Goal: Information Seeking & Learning: Learn about a topic

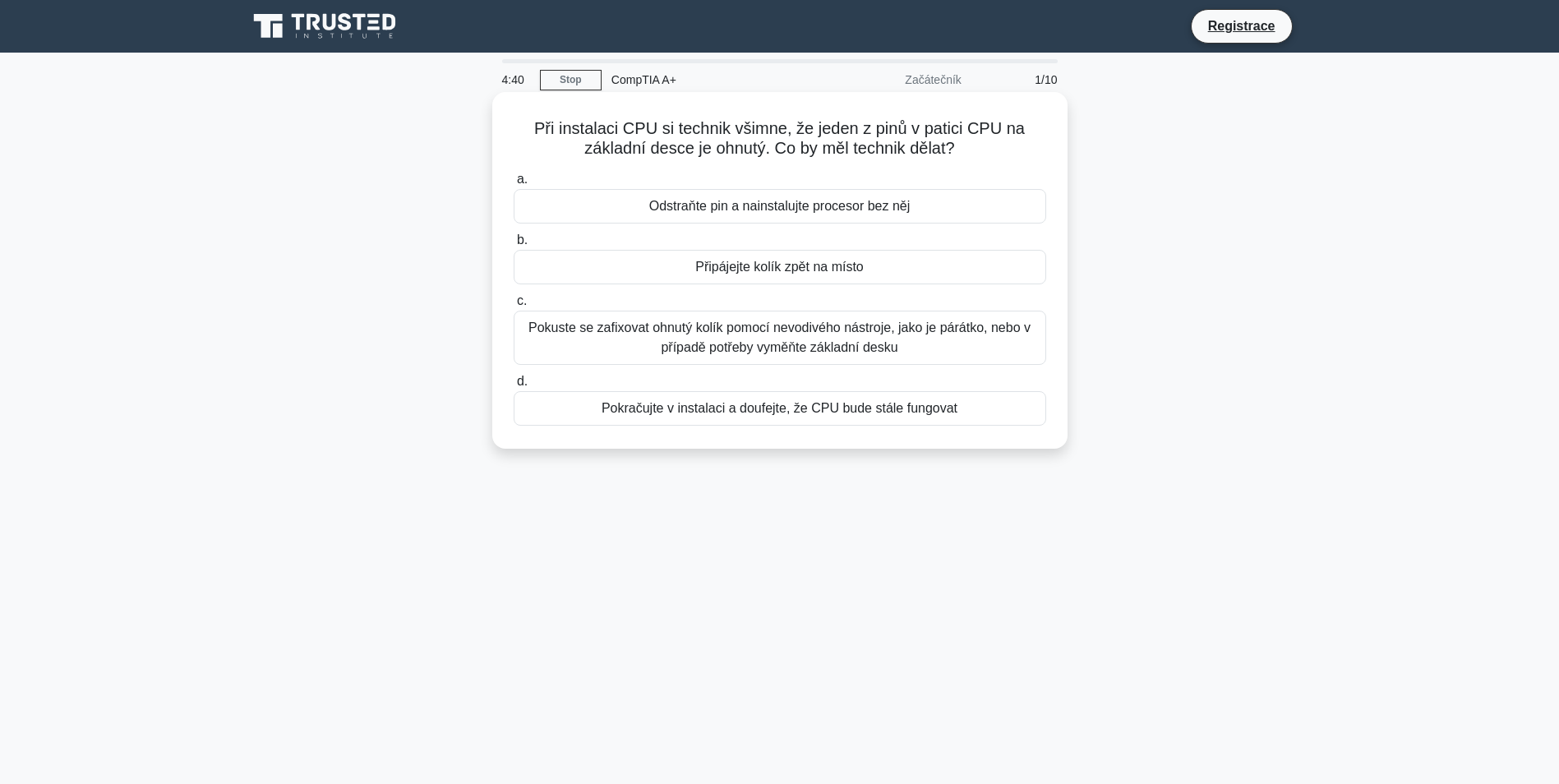
click at [861, 274] on div "Připájejte kolík zpět na místo" at bounding box center [780, 267] width 533 height 35
click at [514, 245] on input "b. Připájejte kolík zpět na místo" at bounding box center [514, 240] width 0 height 11
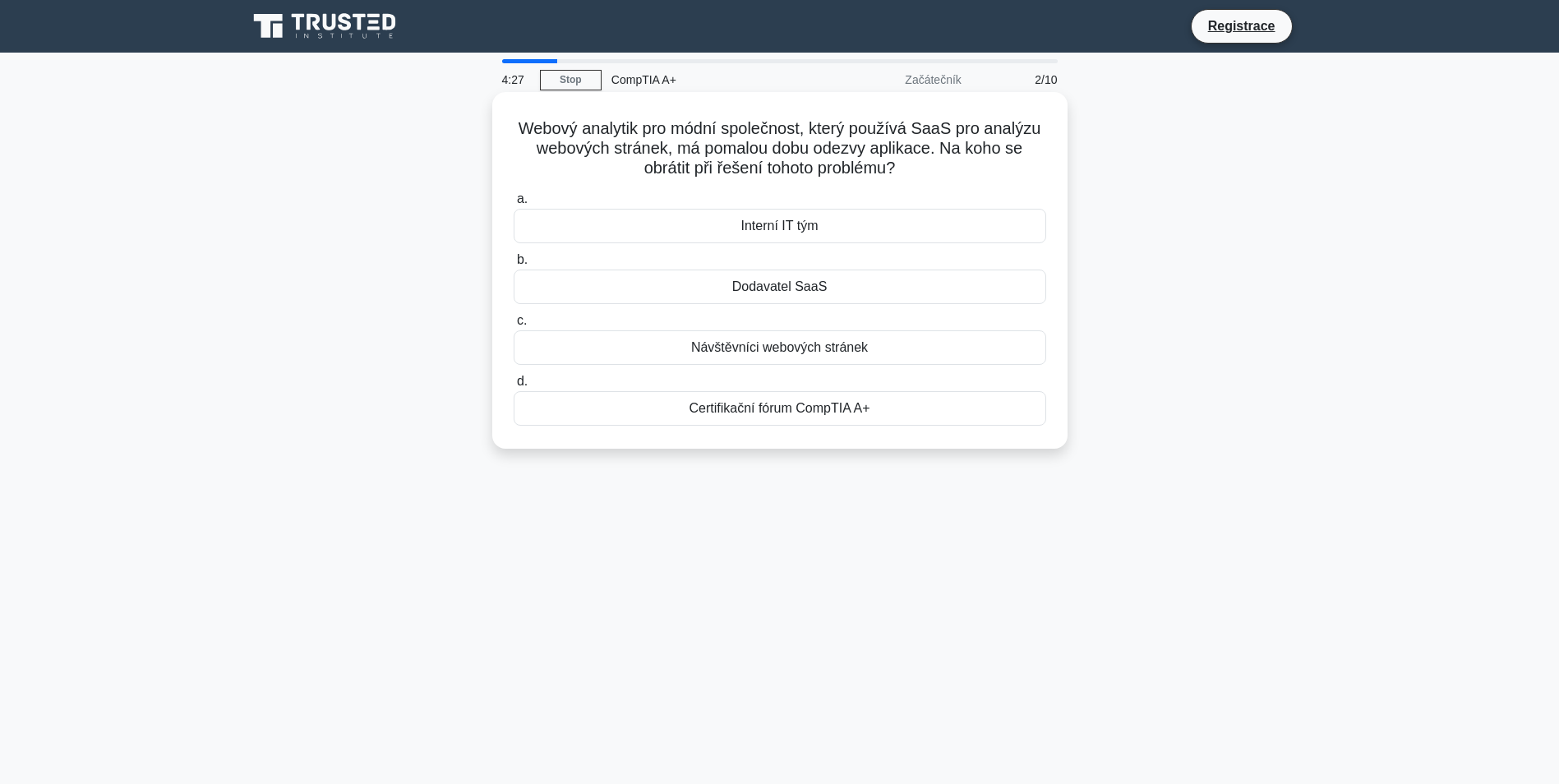
click at [852, 289] on div "Dodavatel SaaS" at bounding box center [780, 286] width 533 height 35
click at [514, 265] on input "b. Dodavatel SaaS" at bounding box center [514, 260] width 0 height 11
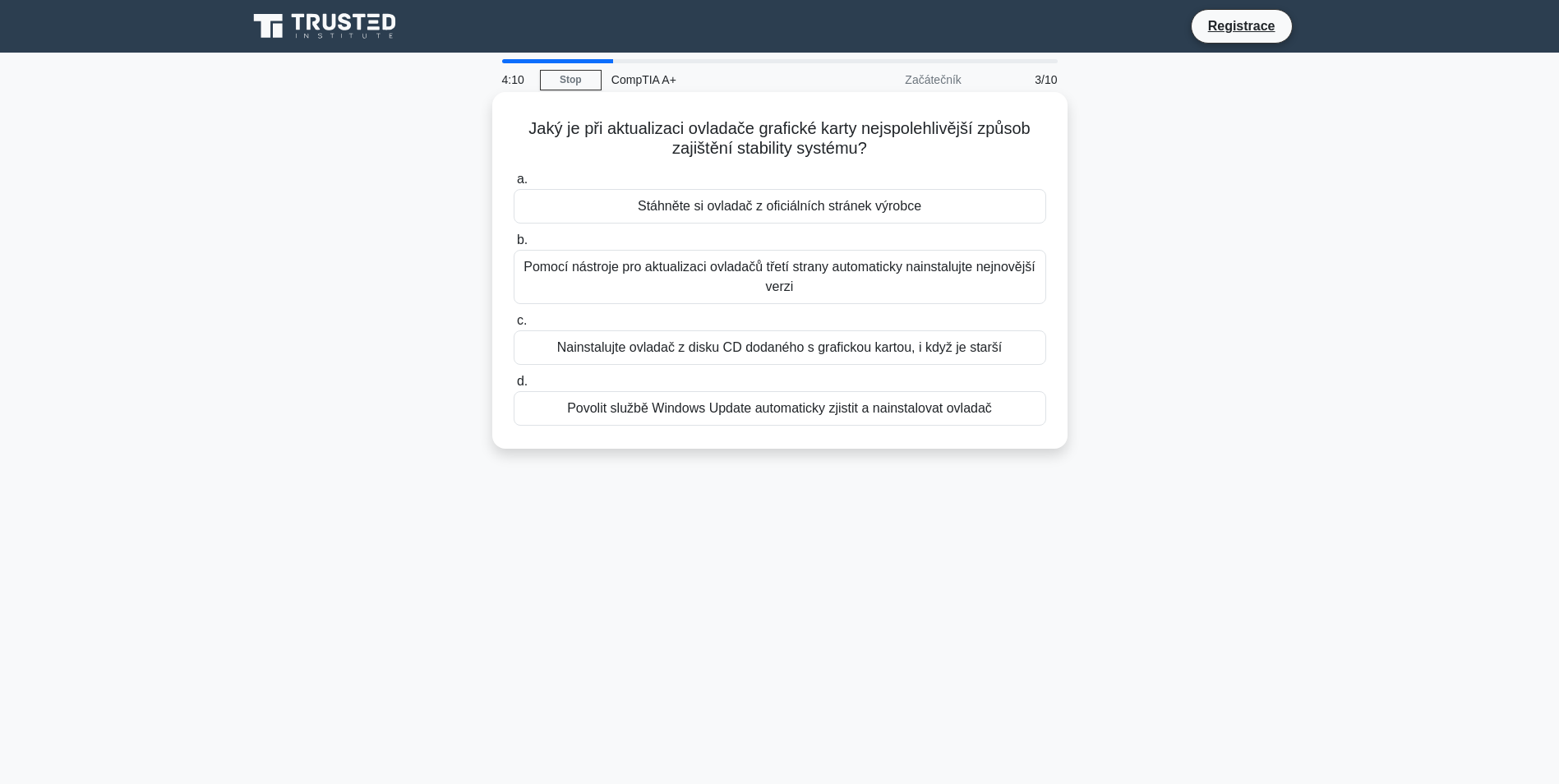
click at [911, 211] on div "Stáhněte si ovladač z oficiálních stránek výrobce" at bounding box center [780, 206] width 533 height 35
click at [514, 185] on input "a. Stáhněte si ovladač z oficiálních stránek výrobce" at bounding box center [514, 179] width 0 height 11
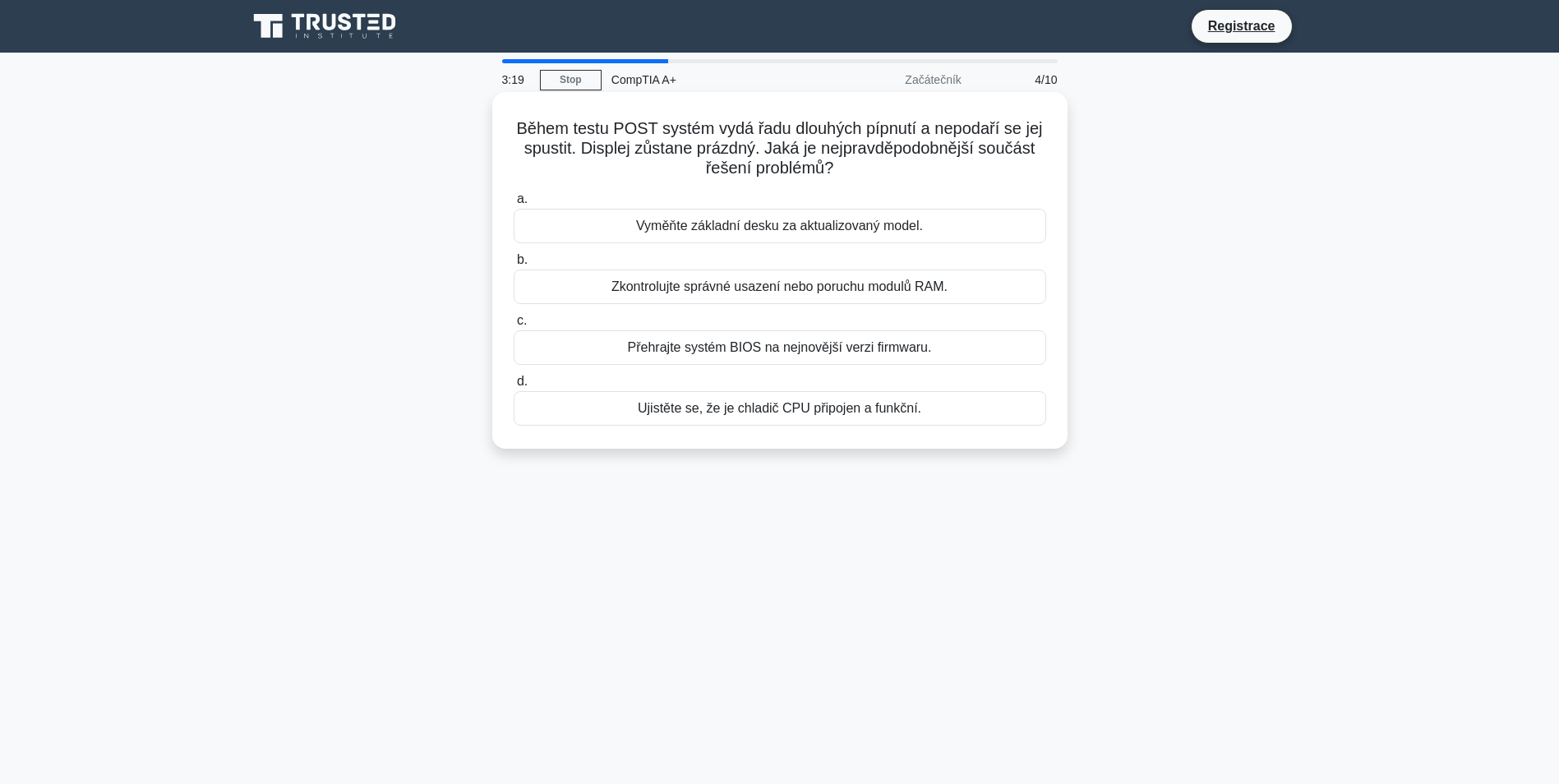
click at [759, 416] on div "Ujistěte se, že je chladič CPU připojen a funkční." at bounding box center [780, 408] width 533 height 35
click at [514, 387] on input "d. Ujistěte se, že je chladič CPU připojen a funkční." at bounding box center [514, 382] width 0 height 11
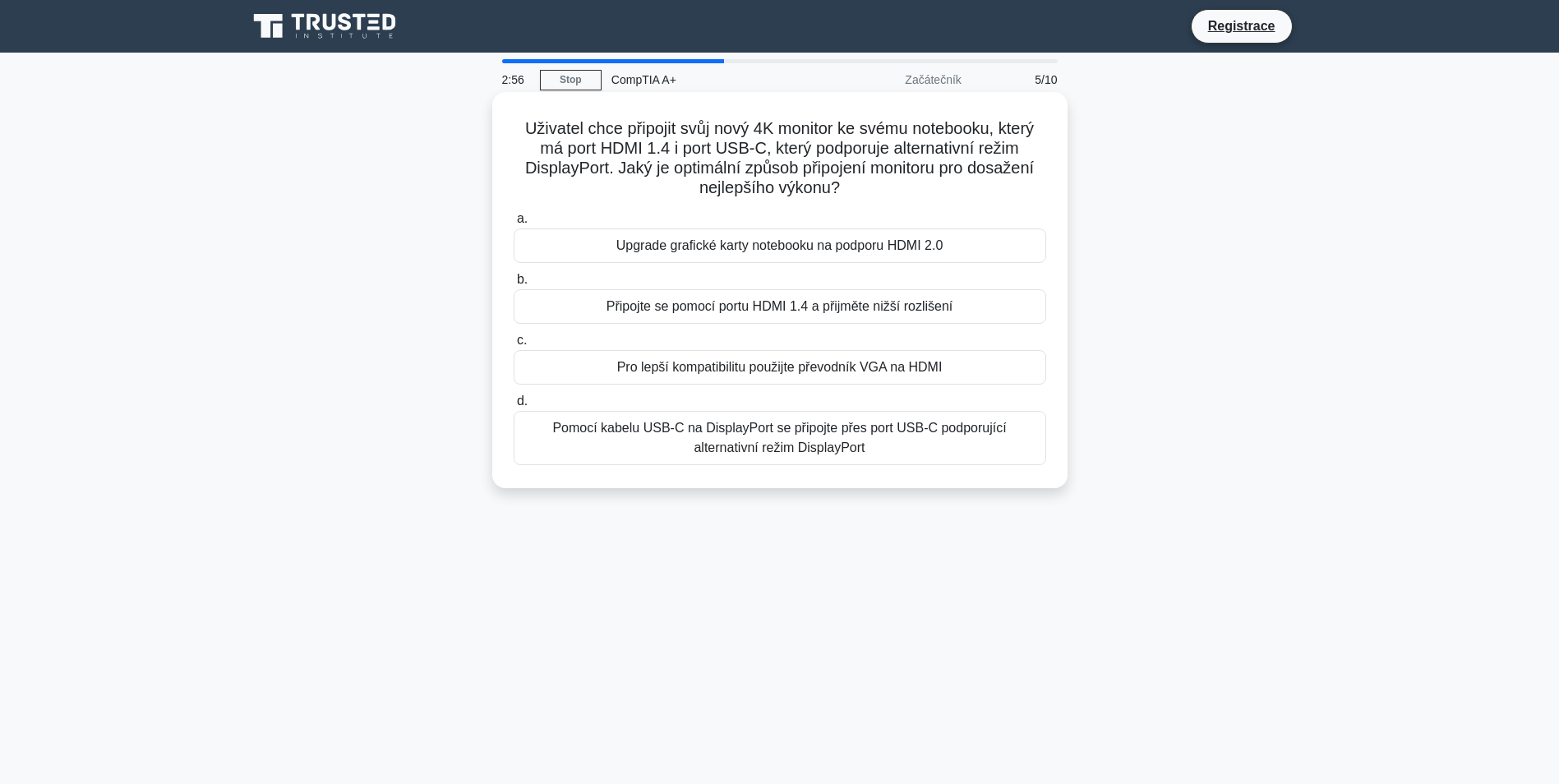
click at [822, 430] on div "Pomocí kabelu USB-C na DisplayPort se připojte přes port USB-C podporující alte…" at bounding box center [780, 438] width 533 height 55
click at [514, 406] on input "d. Pomocí kabelu USB-C na DisplayPort se připojte přes port USB-C podporující a…" at bounding box center [514, 401] width 0 height 11
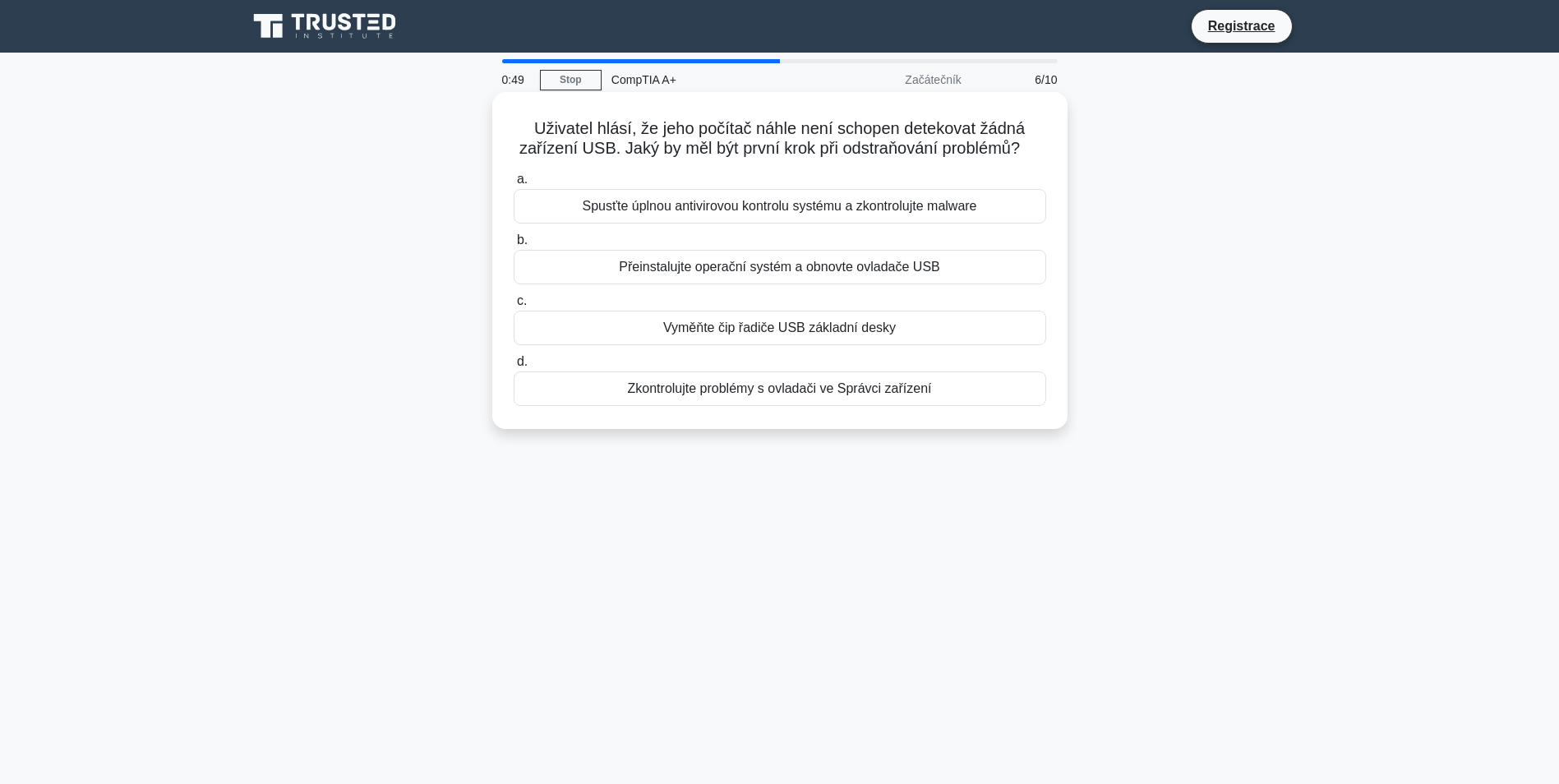
click at [756, 207] on div "Spusťte úplnou antivirovou kontrolu systému a zkontrolujte malware" at bounding box center [780, 206] width 533 height 35
click at [514, 185] on input "a. Spusťte úplnou antivirovou kontrolu systému a zkontrolujte malware" at bounding box center [514, 179] width 0 height 11
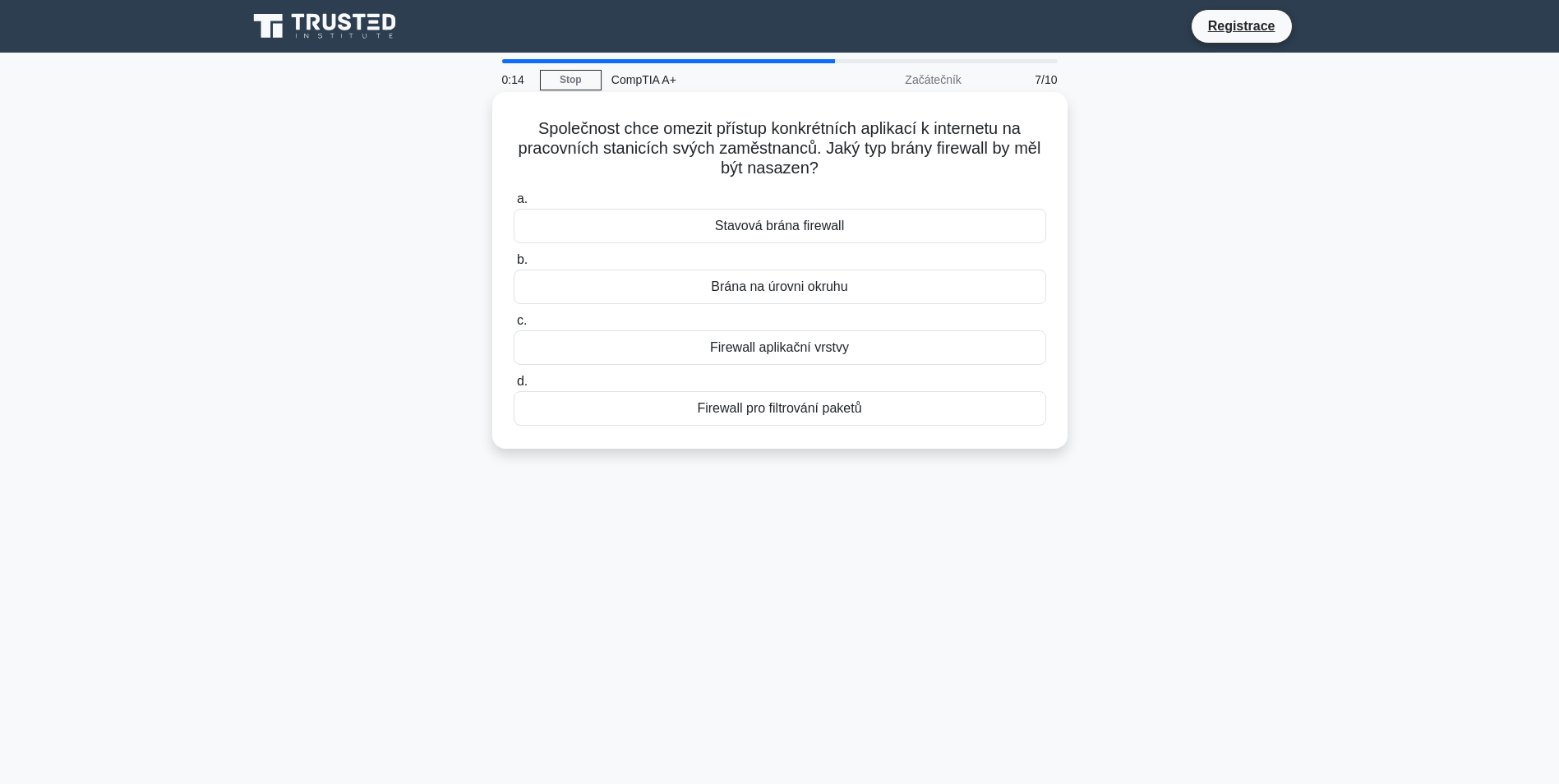
click at [821, 362] on div "Firewall aplikační vrstvy" at bounding box center [780, 348] width 533 height 35
click at [514, 326] on input "c. Firewall aplikační vrstvy" at bounding box center [514, 320] width 0 height 11
click at [890, 289] on div "Výměna zapékací jednotky tiskárny" at bounding box center [780, 286] width 533 height 35
click at [514, 265] on input "b. Výměna zapékací jednotky tiskárny" at bounding box center [514, 260] width 0 height 11
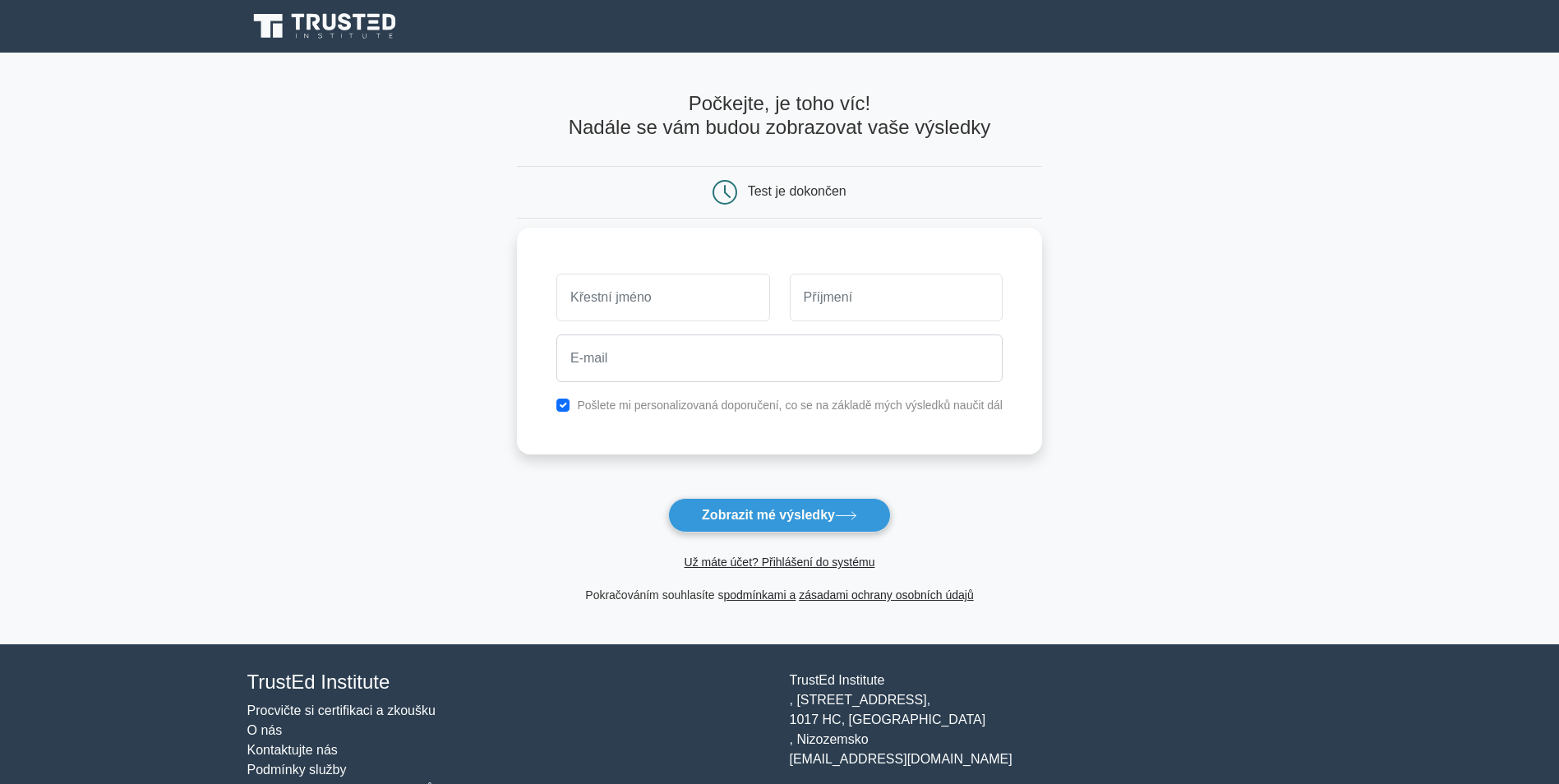
click at [732, 299] on input "text" at bounding box center [663, 297] width 213 height 48
type input "mich"
click at [787, 271] on div at bounding box center [896, 297] width 233 height 61
click at [856, 311] on input "text" at bounding box center [897, 297] width 213 height 48
type input "jan"
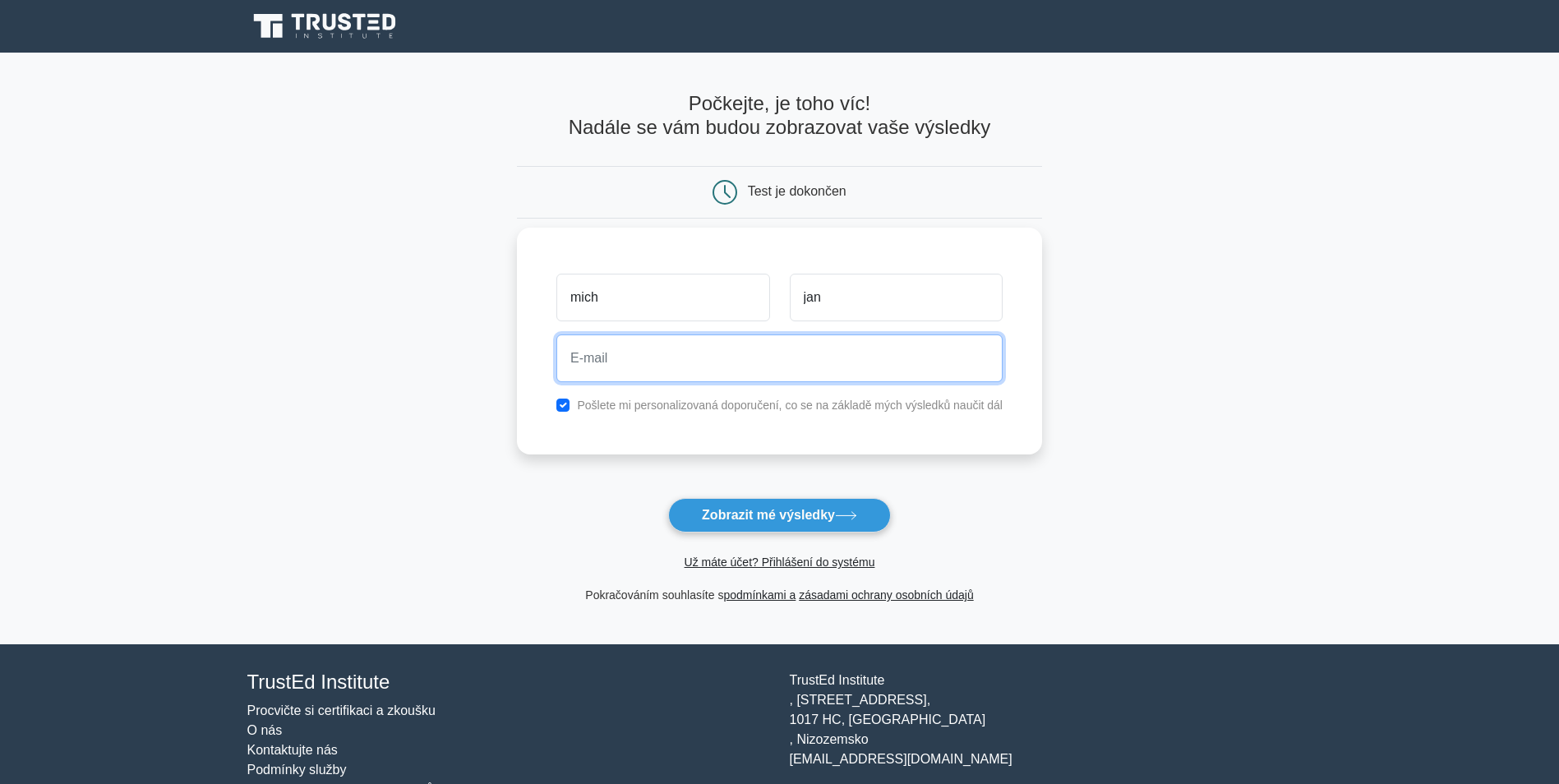
click at [727, 363] on input "email" at bounding box center [780, 358] width 447 height 48
type input "mmjanak@seznam.cz"
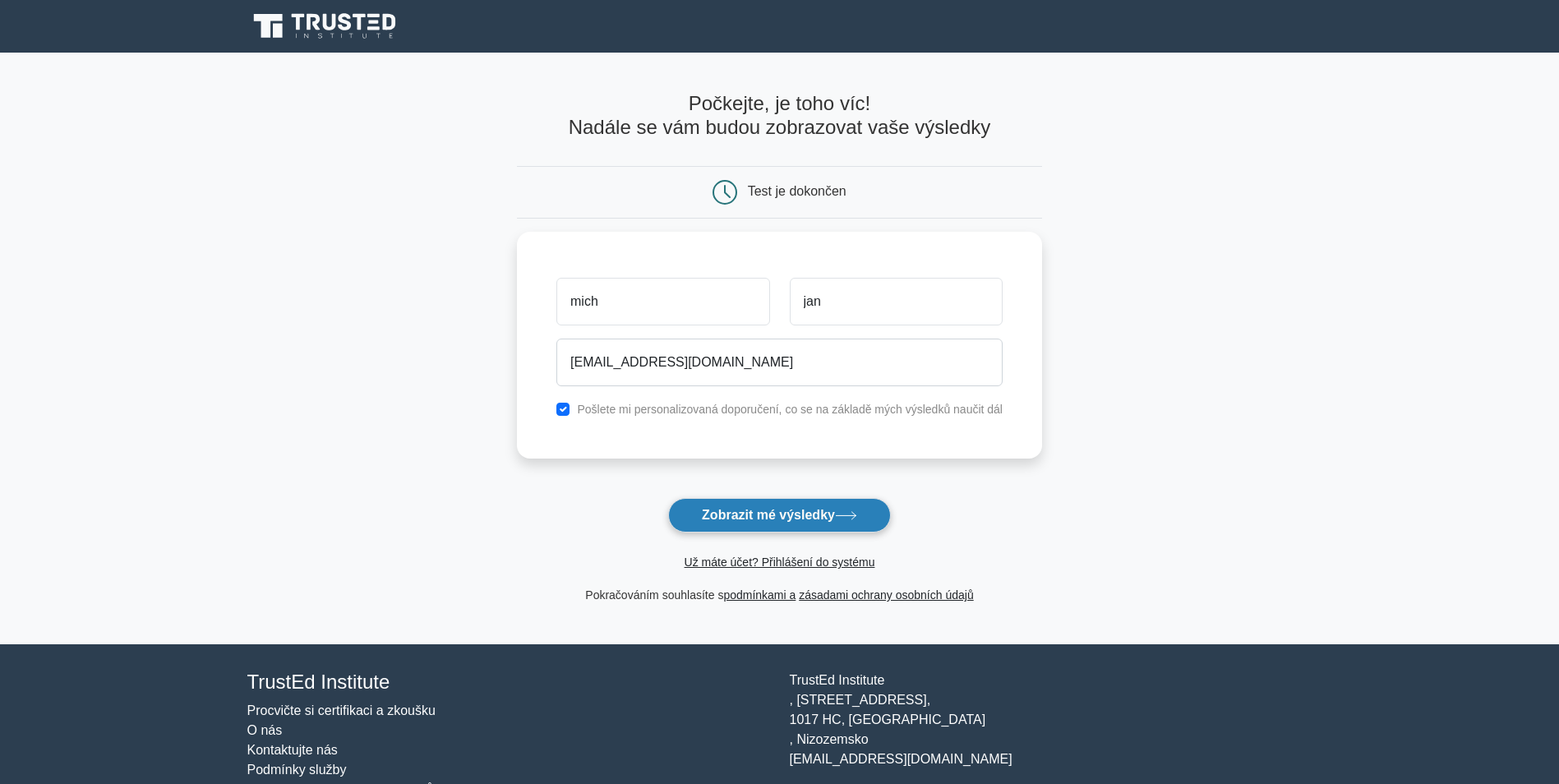
click at [757, 518] on font "Zobrazit mé výsledky" at bounding box center [769, 515] width 133 height 14
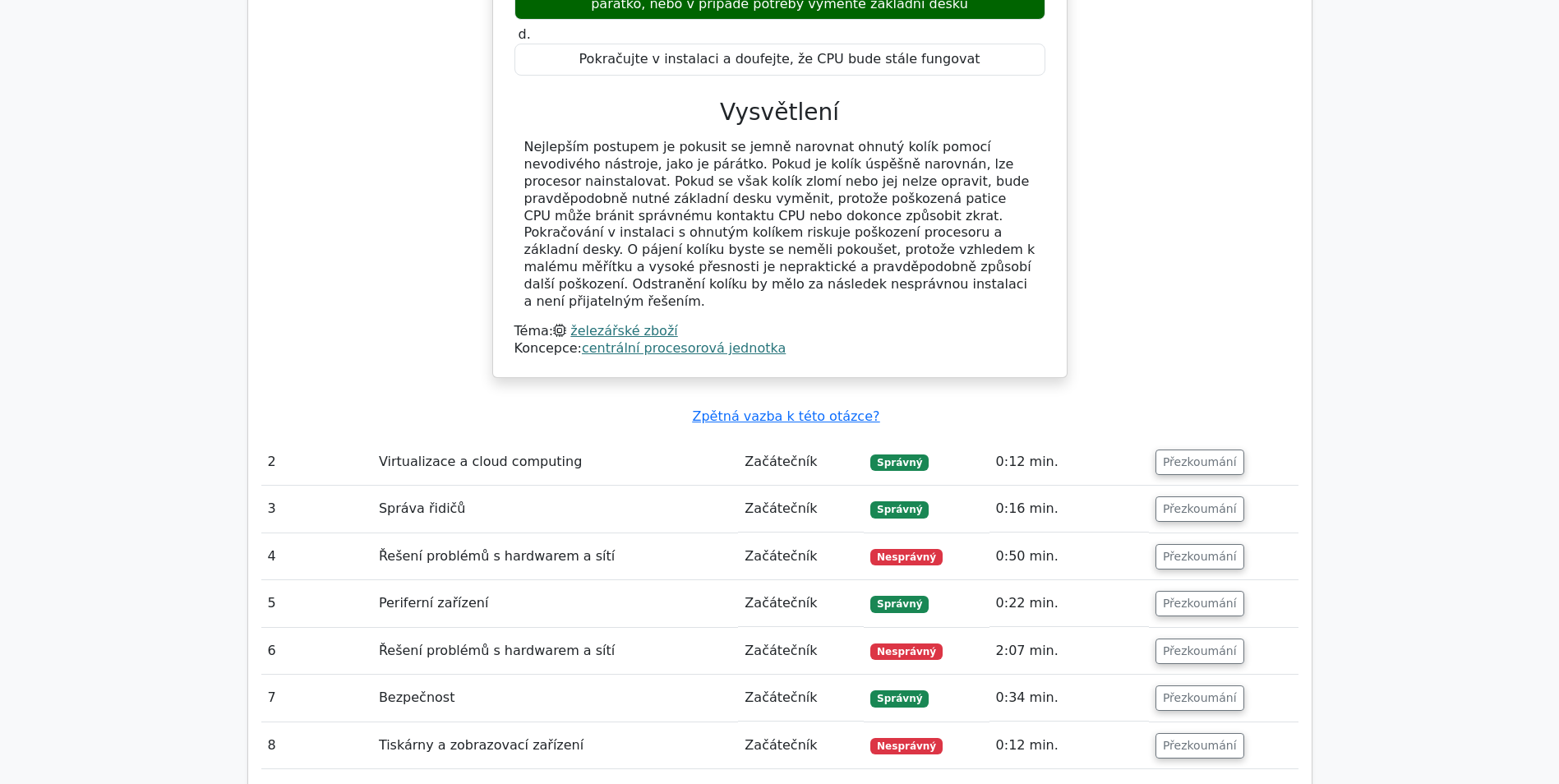
scroll to position [1644, 0]
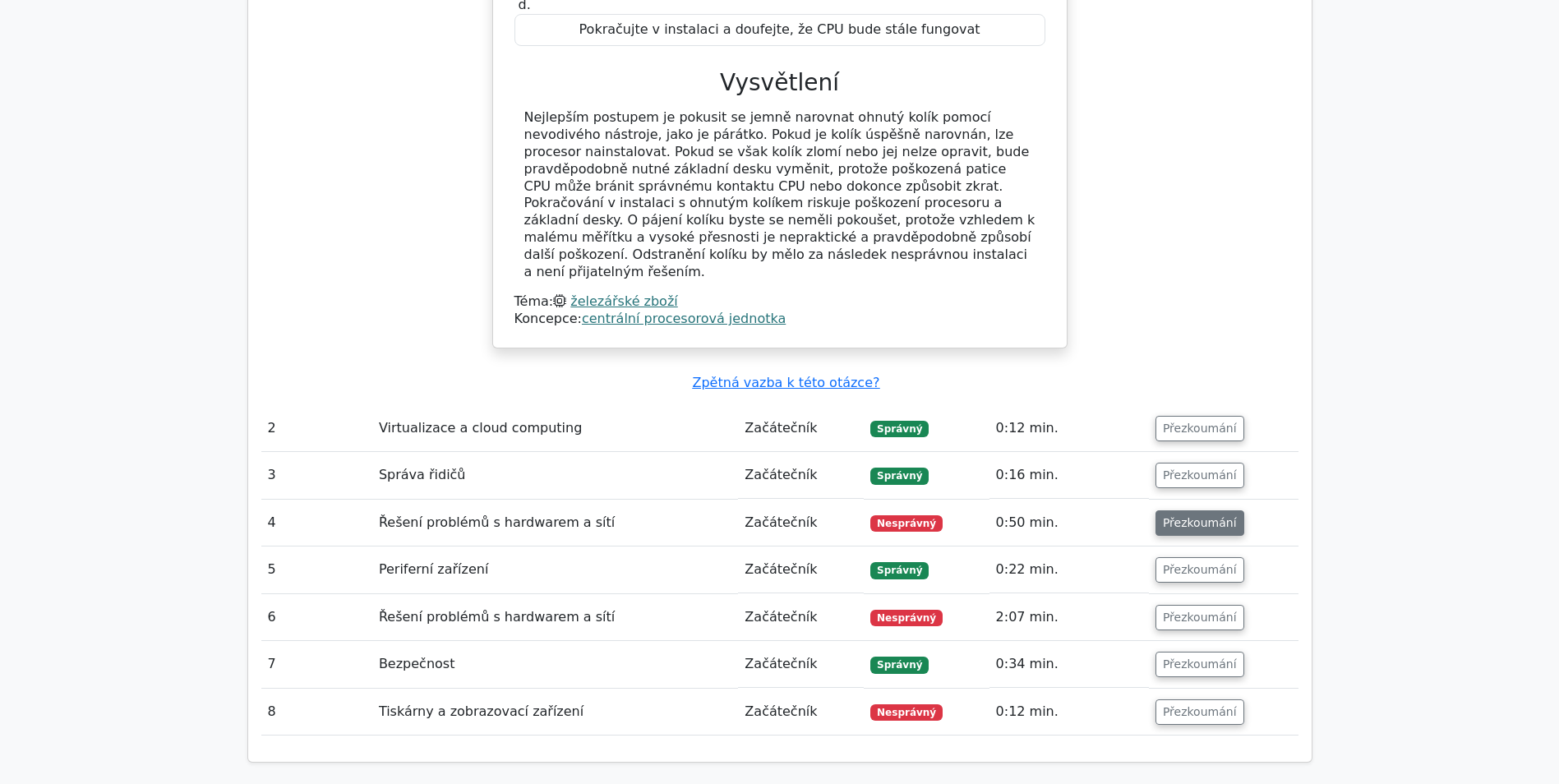
click at [1170, 510] on button "Přezkoumání" at bounding box center [1200, 523] width 89 height 26
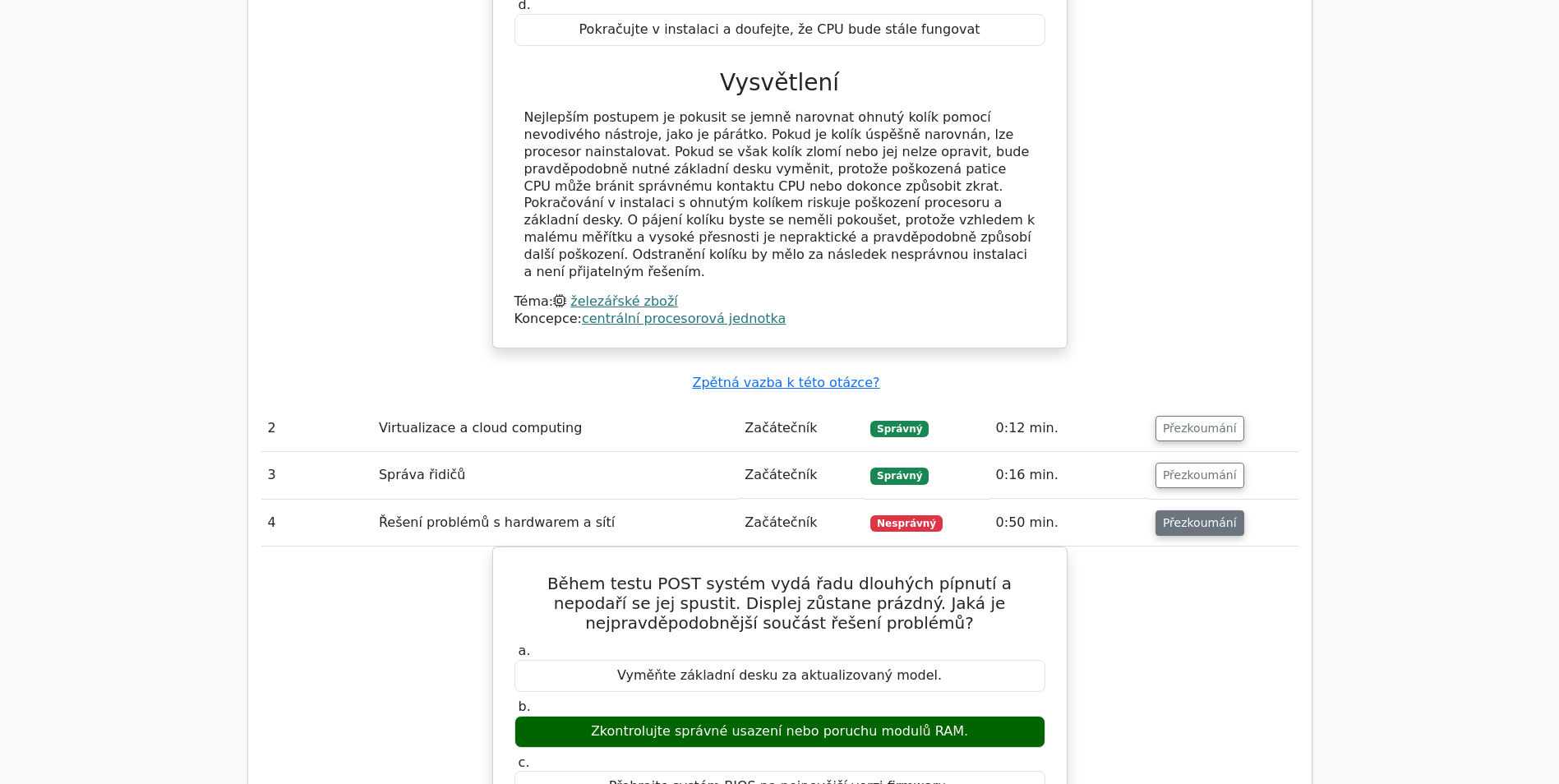
click at [1209, 510] on button "Přezkoumání" at bounding box center [1200, 523] width 89 height 26
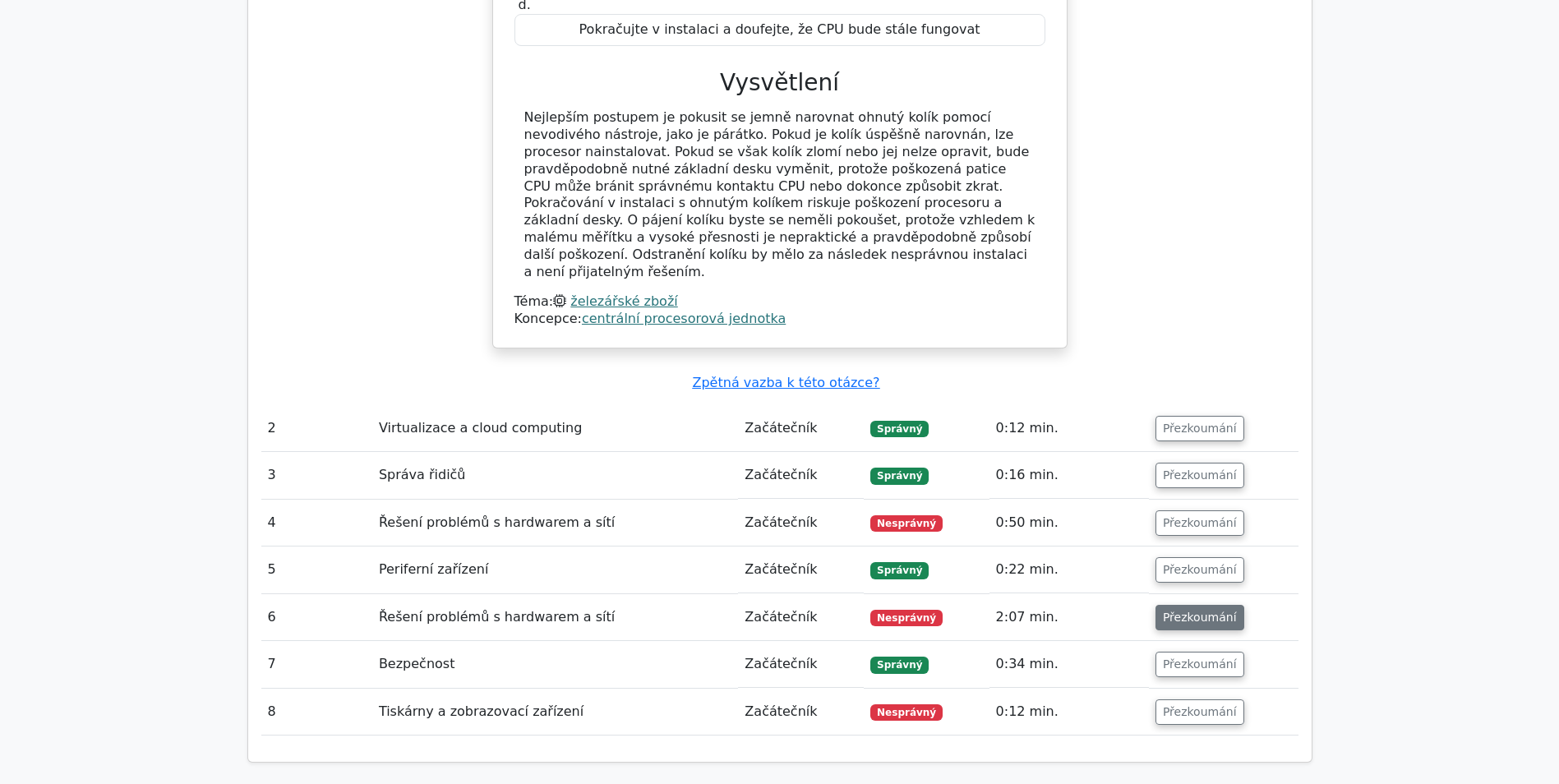
click at [1164, 605] on button "Přezkoumání" at bounding box center [1200, 618] width 89 height 26
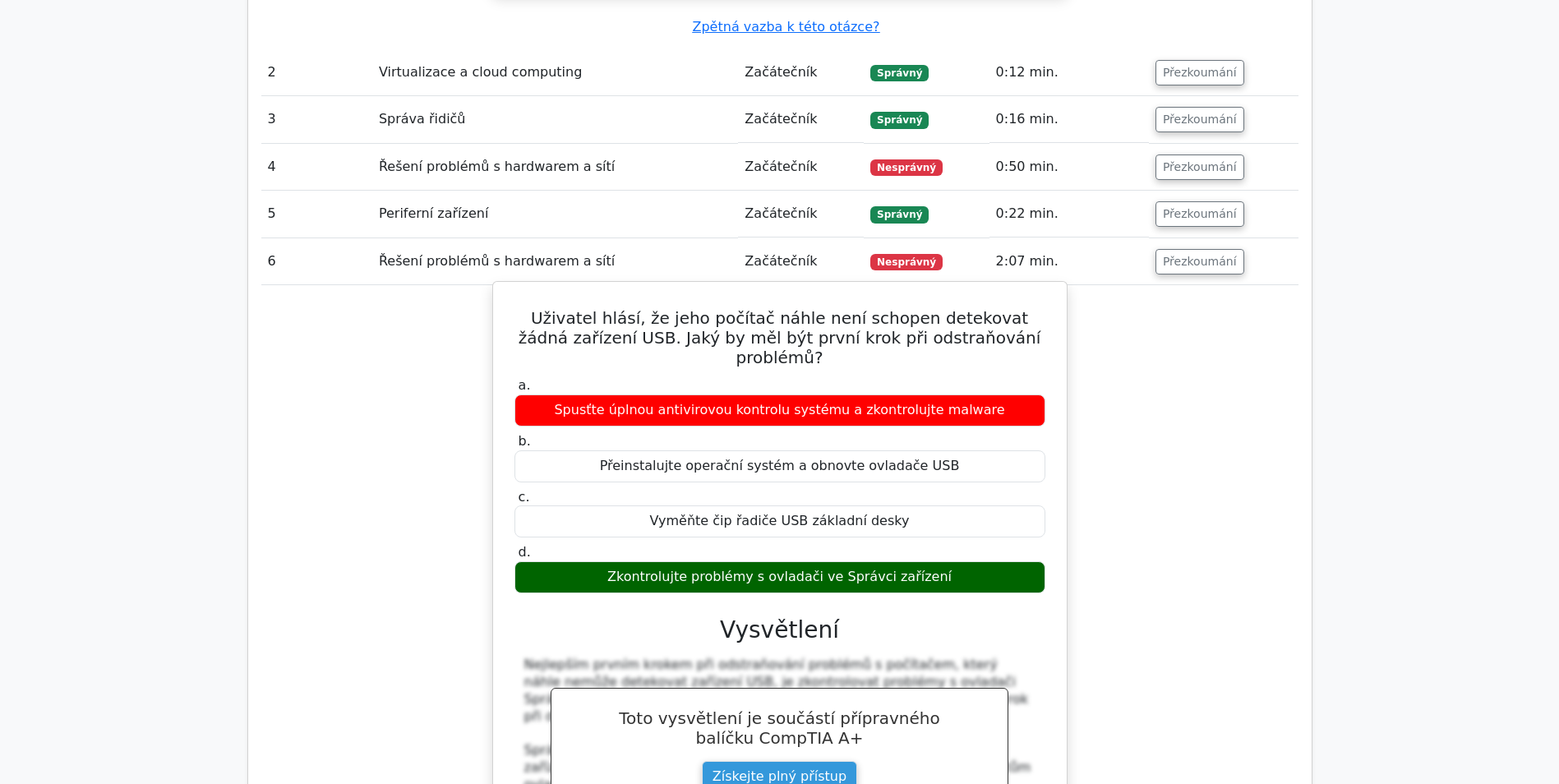
scroll to position [1972, 0]
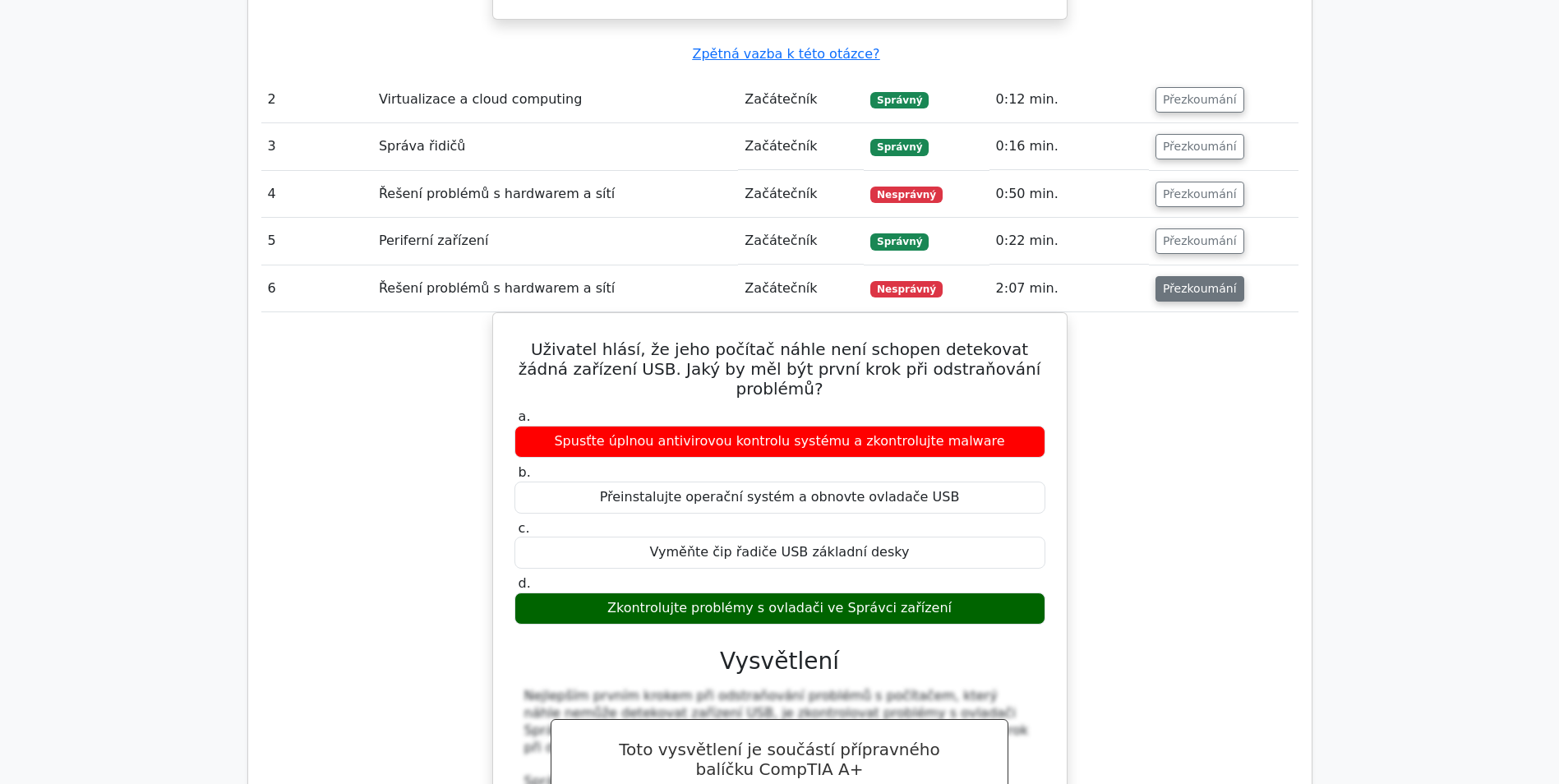
click at [1182, 276] on button "Přezkoumání" at bounding box center [1200, 289] width 89 height 26
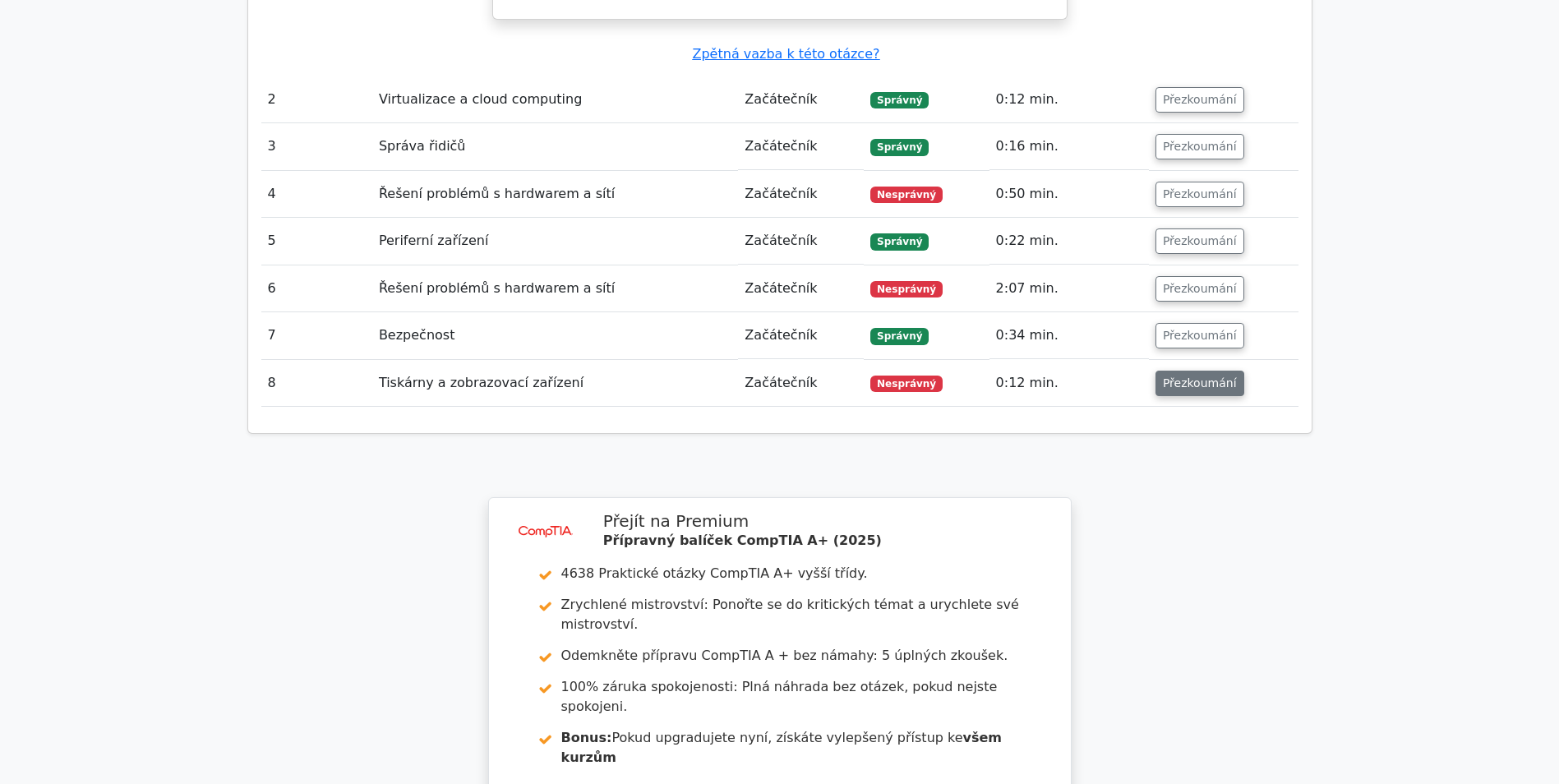
click at [1181, 371] on button "Přezkoumání" at bounding box center [1200, 383] width 89 height 26
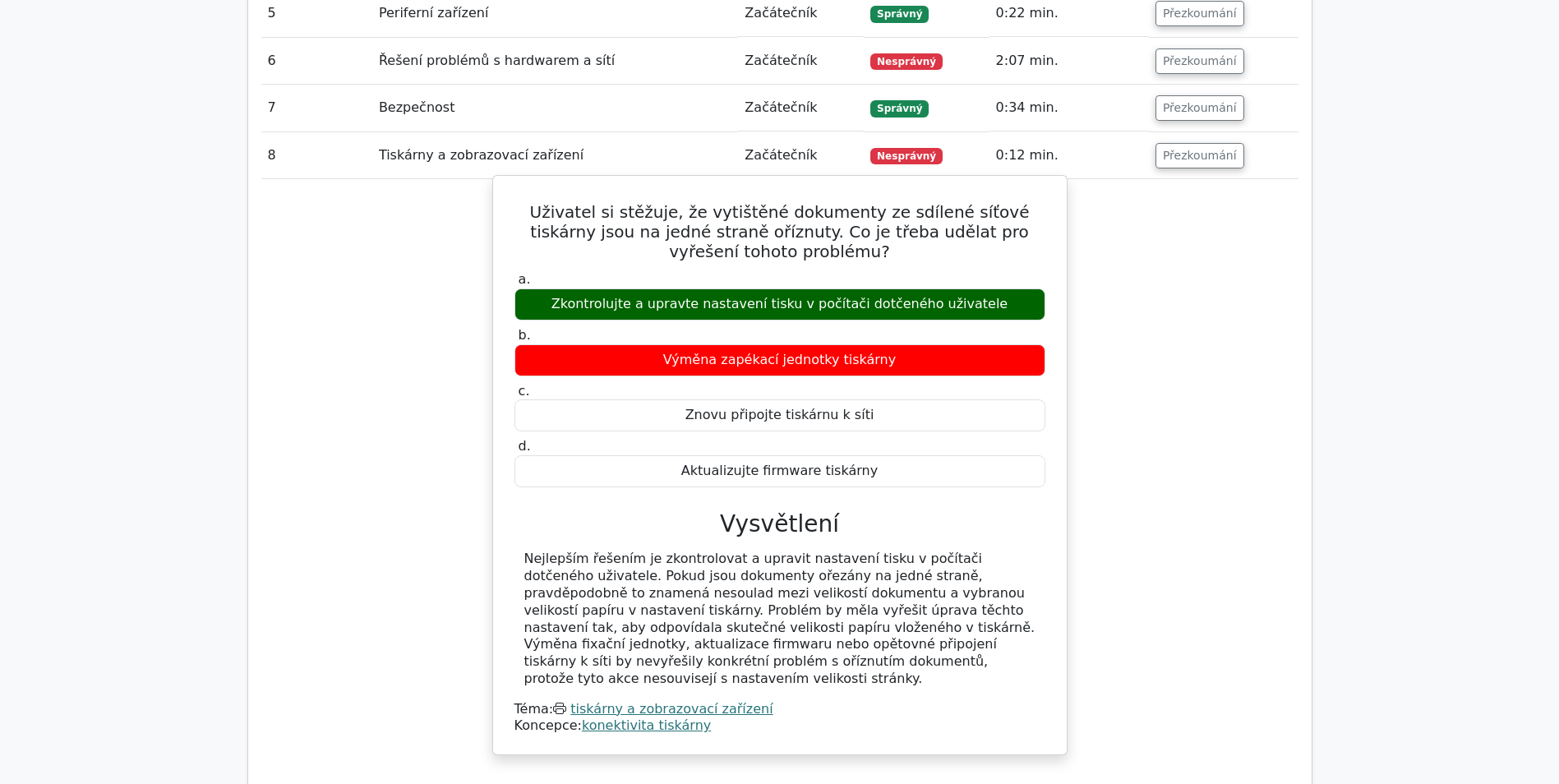
scroll to position [2219, 0]
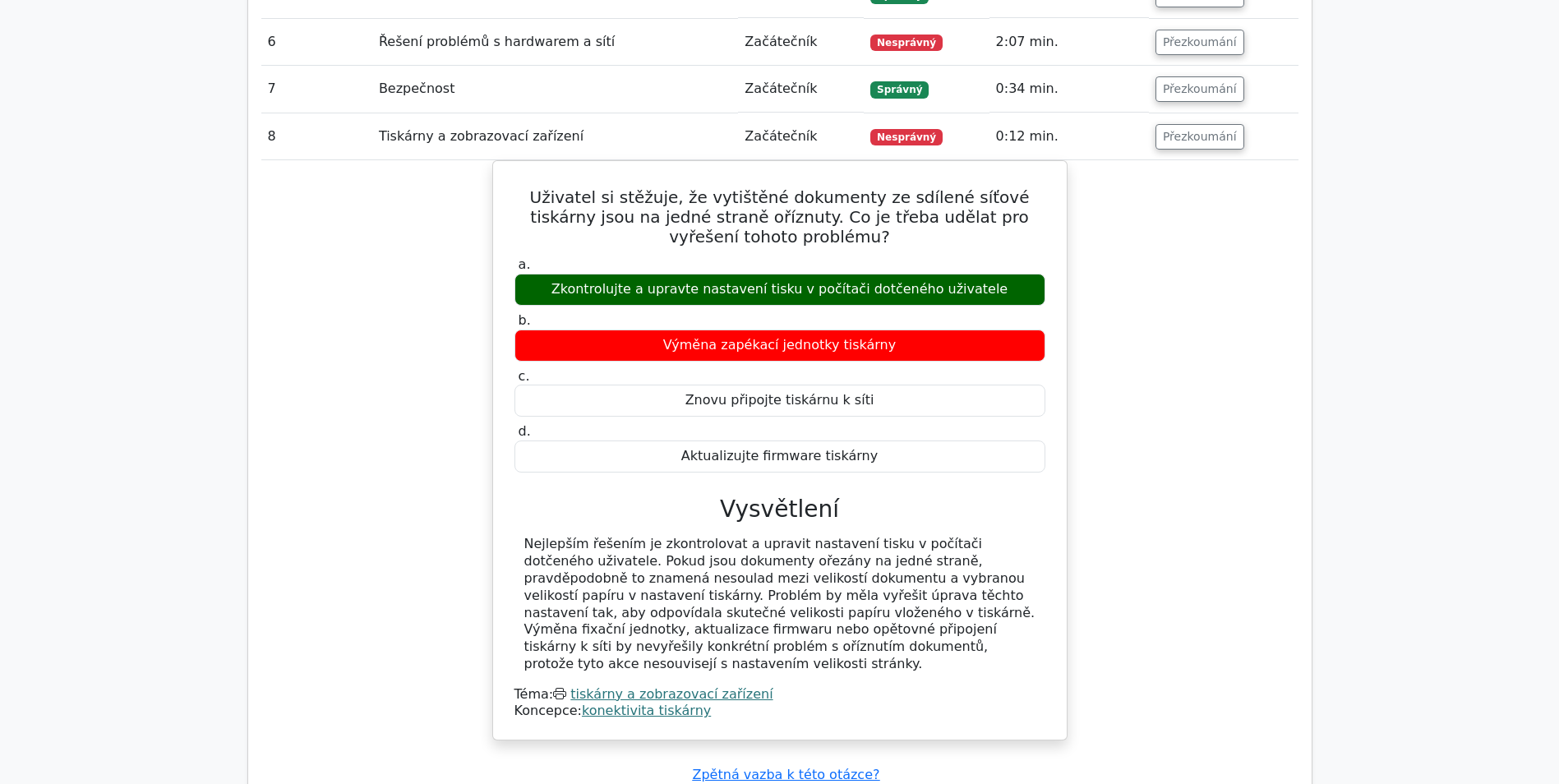
click at [1170, 250] on div "Uživatel si stěžuje, že vytištěné dokumenty ze sdílené síťové tiskárny jsou na …" at bounding box center [780, 460] width 1037 height 600
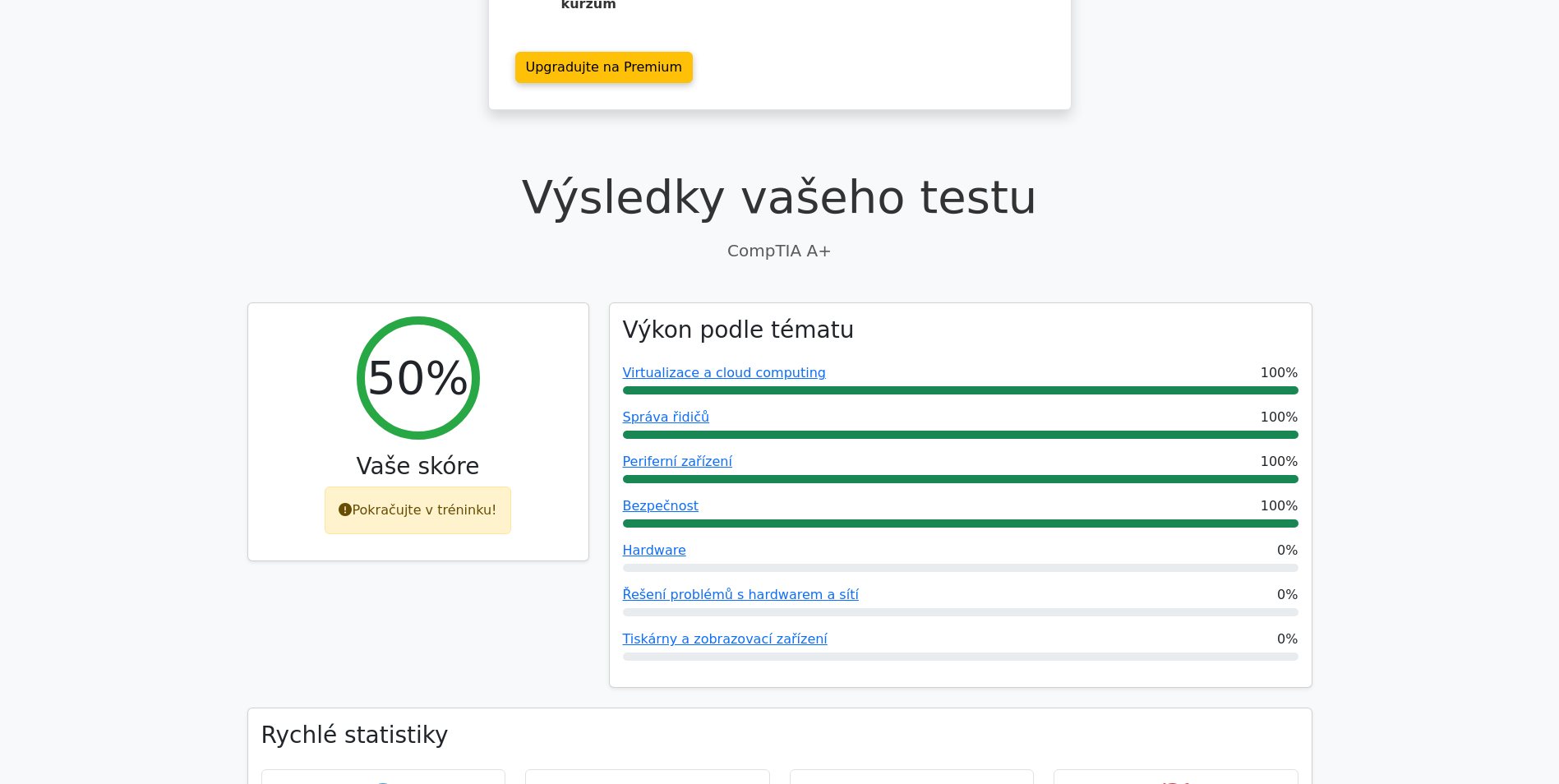
scroll to position [0, 0]
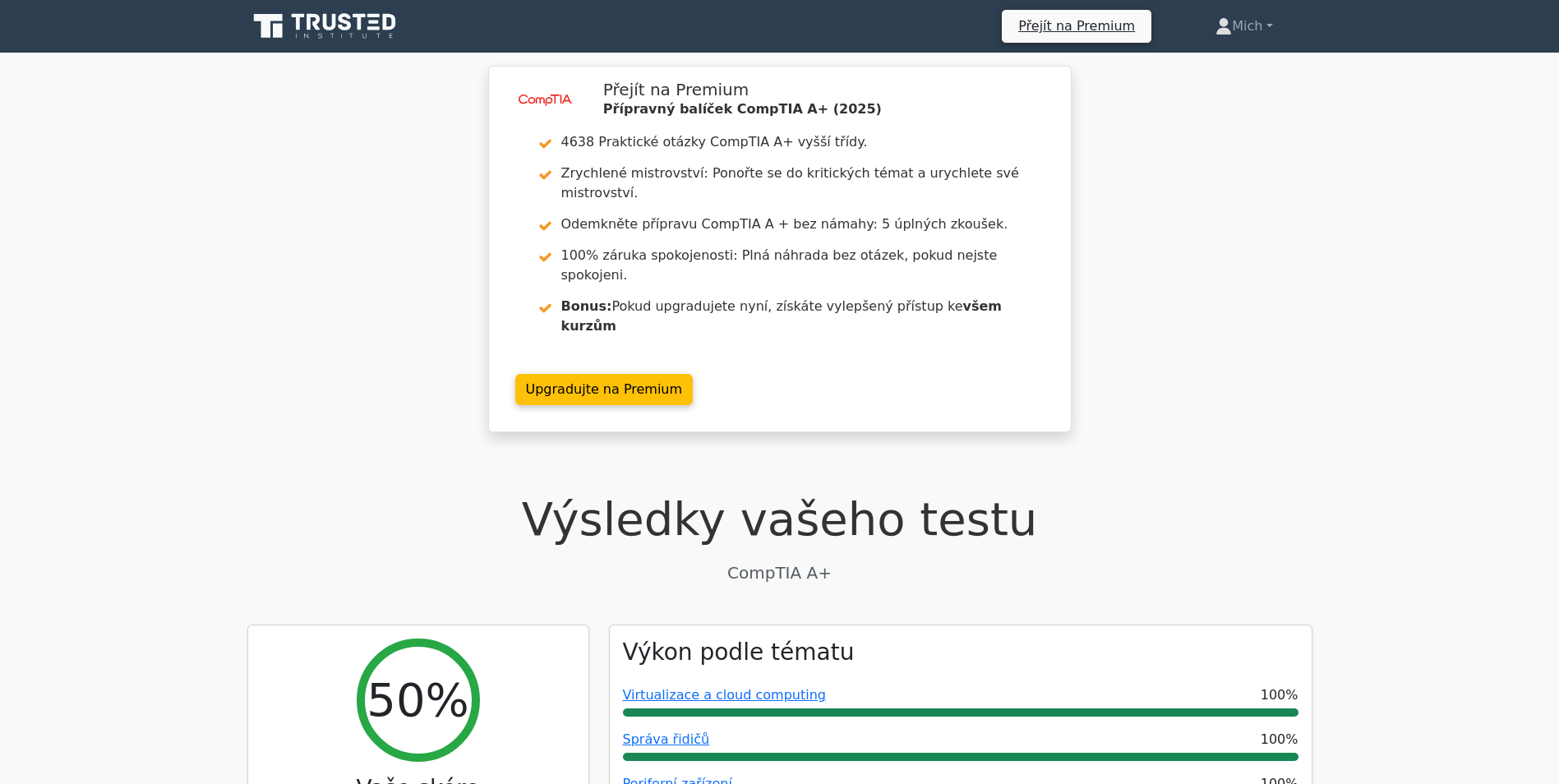
click at [326, 22] on icon at bounding box center [329, 21] width 13 height 16
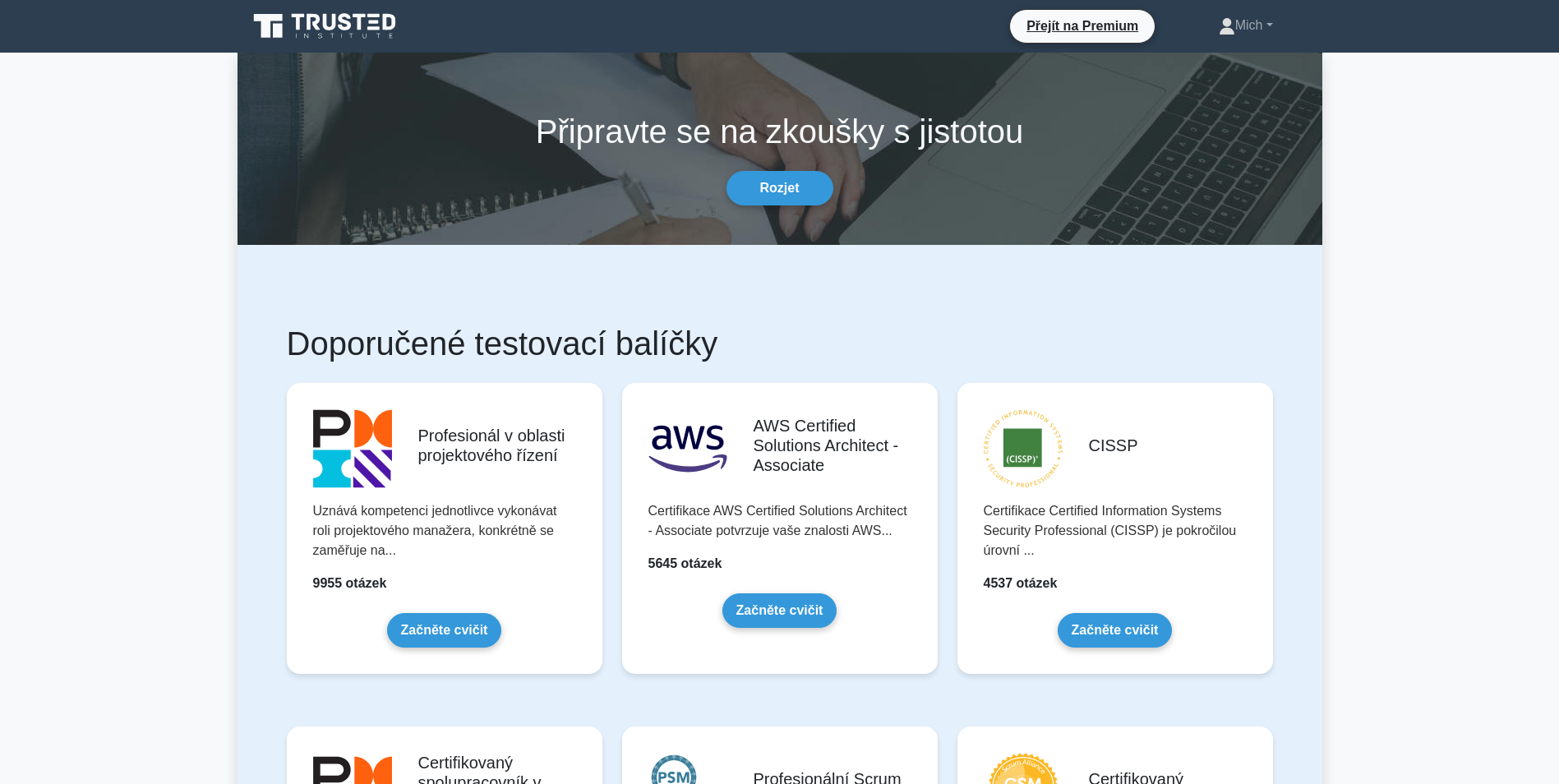
click at [330, 23] on icon at bounding box center [326, 26] width 158 height 32
drag, startPoint x: 1192, startPoint y: 195, endPoint x: 899, endPoint y: 264, distance: 301.0
click at [1254, 25] on font "Mich" at bounding box center [1249, 25] width 28 height 14
click at [1203, 95] on link "Nastavení" at bounding box center [1245, 90] width 130 height 26
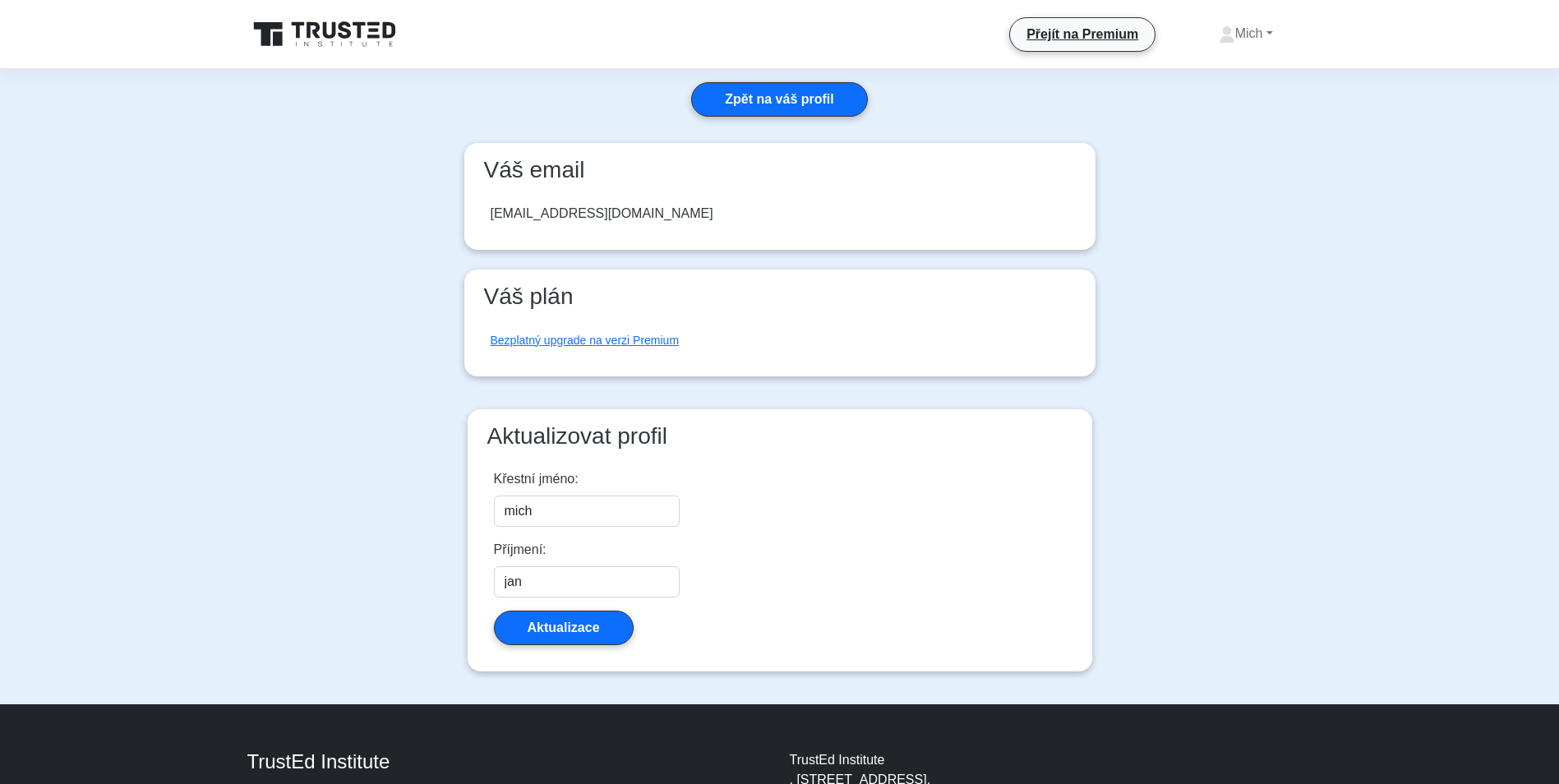
click at [343, 35] on icon at bounding box center [344, 30] width 13 height 17
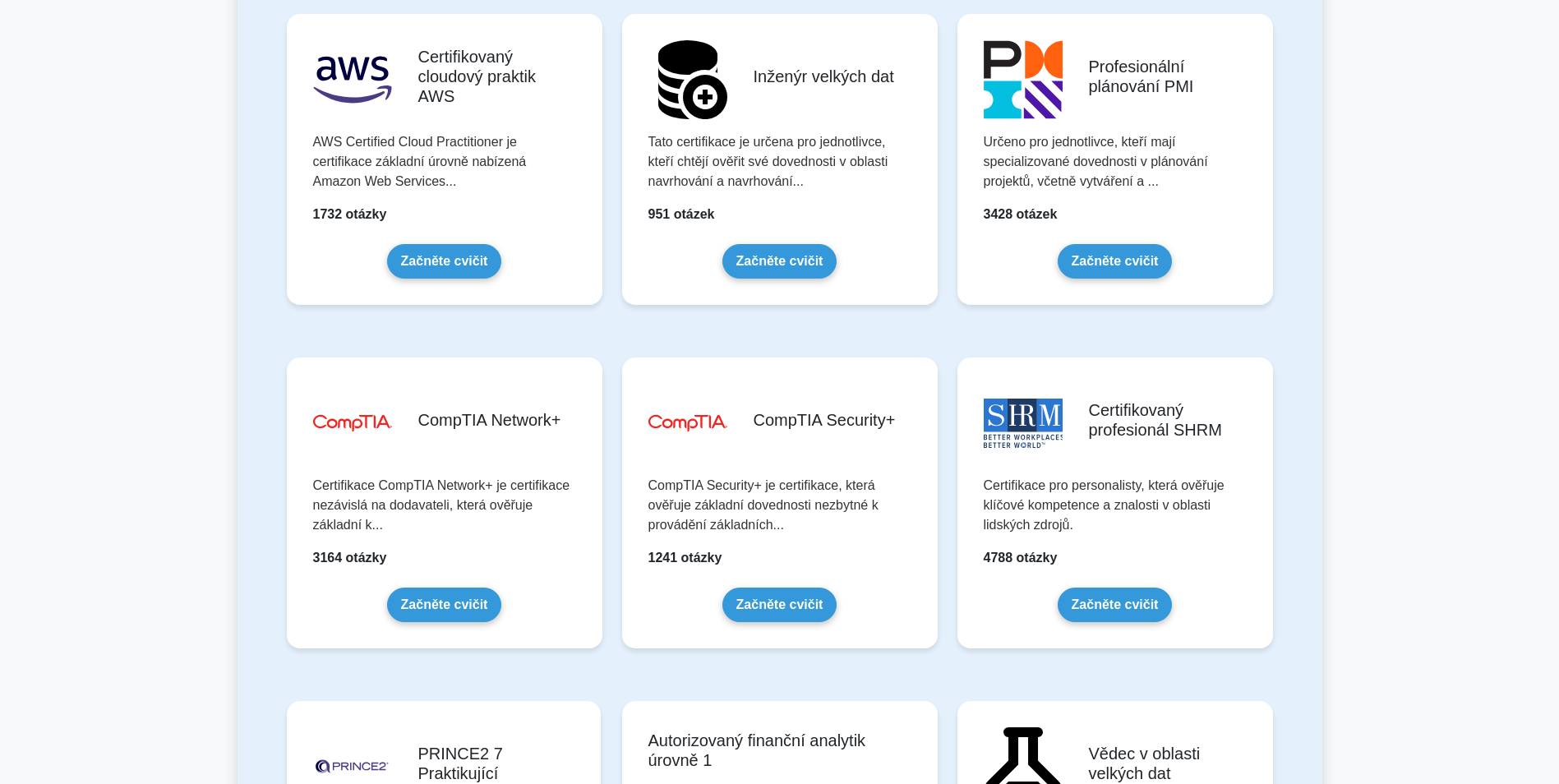
scroll to position [2876, 0]
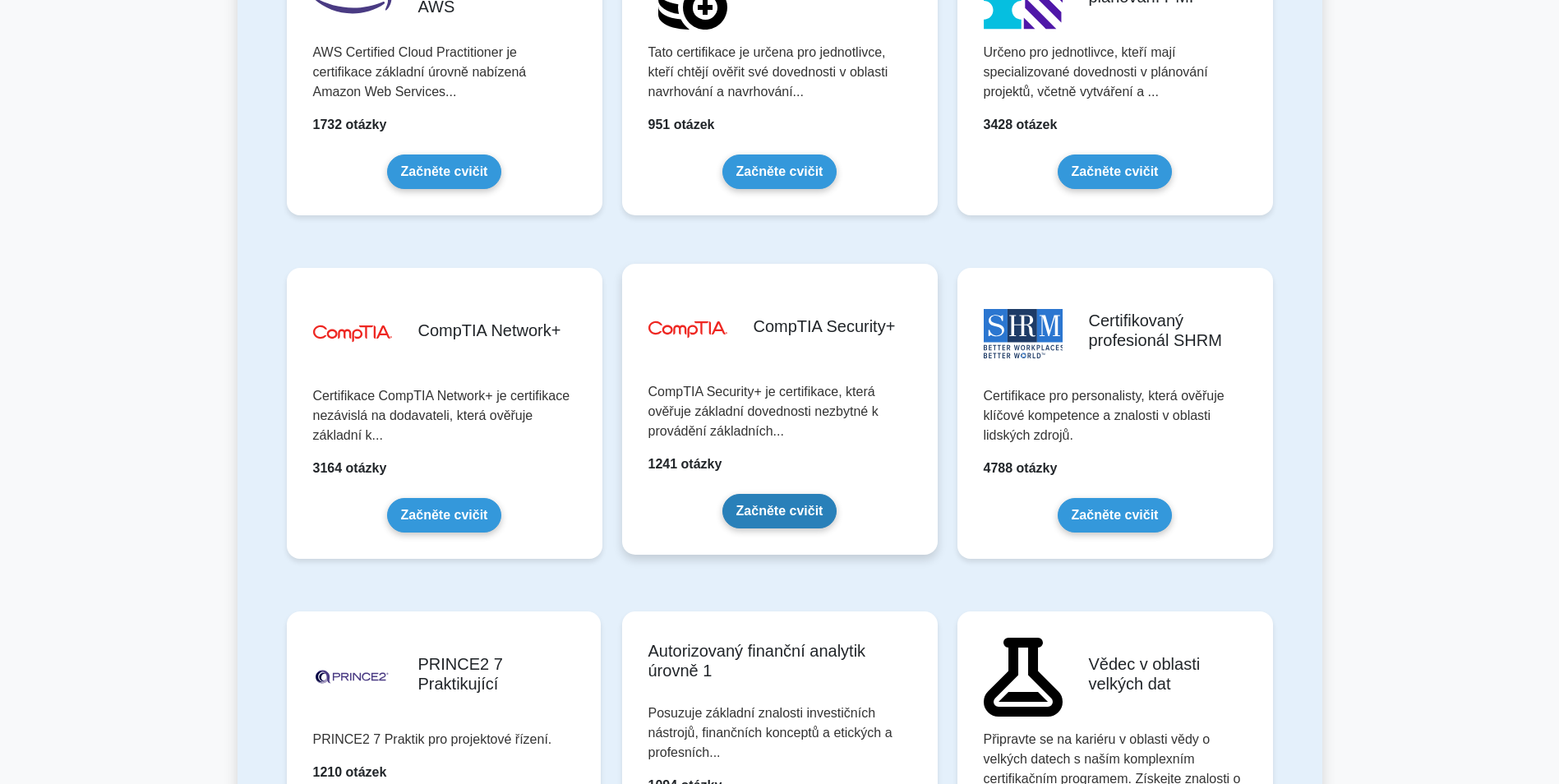
click at [782, 511] on link "Začněte cvičit" at bounding box center [780, 511] width 115 height 35
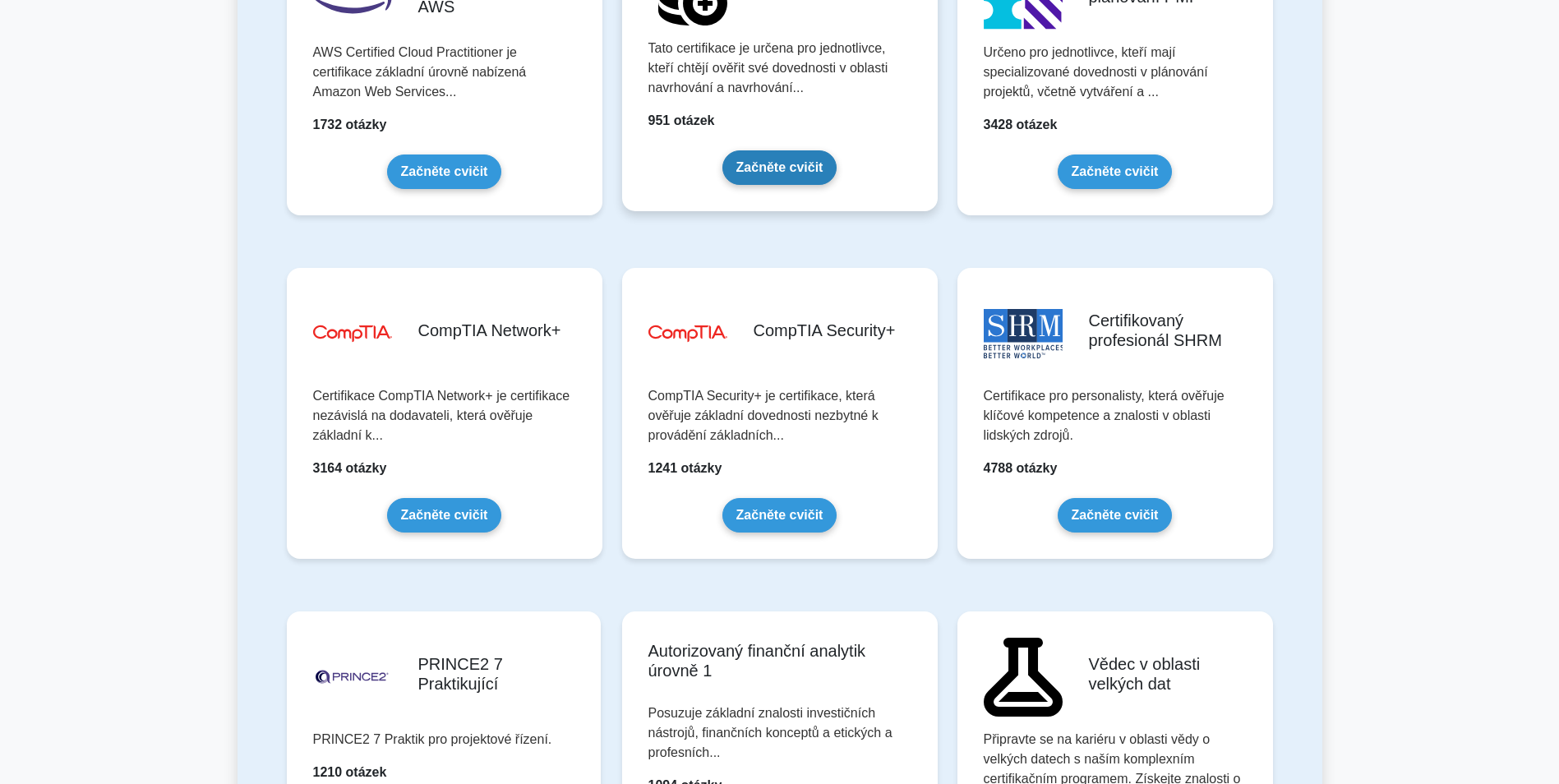
scroll to position [2869, 0]
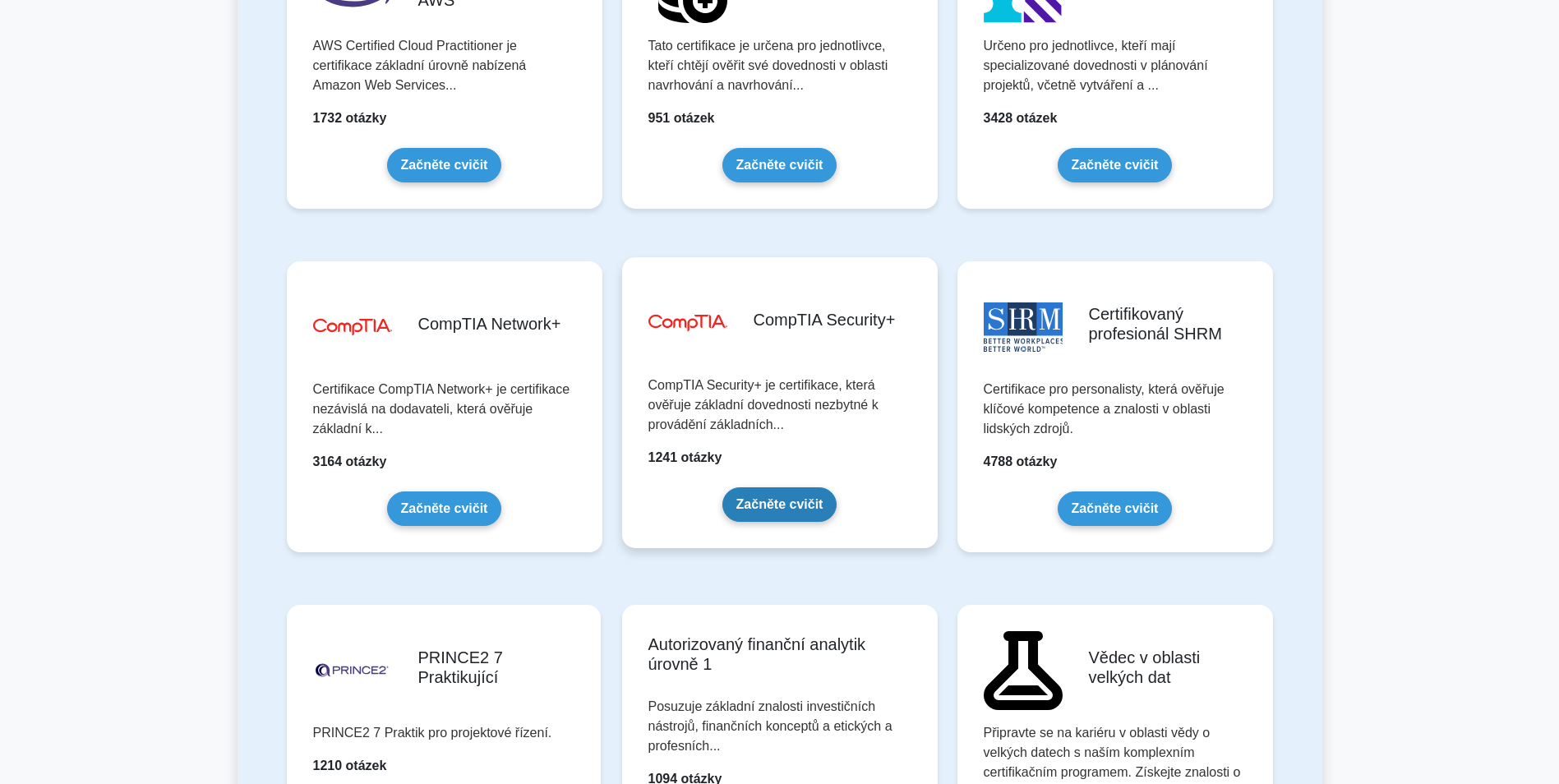
click at [787, 501] on link "Začněte cvičit" at bounding box center [780, 504] width 115 height 35
click at [766, 487] on link "Začněte cvičit" at bounding box center [780, 504] width 115 height 35
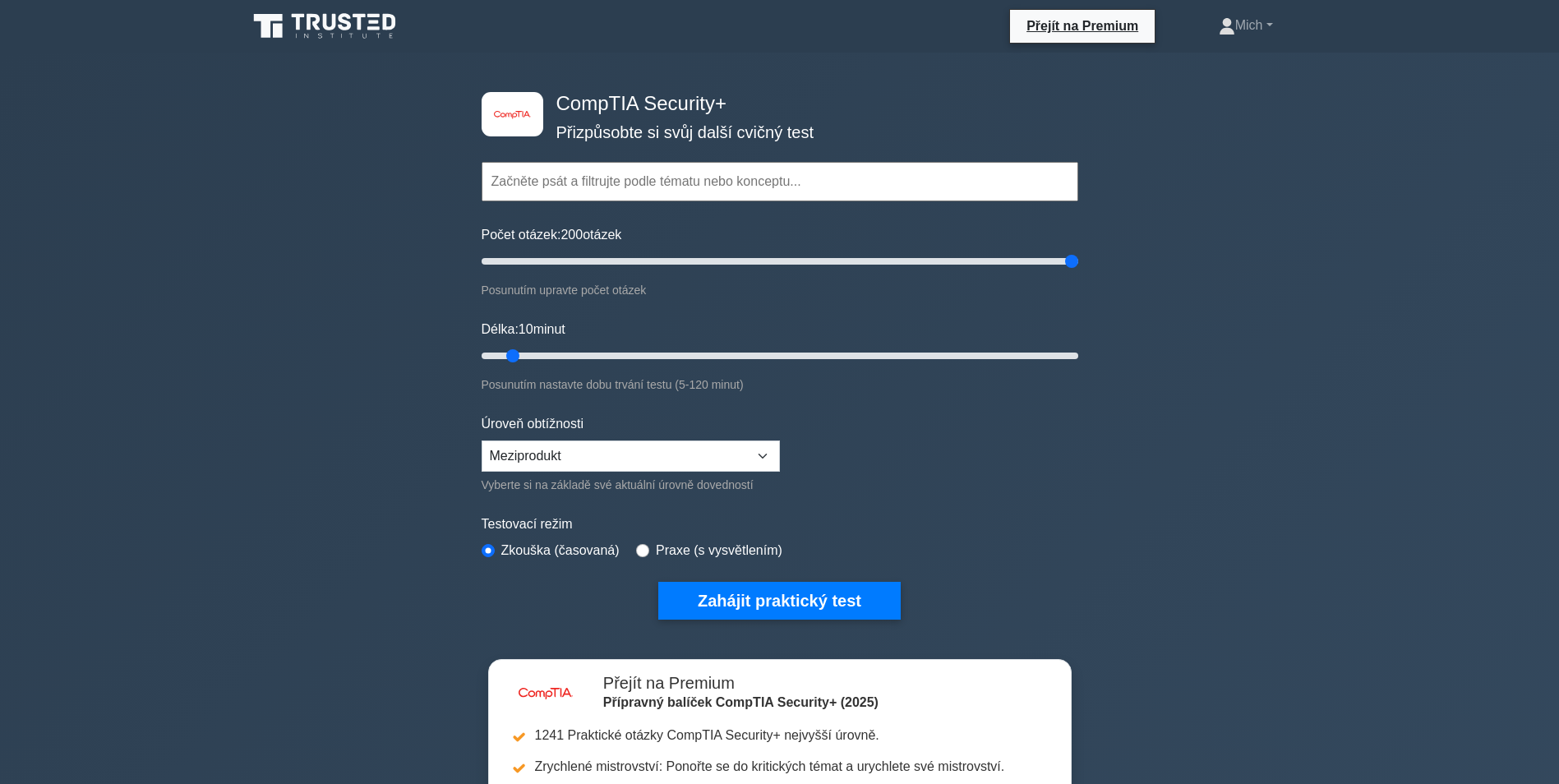
drag, startPoint x: 502, startPoint y: 257, endPoint x: 1186, endPoint y: 265, distance: 684.0
type input "200"
click at [1078, 265] on input "Počet otázek: 200 otázek" at bounding box center [780, 261] width 597 height 20
drag, startPoint x: 510, startPoint y: 352, endPoint x: 1088, endPoint y: 361, distance: 578.1
type input "120"
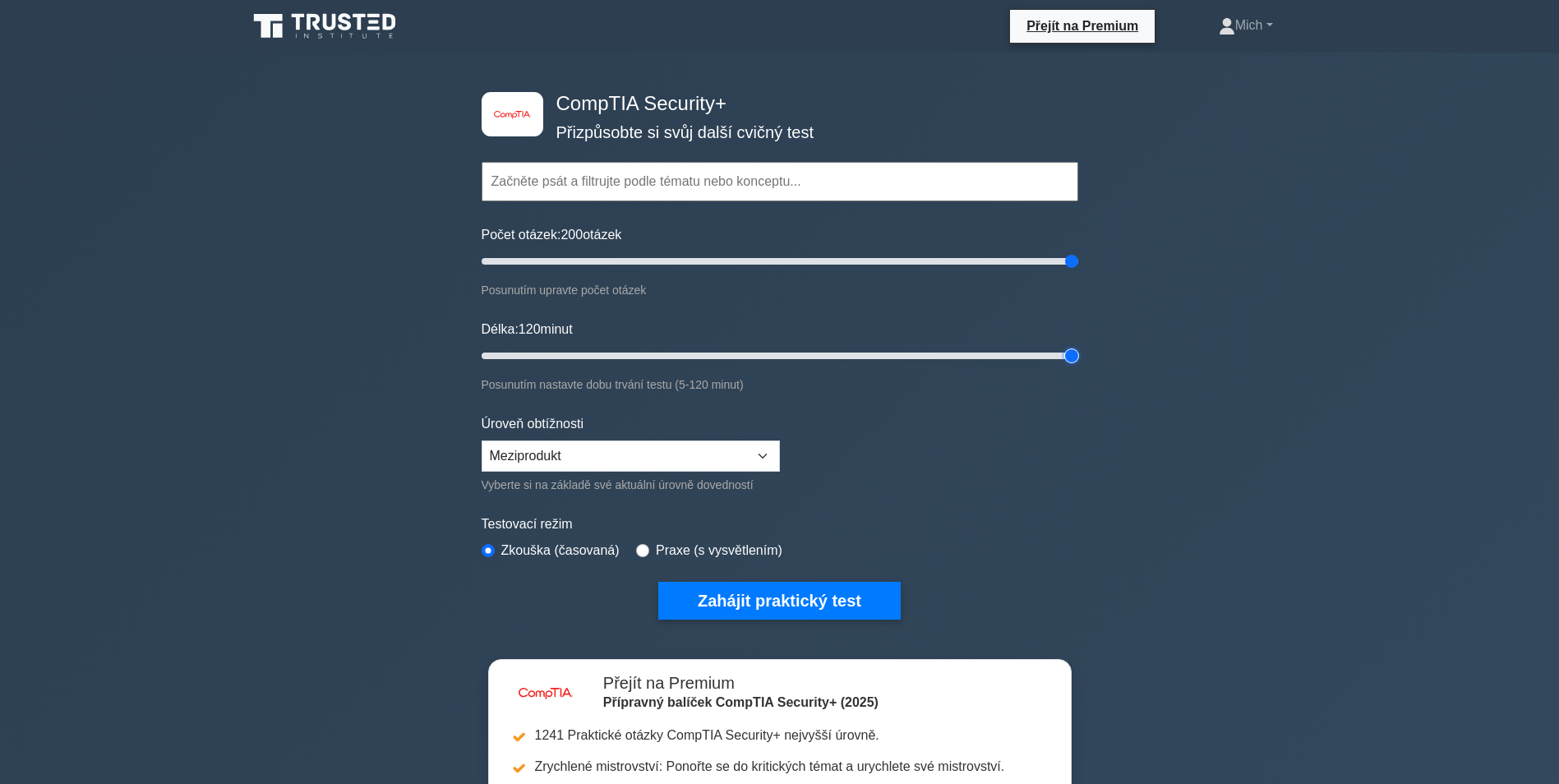
click at [1078, 361] on input "Délka: 120 minut" at bounding box center [780, 355] width 597 height 20
click at [763, 455] on select "Začátečník Meziprodukt Odborník" at bounding box center [631, 456] width 298 height 32
select select "beginner"
click at [482, 441] on select "Začátečník Meziprodukt Odborník" at bounding box center [631, 456] width 298 height 32
click at [797, 595] on button "Zahájit praktický test" at bounding box center [779, 601] width 242 height 37
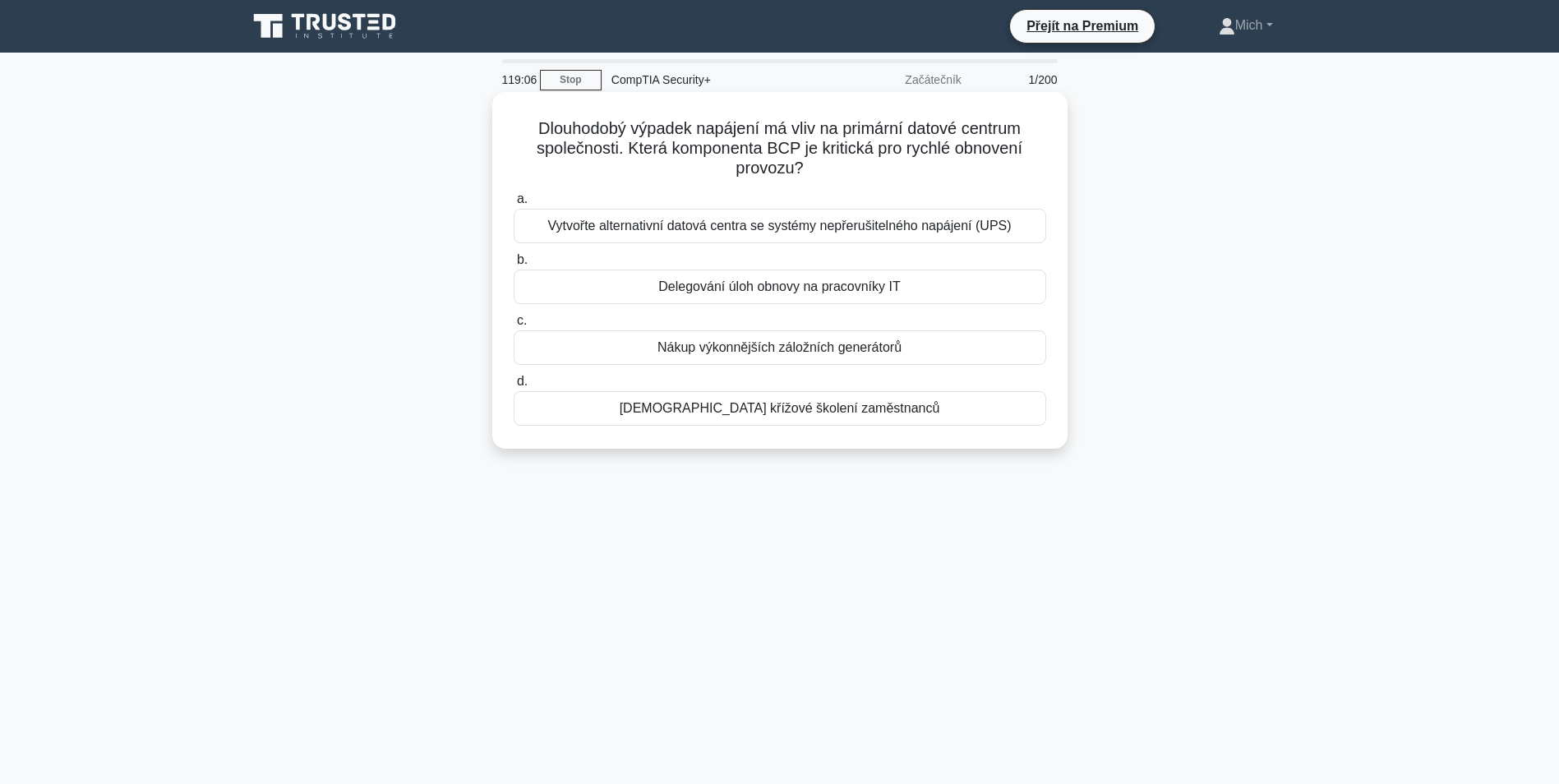
click at [748, 230] on div "Vytvořte alternativní datová centra se systémy nepřerušitelného napájení (UPS)" at bounding box center [780, 226] width 533 height 35
click at [514, 205] on input "a. Vytvořte alternativní datová centra se systémy nepřerušitelného napájení (UP…" at bounding box center [514, 199] width 0 height 11
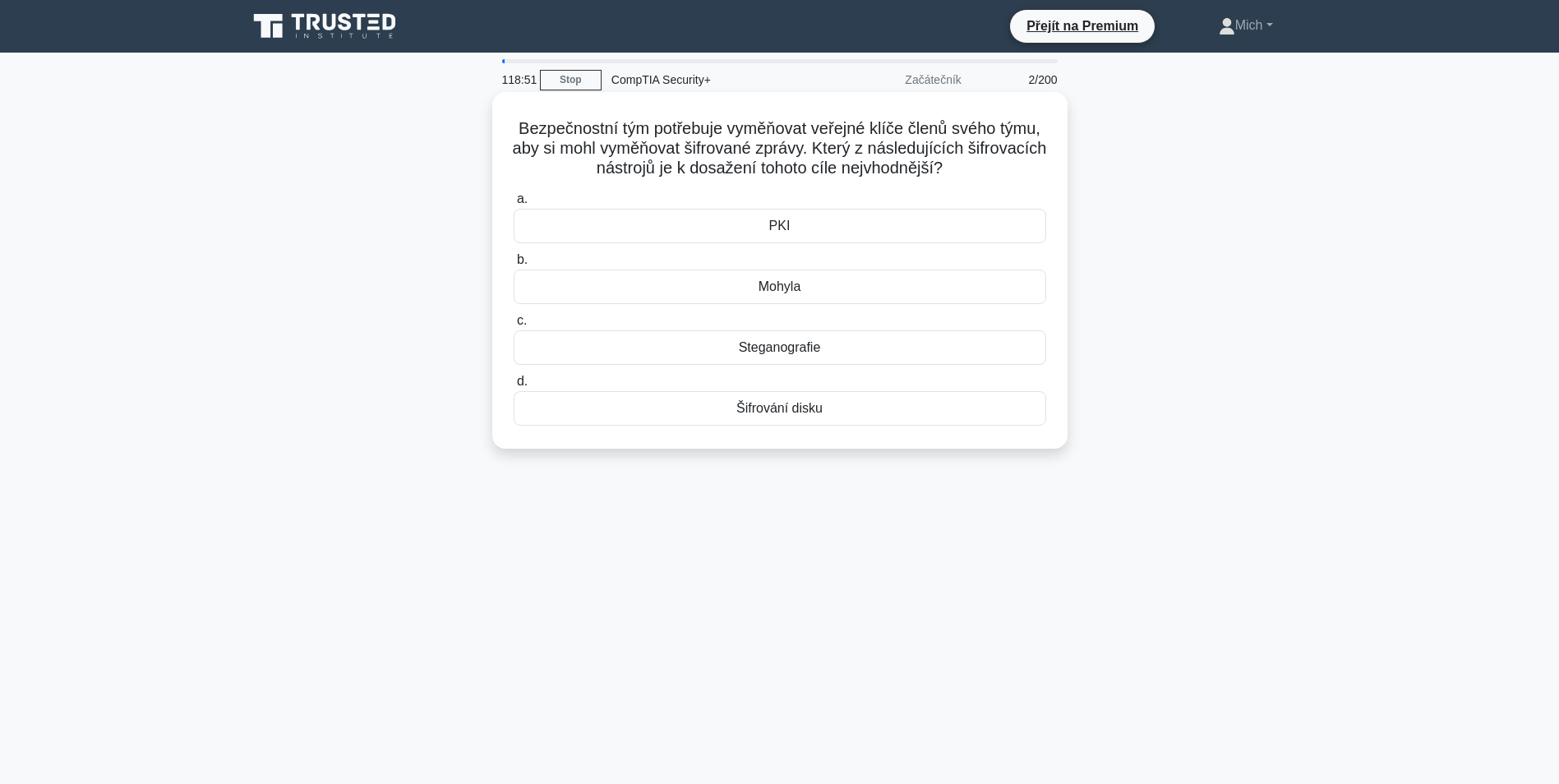
click at [801, 228] on div "PKI" at bounding box center [780, 226] width 533 height 35
click at [514, 205] on input "a. PKI" at bounding box center [514, 199] width 0 height 11
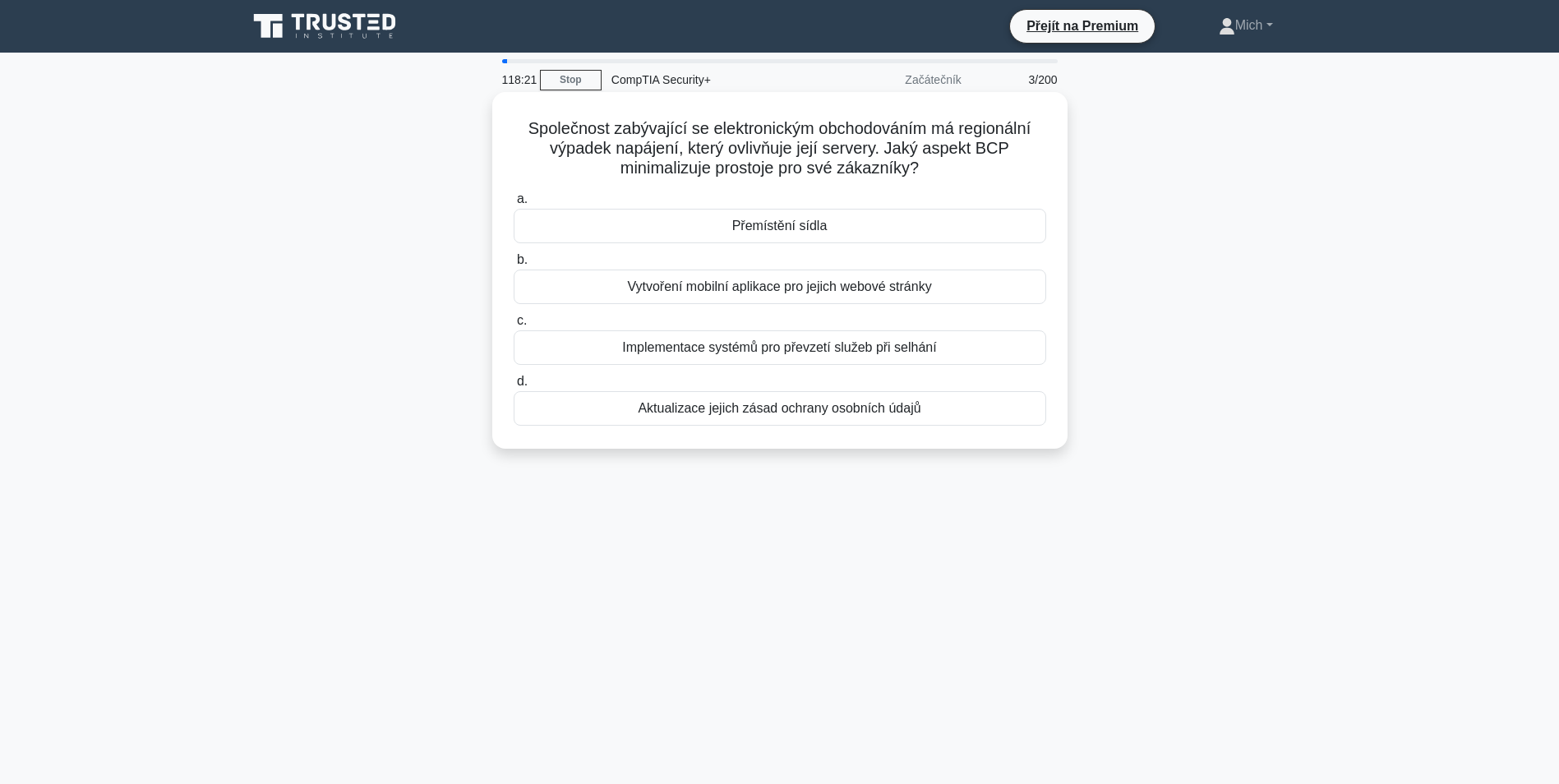
click at [875, 352] on div "Implementace systémů pro převzetí služeb při selhání" at bounding box center [780, 348] width 533 height 35
click at [514, 326] on input "c. Implementace systémů pro převzetí služeb při selhání" at bounding box center [514, 320] width 0 height 11
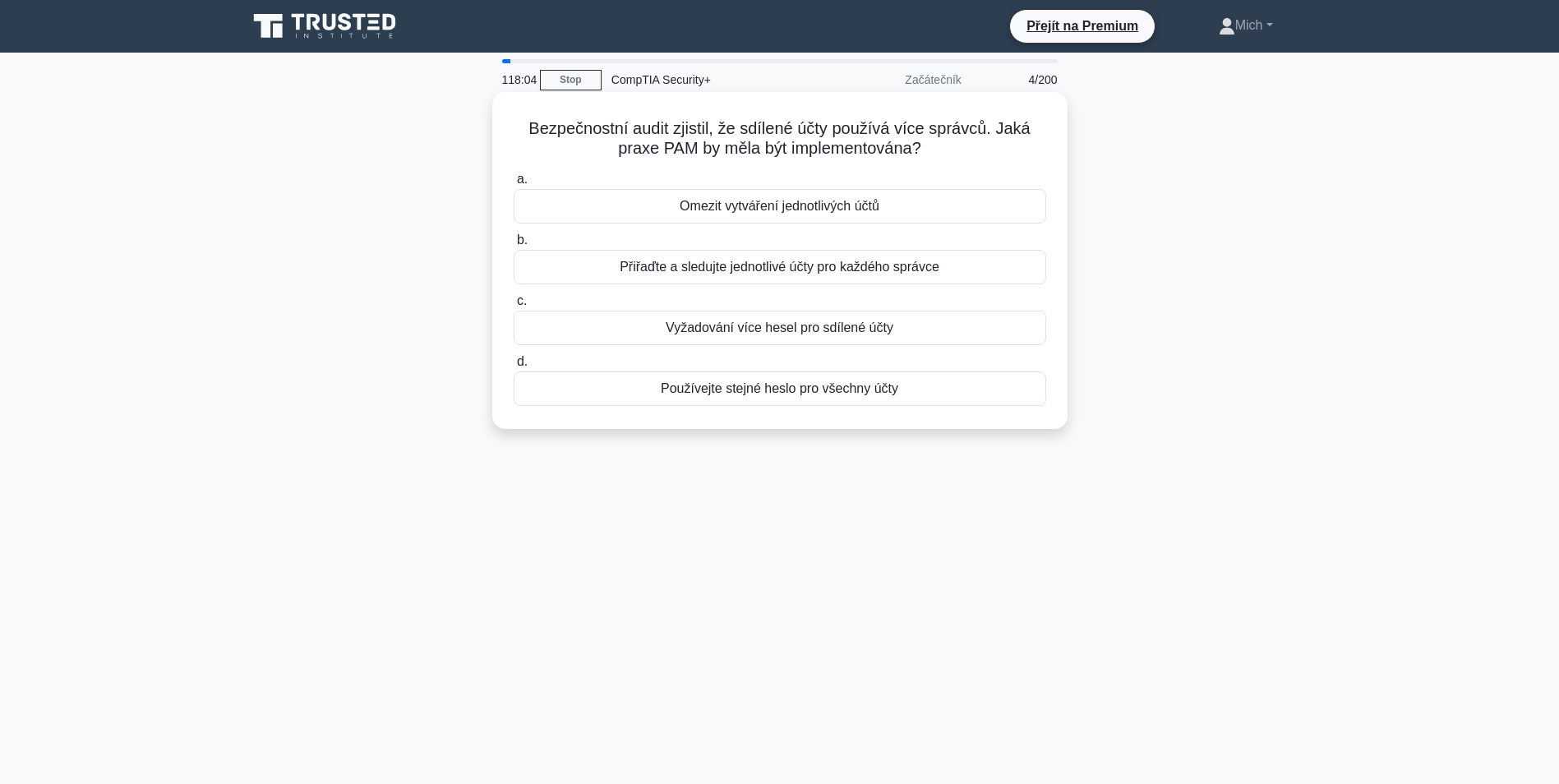
click at [671, 269] on div "Přiřaďte a sledujte jednotlivé účty pro každého správce" at bounding box center [780, 267] width 533 height 35
click at [514, 245] on input "b. Přiřaďte a sledujte jednotlivé účty pro každého správce" at bounding box center [514, 240] width 0 height 11
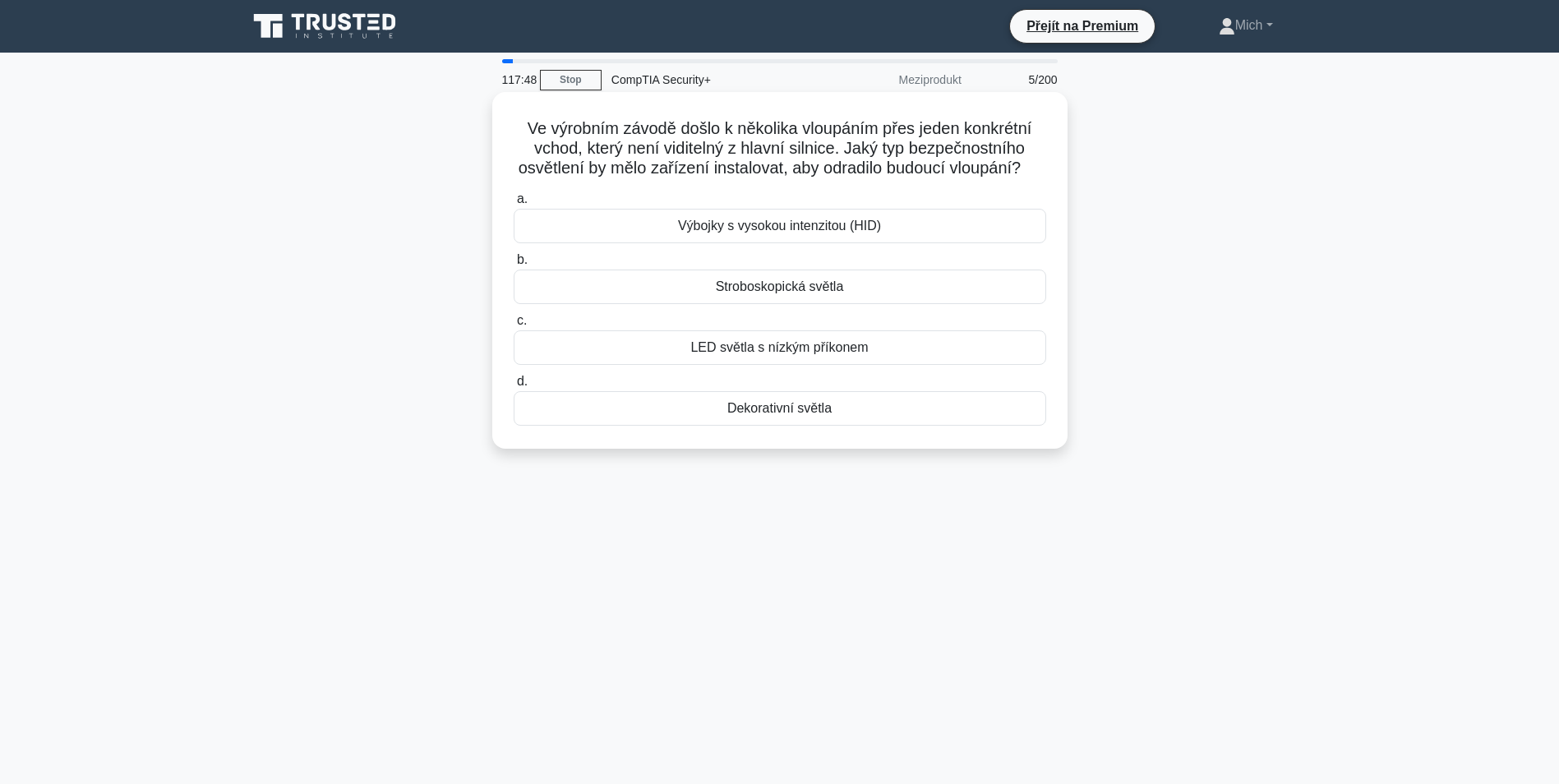
click at [844, 364] on div "LED světla s nízkým příkonem" at bounding box center [780, 348] width 533 height 35
click at [514, 326] on input "c. LED světla s nízkým příkonem" at bounding box center [514, 320] width 0 height 11
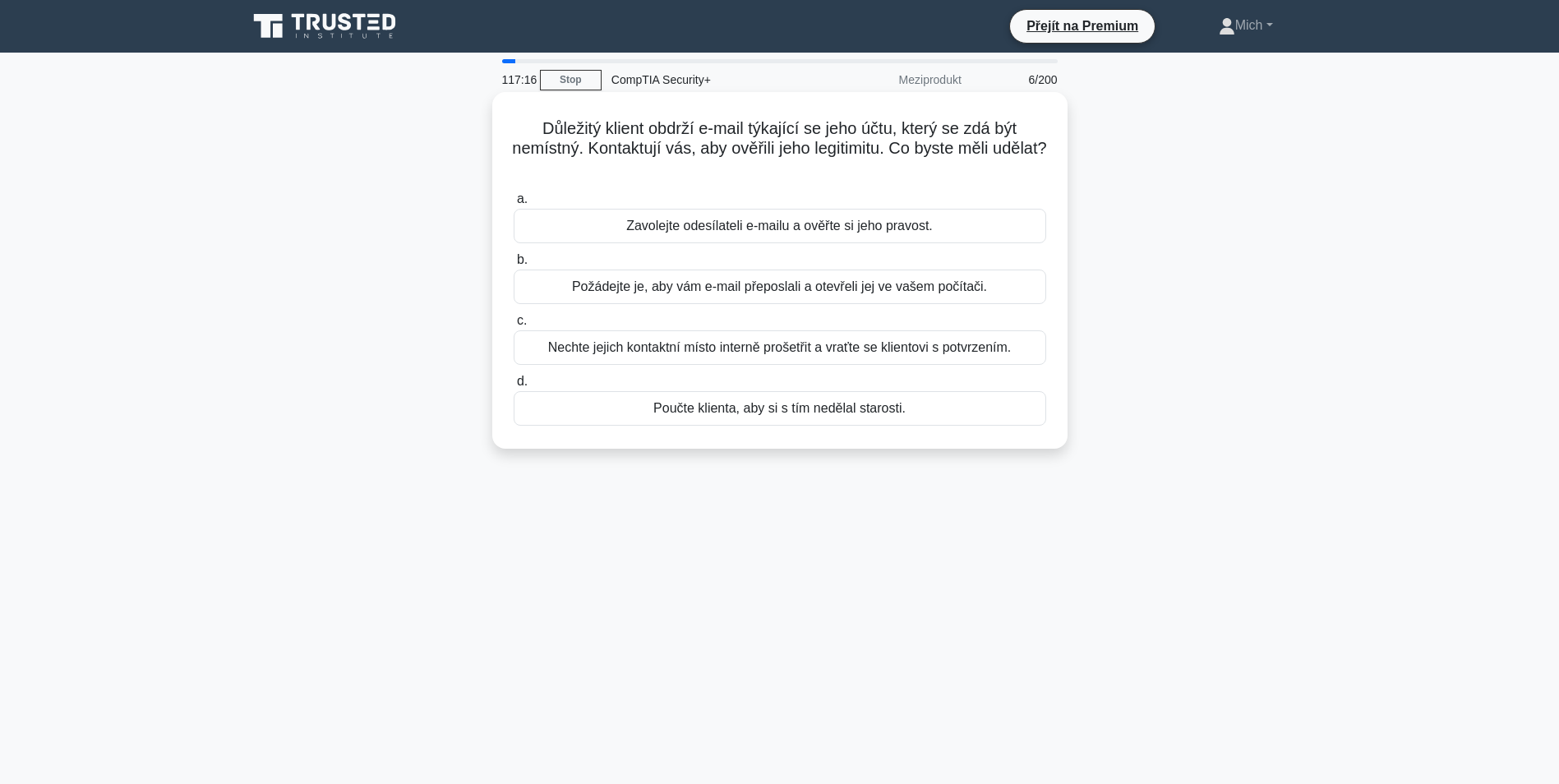
click at [792, 355] on div "Nechte jejich kontaktní místo interně prošetřit a vraťte se klientovi s potvrze…" at bounding box center [780, 348] width 533 height 35
click at [514, 326] on input "c. Nechte jejich kontaktní místo interně prošetřit a vraťte se klientovi s potv…" at bounding box center [514, 320] width 0 height 11
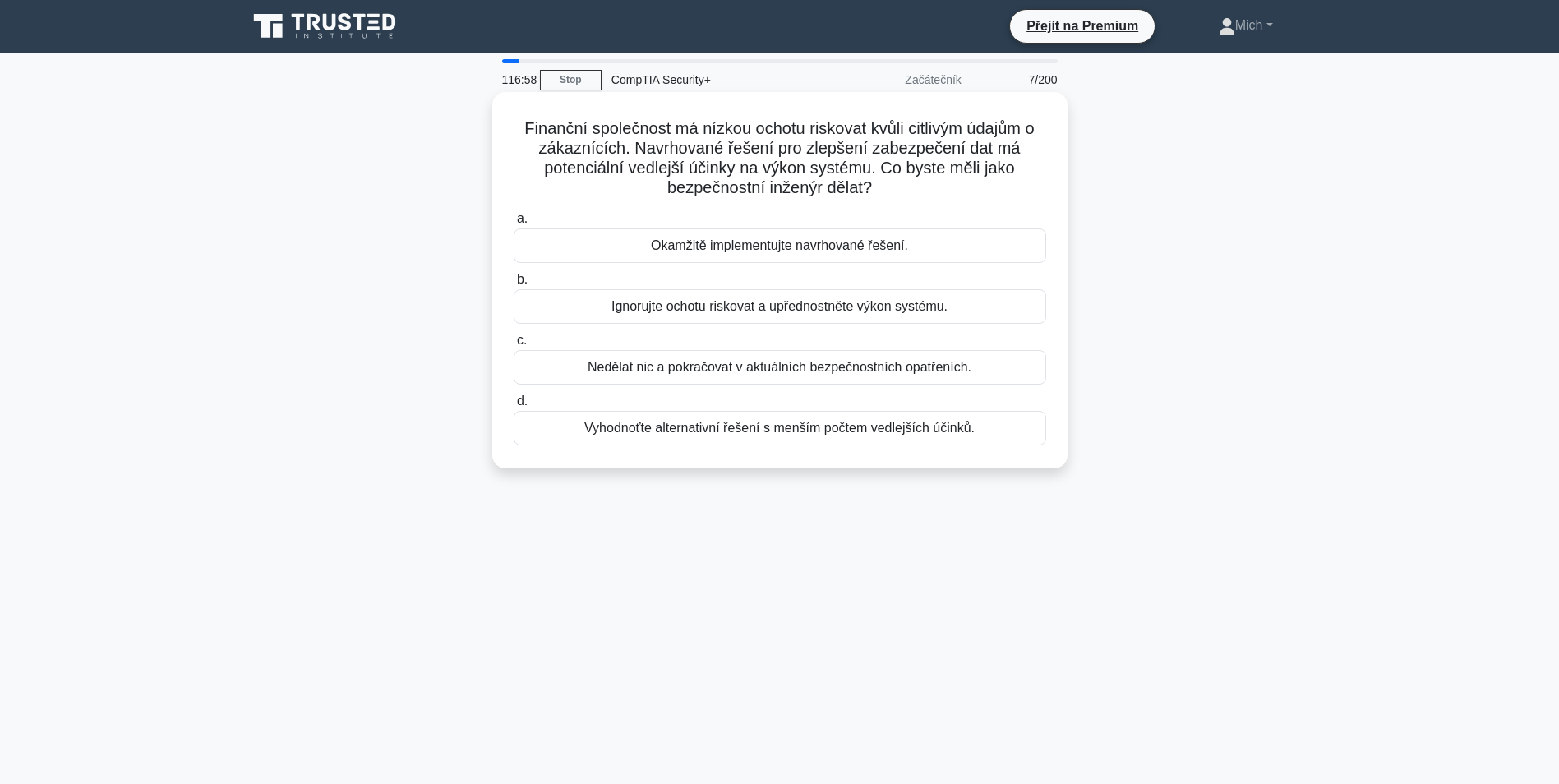
click at [735, 430] on div "Vyhodnoťte alternativní řešení s menším počtem vedlejších účinků." at bounding box center [780, 428] width 533 height 35
click at [514, 406] on input "d. Vyhodnoťte alternativní řešení s menším počtem vedlejších účinků." at bounding box center [514, 401] width 0 height 11
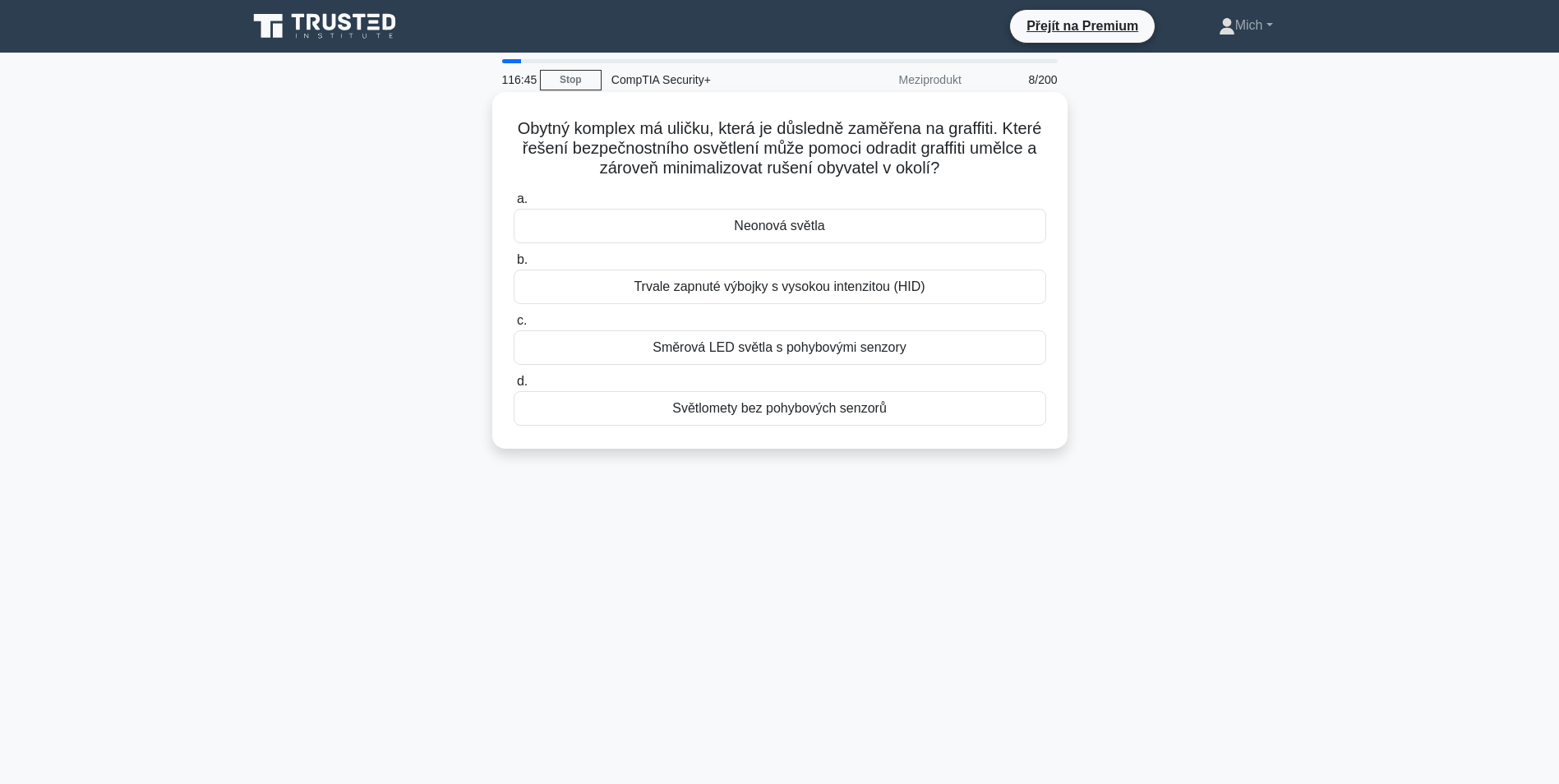
click at [817, 353] on div "Směrová LED světla s pohybovými senzory" at bounding box center [780, 348] width 533 height 35
click at [514, 326] on input "c. Směrová LED světla s pohybovými senzory" at bounding box center [514, 320] width 0 height 11
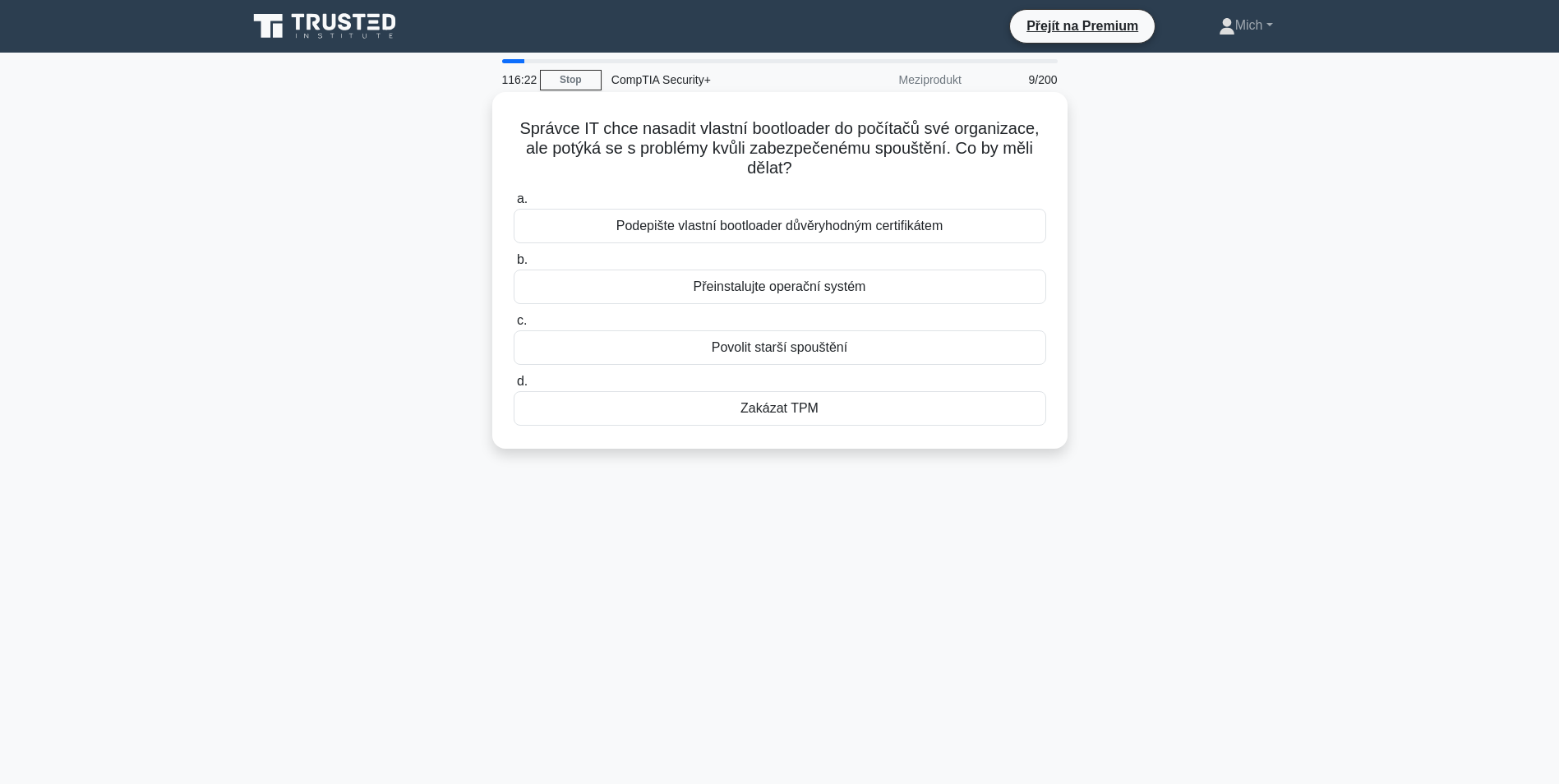
click at [864, 417] on div "Zakázat TPM" at bounding box center [780, 408] width 533 height 35
click at [514, 387] on input "d. Zakázat TPM" at bounding box center [514, 382] width 0 height 11
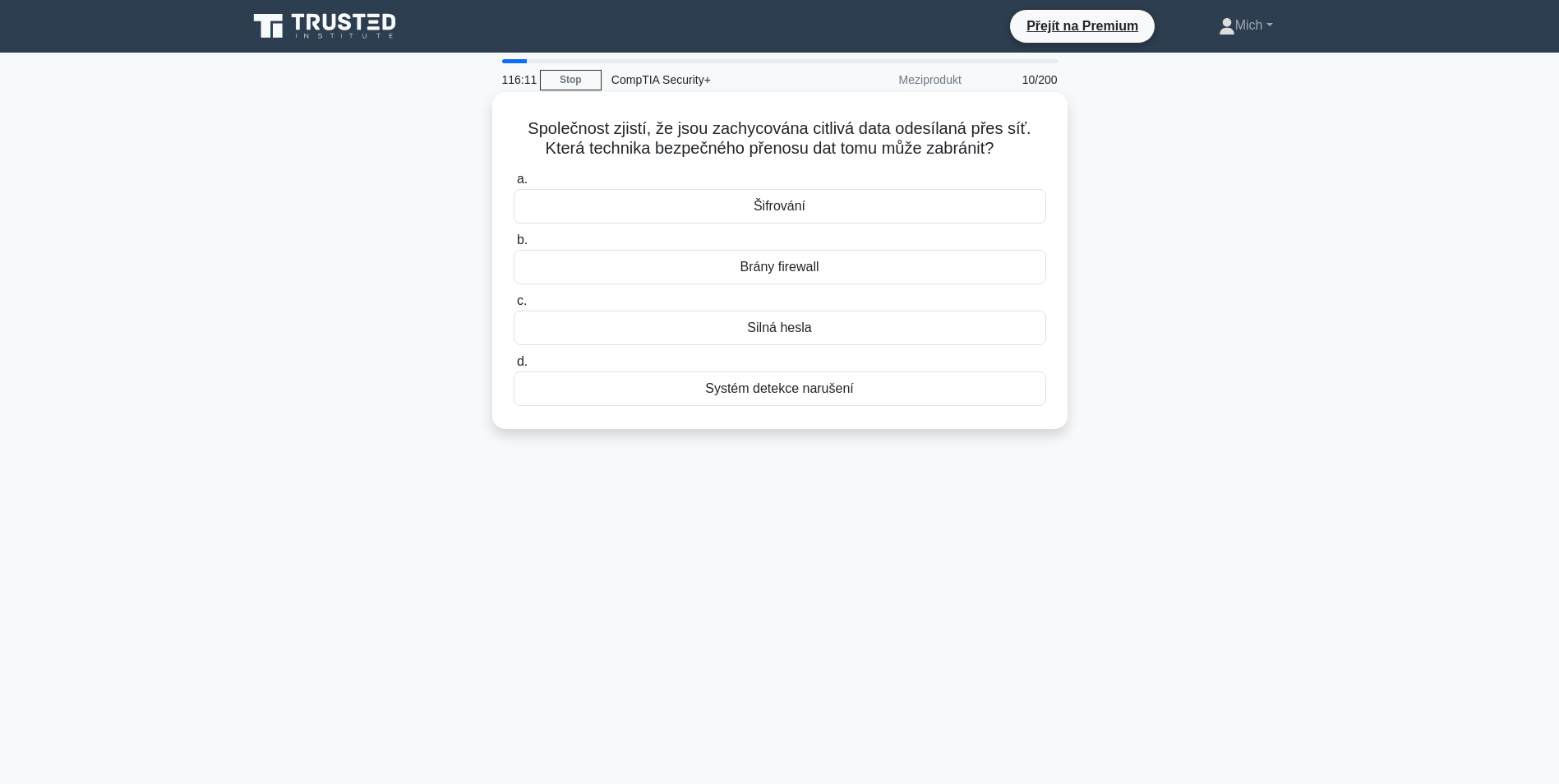
click at [805, 389] on div "Systém detekce narušení" at bounding box center [780, 389] width 533 height 35
click at [514, 367] on input "d. Systém detekce narušení" at bounding box center [514, 362] width 0 height 11
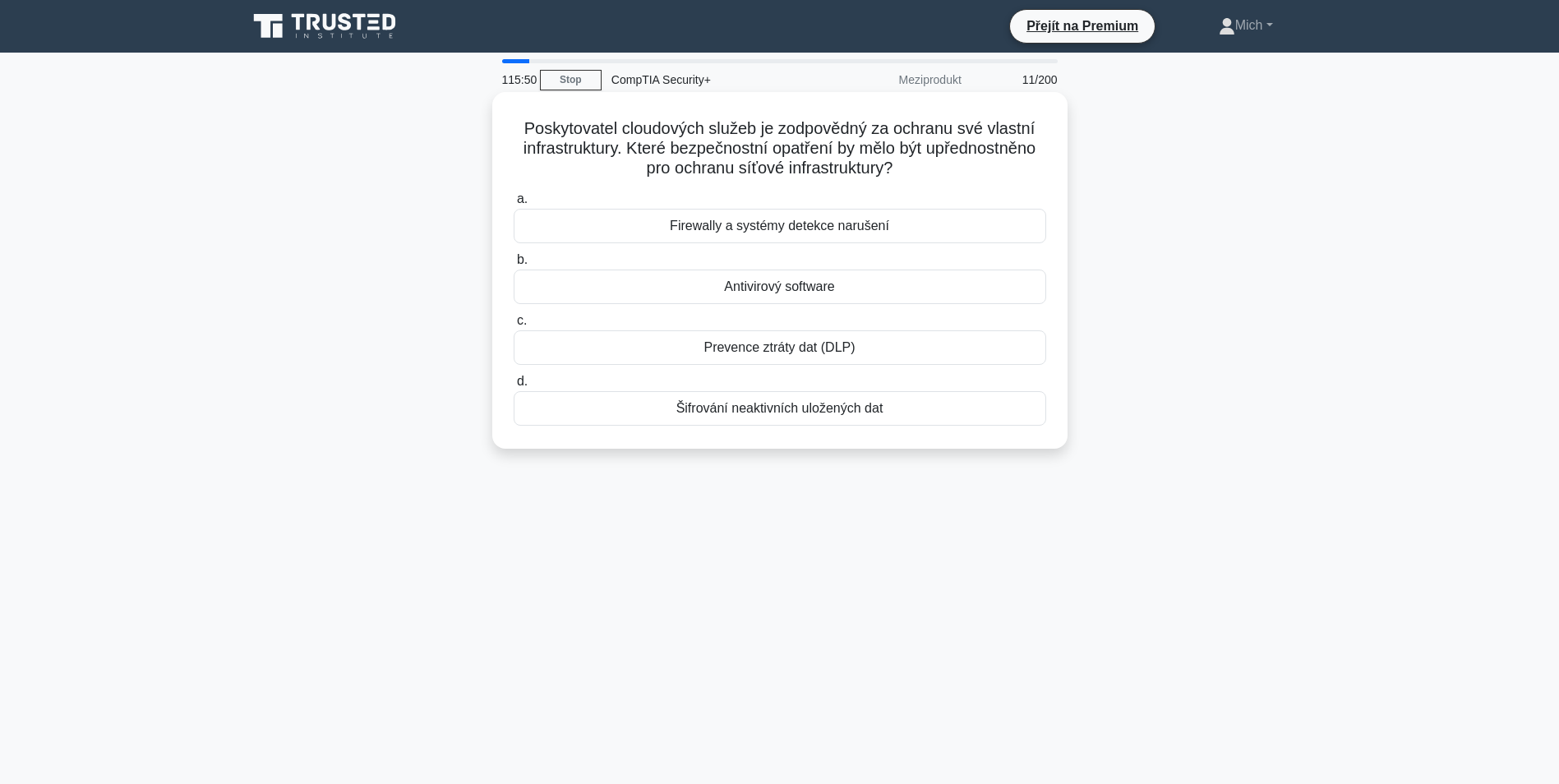
click at [786, 221] on div "Firewally a systémy detekce narušení" at bounding box center [780, 226] width 533 height 35
click at [514, 205] on input "a. Firewally a systémy detekce narušení" at bounding box center [514, 199] width 0 height 11
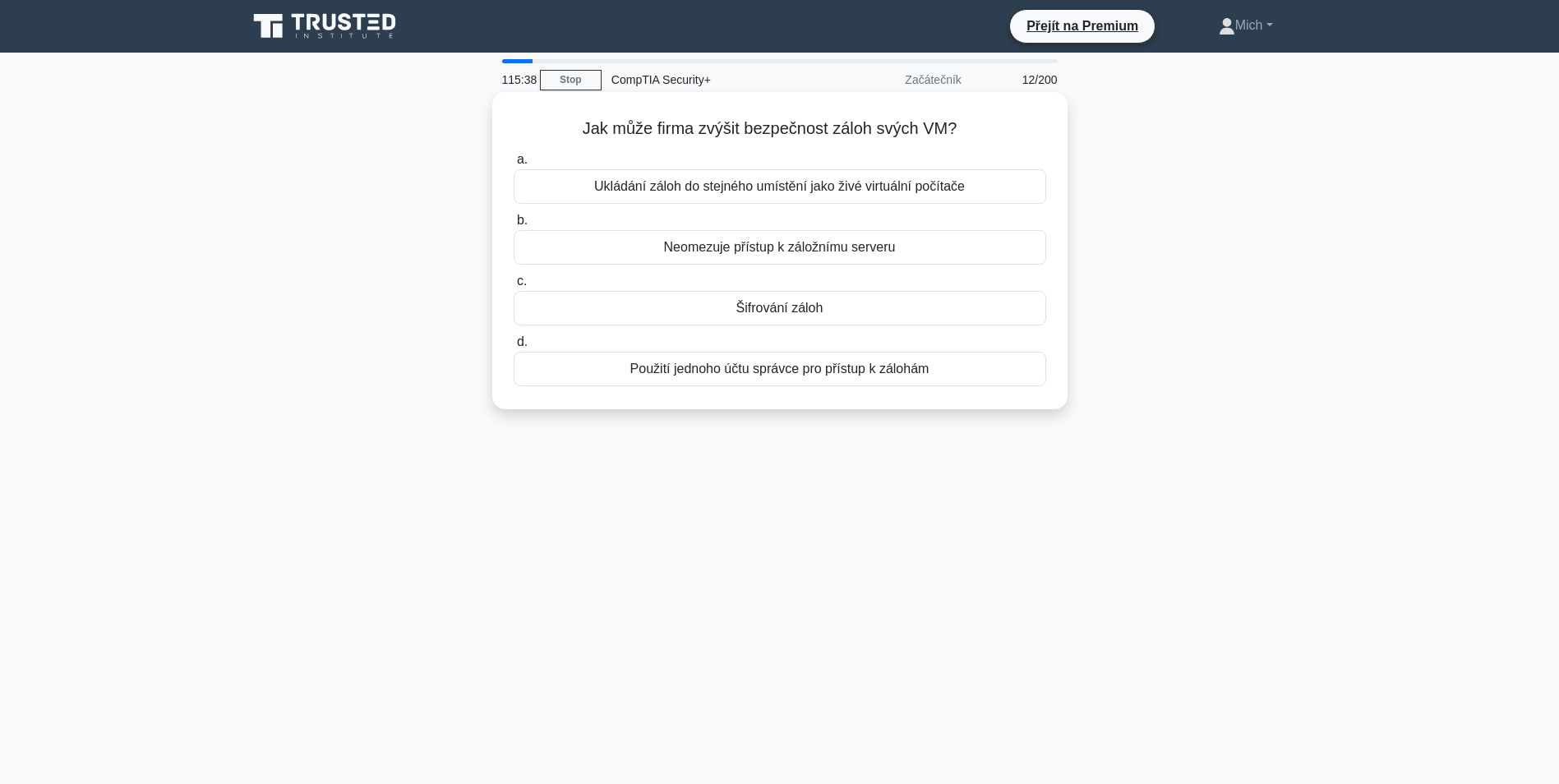
click at [805, 309] on div "Šifrování záloh" at bounding box center [780, 308] width 533 height 35
click at [514, 287] on input "c. Šifrování záloh" at bounding box center [514, 281] width 0 height 11
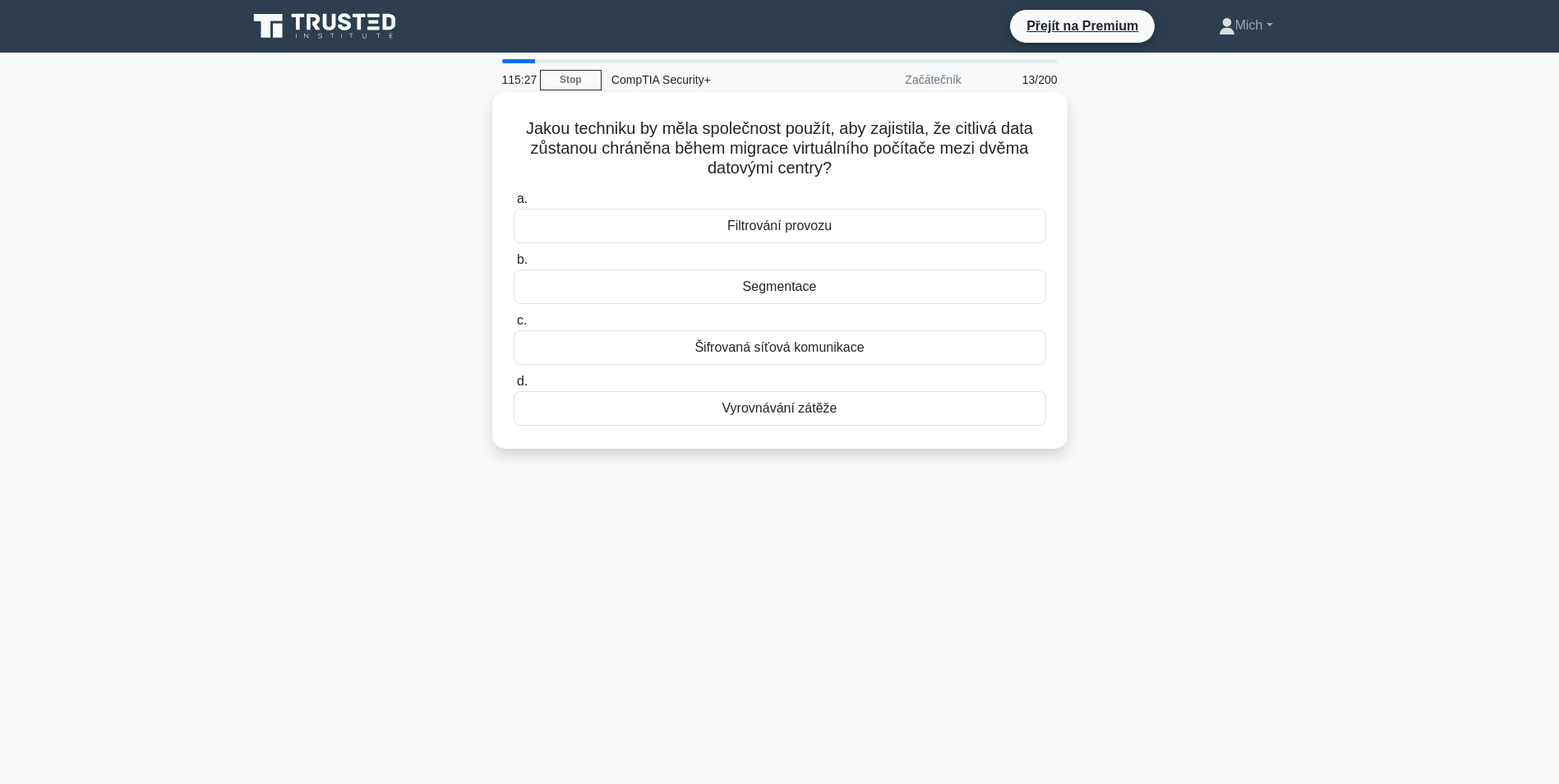
click at [823, 355] on div "Šifrovaná síťová komunikace" at bounding box center [780, 348] width 533 height 35
click at [514, 326] on input "c. Šifrovaná síťová komunikace" at bounding box center [514, 320] width 0 height 11
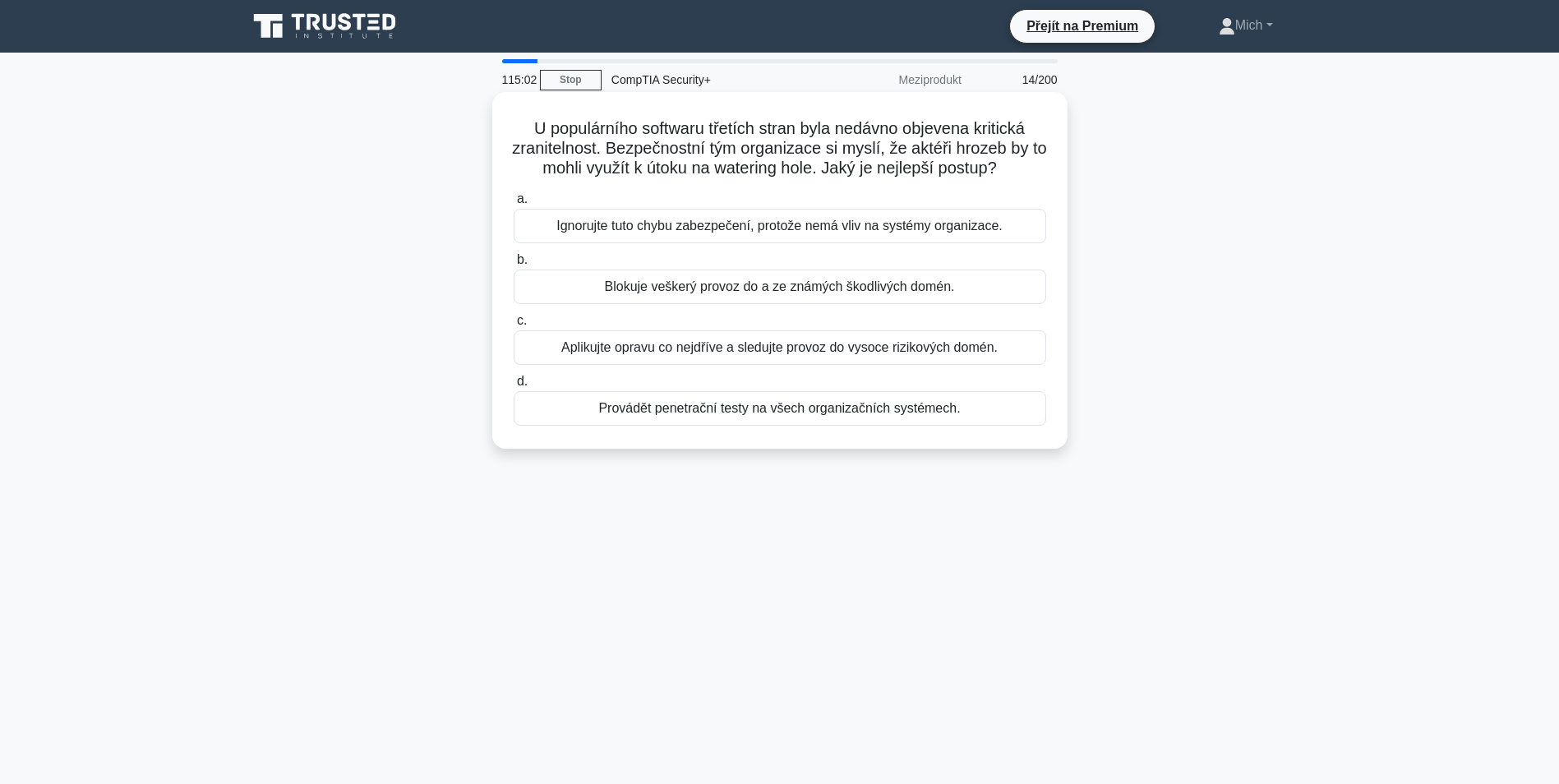
click at [657, 283] on div "Blokuje veškerý provoz do a ze známých škodlivých domén." at bounding box center [780, 286] width 533 height 35
click at [514, 265] on input "b. Blokuje veškerý provoz do a ze známých škodlivých domén." at bounding box center [514, 260] width 0 height 11
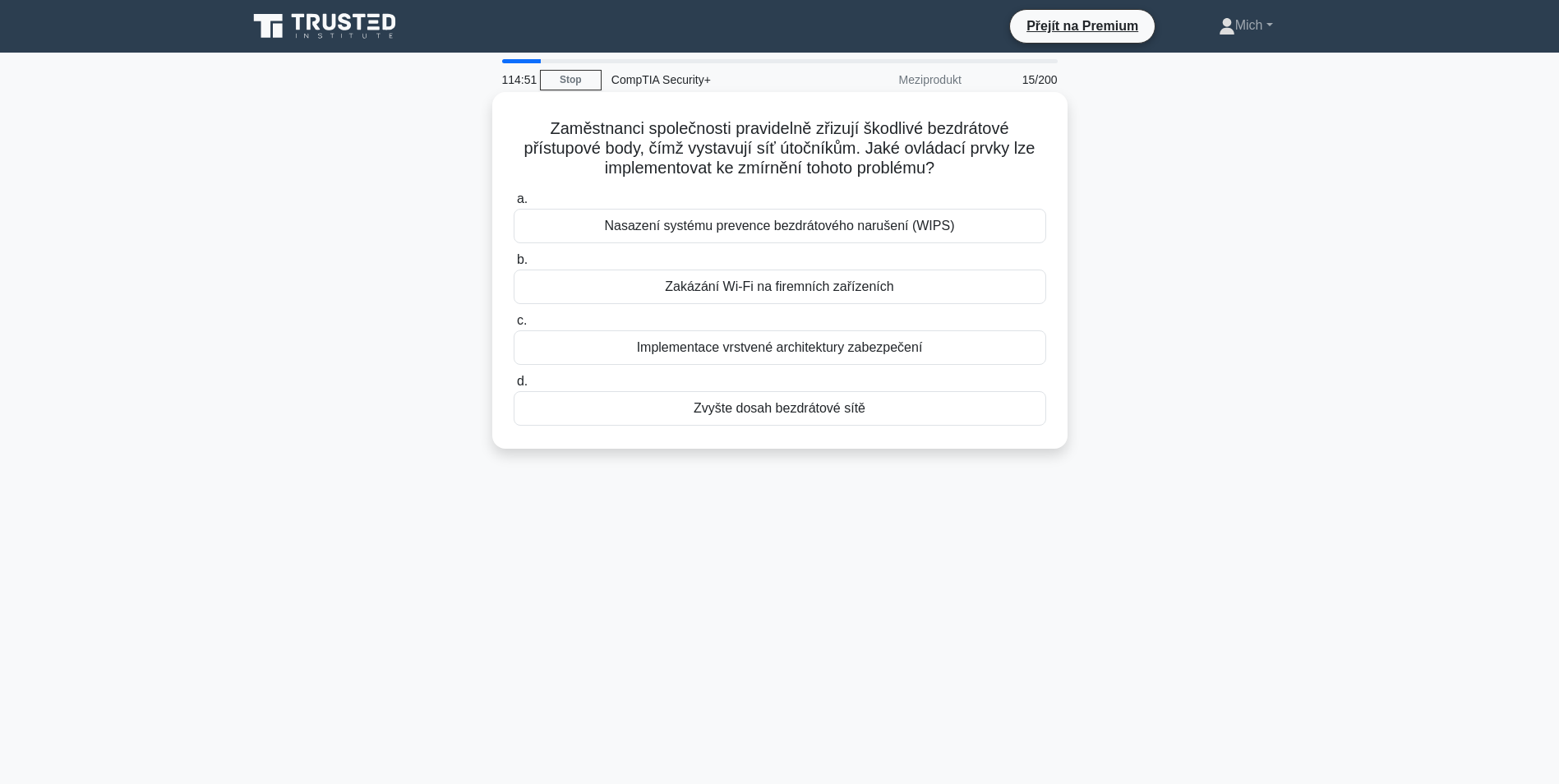
click at [886, 353] on div "Implementace vrstvené architektury zabezpečení" at bounding box center [780, 348] width 533 height 35
click at [514, 326] on input "c. Implementace vrstvené architektury zabezpečení" at bounding box center [514, 320] width 0 height 11
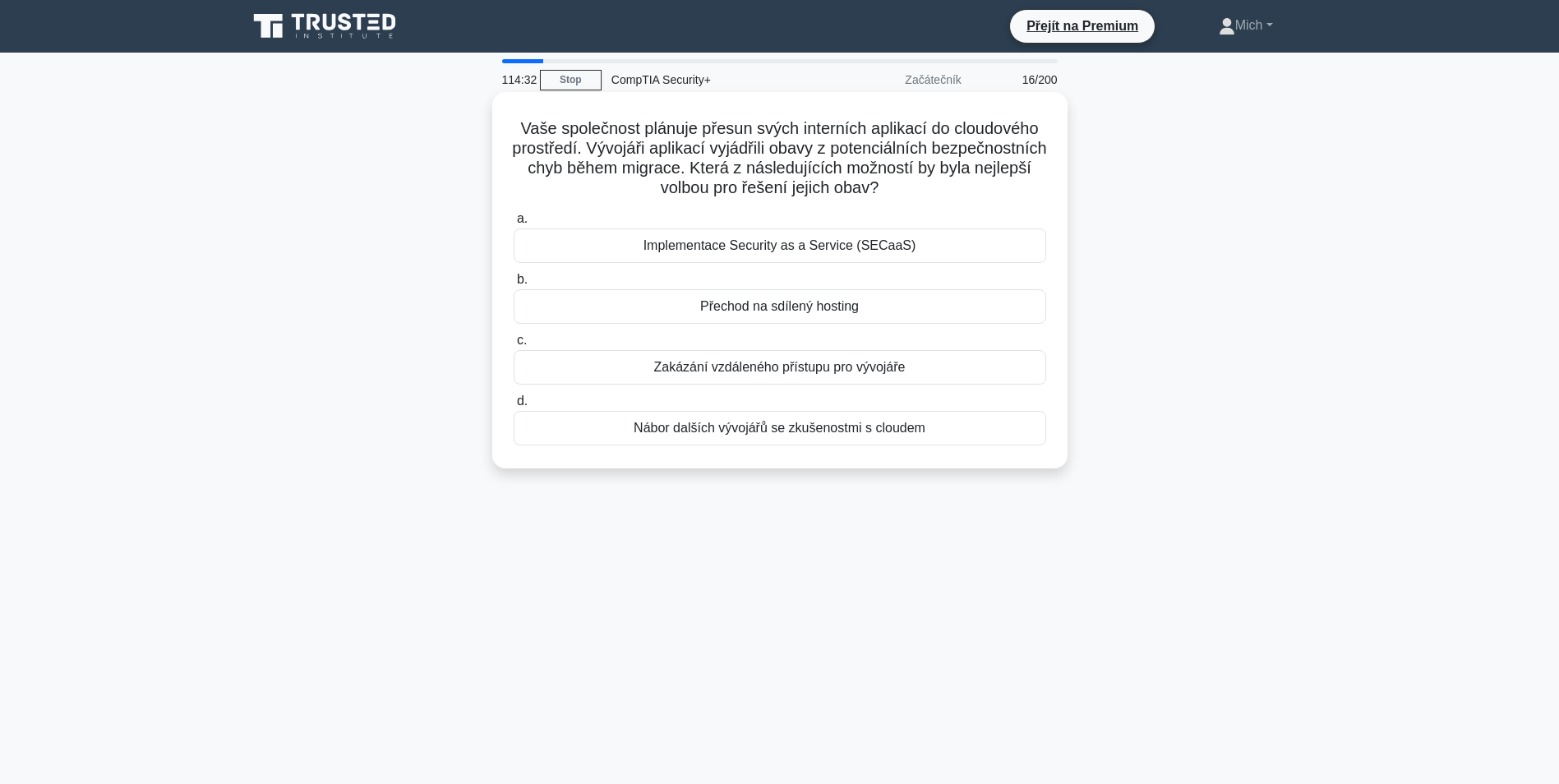
click at [800, 251] on div "Implementace Security as a Service (SECaaS)" at bounding box center [780, 245] width 533 height 35
click at [514, 224] on input "a. Implementace Security as a Service (SECaaS)" at bounding box center [514, 219] width 0 height 11
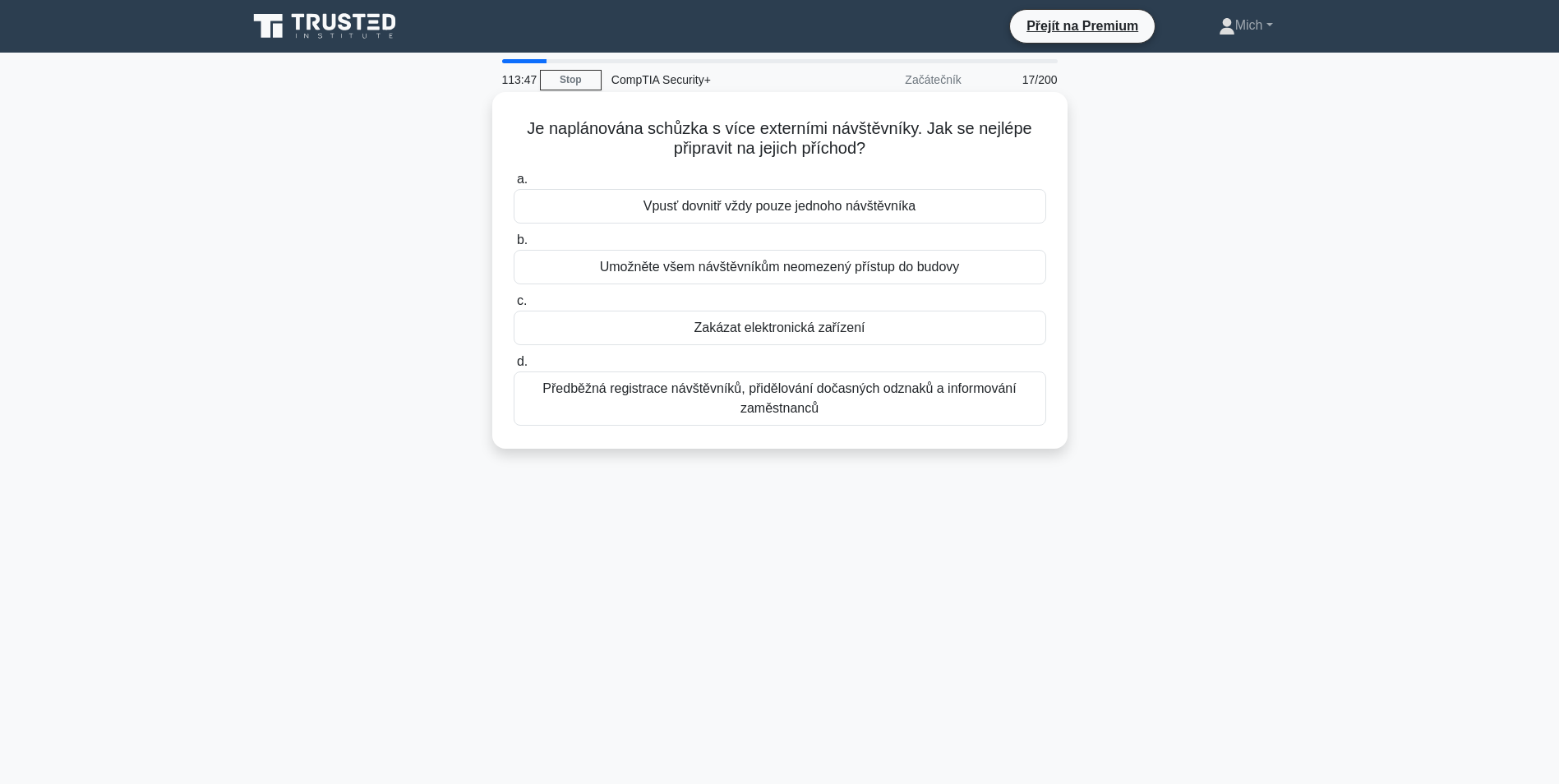
click at [736, 392] on div "Předběžná registrace návštěvníků, přidělování dočasných odznaků a informování z…" at bounding box center [780, 399] width 533 height 55
click at [514, 367] on input "d. Předběžná registrace návštěvníků, přidělování dočasných odznaků a informován…" at bounding box center [514, 362] width 0 height 11
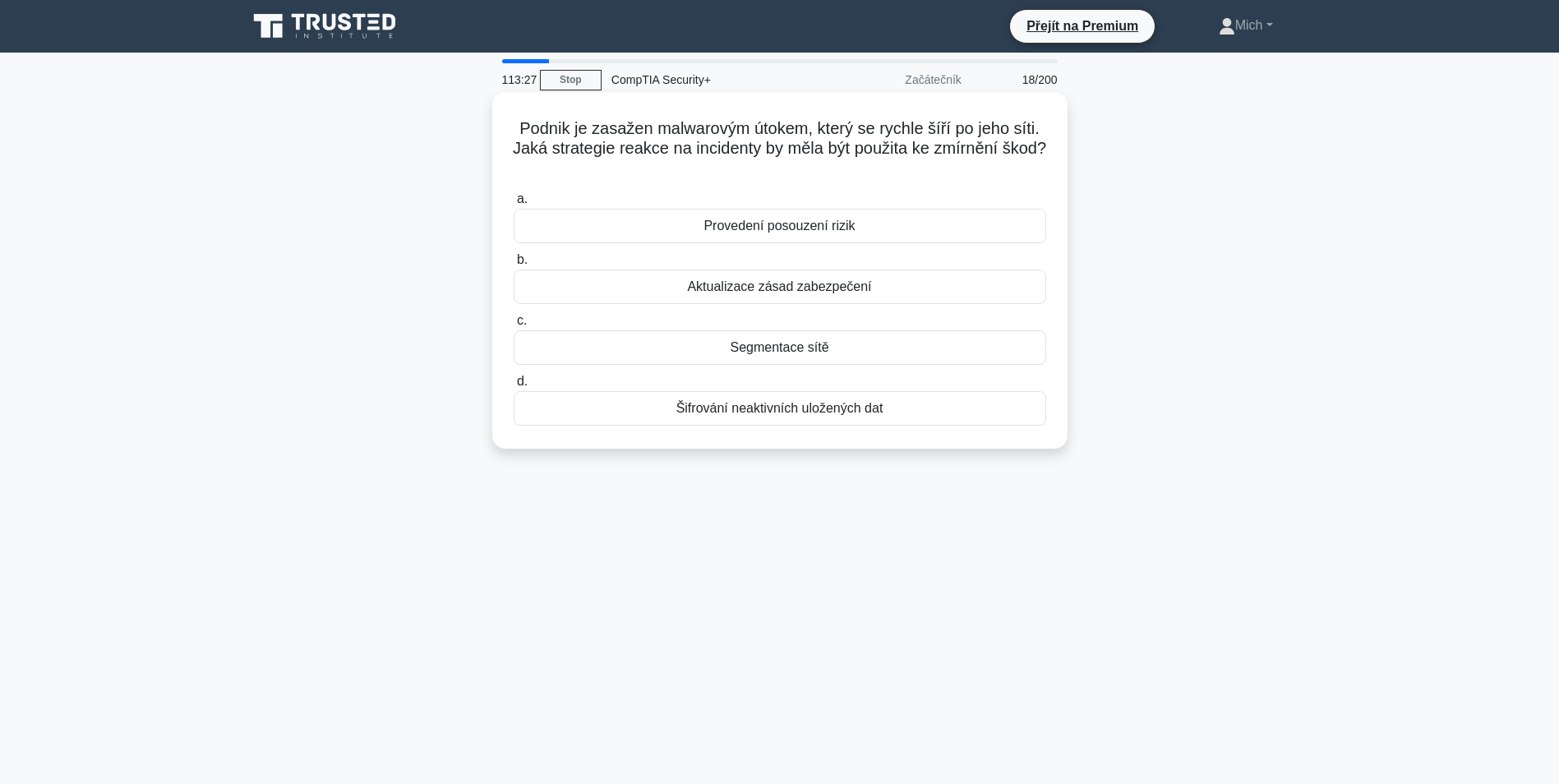
click at [777, 352] on div "Segmentace sítě" at bounding box center [780, 348] width 533 height 35
click at [514, 326] on input "c. Segmentace sítě" at bounding box center [514, 320] width 0 height 11
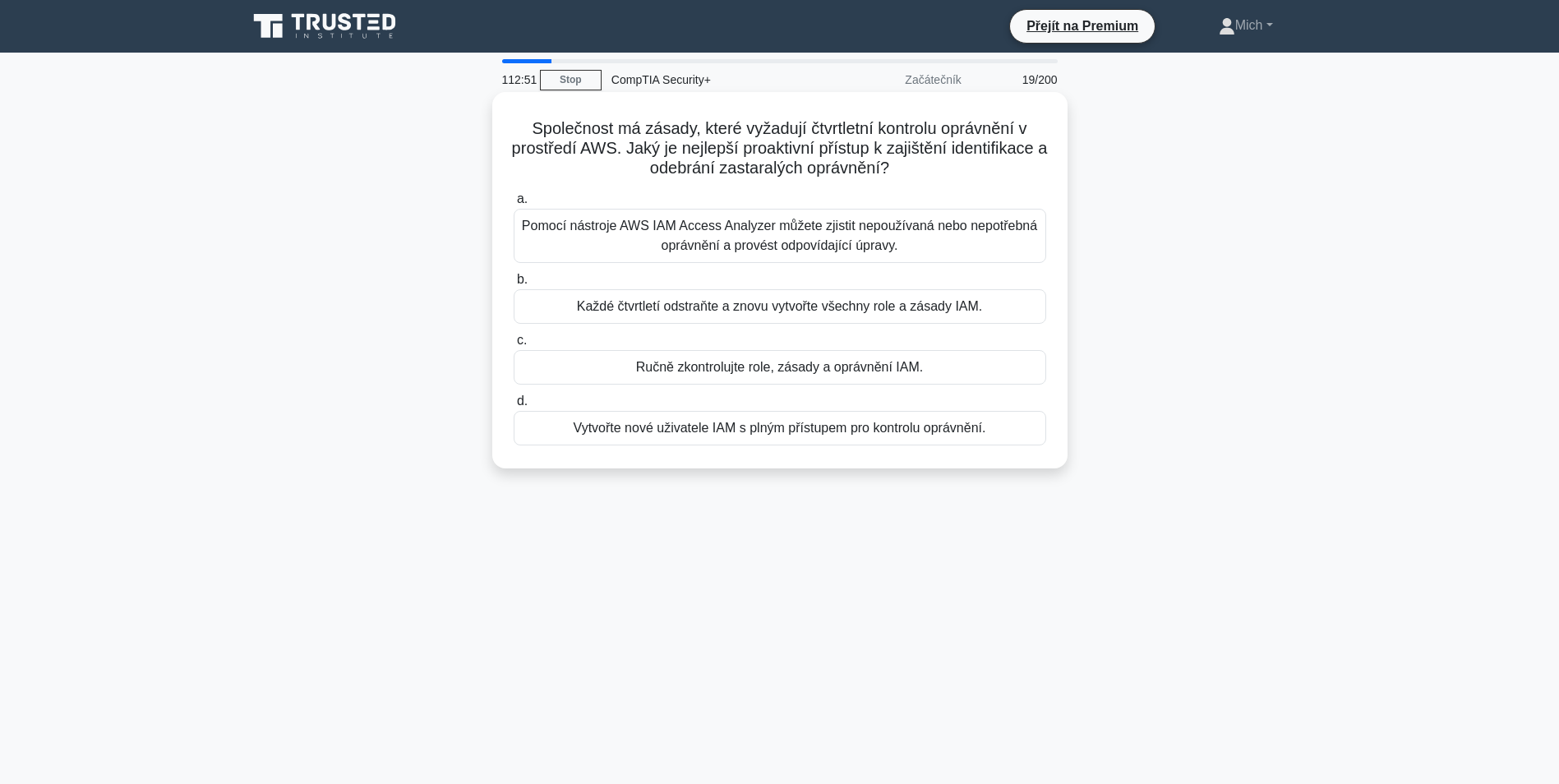
click at [841, 235] on div "Pomocí nástroje AWS IAM Access Analyzer můžete zjistit nepoužívaná nebo nepotře…" at bounding box center [780, 236] width 533 height 55
click at [514, 205] on input "a. Pomocí nástroje AWS IAM Access Analyzer můžete zjistit nepoužívaná nebo nepo…" at bounding box center [514, 199] width 0 height 11
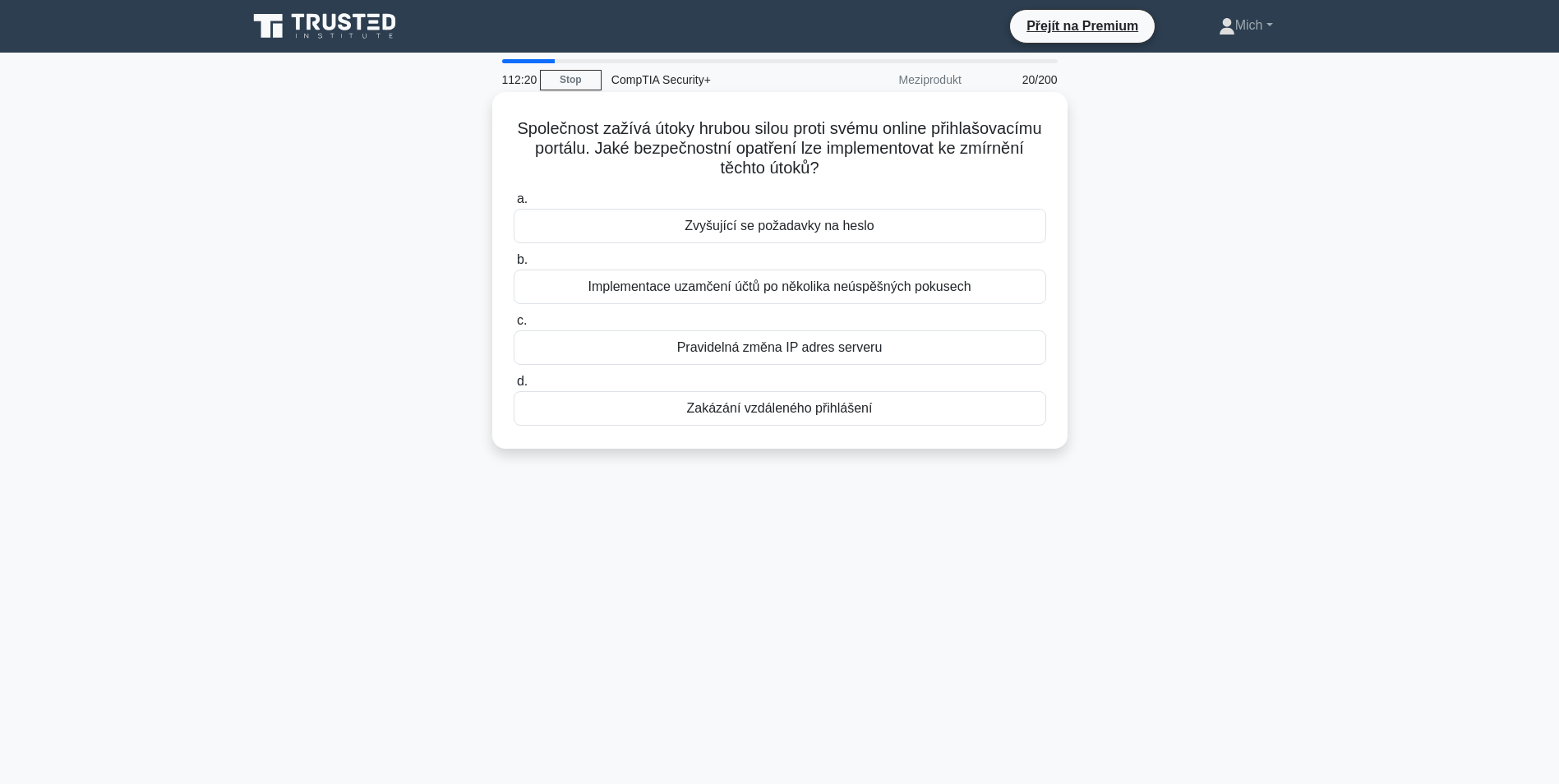
click at [789, 286] on div "Implementace uzamčení účtů po několika neúspěšných pokusech" at bounding box center [780, 286] width 533 height 35
click at [514, 265] on input "b. Implementace uzamčení účtů po několika neúspěšných pokusech" at bounding box center [514, 260] width 0 height 11
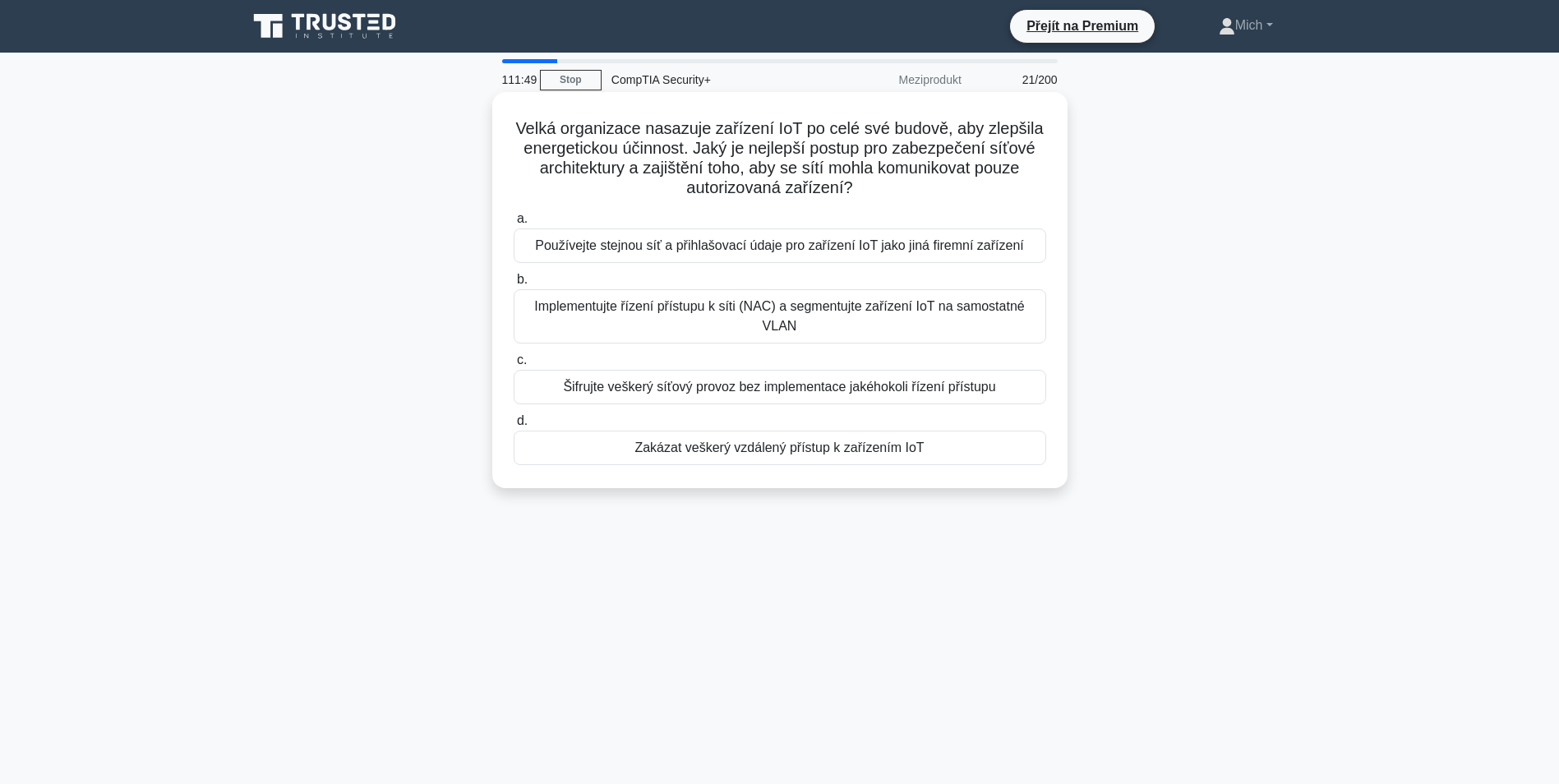
click at [807, 311] on div "Implementujte řízení přístupu k síti (NAC) a segmentujte zařízení IoT na samost…" at bounding box center [780, 316] width 533 height 55
click at [514, 285] on input "b. Implementujte řízení přístupu k síti (NAC) a segmentujte zařízení IoT na sam…" at bounding box center [514, 280] width 0 height 11
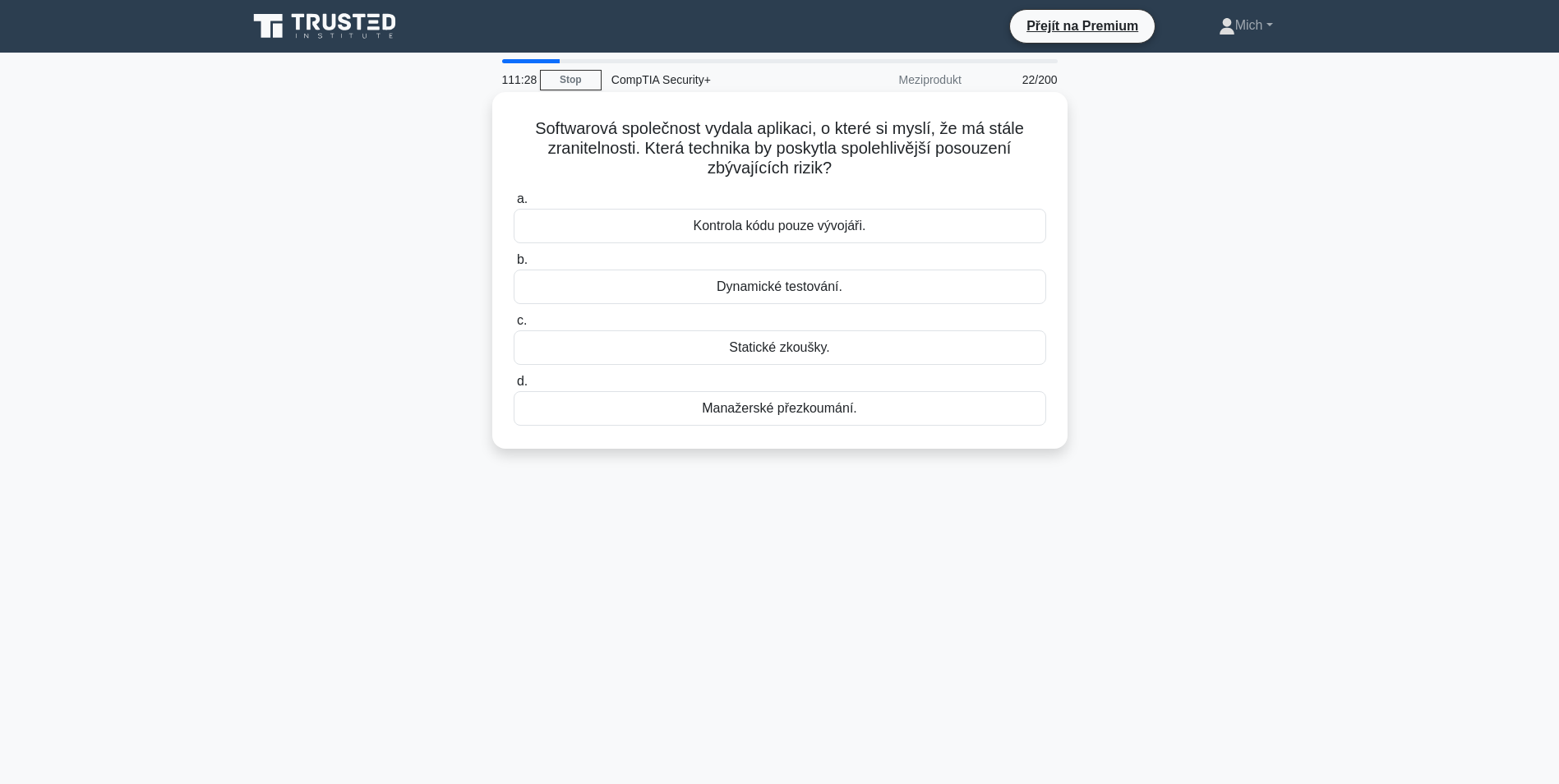
click at [801, 287] on div "Dynamické testování." at bounding box center [780, 286] width 533 height 35
click at [514, 265] on input "b. Dynamické testování." at bounding box center [514, 260] width 0 height 11
click at [815, 352] on div "Firewall webových aplikací" at bounding box center [780, 348] width 533 height 35
click at [514, 326] on input "c. Firewall webových aplikací" at bounding box center [514, 320] width 0 height 11
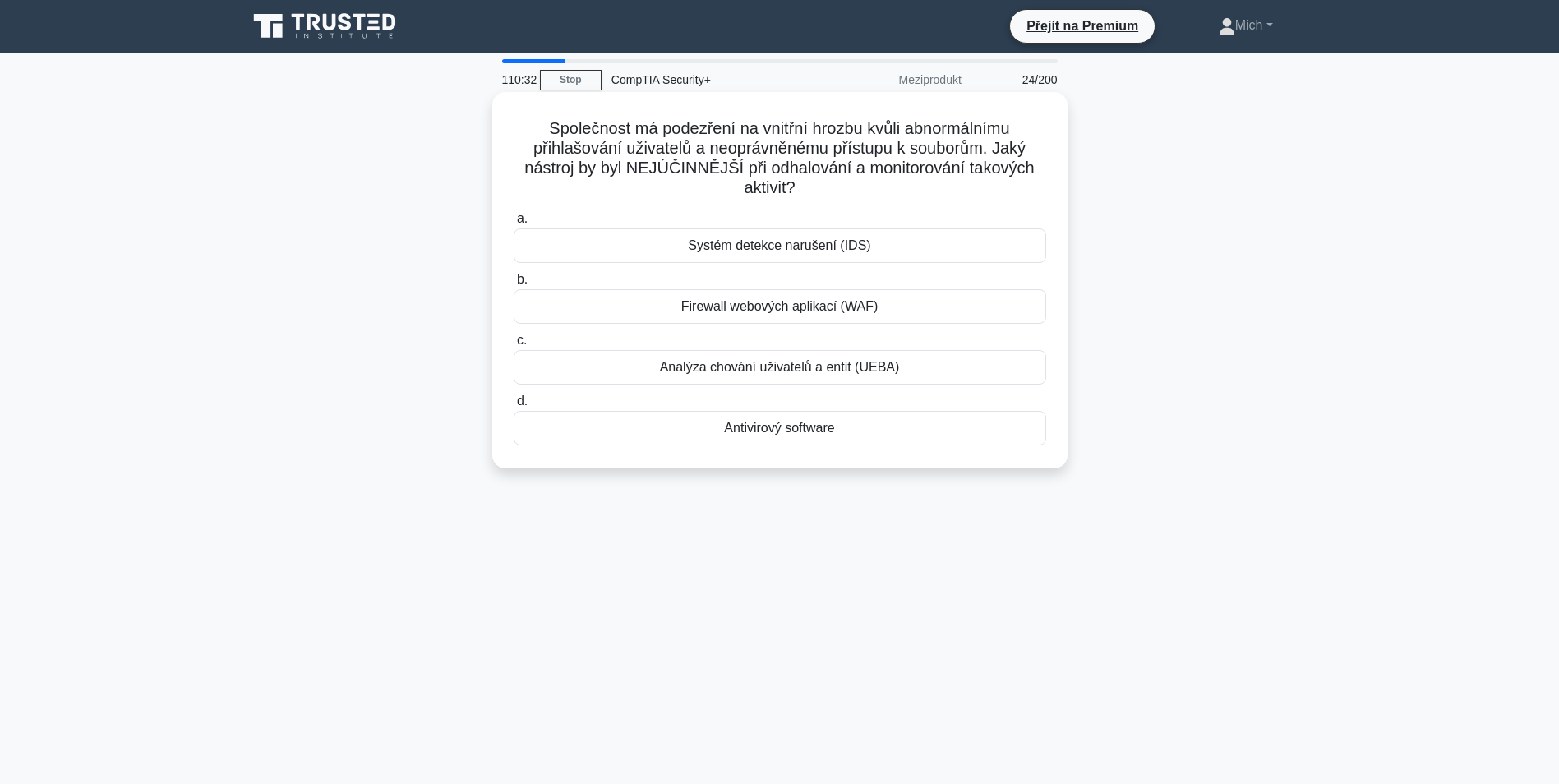
click at [758, 430] on div "Antivirový software" at bounding box center [780, 428] width 533 height 35
click at [514, 406] on input "d. Antivirový software" at bounding box center [514, 401] width 0 height 11
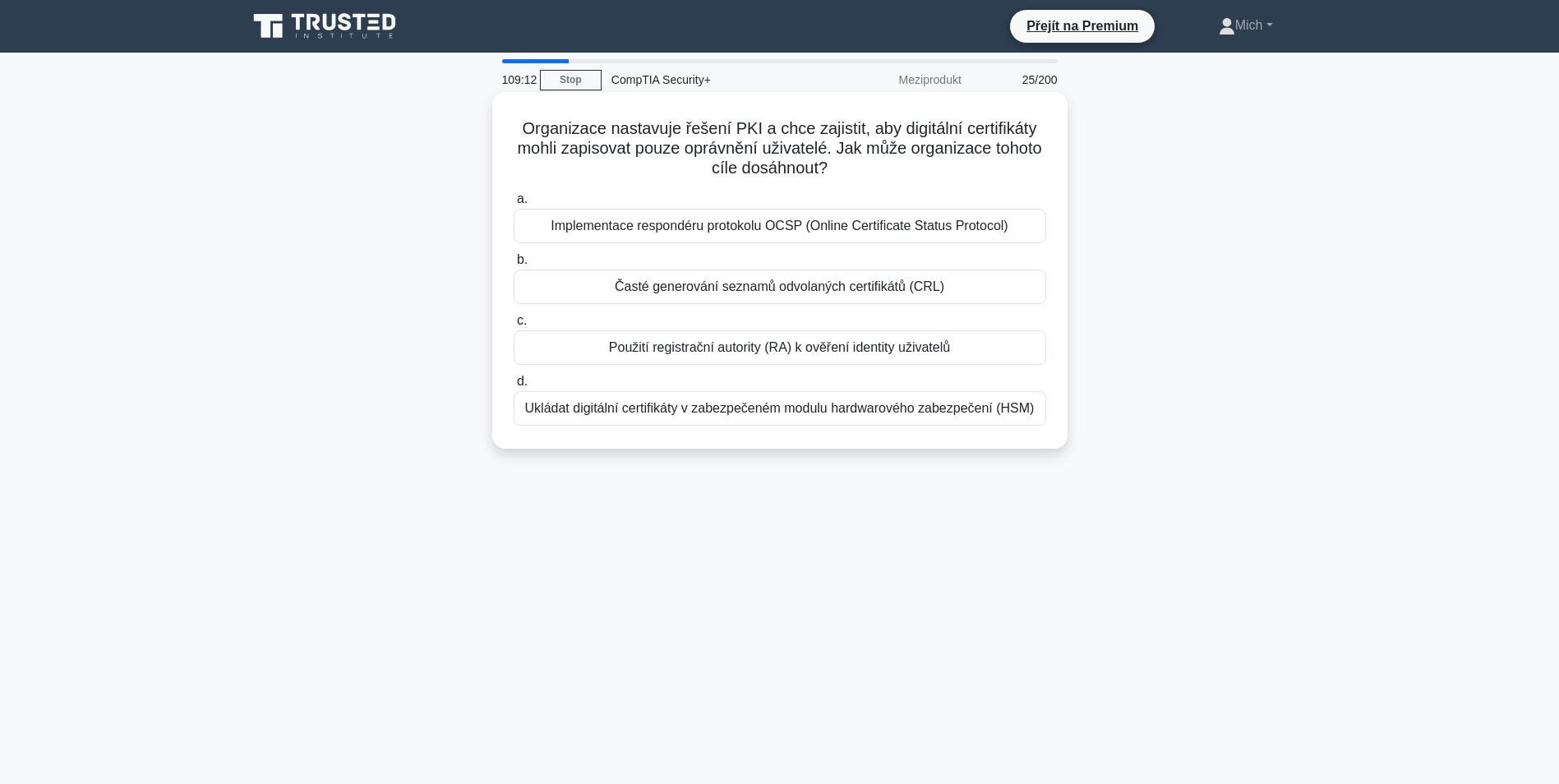
click at [803, 357] on div "Použití registrační autority (RA) k ověření identity uživatelů" at bounding box center [780, 348] width 533 height 35
click at [514, 326] on input "c. Použití registrační autority (RA) k ověření identity uživatelů" at bounding box center [514, 320] width 0 height 11
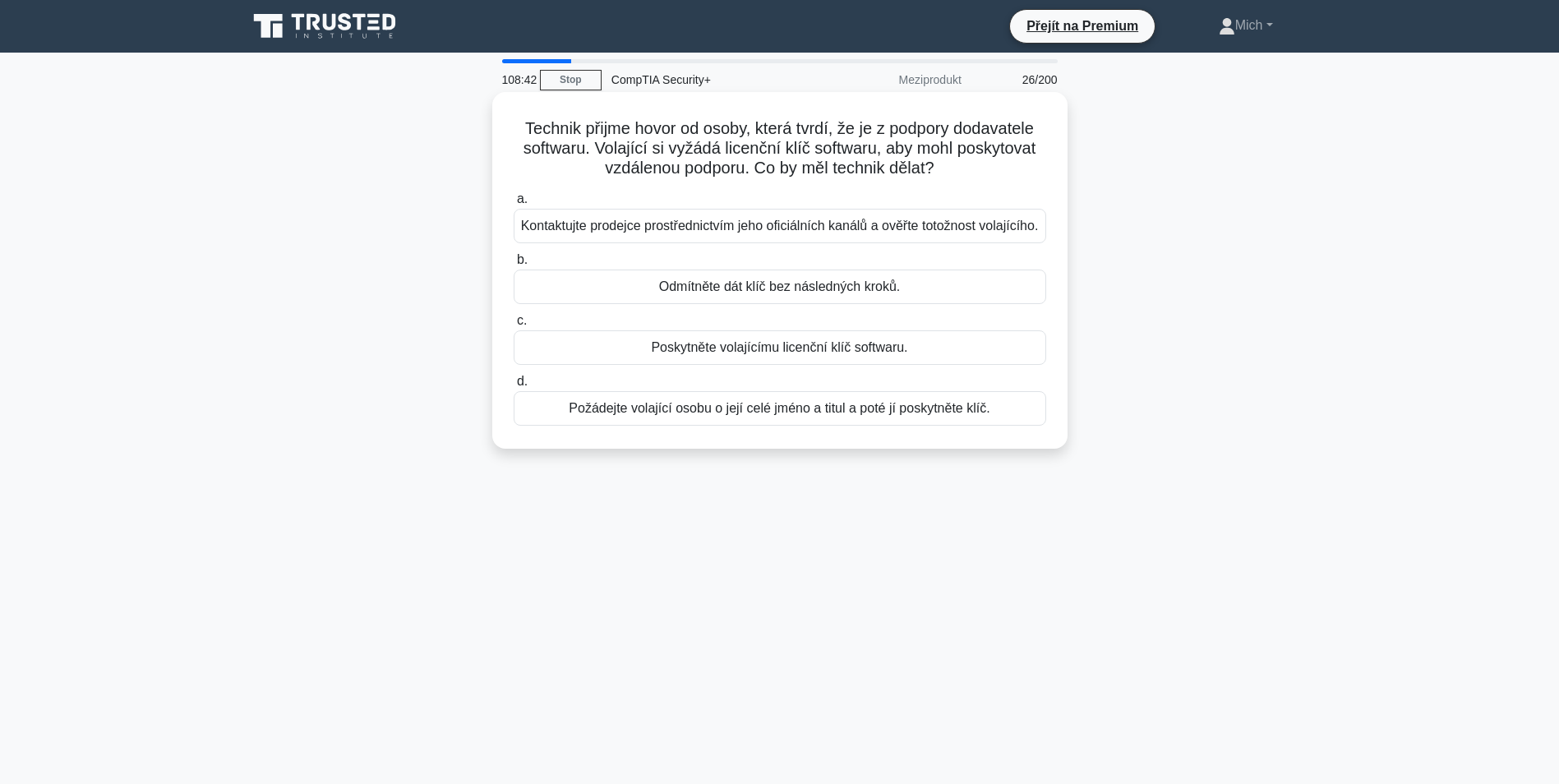
click at [789, 304] on div "Odmítněte dát klíč bez následných kroků." at bounding box center [780, 286] width 533 height 35
click at [514, 265] on input "b. Odmítněte dát klíč bez následných kroků." at bounding box center [514, 260] width 0 height 11
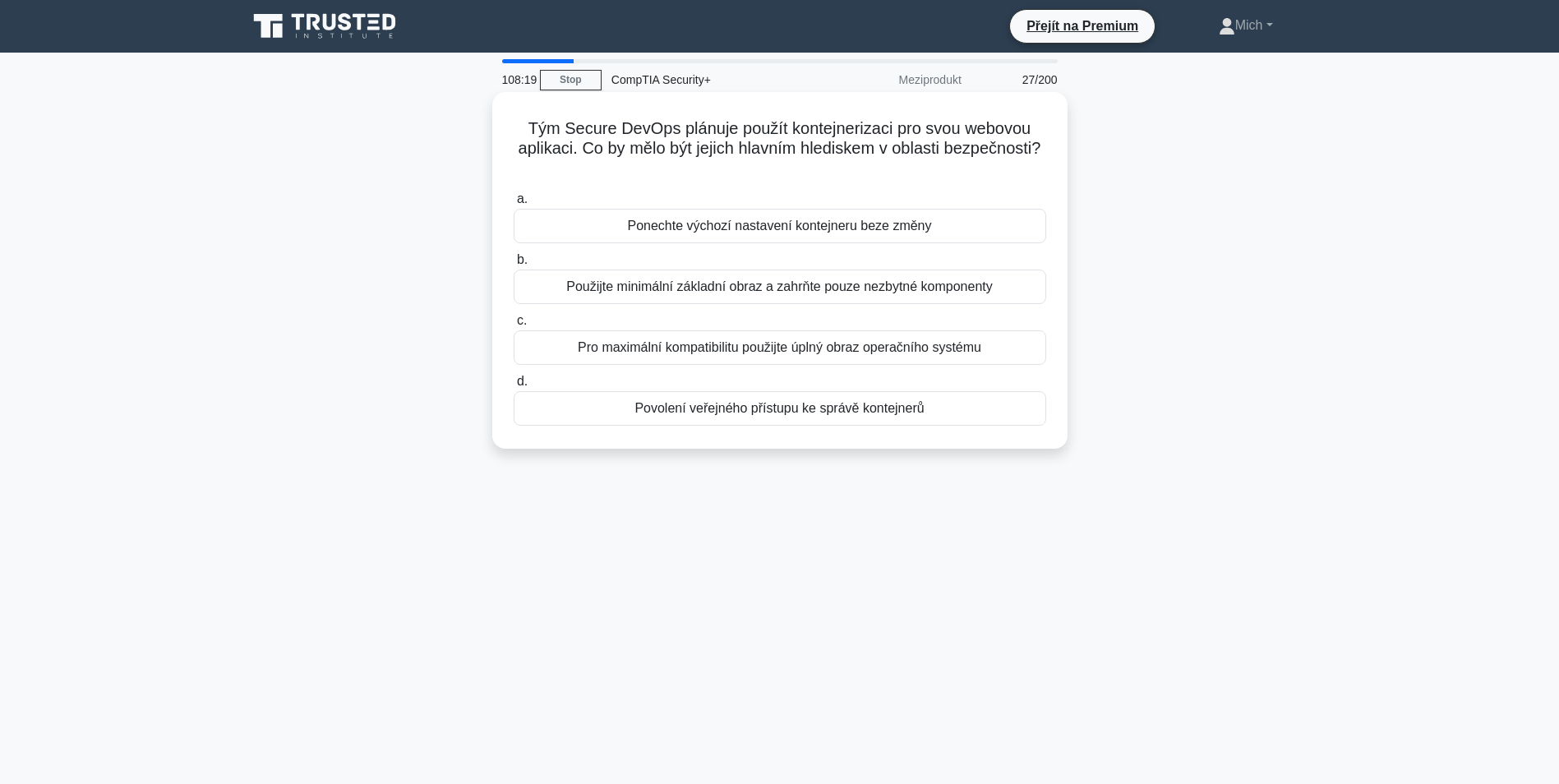
click at [701, 292] on div "Použijte minimální základní obraz a zahrňte pouze nezbytné komponenty" at bounding box center [780, 286] width 533 height 35
click at [514, 265] on input "b. Použijte minimální základní obraz a zahrňte pouze nezbytné komponenty" at bounding box center [514, 260] width 0 height 11
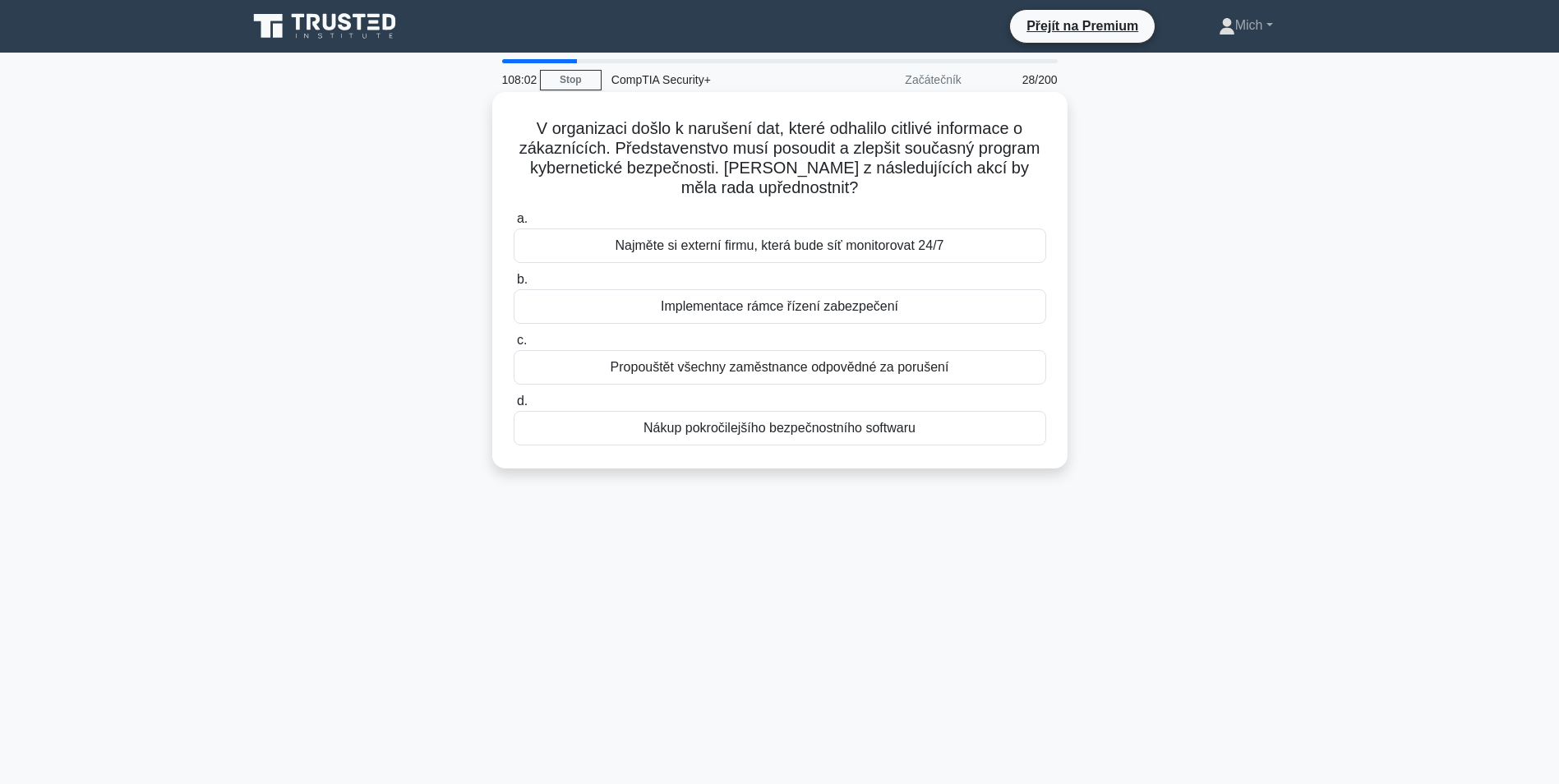
click at [734, 300] on div "Implementace rámce řízení zabezpečení" at bounding box center [780, 306] width 533 height 35
click at [514, 285] on input "b. Implementace rámce řízení zabezpečení" at bounding box center [514, 280] width 0 height 11
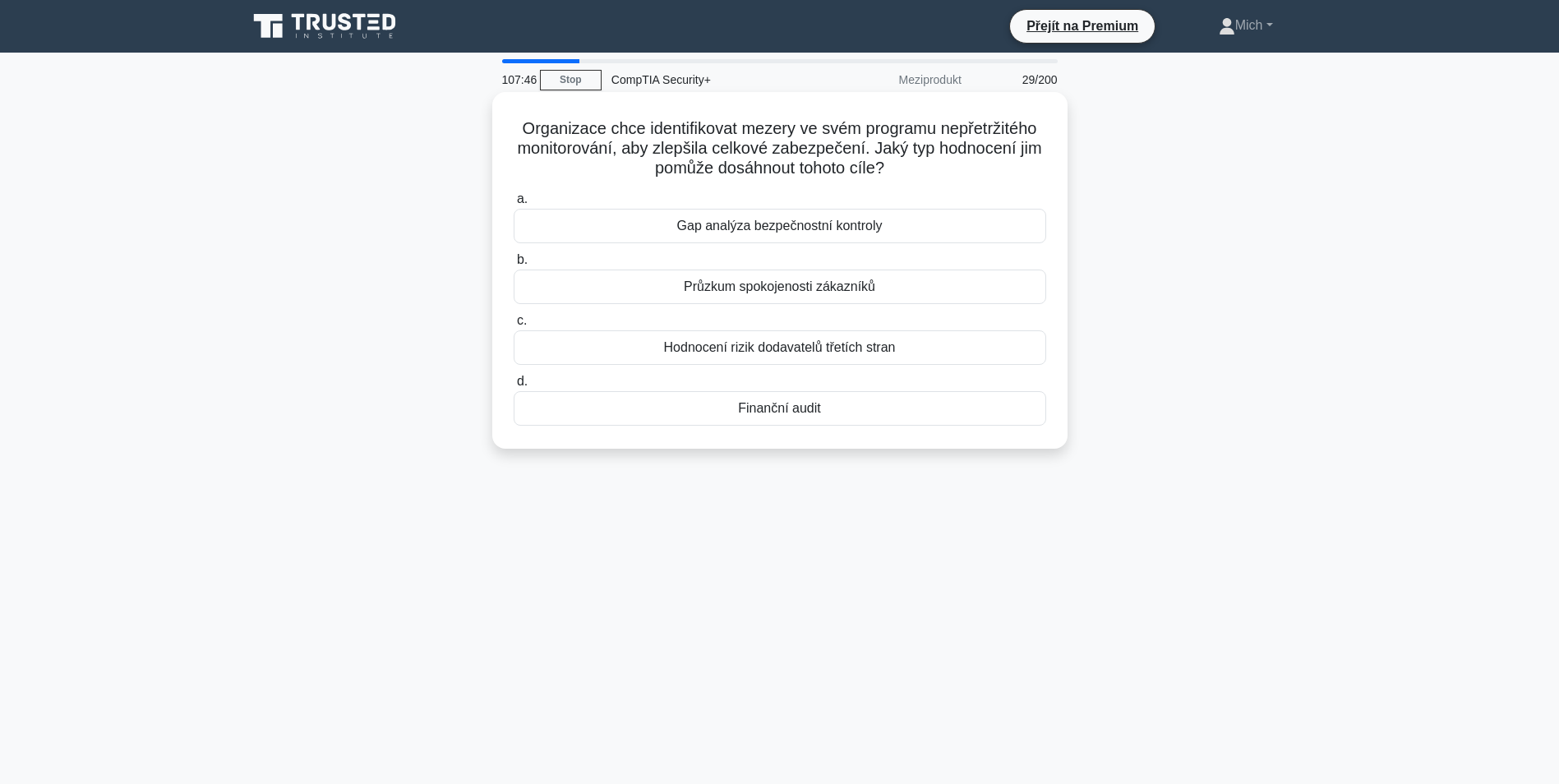
click at [808, 228] on div "Gap analýza bezpečnostní kontroly" at bounding box center [780, 226] width 533 height 35
click at [514, 205] on input "a. Gap analýza bezpečnostní kontroly" at bounding box center [514, 199] width 0 height 11
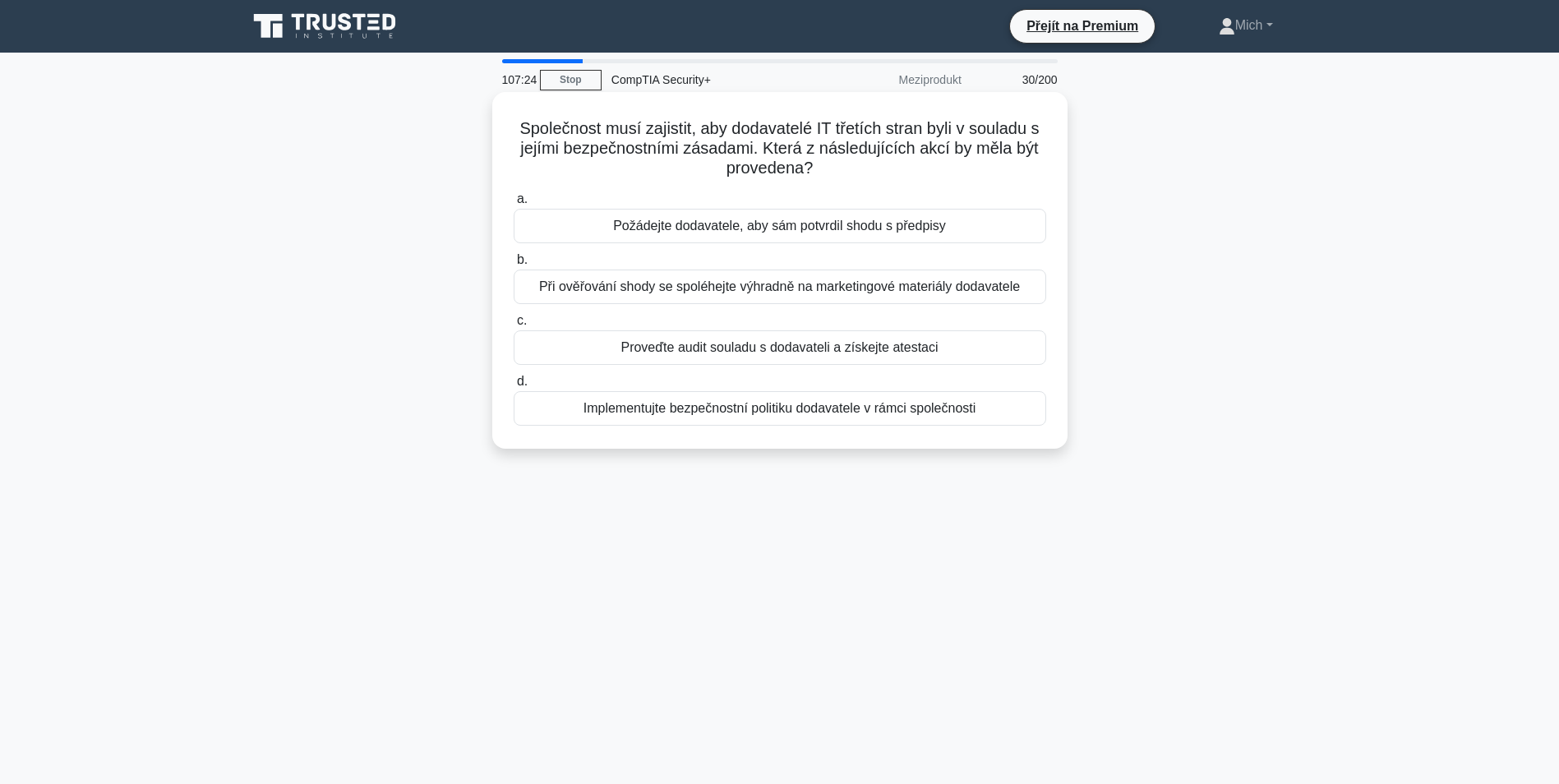
click at [919, 416] on div "Implementujte bezpečnostní politiku dodavatele v rámci společnosti" at bounding box center [780, 408] width 533 height 35
click at [514, 387] on input "d. Implementujte bezpečnostní politiku dodavatele v rámci společnosti" at bounding box center [514, 382] width 0 height 11
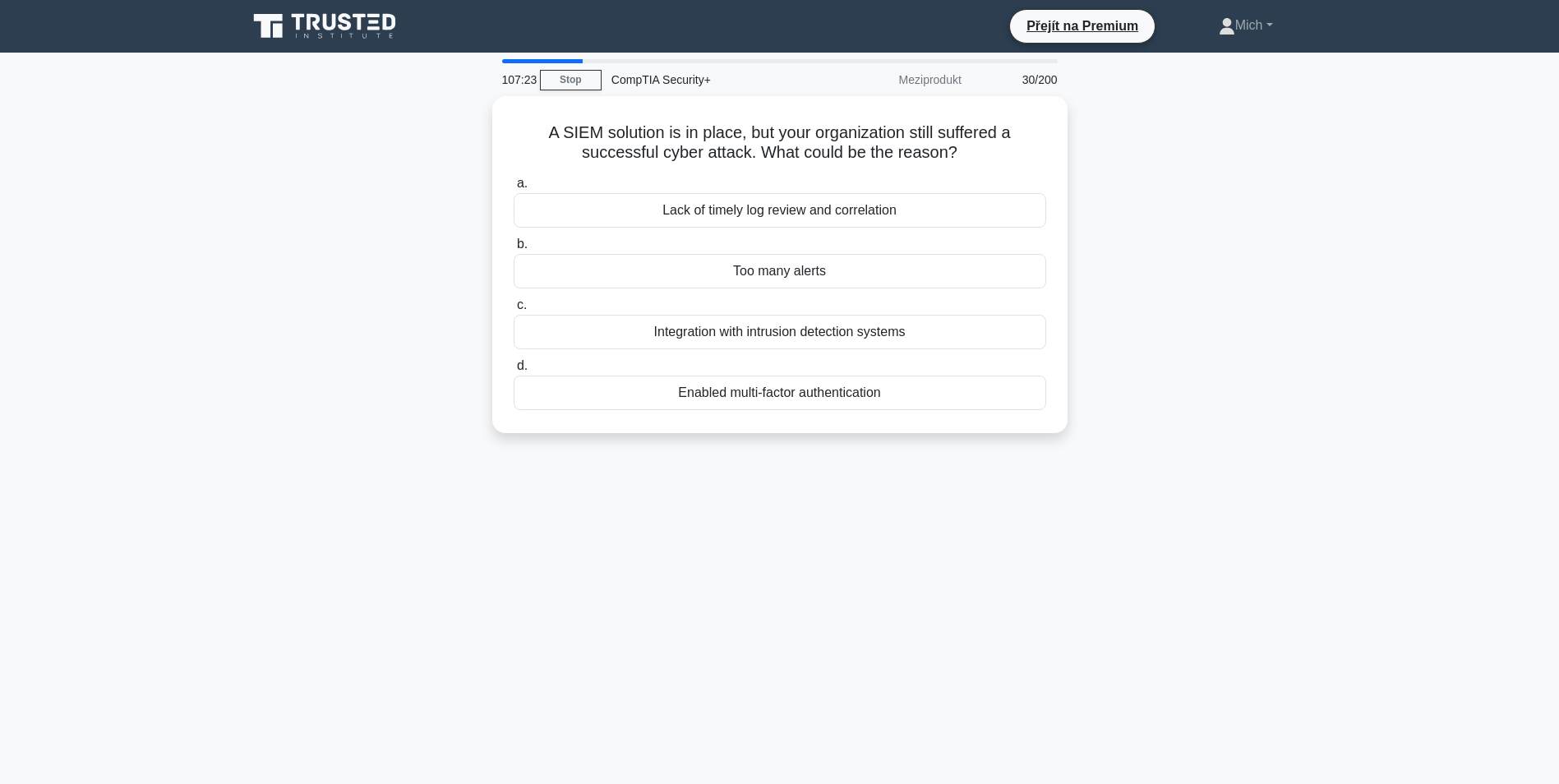
click at [919, 416] on div "A SIEM solution is in place, but your organization still suffered a successful …" at bounding box center [780, 265] width 563 height 324
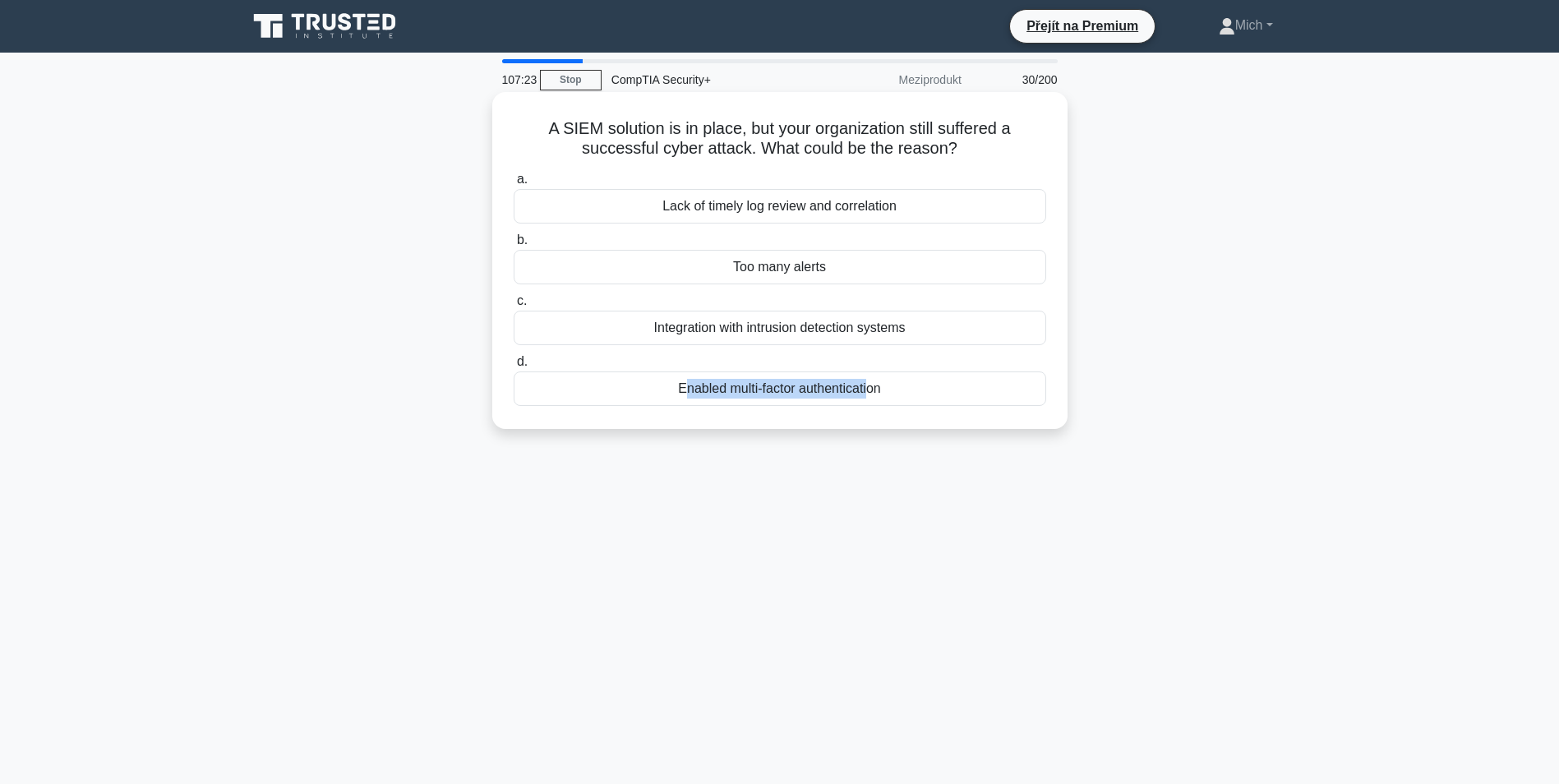
click at [919, 416] on div "A SIEM solution is in place, but your organization still suffered a successful …" at bounding box center [780, 261] width 563 height 324
drag, startPoint x: 919, startPoint y: 416, endPoint x: 920, endPoint y: 402, distance: 14.0
click at [920, 402] on div "Povoleno vícefaktorové ověřování" at bounding box center [780, 389] width 533 height 35
click at [514, 367] on input "d. Povoleno vícefaktorové ověřování" at bounding box center [514, 362] width 0 height 11
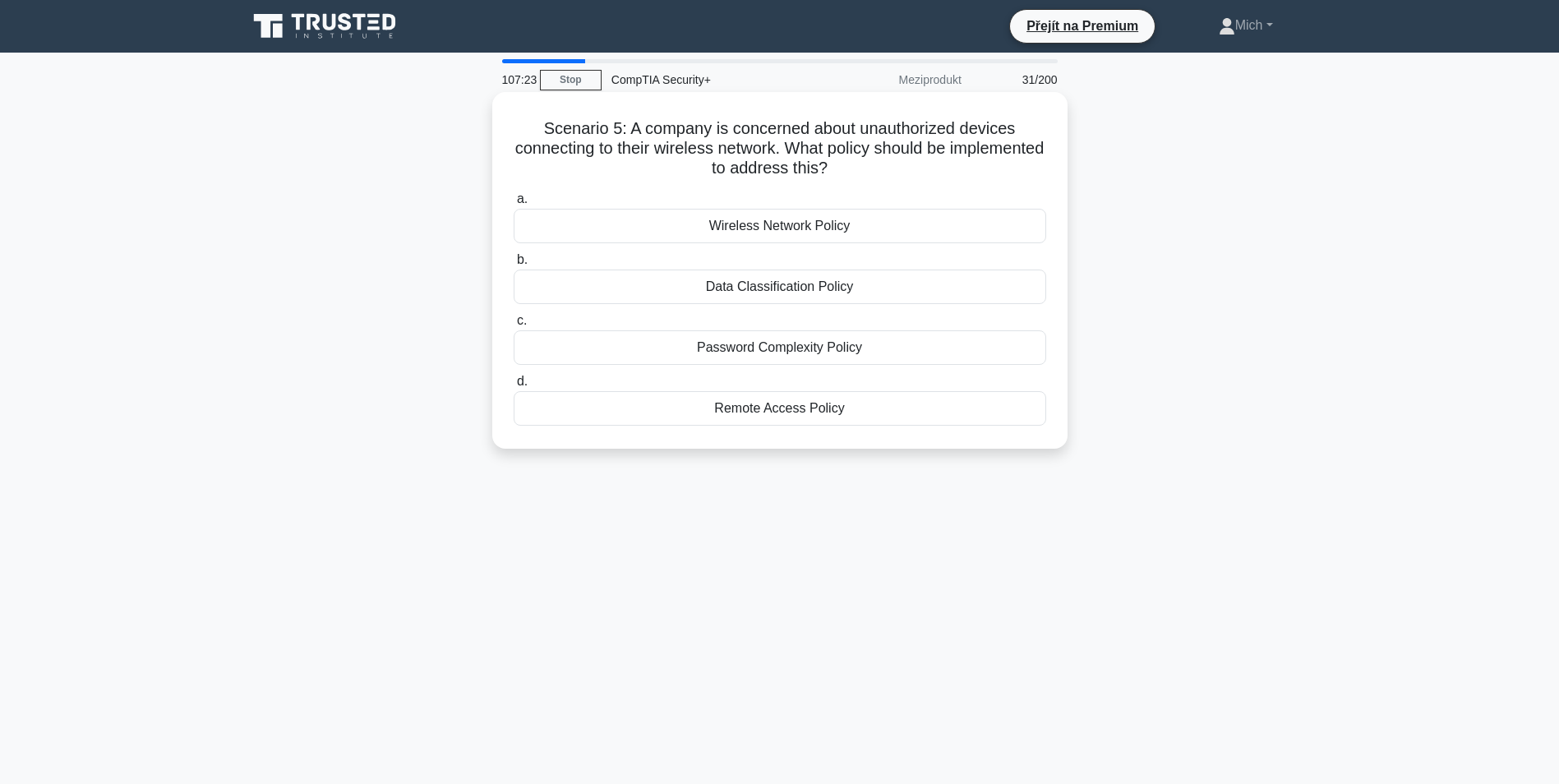
click at [895, 401] on div "Remote Access Policy" at bounding box center [780, 408] width 533 height 35
click at [514, 387] on input "d. Remote Access Policy" at bounding box center [514, 382] width 0 height 11
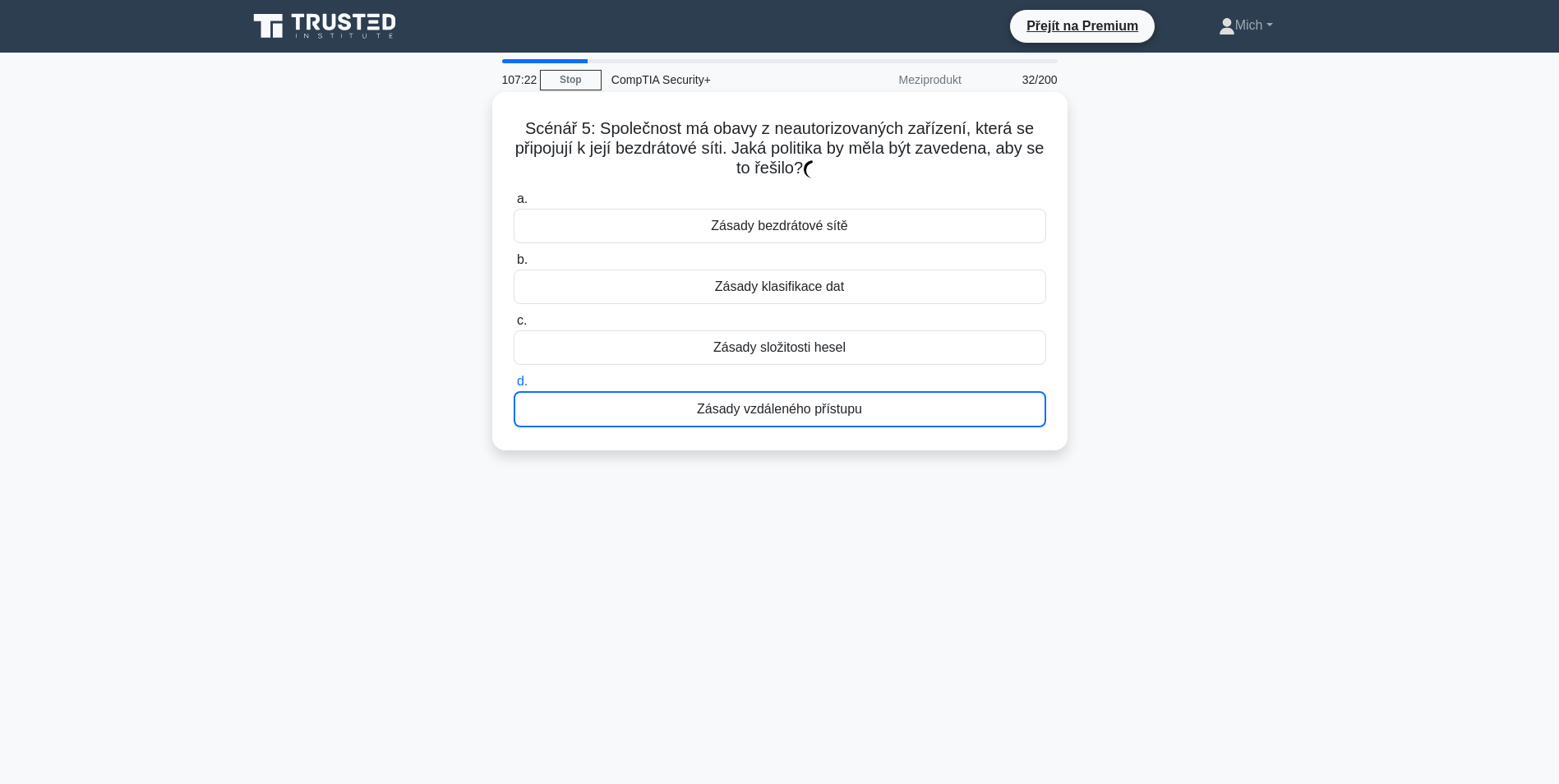
click at [872, 412] on div "Zásady vzdáleného přístupu" at bounding box center [780, 409] width 533 height 36
click at [514, 387] on input "d. Zásady vzdáleného přístupu" at bounding box center [514, 382] width 0 height 11
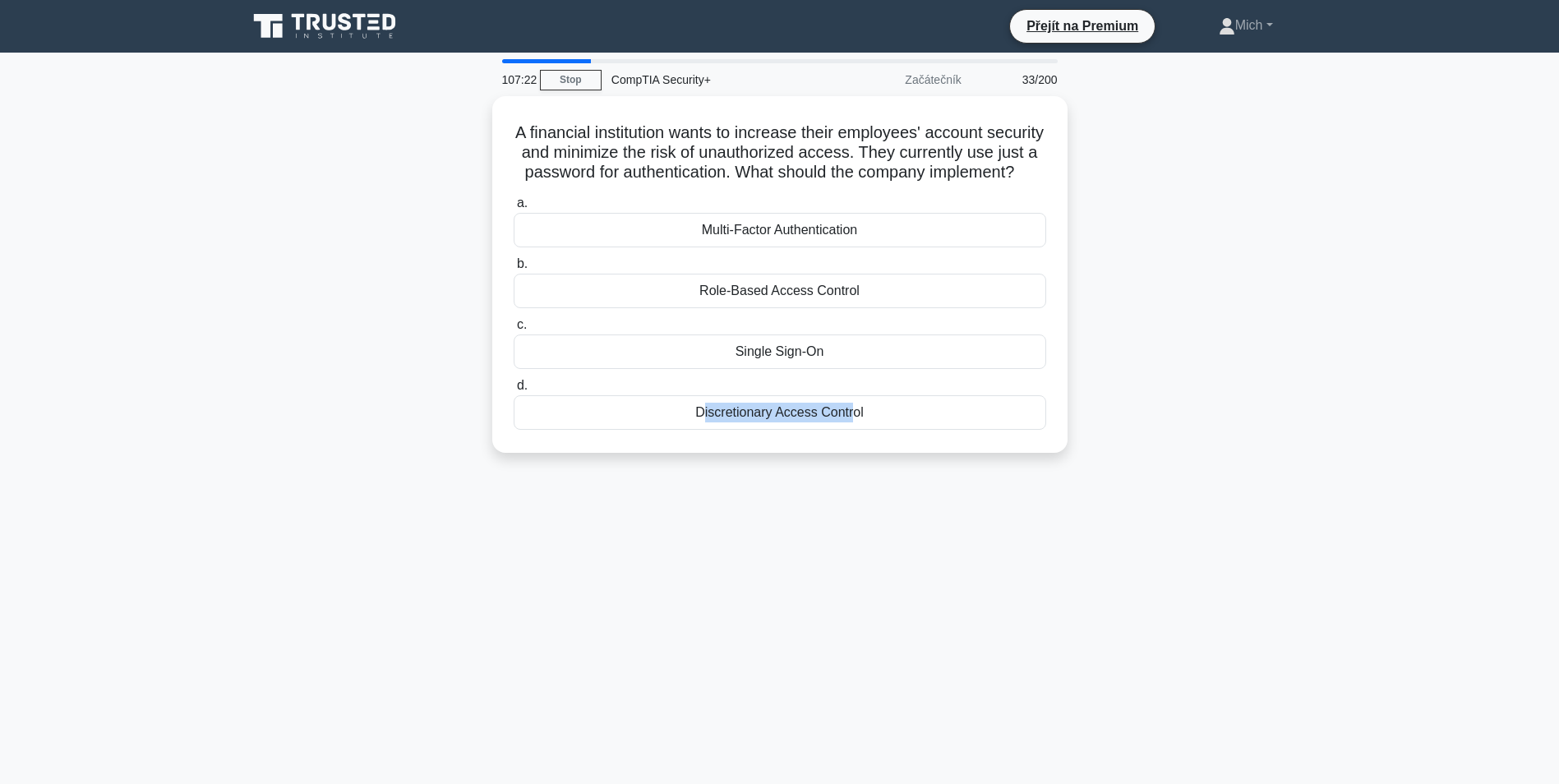
click at [872, 412] on div "Discretionary Access Control" at bounding box center [780, 412] width 533 height 35
click at [514, 391] on input "d. Discretionary Access Control" at bounding box center [514, 385] width 0 height 11
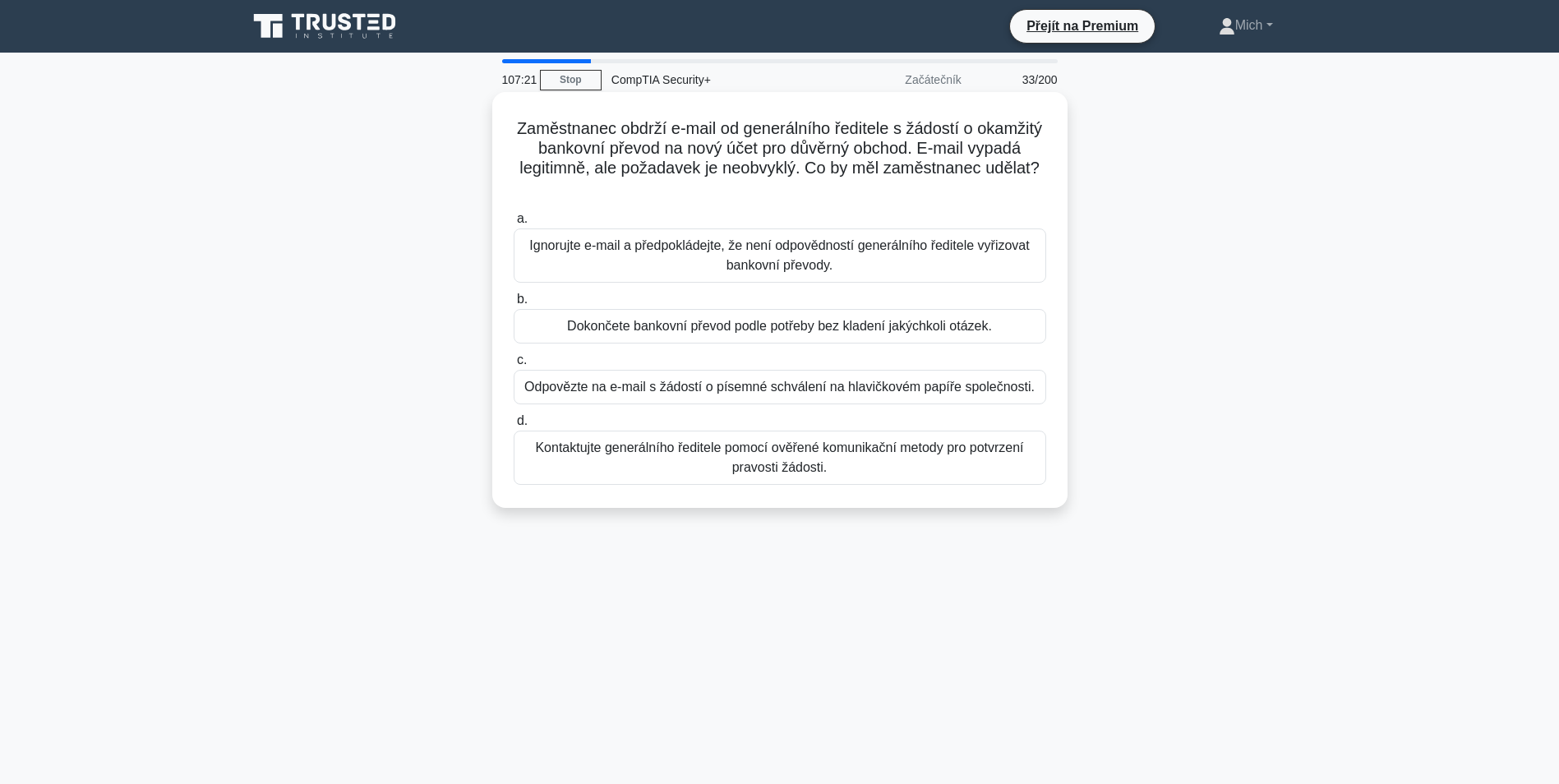
click at [865, 424] on label "d. Kontaktujte generálního ředitele pomocí ověřené komunikační metody pro potvr…" at bounding box center [780, 447] width 533 height 74
click at [514, 424] on input "d. Kontaktujte generálního ředitele pomocí ověřené komunikační metody pro potvr…" at bounding box center [514, 421] width 0 height 11
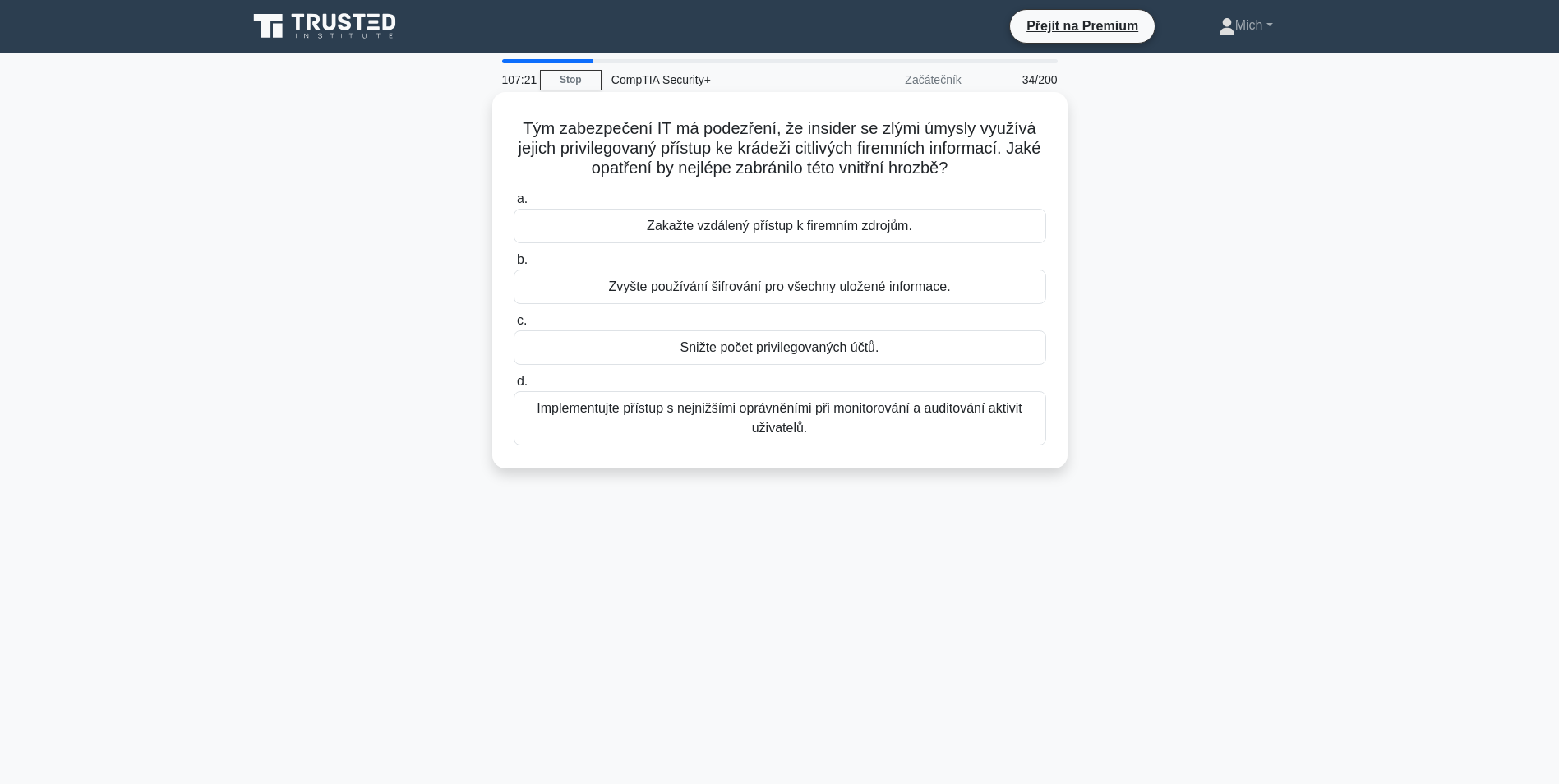
click at [851, 449] on div "a. Zakažte vzdálený přístup k firemním zdrojům. b. Zvyšte používání šifrování p…" at bounding box center [780, 317] width 552 height 263
click at [850, 438] on div "Implementujte přístup s nejnižšími oprávněními při monitorování a auditování ak…" at bounding box center [780, 418] width 533 height 55
click at [514, 387] on input "d. Implementujte přístup s nejnižšími oprávněními při monitorování a auditování…" at bounding box center [514, 382] width 0 height 11
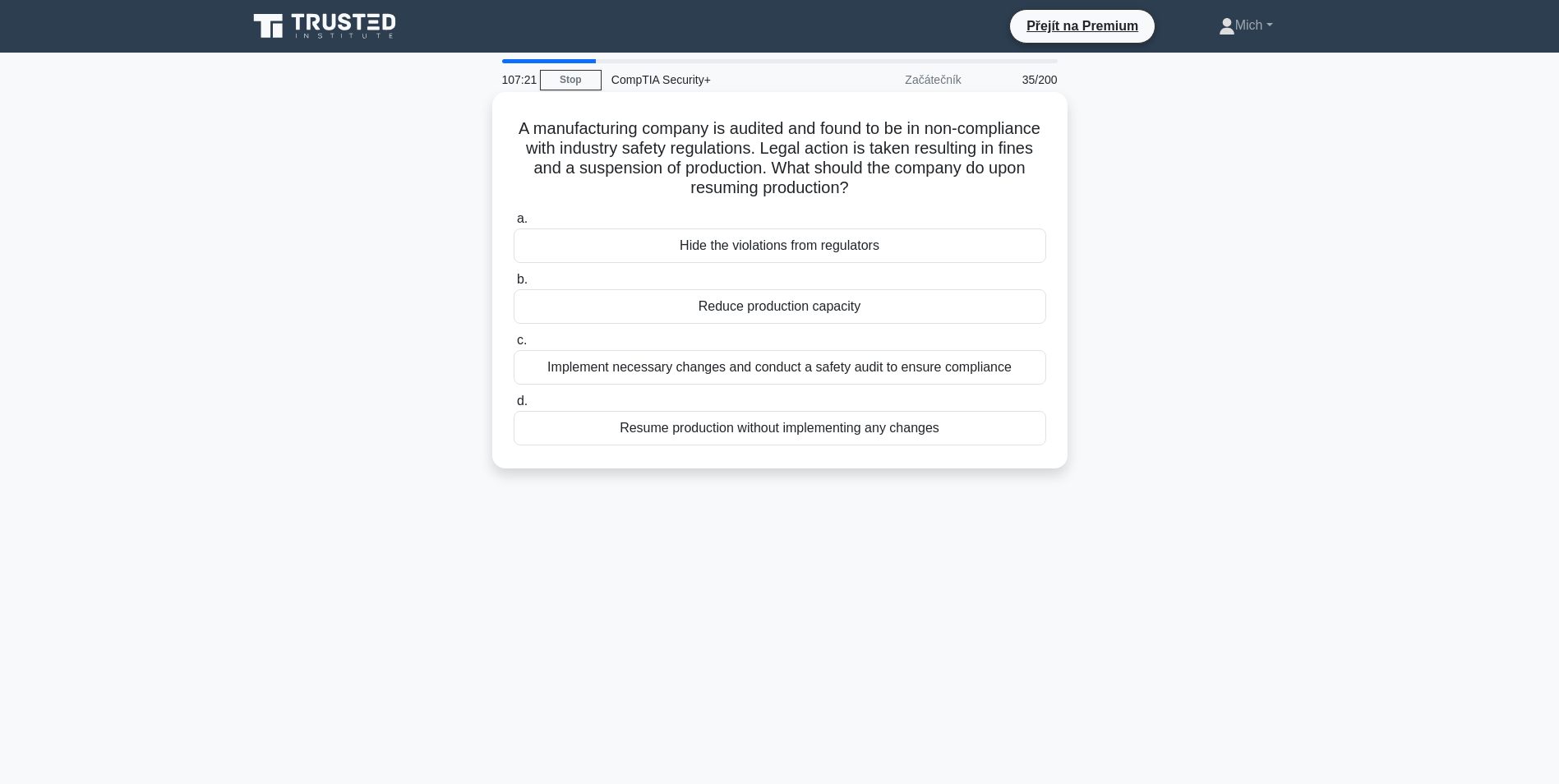
click at [850, 435] on div "Resume production without implementing any changes" at bounding box center [780, 428] width 533 height 35
click at [514, 406] on input "d. Resume production without implementing any changes" at bounding box center [514, 401] width 0 height 11
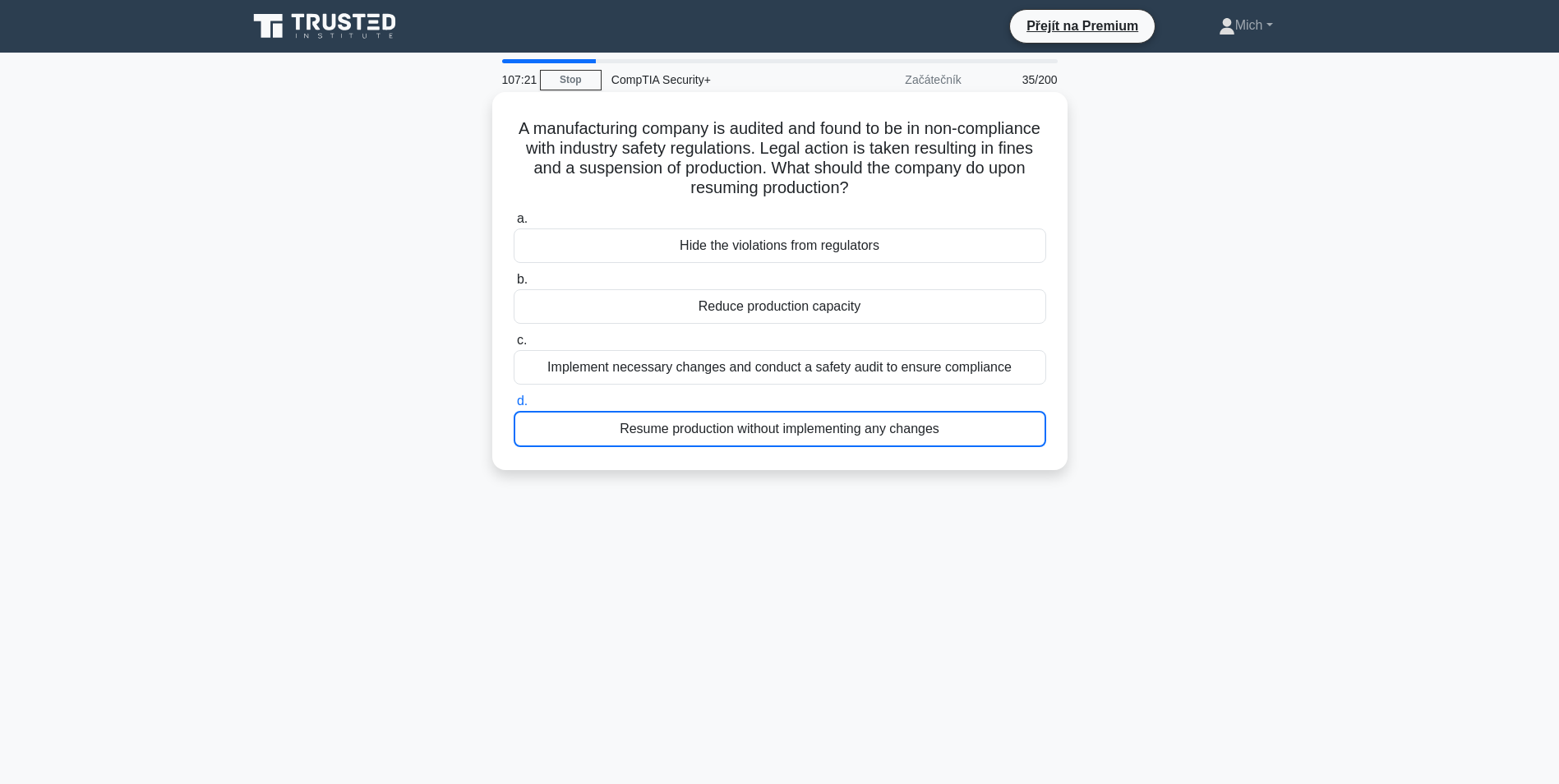
click at [850, 435] on div "Resume production without implementing any changes" at bounding box center [780, 429] width 533 height 36
click at [514, 406] on input "d. Resume production without implementing any changes" at bounding box center [514, 401] width 0 height 11
click at [850, 435] on div "Obnovení produkce bez implementace jakýchkoli změn" at bounding box center [780, 429] width 533 height 36
click at [514, 406] on input "d. Obnovení produkce bez implementace jakýchkoli změn" at bounding box center [514, 401] width 0 height 11
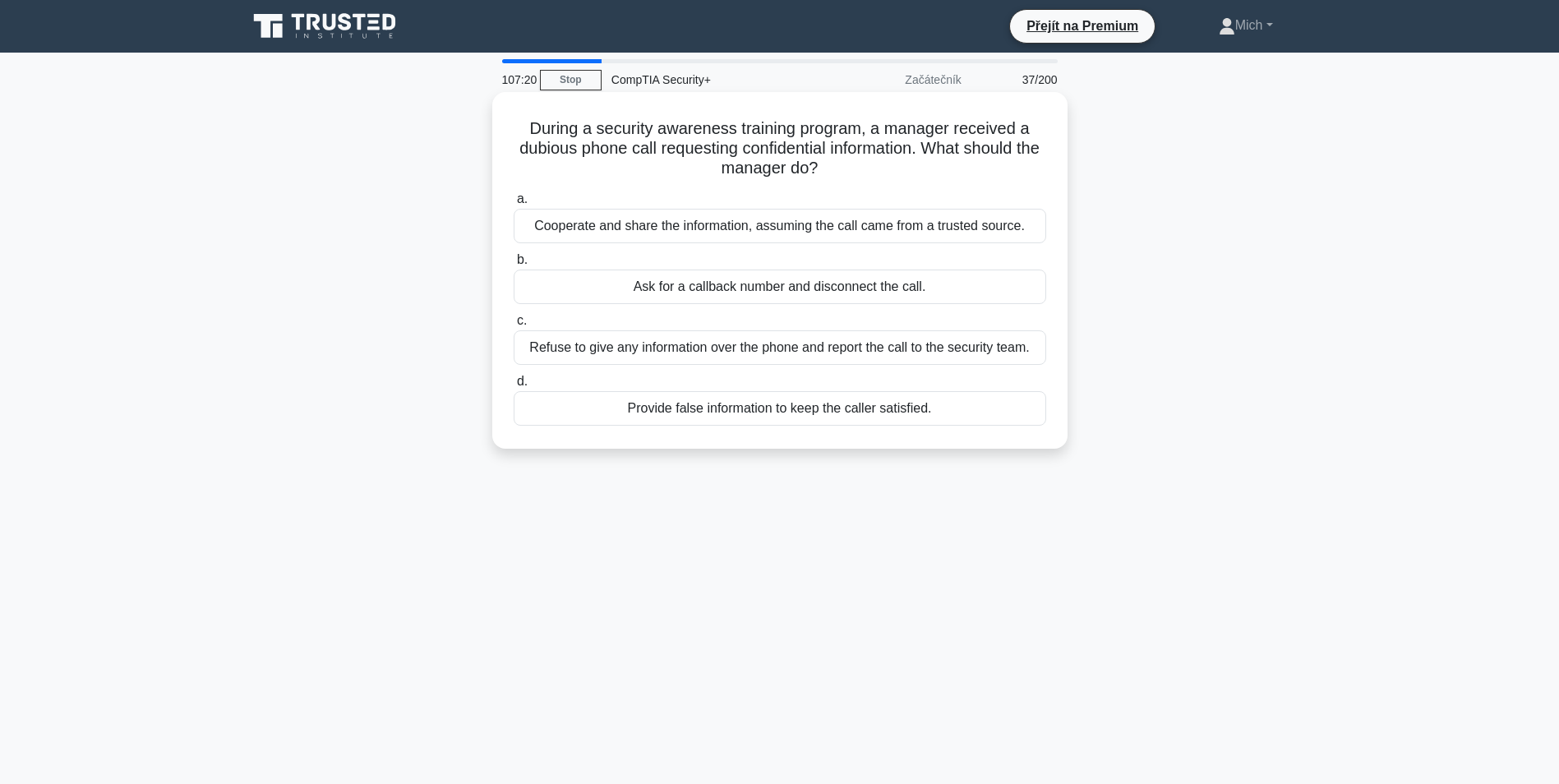
click at [850, 426] on div "Provide false information to keep the caller satisfied." at bounding box center [780, 408] width 533 height 35
click at [514, 387] on input "d. Provide false information to keep the caller satisfied." at bounding box center [514, 382] width 0 height 11
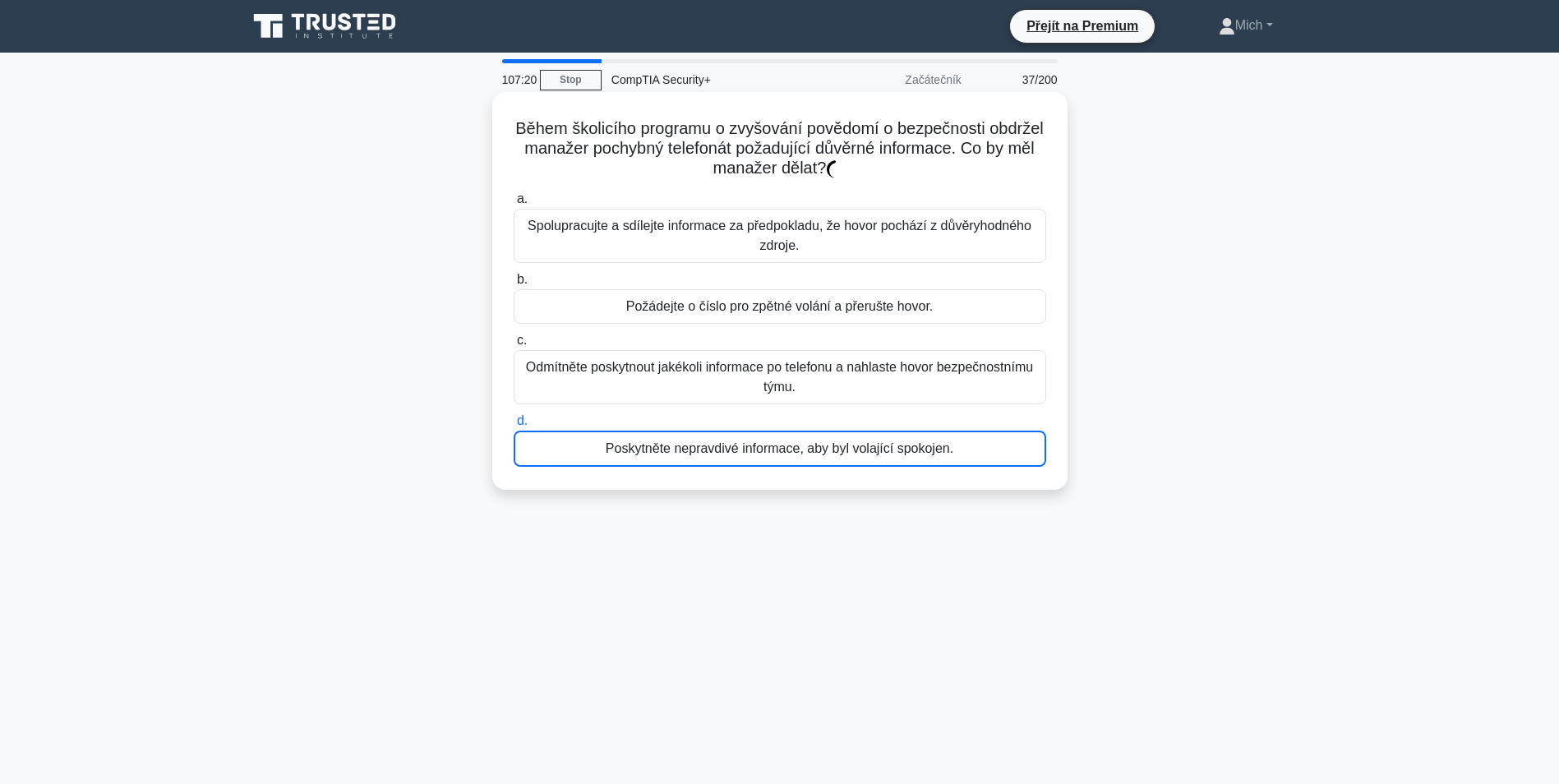
click at [844, 435] on label "d. Poskytněte nepravdivé informace, aby byl volající spokojen." at bounding box center [780, 439] width 533 height 56
drag, startPoint x: 844, startPoint y: 435, endPoint x: 826, endPoint y: 445, distance: 20.6
click at [826, 445] on div "Poskytněte nepravdivé informace, aby byl volající spokojen." at bounding box center [780, 448] width 533 height 36
click at [514, 426] on input "d. Poskytněte nepravdivé informace, aby byl volající spokojen." at bounding box center [514, 421] width 0 height 11
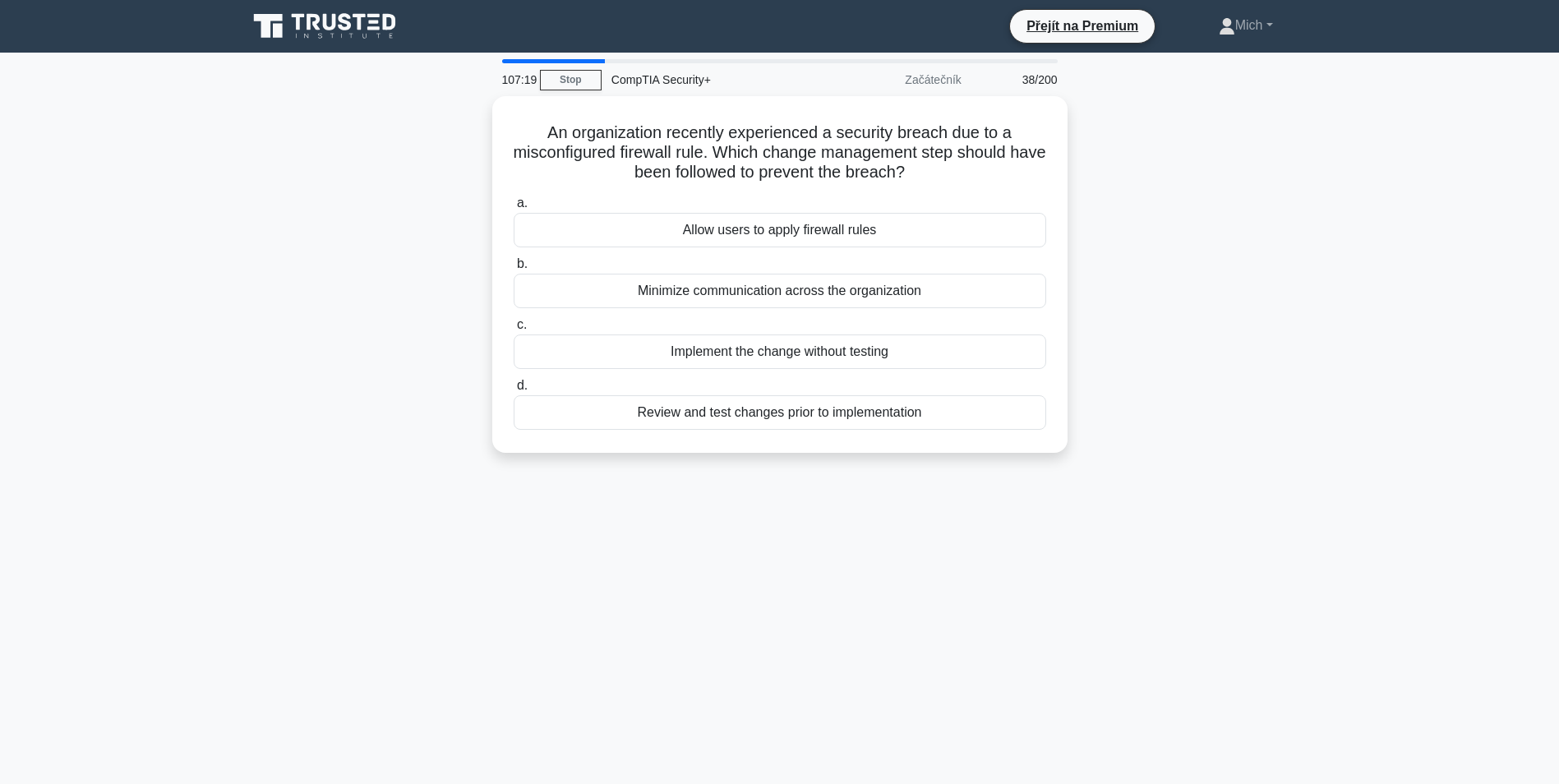
click at [826, 445] on div "An organization recently experienced a security breach due to a misconfigured f…" at bounding box center [780, 274] width 563 height 343
click at [826, 445] on div "V organizaci nedávno došlo k narušení zabezpečení kvůli nesprávně nakonfigurova…" at bounding box center [780, 274] width 575 height 357
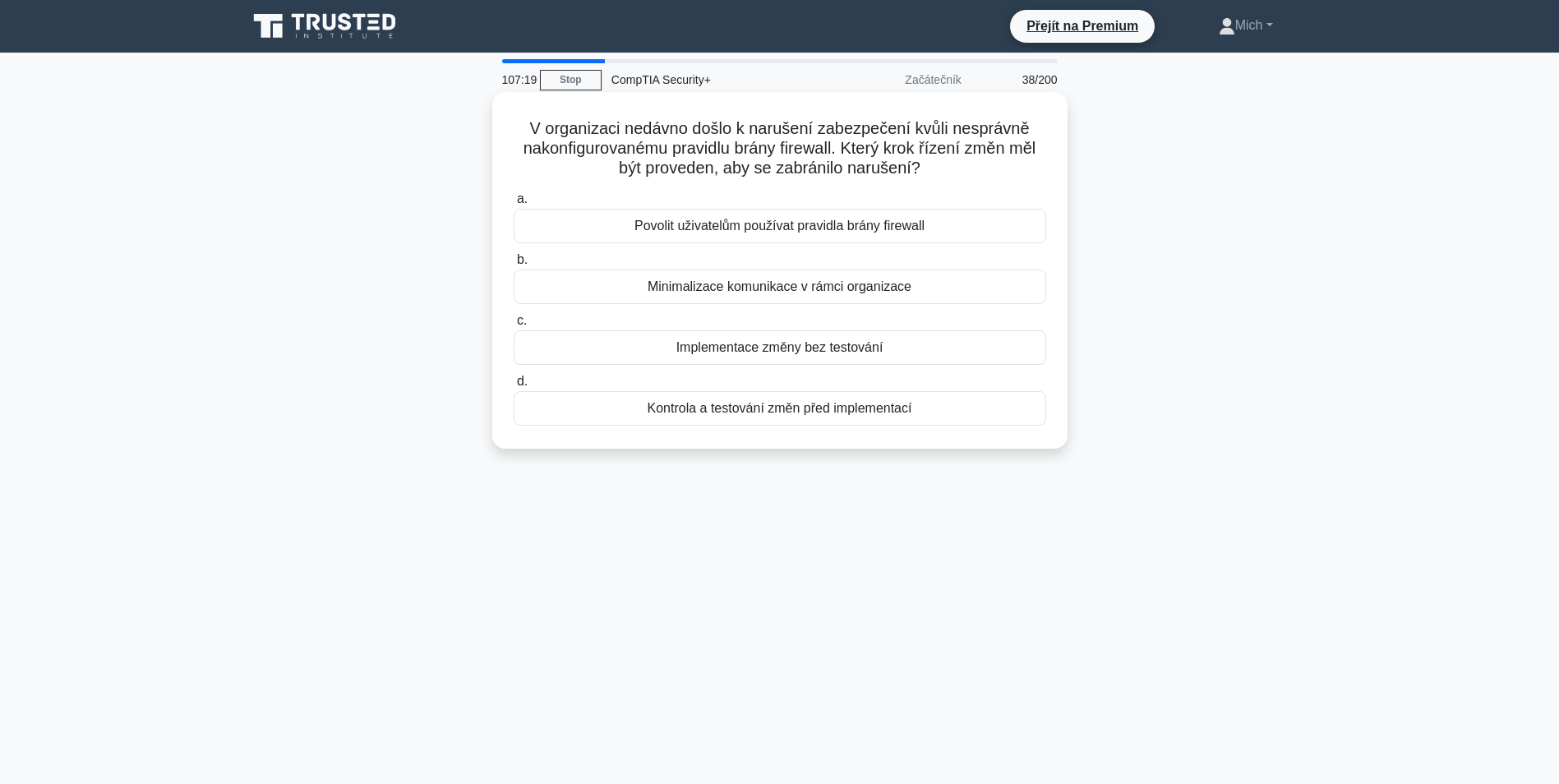
click at [826, 445] on div "V organizaci nedávno došlo k narušení zabezpečení kvůli nesprávně nakonfigurova…" at bounding box center [780, 270] width 575 height 357
drag, startPoint x: 800, startPoint y: 428, endPoint x: 794, endPoint y: 421, distance: 9.2
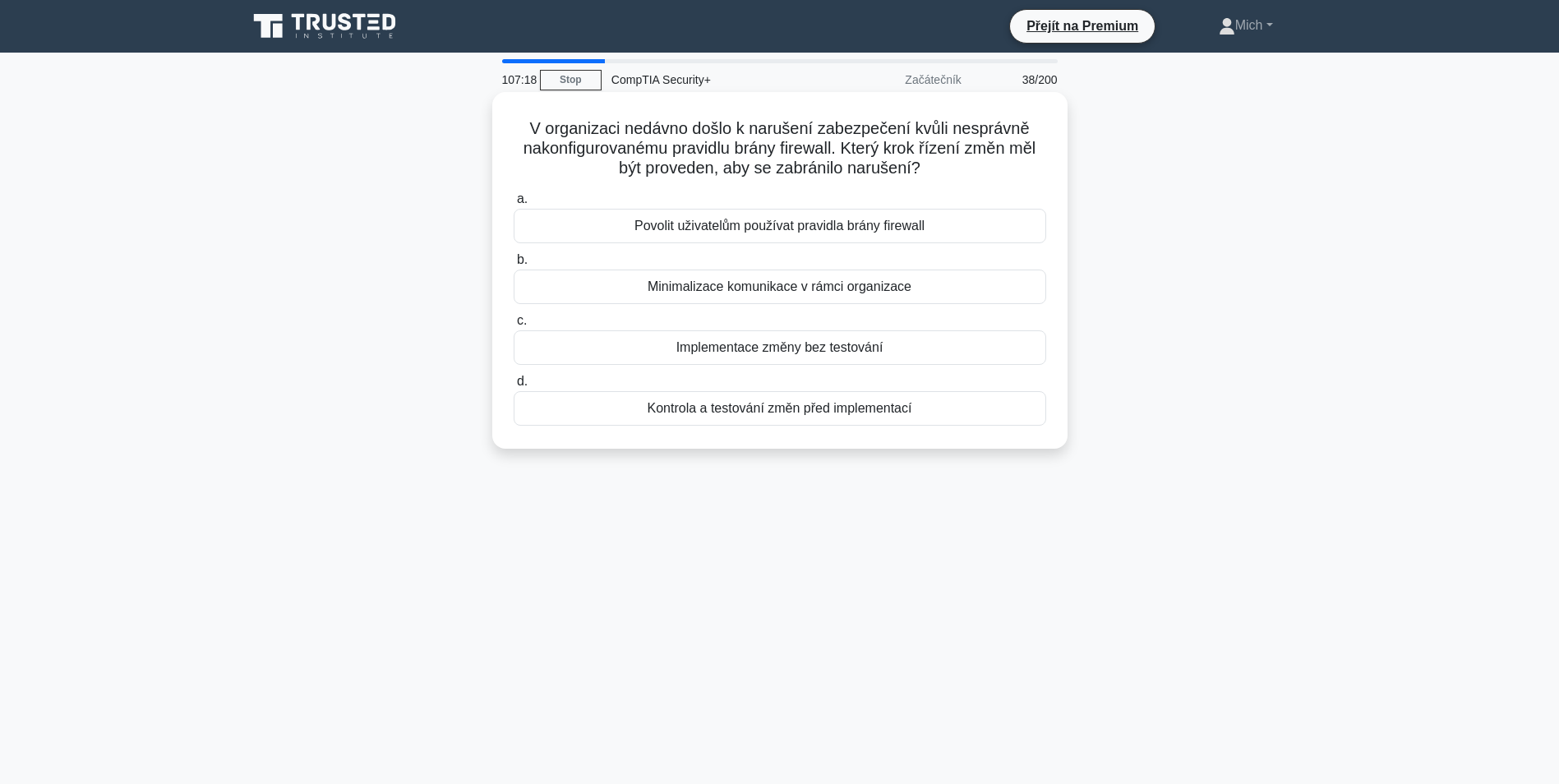
click at [799, 426] on div "a. Povolit uživatelům používat pravidla brány firewall b. Minimalizace komunika…" at bounding box center [780, 307] width 552 height 243
click at [794, 413] on div "Kontrola a testování změn před implementací" at bounding box center [780, 408] width 533 height 35
click at [514, 387] on input "d. Kontrola a testování změn před implementací" at bounding box center [514, 382] width 0 height 11
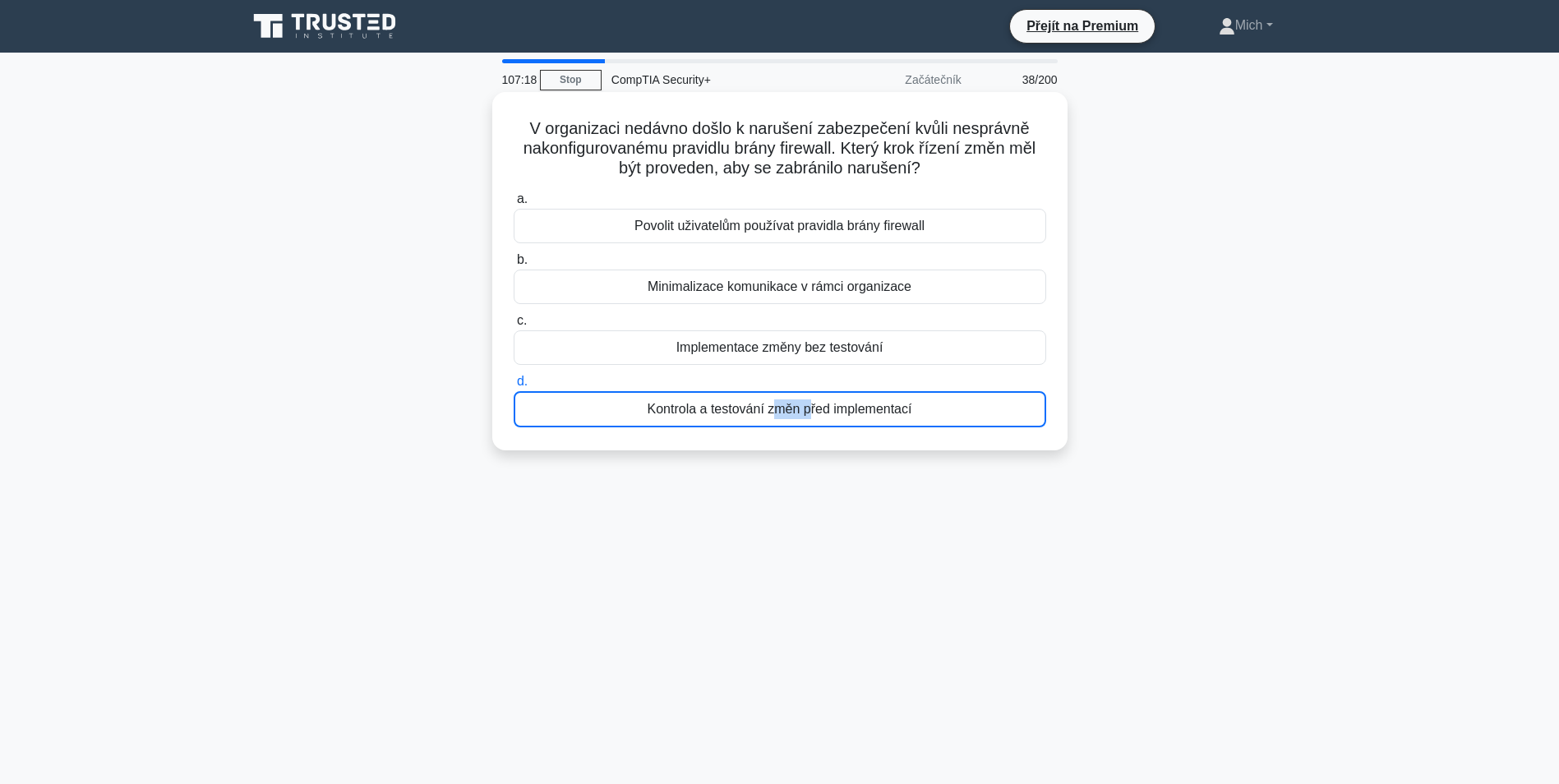
click at [794, 413] on div "Kontrola a testování změn před implementací" at bounding box center [780, 409] width 533 height 36
click at [514, 387] on input "d. Kontrola a testování změn před implementací" at bounding box center [514, 382] width 0 height 11
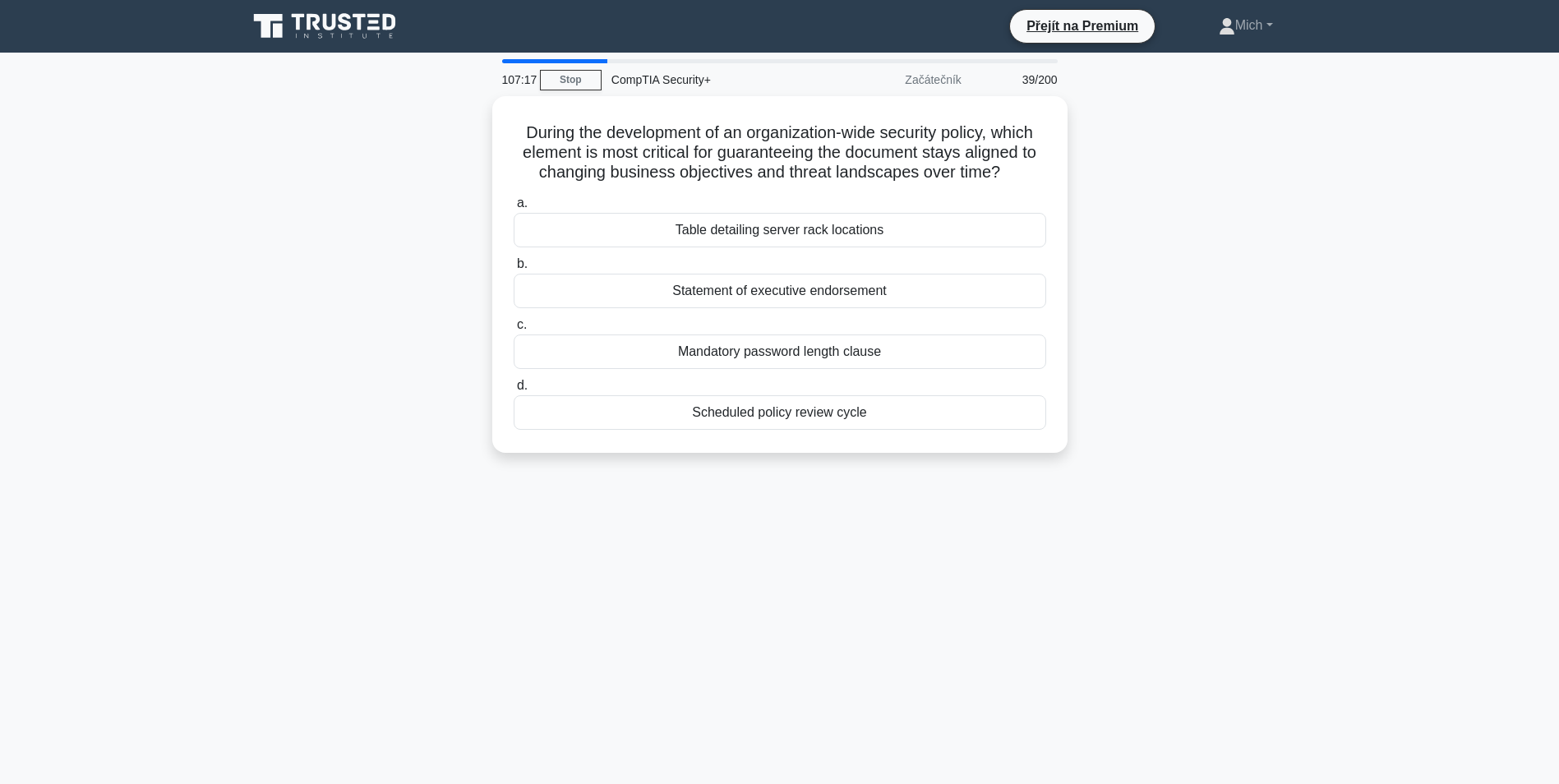
click at [794, 412] on div "Scheduled policy review cycle" at bounding box center [780, 412] width 533 height 35
click at [514, 391] on input "d. Scheduled policy review cycle" at bounding box center [514, 385] width 0 height 11
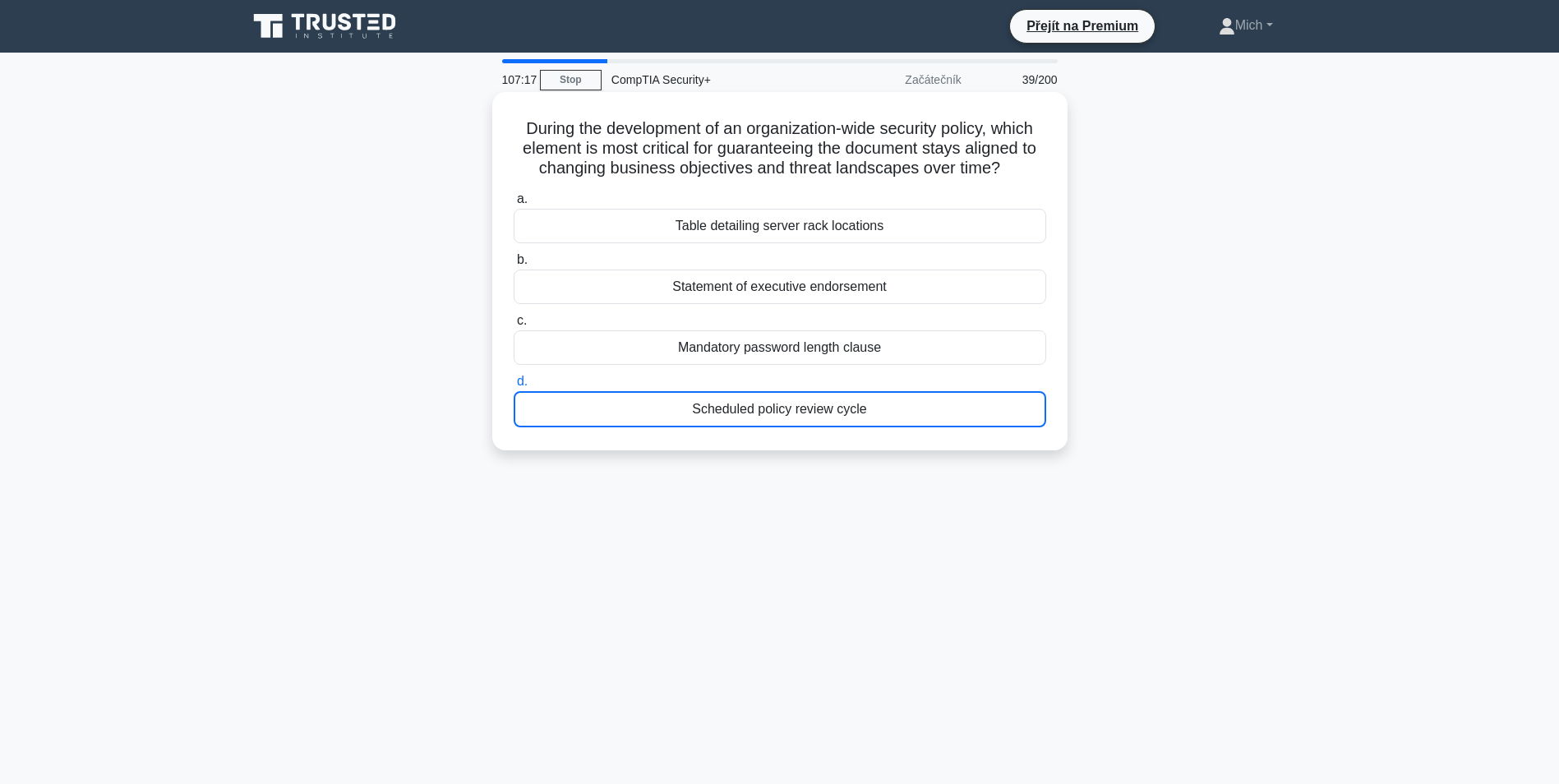
click at [794, 412] on div "Scheduled policy review cycle" at bounding box center [780, 409] width 533 height 36
click at [514, 387] on input "d. Scheduled policy review cycle" at bounding box center [514, 382] width 0 height 11
click at [794, 412] on div "Plánovaný cyklus revize zásad" at bounding box center [780, 409] width 533 height 36
click at [514, 387] on input "d. Plánovaný cyklus revize zásad" at bounding box center [514, 382] width 0 height 11
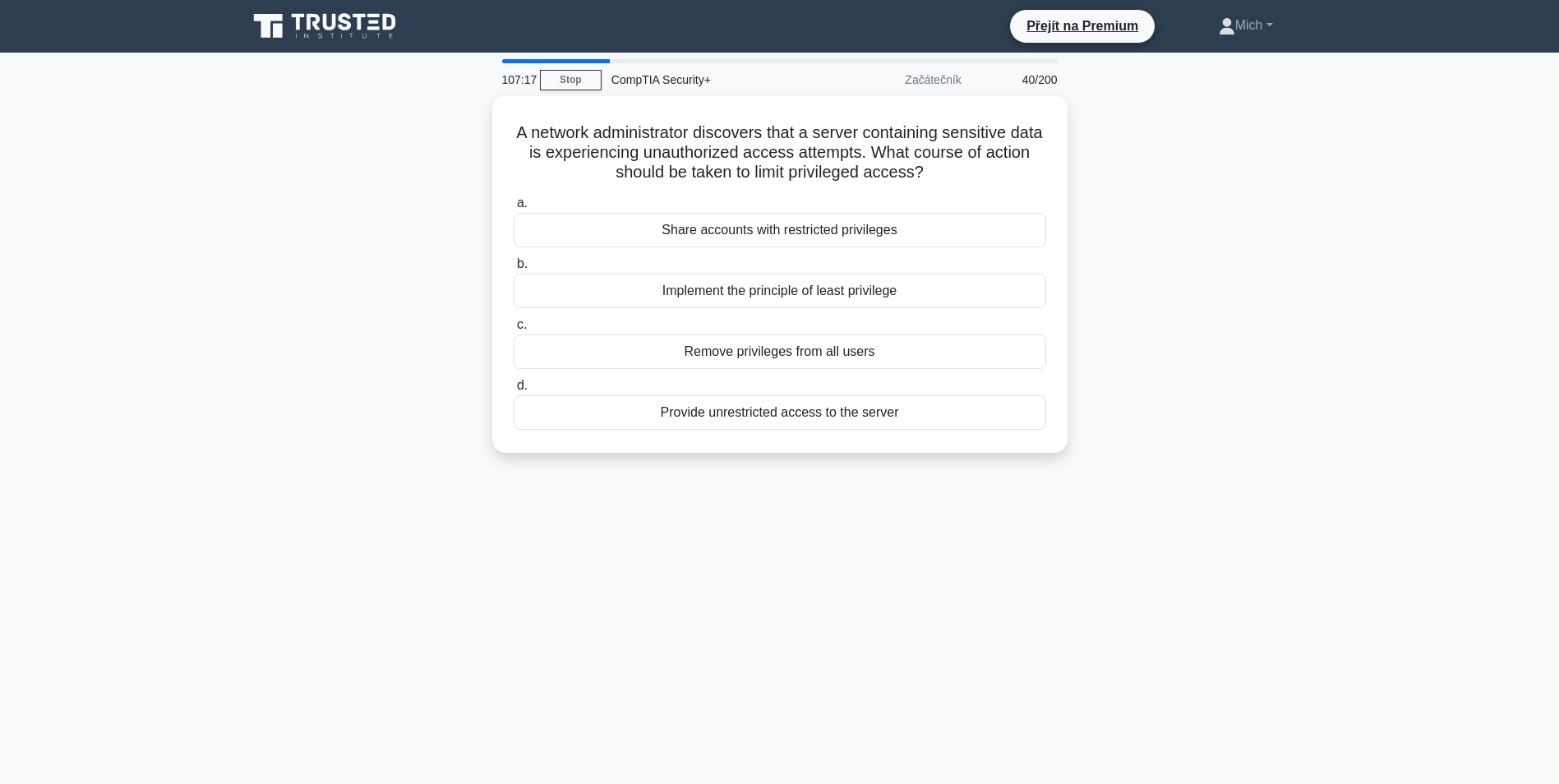
click at [794, 412] on div "Provide unrestricted access to the server" at bounding box center [780, 412] width 533 height 35
click at [514, 391] on input "d. Provide unrestricted access to the server" at bounding box center [514, 385] width 0 height 11
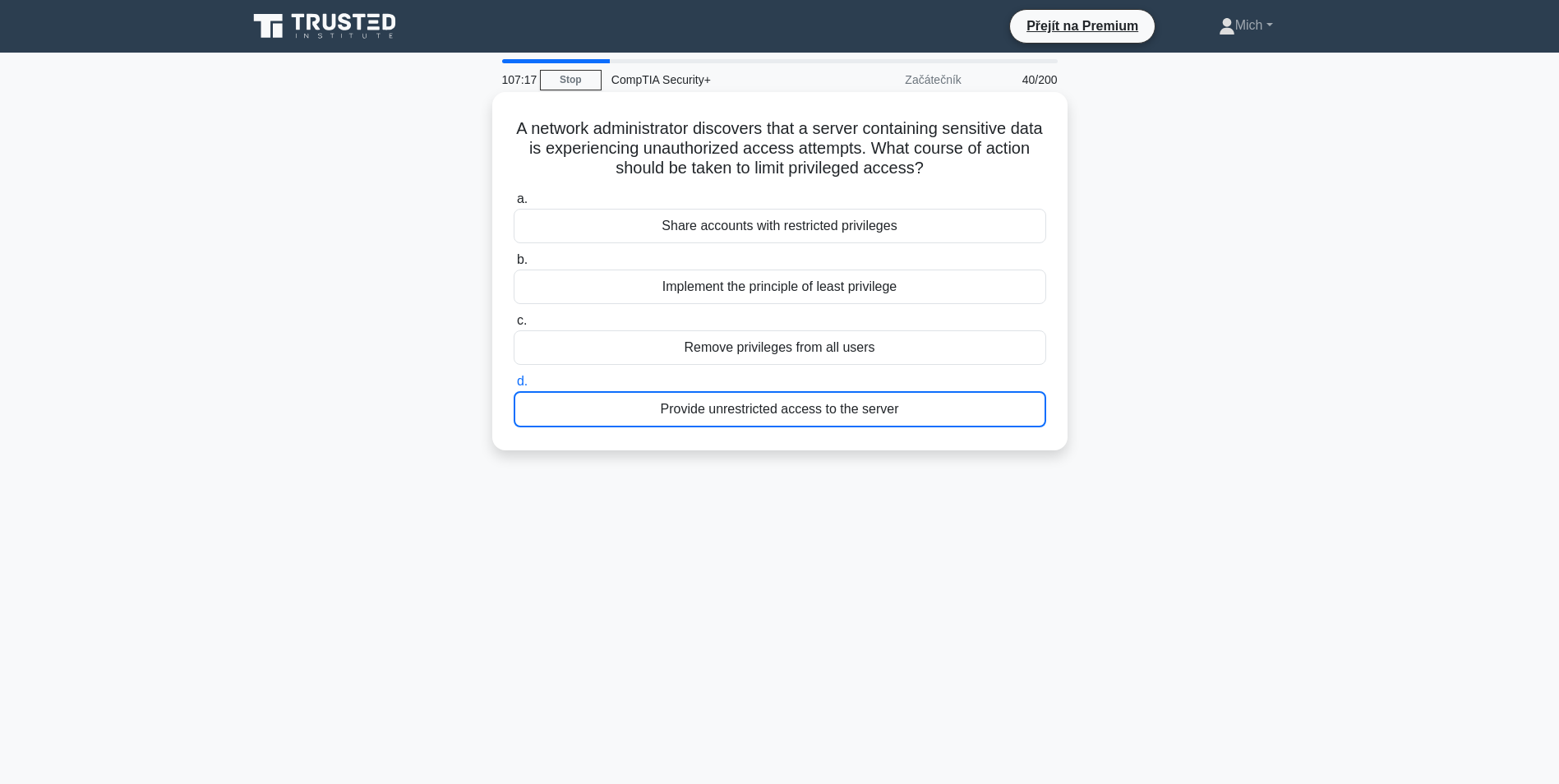
click at [794, 412] on div "Provide unrestricted access to the server" at bounding box center [780, 409] width 533 height 36
click at [514, 387] on input "d. Provide unrestricted access to the server" at bounding box center [514, 382] width 0 height 11
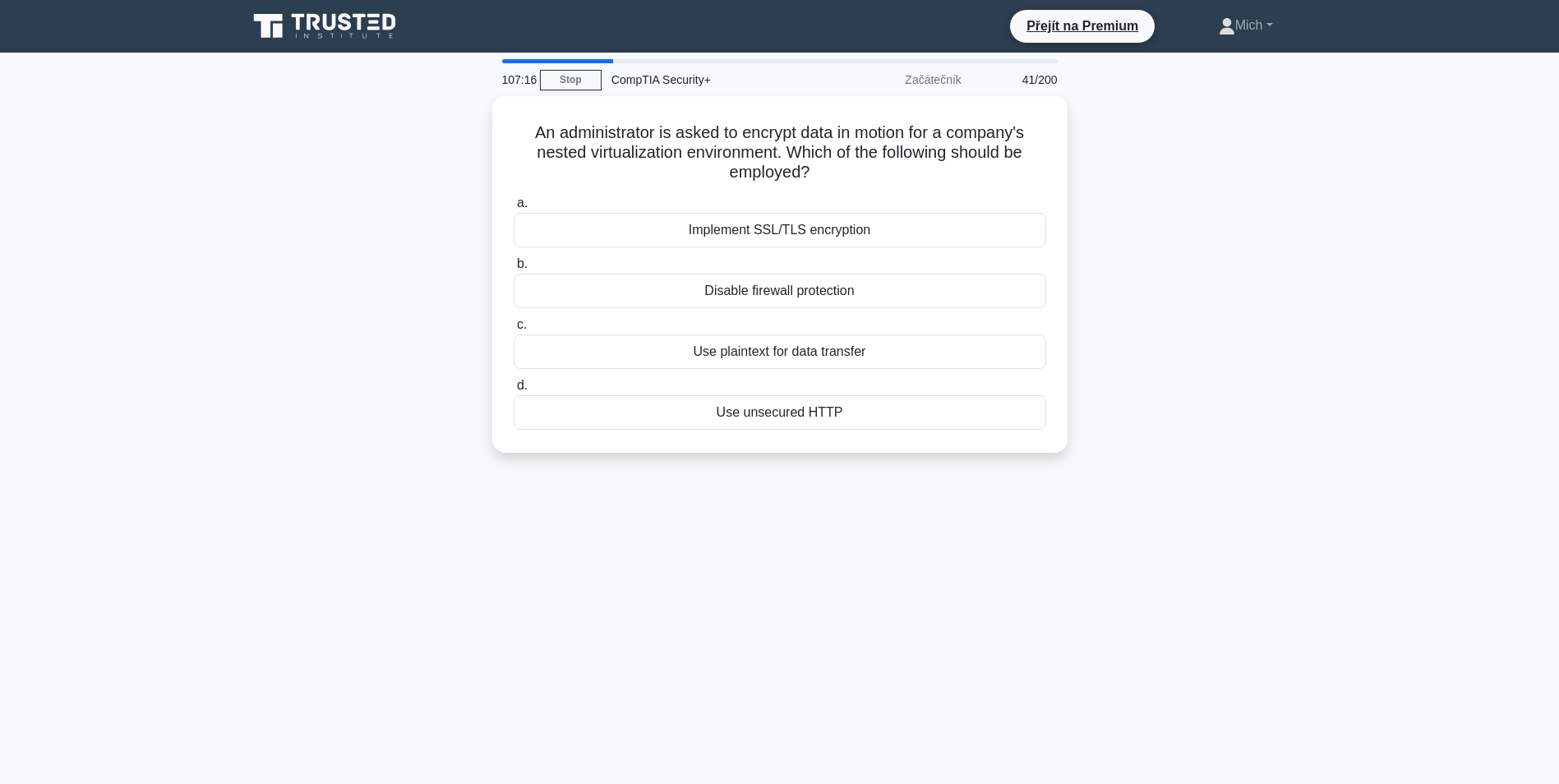
click at [798, 412] on div "Use unsecured HTTP" at bounding box center [780, 412] width 533 height 35
click at [514, 391] on input "d. Use unsecured HTTP" at bounding box center [514, 385] width 0 height 11
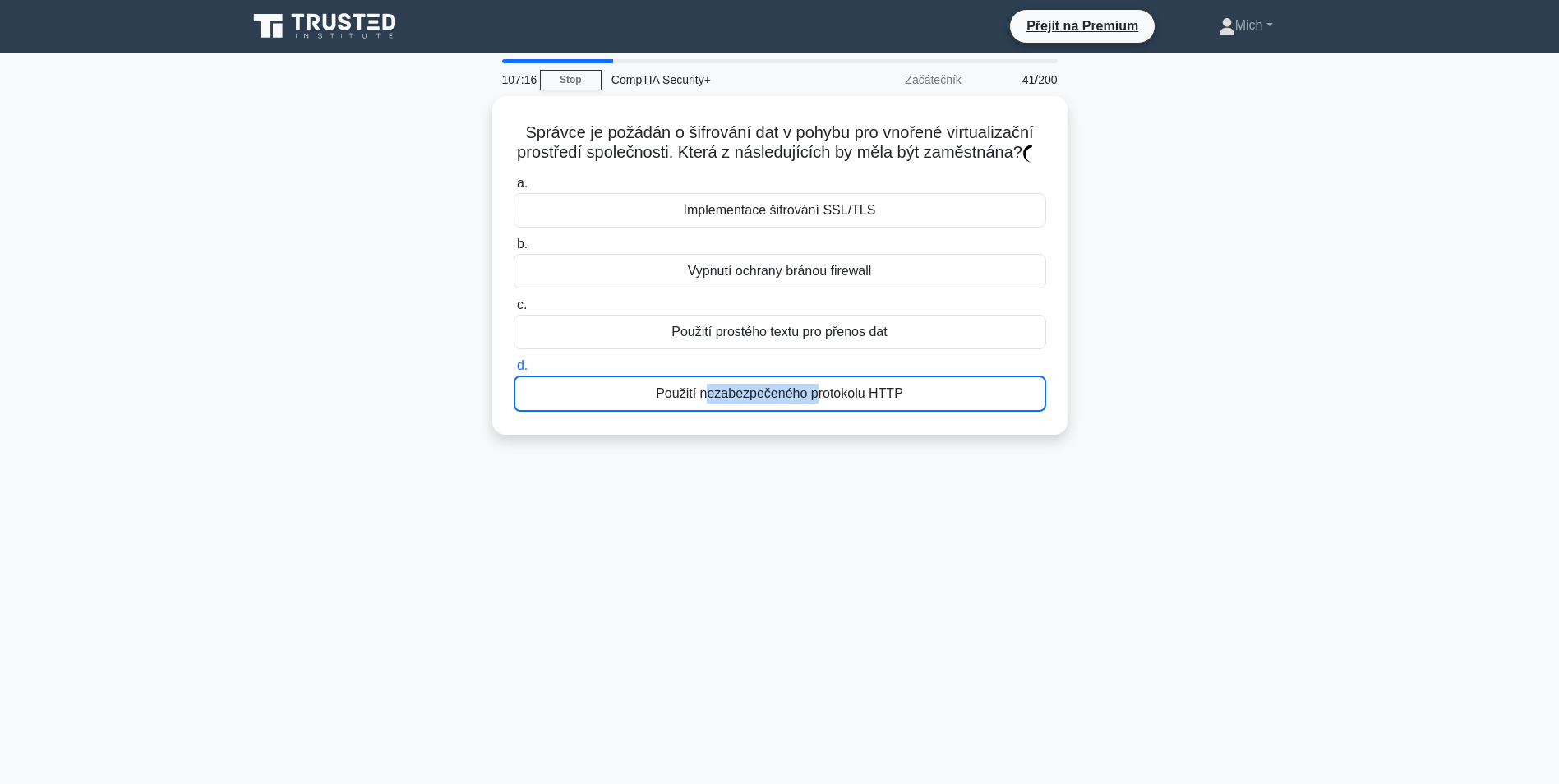
click at [798, 412] on div "a. Implementace šifrování SSL/TLS b. Vypnutí ochrany bránou firewall c. Použití…" at bounding box center [780, 292] width 552 height 245
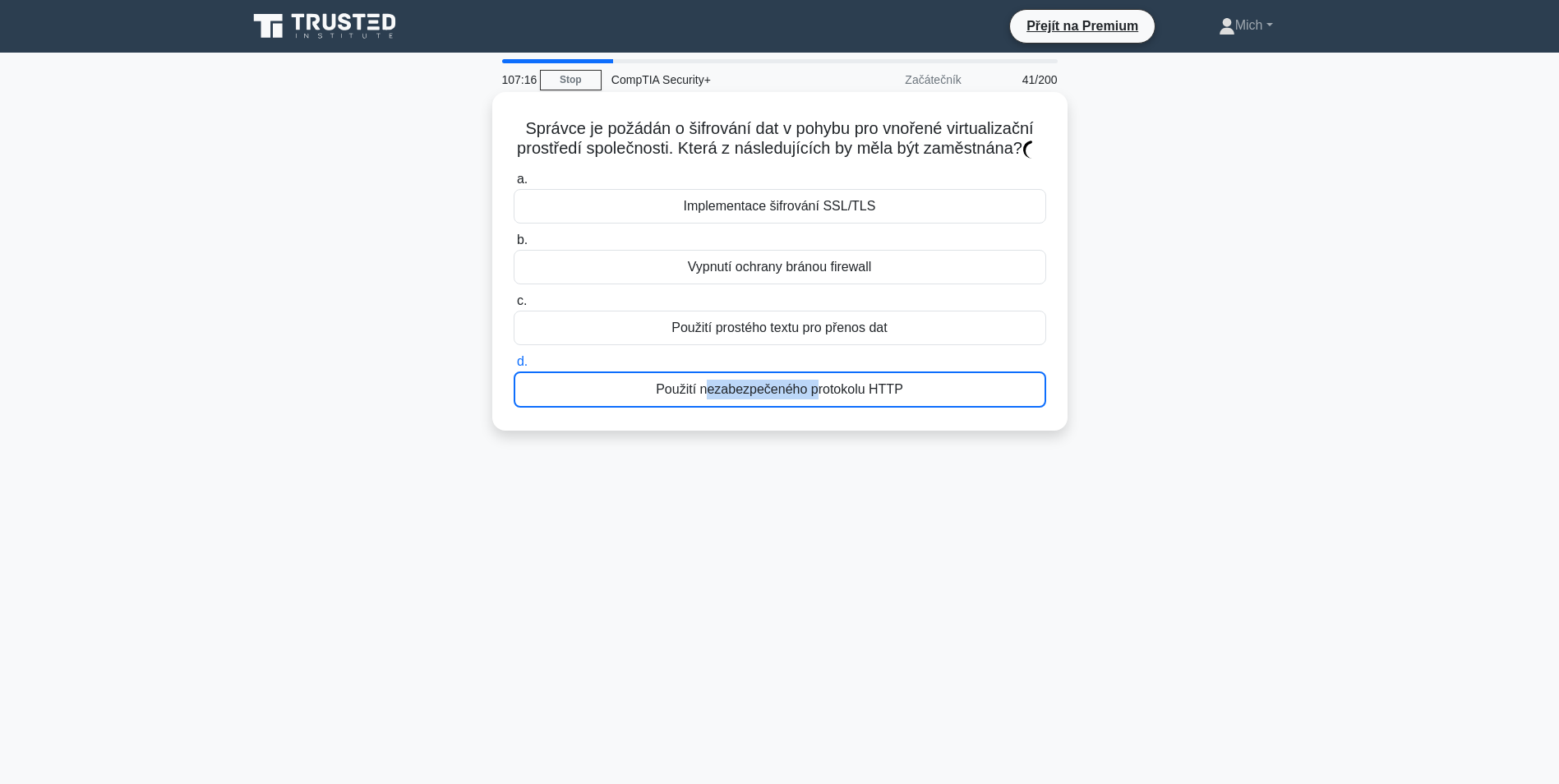
click at [798, 411] on div "a. Implementace šifrování SSL/TLS b. Vypnutí ochrany bránou firewall c. Použití…" at bounding box center [780, 288] width 552 height 245
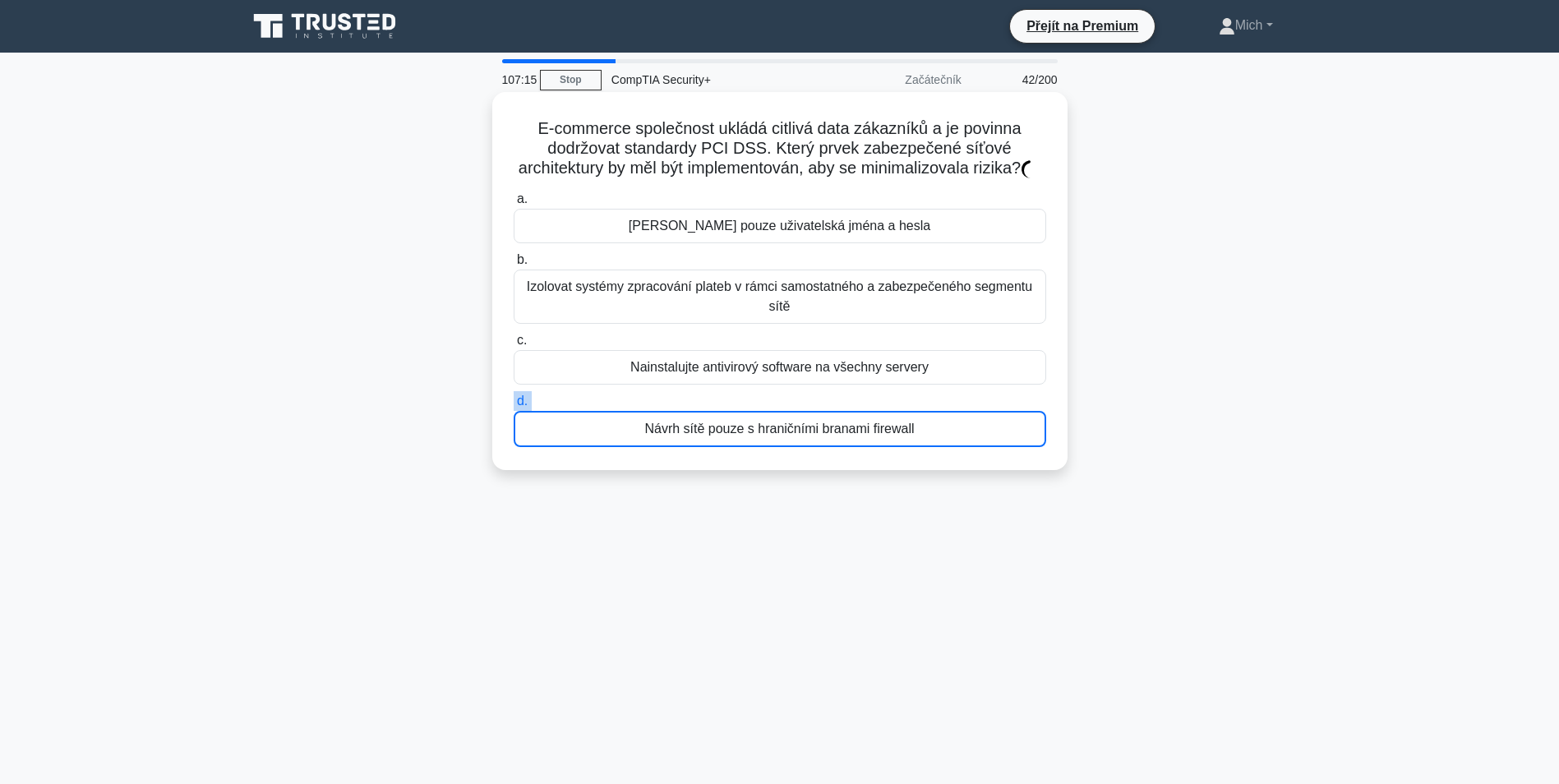
click at [798, 412] on label "d. Návrh sítě pouze s hraničními branami firewall" at bounding box center [780, 419] width 533 height 56
click at [514, 406] on input "d. Návrh sítě pouze s hraničními branami firewall" at bounding box center [514, 401] width 0 height 11
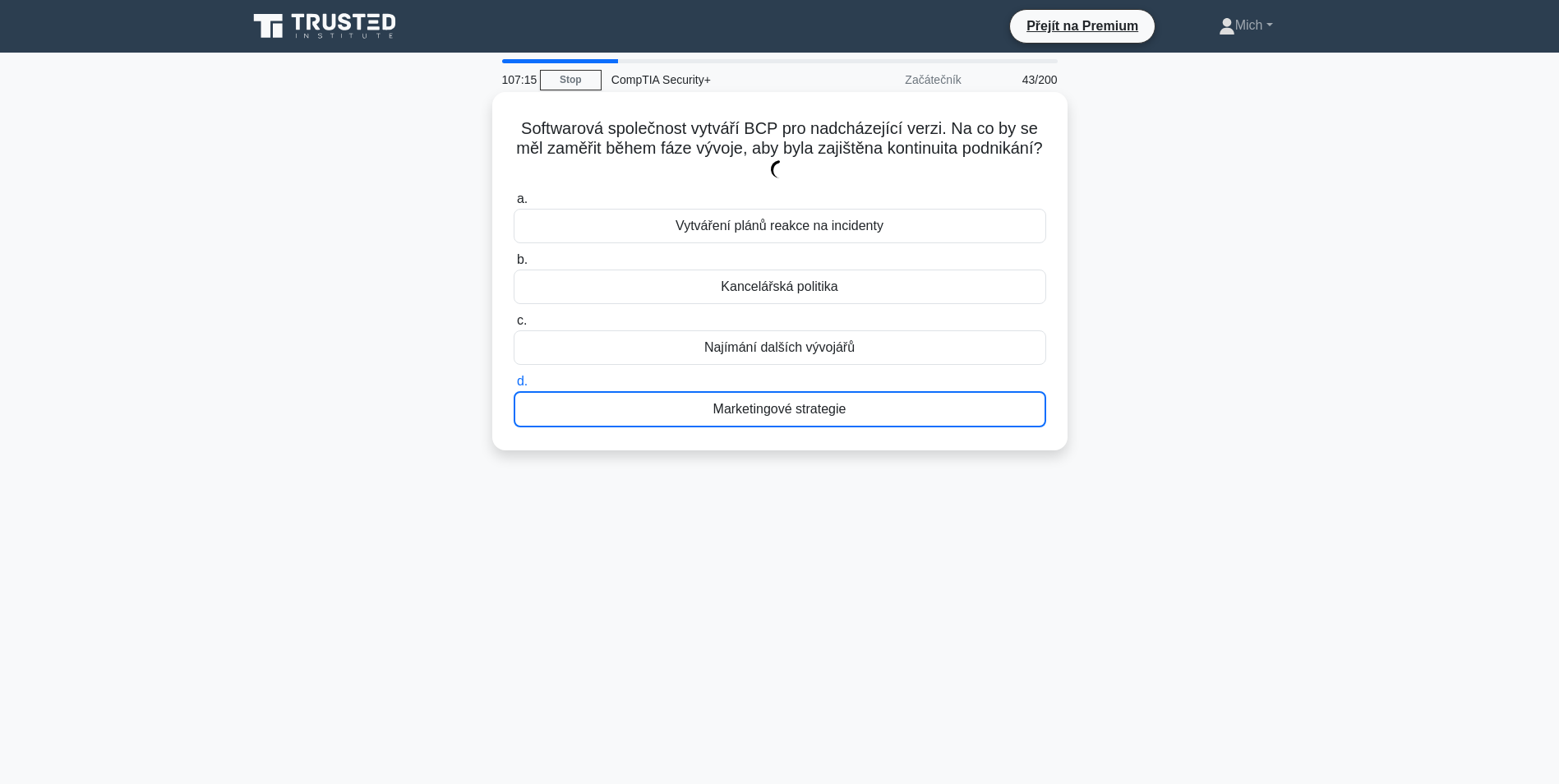
click at [798, 412] on div "Marketingové strategie" at bounding box center [780, 409] width 533 height 36
click at [514, 387] on input "d. Marketingové strategie" at bounding box center [514, 382] width 0 height 11
click at [798, 412] on div "Marketingové strategie" at bounding box center [780, 409] width 533 height 36
click at [514, 387] on input "d. Marketingové strategie" at bounding box center [514, 382] width 0 height 11
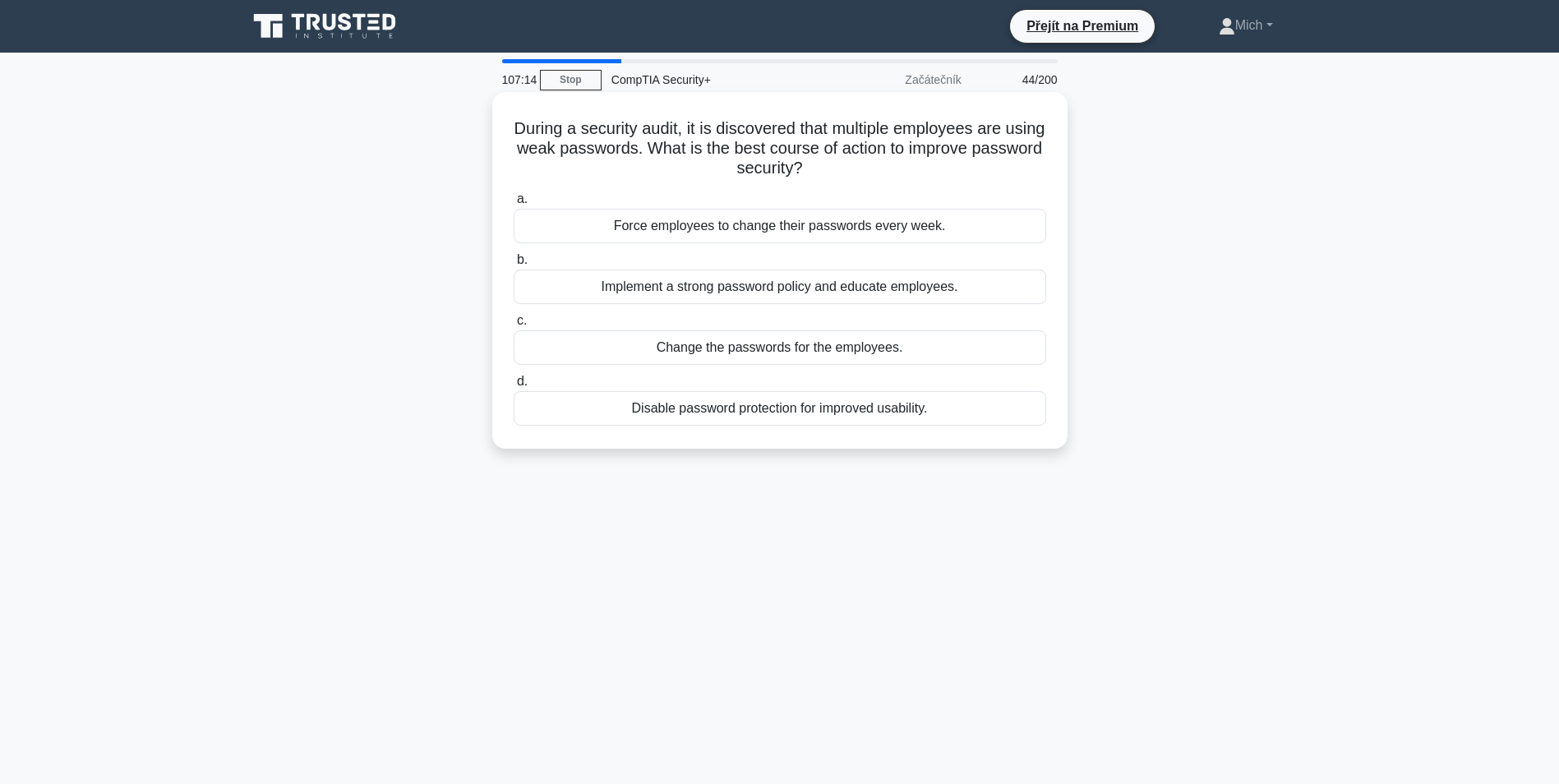
click at [798, 412] on div "Disable password protection for improved usability." at bounding box center [780, 408] width 533 height 35
click at [514, 387] on input "d. Disable password protection for improved usability." at bounding box center [514, 382] width 0 height 11
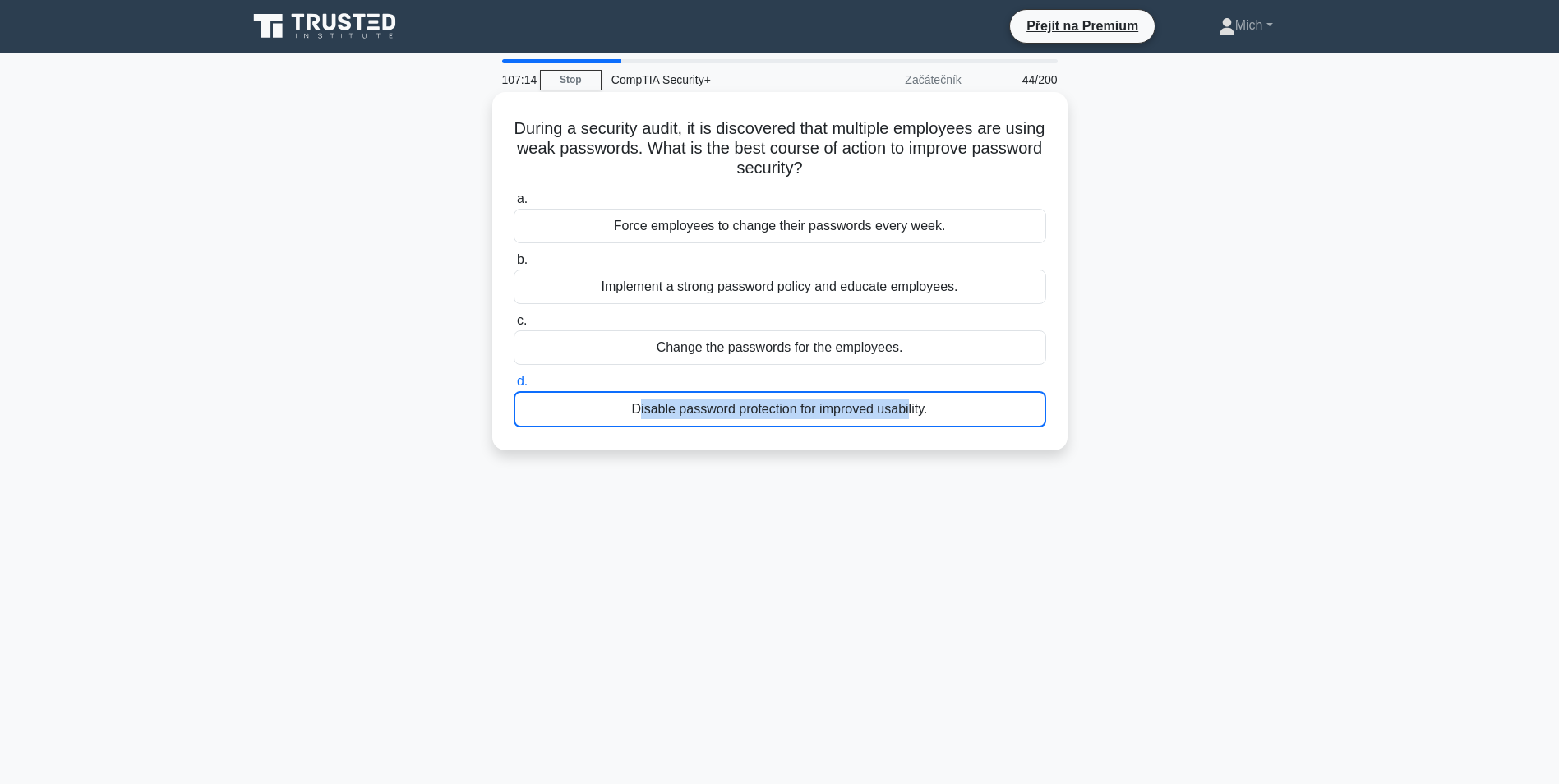
click at [798, 412] on div "Disable password protection for improved usability." at bounding box center [780, 409] width 533 height 36
click at [514, 387] on input "d. Disable password protection for improved usability." at bounding box center [514, 382] width 0 height 11
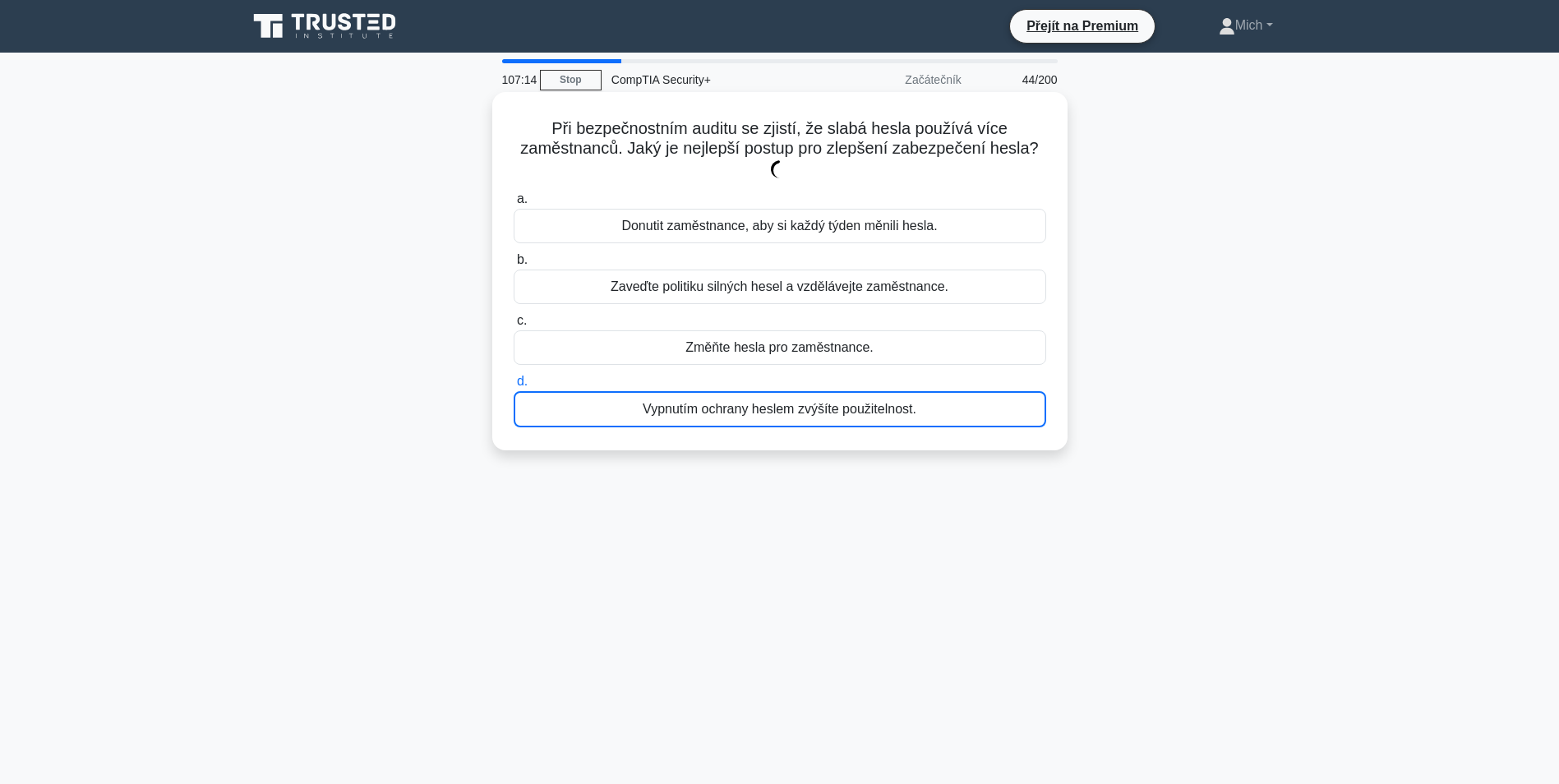
click at [798, 412] on div "Vypnutím ochrany heslem zvýšíte použitelnost." at bounding box center [780, 409] width 533 height 36
click at [514, 387] on input "d. Vypnutím ochrany heslem zvýšíte použitelnost." at bounding box center [514, 382] width 0 height 11
click at [798, 412] on div "Use weak encryption algorithms" at bounding box center [780, 409] width 533 height 36
click at [514, 387] on input "d. Use weak encryption algorithms" at bounding box center [514, 382] width 0 height 11
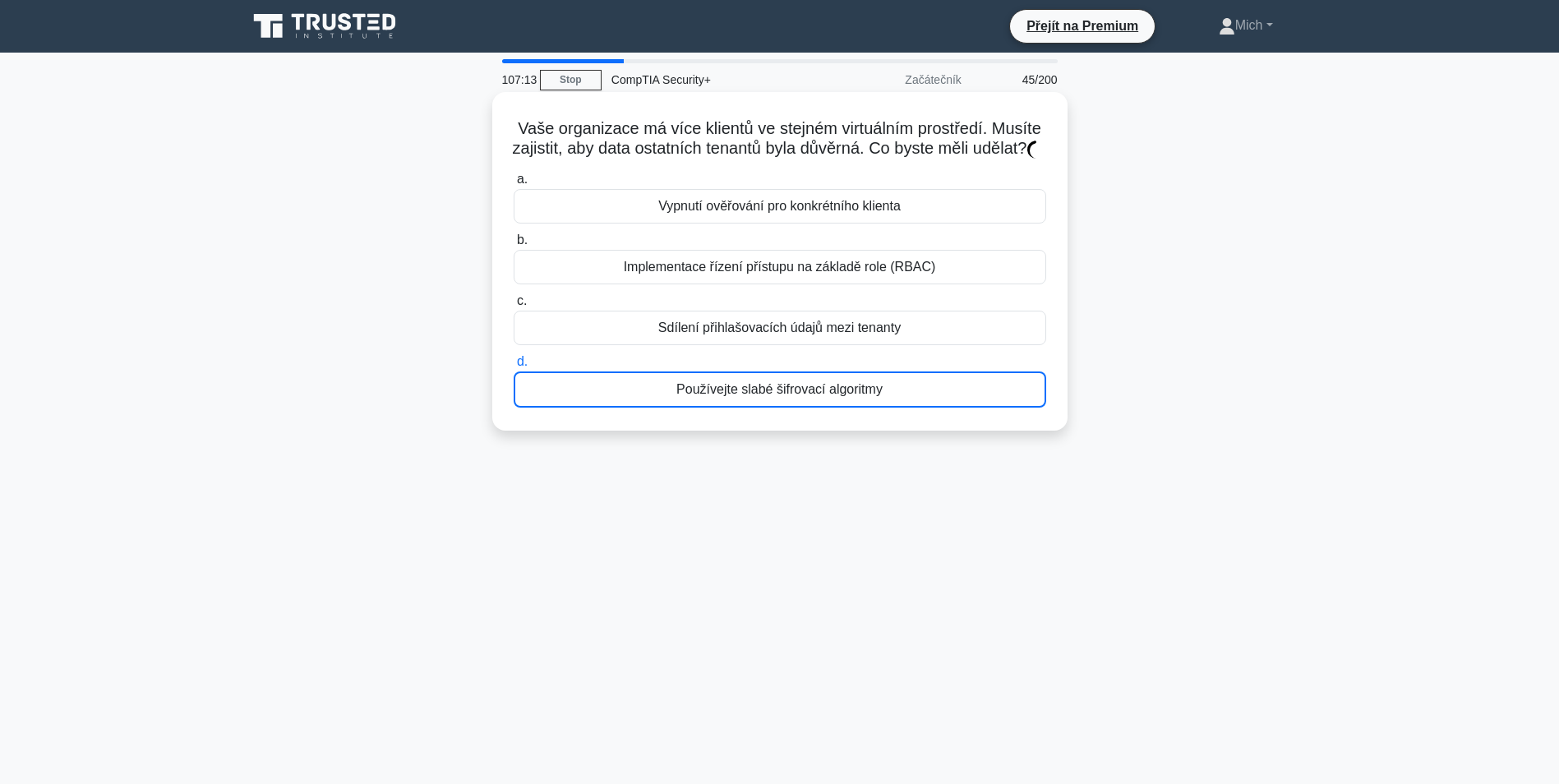
click at [798, 407] on div "Používejte slabé šifrovací algoritmy" at bounding box center [780, 389] width 533 height 36
click at [514, 367] on input "d. Používejte slabé šifrovací algoritmy" at bounding box center [514, 362] width 0 height 11
click at [798, 407] on div "Používejte slabé šifrovací algoritmy" at bounding box center [780, 389] width 533 height 36
click at [514, 367] on input "d. Používejte slabé šifrovací algoritmy" at bounding box center [514, 362] width 0 height 11
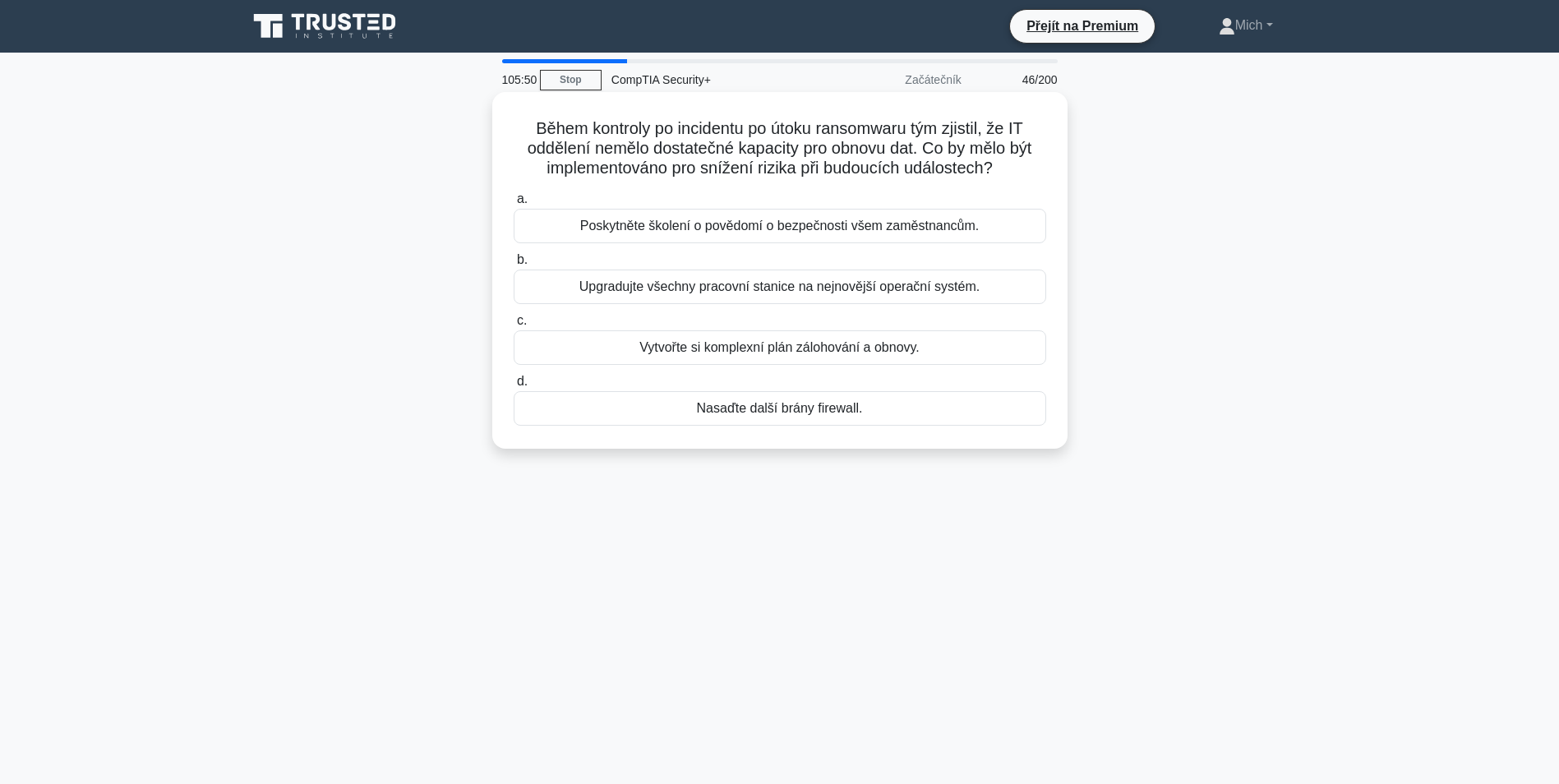
click at [831, 403] on div "Nasaďte další brány firewall." at bounding box center [780, 408] width 533 height 35
click at [514, 387] on input "d. Nasaďte další brány firewall." at bounding box center [514, 382] width 0 height 11
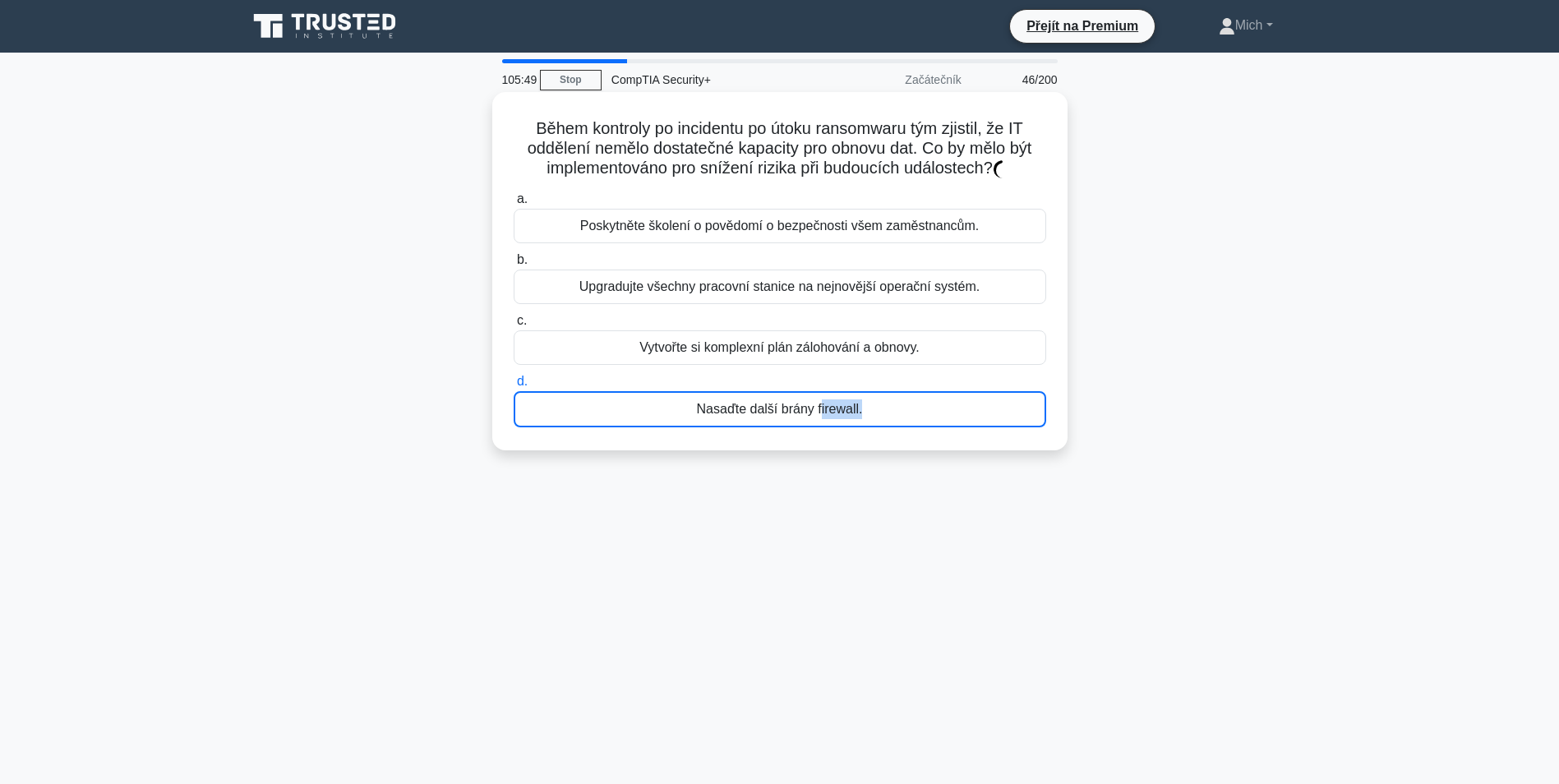
click at [831, 403] on div "Nasaďte další brány firewall." at bounding box center [780, 409] width 533 height 36
click at [514, 387] on input "d. Nasaďte další brány firewall." at bounding box center [514, 382] width 0 height 11
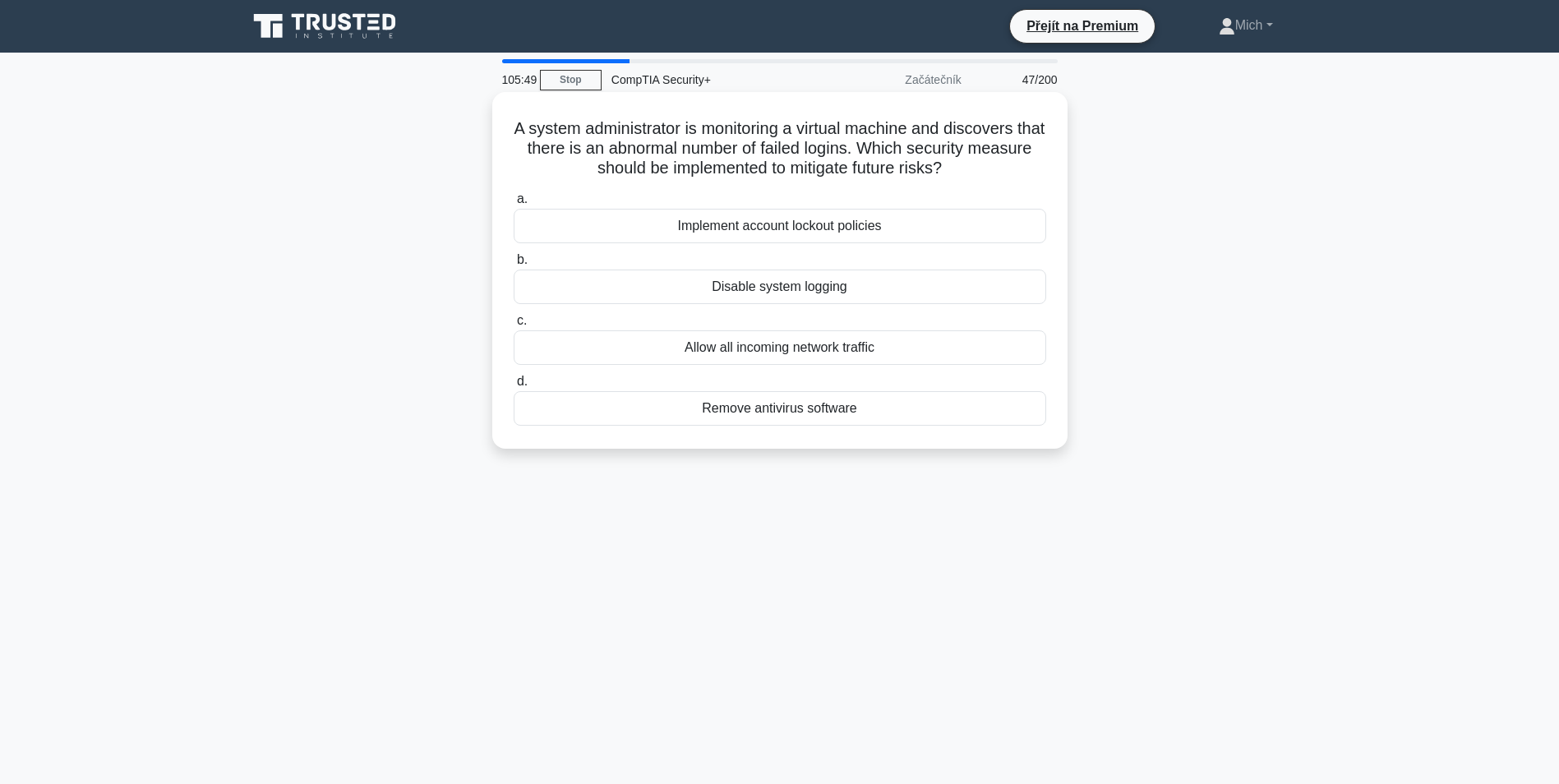
drag, startPoint x: 831, startPoint y: 403, endPoint x: 756, endPoint y: 397, distance: 75.2
click at [756, 397] on div "Remove antivirus software" at bounding box center [780, 408] width 533 height 35
click at [754, 397] on div "Odebrání antivirového softwaru" at bounding box center [780, 408] width 533 height 35
click at [514, 387] on input "d. Odebrání antivirového softwaru" at bounding box center [514, 382] width 0 height 11
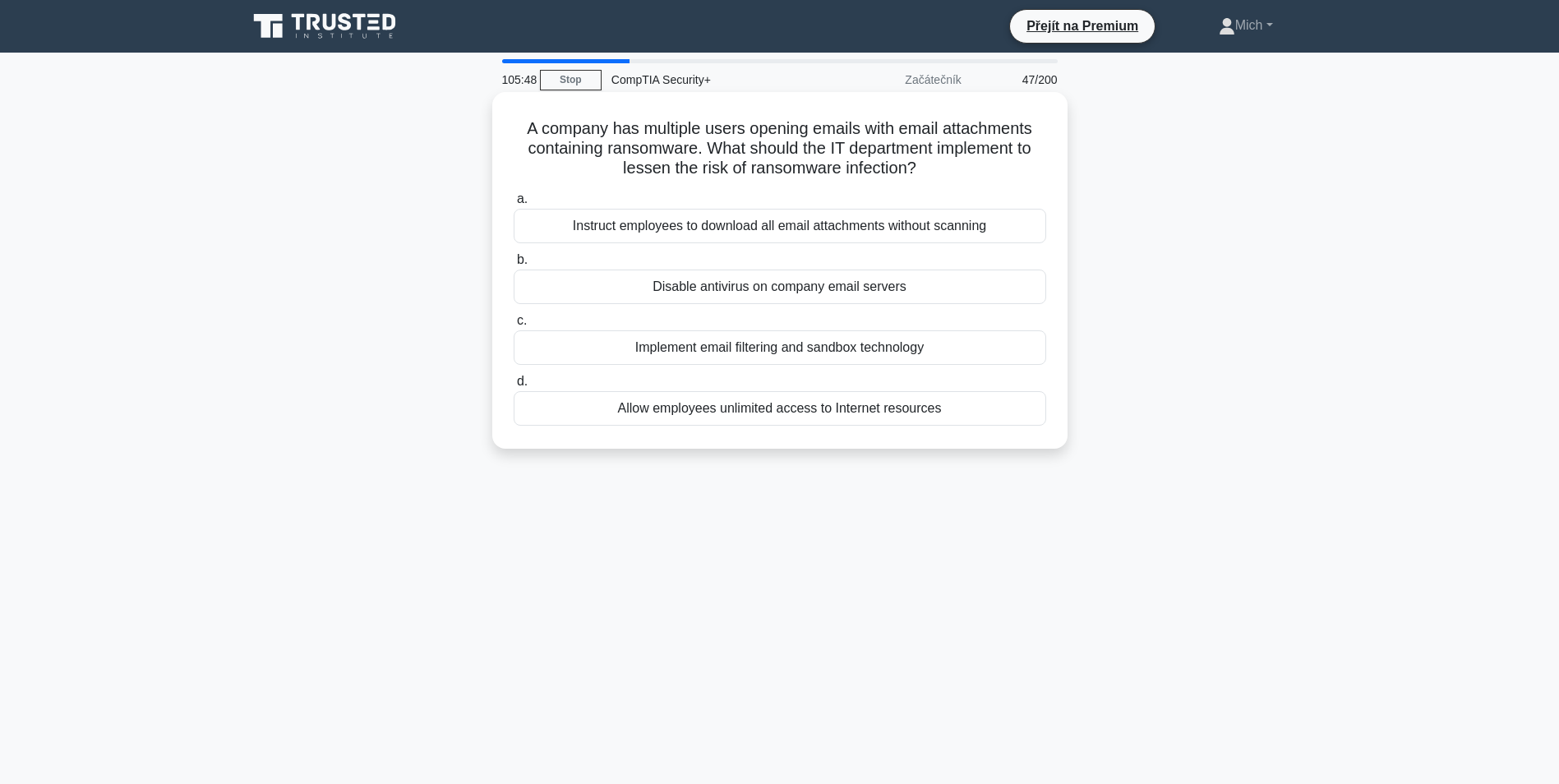
click at [745, 404] on div "Allow employees unlimited access to Internet resources" at bounding box center [780, 408] width 533 height 35
click at [514, 387] on input "d. Allow employees unlimited access to Internet resources" at bounding box center [514, 382] width 0 height 11
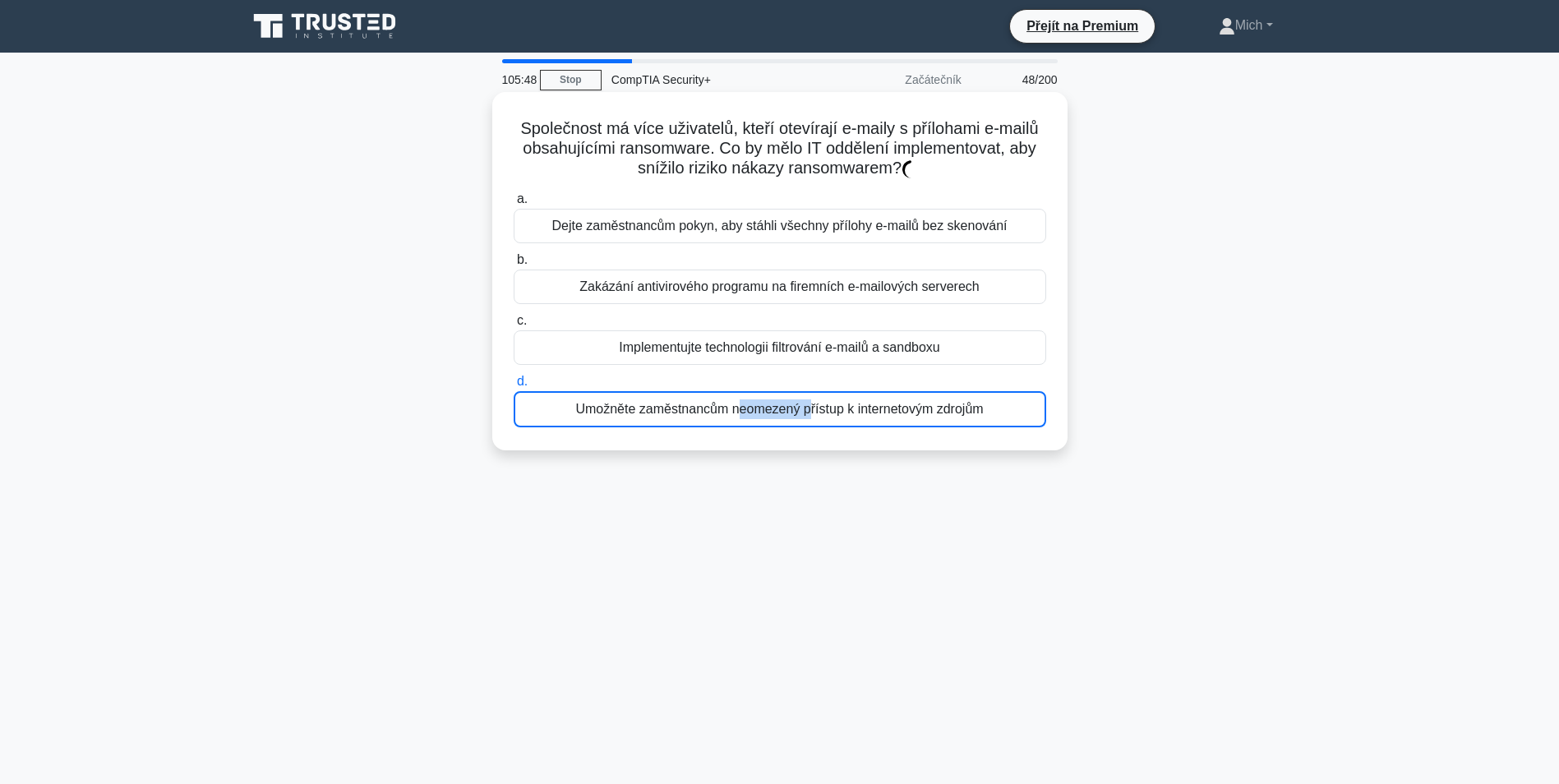
click at [744, 404] on div "Umožněte zaměstnancům neomezený přístup k internetovým zdrojům" at bounding box center [780, 409] width 533 height 36
click at [514, 387] on input "d. Umožněte zaměstnancům neomezený přístup k internetovým zdrojům" at bounding box center [514, 382] width 0 height 11
click at [744, 404] on div "Umožněte zaměstnancům neomezený přístup k internetovým zdrojům" at bounding box center [780, 409] width 533 height 36
click at [514, 387] on input "d. Umožněte zaměstnancům neomezený přístup k internetovým zdrojům" at bounding box center [514, 382] width 0 height 11
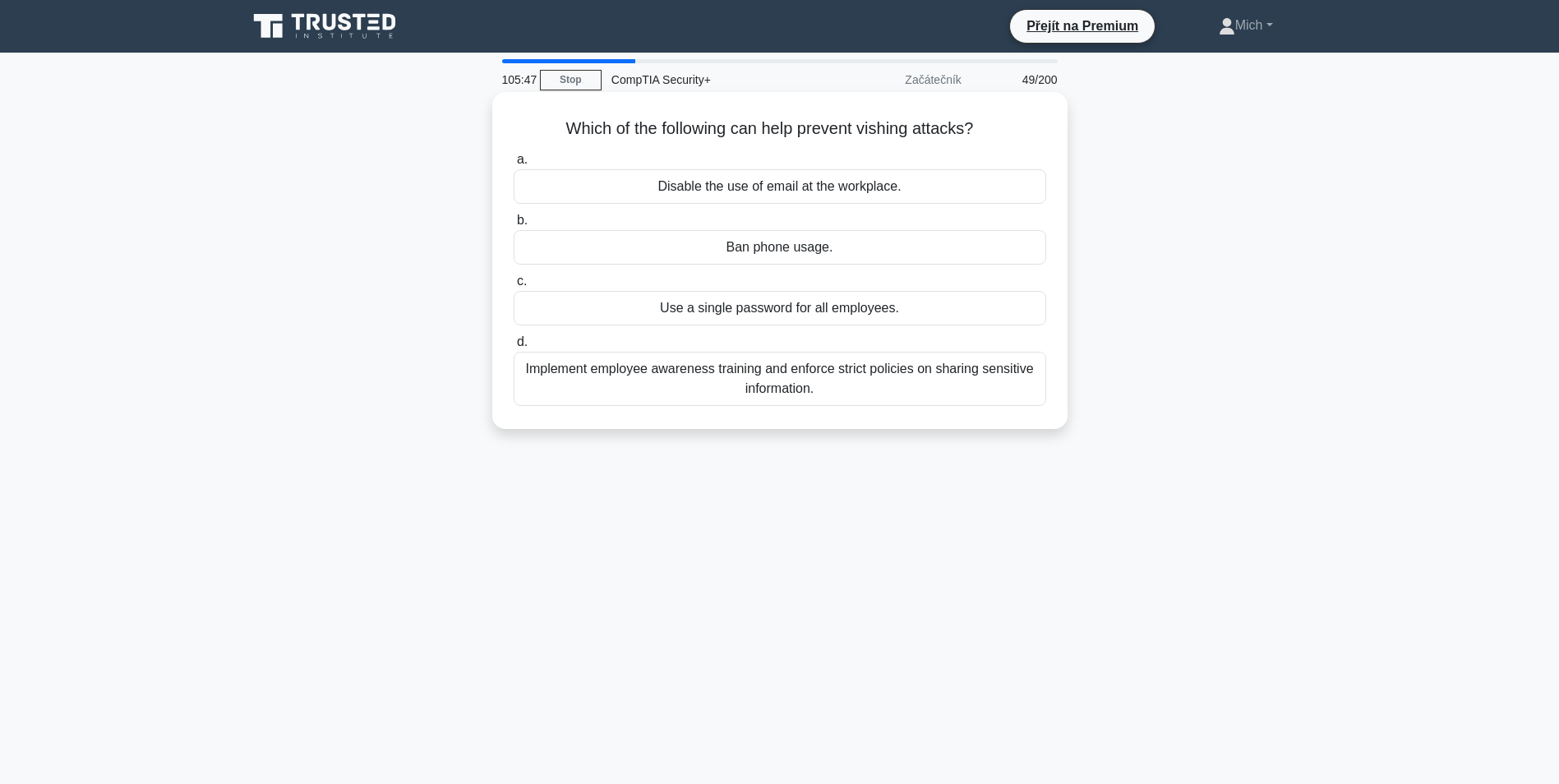
click at [745, 404] on div "Implement employee awareness training and enforce strict policies on sharing se…" at bounding box center [780, 379] width 533 height 55
click at [514, 348] on input "d. Implement employee awareness training and enforce strict policies on sharing…" at bounding box center [514, 342] width 0 height 11
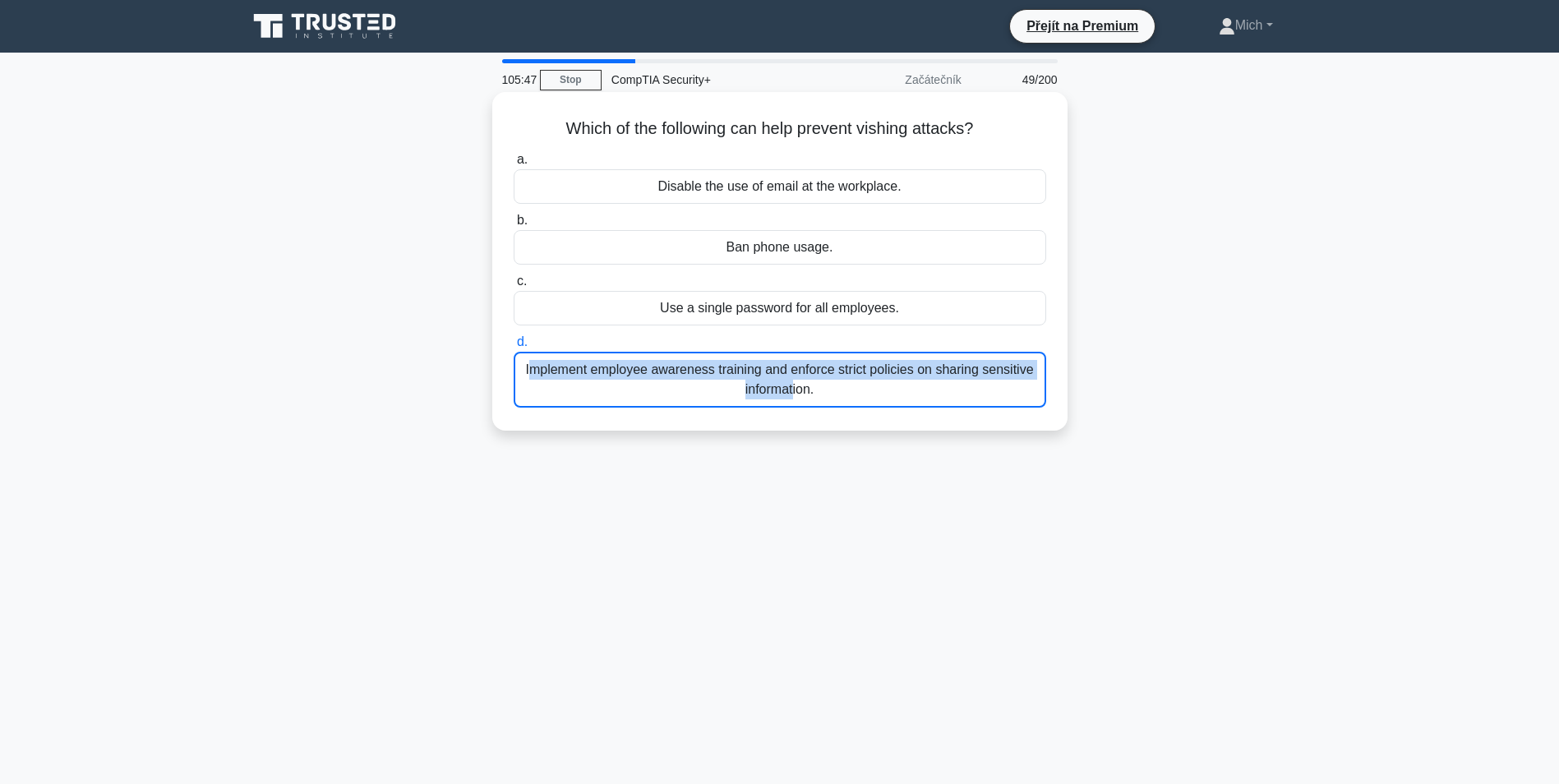
click at [745, 404] on div "Implement employee awareness training and enforce strict policies on sharing se…" at bounding box center [780, 380] width 533 height 56
click at [514, 348] on input "d. Implement employee awareness training and enforce strict policies on sharing…" at bounding box center [514, 342] width 0 height 11
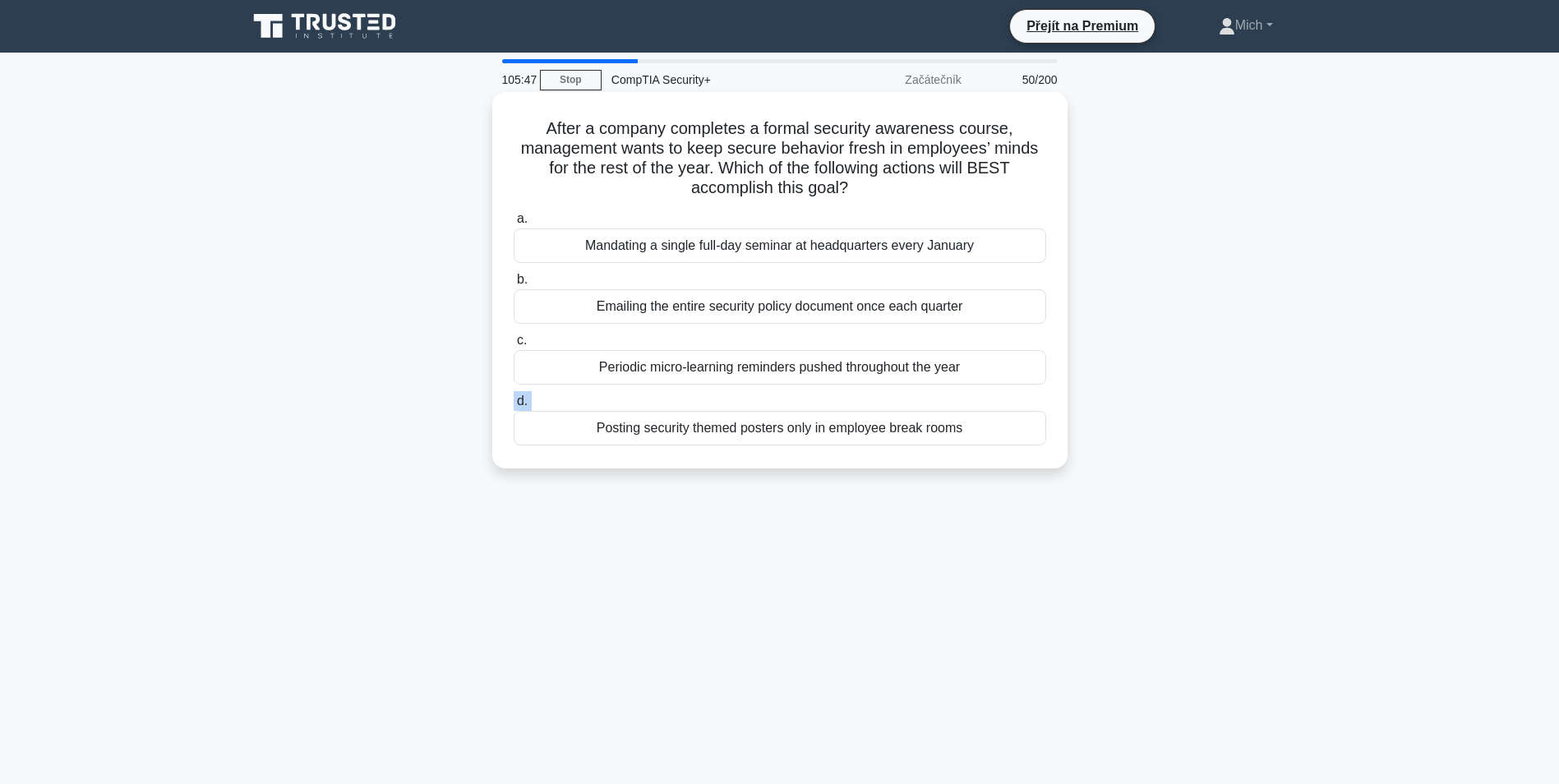
click at [748, 406] on label "d. Posting security themed posters only in employee break rooms" at bounding box center [780, 418] width 533 height 55
click at [514, 406] on input "d. Posting security themed posters only in employee break rooms" at bounding box center [514, 401] width 0 height 11
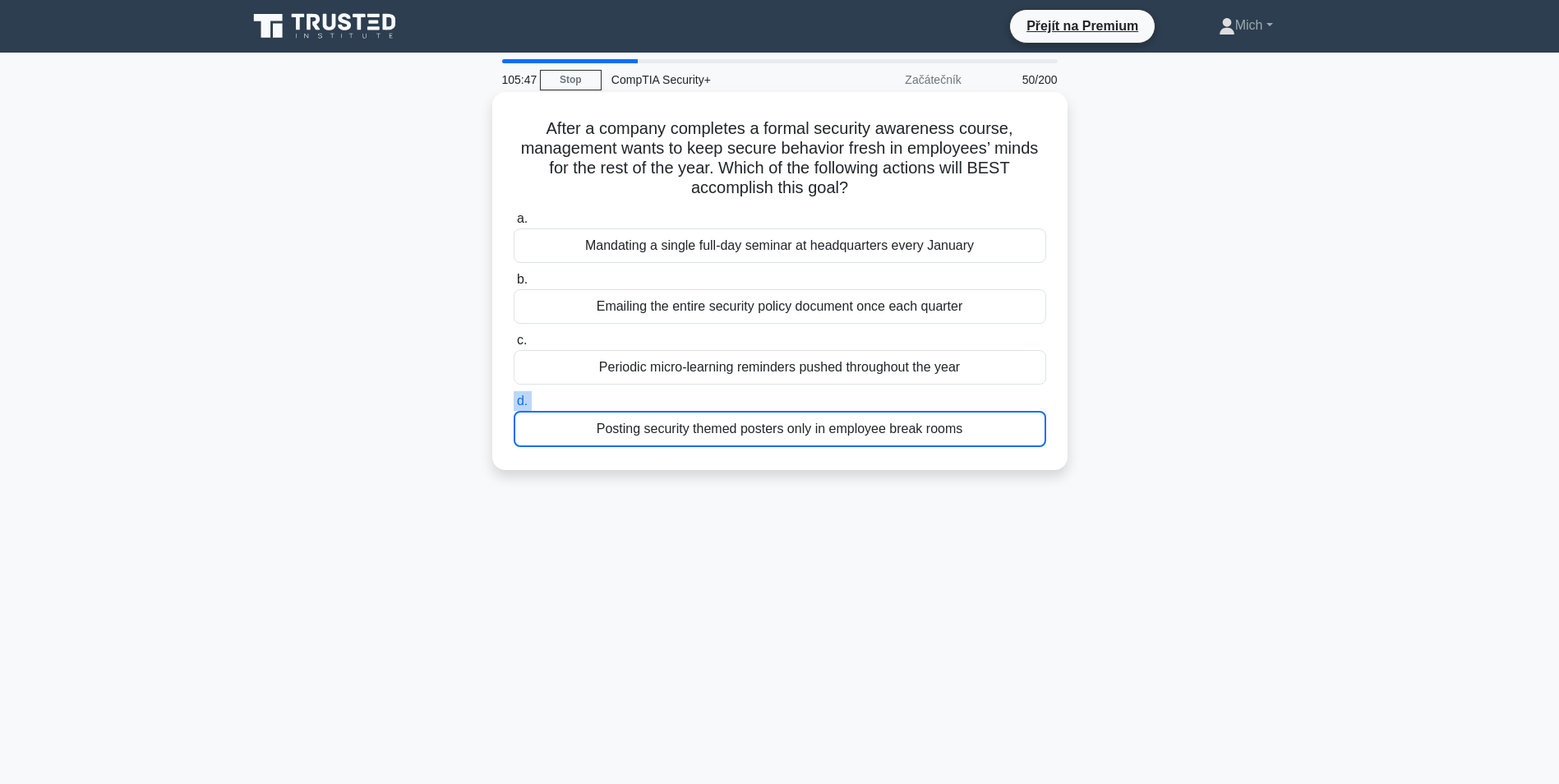
click at [748, 406] on label "d. Posting security themed posters only in employee break rooms" at bounding box center [780, 419] width 533 height 56
click at [514, 406] on input "d. Posting security themed posters only in employee break rooms" at bounding box center [514, 401] width 0 height 11
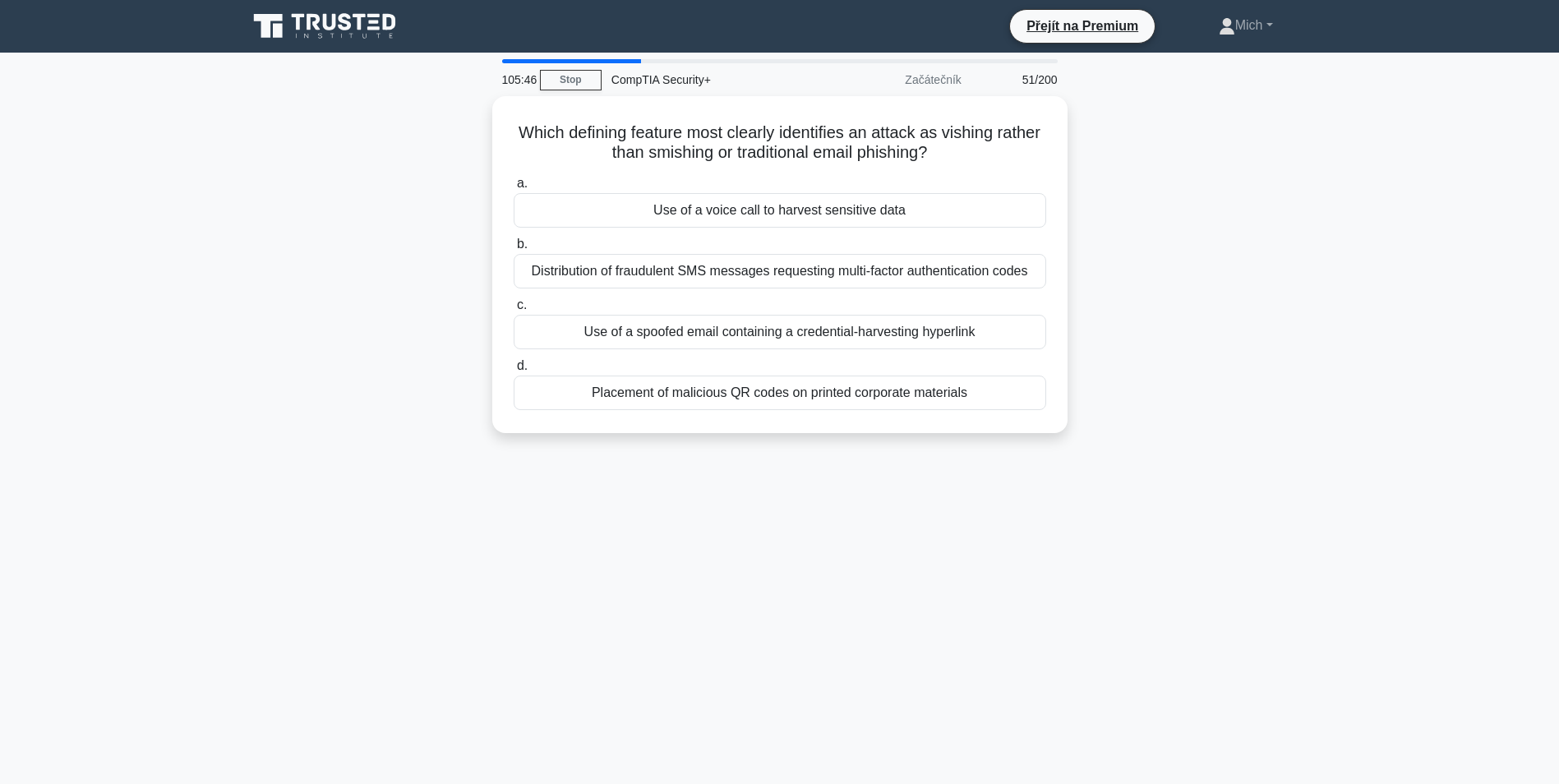
click at [748, 454] on div "105:46 Stop CompTIA Security+ Začátečník 51/200 Which defining feature most cle…" at bounding box center [780, 470] width 1085 height 821
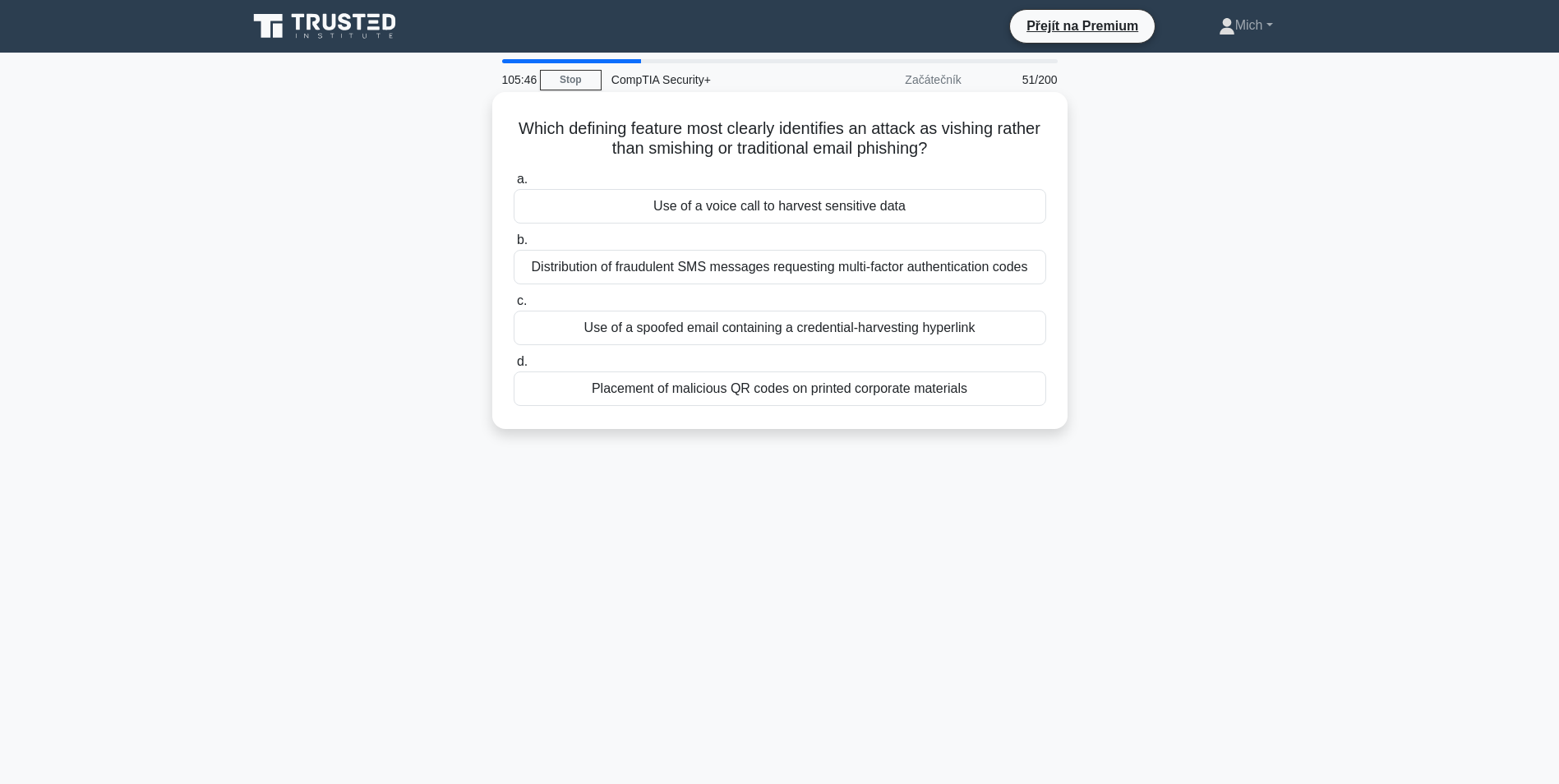
click at [748, 451] on div "Which defining feature most clearly identifies an attack as vishing rather than…" at bounding box center [780, 274] width 1085 height 357
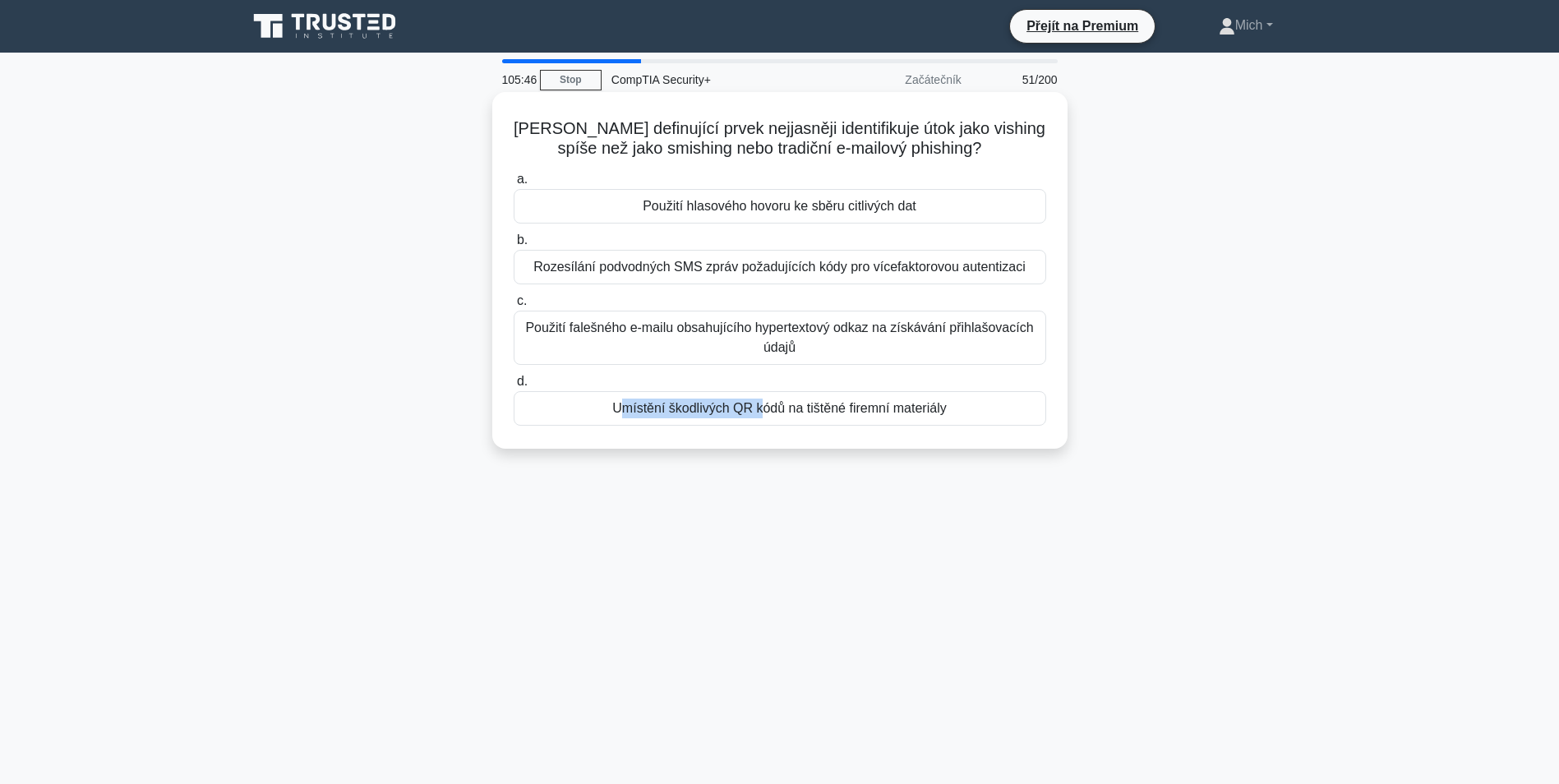
drag, startPoint x: 748, startPoint y: 451, endPoint x: 753, endPoint y: 411, distance: 40.3
click at [753, 411] on div "Umístění škodlivých QR kódů na tištěné firemní materiály" at bounding box center [780, 408] width 533 height 35
click at [514, 387] on input "d. Umístění škodlivých QR kódů na tištěné firemní materiály" at bounding box center [514, 382] width 0 height 11
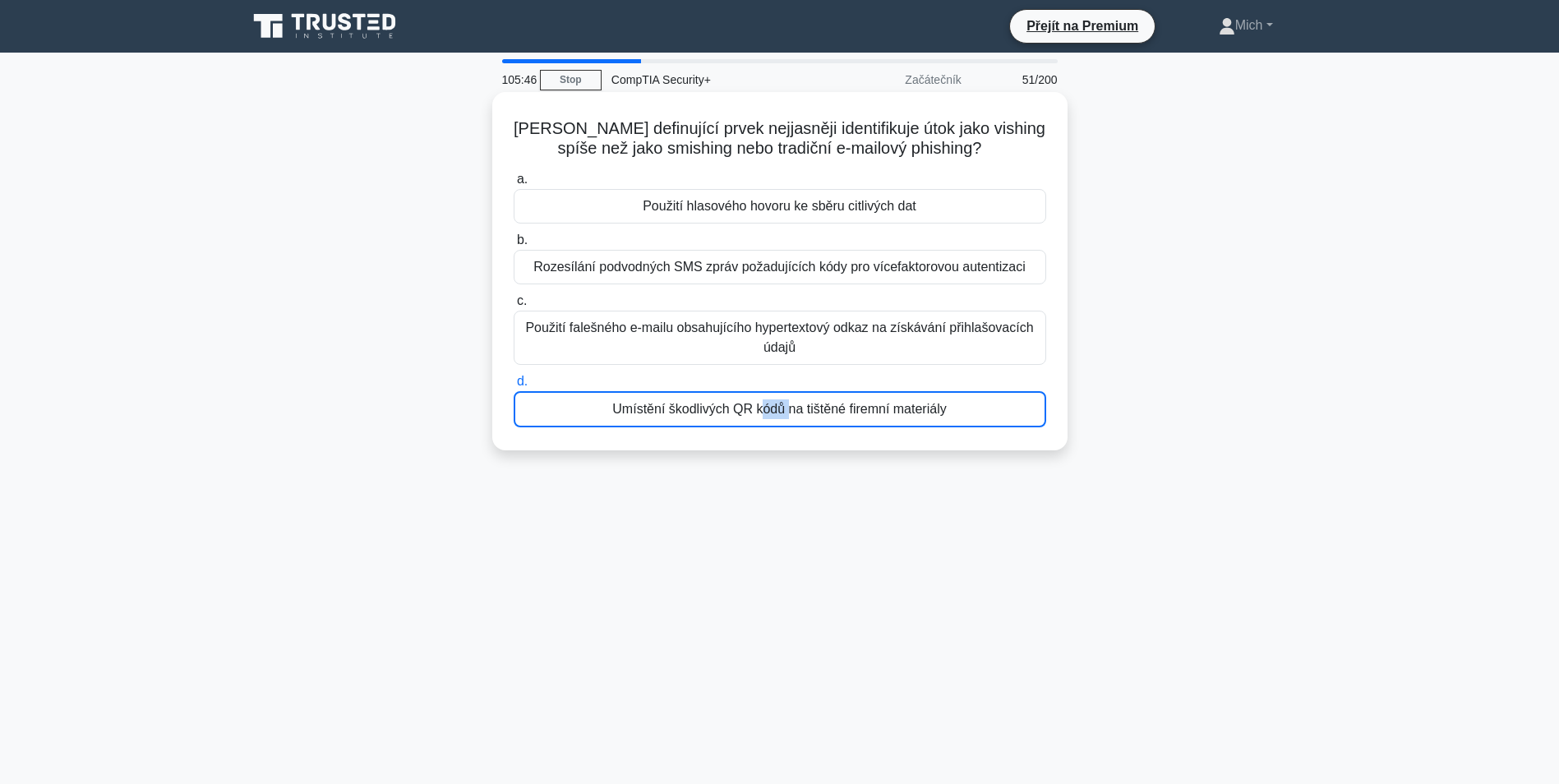
click at [753, 412] on div "Umístění škodlivých QR kódů na tištěné firemní materiály" at bounding box center [780, 409] width 533 height 36
click at [514, 387] on input "d. Umístění škodlivých QR kódů na tištěné firemní materiály" at bounding box center [514, 382] width 0 height 11
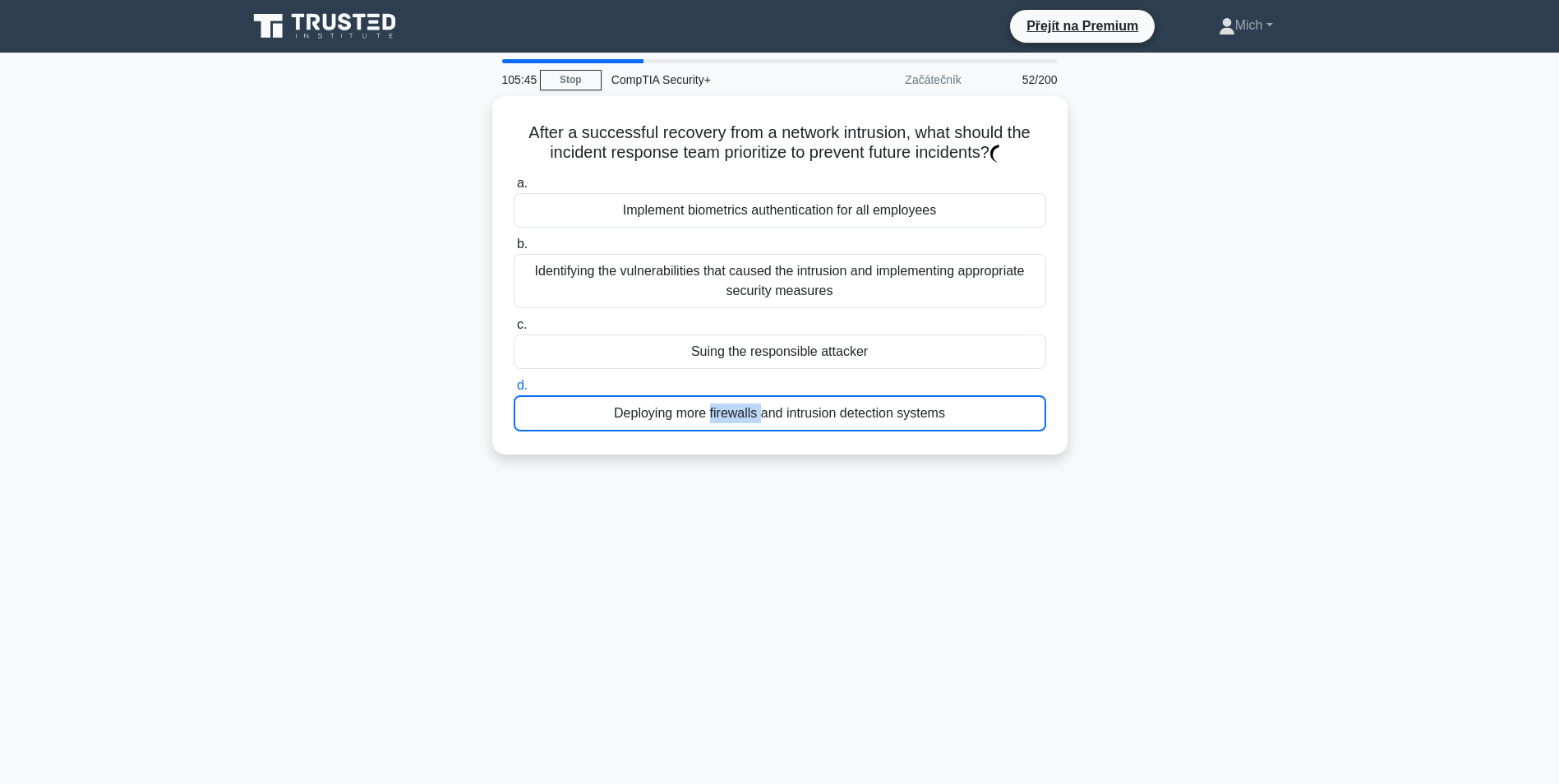
click at [752, 414] on div "Deploying more firewalls and intrusion detection systems" at bounding box center [780, 413] width 533 height 36
click at [514, 391] on input "d. Deploying more firewalls and intrusion detection systems" at bounding box center [514, 385] width 0 height 11
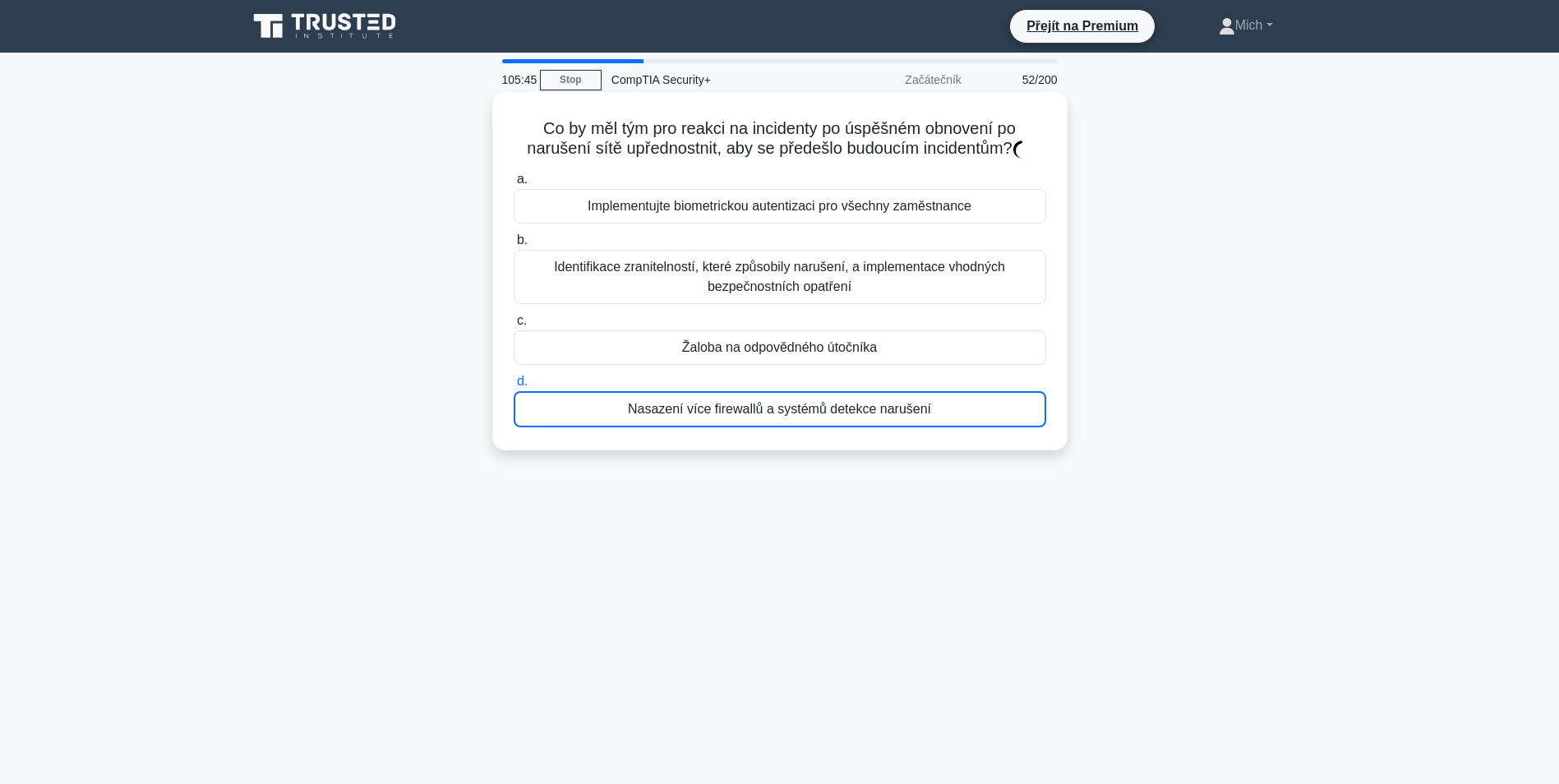
click at [752, 414] on div "Nasazení více firewallů a systémů detekce narušení" at bounding box center [780, 409] width 533 height 36
click at [514, 387] on input "d. Nasazení více firewallů a systémů detekce narušení" at bounding box center [514, 382] width 0 height 11
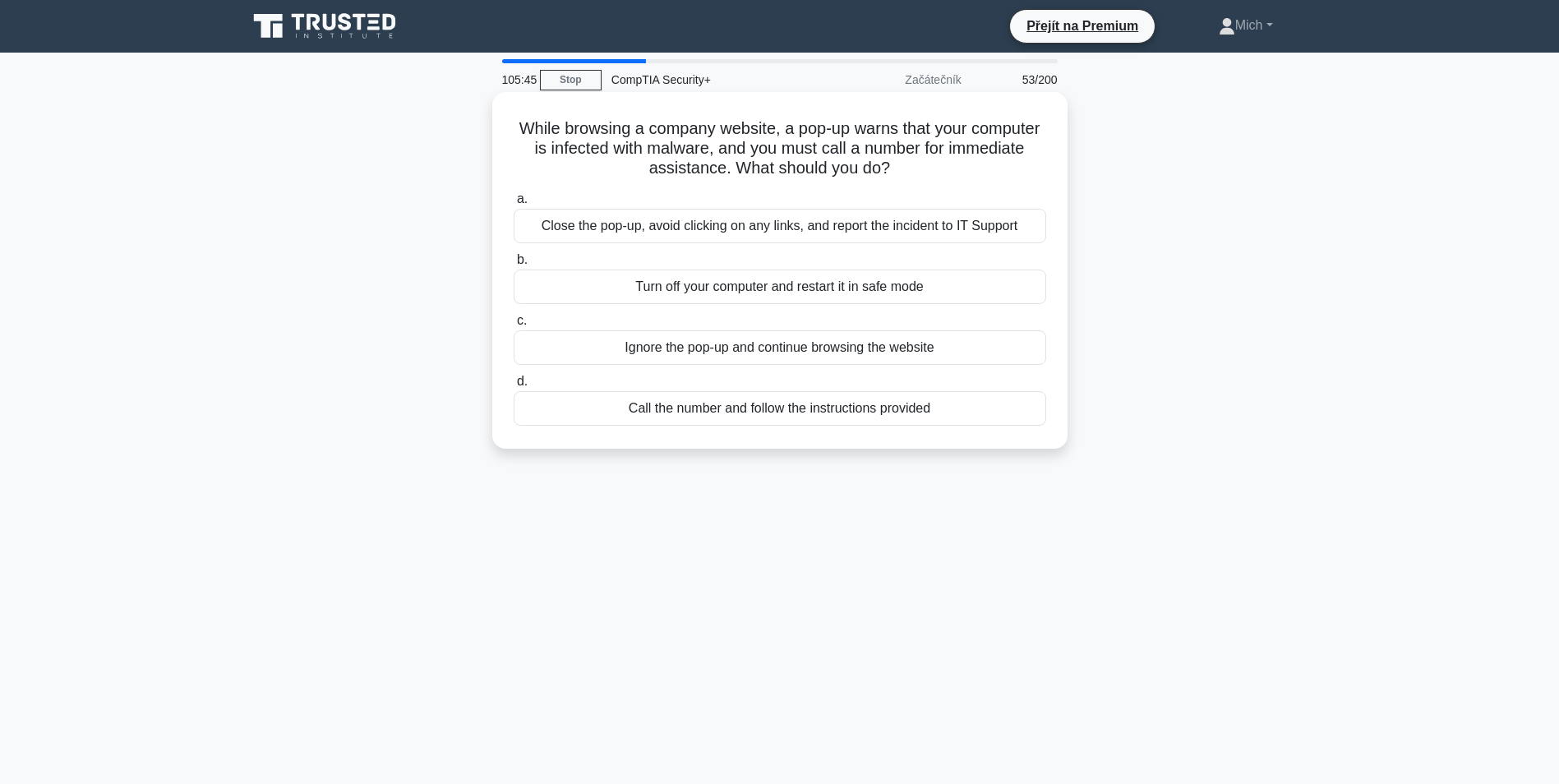
click at [752, 414] on div "Call the number and follow the instructions provided" at bounding box center [780, 408] width 533 height 35
click at [514, 387] on input "d. Call the number and follow the instructions provided" at bounding box center [514, 382] width 0 height 11
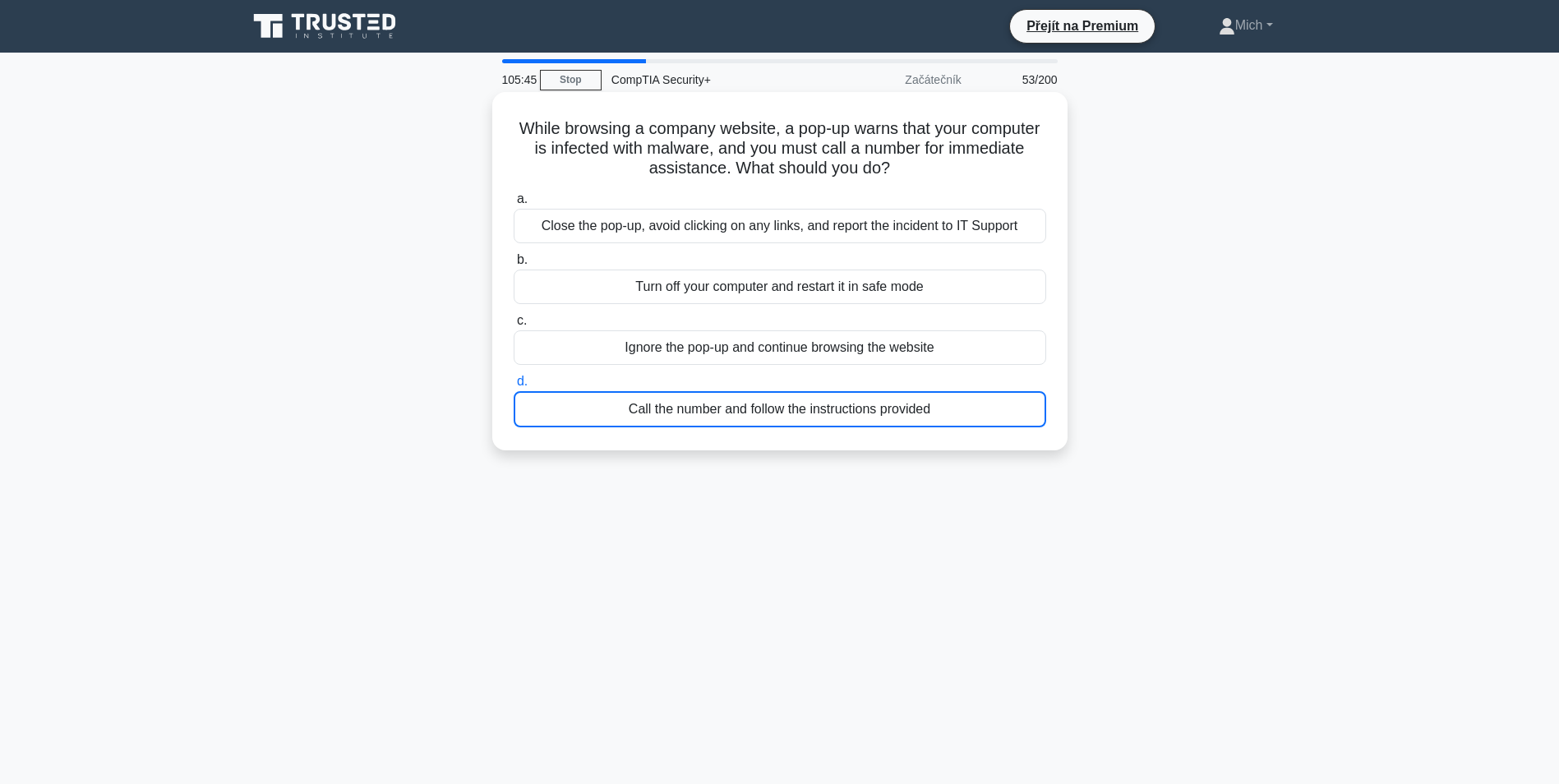
click at [750, 417] on div "Call the number and follow the instructions provided" at bounding box center [780, 409] width 533 height 36
click at [514, 387] on input "d. Call the number and follow the instructions provided" at bounding box center [514, 382] width 0 height 11
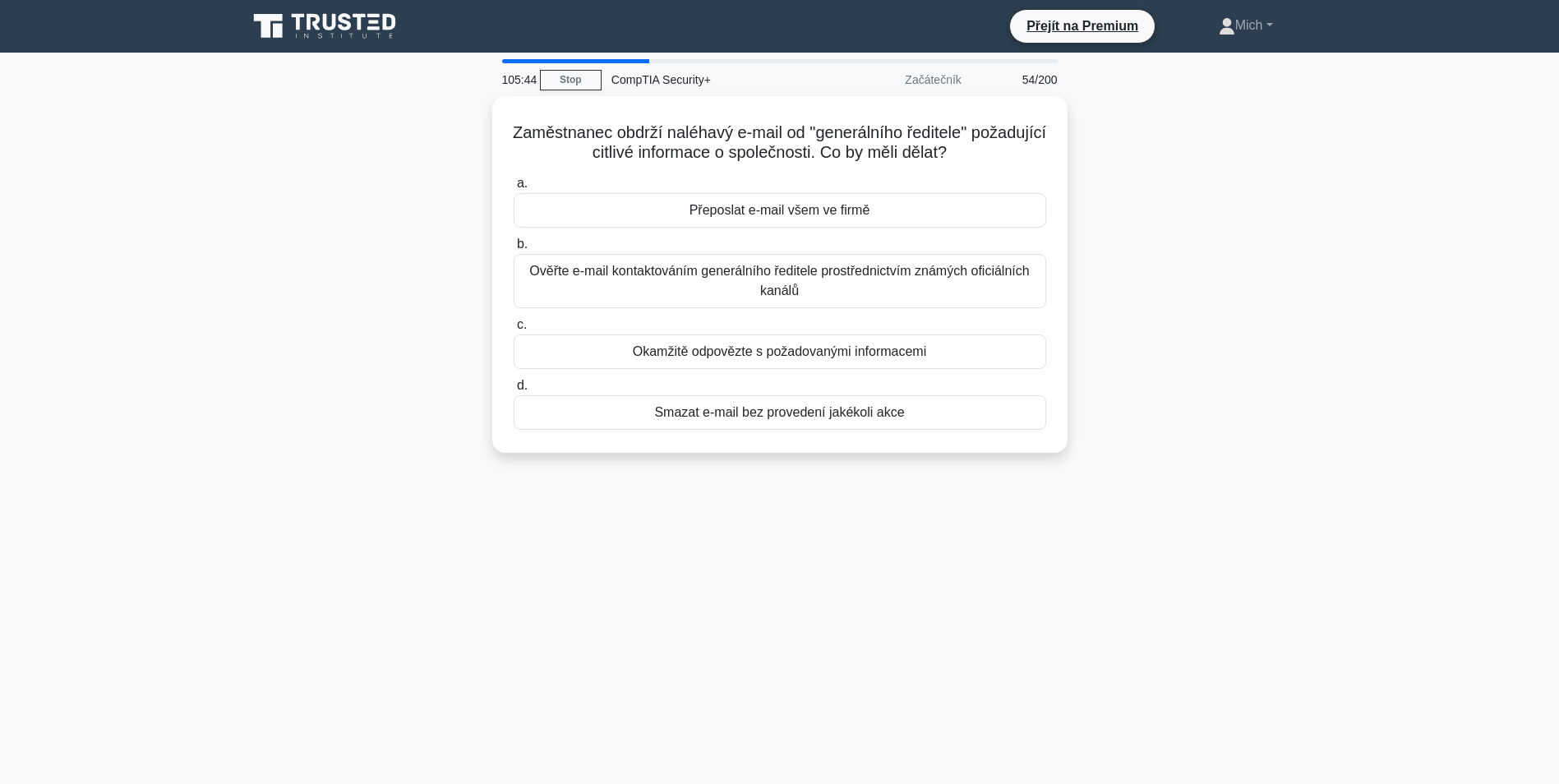
click at [750, 417] on div "Smazat e-mail bez provedení jakékoli akce" at bounding box center [780, 412] width 533 height 35
click at [514, 391] on input "d. Smazat e-mail bez provedení jakékoli akce" at bounding box center [514, 385] width 0 height 11
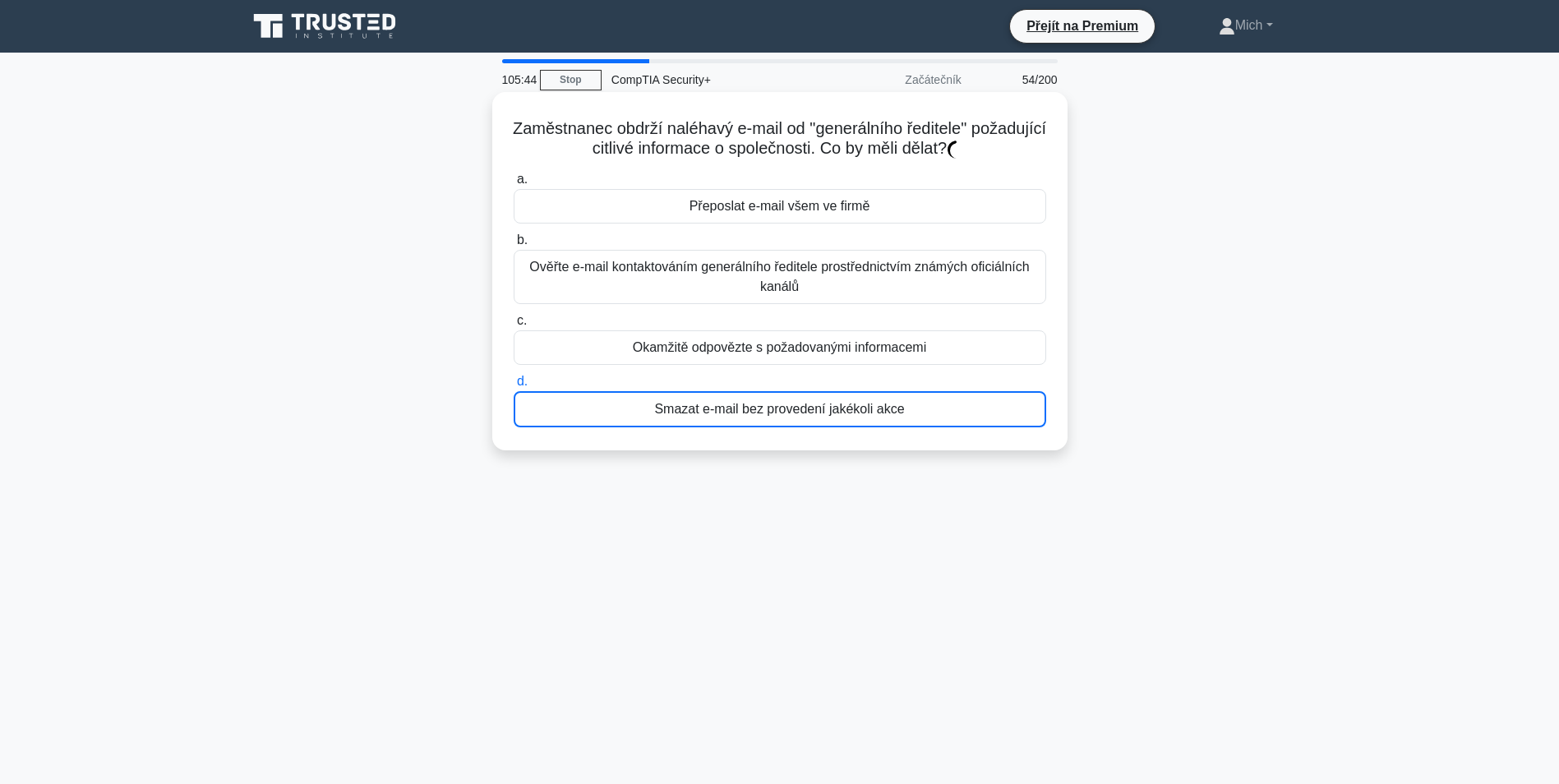
click at [750, 418] on div "Smazat e-mail bez provedení jakékoli akce" at bounding box center [780, 409] width 533 height 36
click at [514, 387] on input "d. Smazat e-mail bez provedení jakékoli akce" at bounding box center [514, 382] width 0 height 11
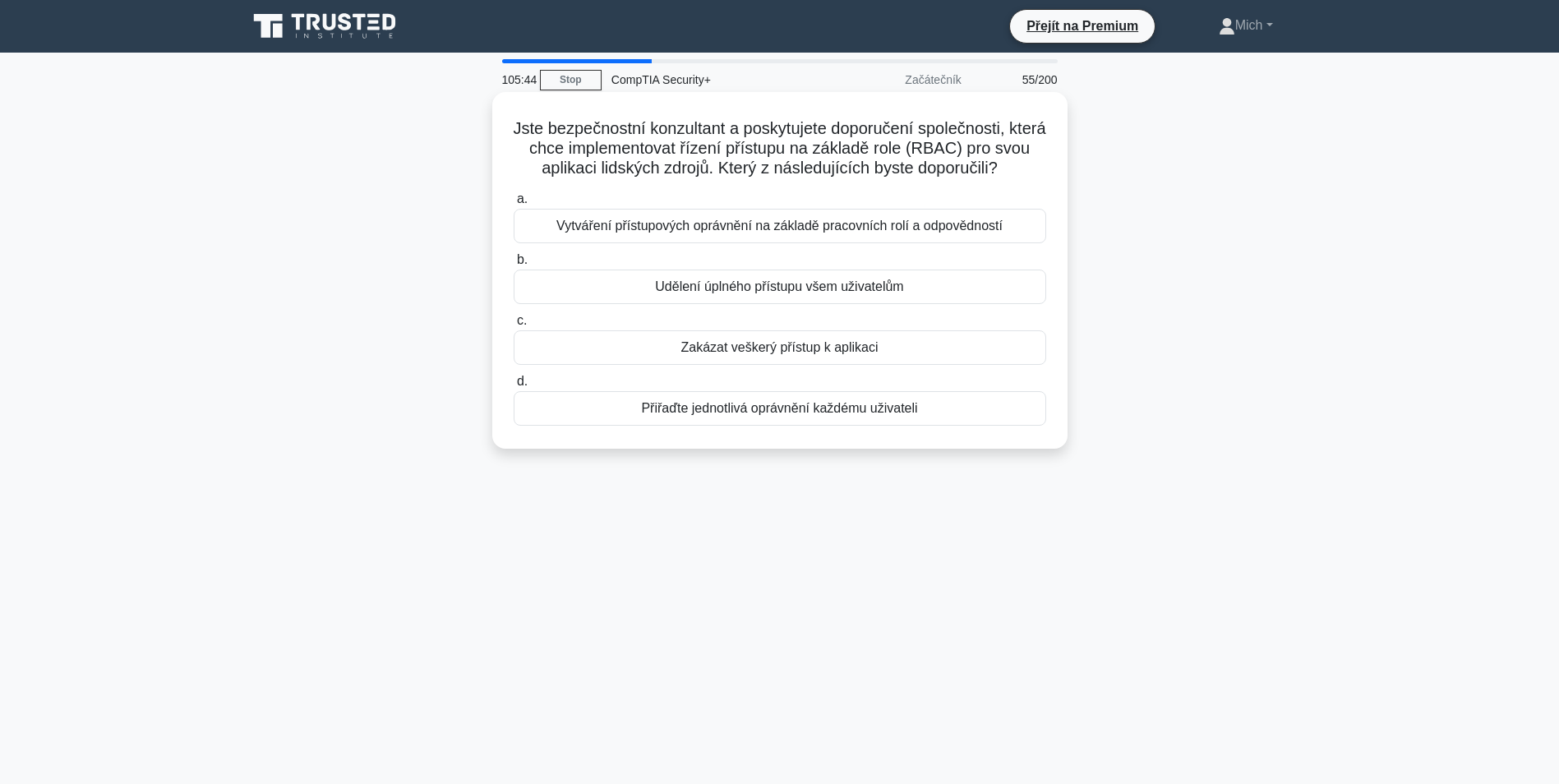
click at [750, 421] on div "Přiřaďte jednotlivá oprávnění každému uživateli" at bounding box center [780, 408] width 533 height 35
click at [514, 387] on input "d. Přiřaďte jednotlivá oprávnění každému uživateli" at bounding box center [514, 382] width 0 height 11
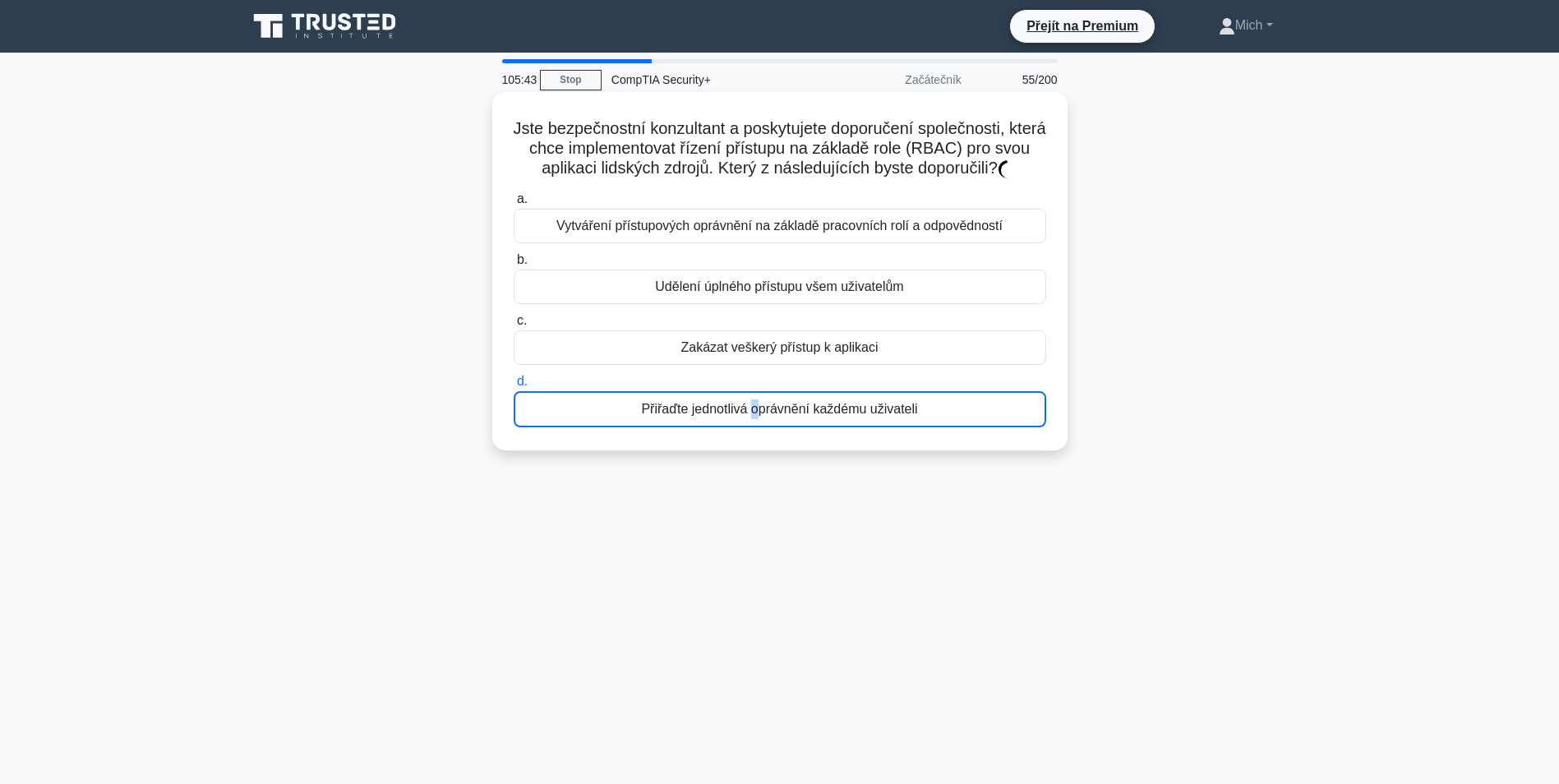
click at [750, 421] on div "Přiřaďte jednotlivá oprávnění každému uživateli" at bounding box center [780, 409] width 533 height 36
click at [514, 387] on input "d. Přiřaďte jednotlivá oprávnění každému uživateli" at bounding box center [514, 382] width 0 height 11
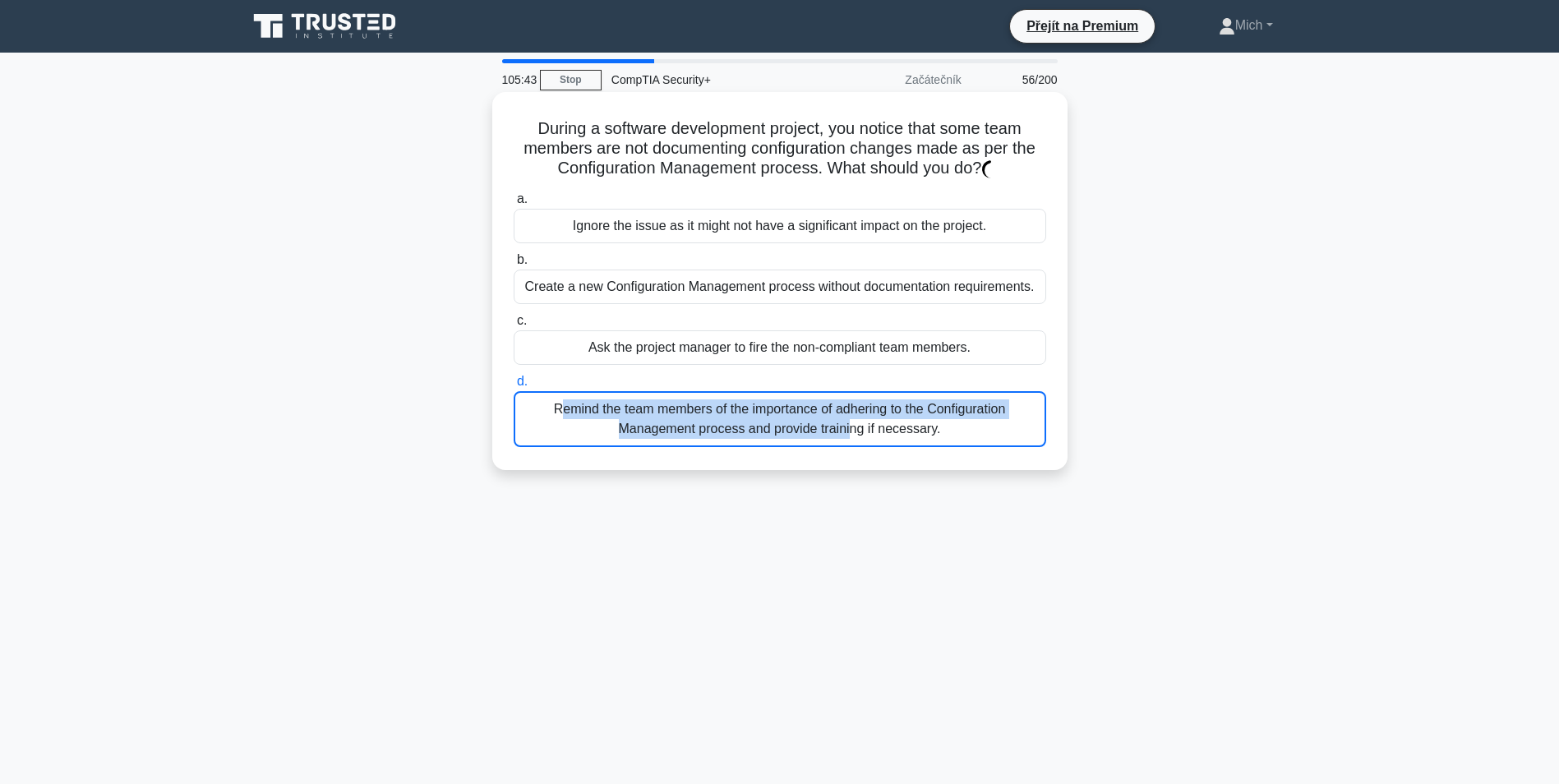
click at [750, 421] on div "Remind the team members of the importance of adhering to the Configuration Mana…" at bounding box center [780, 419] width 533 height 56
click at [514, 387] on input "d. Remind the team members of the importance of adhering to the Configuration M…" at bounding box center [514, 382] width 0 height 11
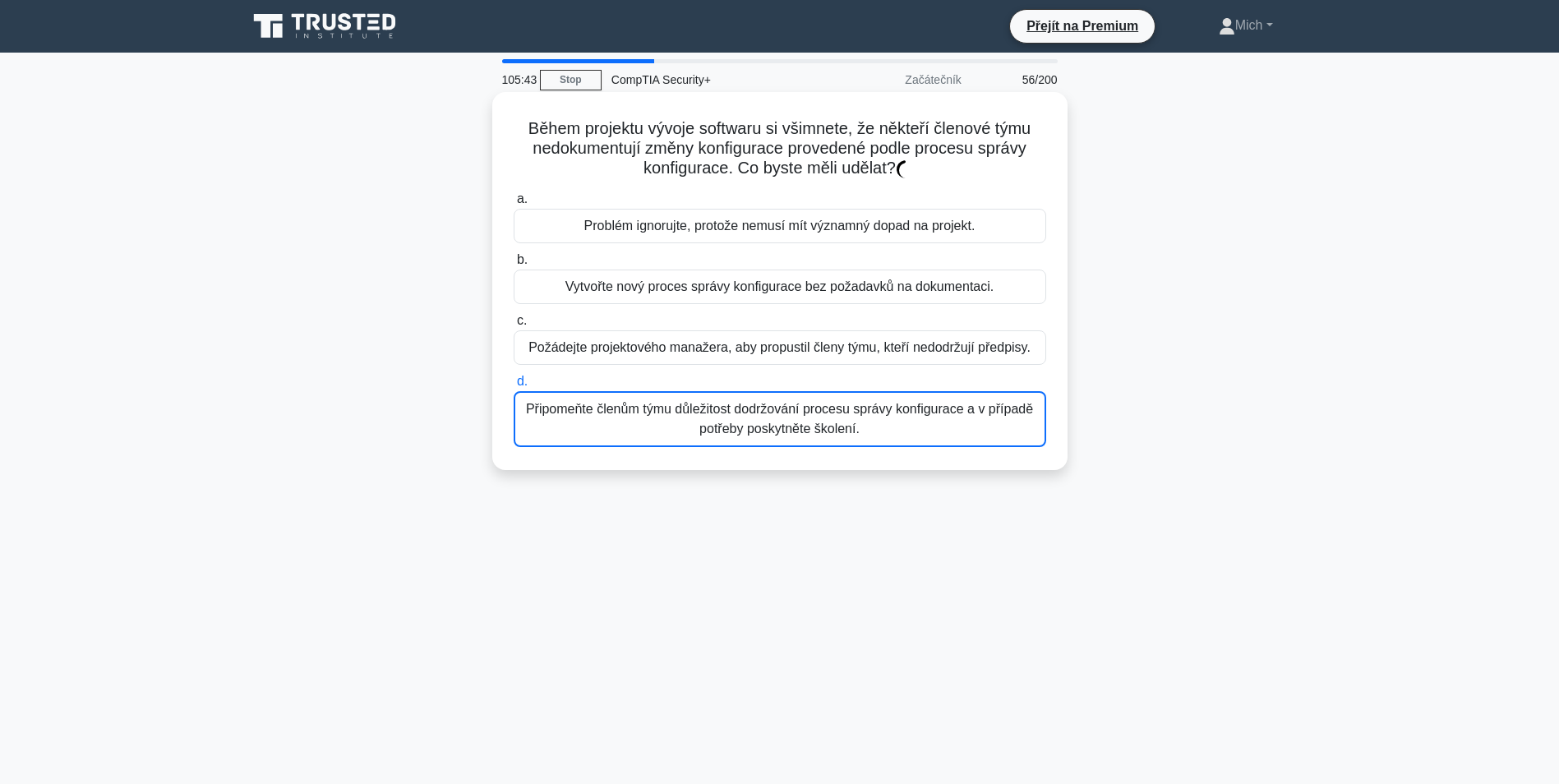
click at [750, 422] on div "Připomeňte členům týmu důležitost dodržování procesu správy konfigurace a v pří…" at bounding box center [780, 419] width 533 height 56
click at [514, 387] on input "d. Připomeňte členům týmu důležitost dodržování procesu správy konfigurace a v …" at bounding box center [514, 382] width 0 height 11
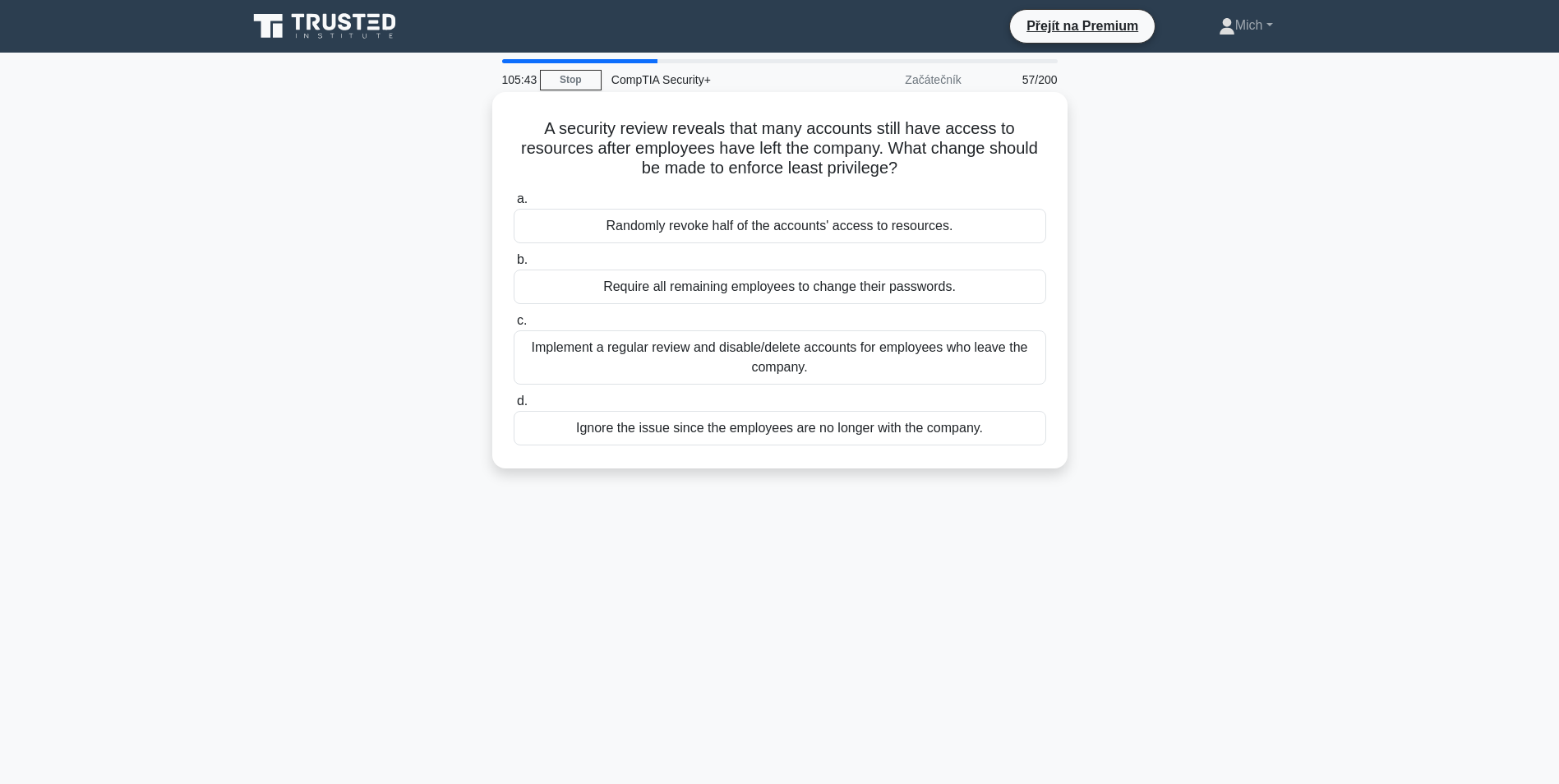
click at [750, 423] on div "Ignore the issue since the employees are no longer with the company." at bounding box center [780, 428] width 533 height 35
click at [514, 406] on input "d. Ignore the issue since the employees are no longer with the company." at bounding box center [514, 401] width 0 height 11
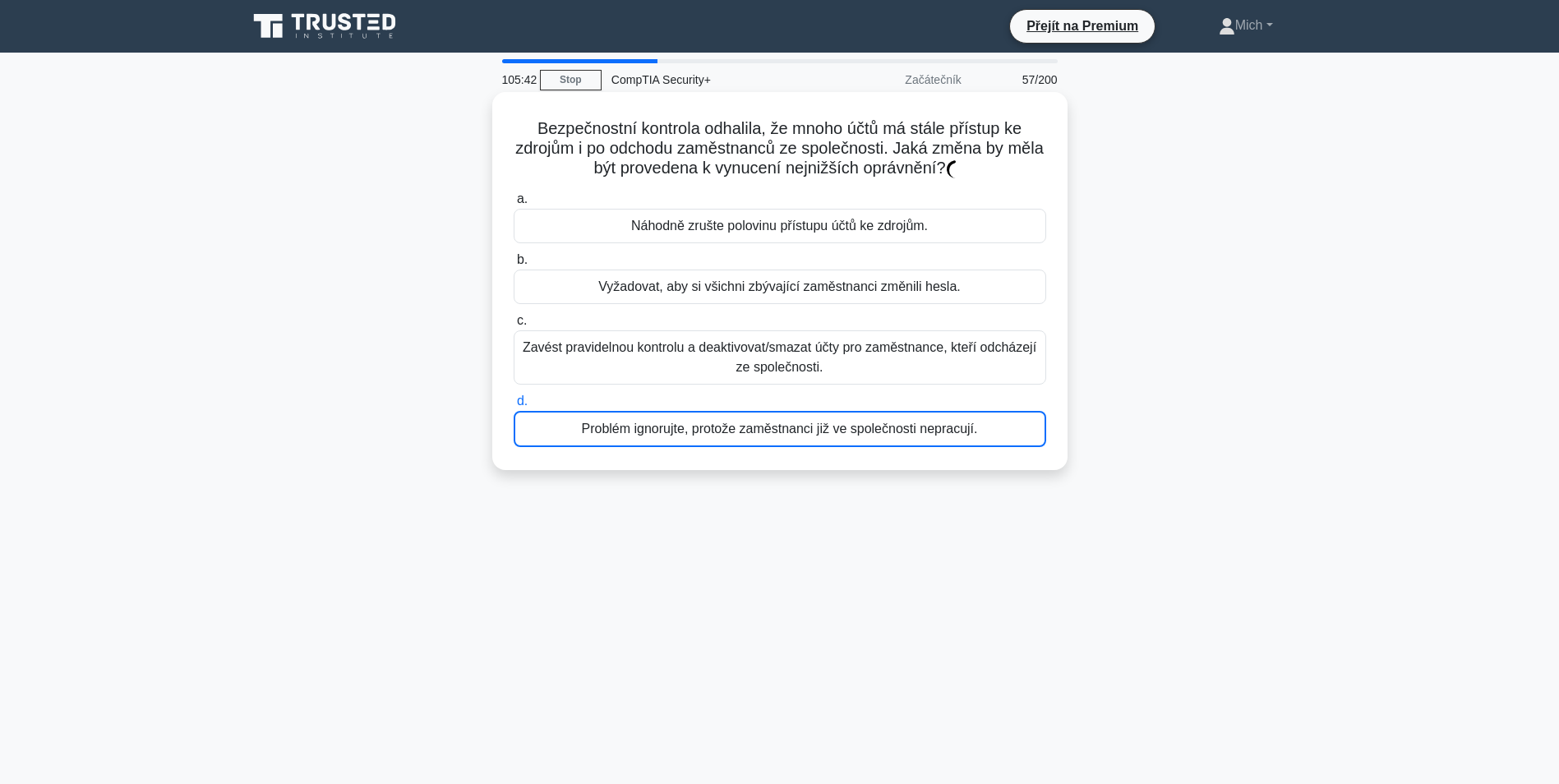
click at [750, 423] on div "Problém ignorujte, protože zaměstnanci již ve společnosti nepracují." at bounding box center [780, 429] width 533 height 36
click at [514, 406] on input "d. Problém ignorujte, protože zaměstnanci již ve společnosti nepracují." at bounding box center [514, 401] width 0 height 11
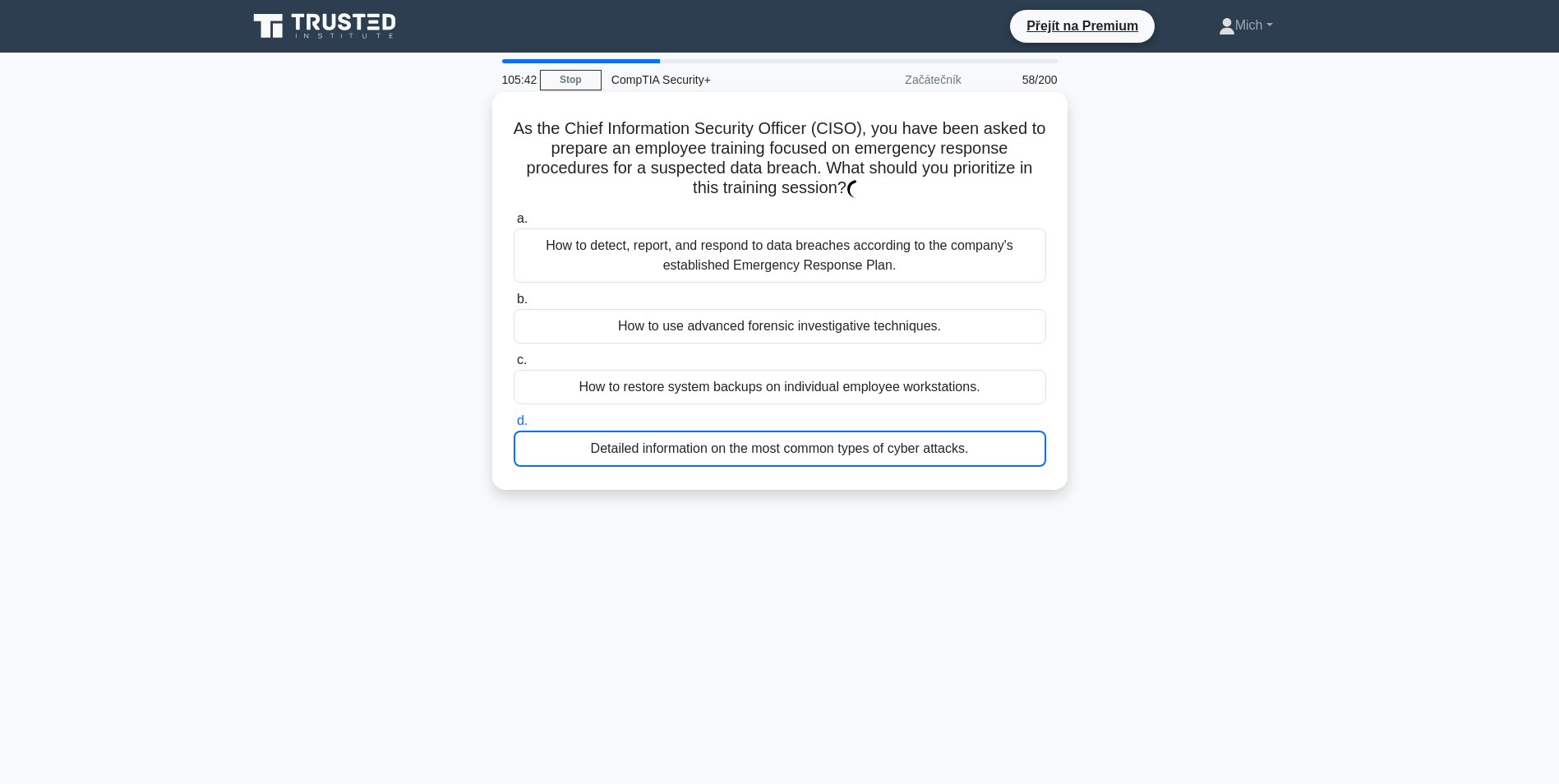
click at [751, 421] on label "d. Detailed information on the most common types of cyber attacks." at bounding box center [780, 439] width 533 height 56
click at [514, 421] on input "d. Detailed information on the most common types of cyber attacks." at bounding box center [514, 421] width 0 height 11
click at [751, 421] on label "d. Podrobné informace o nejčastějších typech kybernetických útoků." at bounding box center [780, 439] width 533 height 56
click at [514, 421] on input "d. Podrobné informace o nejčastějších typech kybernetických útoků." at bounding box center [514, 421] width 0 height 11
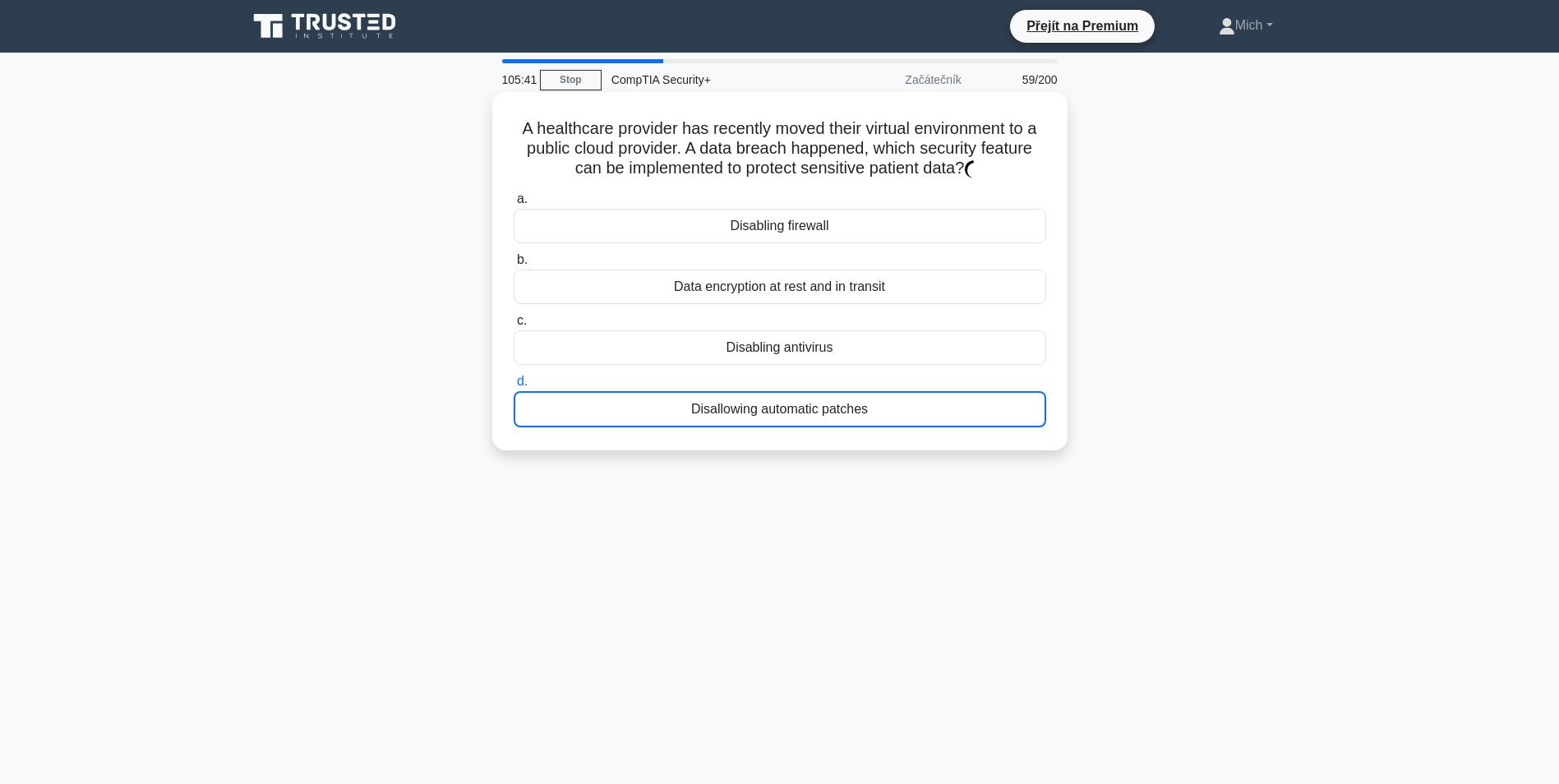
click at [751, 424] on div "Disallowing automatic patches" at bounding box center [780, 409] width 533 height 36
click at [514, 387] on input "d. Disallowing automatic patches" at bounding box center [514, 382] width 0 height 11
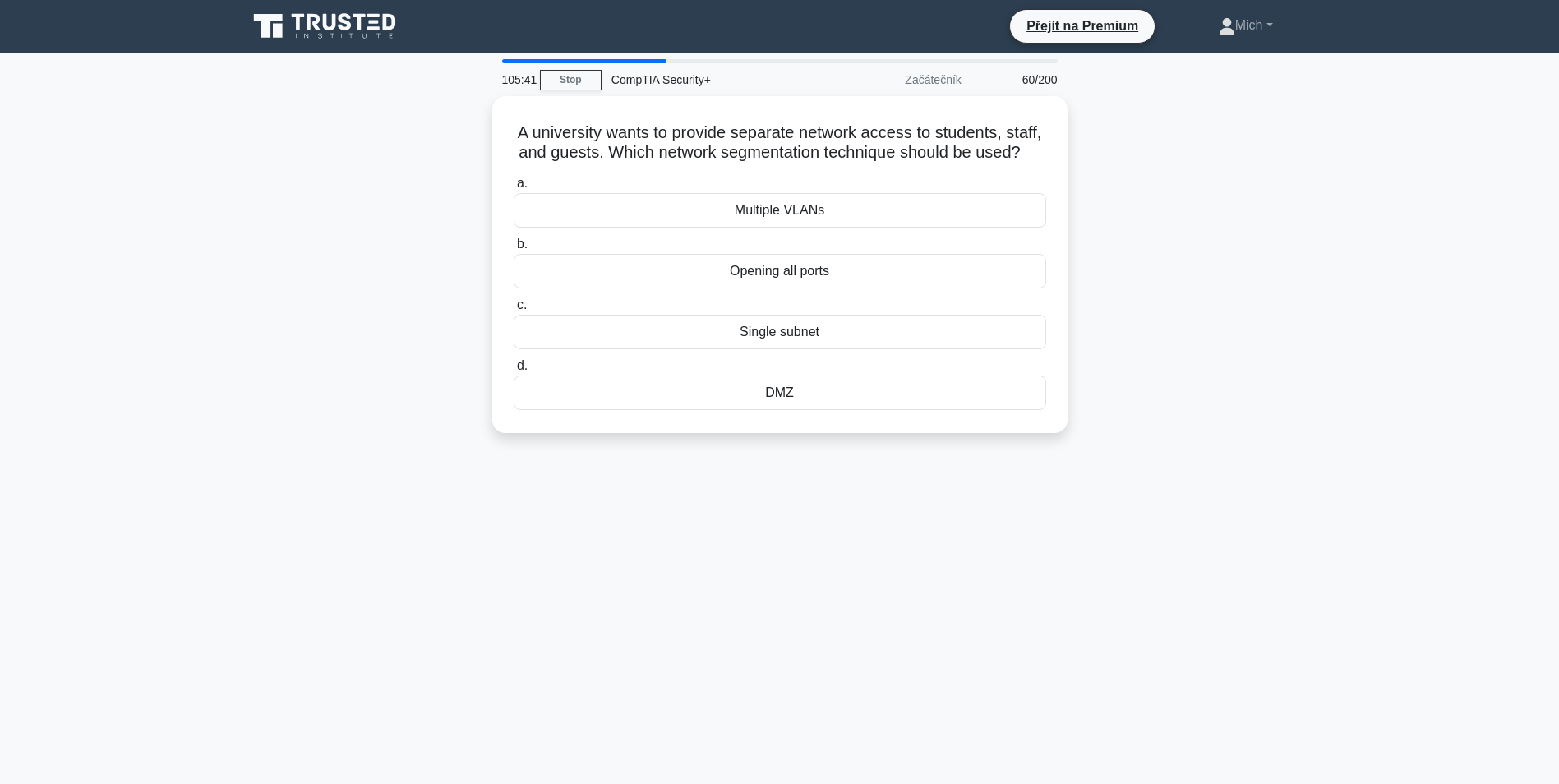
click at [750, 413] on div "a. Multiple VLANs b. Opening all ports c. d." at bounding box center [780, 291] width 552 height 243
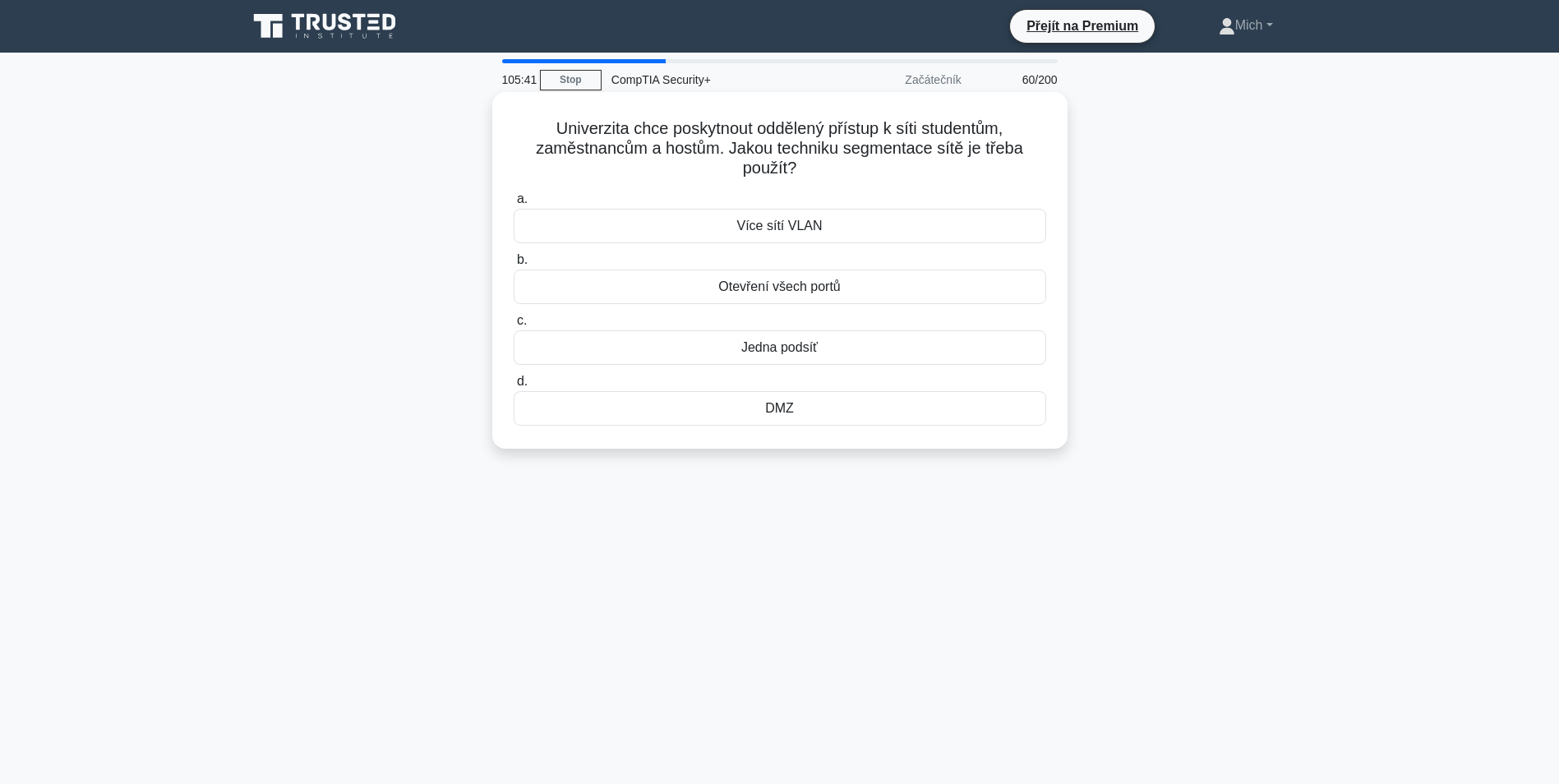
click at [750, 429] on div "a. Více sítí VLAN b. Otevření všech portů c. Jedna podsíť d." at bounding box center [780, 307] width 552 height 243
click at [752, 430] on div "Univerzita chce poskytnout oddělený přístup k síti studentům, zaměstnancům a ho…" at bounding box center [780, 270] width 563 height 343
click at [776, 424] on div "DMZ" at bounding box center [780, 408] width 533 height 35
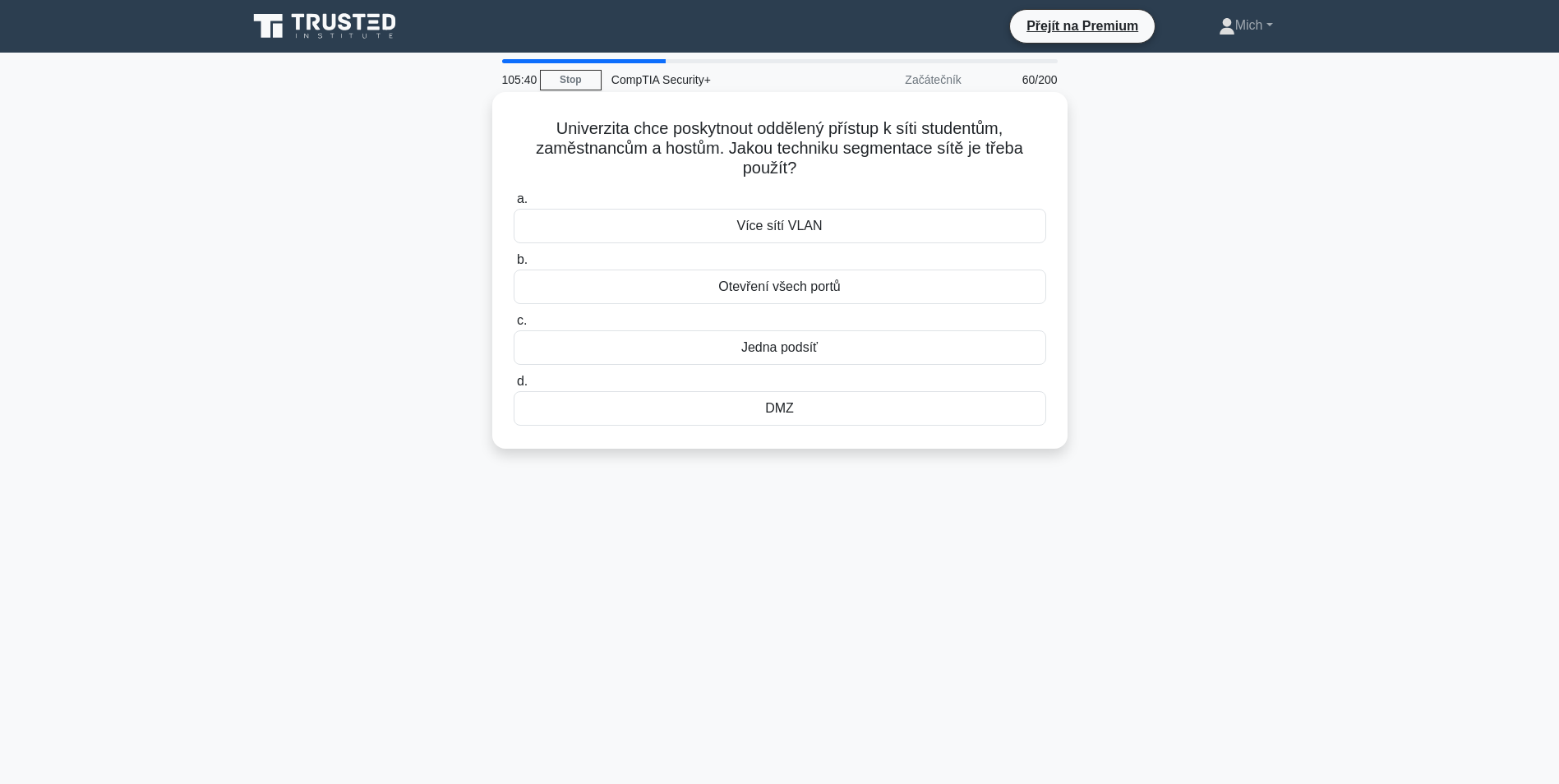
click at [514, 387] on input "d. DMZ" at bounding box center [514, 382] width 0 height 11
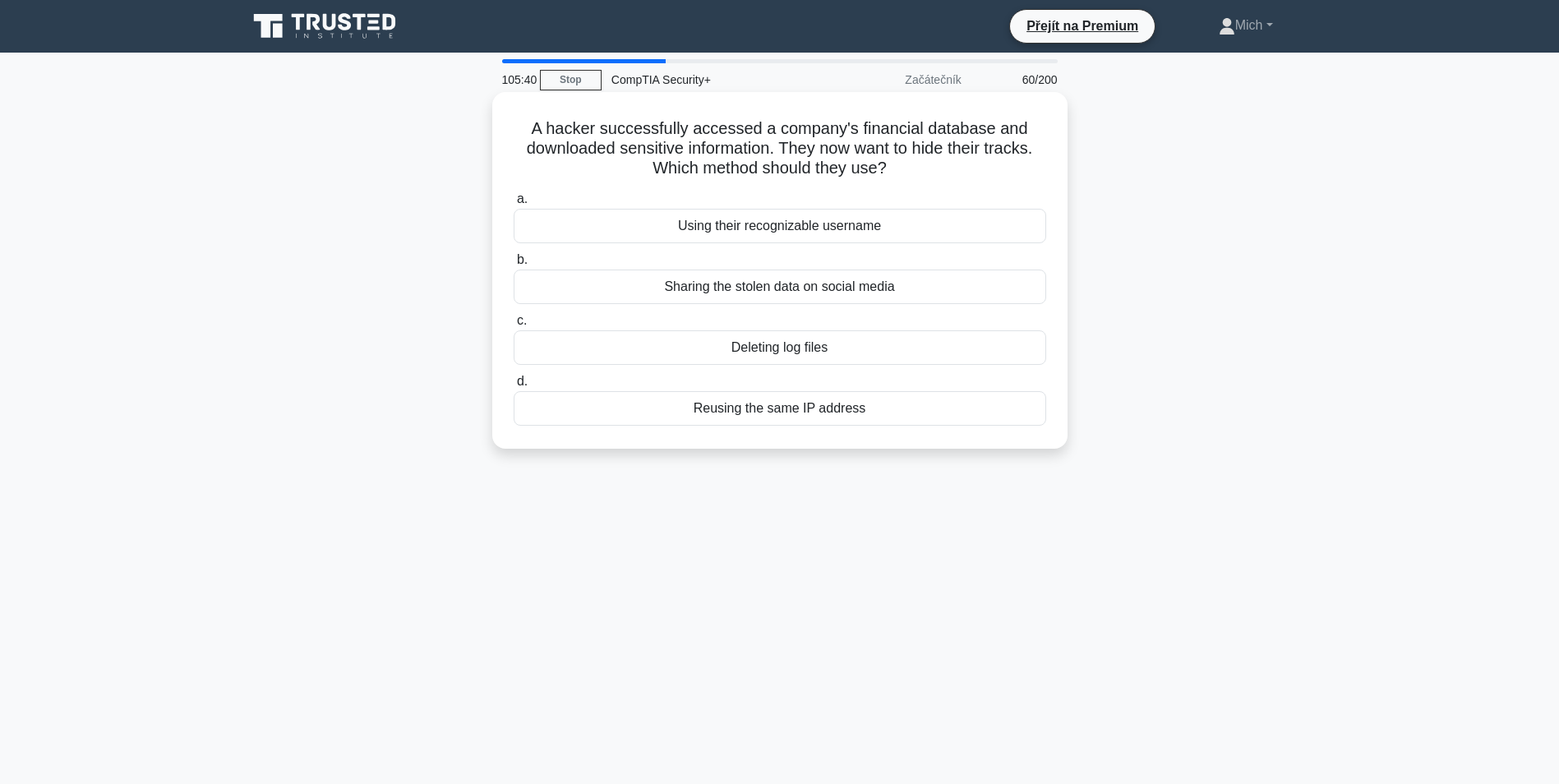
click at [777, 419] on div "Reusing the same IP address" at bounding box center [780, 408] width 533 height 35
click at [514, 387] on input "d. Reusing the same IP address" at bounding box center [514, 382] width 0 height 11
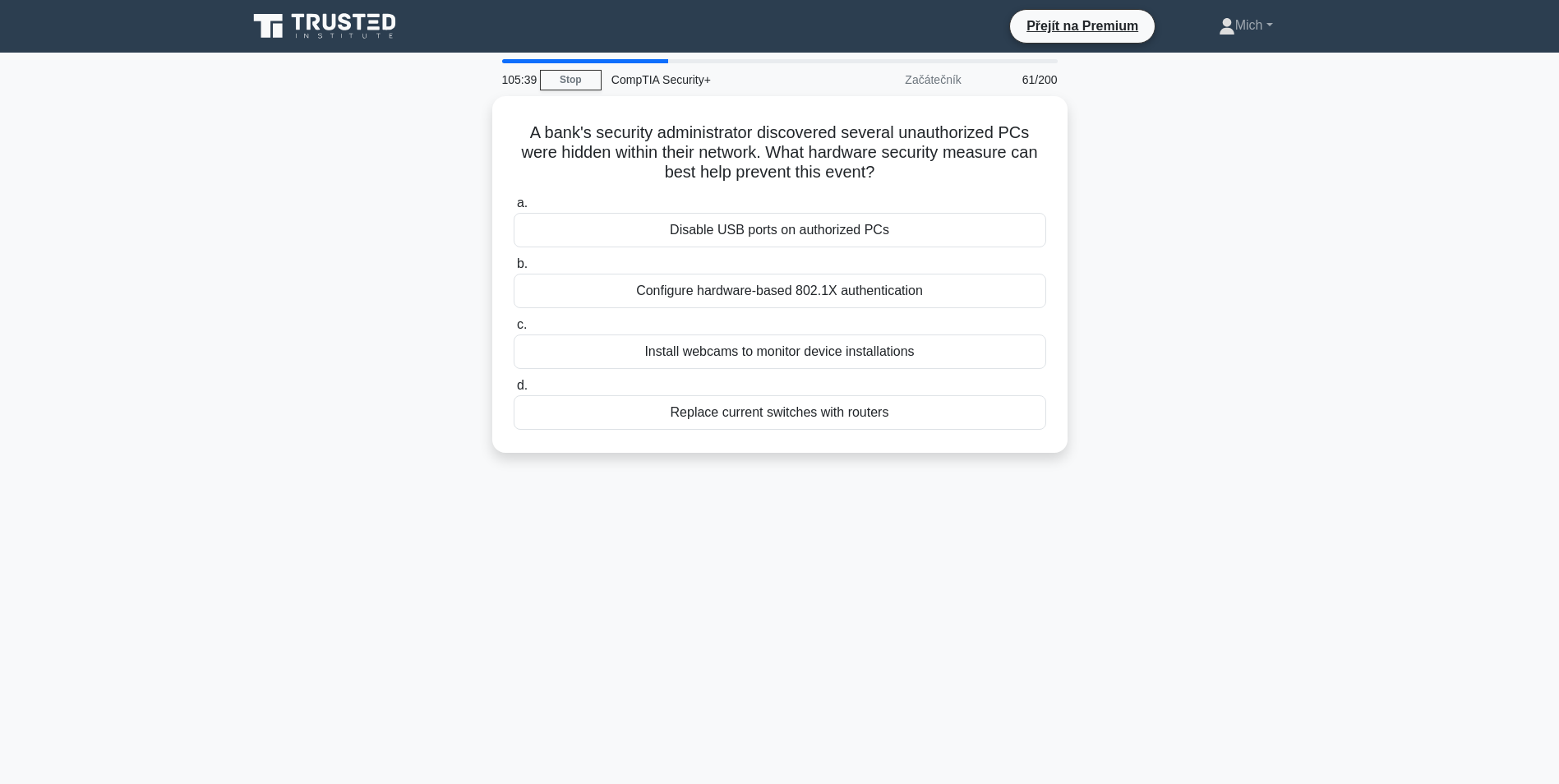
click at [777, 417] on div "Replace current switches with routers" at bounding box center [780, 412] width 533 height 35
click at [514, 391] on input "d. Replace current switches with routers" at bounding box center [514, 385] width 0 height 11
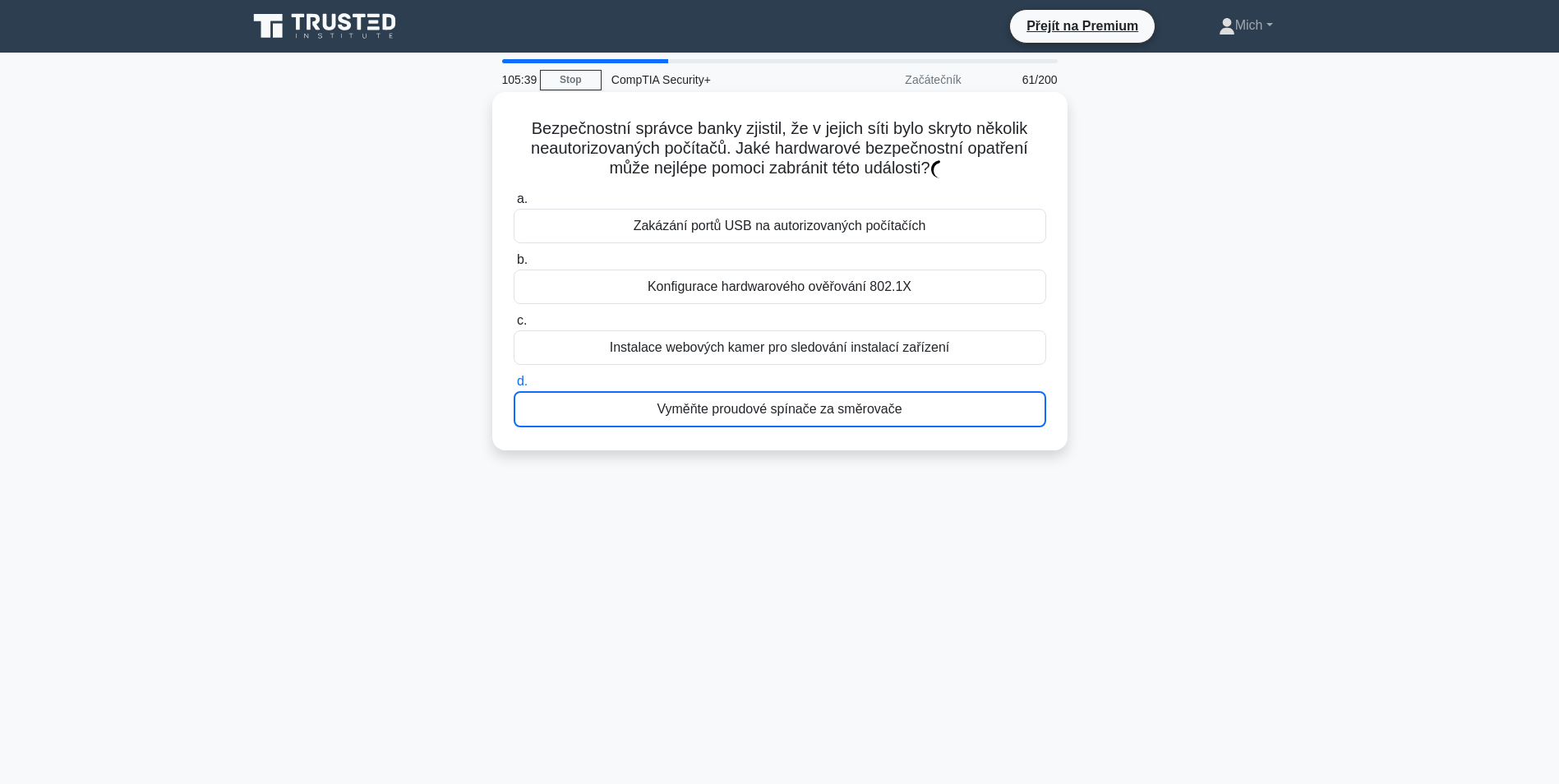
click at [777, 416] on div "Vyměňte proudové spínače za směrovače" at bounding box center [780, 409] width 533 height 36
click at [514, 387] on input "d. Vyměňte proudové spínače za směrovače" at bounding box center [514, 382] width 0 height 11
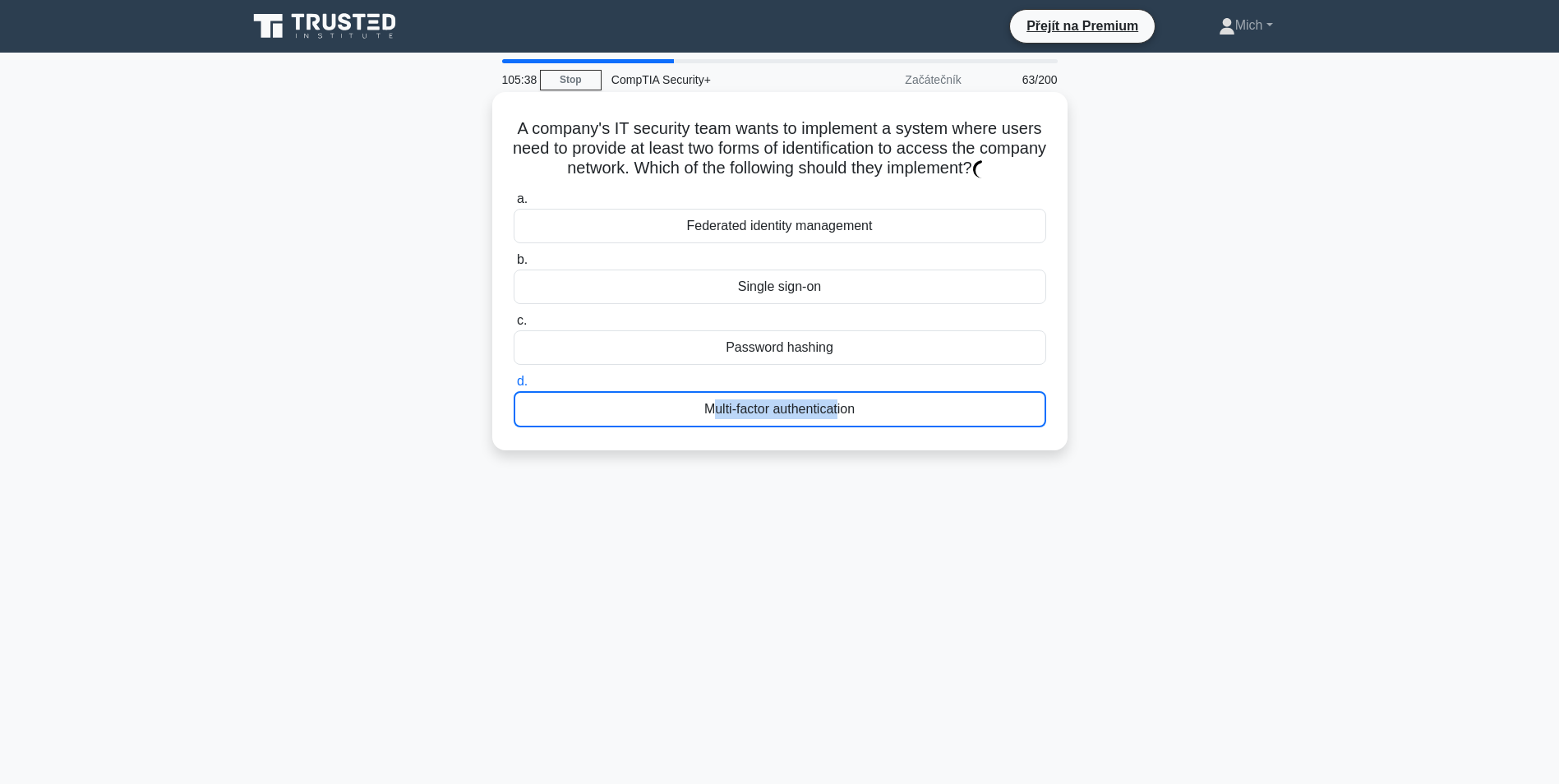
click at [777, 416] on div "Multi-factor authentication" at bounding box center [780, 409] width 533 height 36
click at [514, 387] on input "d. Multi-factor authentication" at bounding box center [514, 382] width 0 height 11
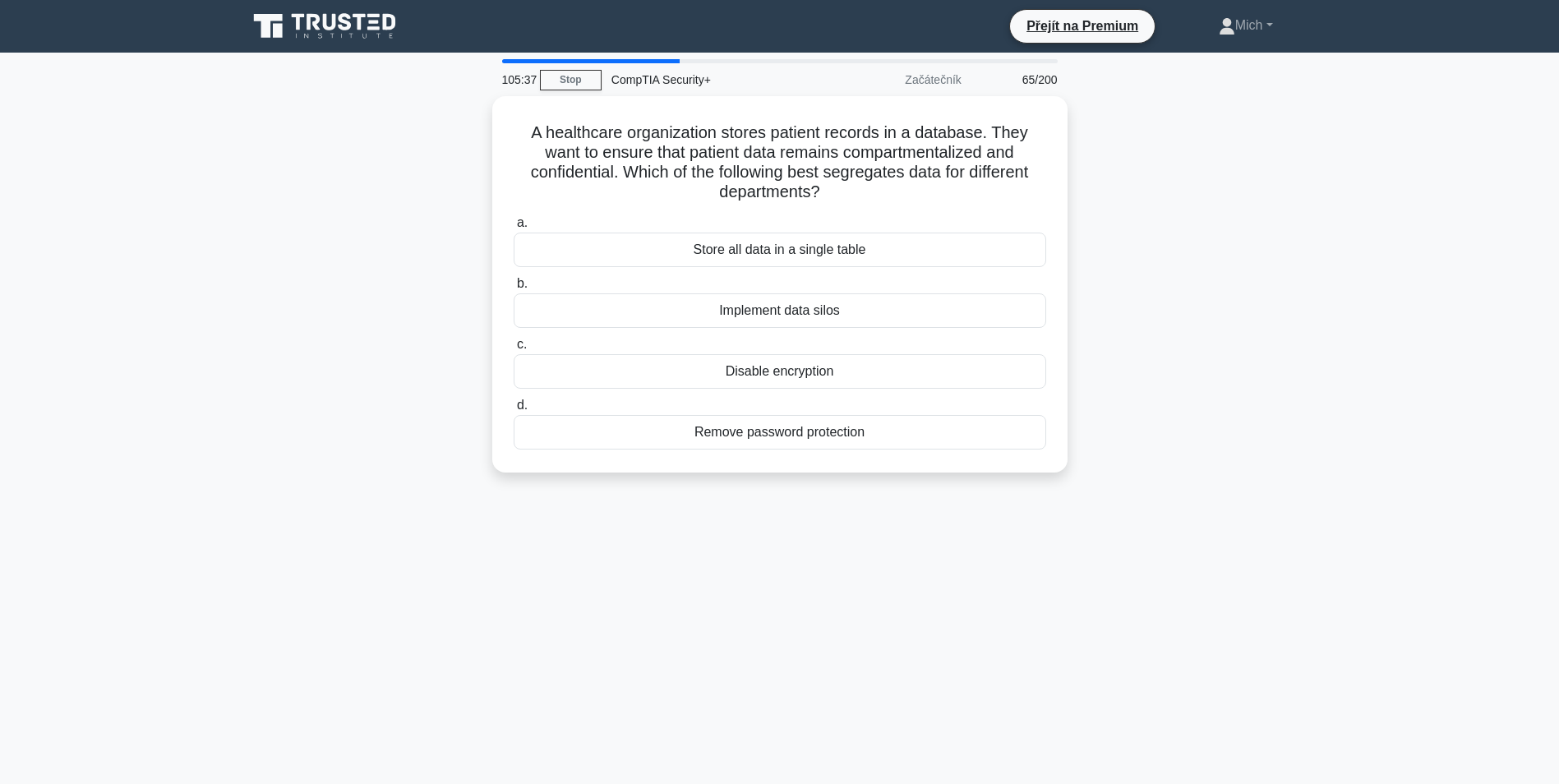
click at [771, 423] on div "Remove password protection" at bounding box center [780, 432] width 533 height 35
click at [514, 411] on input "d. Remove password protection" at bounding box center [514, 406] width 0 height 11
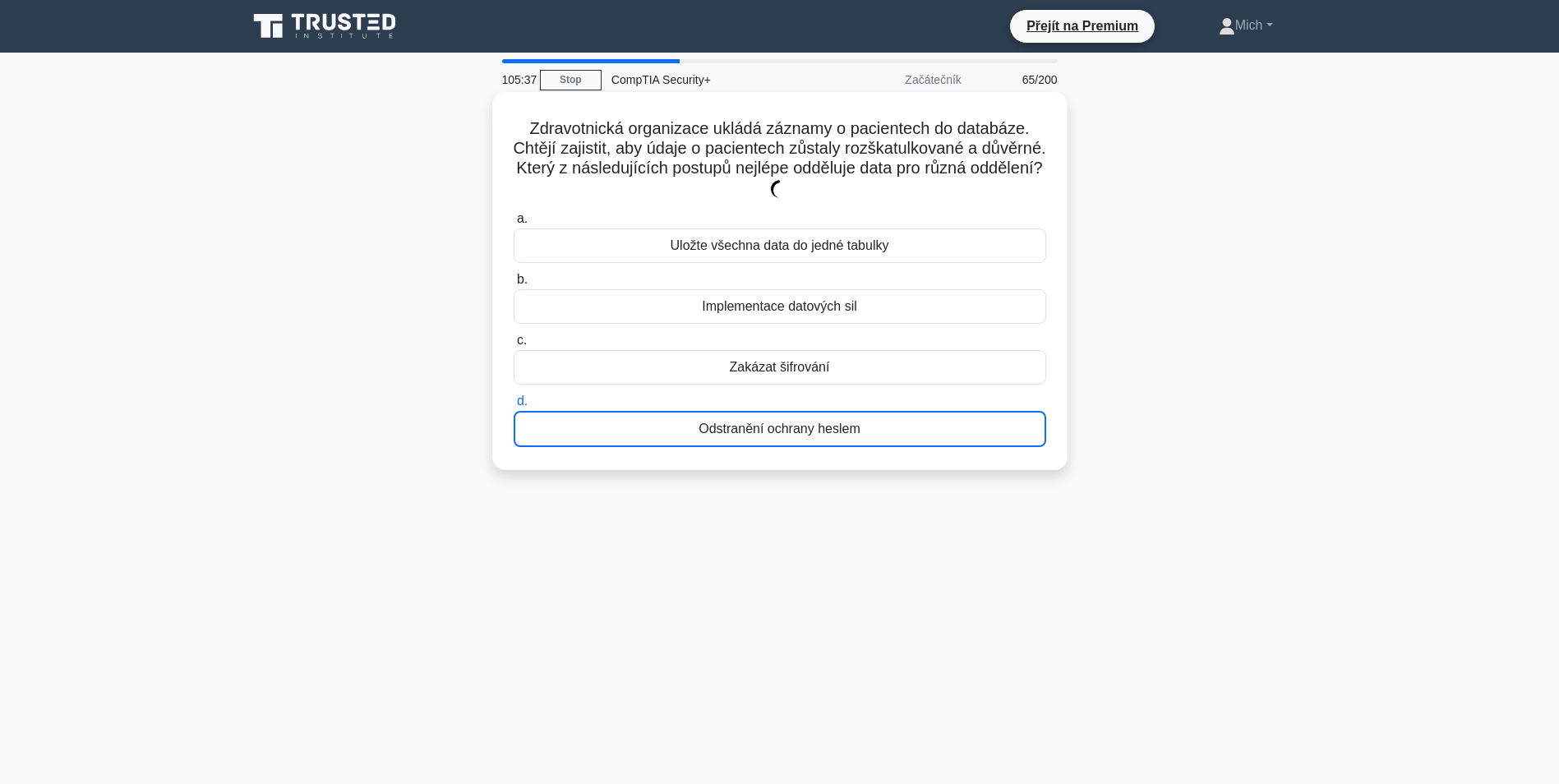
click at [768, 426] on div "Odstranění ochrany heslem" at bounding box center [780, 429] width 533 height 36
click at [514, 406] on input "d. Odstranění ochrany heslem" at bounding box center [514, 401] width 0 height 11
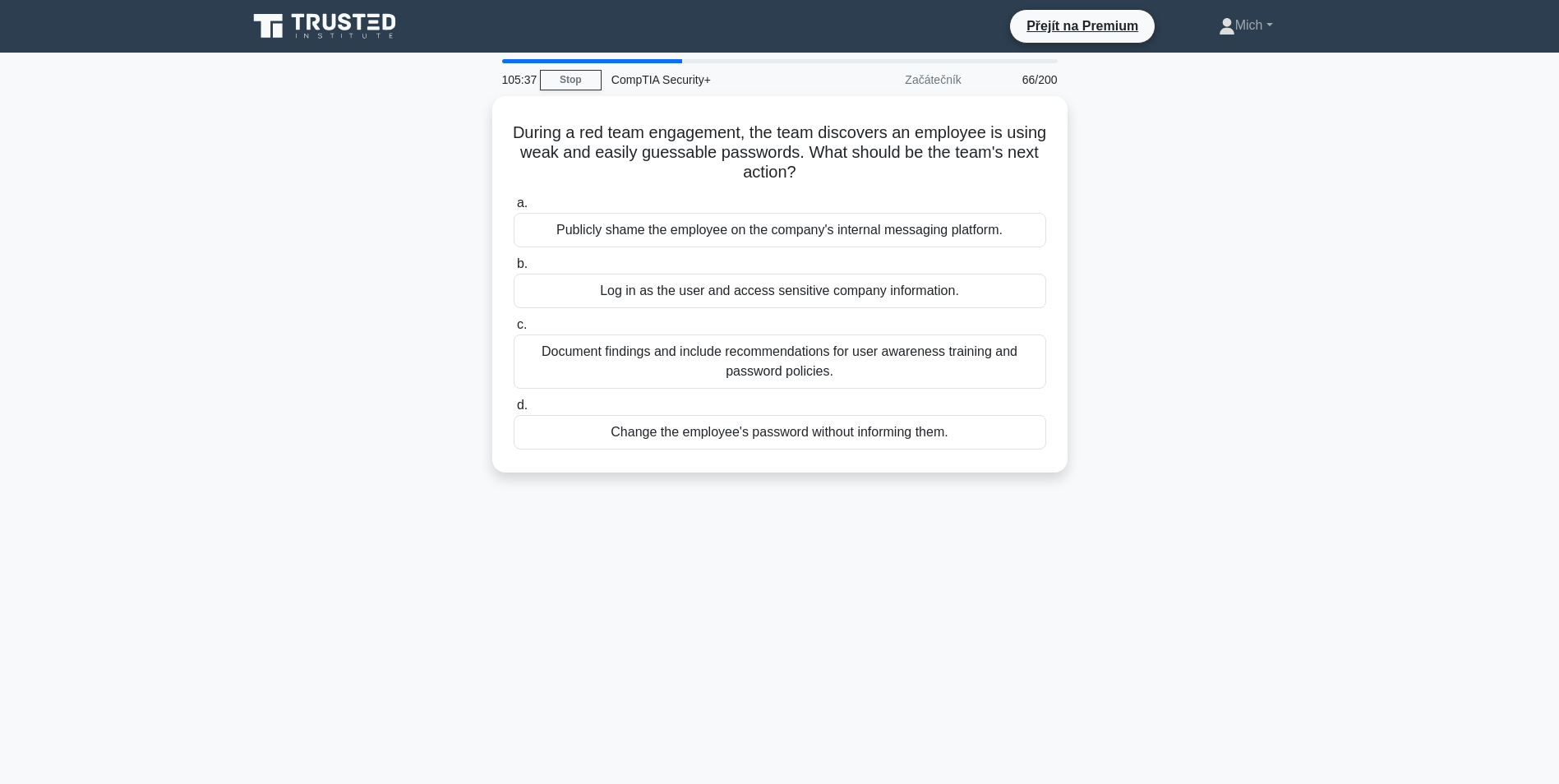
click at [768, 426] on div "Change the employee's password without informing them." at bounding box center [780, 432] width 533 height 35
click at [514, 411] on input "d. Change the employee's password without informing them." at bounding box center [514, 406] width 0 height 11
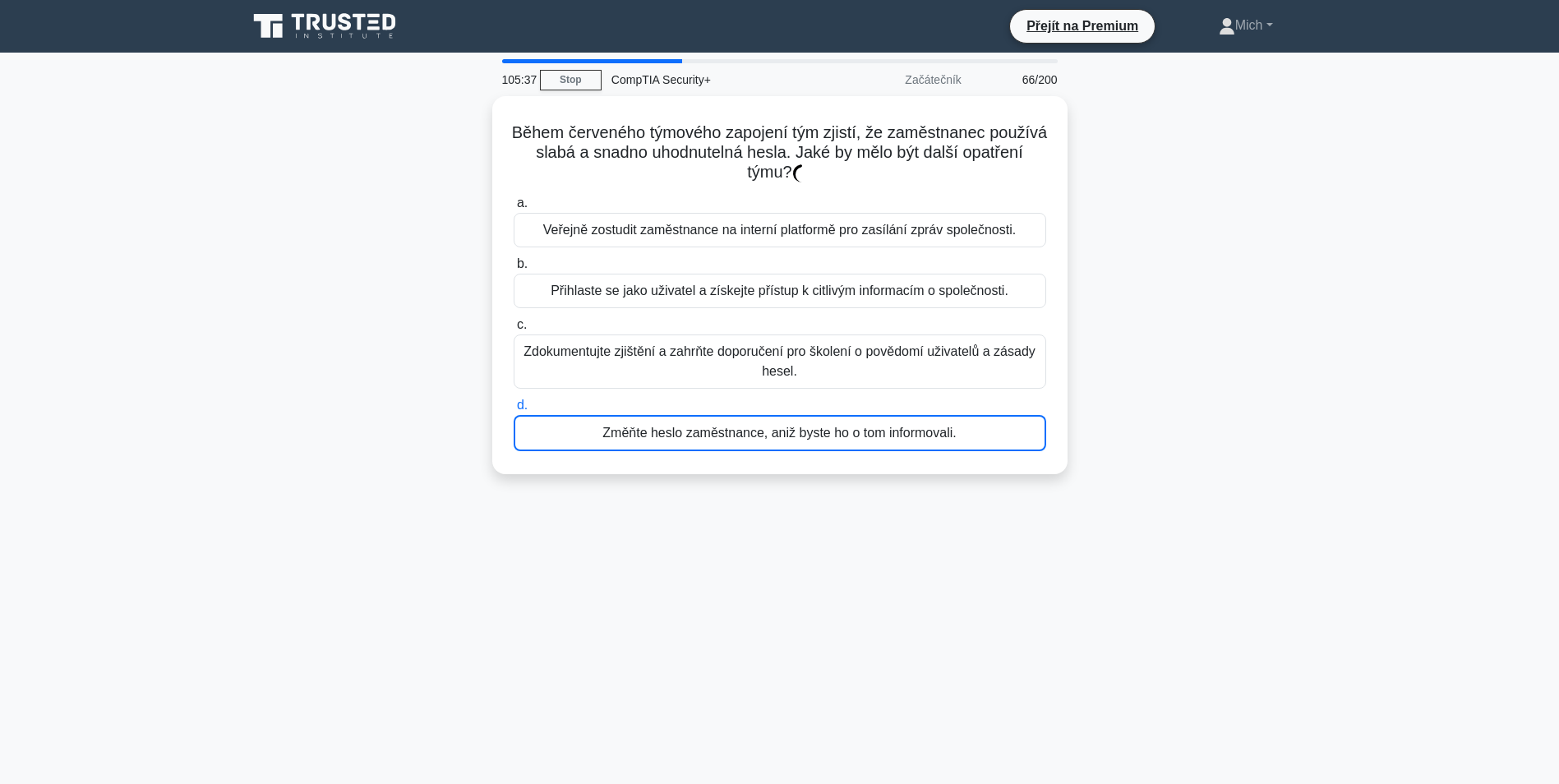
click at [768, 426] on div "Změňte heslo zaměstnance, aniž byste ho o tom informovali." at bounding box center [780, 433] width 533 height 36
click at [514, 411] on input "d. Změňte heslo zaměstnance, aniž byste ho o tom informovali." at bounding box center [514, 406] width 0 height 11
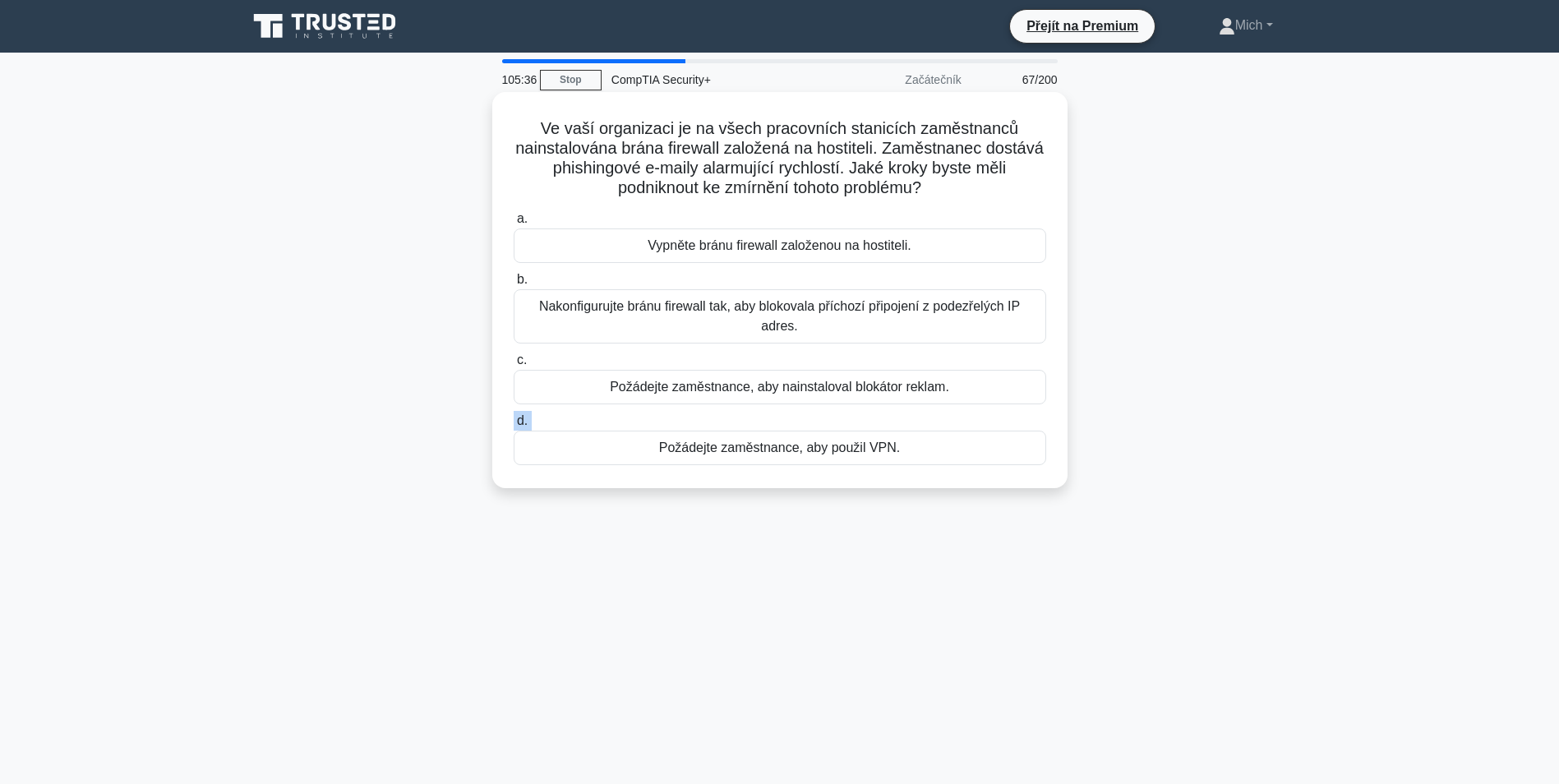
click at [768, 426] on label "d. Požádejte zaměstnance, aby použil VPN." at bounding box center [780, 438] width 533 height 55
click at [514, 426] on input "d. Požádejte zaměstnance, aby použil VPN." at bounding box center [514, 421] width 0 height 11
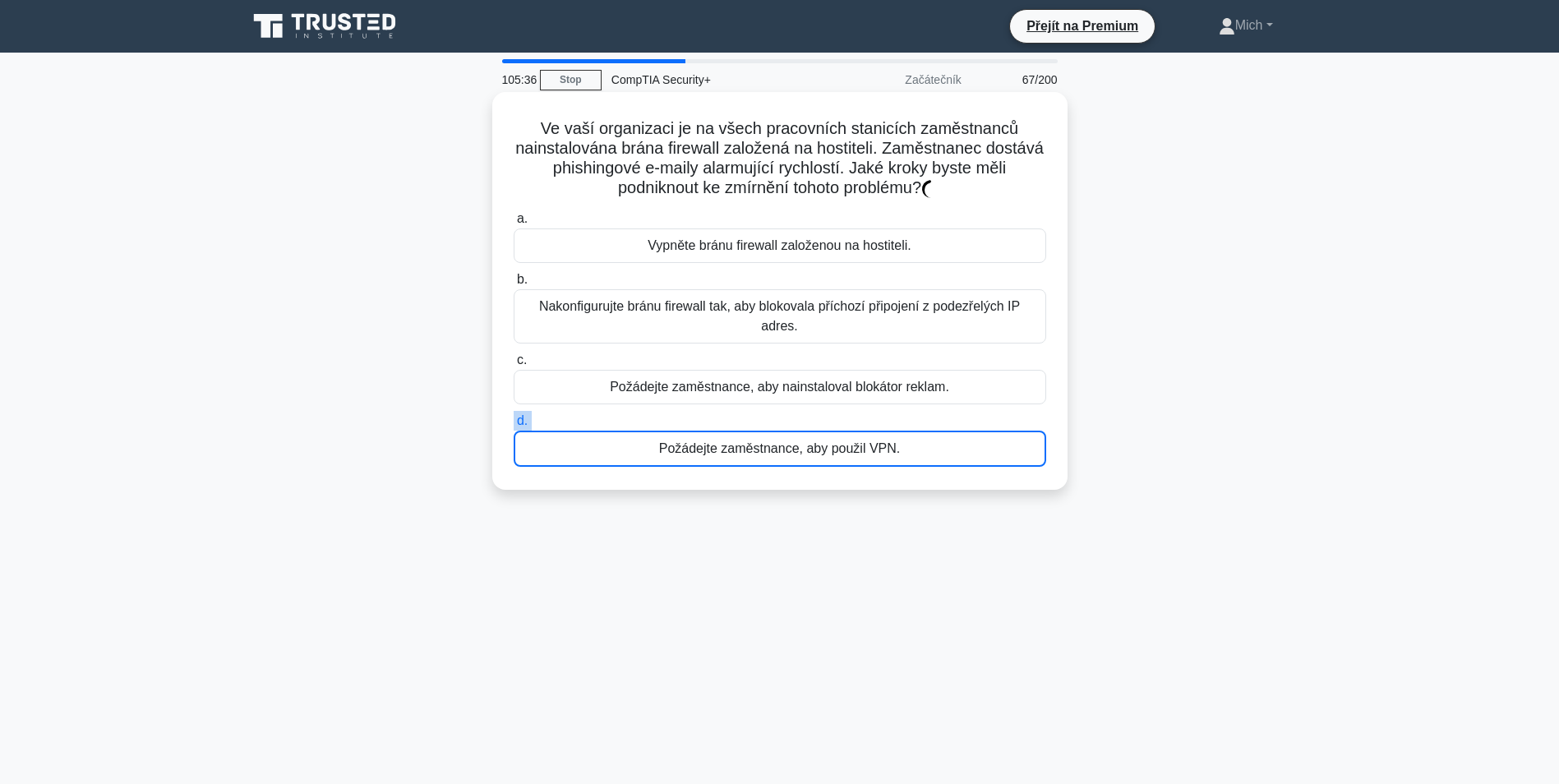
click at [768, 426] on label "d. Požádejte zaměstnance, aby použil VPN." at bounding box center [780, 439] width 533 height 56
click at [514, 426] on input "d. Požádejte zaměstnance, aby použil VPN." at bounding box center [514, 421] width 0 height 11
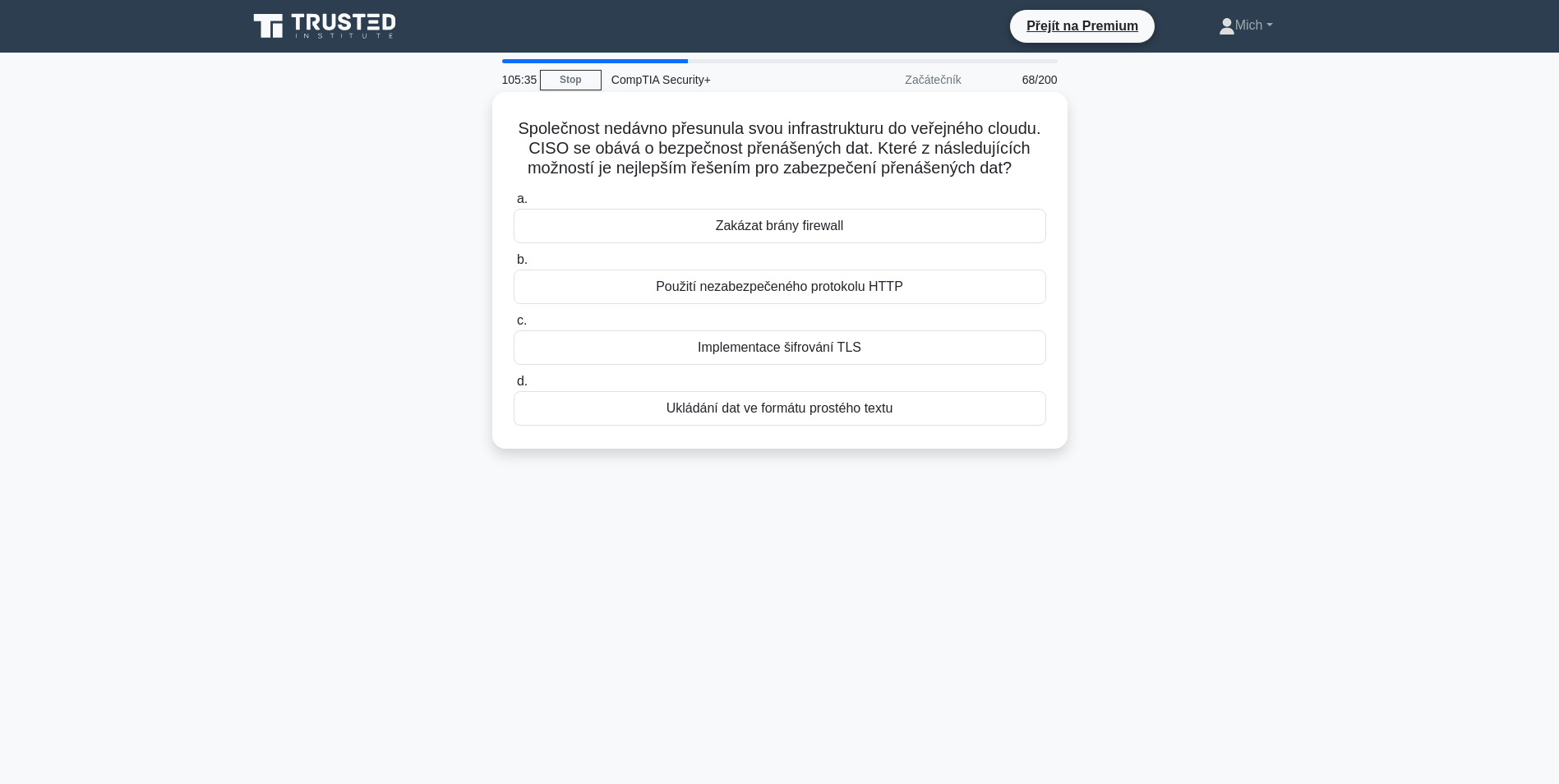
drag, startPoint x: 768, startPoint y: 426, endPoint x: 765, endPoint y: 438, distance: 12.4
click at [765, 426] on div "Ukládání dat ve formátu prostého textu" at bounding box center [780, 408] width 533 height 35
click at [514, 387] on input "d. Ukládání dat ve formátu prostého textu" at bounding box center [514, 382] width 0 height 11
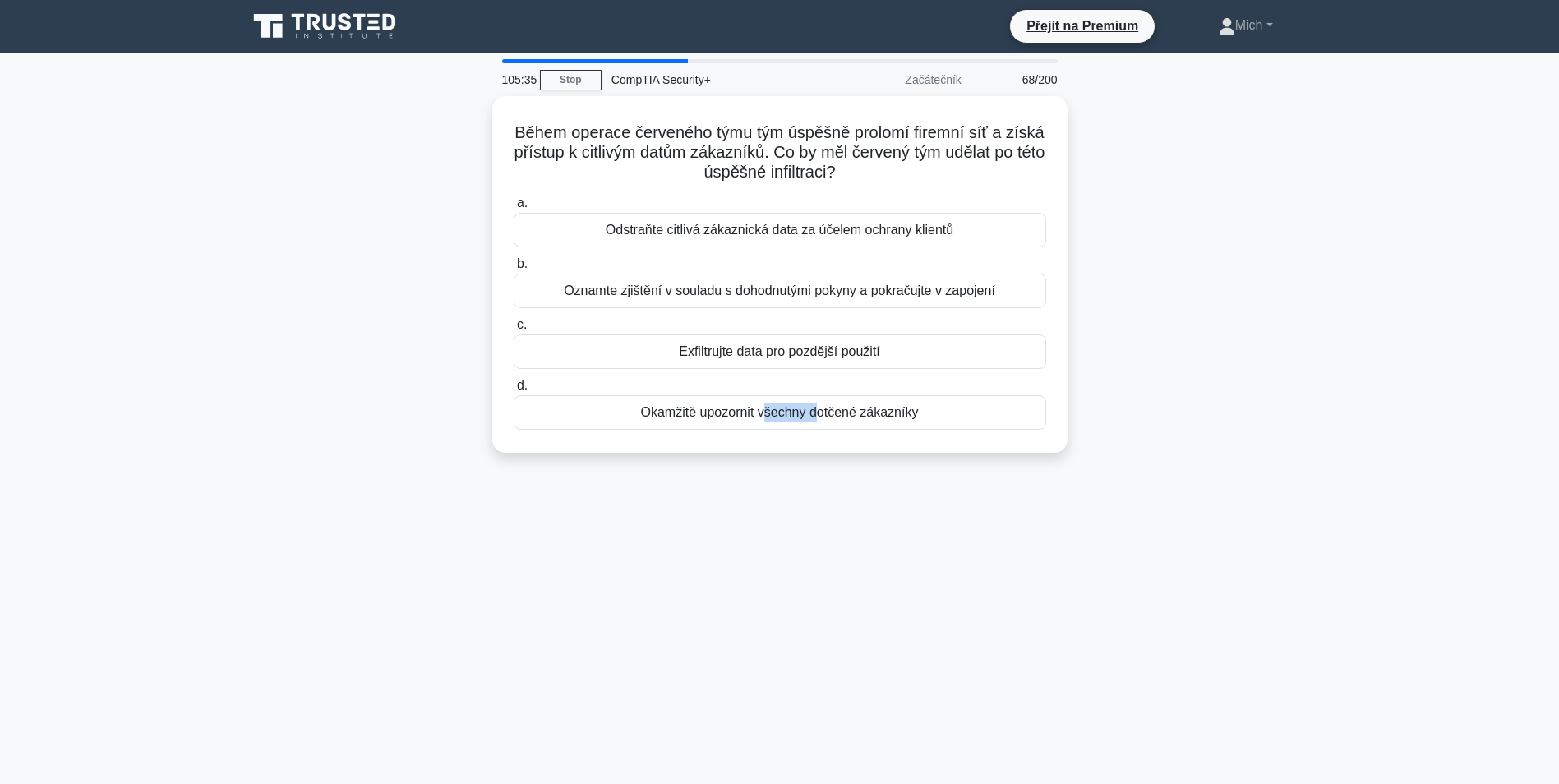
click at [764, 438] on div "Během operace červeného týmu tým úspěšně prolomí firemní síť a získá přístup k …" at bounding box center [780, 274] width 563 height 343
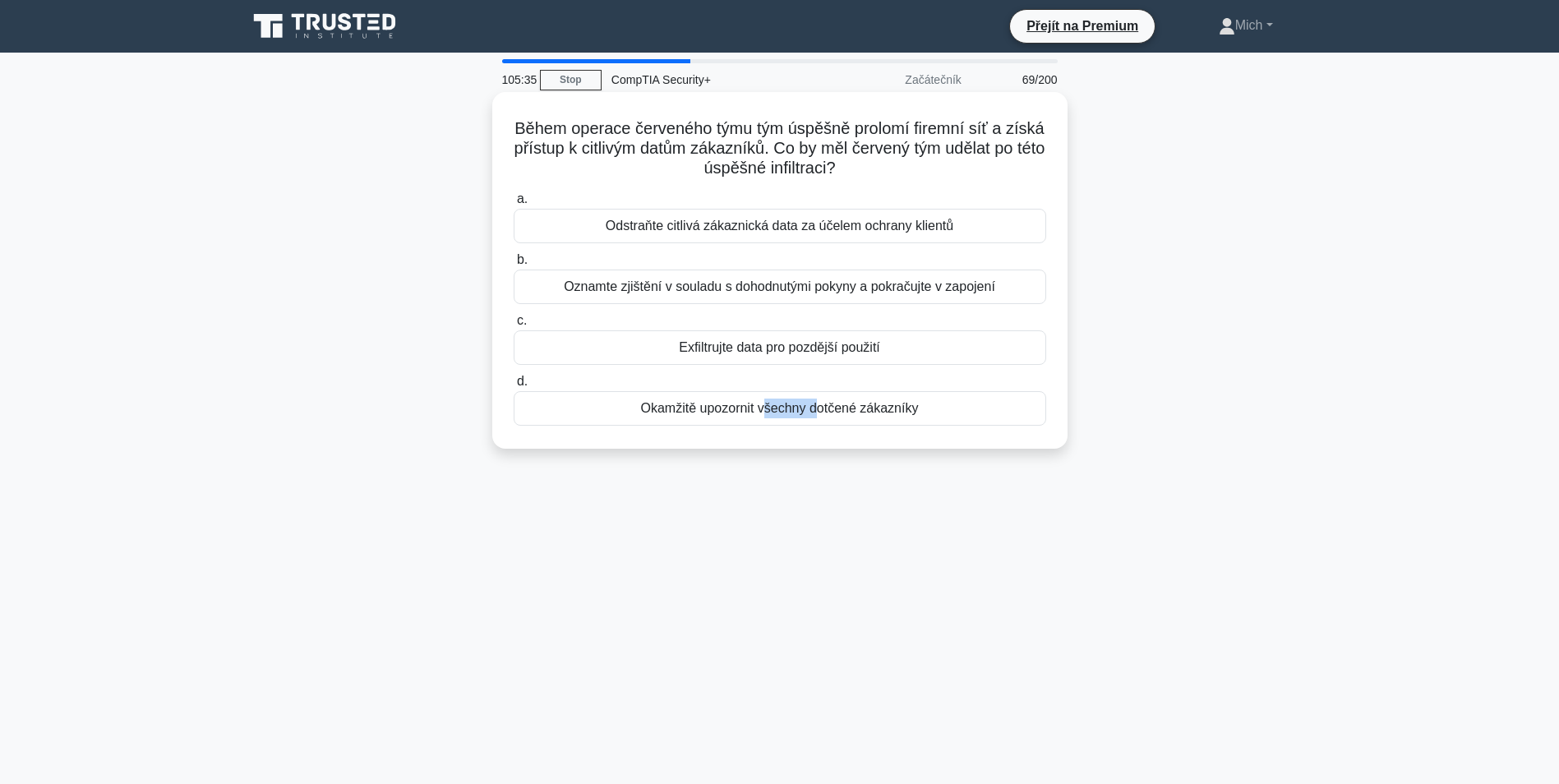
drag, startPoint x: 765, startPoint y: 438, endPoint x: 764, endPoint y: 422, distance: 16.0
click at [764, 422] on div "Okamžitě upozornit všechny dotčené zákazníky" at bounding box center [780, 408] width 533 height 35
click at [514, 387] on input "d. Okamžitě upozornit všechny dotčené zákazníky" at bounding box center [514, 382] width 0 height 11
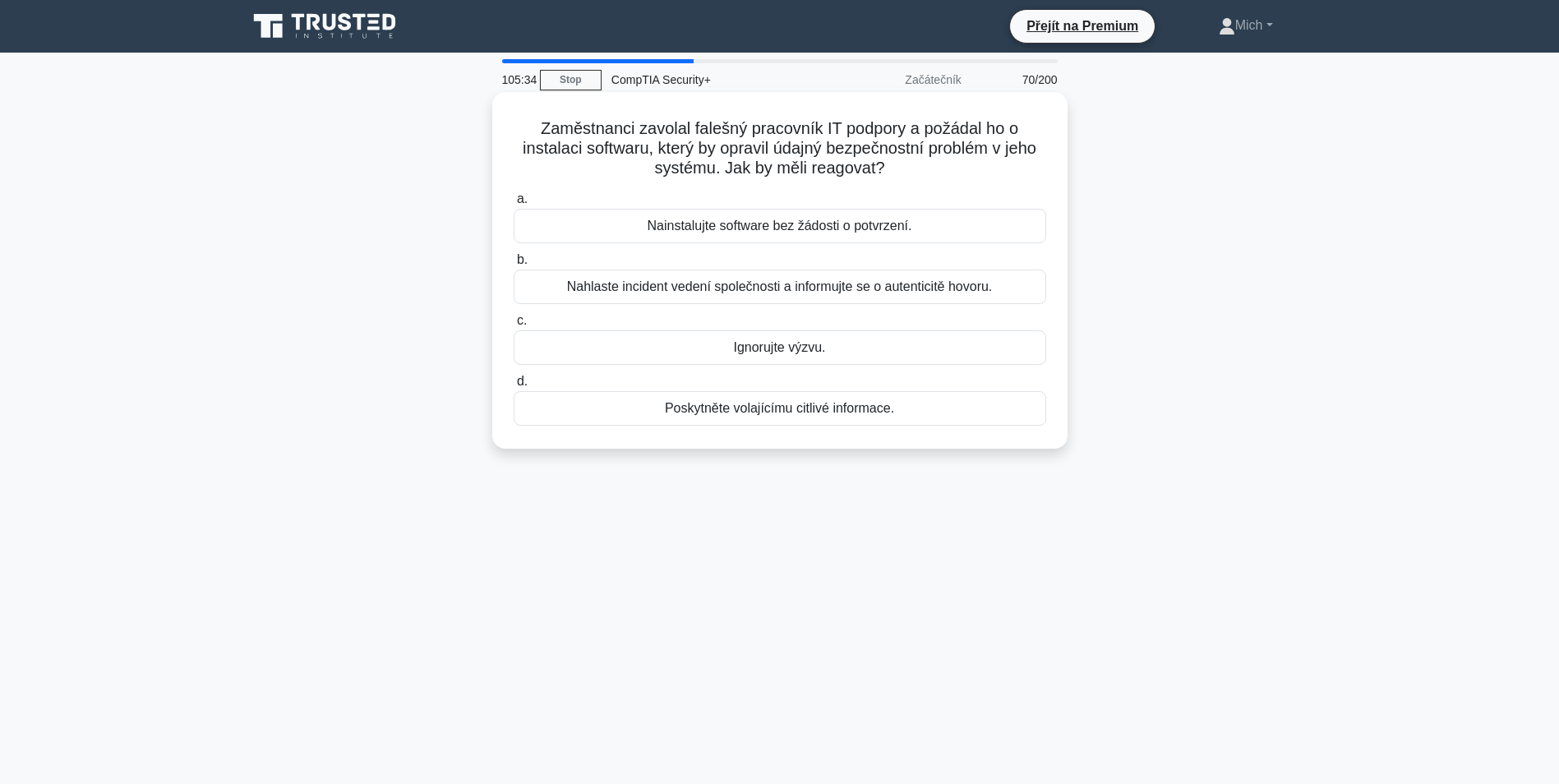
click at [760, 426] on div "Poskytněte volajícímu citlivé informace." at bounding box center [780, 408] width 533 height 35
click at [514, 387] on input "d. Poskytněte volajícímu citlivé informace." at bounding box center [514, 382] width 0 height 11
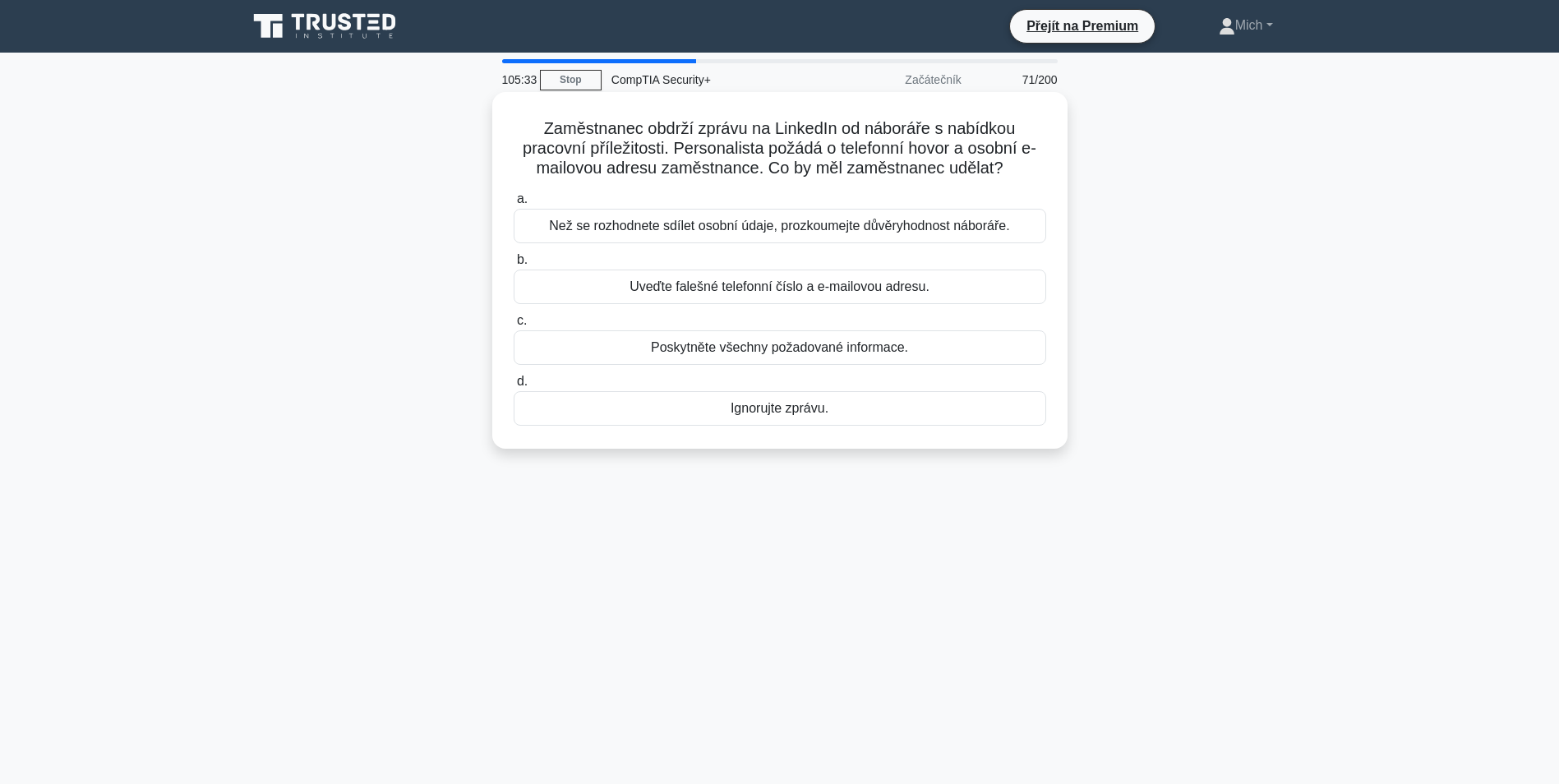
click at [762, 410] on div "Ignorujte zprávu." at bounding box center [780, 408] width 533 height 35
click at [514, 387] on input "d. Ignorujte zprávu." at bounding box center [514, 382] width 0 height 11
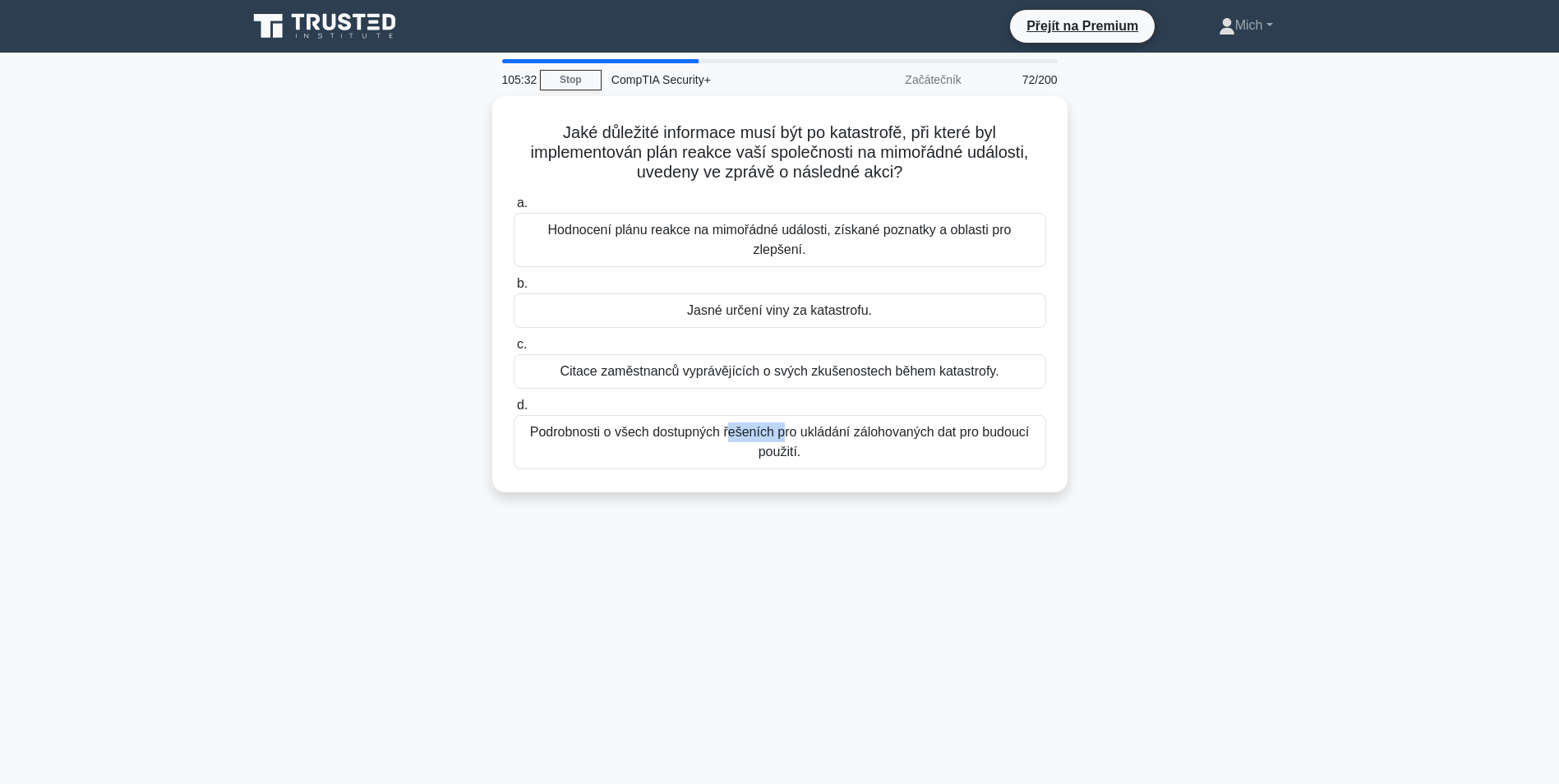
click at [762, 415] on div "Podrobnosti o všech dostupných řešeních pro ukládání zálohovaných dat pro budou…" at bounding box center [780, 442] width 533 height 55
click at [514, 411] on input "d. Podrobnosti o všech dostupných řešeních pro ukládání zálohovaných dat pro bu…" at bounding box center [514, 406] width 0 height 11
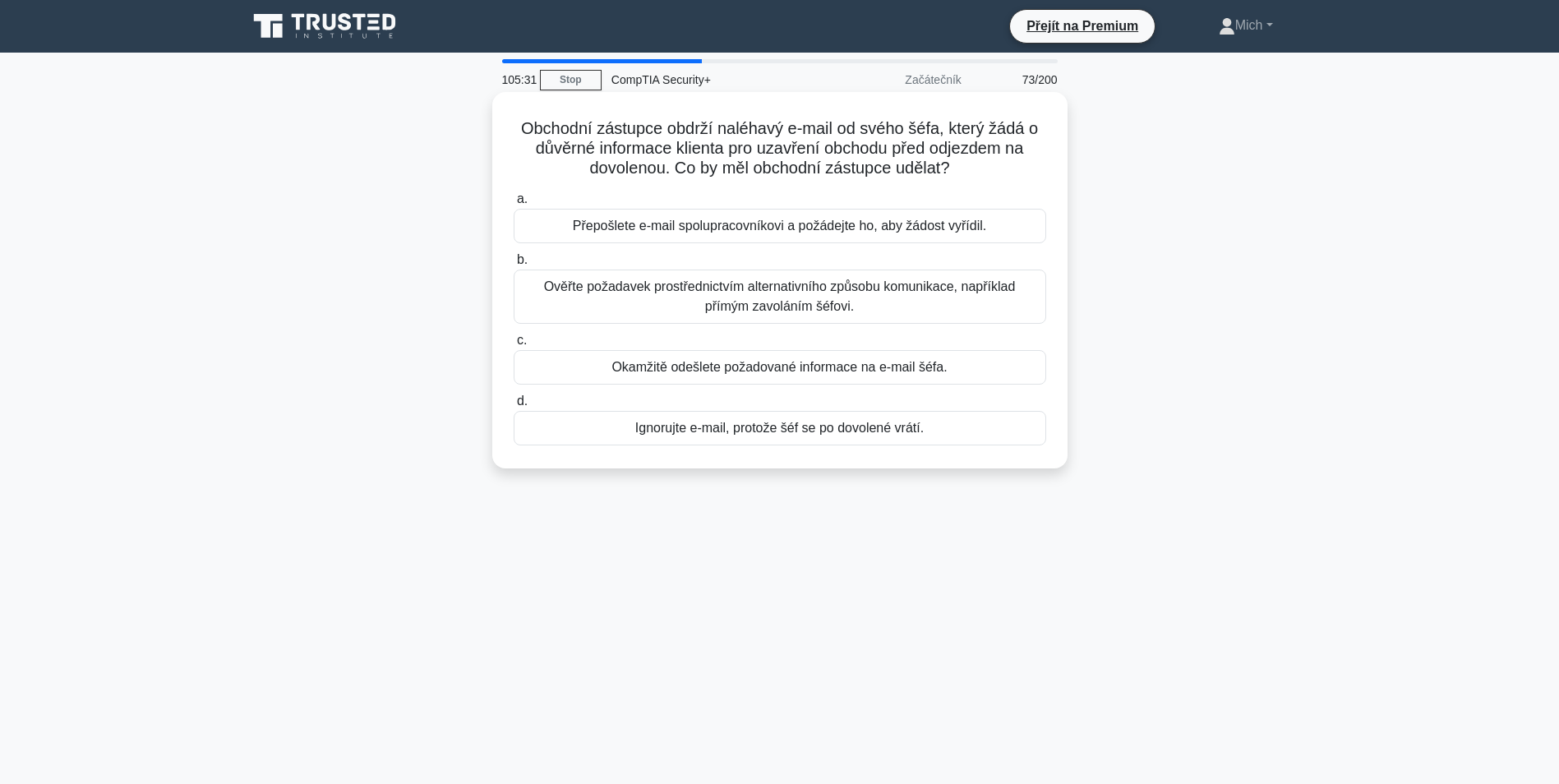
drag, startPoint x: 762, startPoint y: 410, endPoint x: 730, endPoint y: 288, distance: 126.1
click at [734, 284] on div "Ověřte požadavek prostřednictvím alternativního způsobu komunikace, například p…" at bounding box center [780, 297] width 533 height 55
click at [514, 265] on input "b. Ověřte požadavek prostřednictvím alternativního způsobu komunikace, napříkla…" at bounding box center [514, 260] width 0 height 11
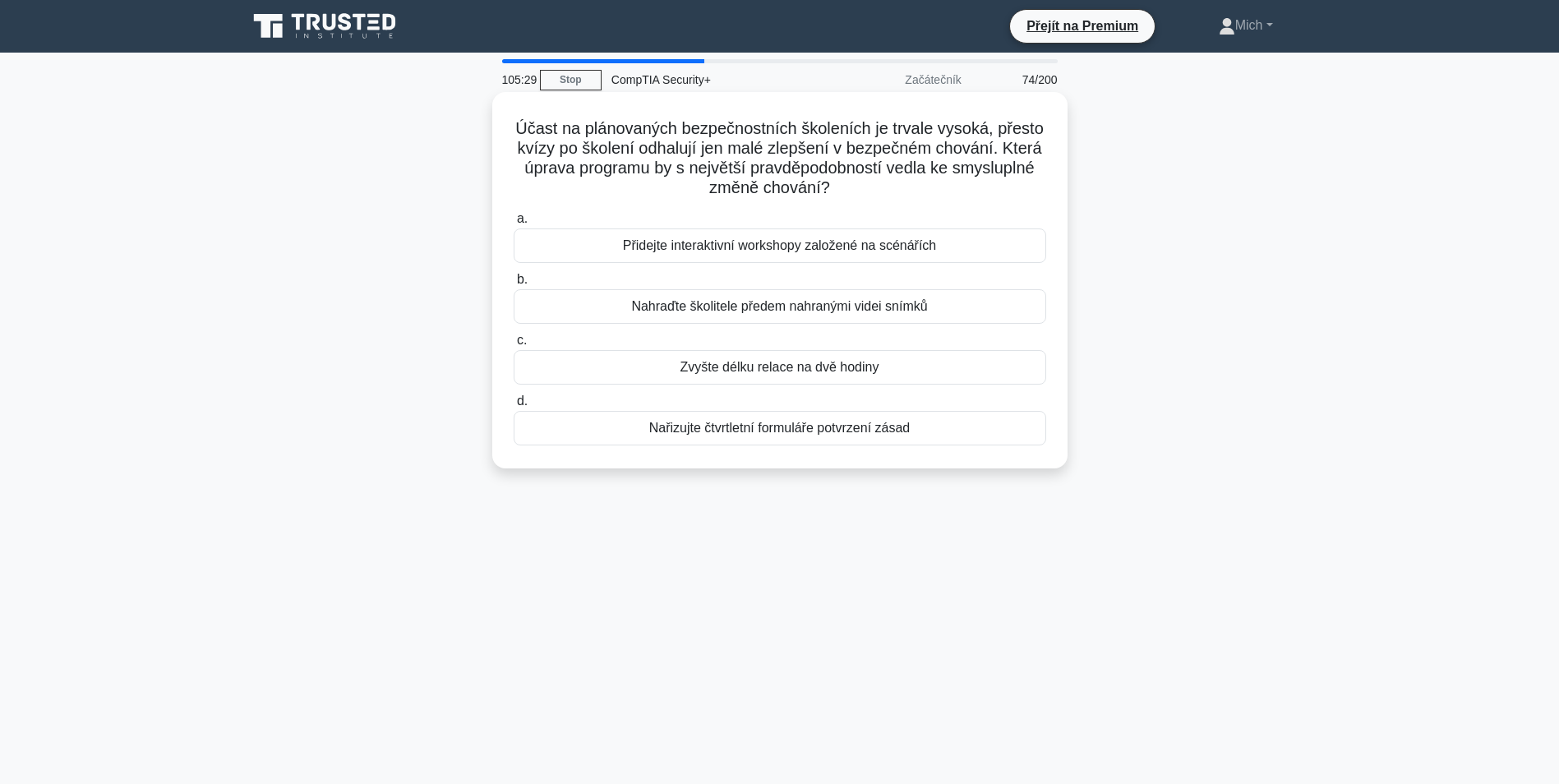
click at [757, 426] on div "Nařizujte čtvrtletní formuláře potvrzení zásad" at bounding box center [780, 428] width 533 height 35
click at [514, 406] on input "d. Nařizujte čtvrtletní formuláře potvrzení zásad" at bounding box center [514, 401] width 0 height 11
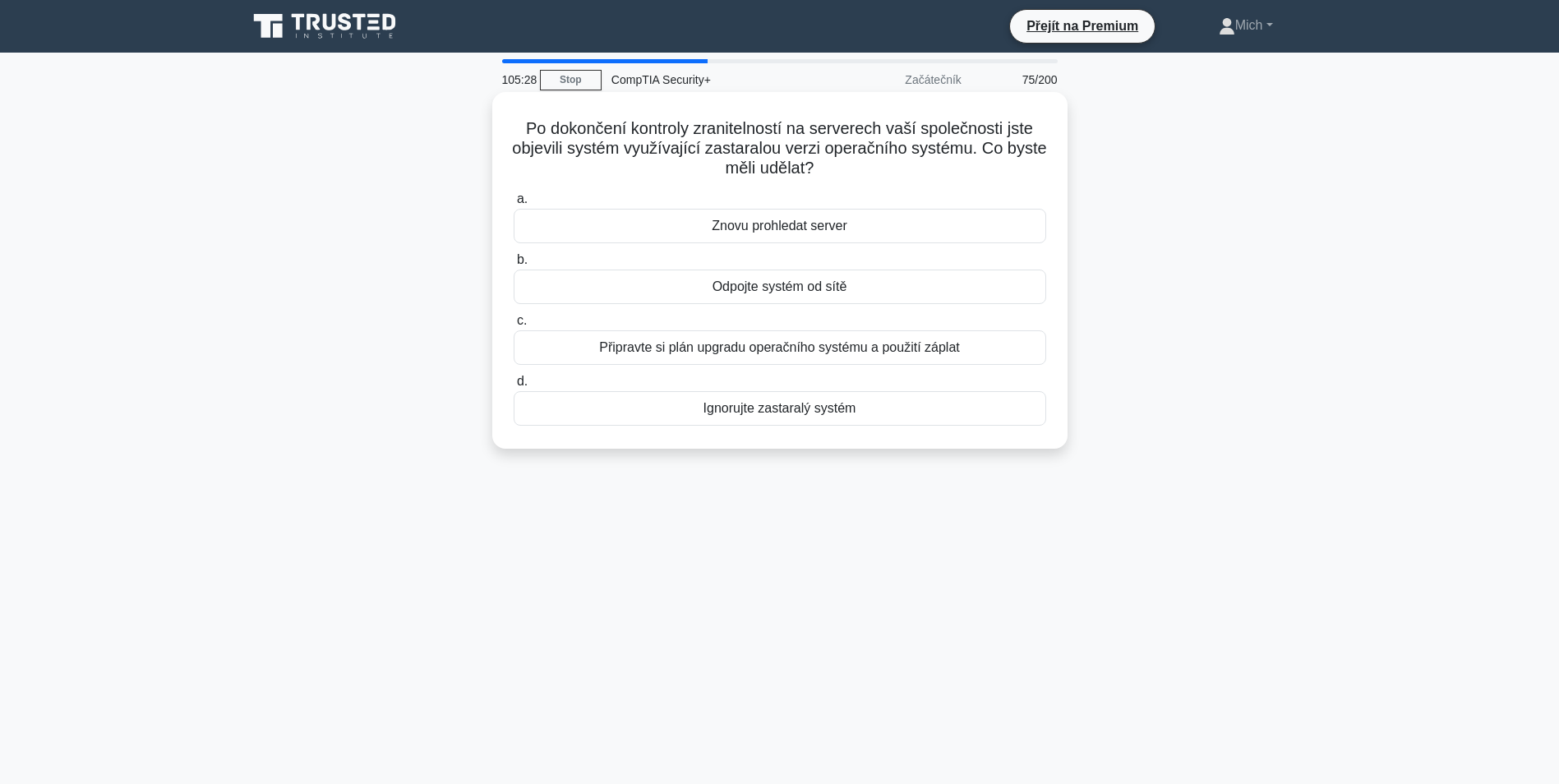
click at [759, 411] on div "Ignorujte zastaralý systém" at bounding box center [780, 408] width 533 height 35
click at [514, 387] on input "d. Ignorujte zastaralý systém" at bounding box center [514, 382] width 0 height 11
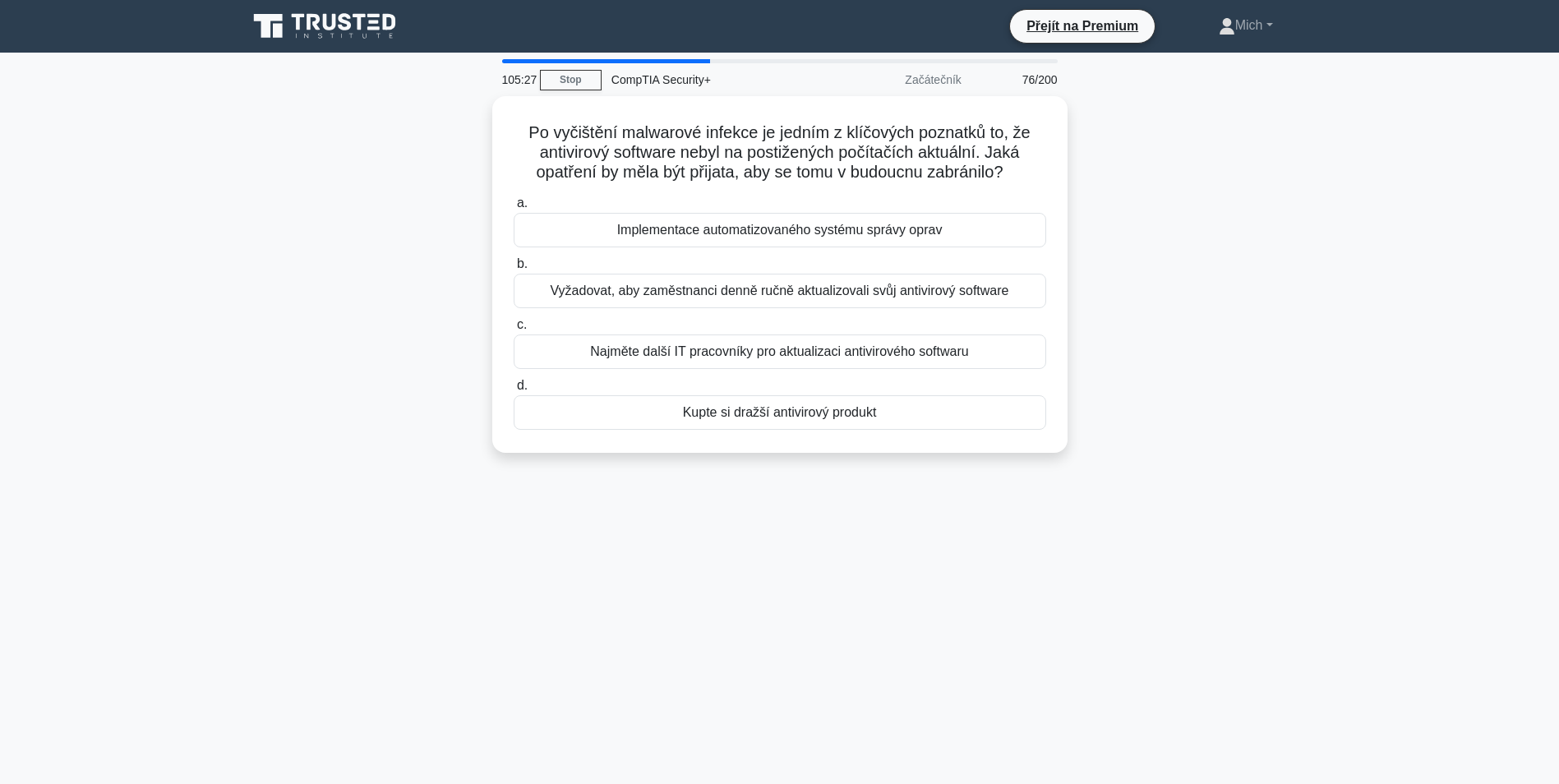
click at [759, 411] on div "Kupte si dražší antivirový produkt" at bounding box center [780, 412] width 533 height 35
click at [514, 391] on input "d. Kupte si dražší antivirový produkt" at bounding box center [514, 385] width 0 height 11
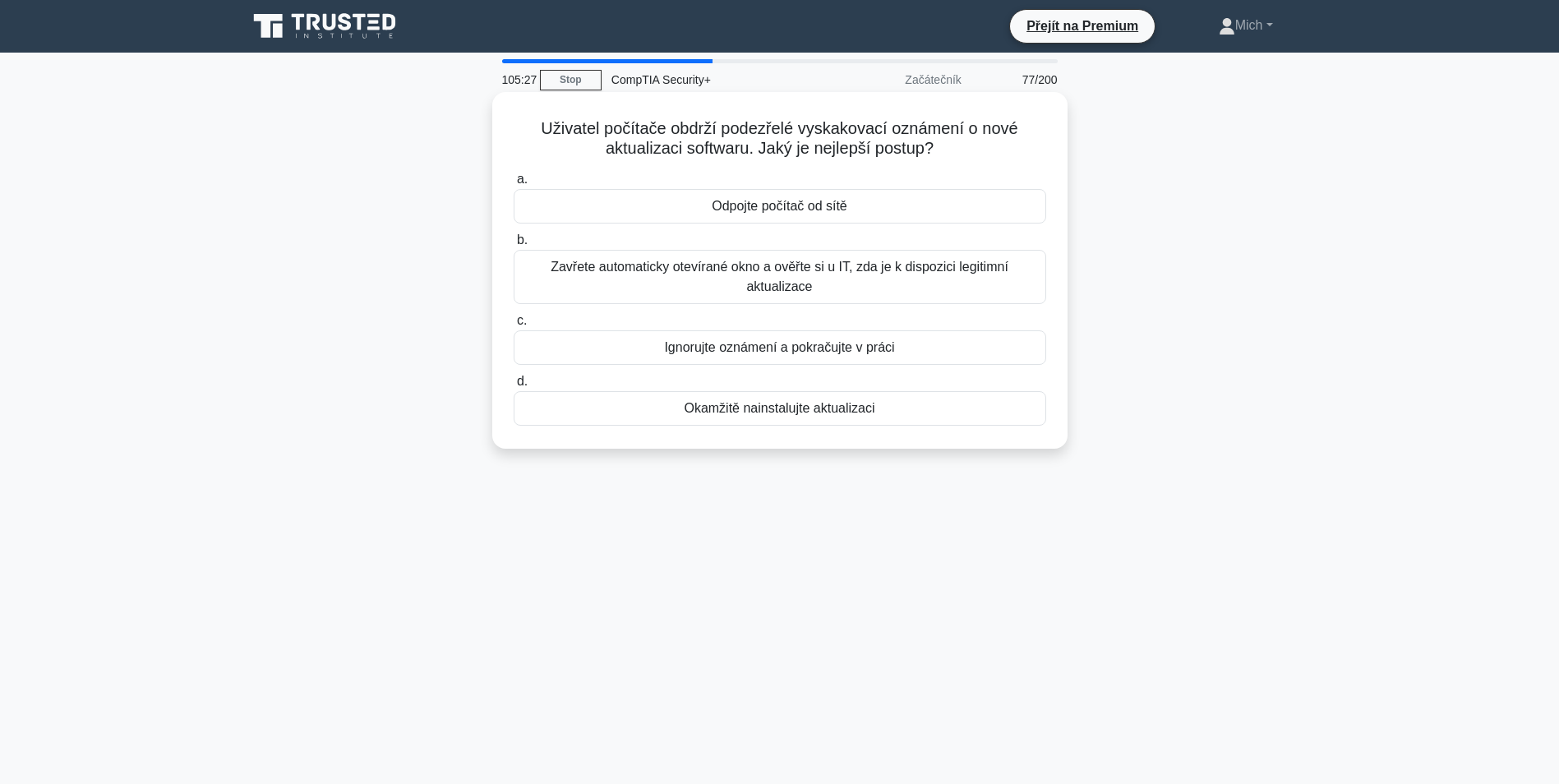
click at [759, 409] on div "Okamžitě nainstalujte aktualizaci" at bounding box center [780, 408] width 533 height 35
click at [514, 387] on input "d. Okamžitě nainstalujte aktualizaci" at bounding box center [514, 382] width 0 height 11
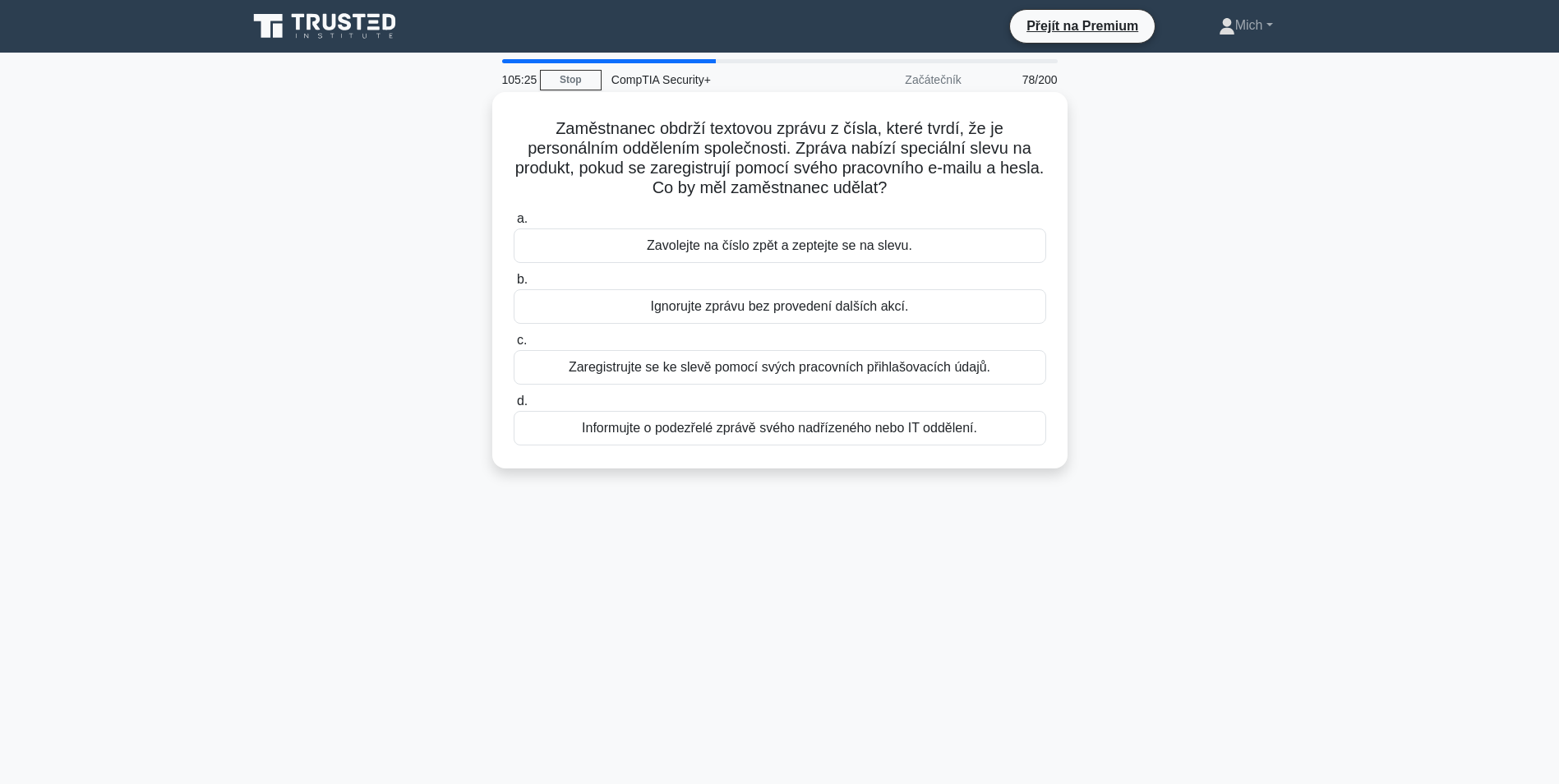
click at [771, 432] on div "Informujte o podezřelé zprávě svého nadřízeného nebo IT oddělení." at bounding box center [780, 428] width 533 height 35
click at [514, 406] on input "d. Informujte o podezřelé zprávě svého nadřízeného nebo IT oddělení." at bounding box center [514, 401] width 0 height 11
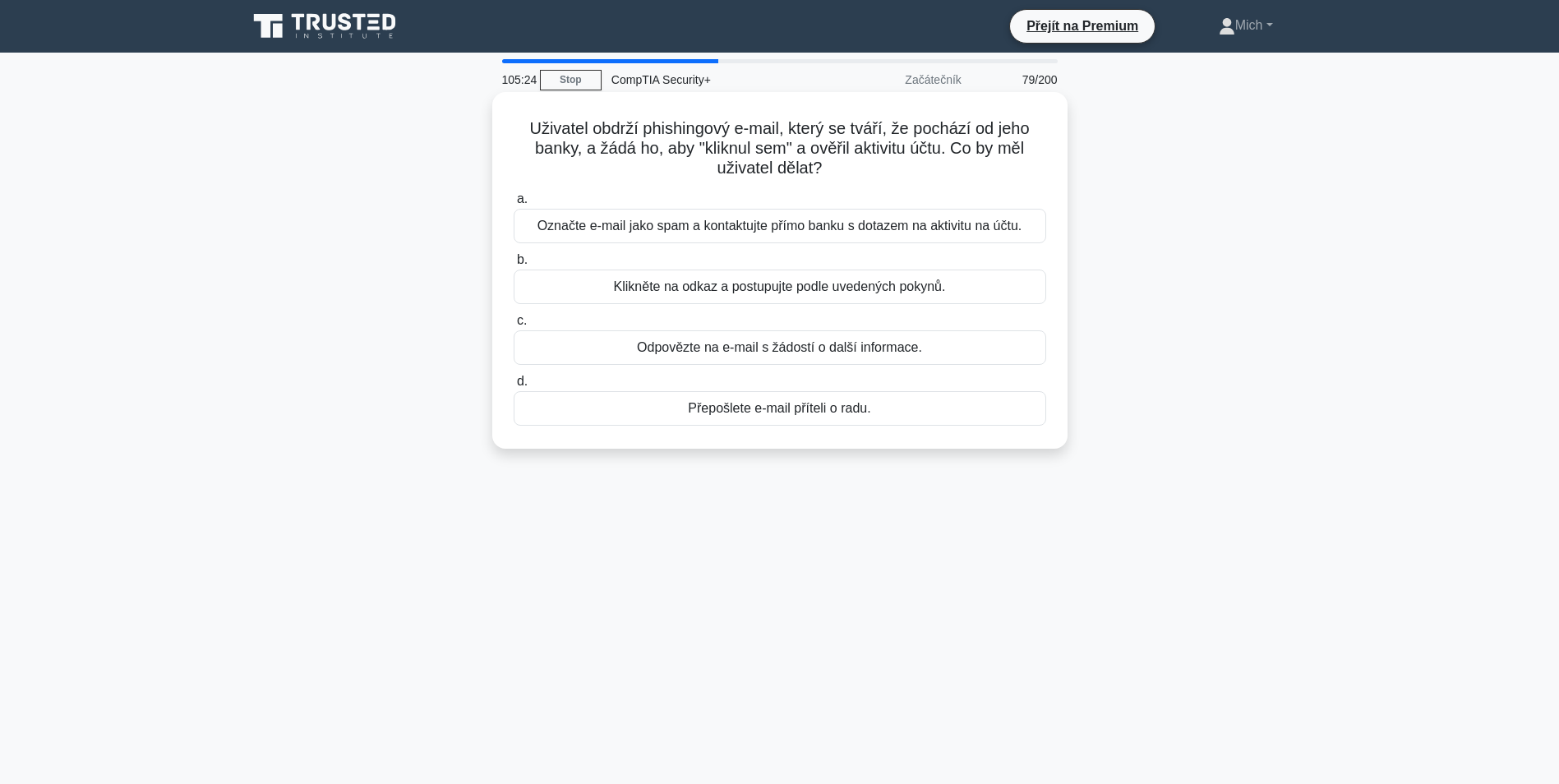
click at [771, 431] on div "Uživatel obdrží phishingový e-mail, který se tváří, že pochází od jeho banky, a…" at bounding box center [780, 270] width 563 height 343
click at [777, 293] on div "Klikněte na odkaz a postupujte podle uvedených pokynů." at bounding box center [780, 286] width 533 height 35
click at [514, 265] on input "b. Klikněte na odkaz a postupujte podle uvedených pokynů." at bounding box center [514, 260] width 0 height 11
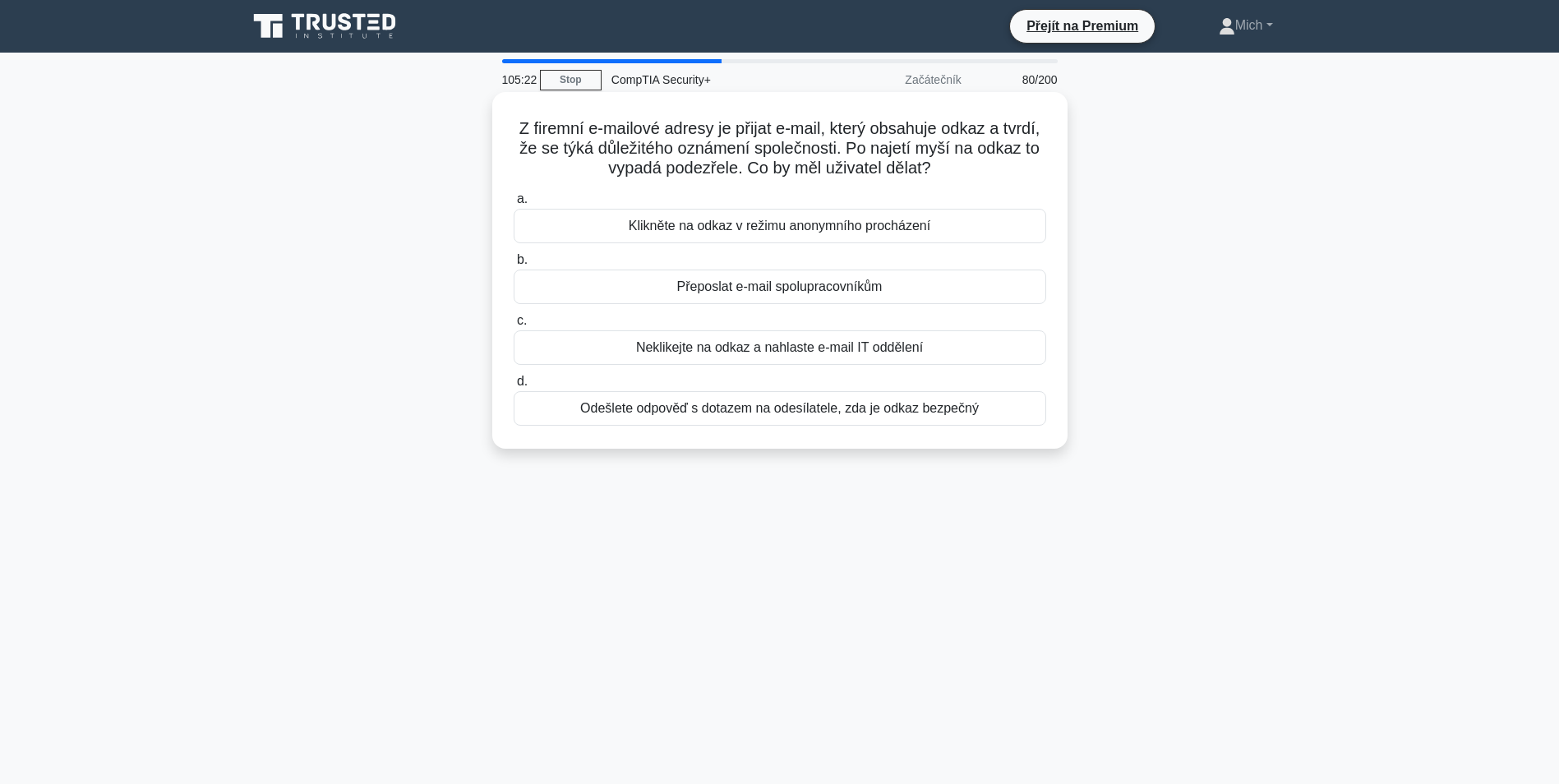
click at [749, 406] on div "Odešlete odpověď s dotazem na odesílatele, zda je odkaz bezpečný" at bounding box center [780, 408] width 533 height 35
click at [514, 387] on input "d. Odešlete odpověď s dotazem na odesílatele, zda je odkaz bezpečný" at bounding box center [514, 382] width 0 height 11
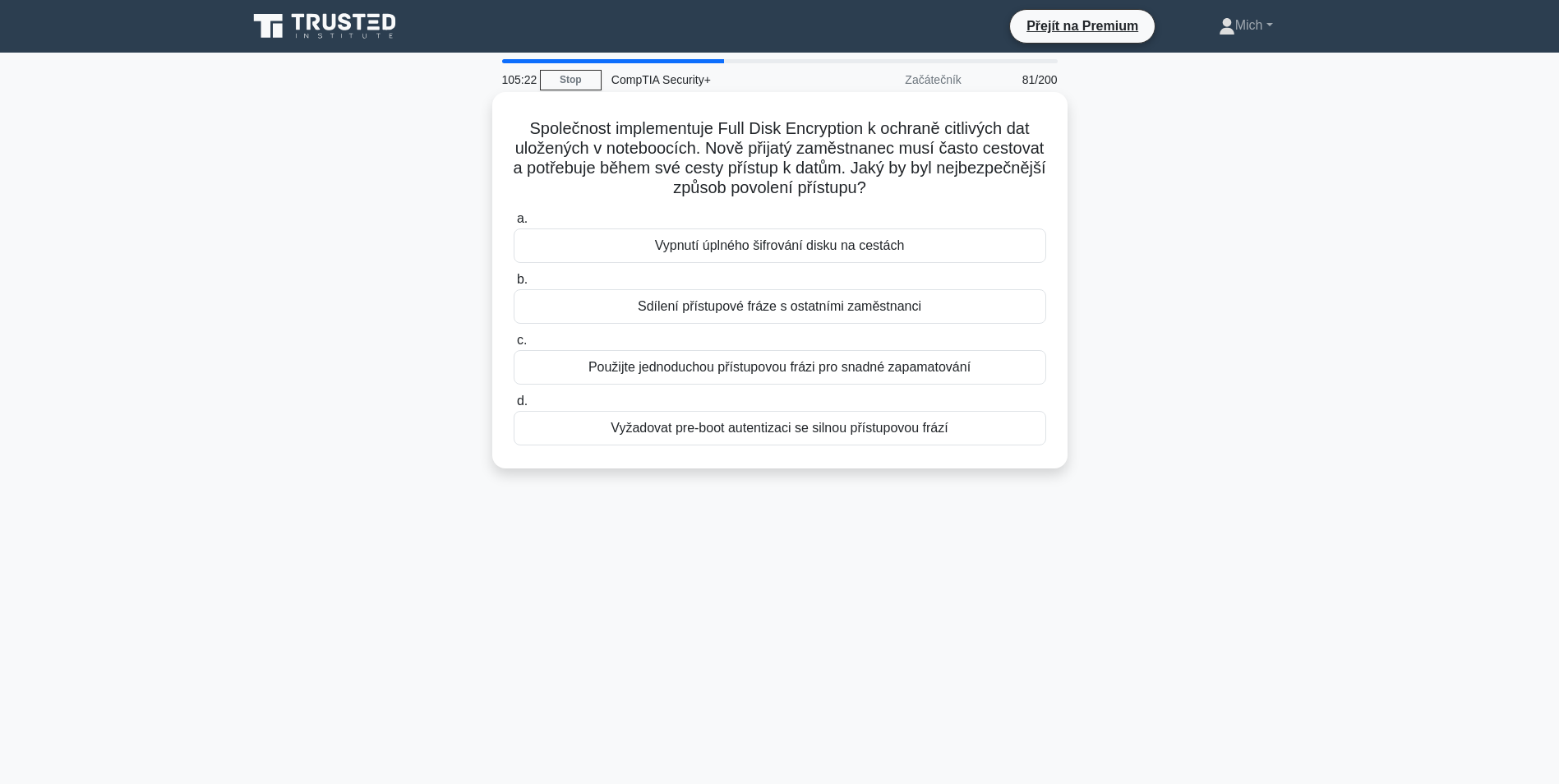
click at [747, 438] on div "Vyžadovat pre-boot autentizaci se silnou přístupovou frází" at bounding box center [780, 428] width 533 height 35
click at [514, 406] on input "d. Vyžadovat pre-boot autentizaci se silnou přístupovou frází" at bounding box center [514, 401] width 0 height 11
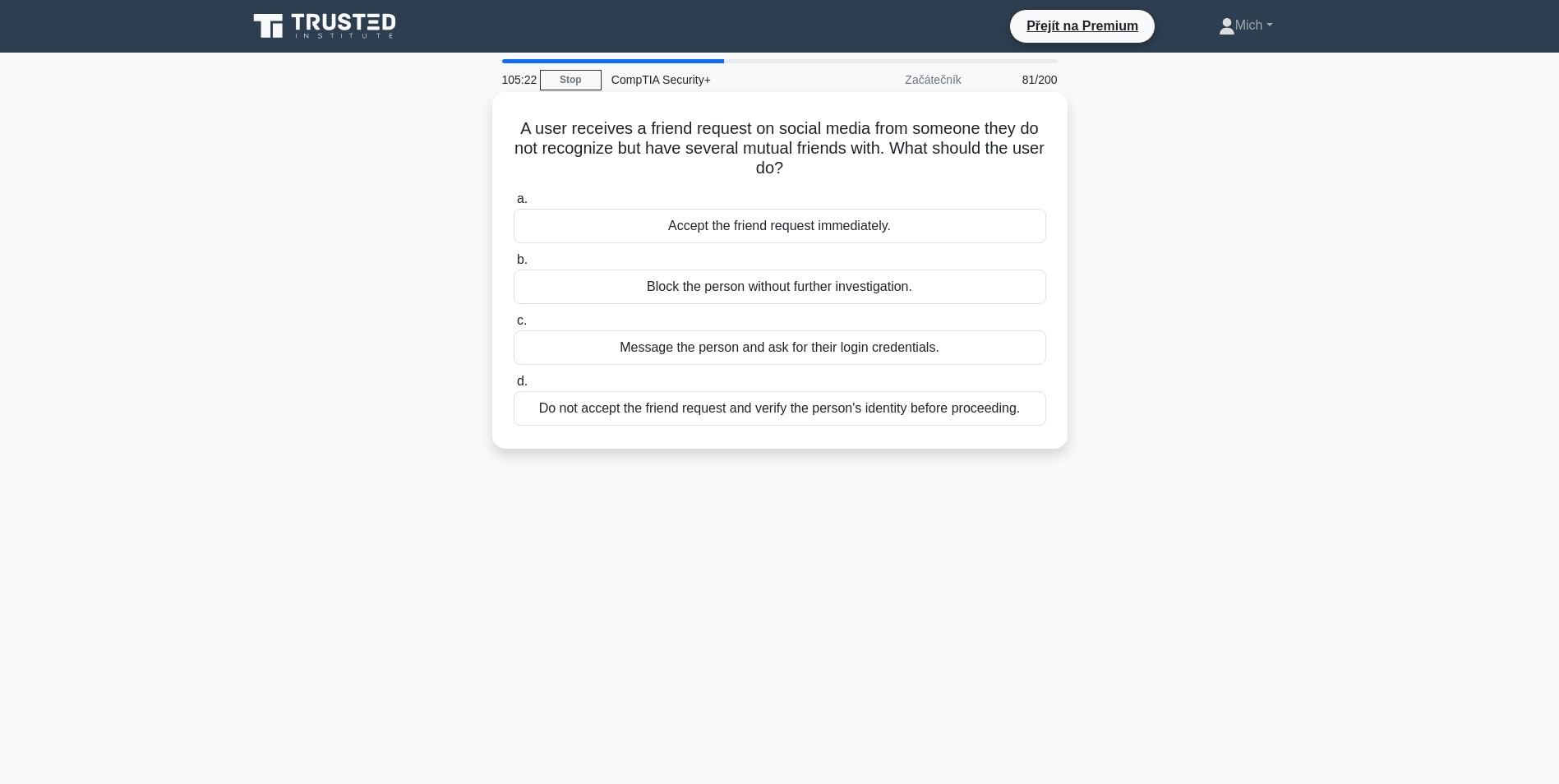
click at [747, 441] on div "A user receives a friend request on social media from someone they do not recog…" at bounding box center [780, 270] width 563 height 343
click at [751, 408] on div "Nepřijímejte žádost o přátelství a před pokračováním ověřte totožnost osoby." at bounding box center [780, 408] width 533 height 35
click at [514, 387] on input "d. Nepřijímejte žádost o přátelství a před pokračováním ověřte totožnost osoby." at bounding box center [514, 382] width 0 height 11
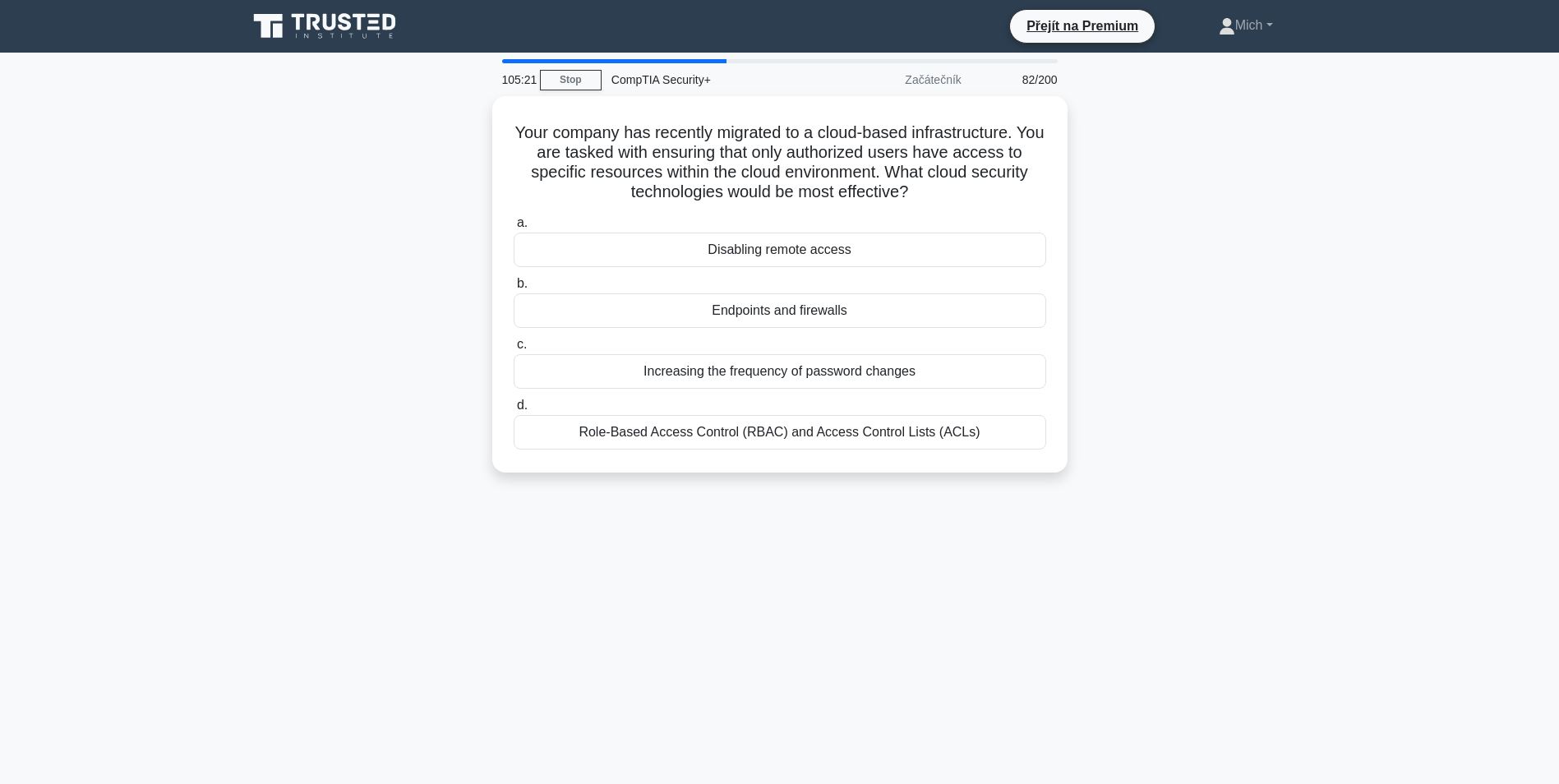
click at [752, 408] on label "d. Role-Based Access Control (RBAC) and Access Control Lists (ACLs)" at bounding box center [780, 423] width 533 height 55
click at [514, 408] on input "d. Role-Based Access Control (RBAC) and Access Control Lists (ACLs)" at bounding box center [514, 406] width 0 height 11
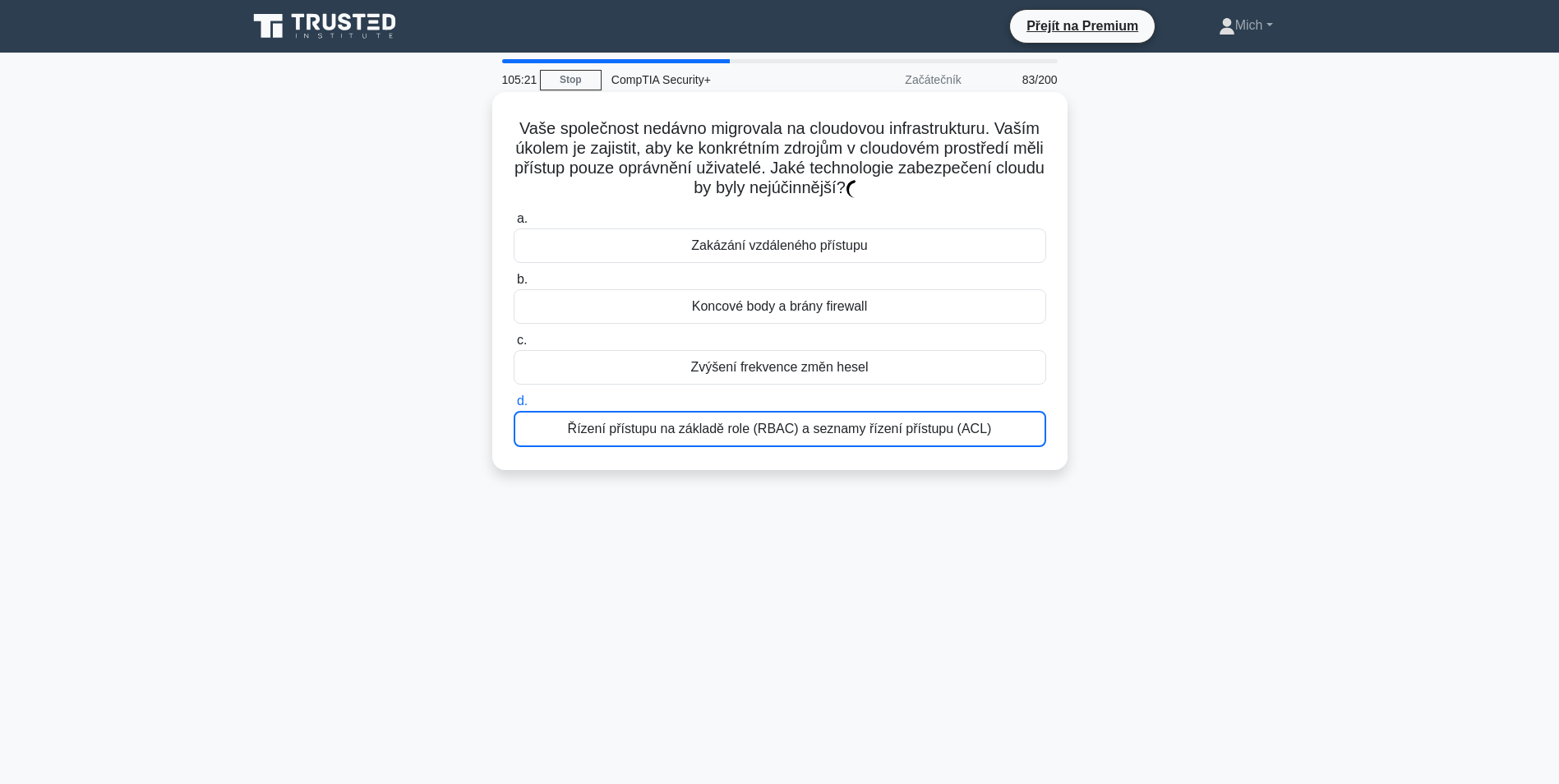
click at [752, 413] on div "Řízení přístupu na základě role (RBAC) a seznamy řízení přístupu (ACL)" at bounding box center [780, 429] width 533 height 36
click at [514, 406] on input "d. Řízení přístupu na základě role (RBAC) a seznamy řízení přístupu (ACL)" at bounding box center [514, 401] width 0 height 11
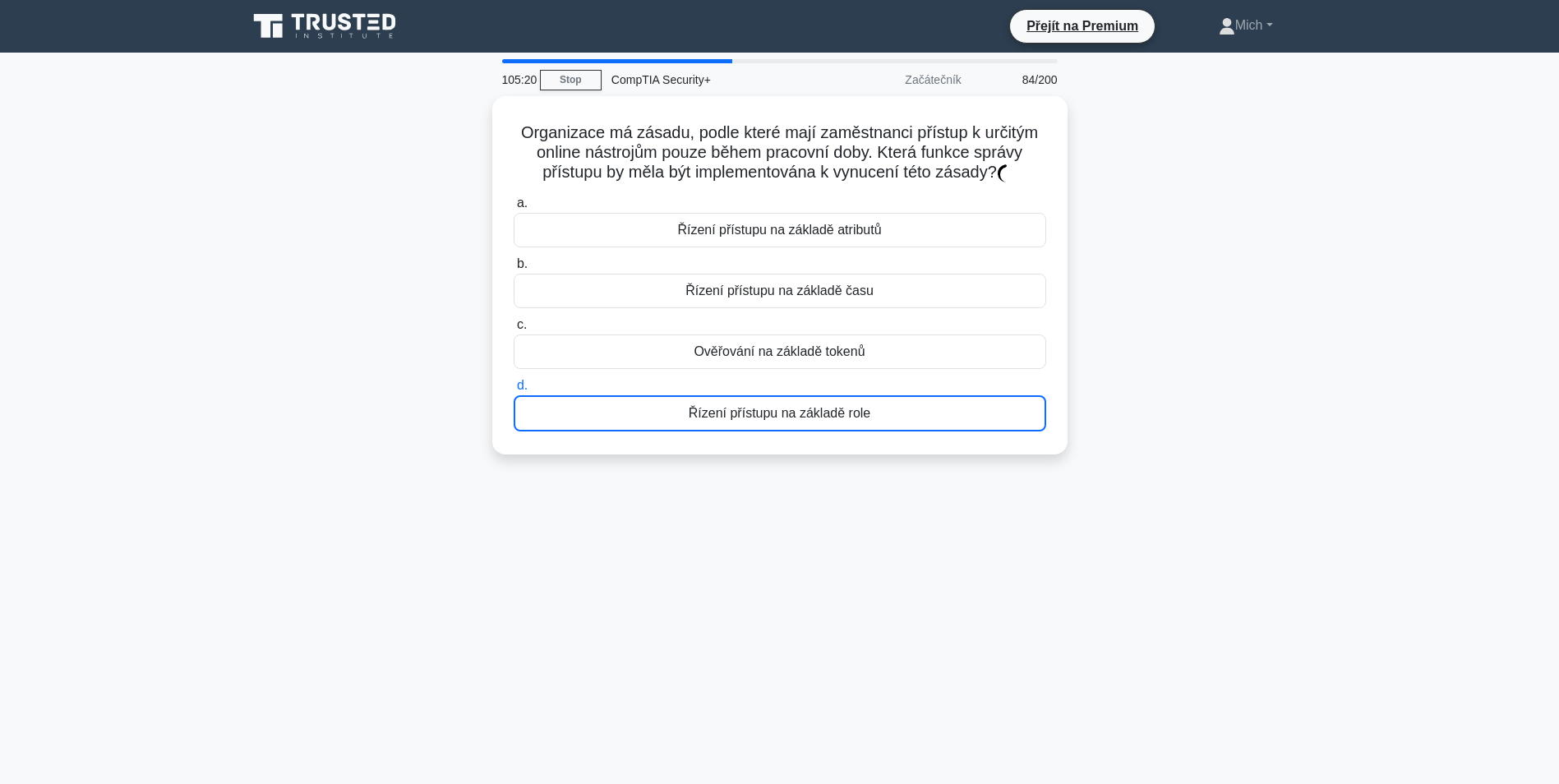
click at [753, 418] on div "Řízení přístupu na základě role" at bounding box center [780, 413] width 533 height 36
click at [514, 391] on input "d. Řízení přístupu na základě role" at bounding box center [514, 385] width 0 height 11
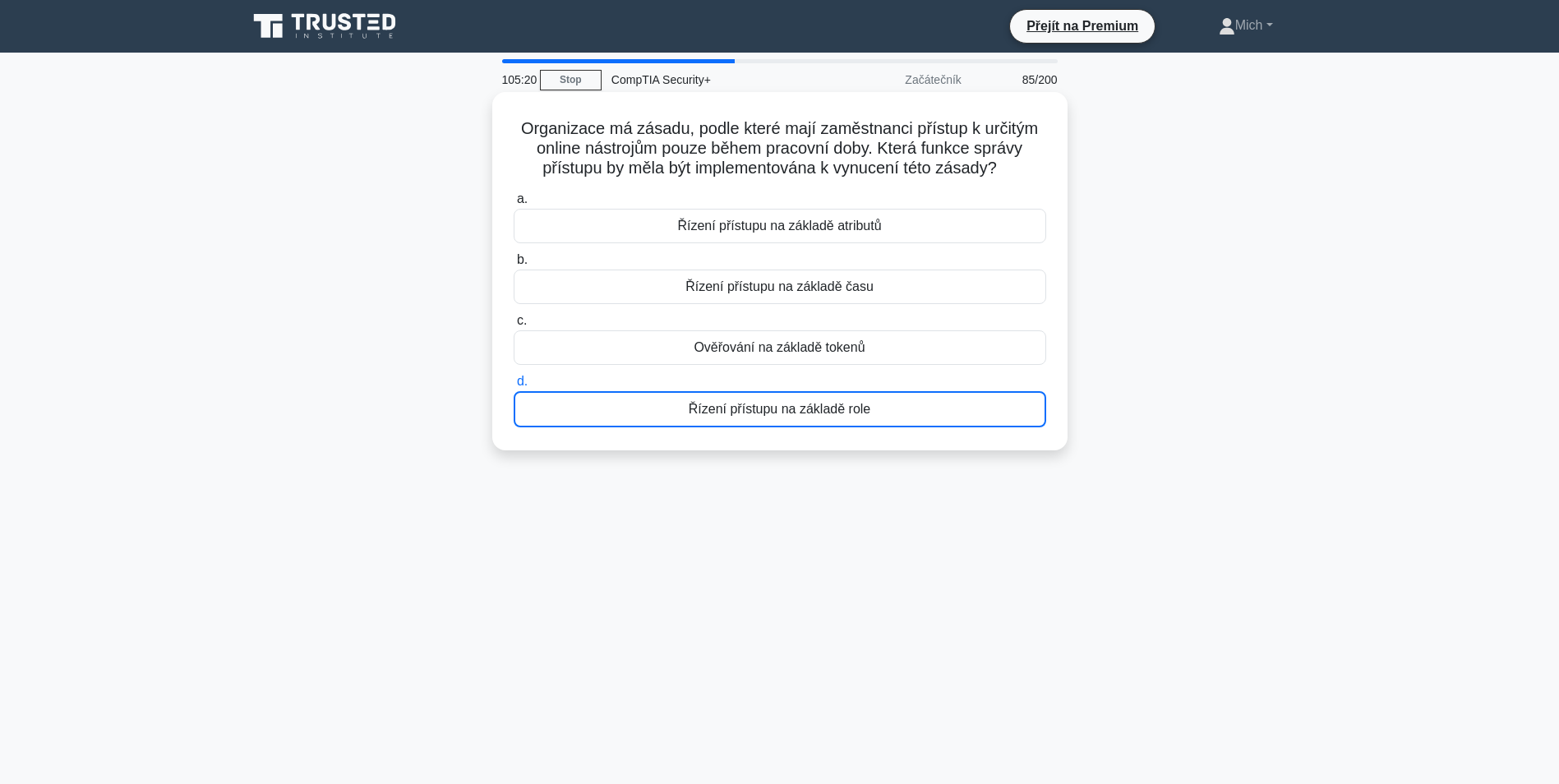
click at [753, 418] on div "Řízení přístupu na základě role" at bounding box center [780, 409] width 533 height 36
click at [514, 387] on input "d. Řízení přístupu na základě role" at bounding box center [514, 382] width 0 height 11
drag, startPoint x: 753, startPoint y: 418, endPoint x: 758, endPoint y: 394, distance: 24.5
click at [758, 394] on div "Řízení přístupu na základě role" at bounding box center [780, 409] width 533 height 36
click at [514, 387] on input "d. Řízení přístupu na základě role" at bounding box center [514, 382] width 0 height 11
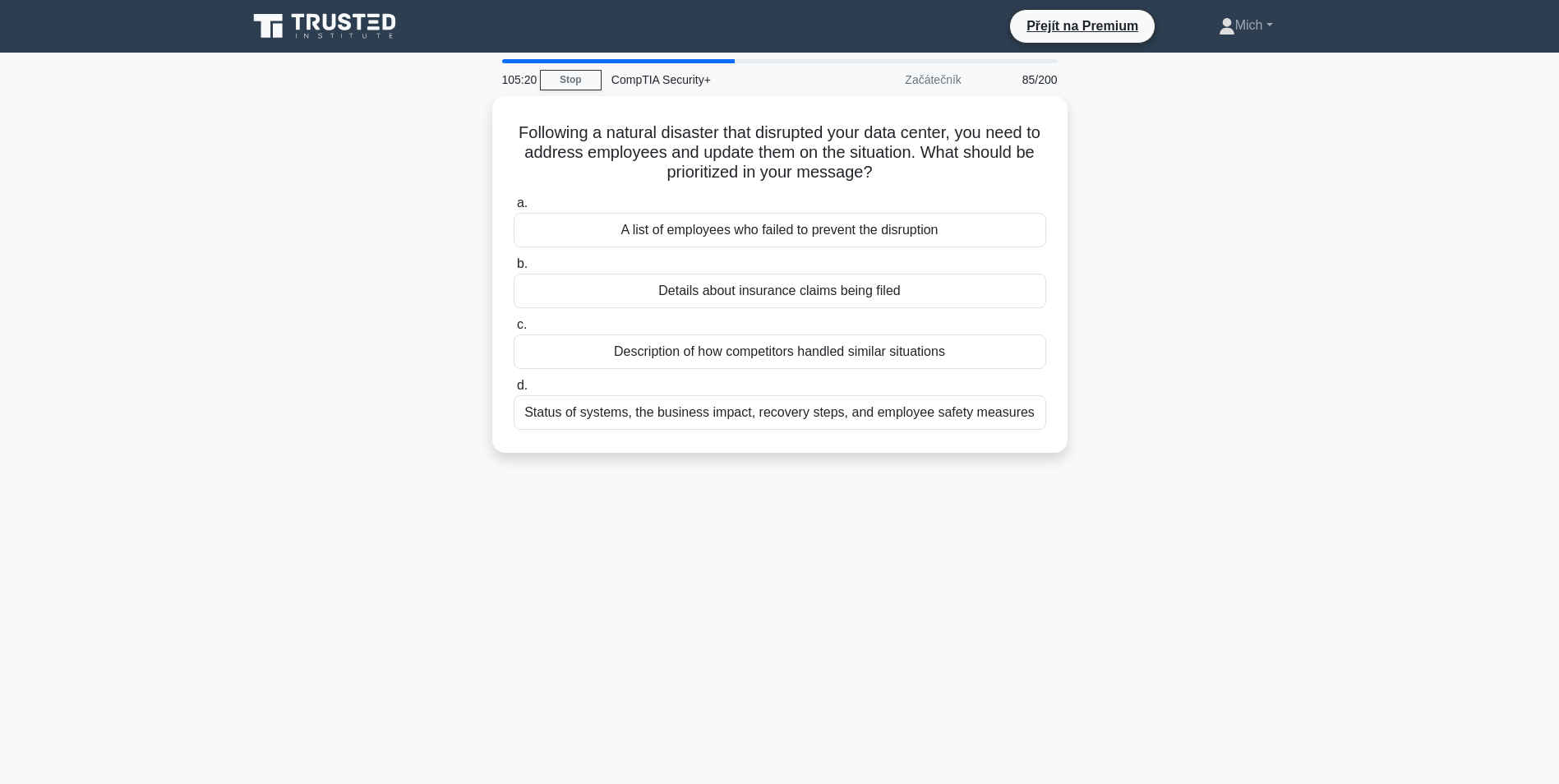
click at [756, 392] on label "d. Status of systems, the business impact, recovery steps, and employee safety …" at bounding box center [780, 403] width 533 height 55
click at [514, 391] on input "d. Status of systems, the business impact, recovery steps, and employee safety …" at bounding box center [514, 385] width 0 height 11
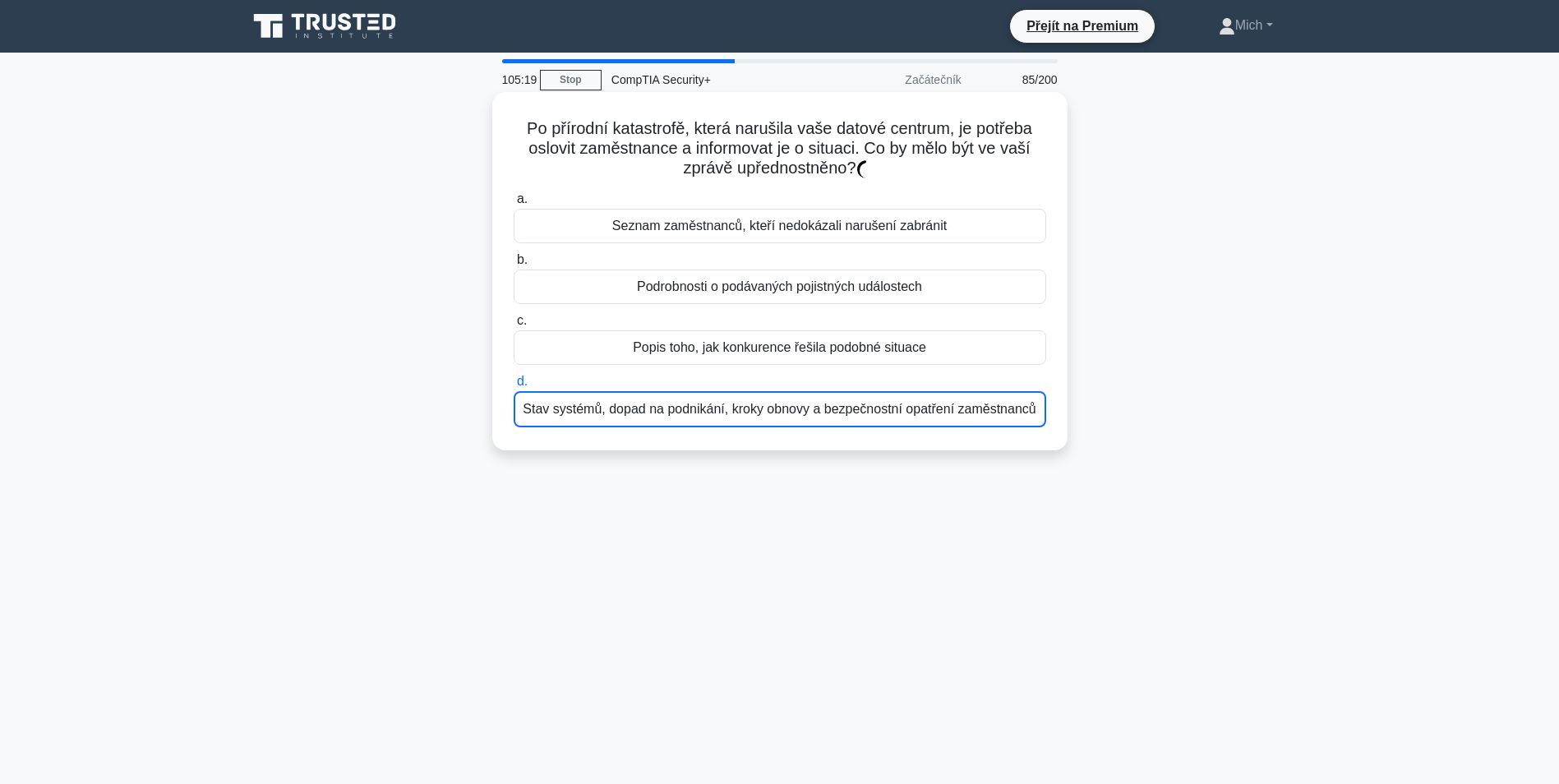
click at [754, 396] on div "Stav systémů, dopad na podnikání, kroky obnovy a bezpečnostní opatření zaměstna…" at bounding box center [780, 409] width 533 height 36
click at [514, 387] on input "d. Stav systémů, dopad na podnikání, kroky obnovy a bezpečnostní opatření zaměs…" at bounding box center [514, 382] width 0 height 11
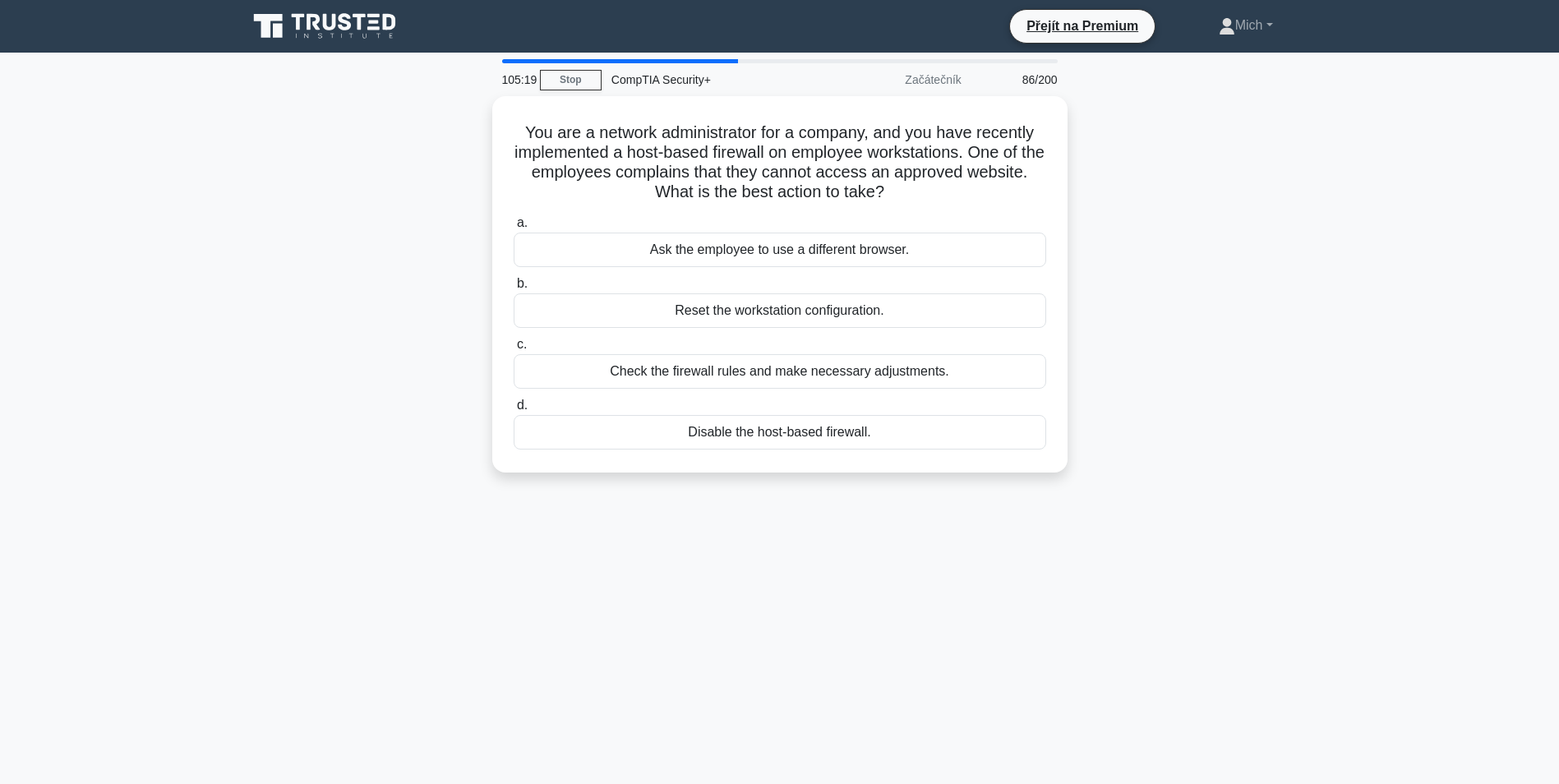
click at [754, 395] on label "d. Disable the host-based firewall." at bounding box center [780, 423] width 533 height 55
click at [514, 401] on input "d. Disable the host-based firewall." at bounding box center [514, 406] width 0 height 11
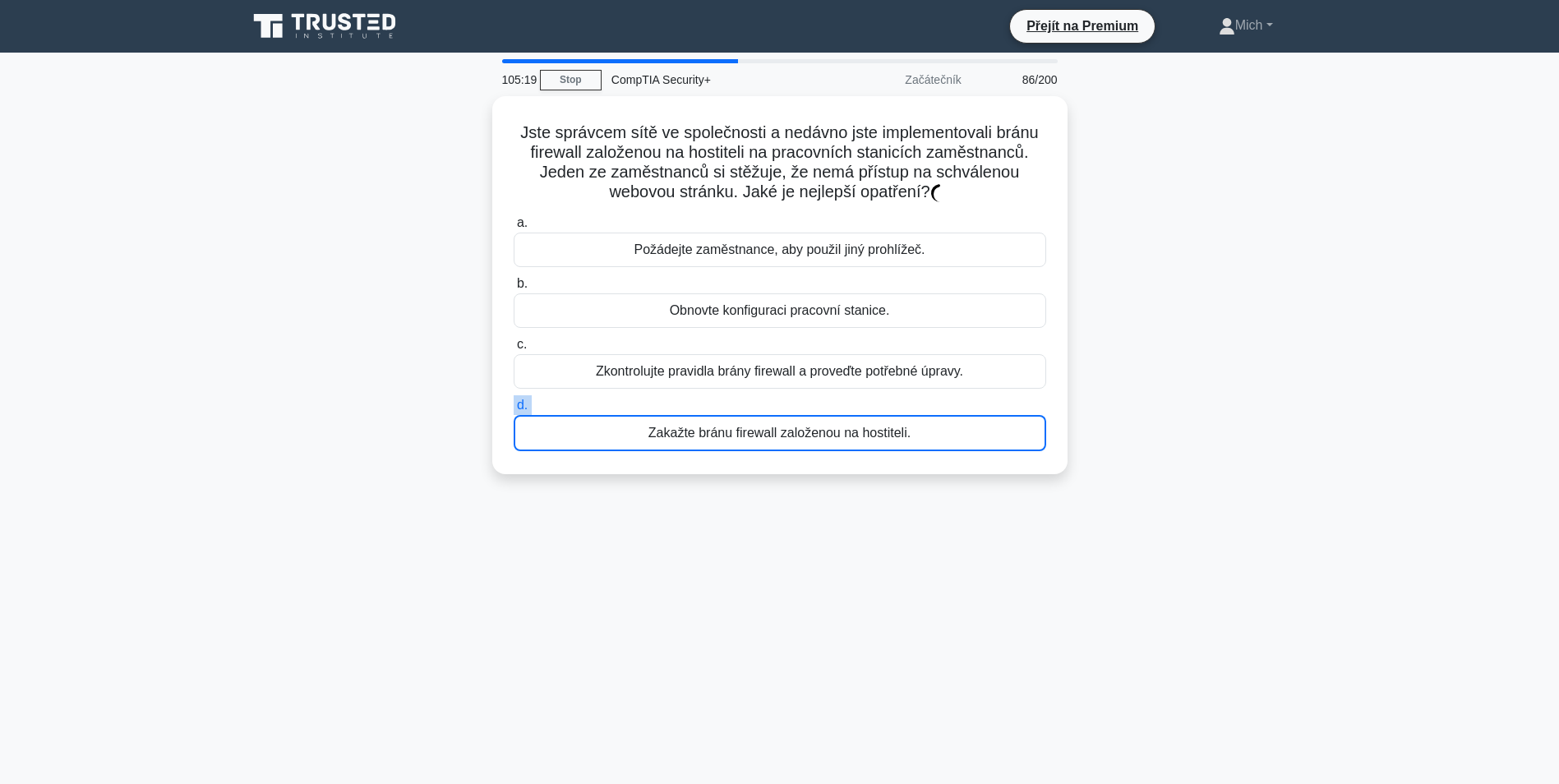
click at [754, 395] on label "d. Zakažte bránu firewall založenou na hostiteli." at bounding box center [780, 424] width 533 height 56
click at [514, 401] on input "d. Zakažte bránu firewall založenou na hostiteli." at bounding box center [514, 406] width 0 height 11
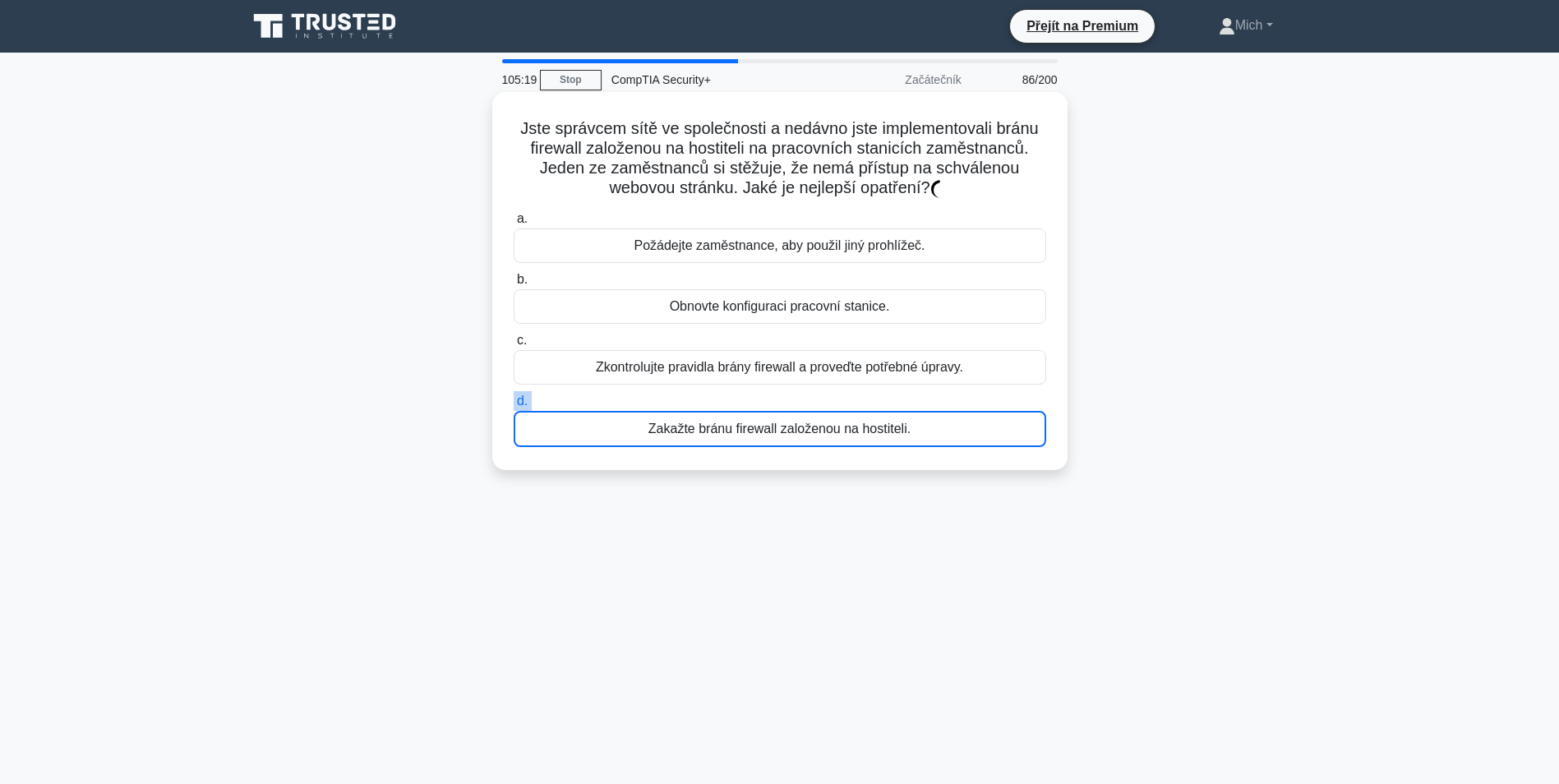
click at [754, 395] on label "d. Zakažte bránu firewall založenou na hostiteli." at bounding box center [780, 419] width 533 height 56
click at [514, 396] on input "d. Zakažte bránu firewall založenou na hostiteli." at bounding box center [514, 401] width 0 height 11
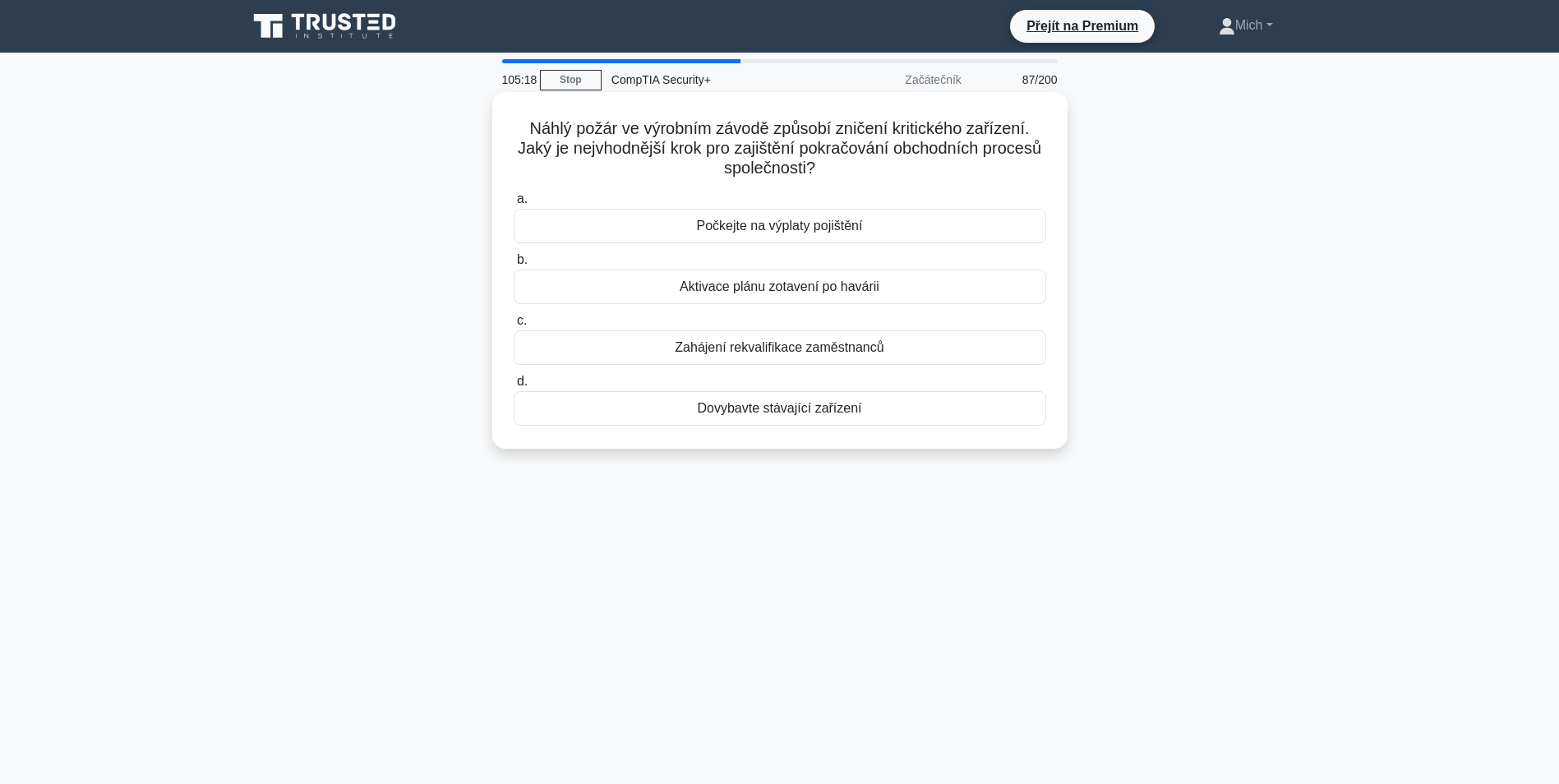
drag, startPoint x: 755, startPoint y: 396, endPoint x: 765, endPoint y: 401, distance: 11.2
click at [765, 401] on div "Dovybavte stávající zařízení" at bounding box center [780, 408] width 533 height 35
click at [514, 387] on input "d. Dovybavte stávající zařízení" at bounding box center [514, 382] width 0 height 11
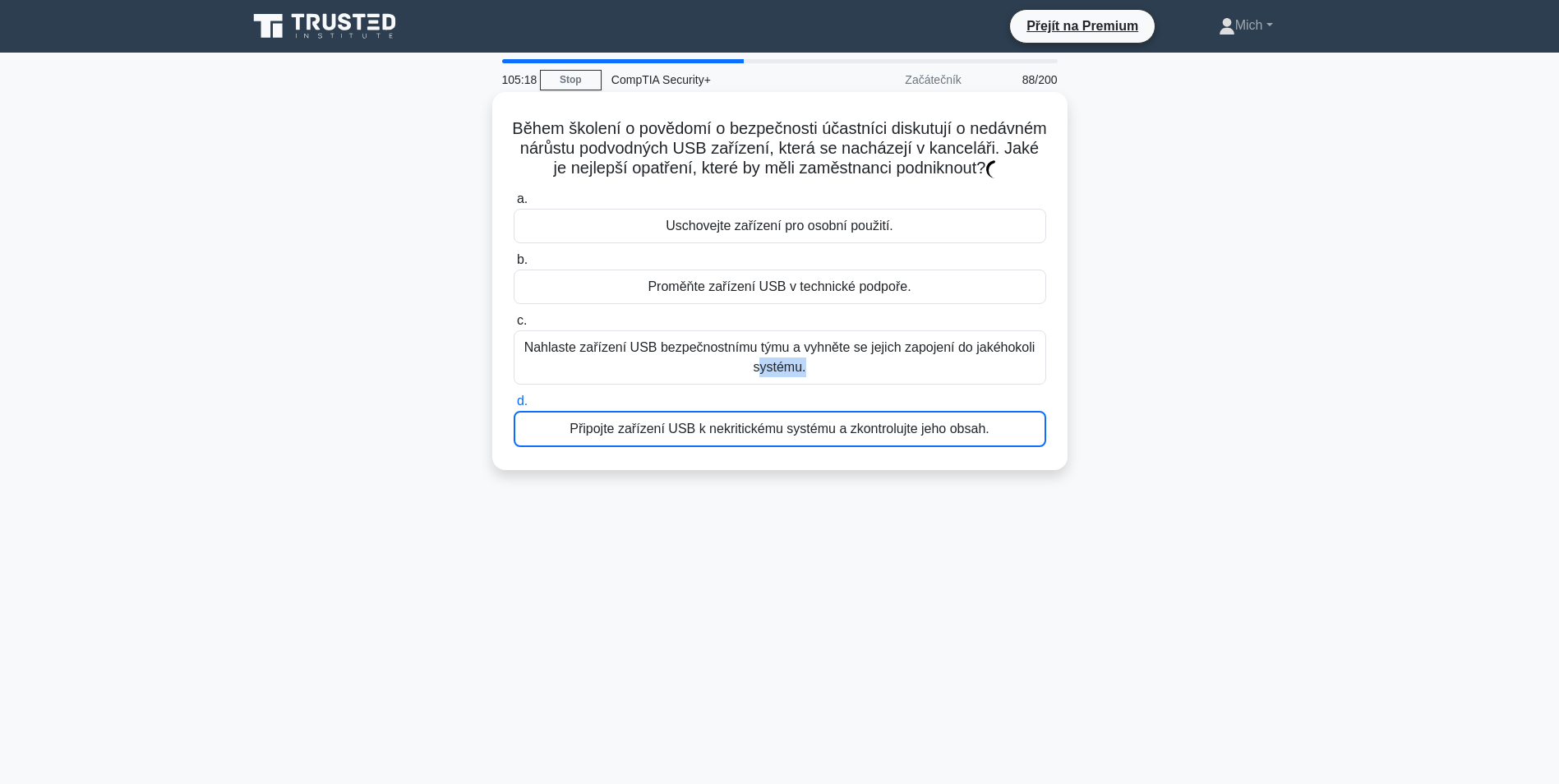
click at [768, 384] on div "Nahlaste zařízení USB bezpečnostnímu týmu a vyhněte se jejich zapojení do jakéh…" at bounding box center [780, 358] width 533 height 55
click at [514, 326] on input "c. Nahlaste zařízení USB bezpečnostnímu týmu a vyhněte se jejich zapojení do ja…" at bounding box center [514, 320] width 0 height 11
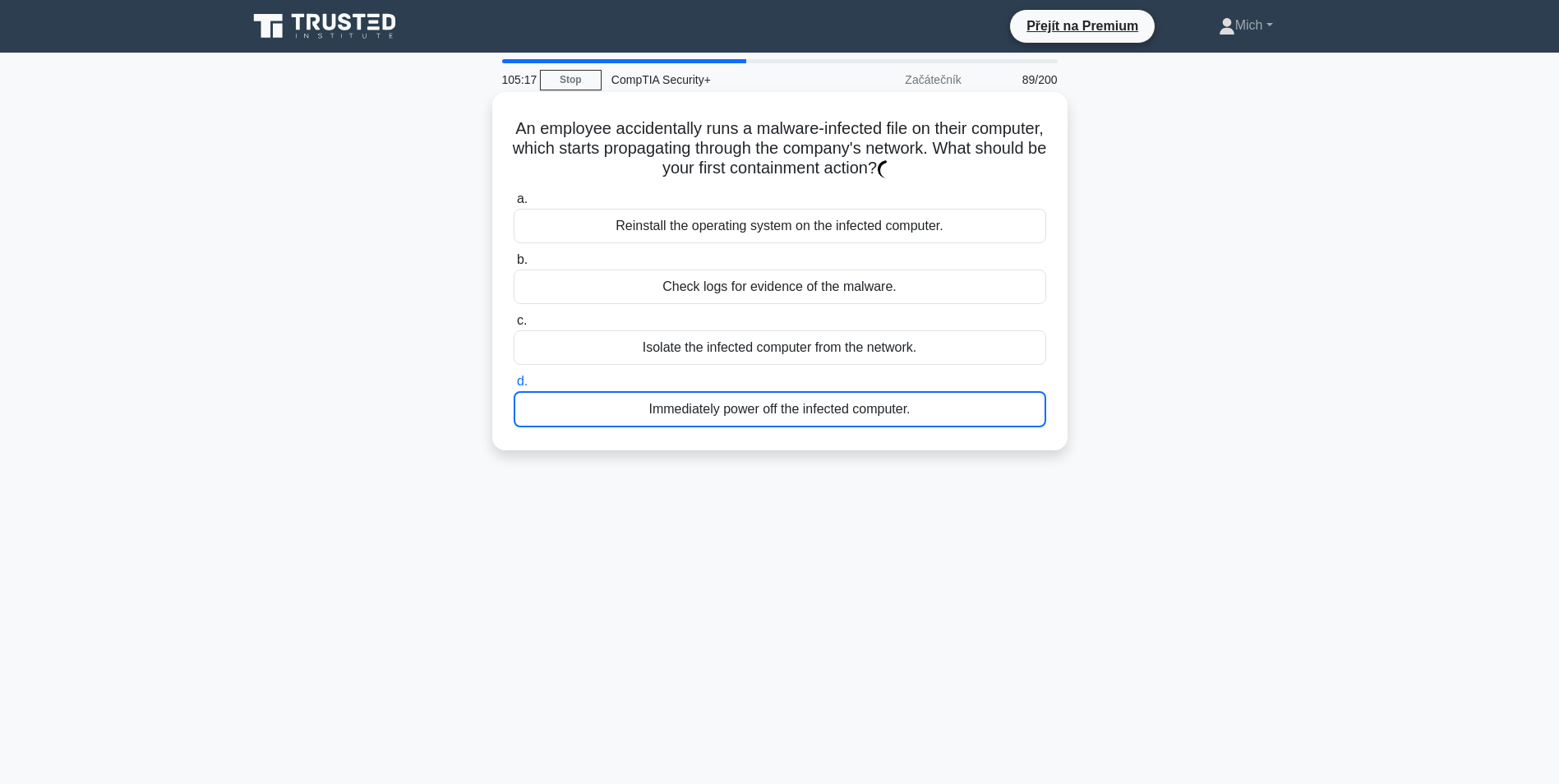
click at [768, 398] on div "Immediately power off the infected computer." at bounding box center [780, 409] width 533 height 36
click at [514, 387] on input "d. Immediately power off the infected computer." at bounding box center [514, 382] width 0 height 11
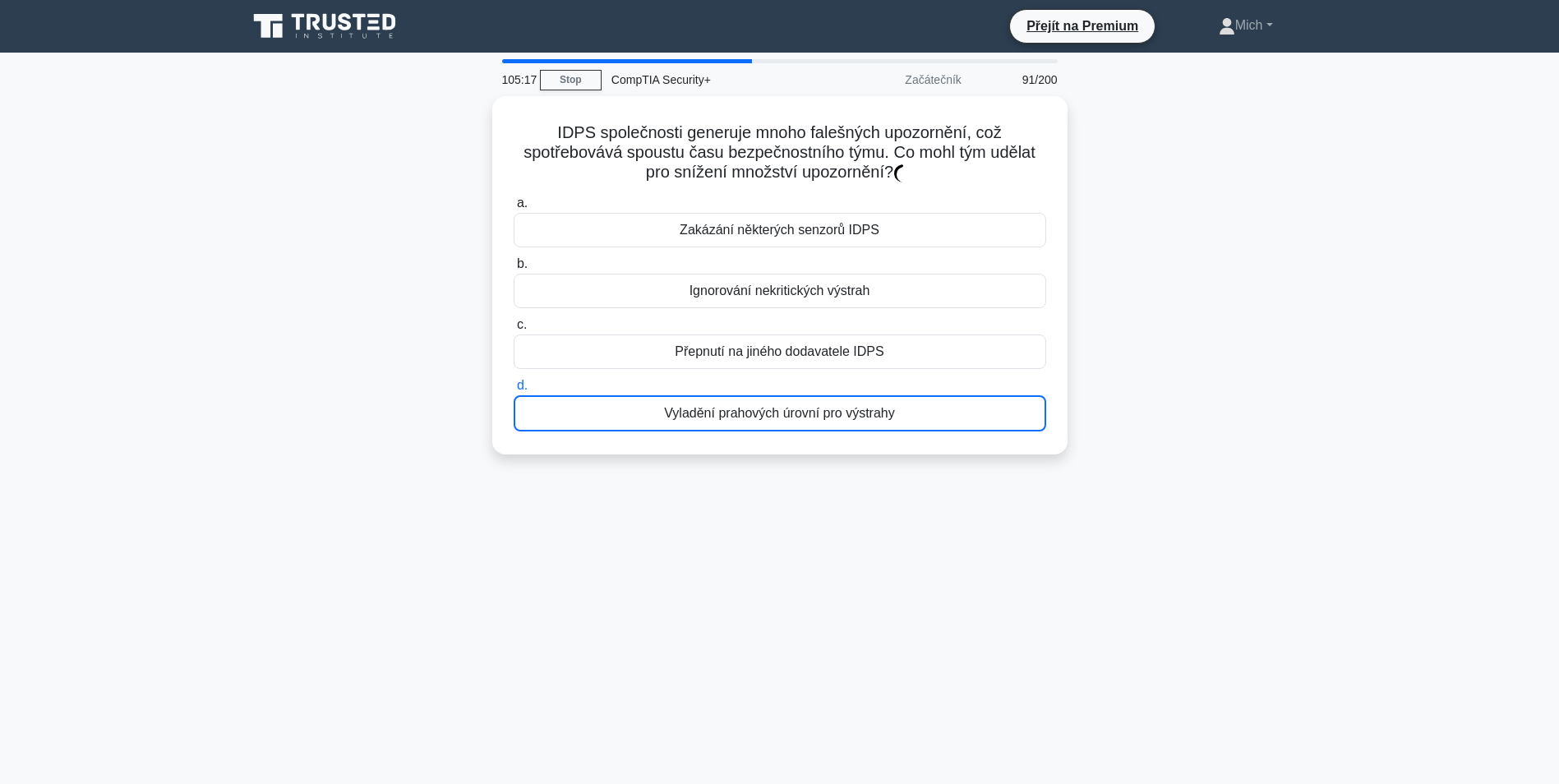
click at [768, 403] on div "Vyladění prahových úrovní pro výstrahy" at bounding box center [780, 413] width 533 height 36
click at [514, 391] on input "d. Vyladění prahových úrovní pro výstrahy" at bounding box center [514, 385] width 0 height 11
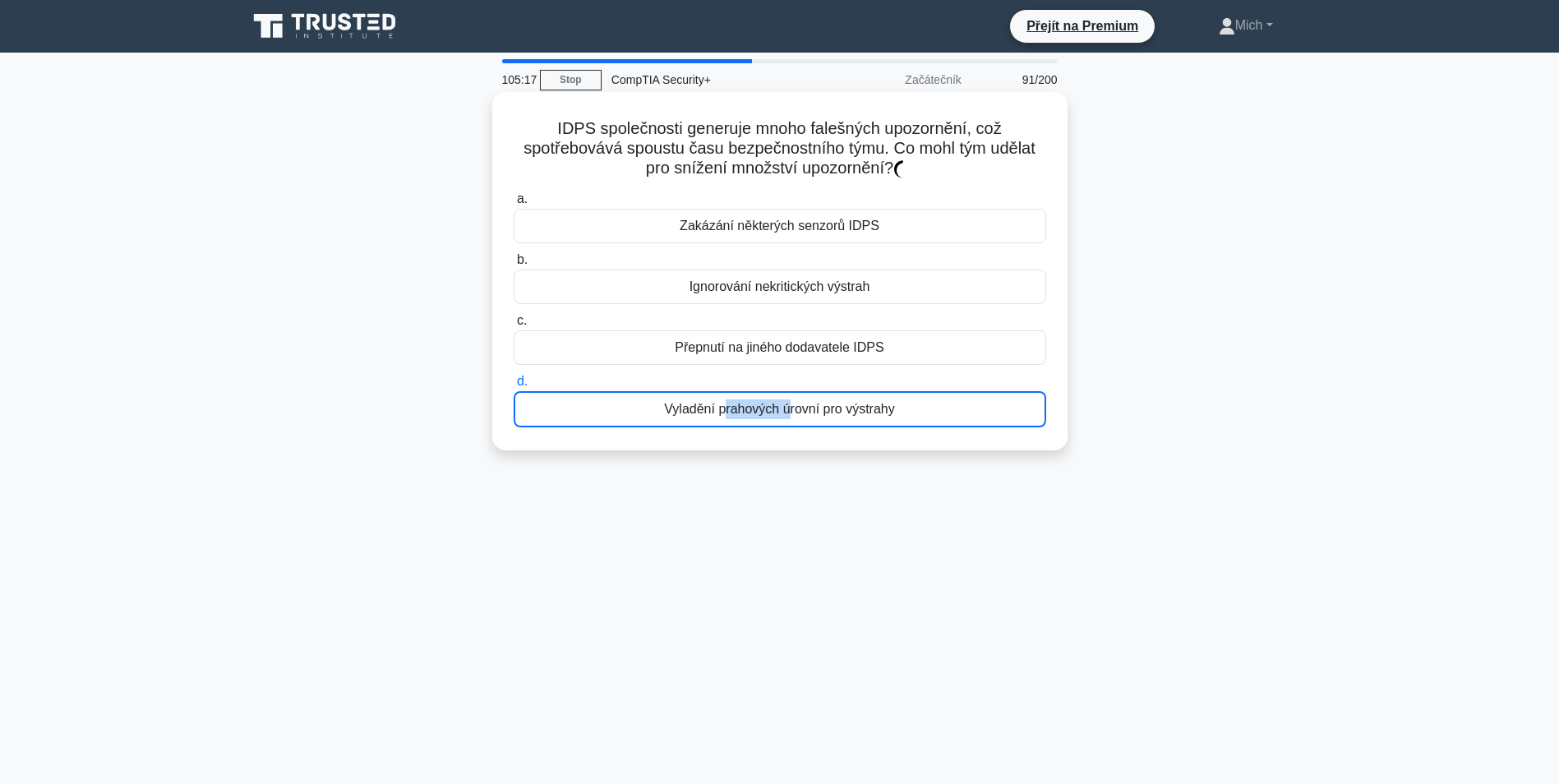
click at [768, 403] on div "Vyladění prahových úrovní pro výstrahy" at bounding box center [780, 409] width 533 height 36
click at [514, 387] on input "d. Vyladění prahových úrovní pro výstrahy" at bounding box center [514, 382] width 0 height 11
click at [769, 417] on div "Vyladění prahových úrovní pro výstrahy" at bounding box center [780, 409] width 533 height 36
click at [514, 387] on input "d. Vyladění prahových úrovní pro výstrahy" at bounding box center [514, 382] width 0 height 11
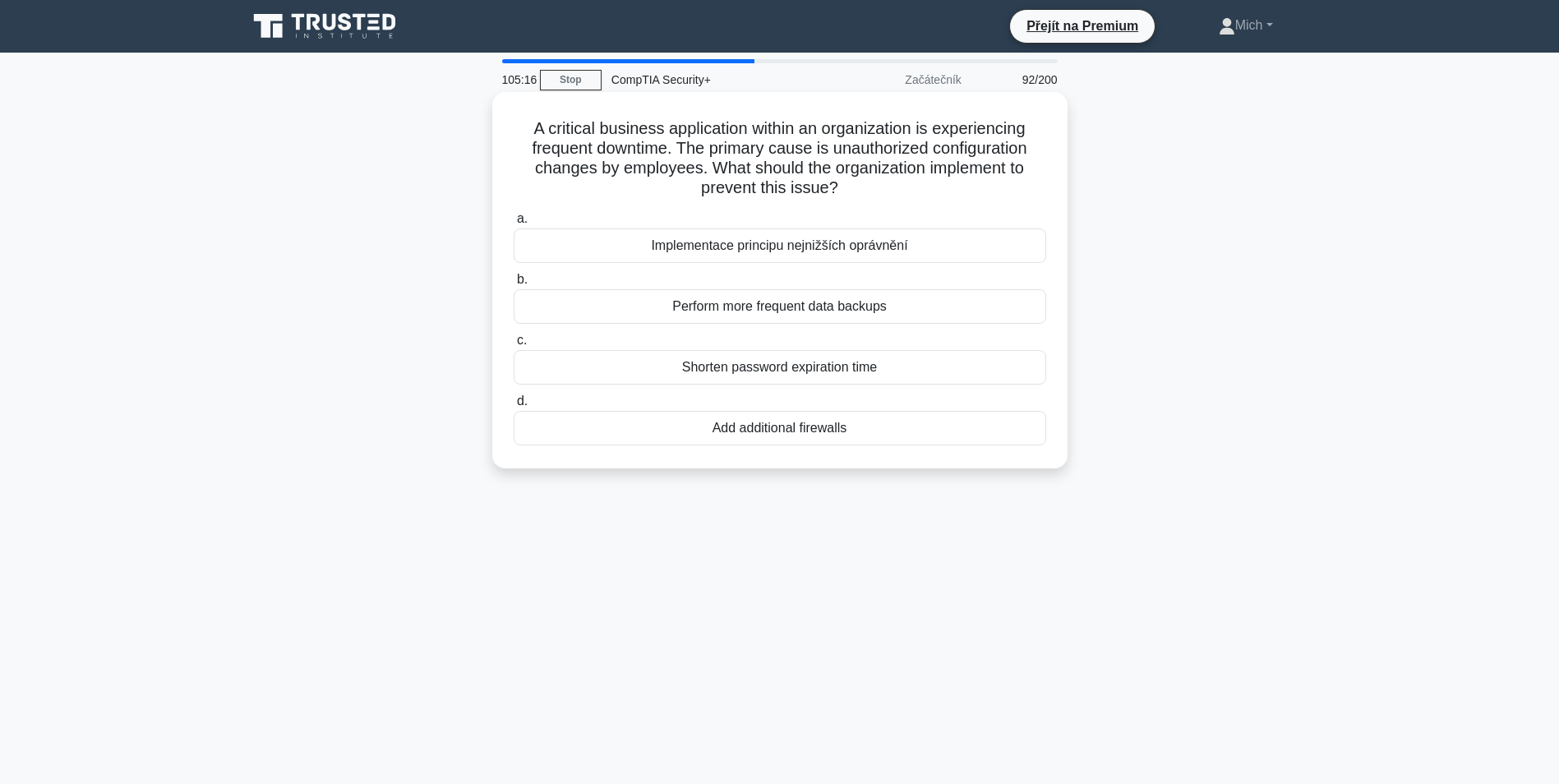
click at [768, 415] on div "Add additional firewalls" at bounding box center [780, 428] width 533 height 35
click at [514, 406] on input "d. Add additional firewalls" at bounding box center [514, 401] width 0 height 11
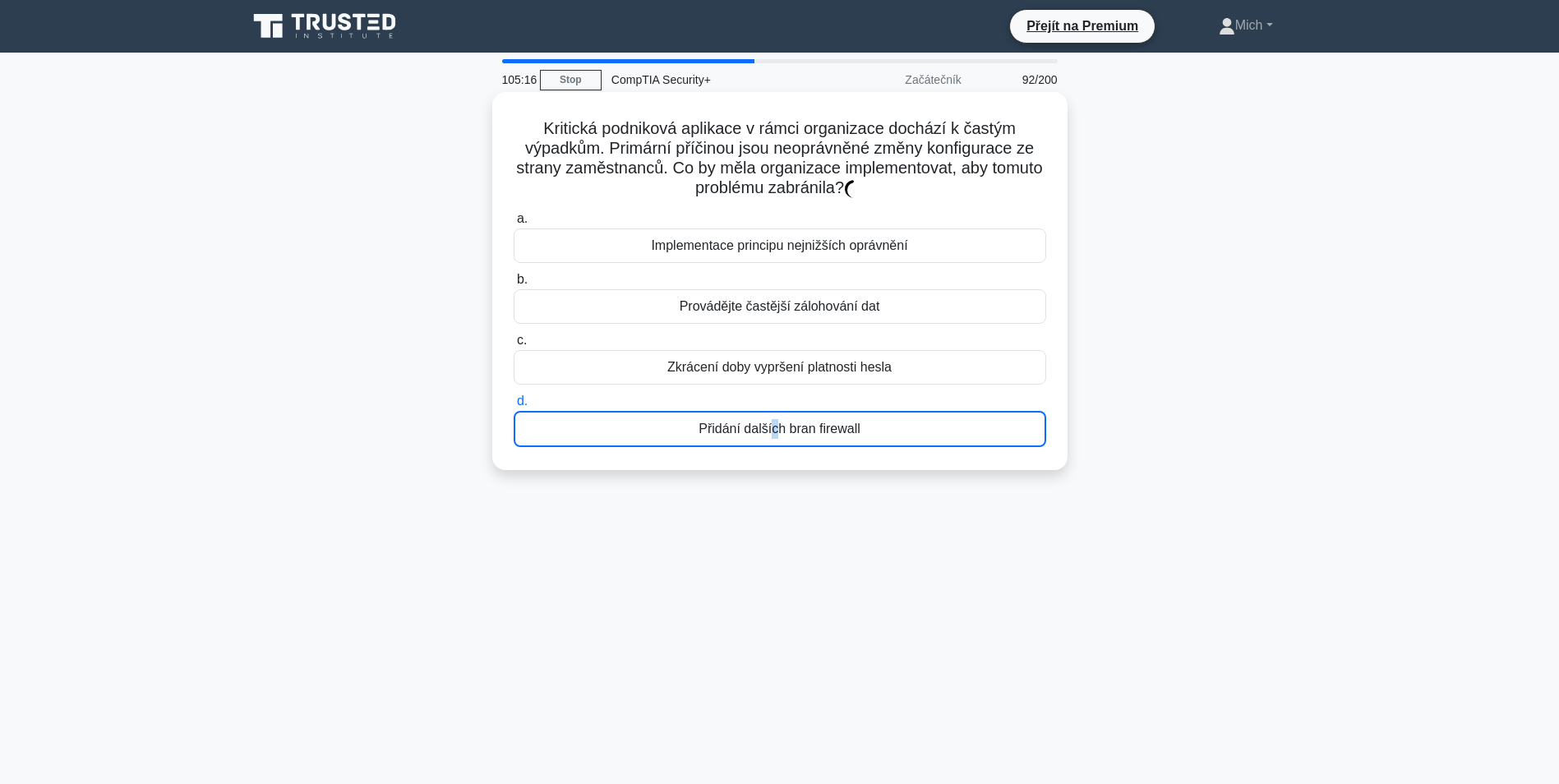
click at [770, 419] on div "Přidání dalších bran firewall" at bounding box center [780, 429] width 533 height 36
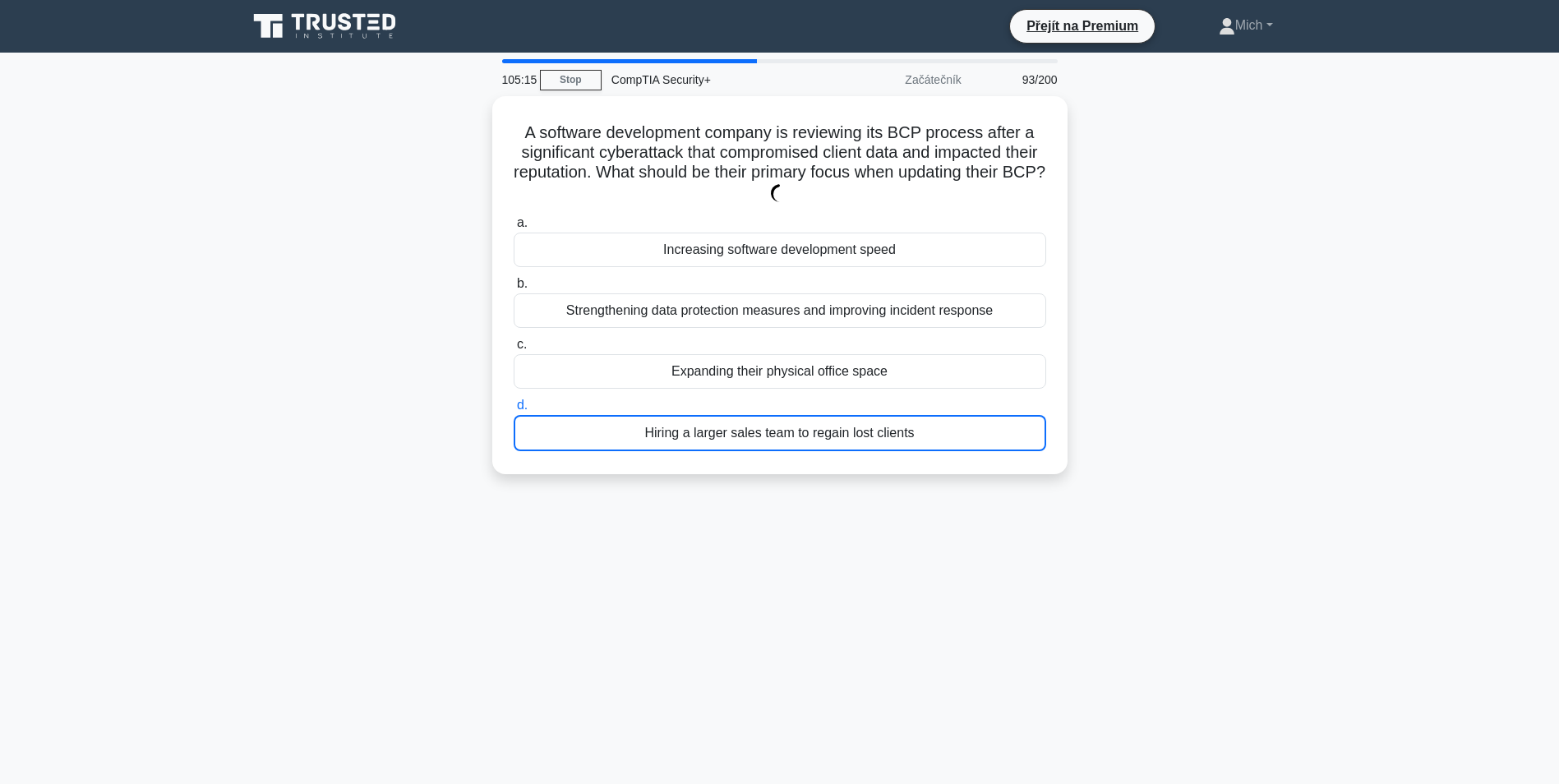
click at [776, 401] on label "d. Hiring a larger sales team to regain lost clients" at bounding box center [780, 424] width 533 height 56
click at [514, 401] on input "d. Hiring a larger sales team to regain lost clients" at bounding box center [514, 406] width 0 height 11
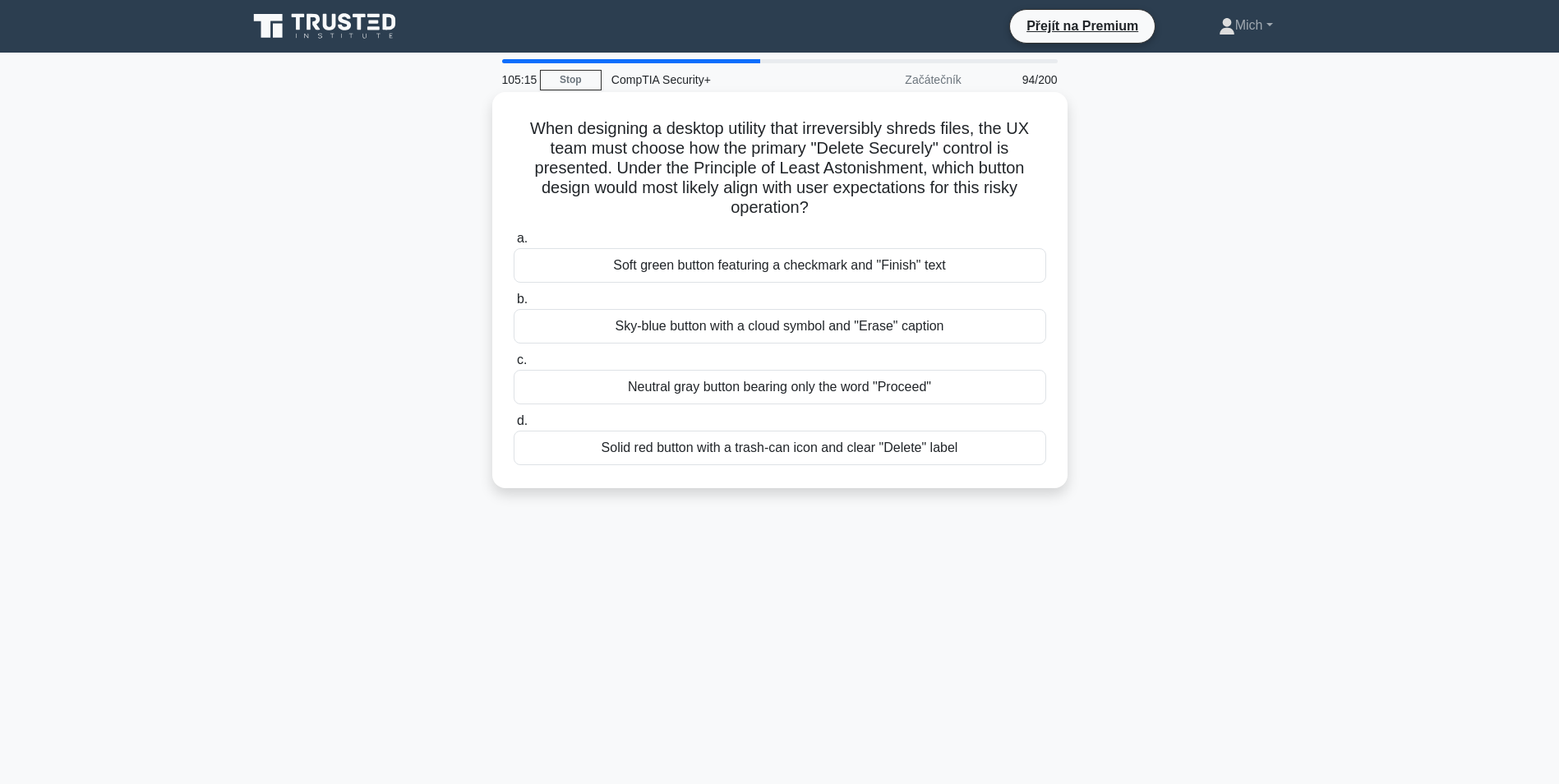
drag, startPoint x: 774, startPoint y: 390, endPoint x: 780, endPoint y: 372, distance: 19.0
click at [776, 378] on div "Neutral gray button bearing only the word "Proceed"" at bounding box center [780, 387] width 533 height 35
click at [514, 366] on input "c. Neutral gray button bearing only the word "Proceed"" at bounding box center [514, 360] width 0 height 11
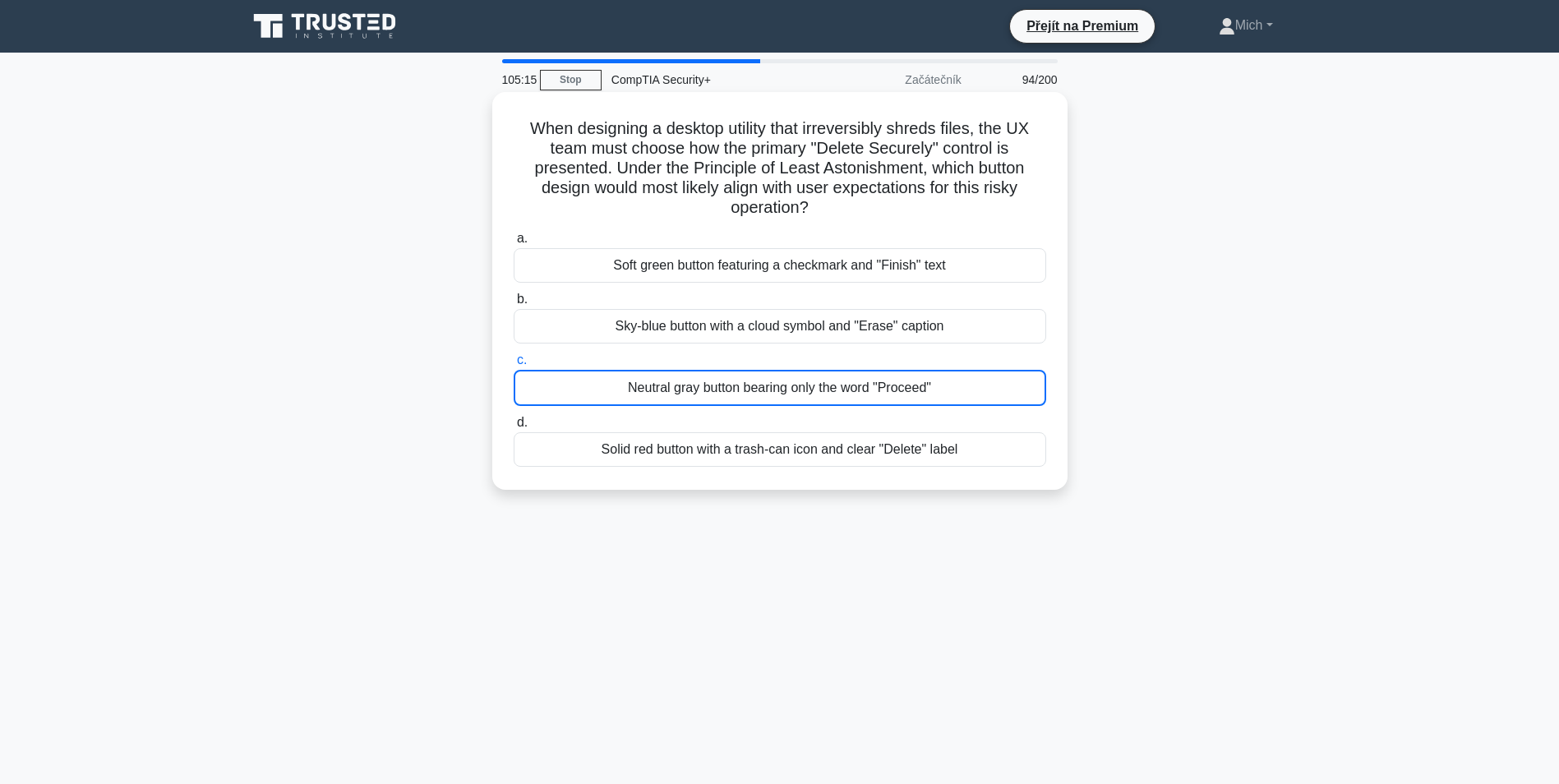
click at [781, 371] on div "Neutral gray button bearing only the word "Proceed"" at bounding box center [780, 388] width 533 height 36
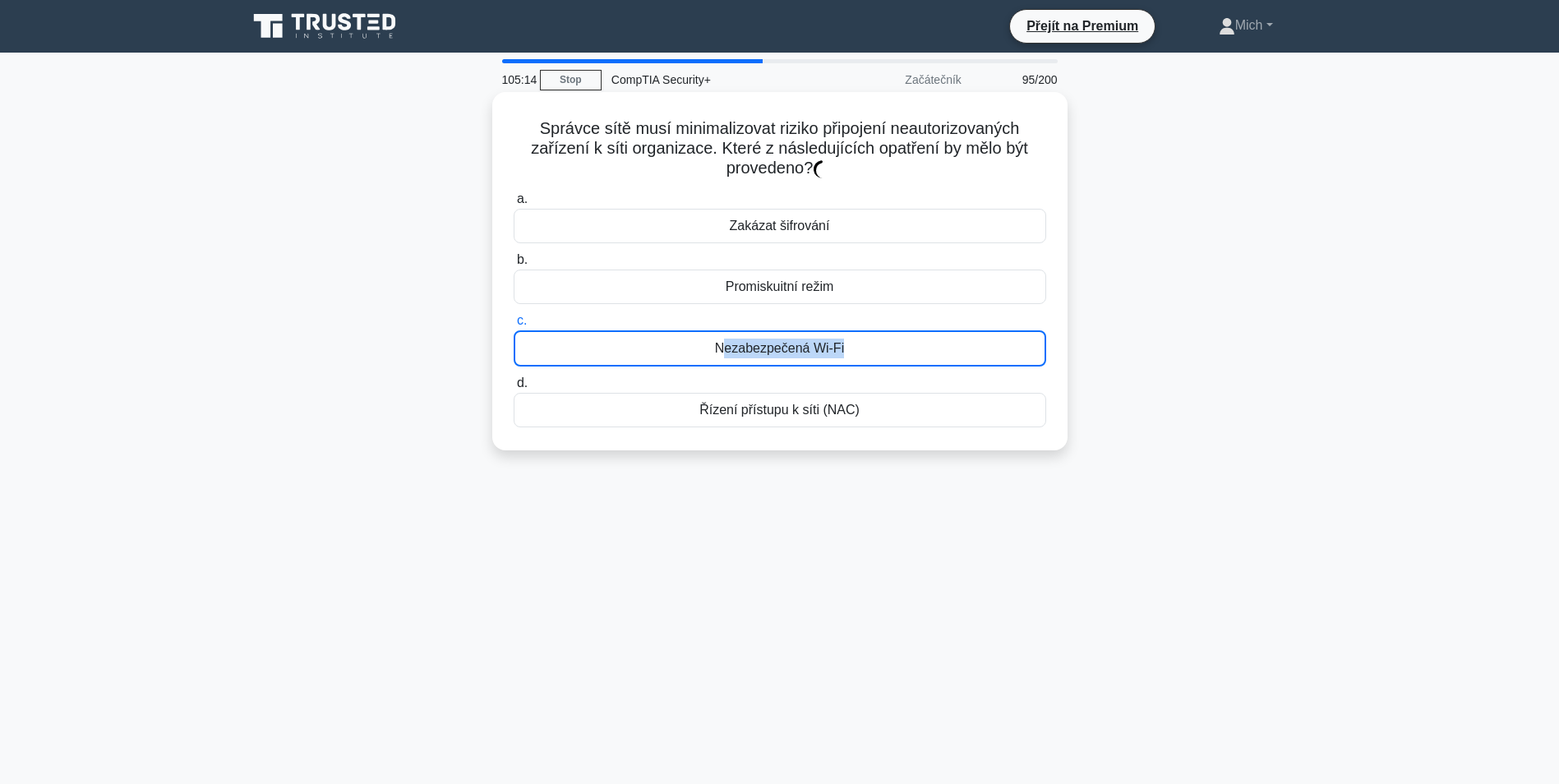
click at [781, 369] on div "a. Zakázat šifrování b. Promiskuitní režim c. Nezabezpečená Wi-Fi d." at bounding box center [780, 308] width 552 height 245
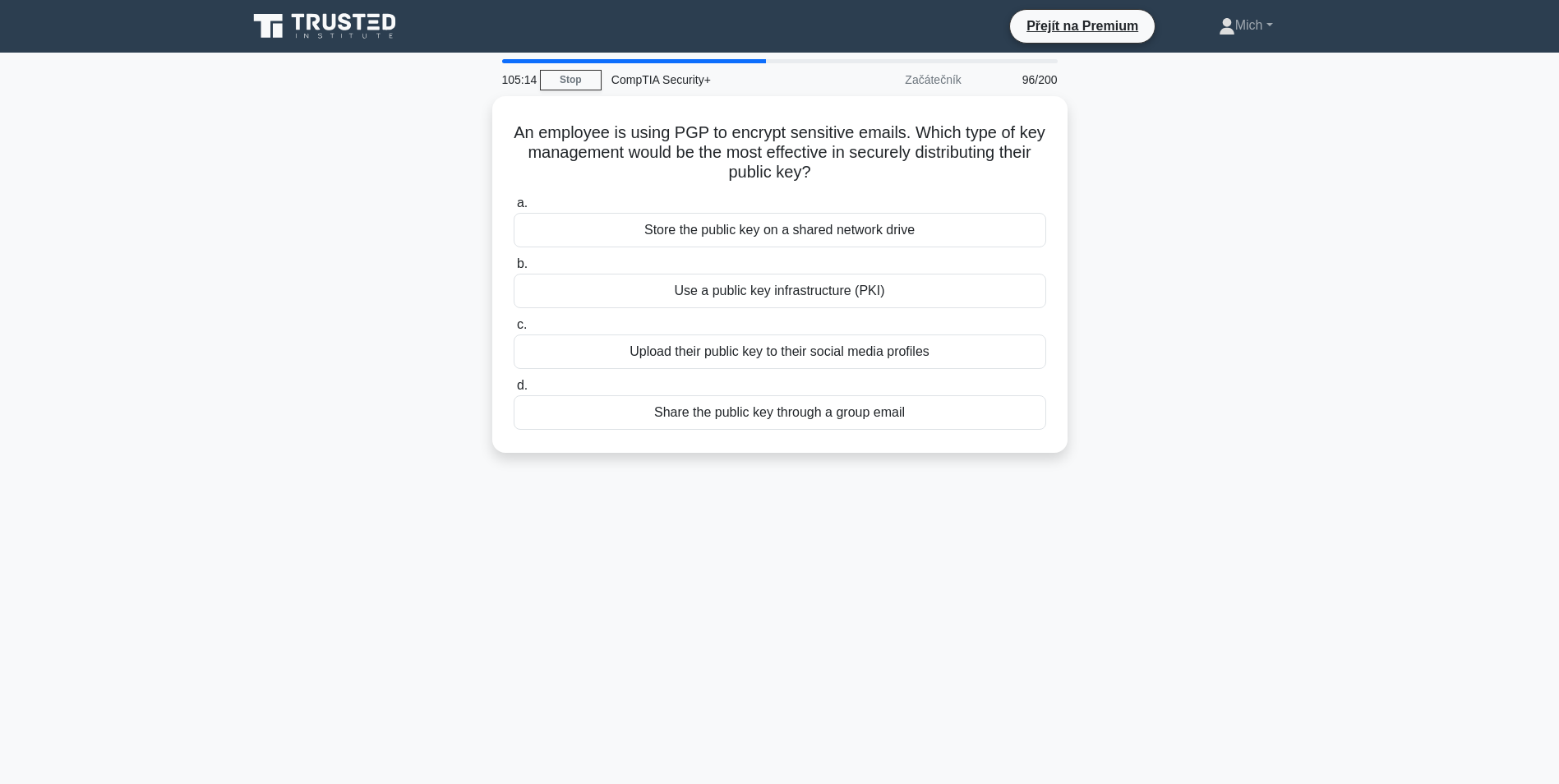
click at [781, 369] on div "a. Store the public key on a shared network drive b. Use a public key infrastru…" at bounding box center [780, 311] width 552 height 243
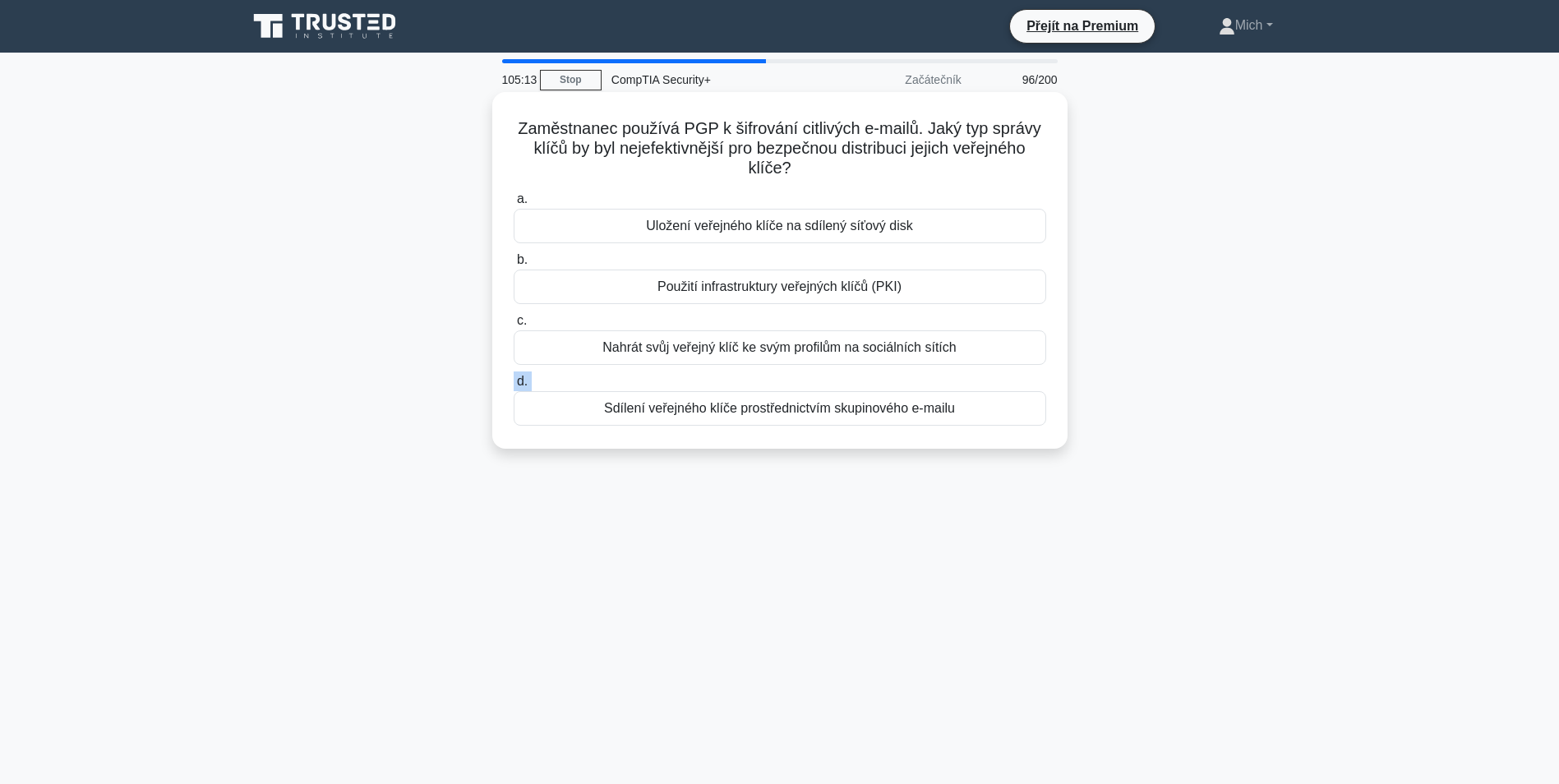
click at [781, 369] on div "a. Uložení veřejného klíče na sdílený síťový disk b. Použití infrastruktury veř…" at bounding box center [780, 307] width 552 height 243
drag, startPoint x: 781, startPoint y: 369, endPoint x: 771, endPoint y: 353, distance: 18.9
click at [779, 357] on div "Nahrát svůj veřejný klíč ke svým profilům na sociálních sítích" at bounding box center [780, 348] width 533 height 35
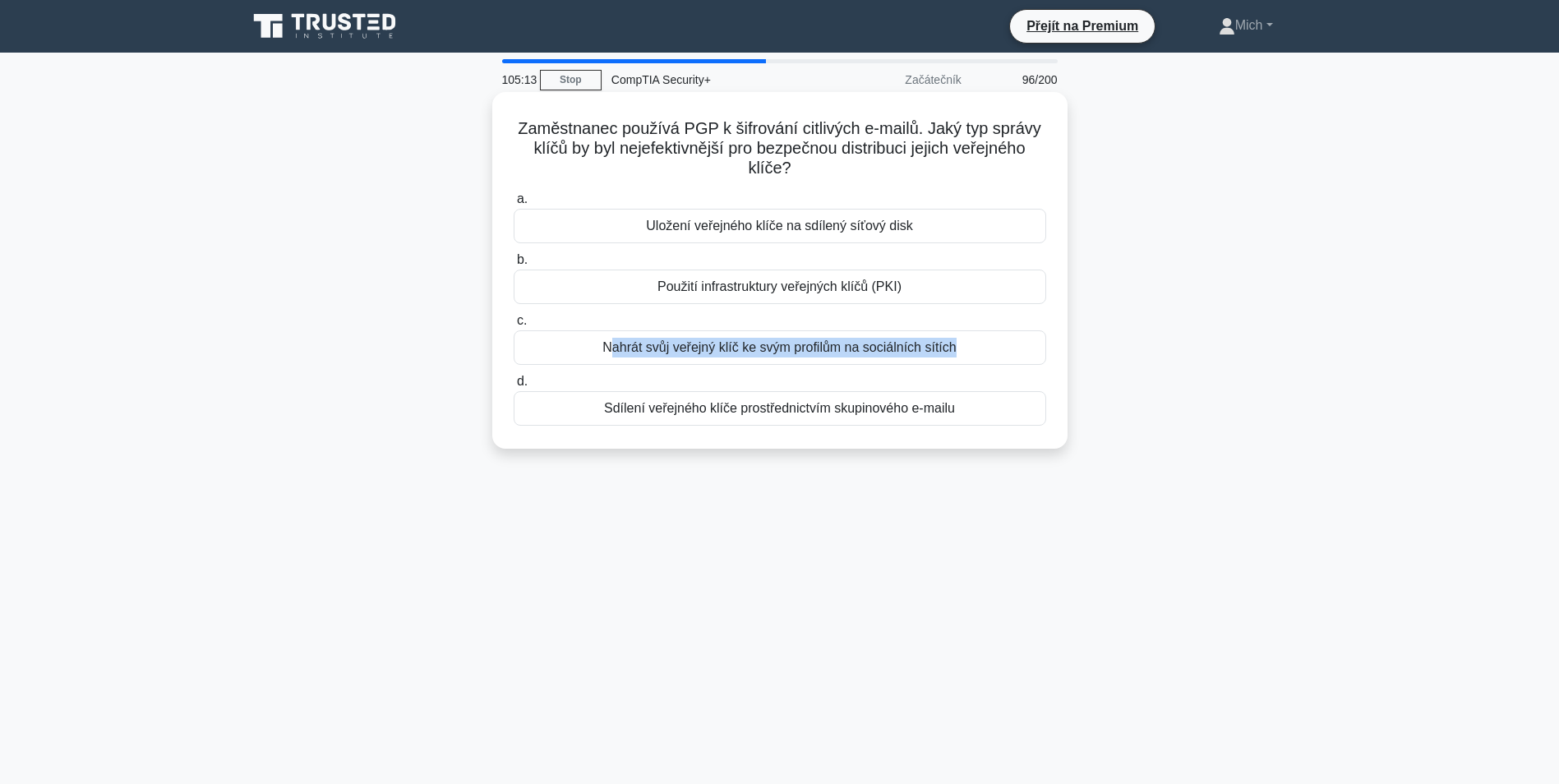
click at [514, 326] on input "c. Nahrát svůj veřejný klíč ke svým profilům na sociálních sítích" at bounding box center [514, 320] width 0 height 11
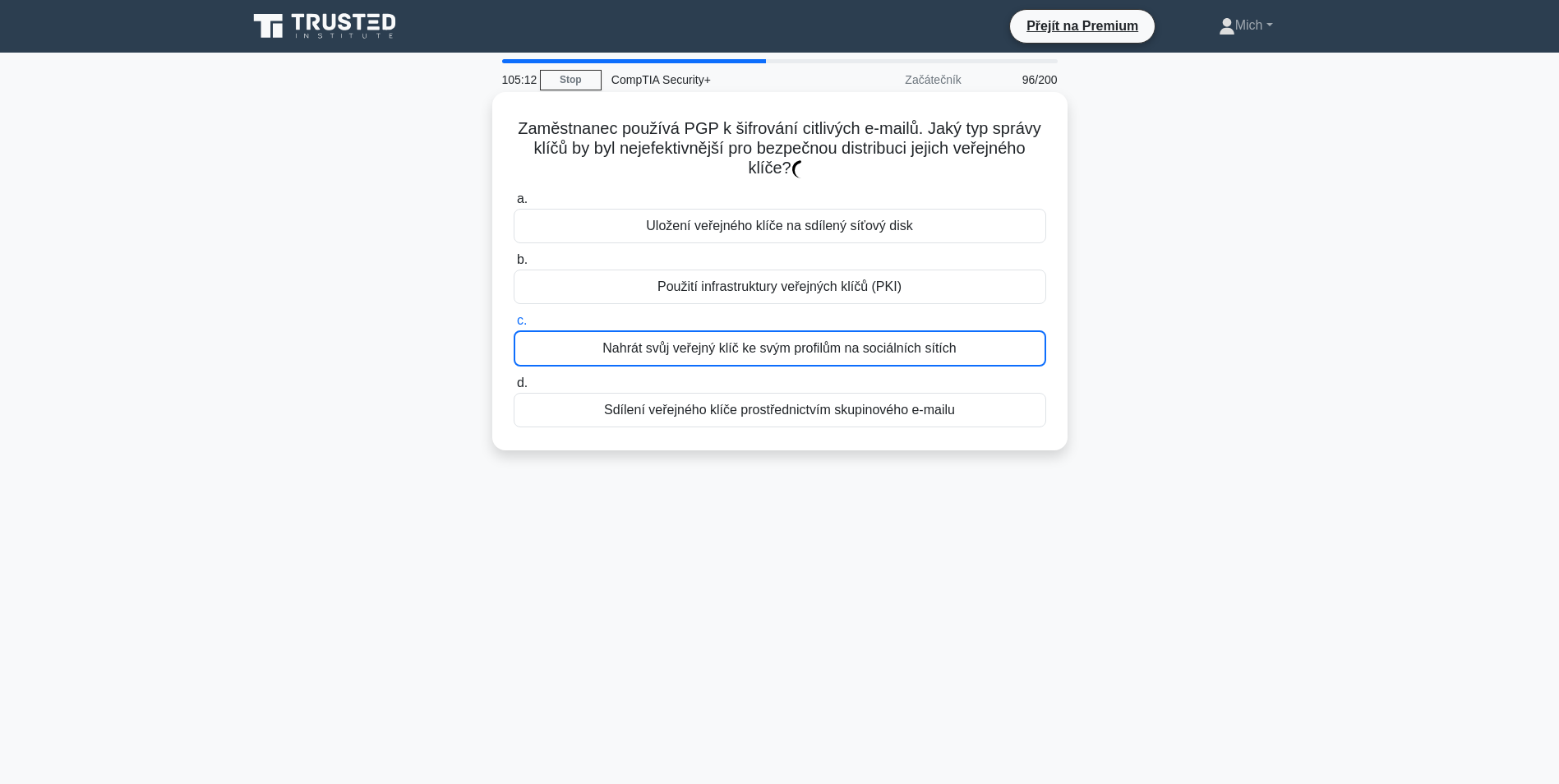
click at [771, 353] on div "Nahrát svůj veřejný klíč ke svým profilům na sociálních sítích" at bounding box center [780, 349] width 533 height 36
click at [514, 326] on input "c. Nahrát svůj veřejný klíč ke svým profilům na sociálních sítích" at bounding box center [514, 320] width 0 height 11
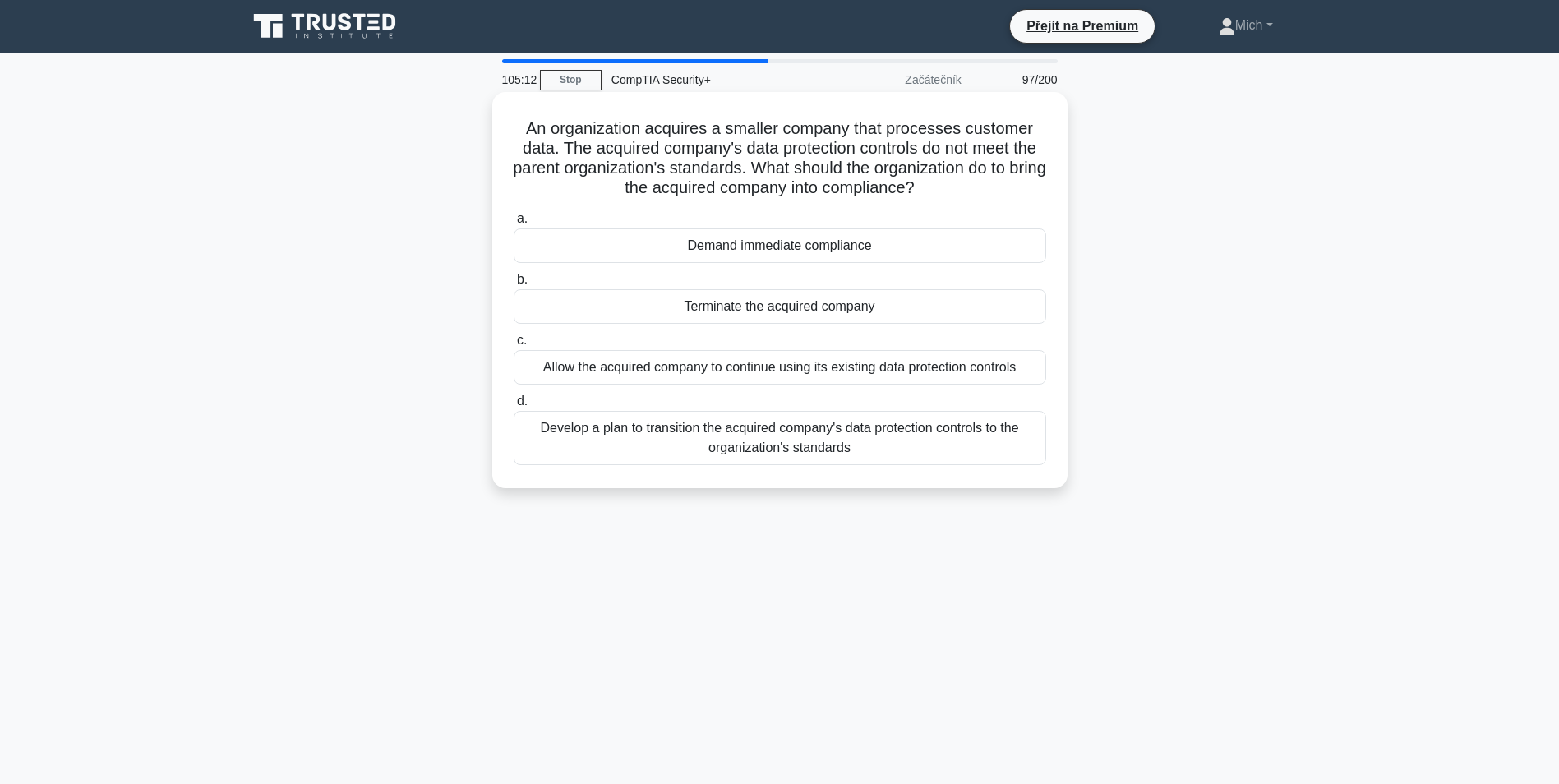
click at [772, 348] on label "c. Allow the acquired company to continue using its existing data protection co…" at bounding box center [780, 358] width 533 height 55
click at [514, 346] on input "c. Allow the acquired company to continue using its existing data protection co…" at bounding box center [514, 340] width 0 height 11
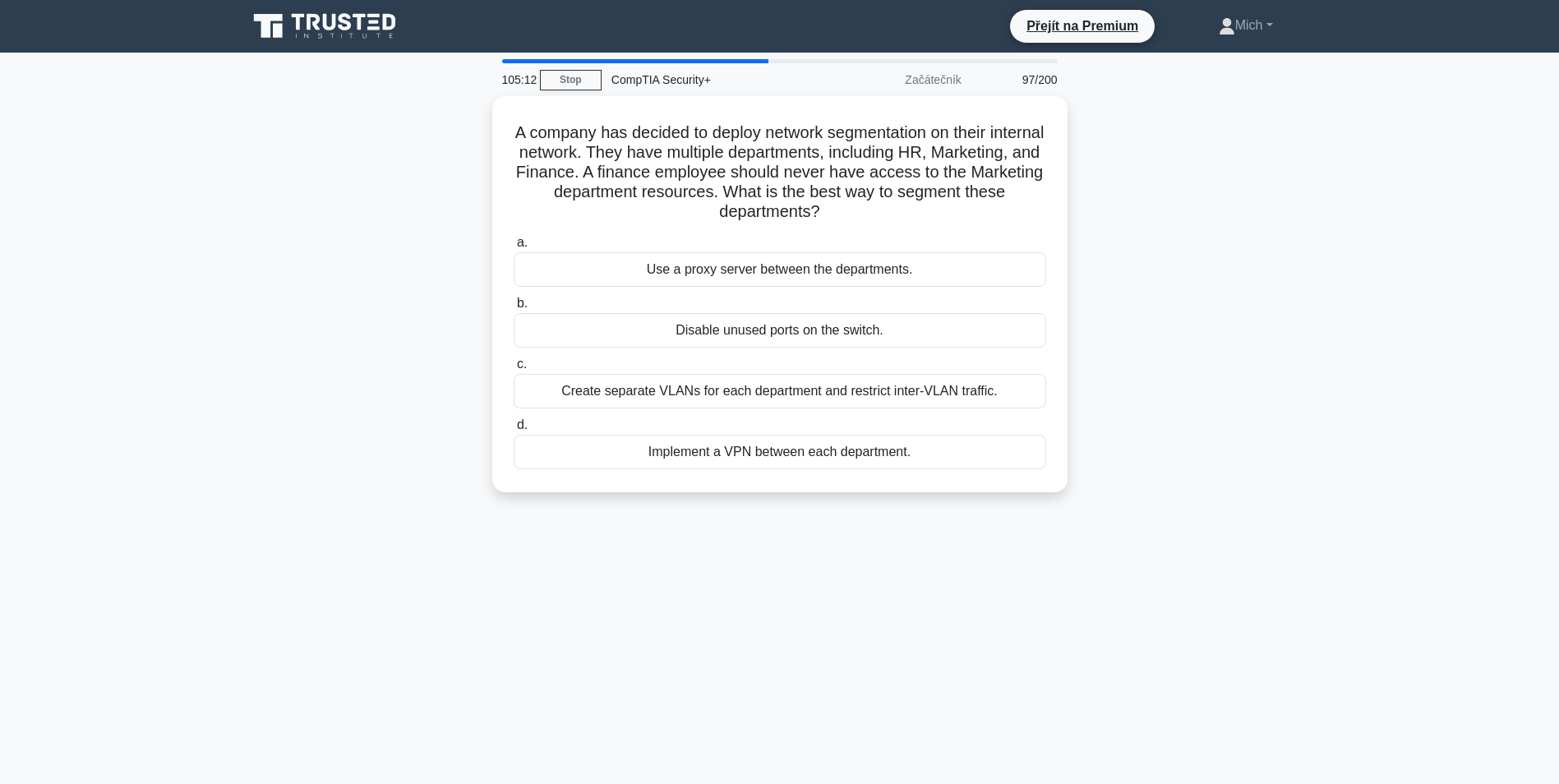
click at [772, 348] on div "a. Use a proxy server between the departments. b. Disable unused ports on the s…" at bounding box center [780, 350] width 552 height 243
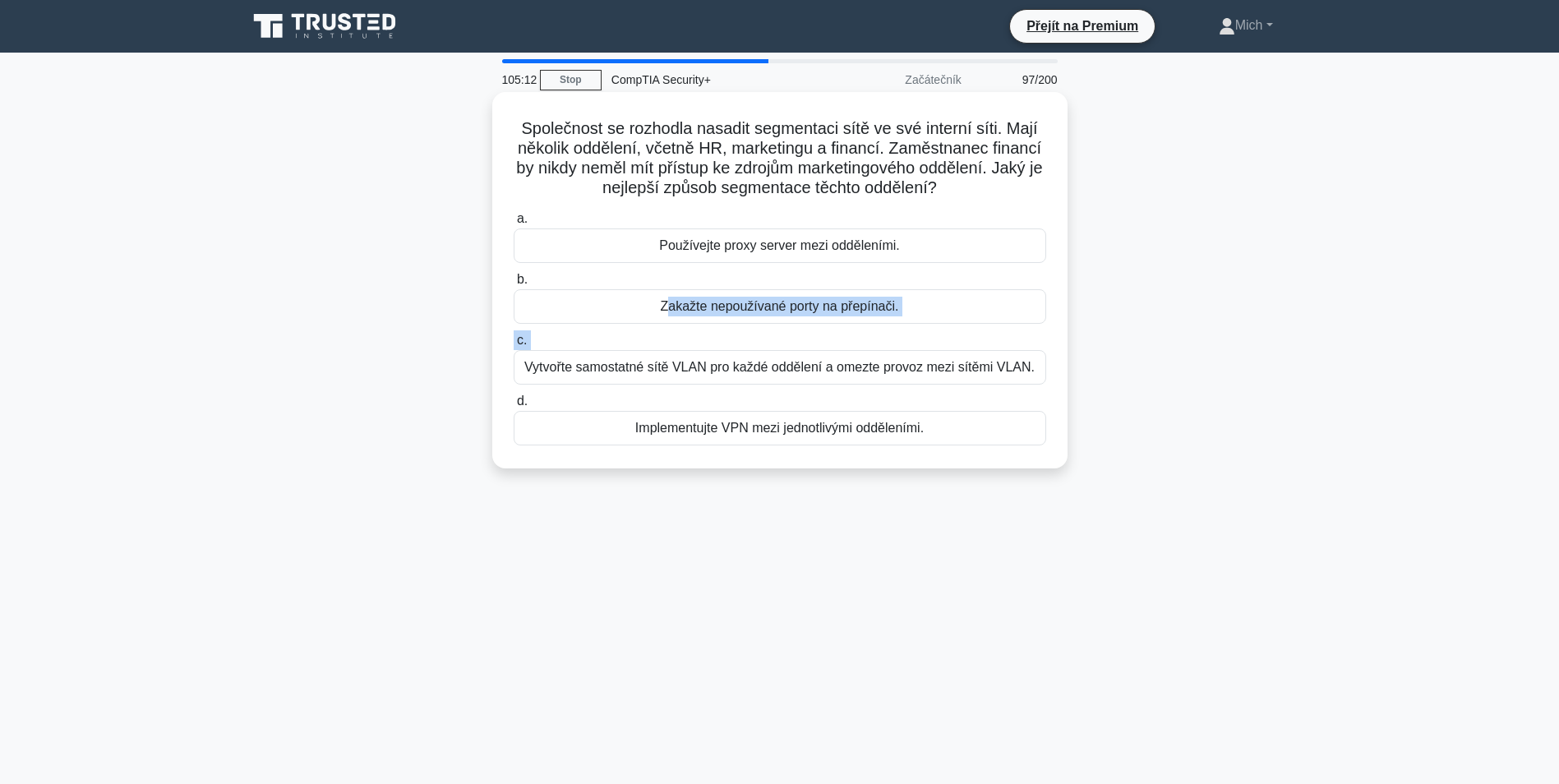
click at [772, 348] on div "a. Používejte proxy server mezi odděleními. b. Zakažte nepoužívané porty na pře…" at bounding box center [780, 326] width 552 height 243
click at [772, 348] on label "c. Vytvořte samostatné sítě VLAN pro každé oddělení a omezte provoz mezi sítěmi…" at bounding box center [780, 358] width 533 height 55
click at [514, 346] on input "c. Vytvořte samostatné sítě VLAN pro každé oddělení a omezte provoz mezi sítěmi…" at bounding box center [514, 340] width 0 height 11
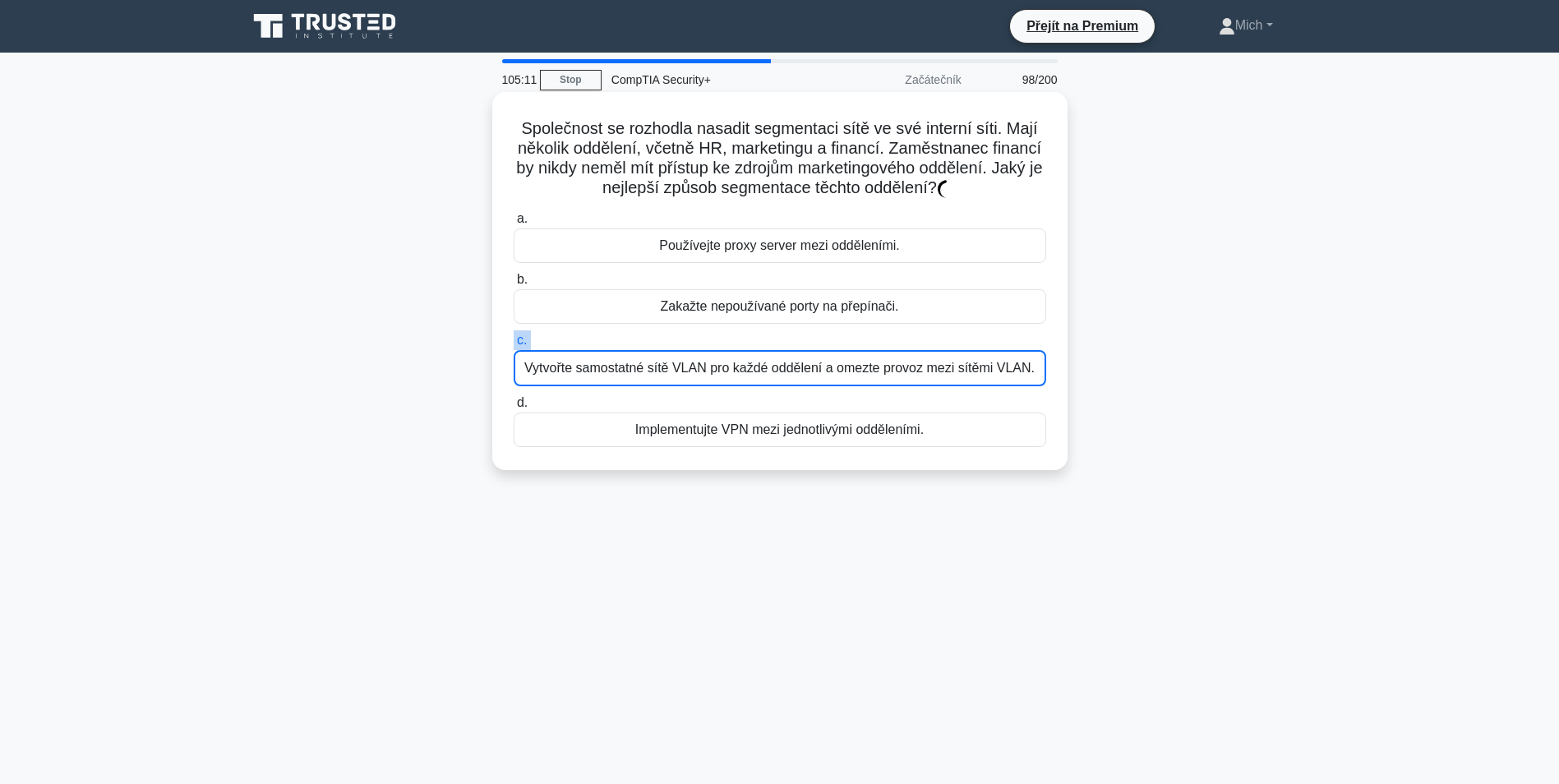
click at [772, 349] on label "c. Vytvořte samostatné sítě VLAN pro každé oddělení a omezte provoz mezi sítěmi…" at bounding box center [780, 359] width 533 height 56
click at [514, 346] on input "c. Vytvořte samostatné sítě VLAN pro každé oddělení a omezte provoz mezi sítěmi…" at bounding box center [514, 340] width 0 height 11
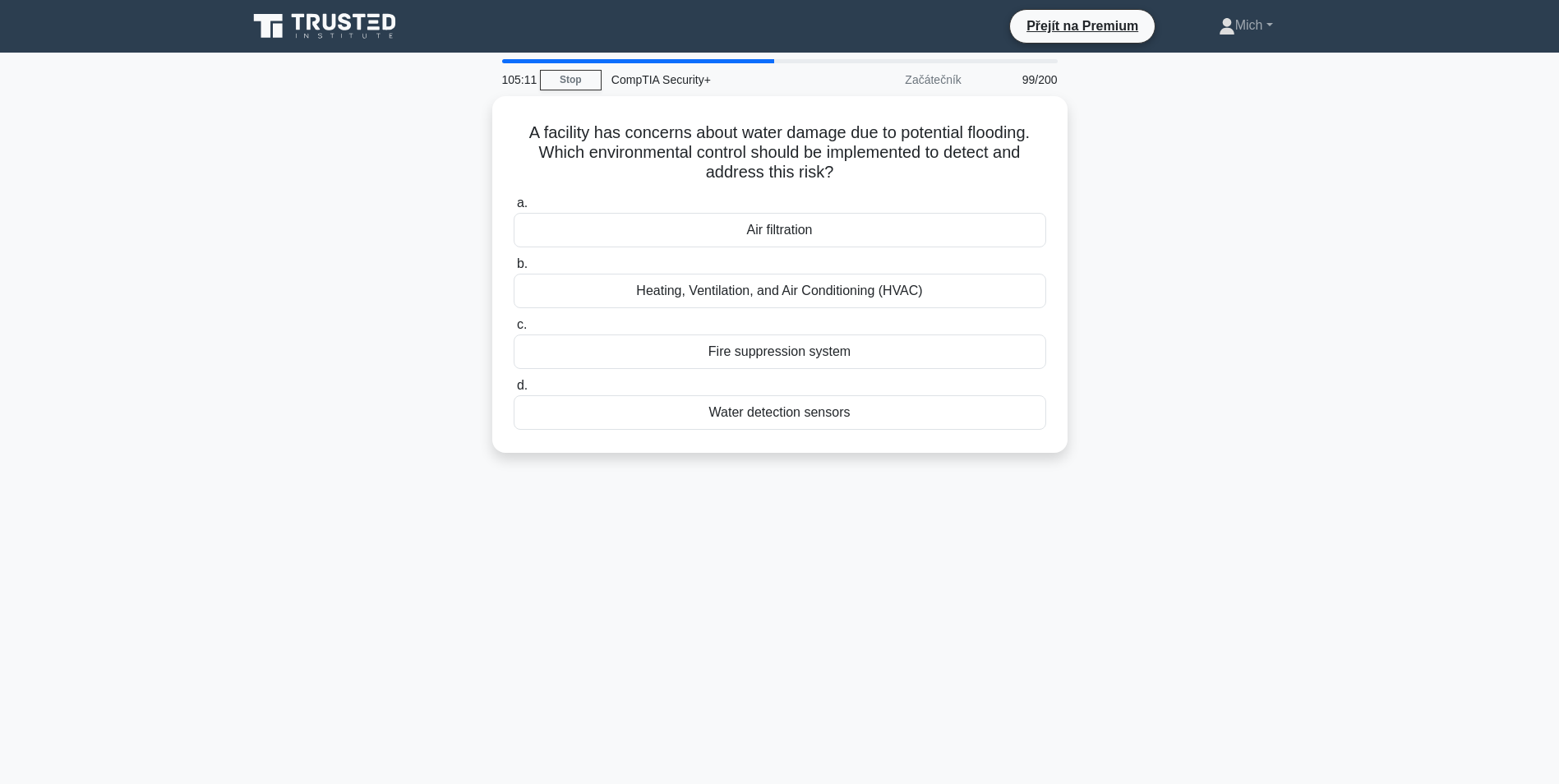
drag, startPoint x: 772, startPoint y: 349, endPoint x: 771, endPoint y: 366, distance: 17.0
click at [771, 366] on div "Fire suppression system" at bounding box center [780, 351] width 533 height 35
click at [514, 331] on input "c. Fire suppression system" at bounding box center [514, 325] width 0 height 11
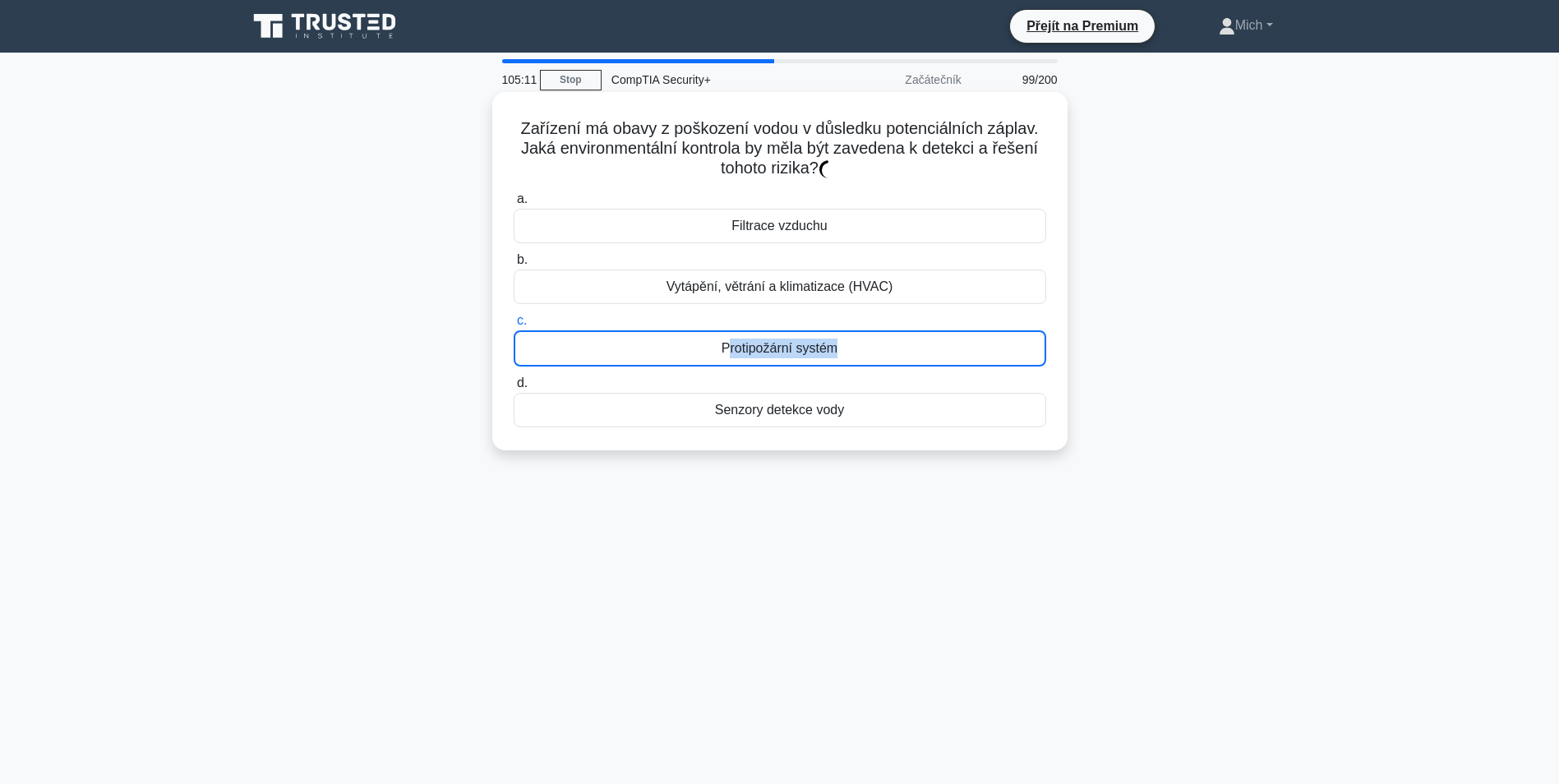
click at [771, 366] on div "Protipožární systém" at bounding box center [780, 349] width 533 height 36
click at [514, 326] on input "c. Protipožární systém" at bounding box center [514, 320] width 0 height 11
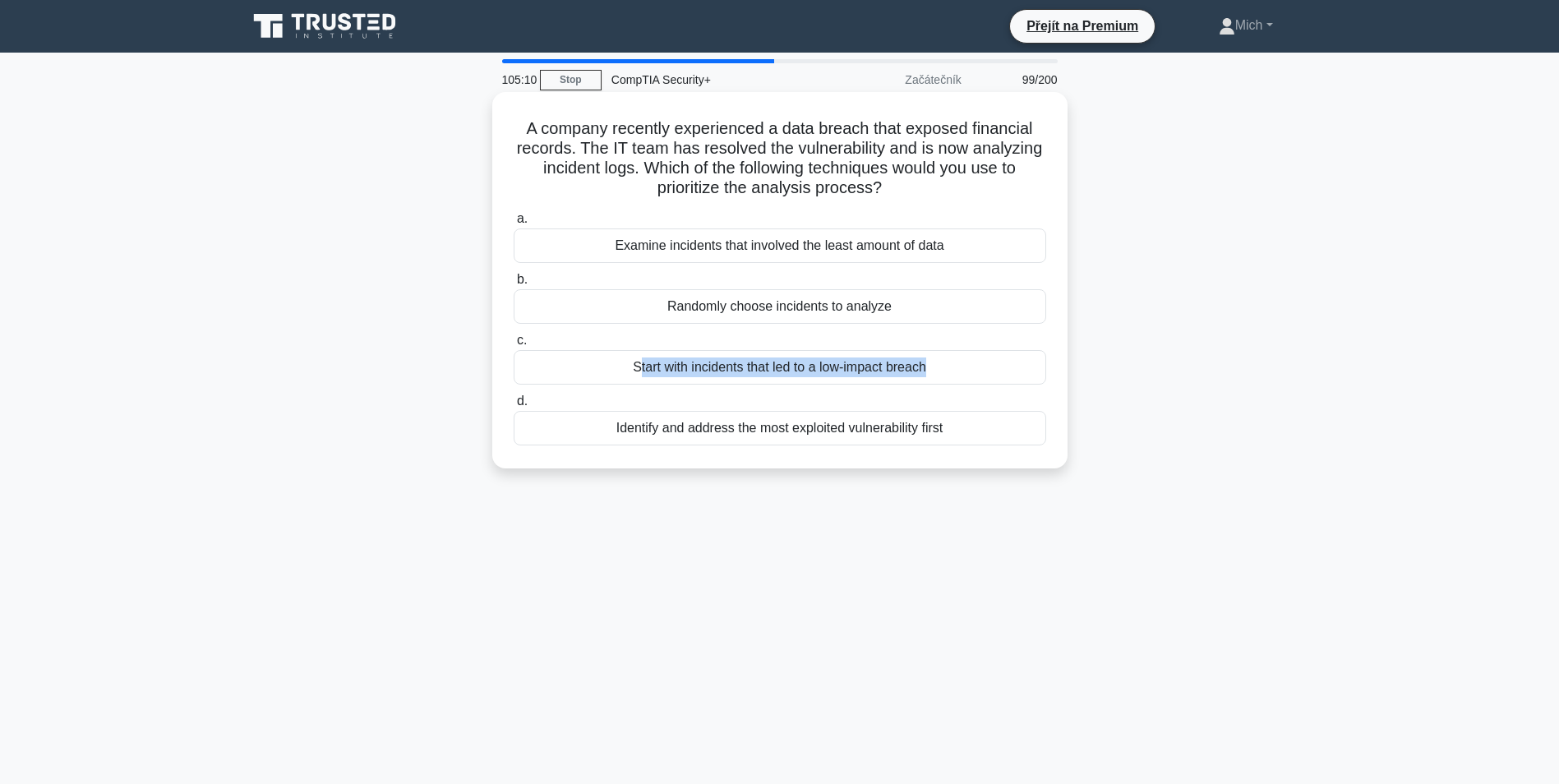
click at [771, 366] on div "Start with incidents that led to a low-impact breach" at bounding box center [780, 367] width 533 height 35
click at [514, 346] on input "c. Start with incidents that led to a low-impact breach" at bounding box center [514, 340] width 0 height 11
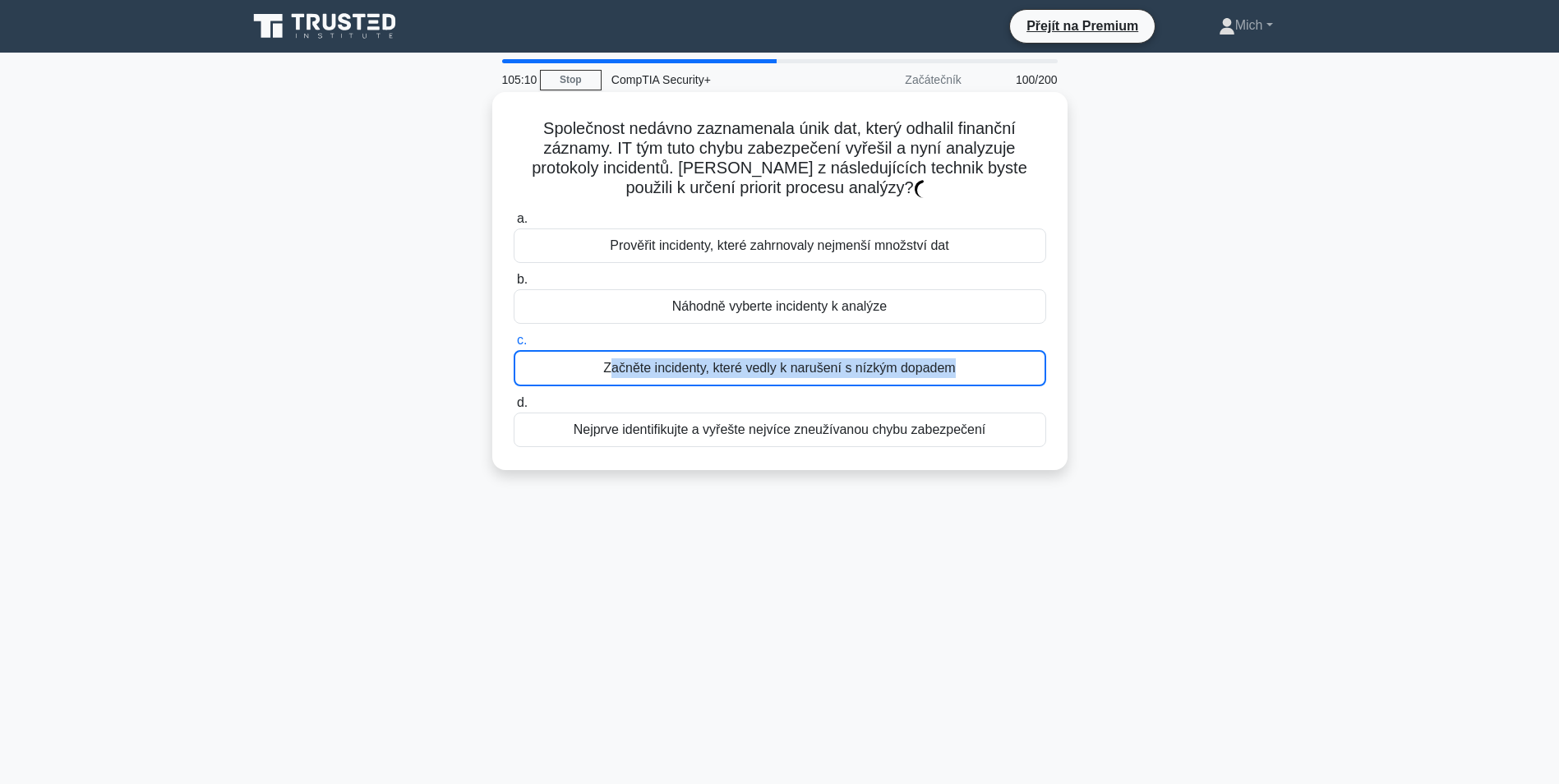
click at [771, 366] on div "Začněte incidenty, které vedly k narušení s nízkým dopadem" at bounding box center [780, 368] width 533 height 36
click at [514, 346] on input "c. Začněte incidenty, které vedly k narušení s nízkým dopadem" at bounding box center [514, 340] width 0 height 11
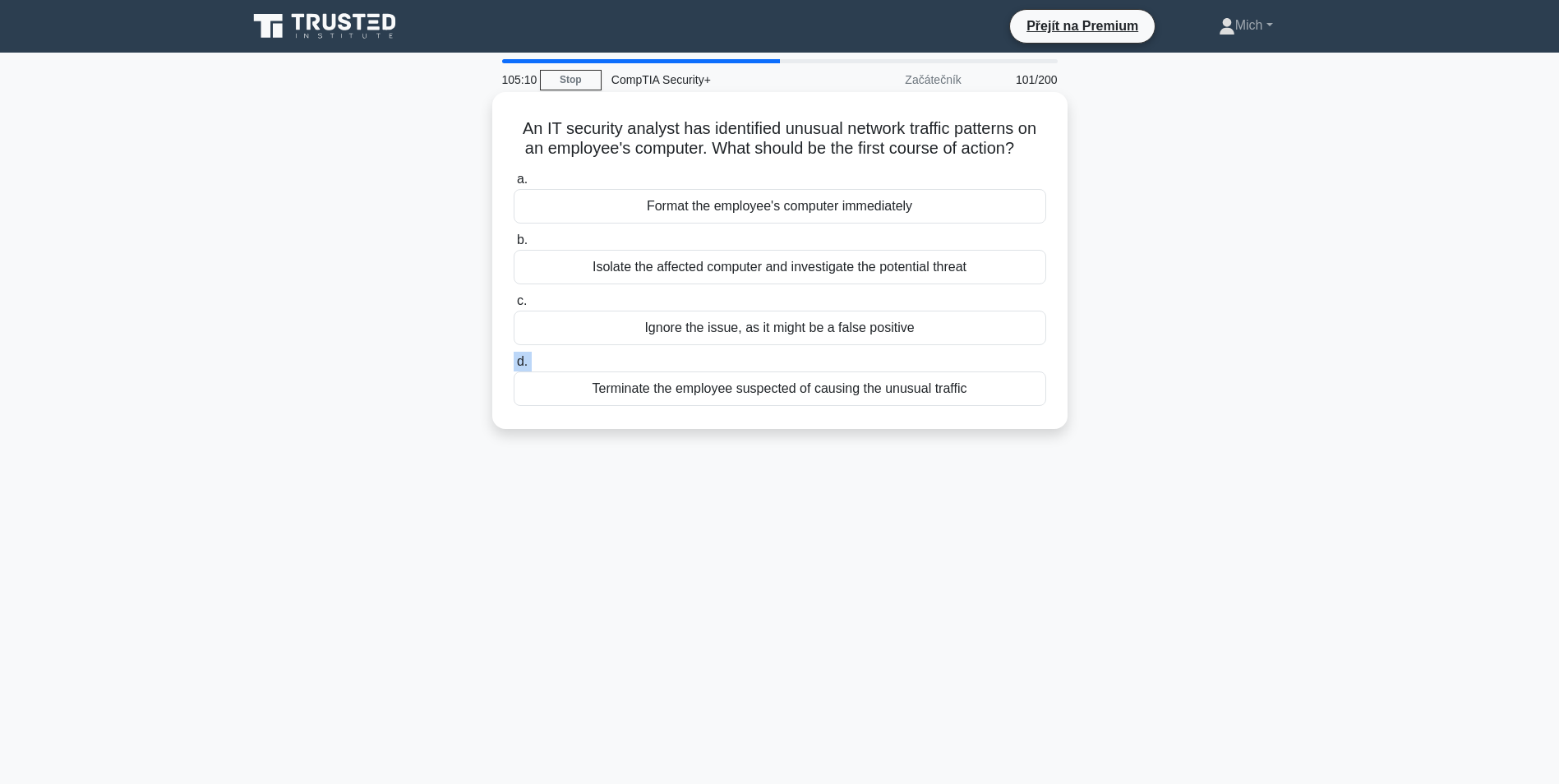
click at [772, 366] on label "d. Terminate the employee suspected of causing the unusual traffic" at bounding box center [780, 379] width 533 height 55
click at [514, 366] on input "d. Terminate the employee suspected of causing the unusual traffic" at bounding box center [514, 362] width 0 height 11
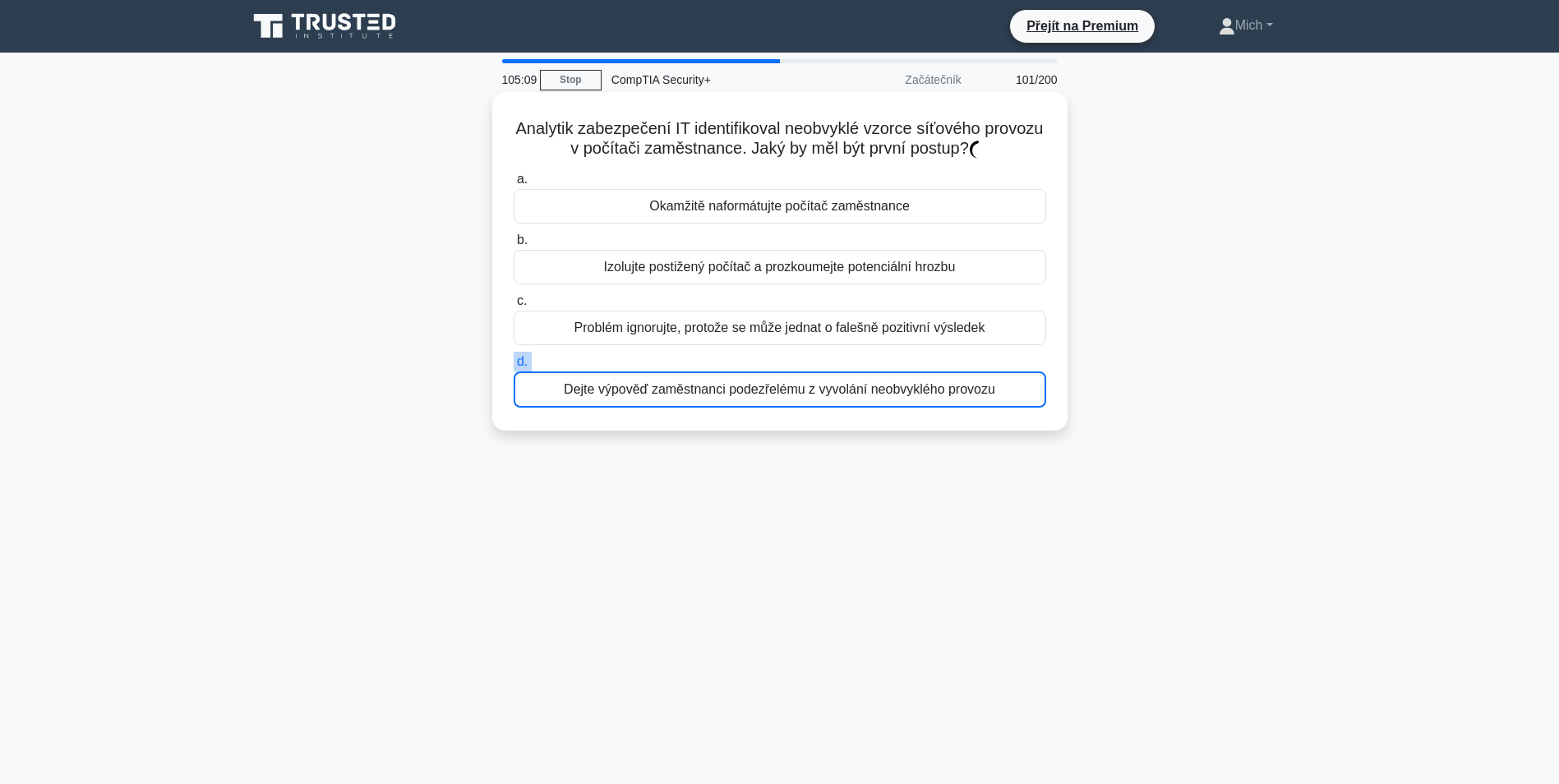
click at [773, 366] on label "d. Dejte výpověď zaměstnanci podezřelému z vyvolání neobvyklého provozu" at bounding box center [780, 380] width 533 height 56
click at [514, 366] on input "d. Dejte výpověď zaměstnanci podezřelému z vyvolání neobvyklého provozu" at bounding box center [514, 362] width 0 height 11
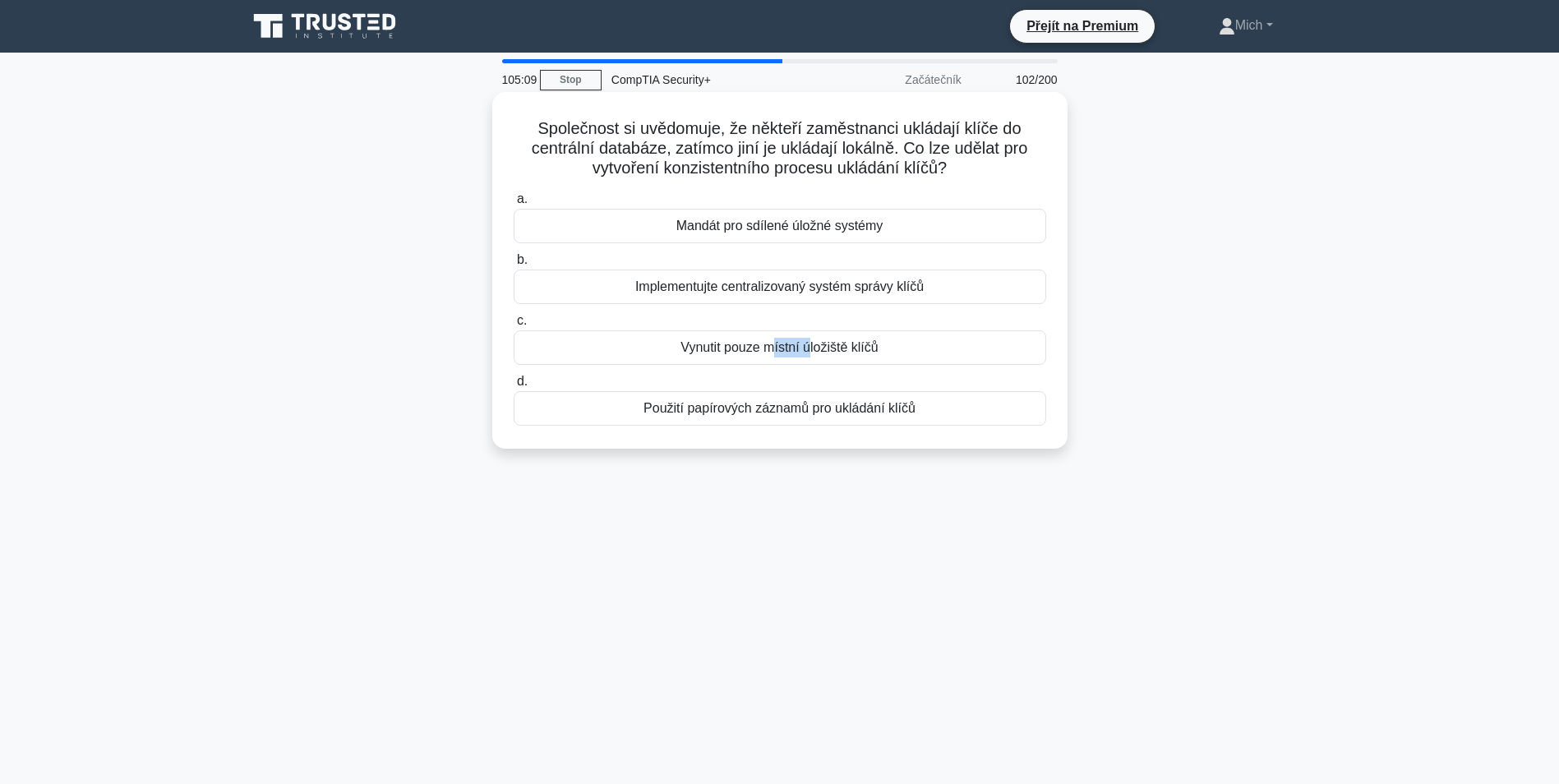
click at [775, 366] on div "a. Mandát pro sdílené úložné systémy b. Implementujte centralizovaný systém spr…" at bounding box center [780, 307] width 552 height 243
click at [774, 366] on div "a. Mandát pro sdílené úložné systémy b. Implementujte centralizovaný systém spr…" at bounding box center [780, 307] width 552 height 243
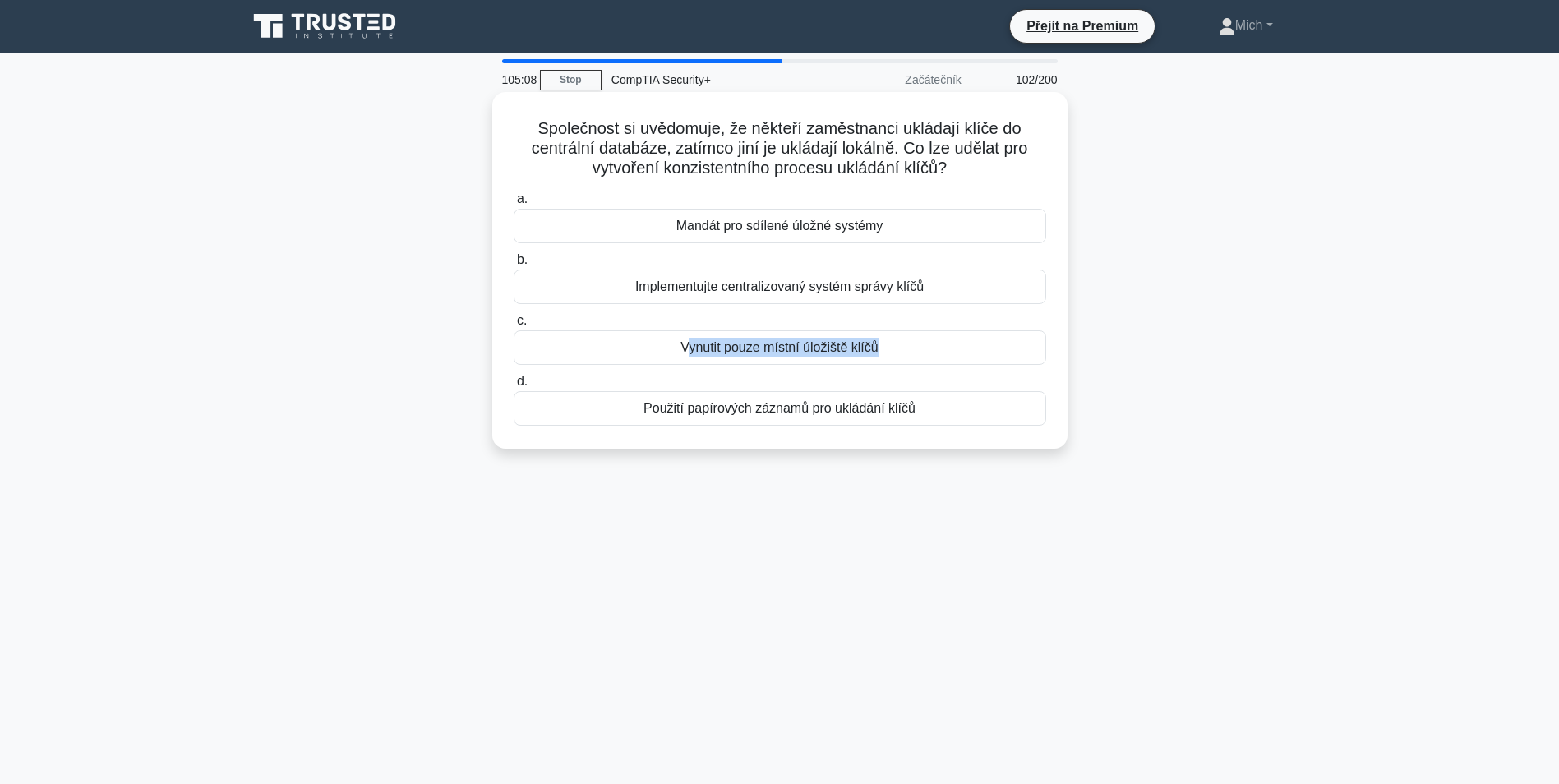
click at [775, 366] on div "a. Mandát pro sdílené úložné systémy b. Implementujte centralizovaný systém spr…" at bounding box center [780, 307] width 552 height 243
drag, startPoint x: 775, startPoint y: 366, endPoint x: 730, endPoint y: 235, distance: 138.5
click at [730, 235] on div "Mandát pro sdílené úložné systémy" at bounding box center [780, 226] width 533 height 35
click at [514, 205] on input "a. Mandát pro sdílené úložné systémy" at bounding box center [514, 199] width 0 height 11
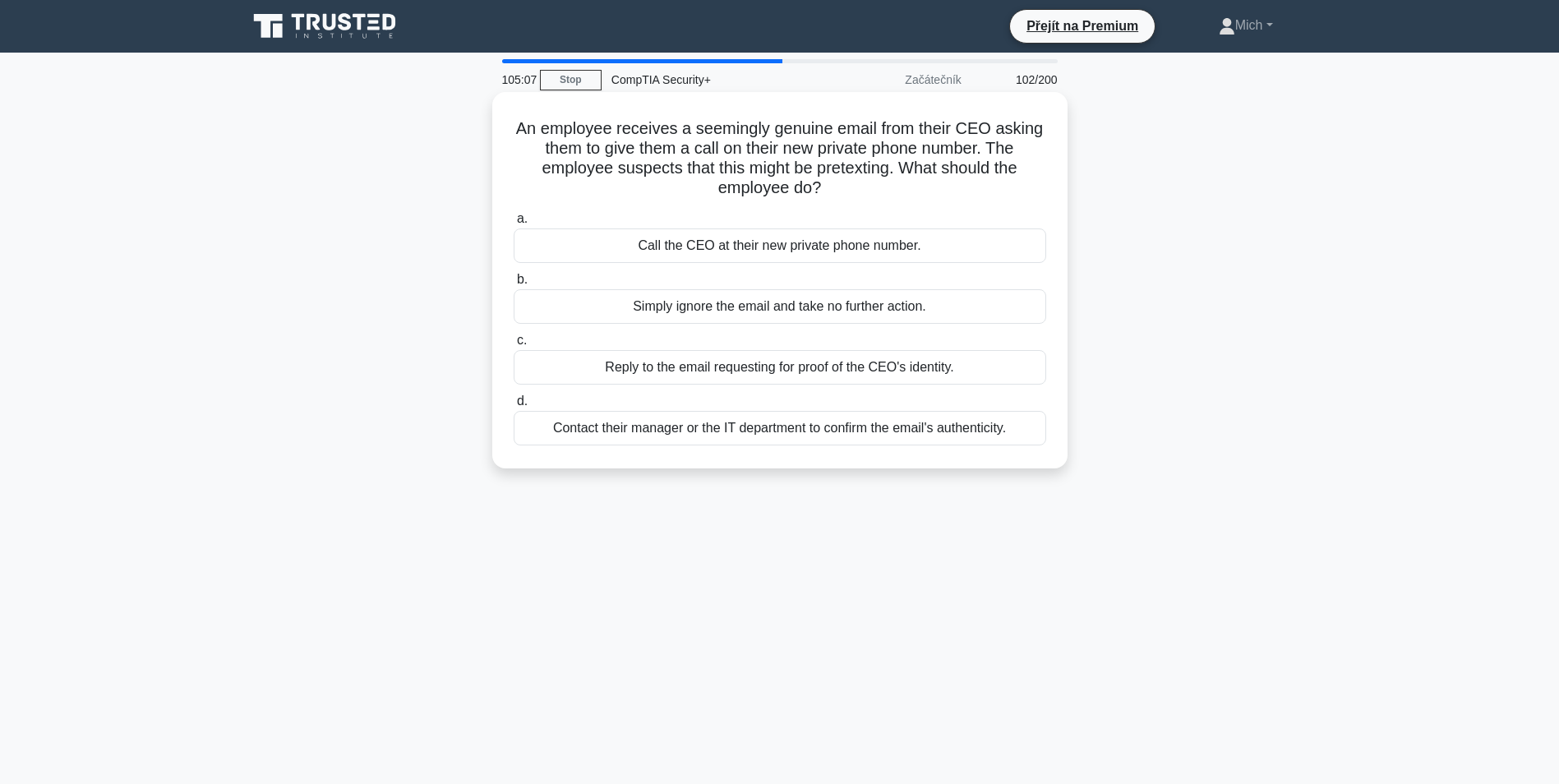
click at [724, 245] on div "Call the CEO at their new private phone number." at bounding box center [780, 245] width 533 height 35
click at [514, 224] on input "a. Call the CEO at their new private phone number." at bounding box center [514, 219] width 0 height 11
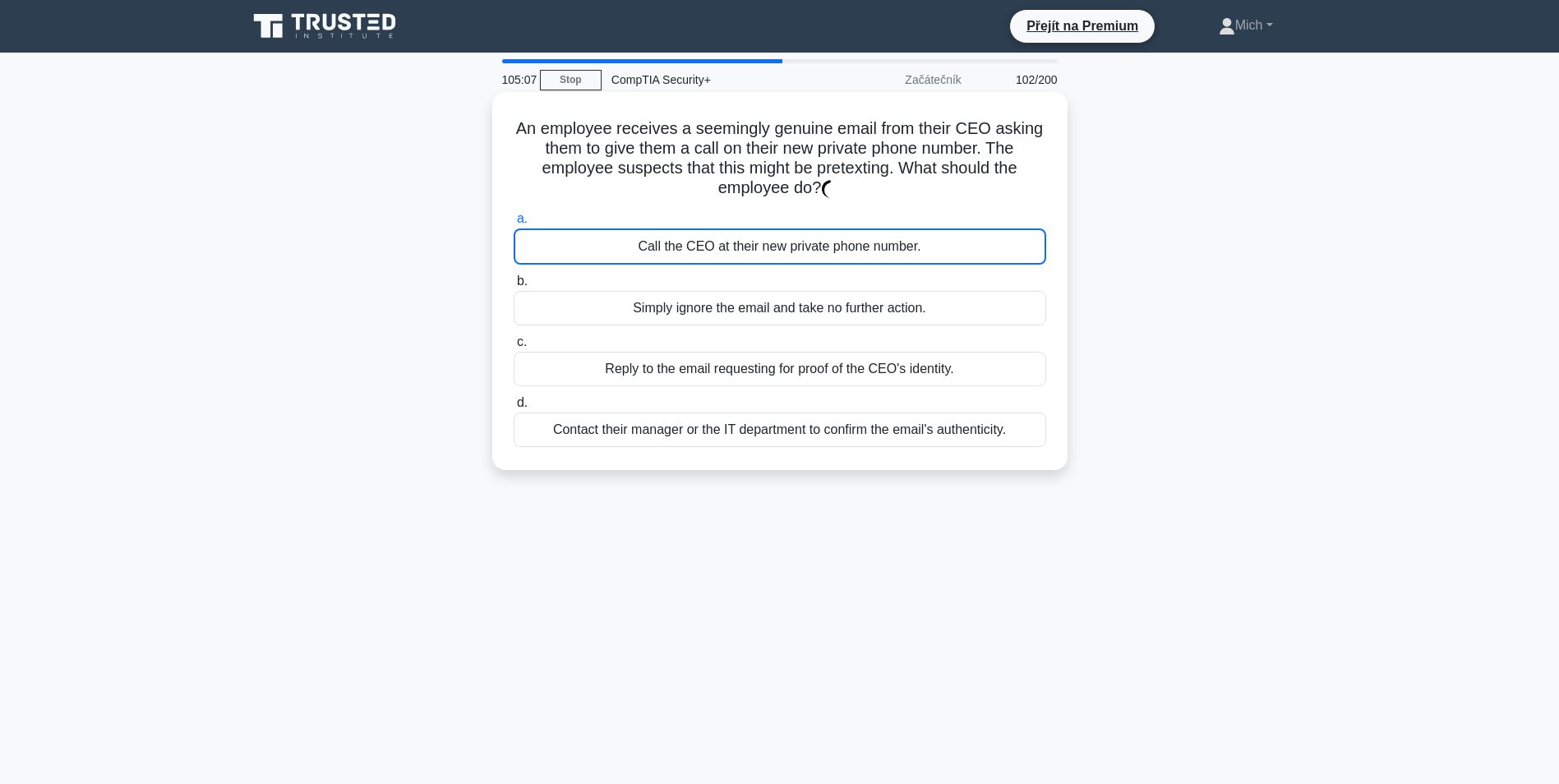
click at [724, 248] on div "Call the CEO at their new private phone number." at bounding box center [780, 246] width 533 height 36
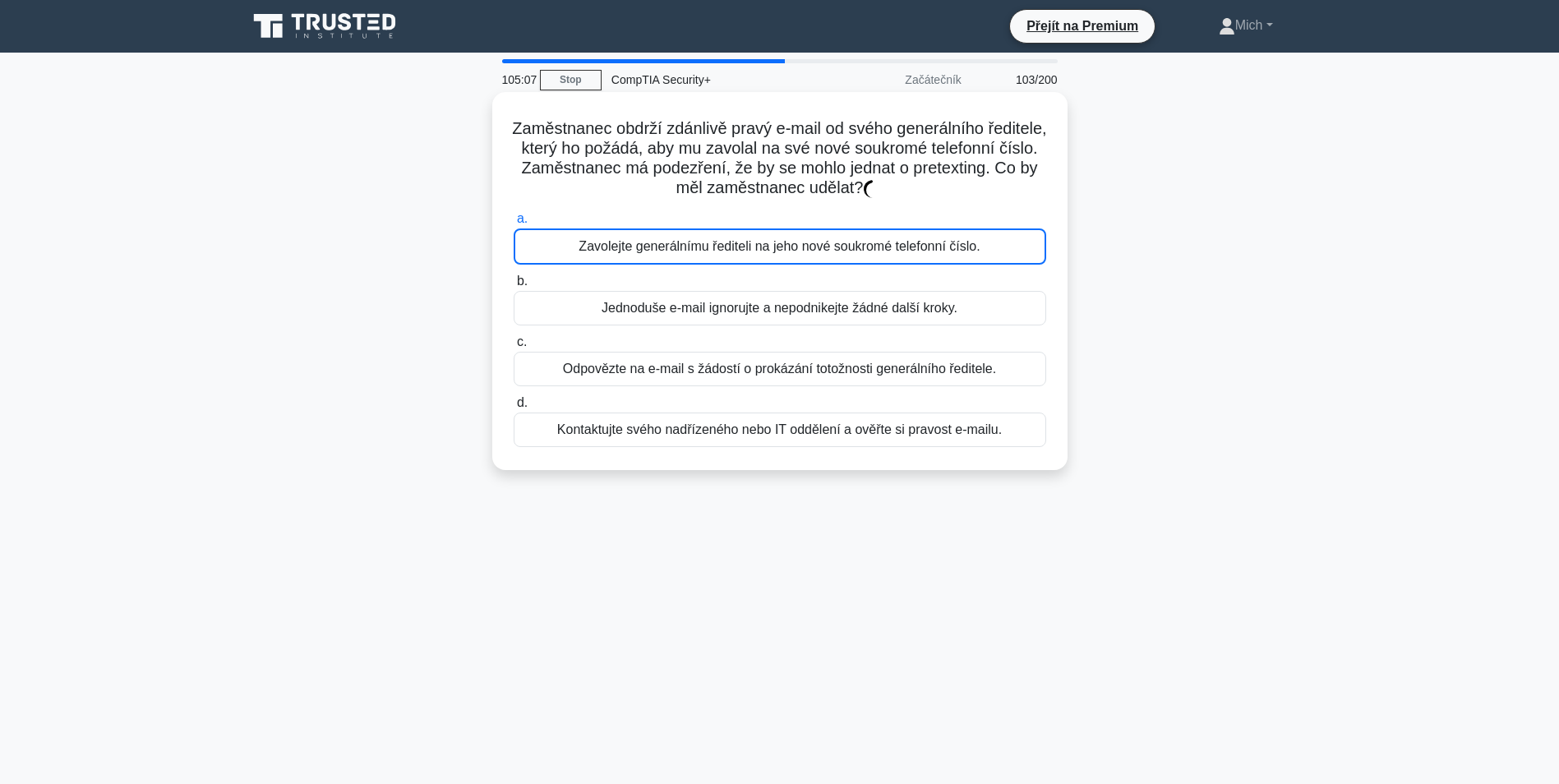
click at [726, 259] on div "Zavolejte generálnímu řediteli na jeho nové soukromé telefonní číslo." at bounding box center [780, 246] width 533 height 36
click at [514, 224] on input "a. Zavolejte generálnímu řediteli na jeho nové soukromé telefonní číslo." at bounding box center [514, 219] width 0 height 11
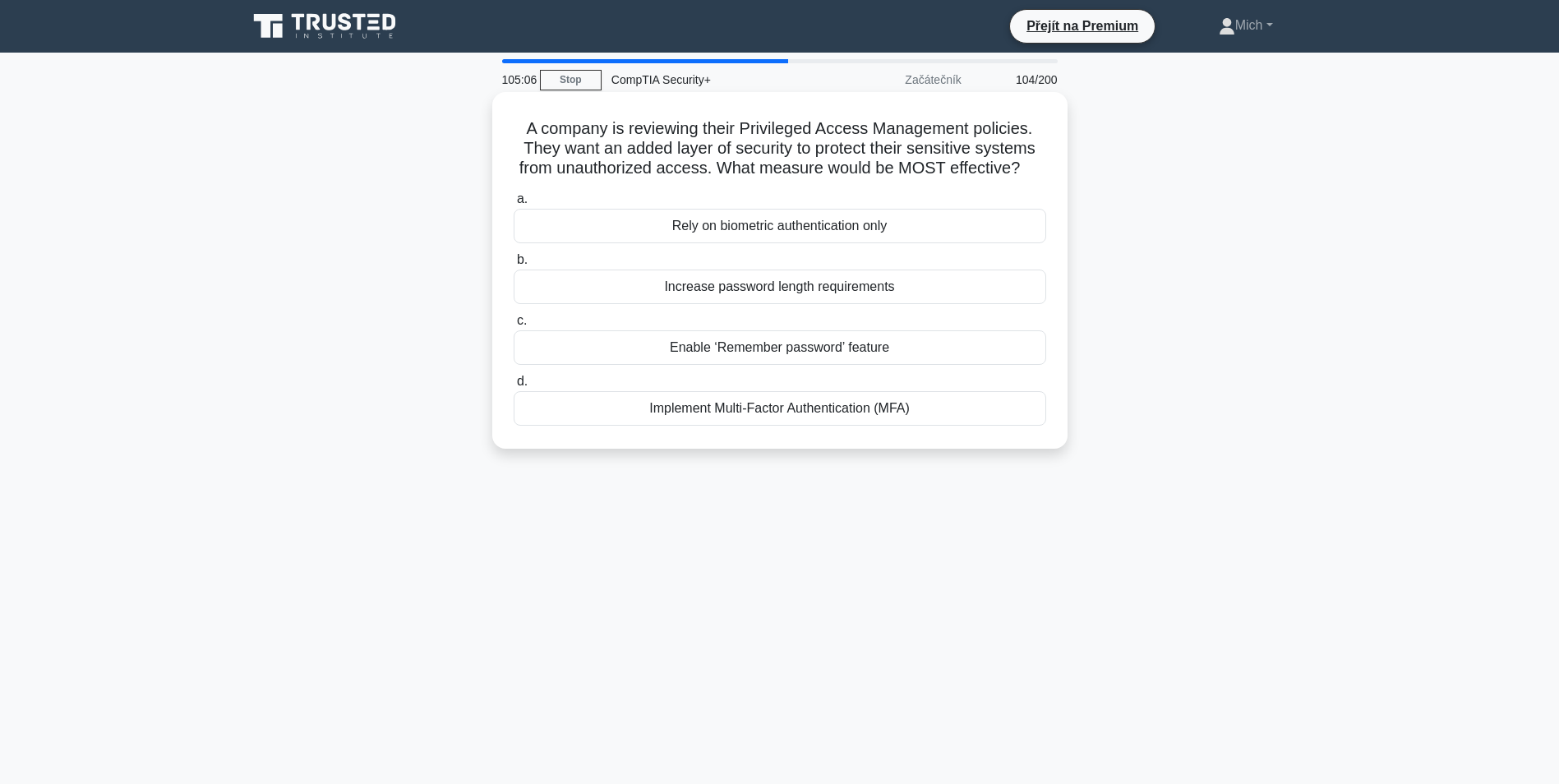
click at [727, 265] on label "b. Increase password length requirements" at bounding box center [780, 277] width 533 height 55
click at [514, 265] on input "b. Increase password length requirements" at bounding box center [514, 260] width 0 height 11
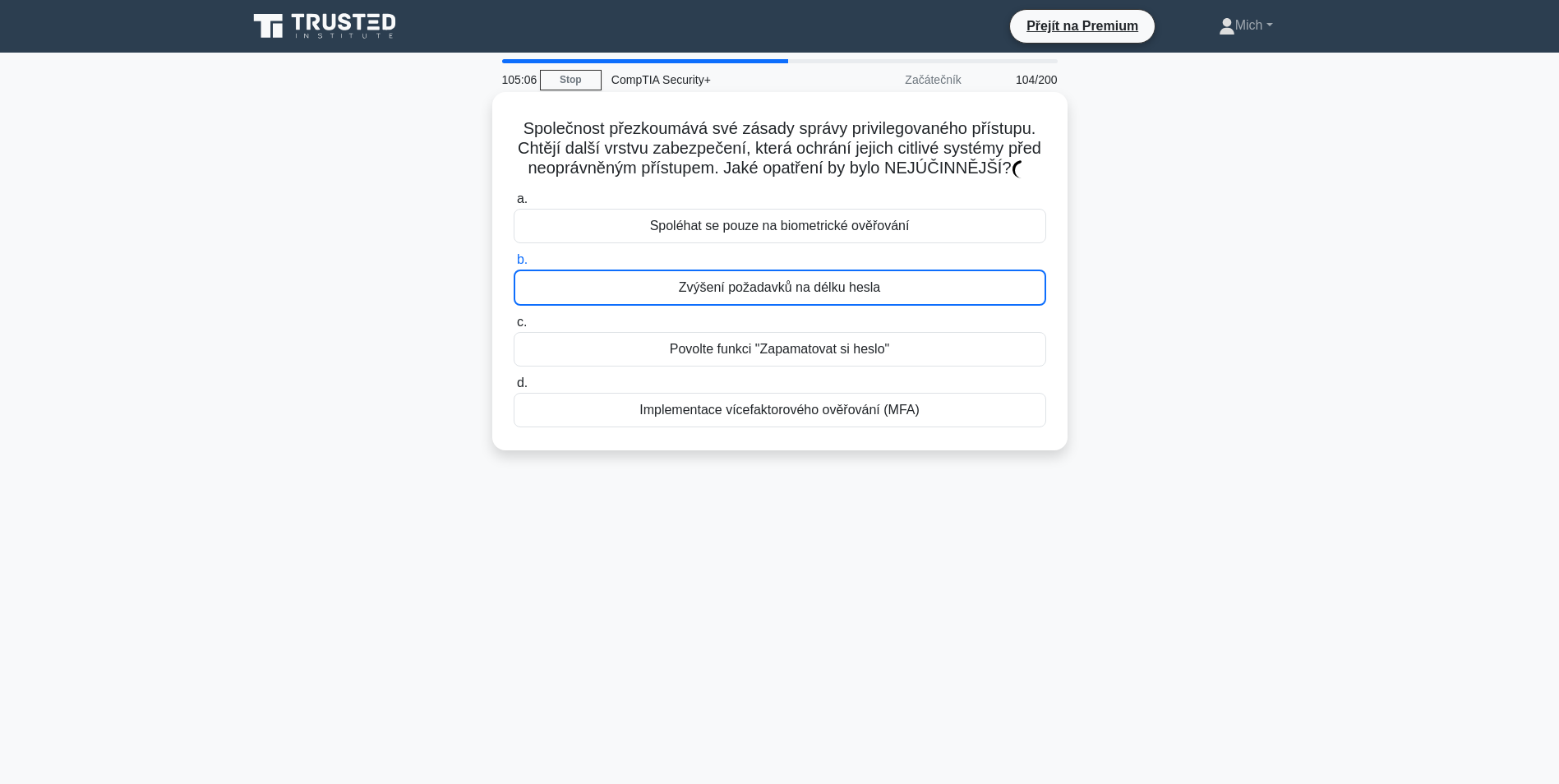
click at [737, 323] on label "c. Povolte funkci "Zapamatovat si heslo"" at bounding box center [780, 339] width 533 height 55
click at [514, 323] on input "c. Povolte funkci "Zapamatovat si heslo"" at bounding box center [514, 322] width 0 height 11
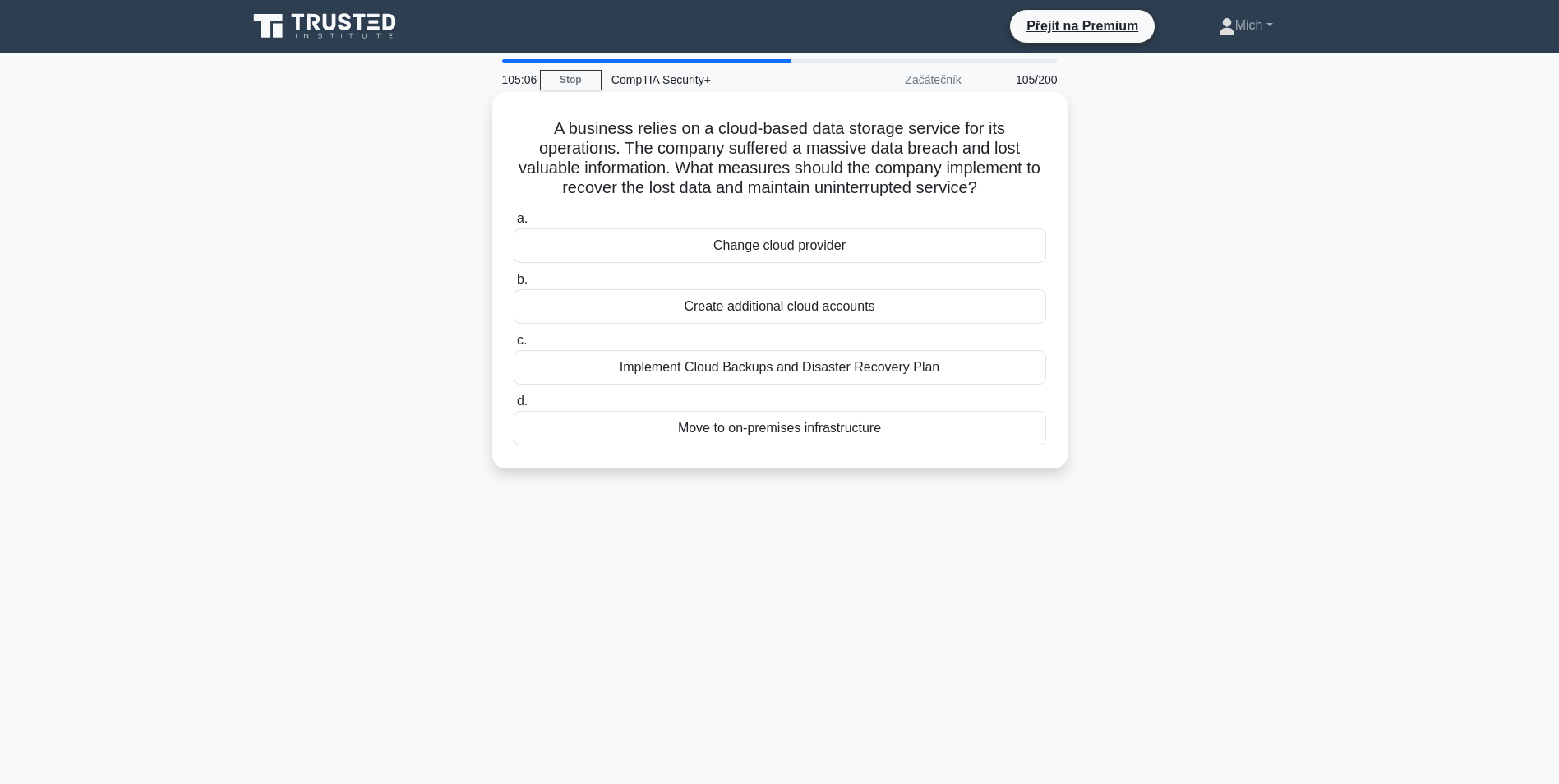
click at [740, 334] on div "a. Change cloud provider b. Create additional cloud accounts c. d." at bounding box center [780, 326] width 552 height 243
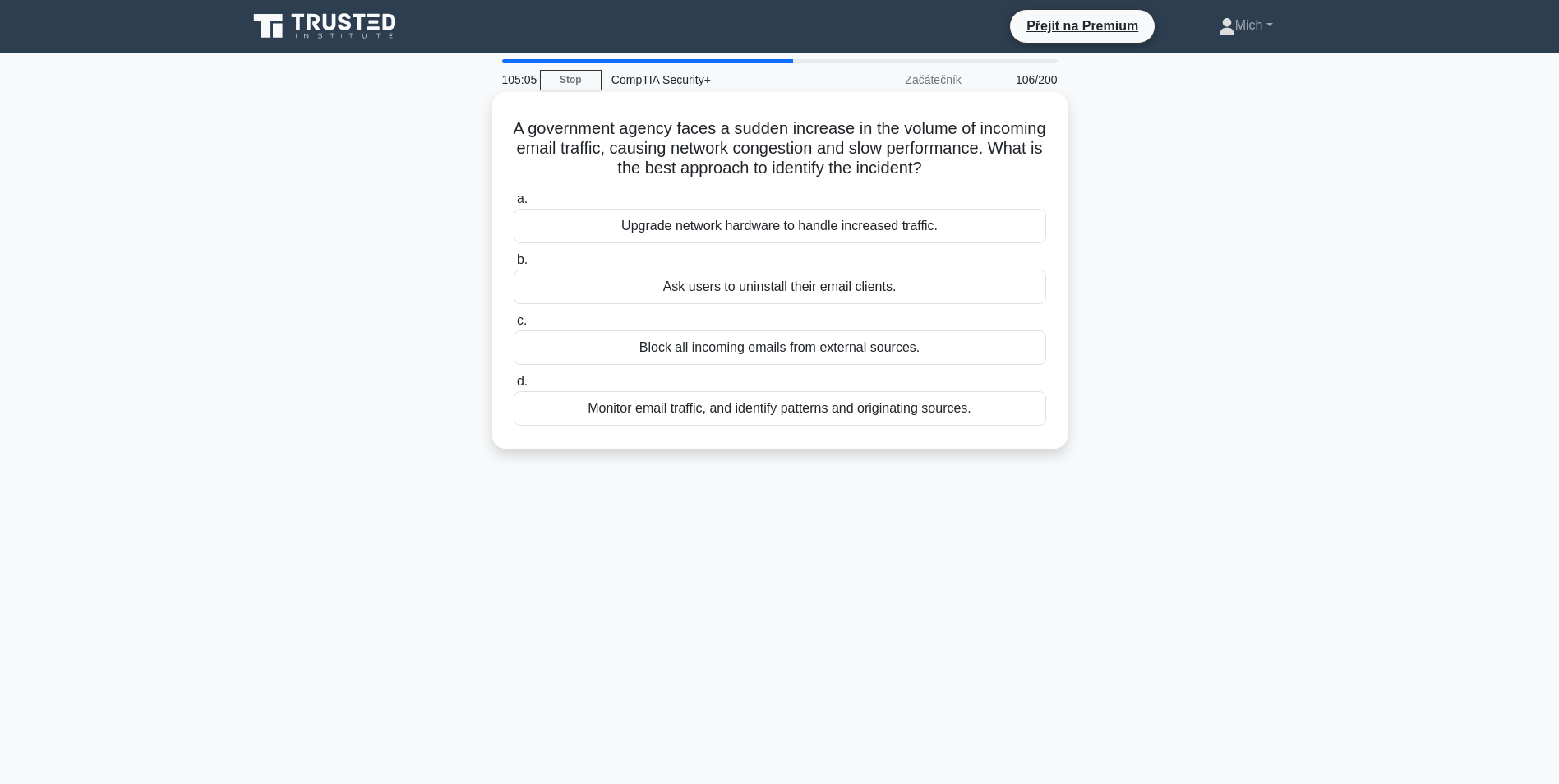
click at [744, 334] on label "c. Block all incoming emails from external sources." at bounding box center [780, 338] width 533 height 55
click at [748, 330] on label "c. Block all incoming emails from external sources." at bounding box center [780, 338] width 533 height 55
click at [514, 326] on input "c. Block all incoming emails from external sources." at bounding box center [514, 320] width 0 height 11
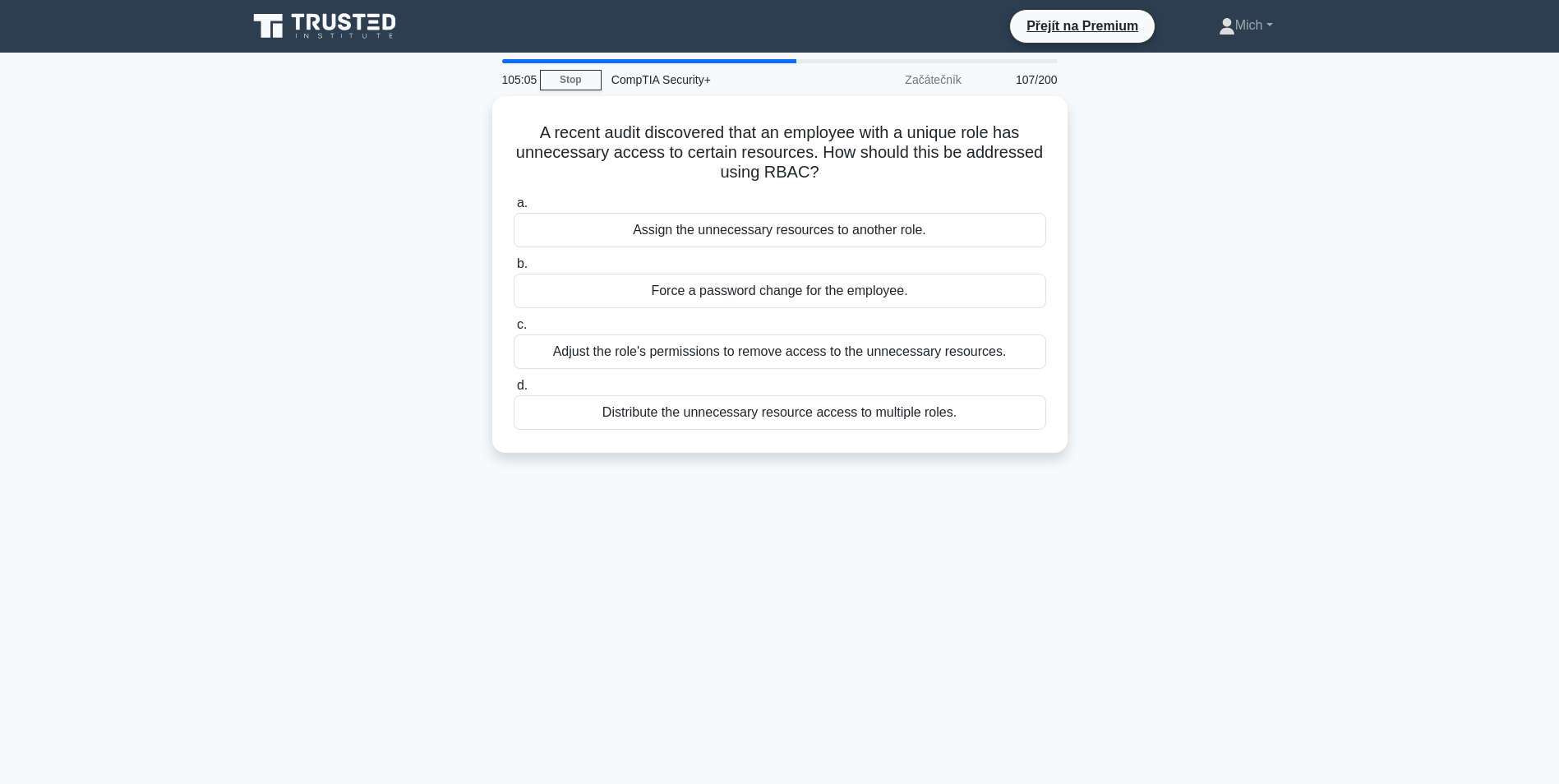
click at [749, 330] on label "c. Adjust the role's permissions to remove access to the unnecessary resources." at bounding box center [780, 342] width 533 height 55
click at [514, 330] on input "c. Adjust the role's permissions to remove access to the unnecessary resources." at bounding box center [514, 325] width 0 height 11
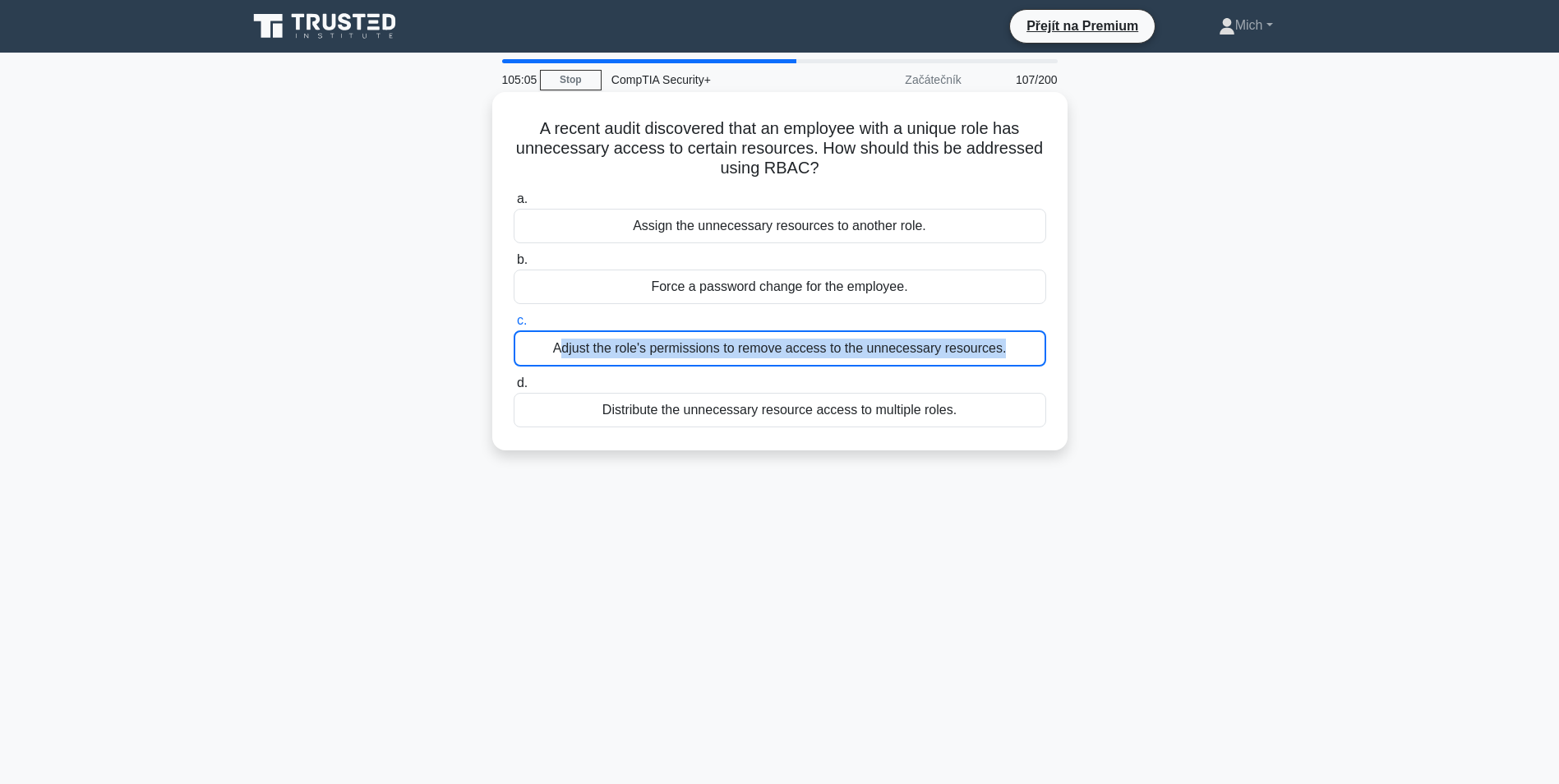
click at [749, 331] on div "Adjust the role's permissions to remove access to the unnecessary resources." at bounding box center [780, 349] width 533 height 36
click at [514, 326] on input "c. Adjust the role's permissions to remove access to the unnecessary resources." at bounding box center [514, 320] width 0 height 11
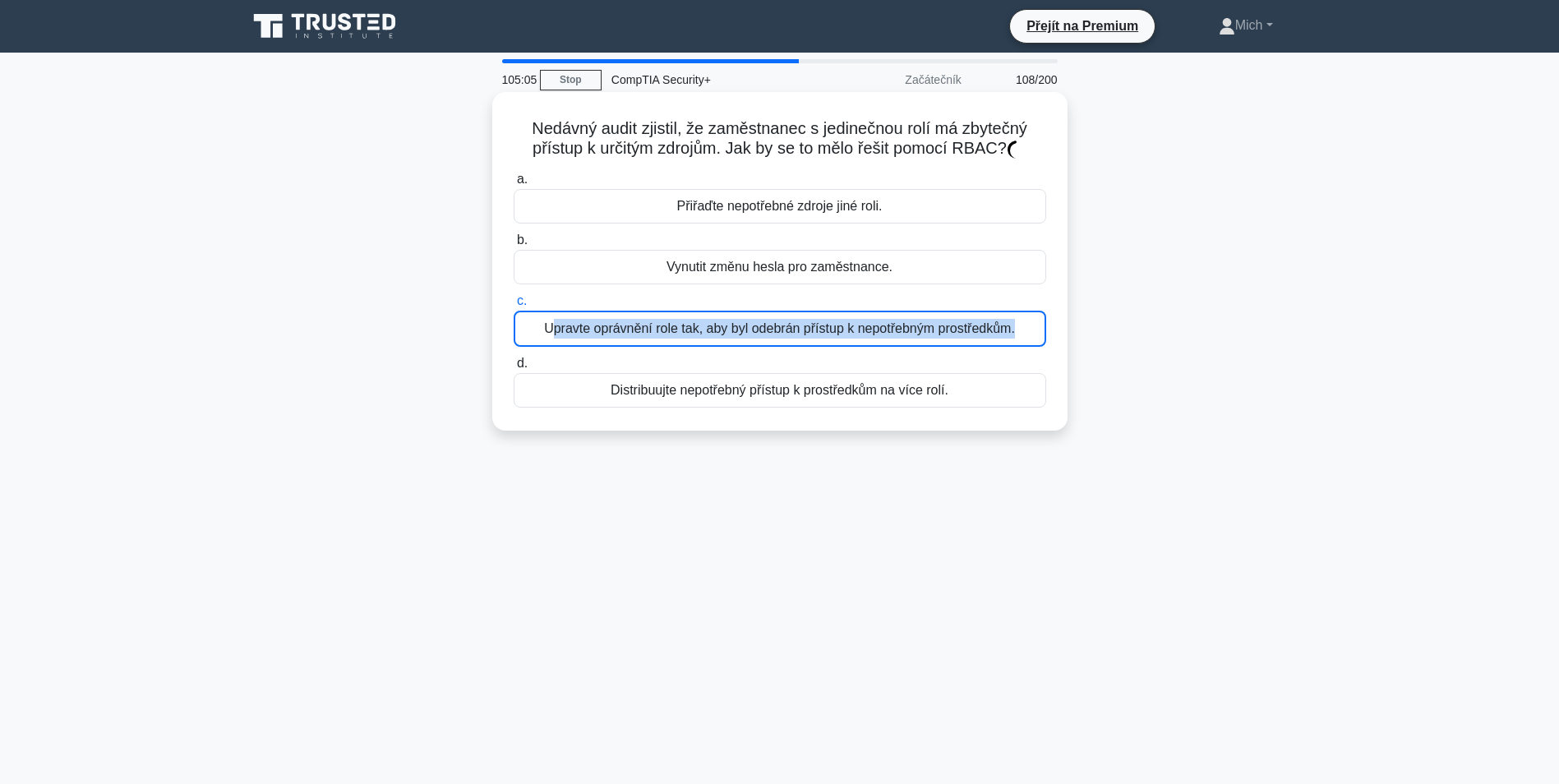
click at [749, 330] on div "Upravte oprávnění role tak, aby byl odebrán přístup k nepotřebným prostředkům." at bounding box center [780, 329] width 533 height 36
click at [514, 307] on input "c. Upravte oprávnění role tak, aby byl odebrán přístup k nepotřebným prostředků…" at bounding box center [514, 301] width 0 height 11
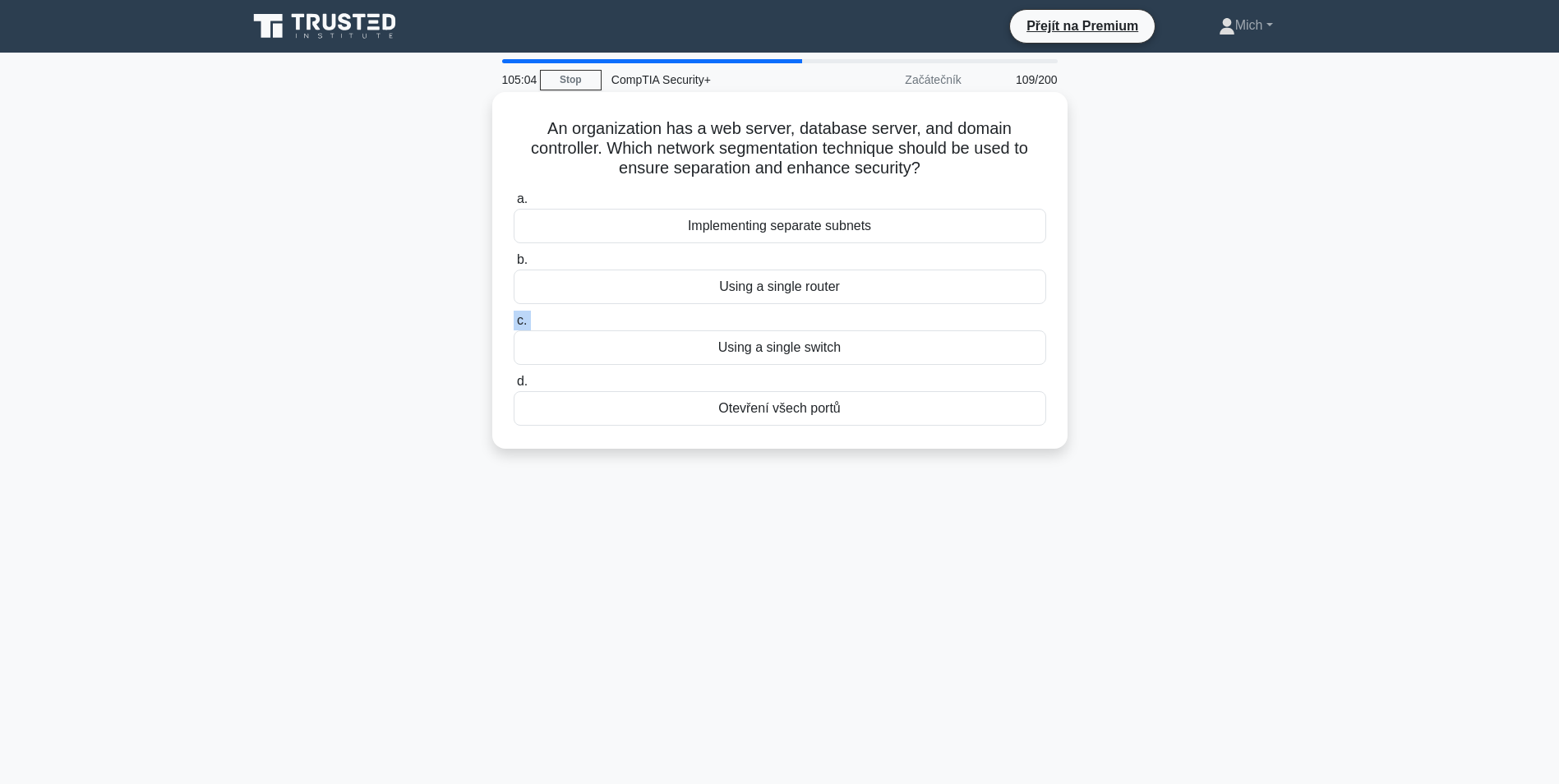
click at [749, 330] on label "c. Using a single switch" at bounding box center [780, 338] width 533 height 55
click at [514, 326] on input "c. Using a single switch" at bounding box center [514, 320] width 0 height 11
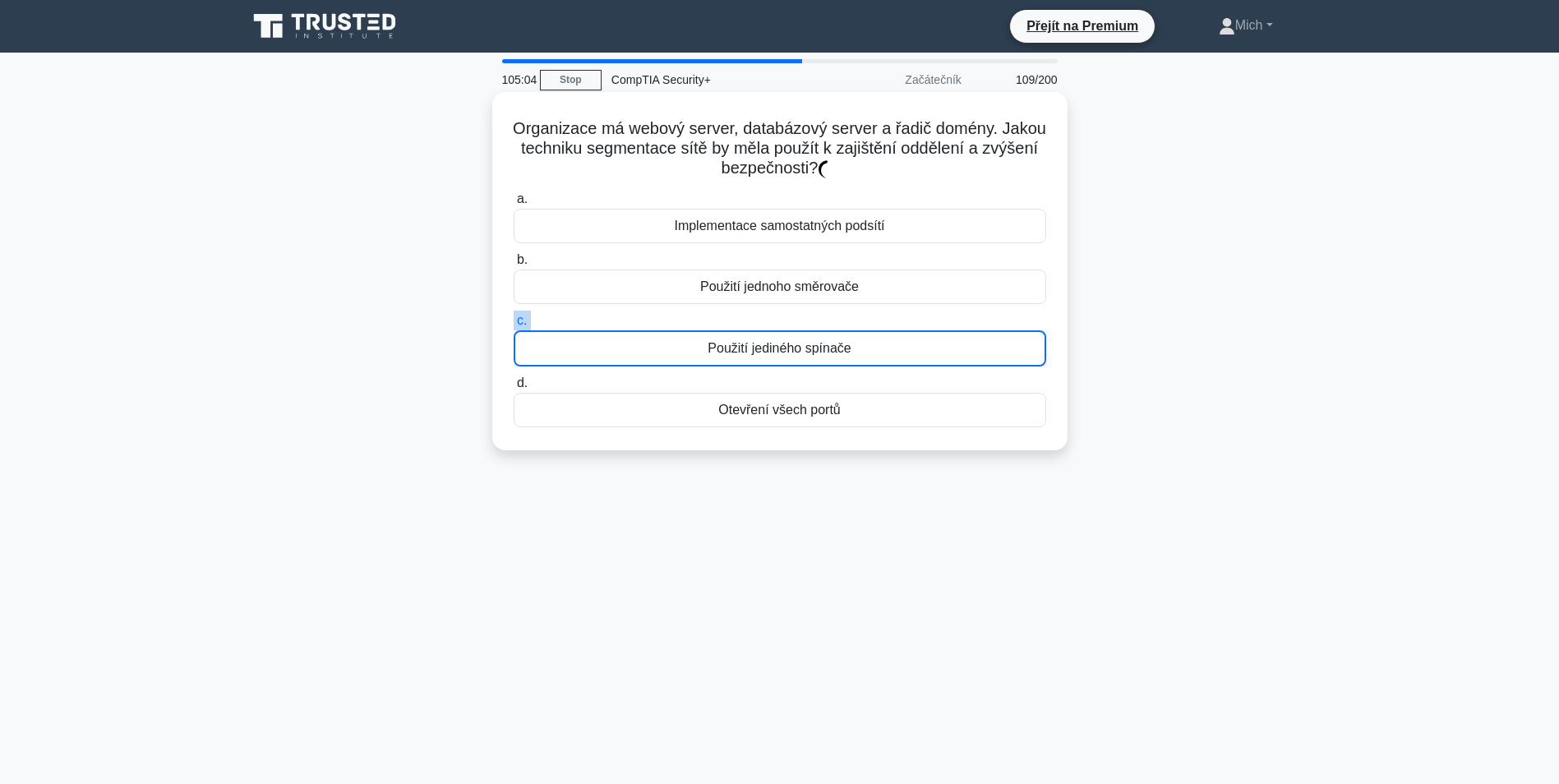
click at [749, 330] on label "c. Použití jediného spínače" at bounding box center [780, 339] width 533 height 56
click at [514, 326] on input "c. Použití jediného spínače" at bounding box center [514, 320] width 0 height 11
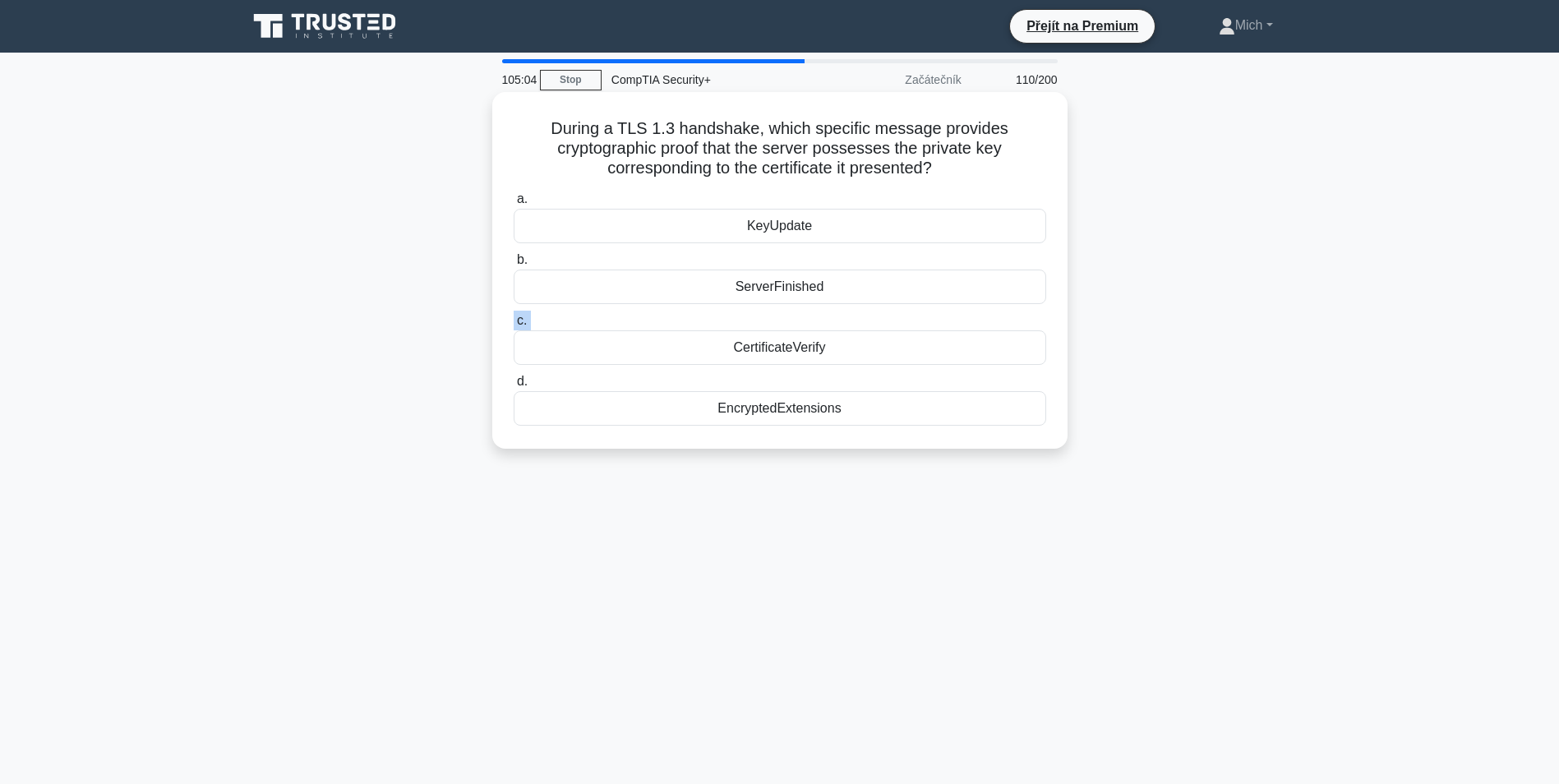
click at [749, 330] on label "c. CertificateVerify" at bounding box center [780, 338] width 533 height 55
click at [514, 326] on input "c. CertificateVerify" at bounding box center [514, 320] width 0 height 11
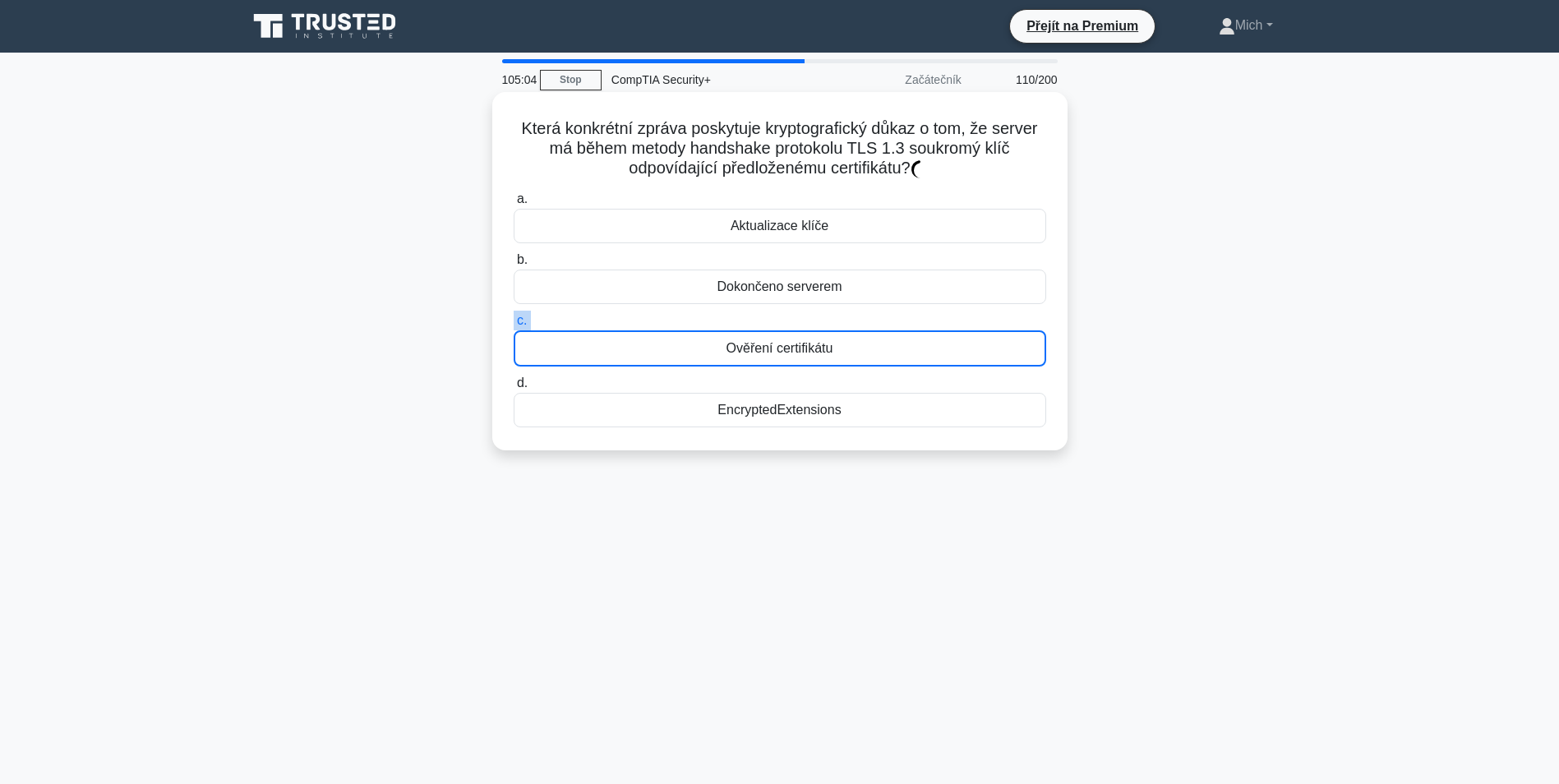
click at [749, 331] on label "c. Ověření certifikátu" at bounding box center [780, 339] width 533 height 56
click at [514, 326] on input "c. Ověření certifikátu" at bounding box center [514, 320] width 0 height 11
click at [749, 333] on div "Ověření certifikátu" at bounding box center [780, 349] width 533 height 36
click at [514, 326] on input "c. Ověření certifikátu" at bounding box center [514, 320] width 0 height 11
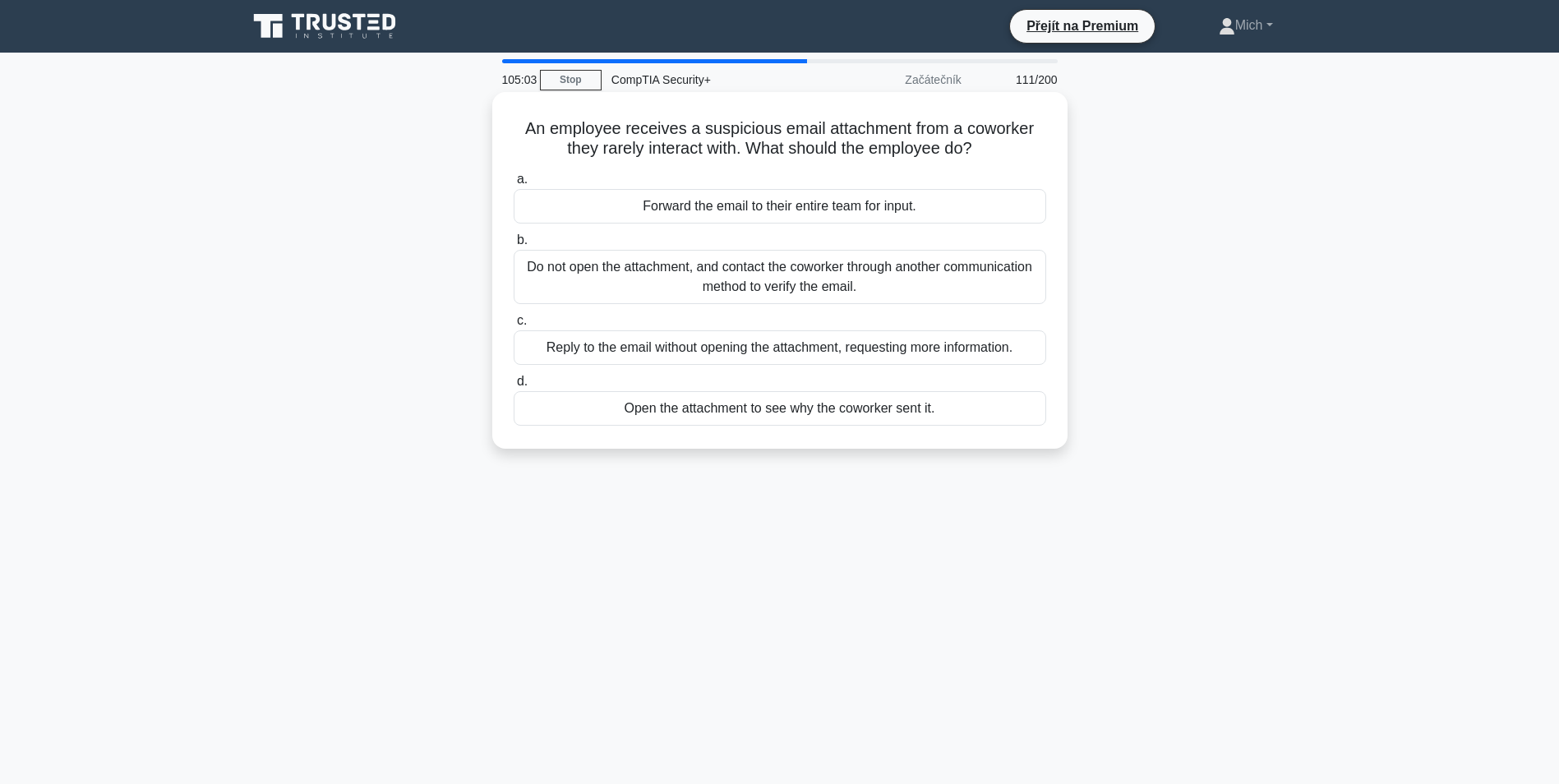
click at [749, 334] on div "Reply to the email without opening the attachment, requesting more information." at bounding box center [780, 348] width 533 height 35
click at [514, 326] on input "c. Reply to the email without opening the attachment, requesting more informati…" at bounding box center [514, 320] width 0 height 11
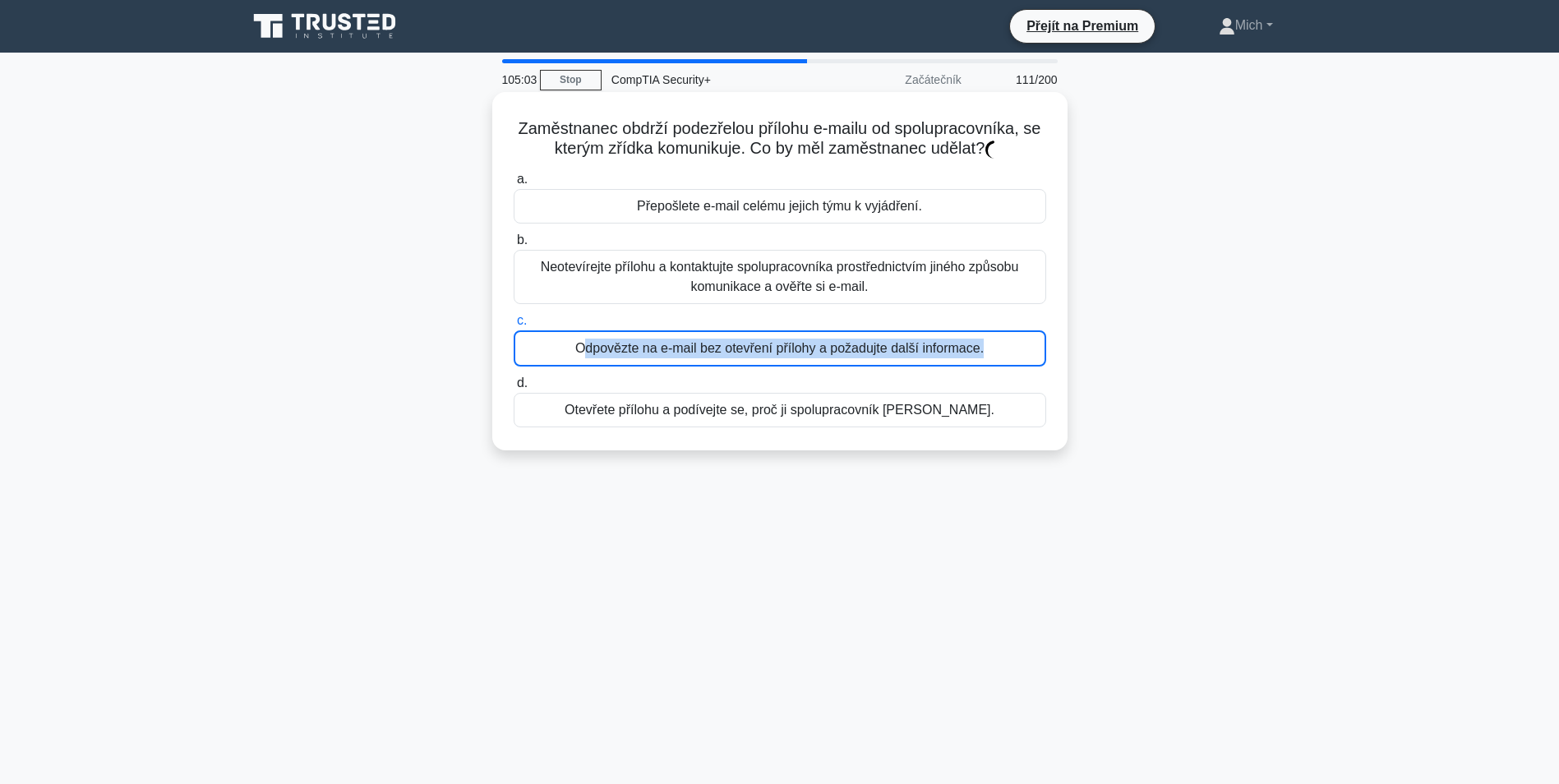
click at [749, 335] on div "Odpovězte na e-mail bez otevření přílohy a požadujte další informace." at bounding box center [780, 349] width 533 height 36
click at [514, 326] on input "c. Odpovězte na e-mail bez otevření přílohy a požadujte další informace." at bounding box center [514, 320] width 0 height 11
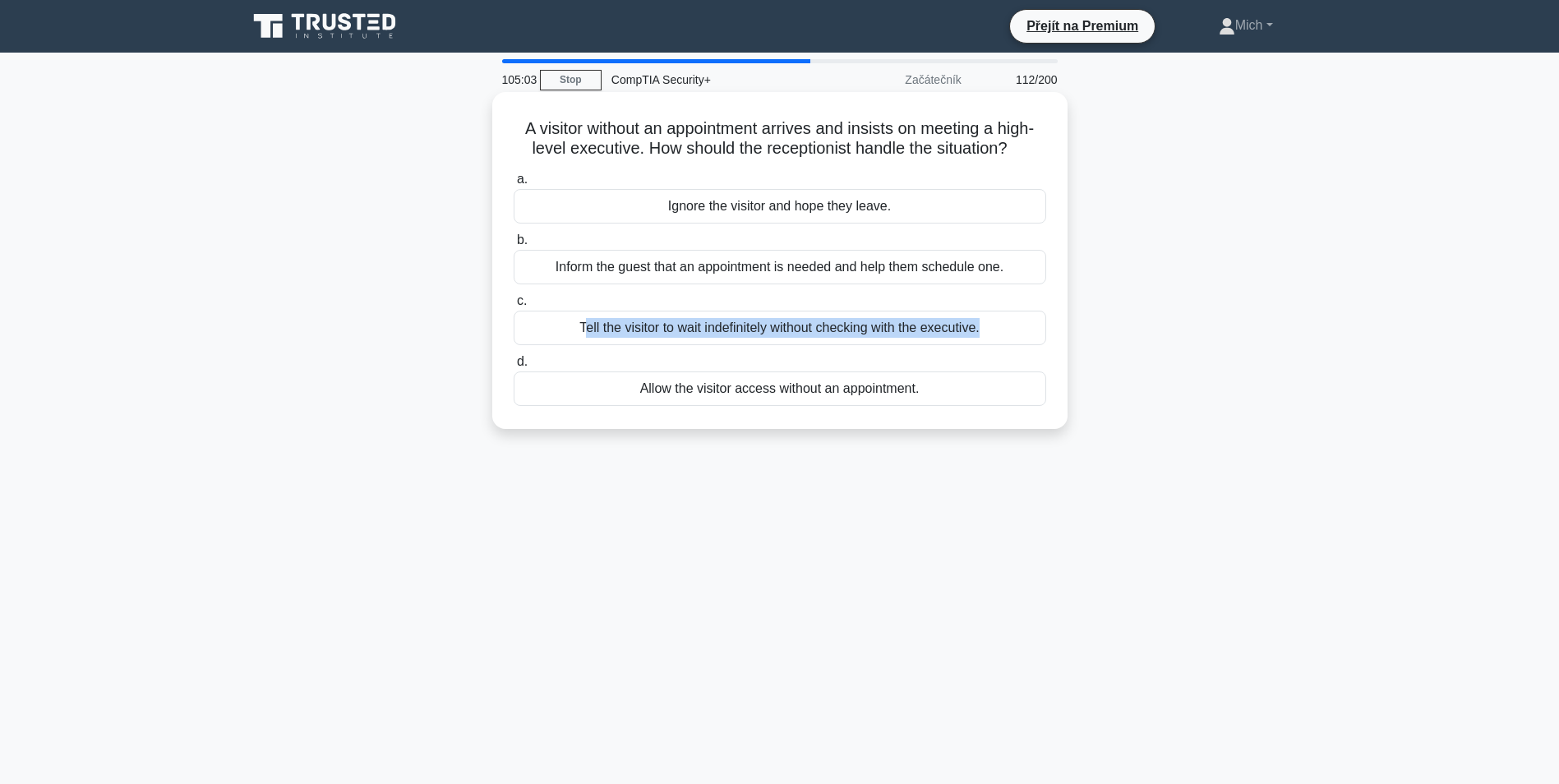
click at [749, 335] on div "Tell the visitor to wait indefinitely without checking with the executive." at bounding box center [780, 328] width 533 height 35
click at [514, 307] on input "c. Tell the visitor to wait indefinitely without checking with the executive." at bounding box center [514, 301] width 0 height 11
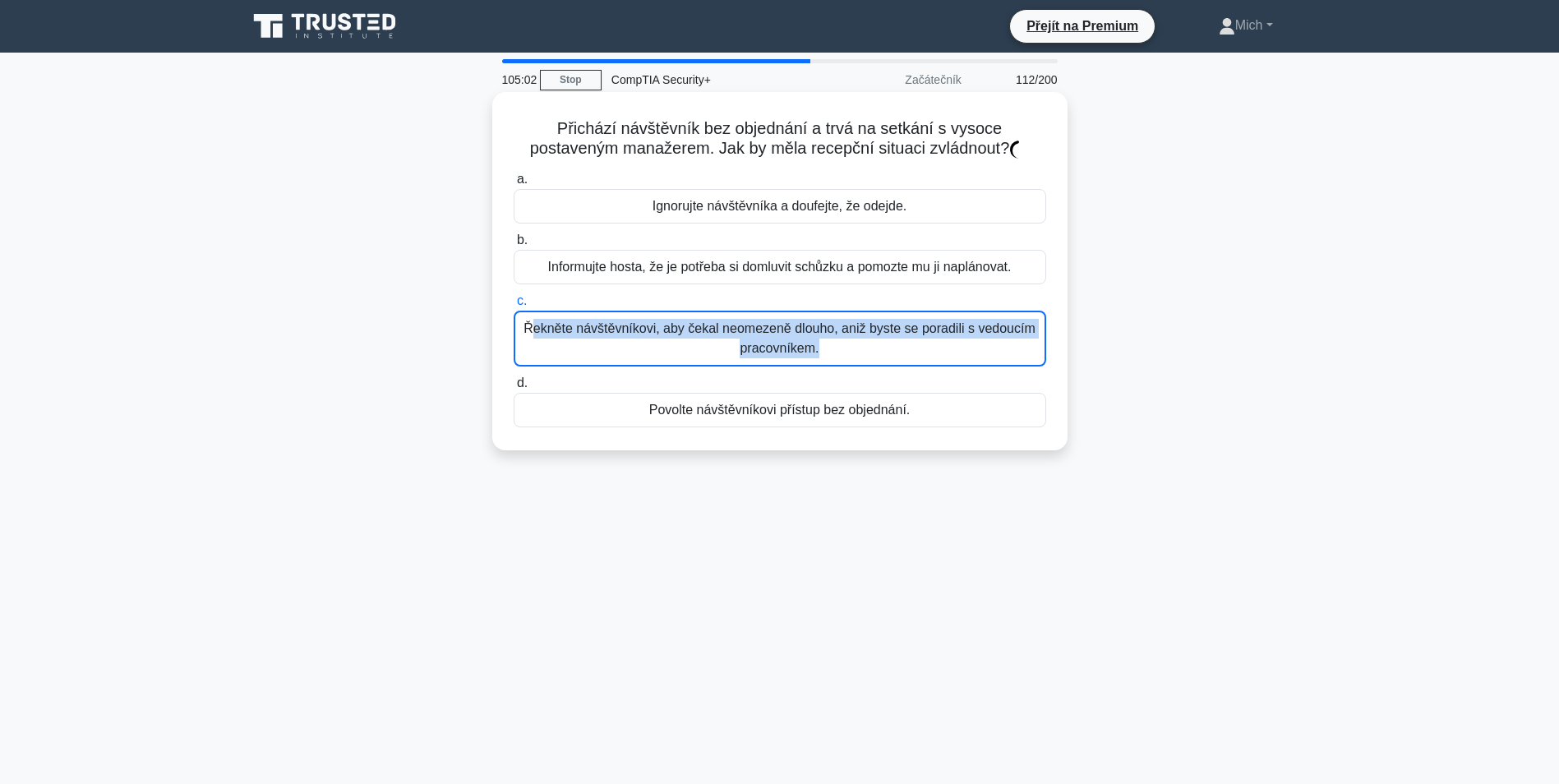
click at [749, 335] on div "Řekněte návštěvníkovi, aby čekal neomezeně dlouho, aniž byste se poradili s ved…" at bounding box center [780, 339] width 533 height 56
click at [514, 307] on input "c. Řekněte návštěvníkovi, aby čekal neomezeně dlouho, aniž byste se poradili s …" at bounding box center [514, 301] width 0 height 11
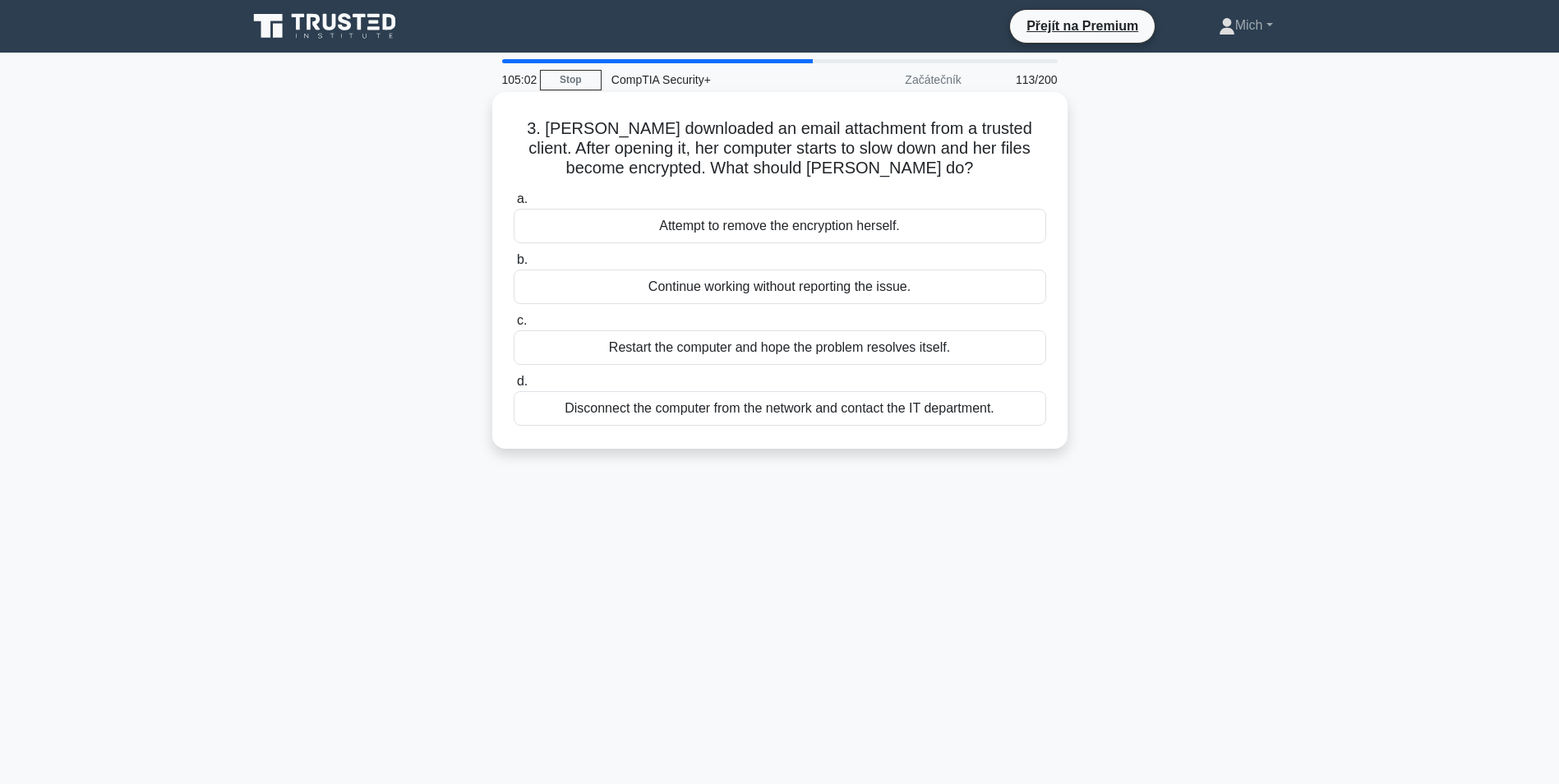
drag, startPoint x: 749, startPoint y: 335, endPoint x: 731, endPoint y: 349, distance: 22.8
click at [731, 349] on div "Restart the computer and hope the problem resolves itself." at bounding box center [780, 348] width 533 height 35
click at [514, 326] on input "c. Restart the computer and hope the problem resolves itself." at bounding box center [514, 320] width 0 height 11
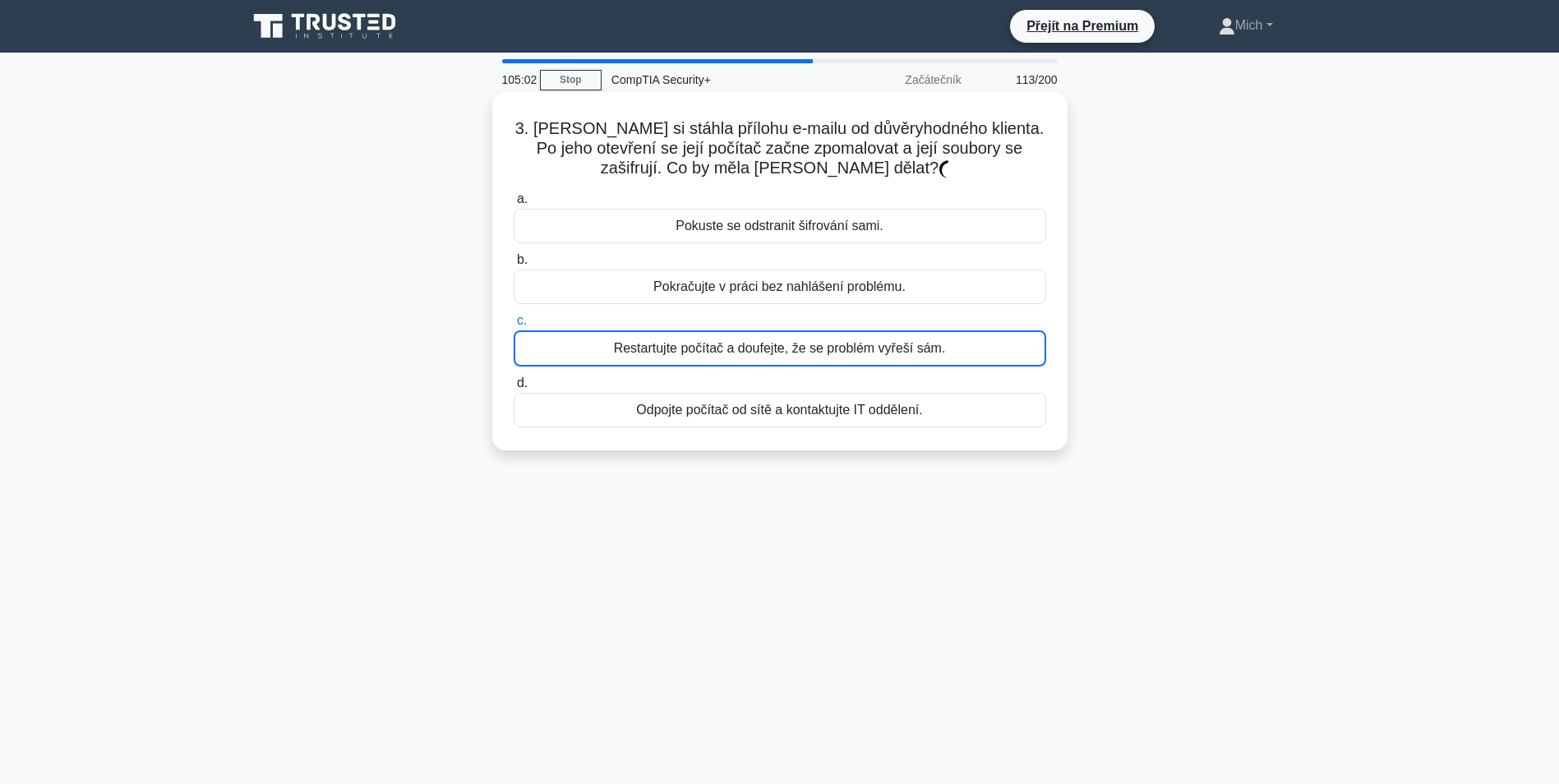
click at [730, 351] on div "Restartujte počítač a doufejte, že se problém vyřeší sám." at bounding box center [780, 349] width 533 height 36
click at [514, 326] on input "c. Restartujte počítač a doufejte, že se problém vyřeší sám." at bounding box center [514, 320] width 0 height 11
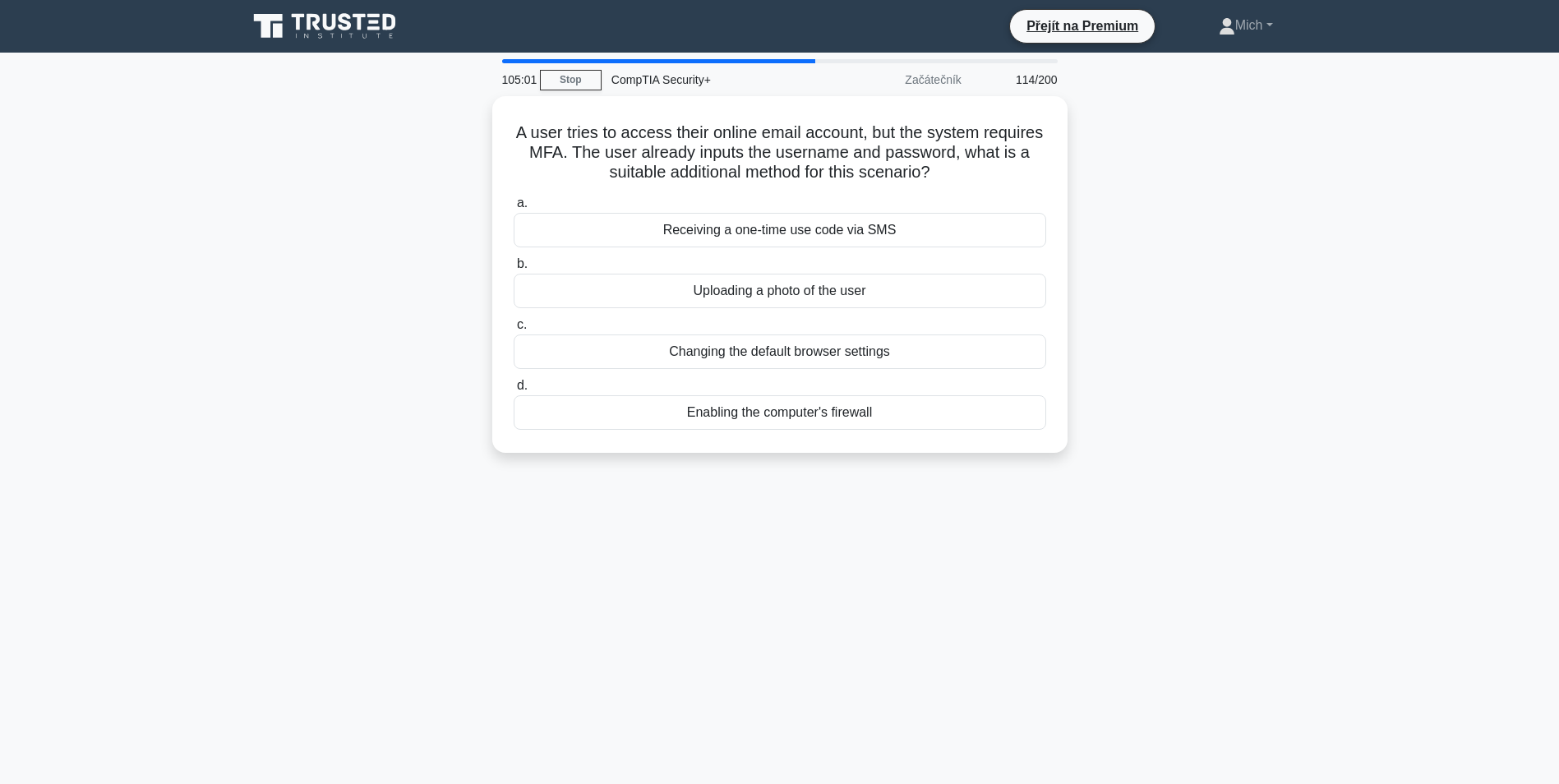
click at [730, 351] on div "Changing the default browser settings" at bounding box center [780, 351] width 533 height 35
click at [514, 331] on input "c. Changing the default browser settings" at bounding box center [514, 325] width 0 height 11
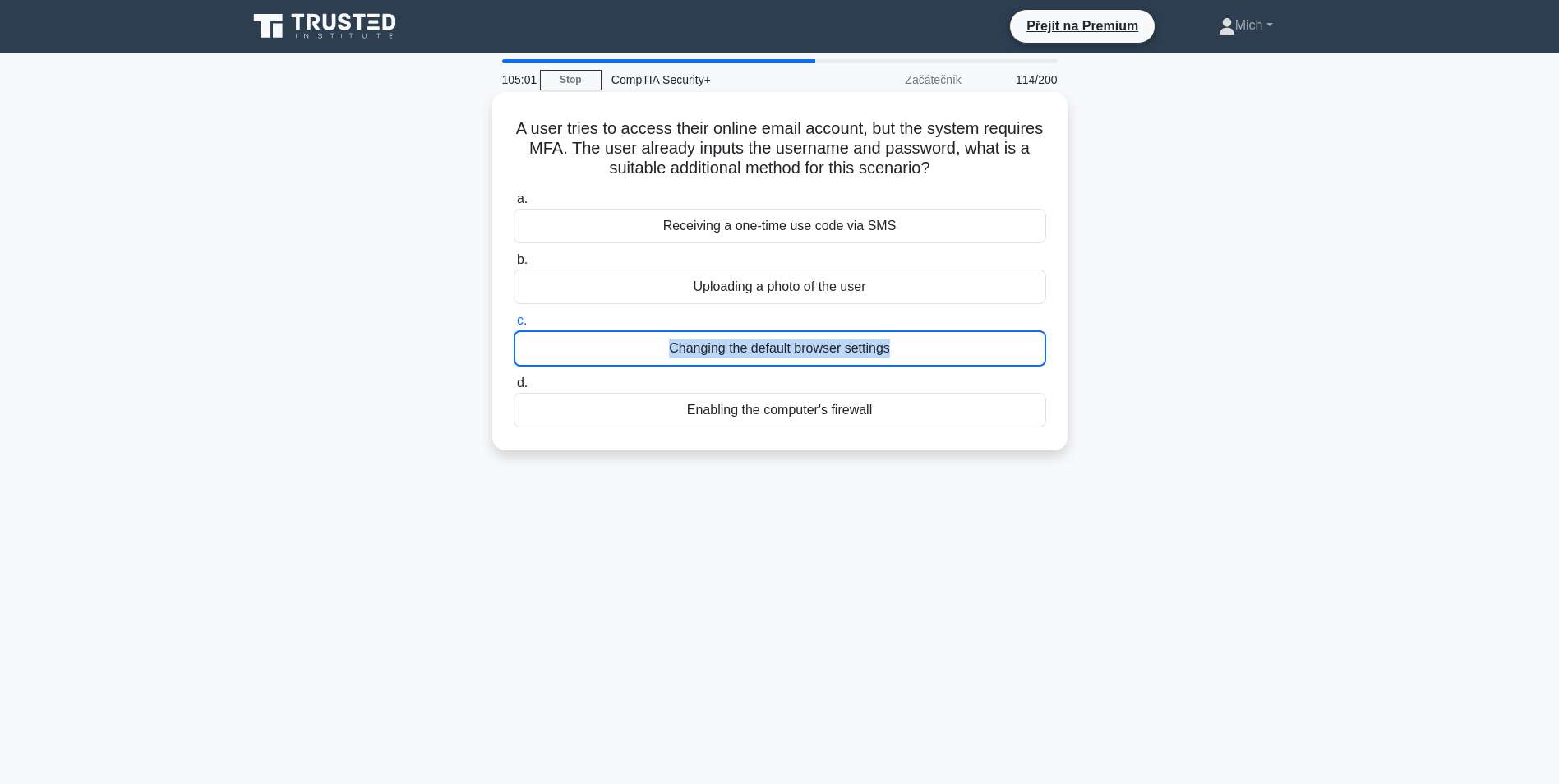
click at [730, 355] on div "Changing the default browser settings" at bounding box center [780, 349] width 533 height 36
click at [514, 326] on input "c. Changing the default browser settings" at bounding box center [514, 320] width 0 height 11
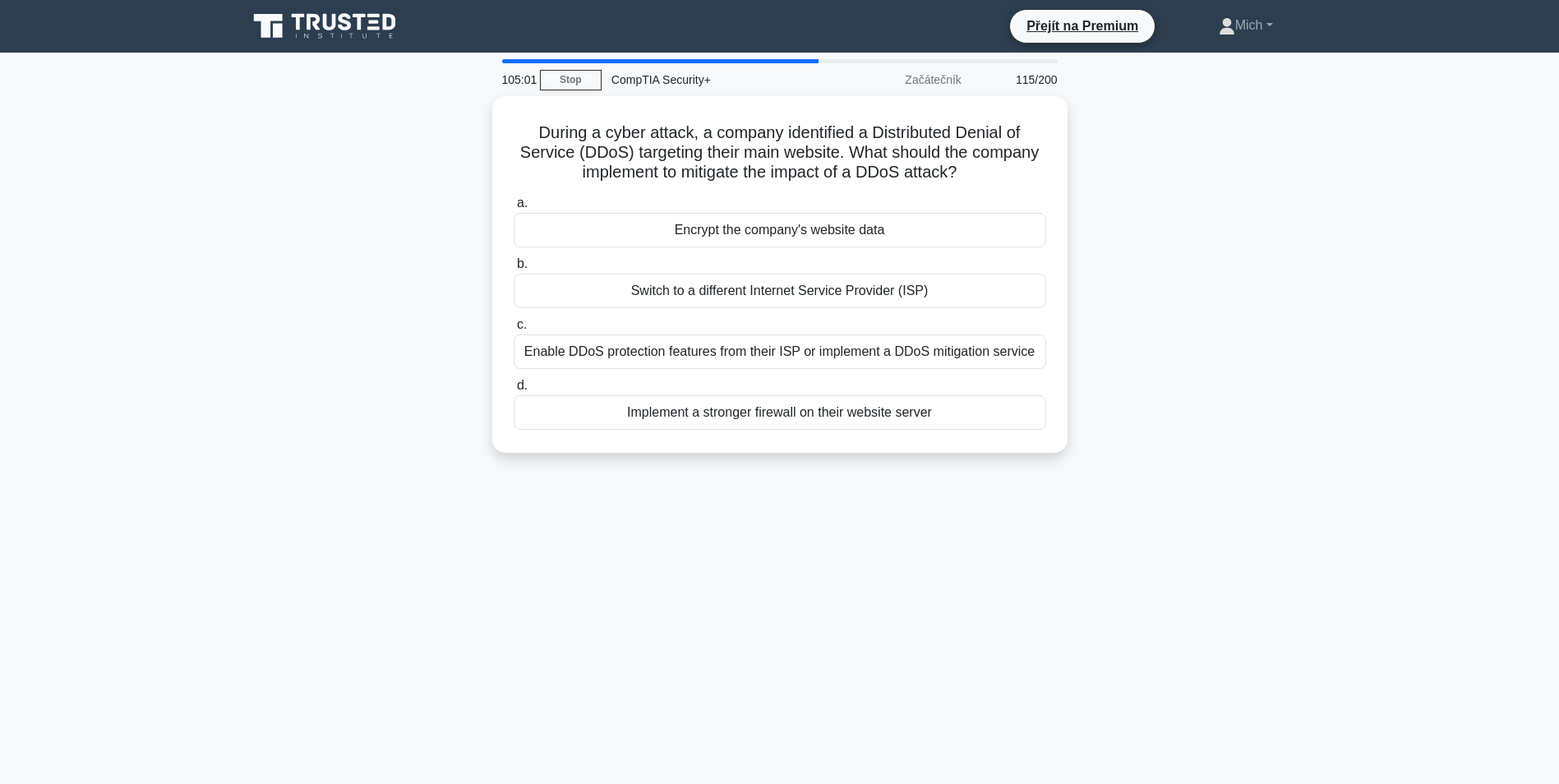
click at [730, 358] on div "Enable DDoS protection features from their ISP or implement a DDoS mitigation s…" at bounding box center [780, 351] width 533 height 35
click at [514, 331] on input "c. Enable DDoS protection features from their ISP or implement a DDoS mitigatio…" at bounding box center [514, 325] width 0 height 11
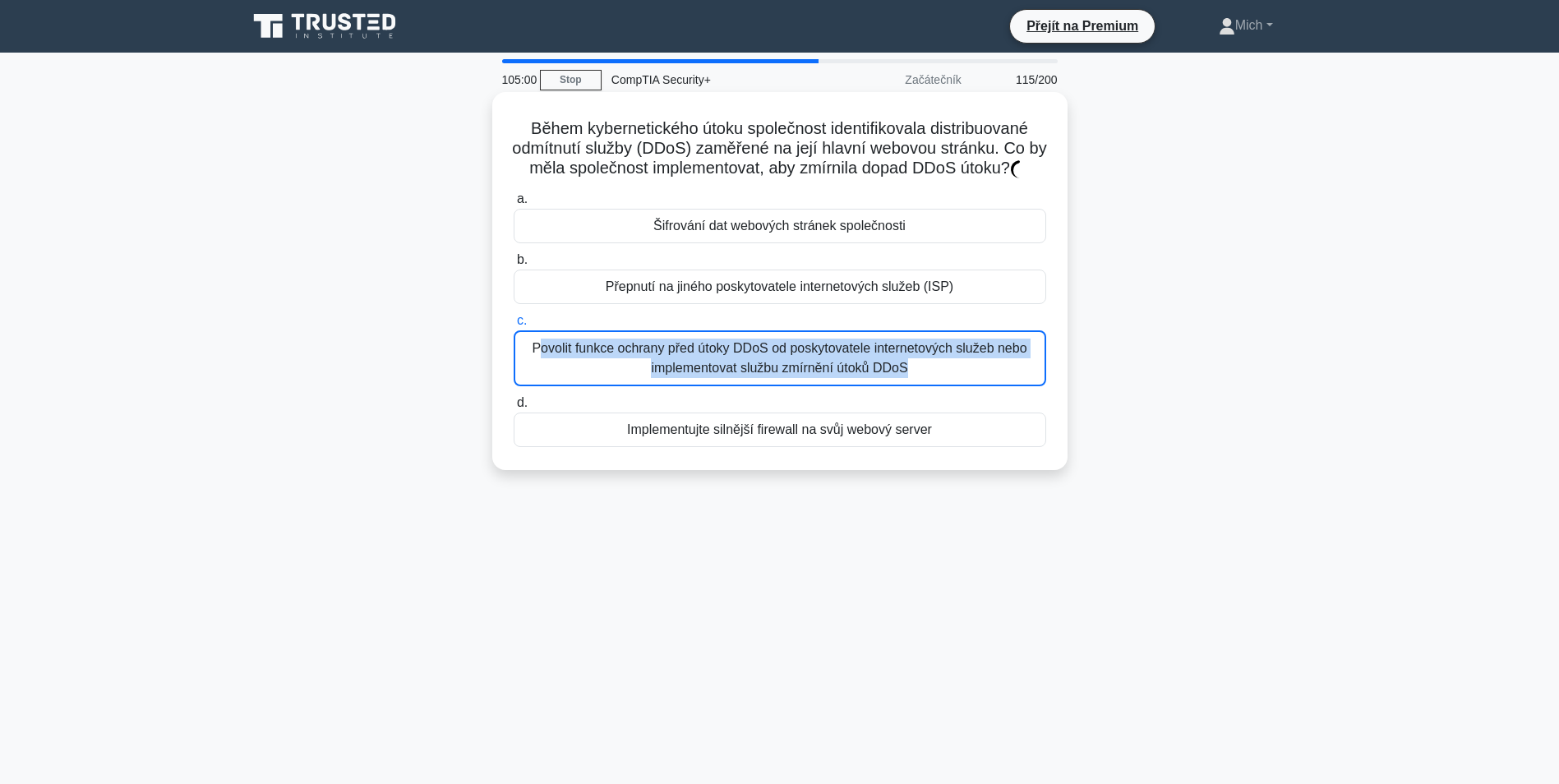
click at [730, 358] on div "Povolit funkce ochrany před útoky DDoS od poskytovatele internetových služeb ne…" at bounding box center [780, 359] width 533 height 56
click at [514, 326] on input "c. Povolit funkce ochrany před útoky DDoS od poskytovatele internetových služeb…" at bounding box center [514, 320] width 0 height 11
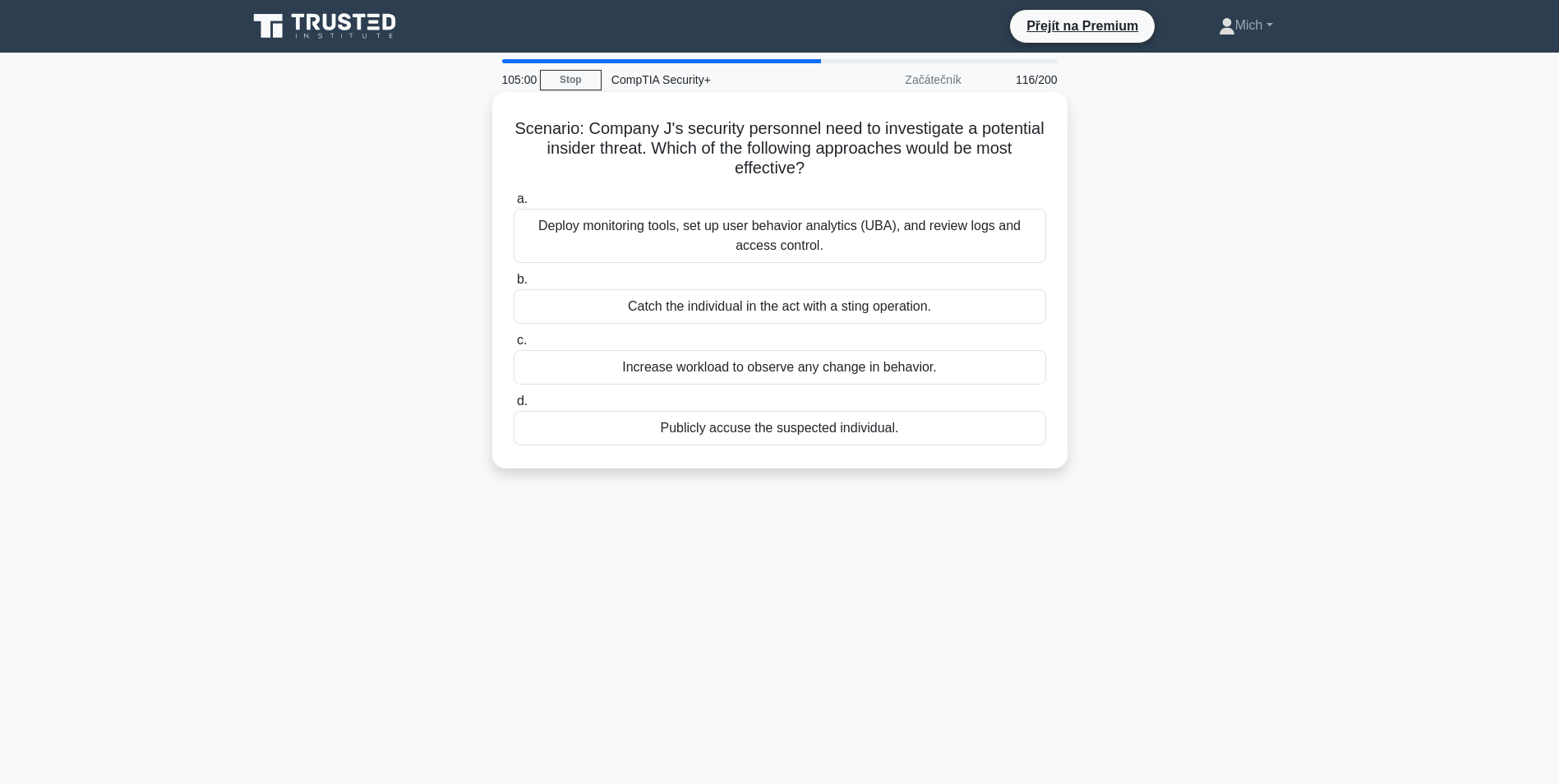
click at [730, 358] on div "Increase workload to observe any change in behavior." at bounding box center [780, 367] width 533 height 35
click at [514, 346] on input "c. Increase workload to observe any change in behavior." at bounding box center [514, 340] width 0 height 11
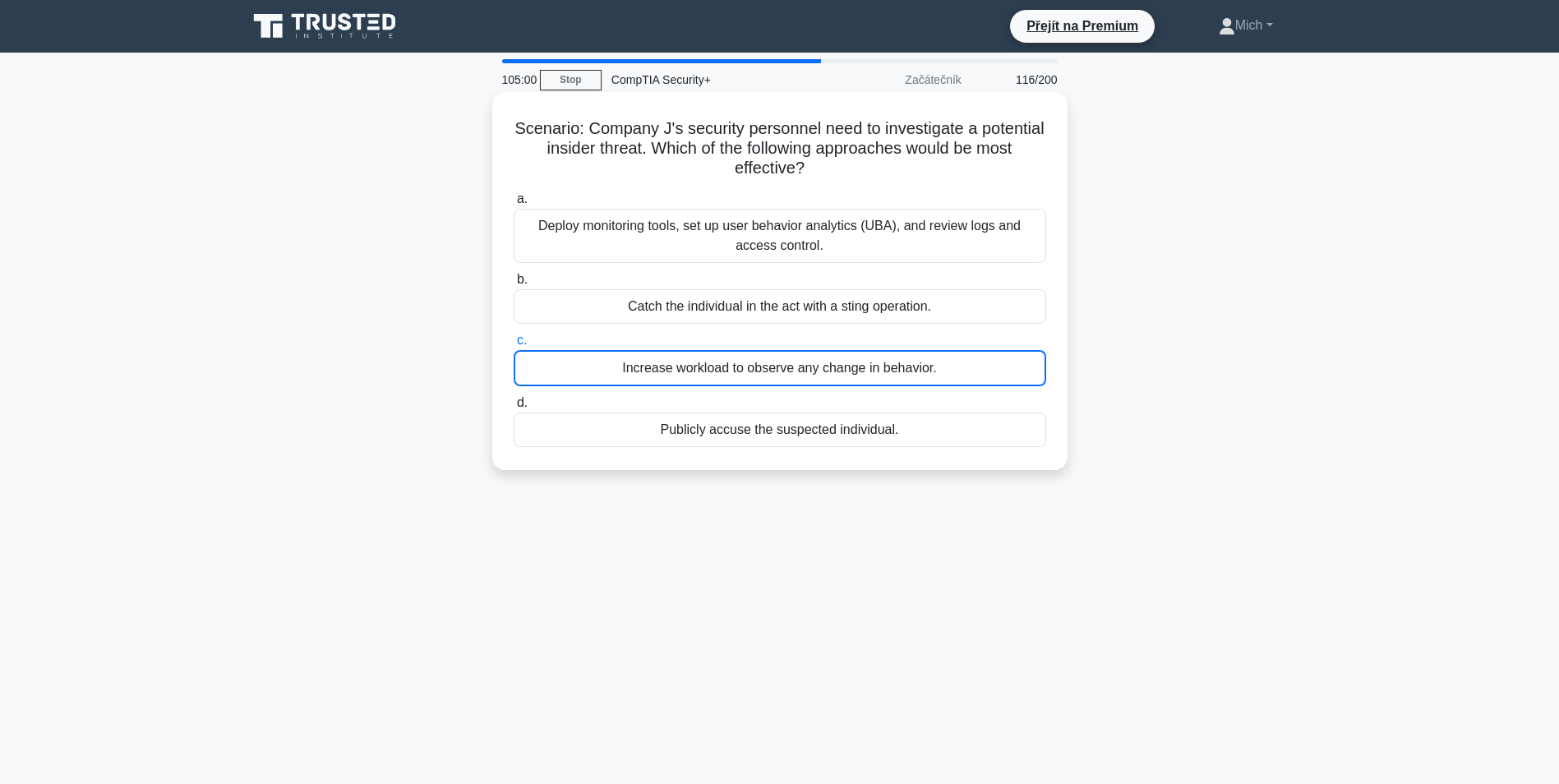
click at [730, 359] on div "Increase workload to observe any change in behavior." at bounding box center [780, 368] width 533 height 36
click at [514, 346] on input "c. Increase workload to observe any change in behavior." at bounding box center [514, 340] width 0 height 11
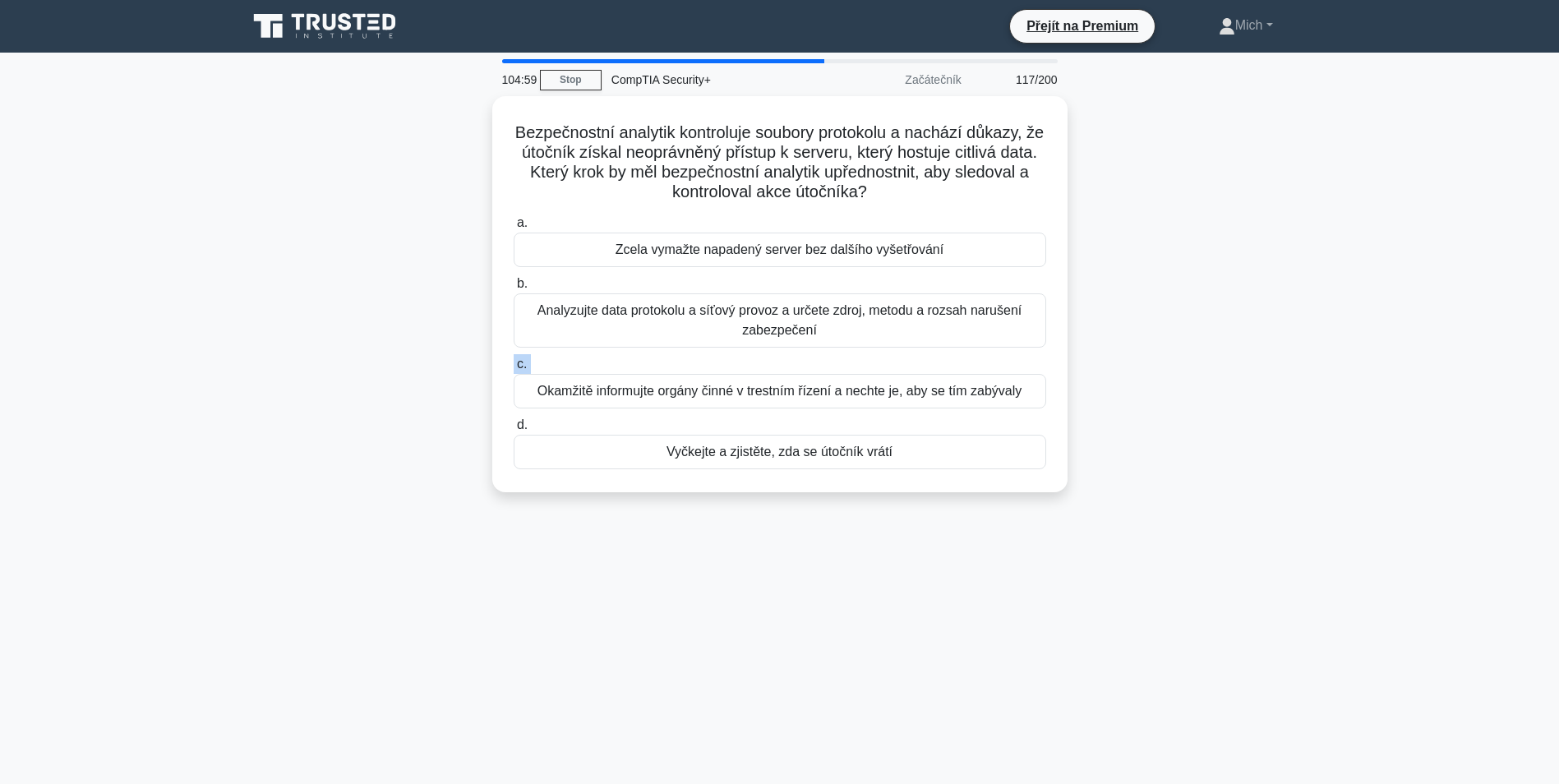
click at [730, 359] on label "c. Okamžitě informujte orgány činné v trestním řízení a nechte je, aby se tím z…" at bounding box center [780, 382] width 533 height 55
click at [514, 359] on input "c. Okamžitě informujte orgány činné v trestním řízení a nechte je, aby se tím z…" at bounding box center [514, 364] width 0 height 11
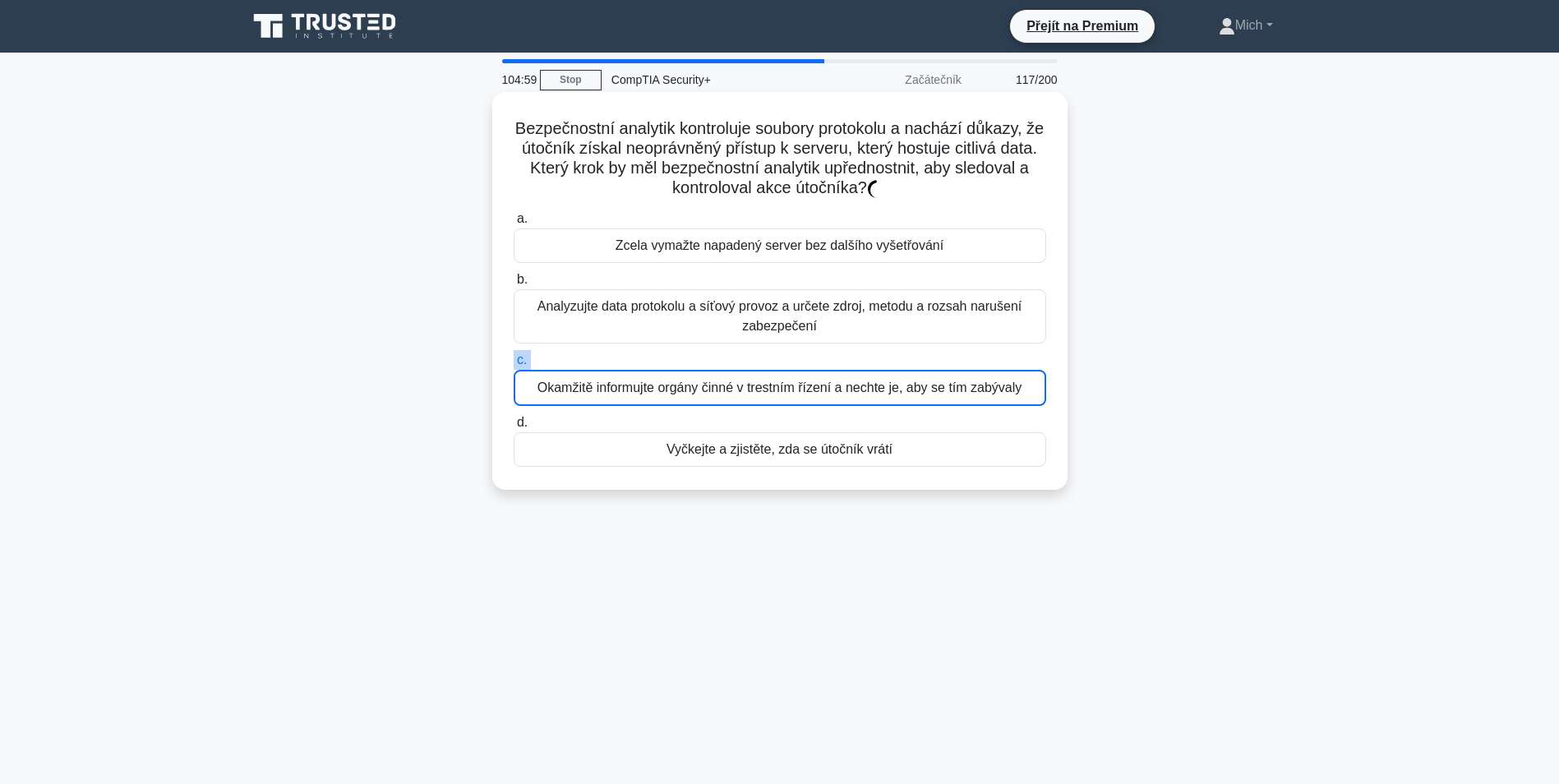
click at [730, 359] on label "c. Okamžitě informujte orgány činné v trestním řízení a nechte je, aby se tím z…" at bounding box center [780, 378] width 533 height 56
click at [514, 359] on input "c. Okamžitě informujte orgány činné v trestním řízení a nechte je, aby se tím z…" at bounding box center [514, 360] width 0 height 11
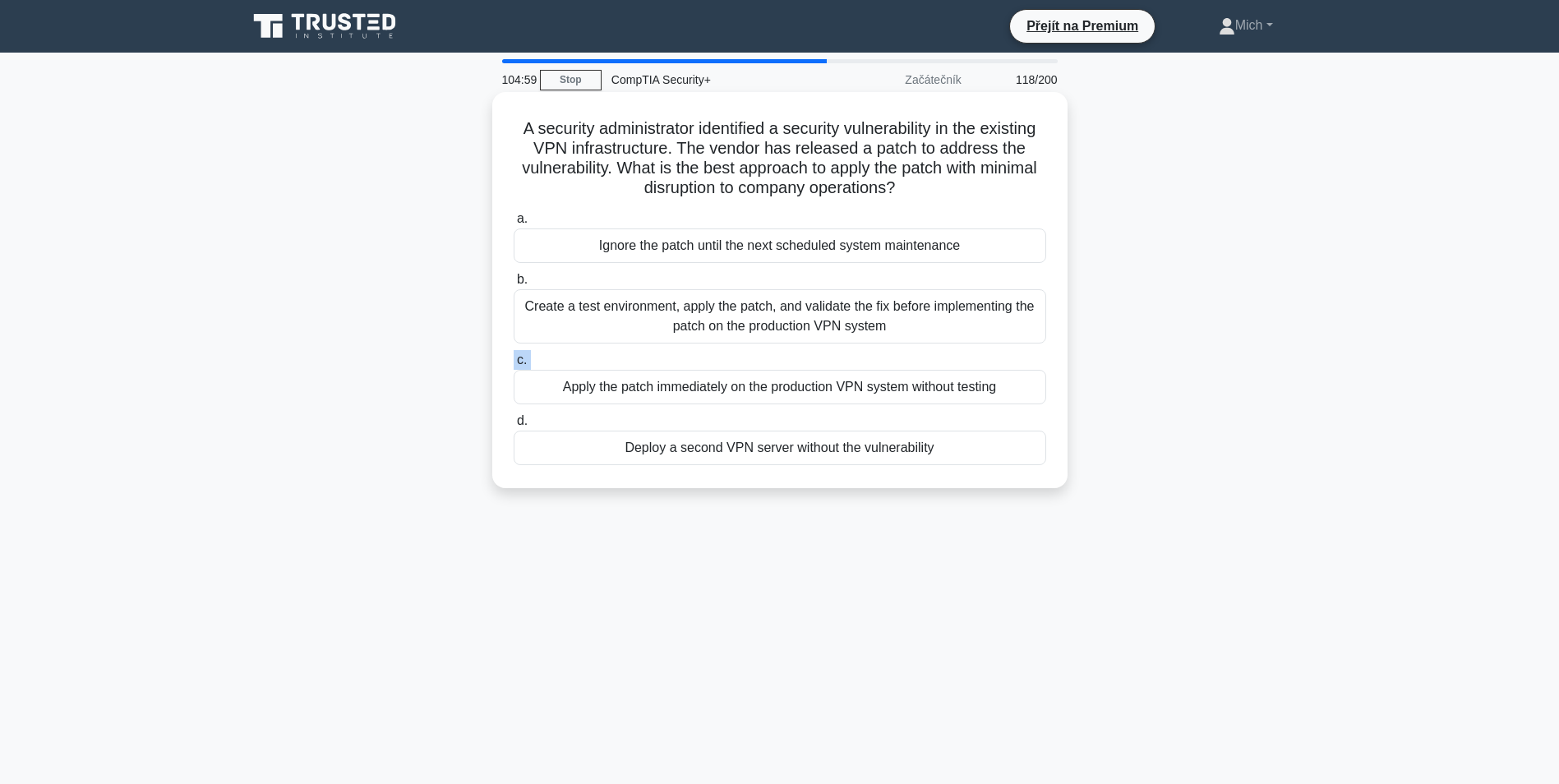
click at [730, 359] on label "c. Apply the patch immediately on the production VPN system without testing" at bounding box center [780, 378] width 533 height 55
click at [514, 359] on input "c. Apply the patch immediately on the production VPN system without testing" at bounding box center [514, 360] width 0 height 11
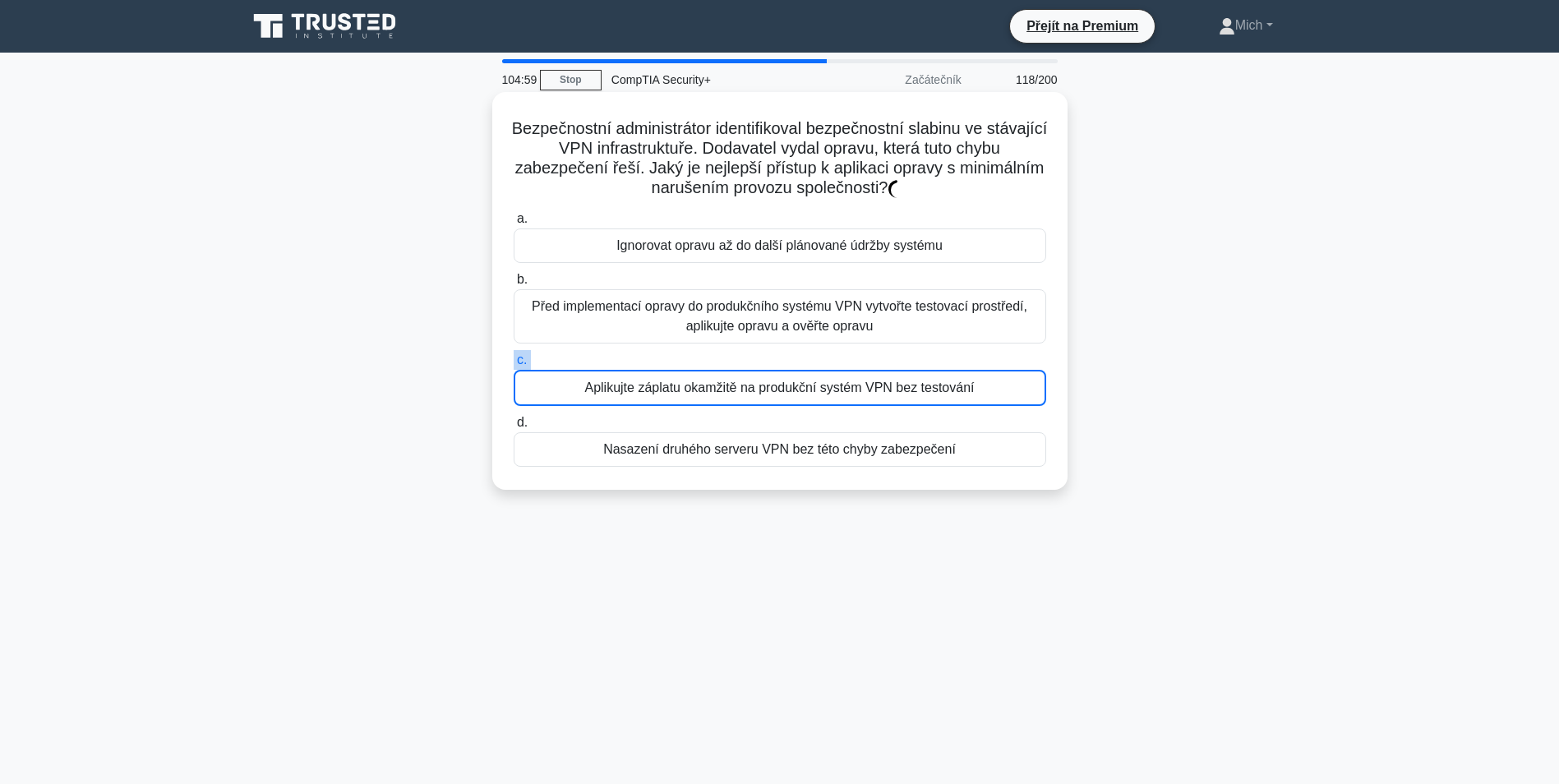
click at [730, 359] on label "c. Aplikujte záplatu okamžitě na produkční systém VPN bez testování" at bounding box center [780, 378] width 533 height 56
click at [514, 359] on input "c. Aplikujte záplatu okamžitě na produkční systém VPN bez testování" at bounding box center [514, 360] width 0 height 11
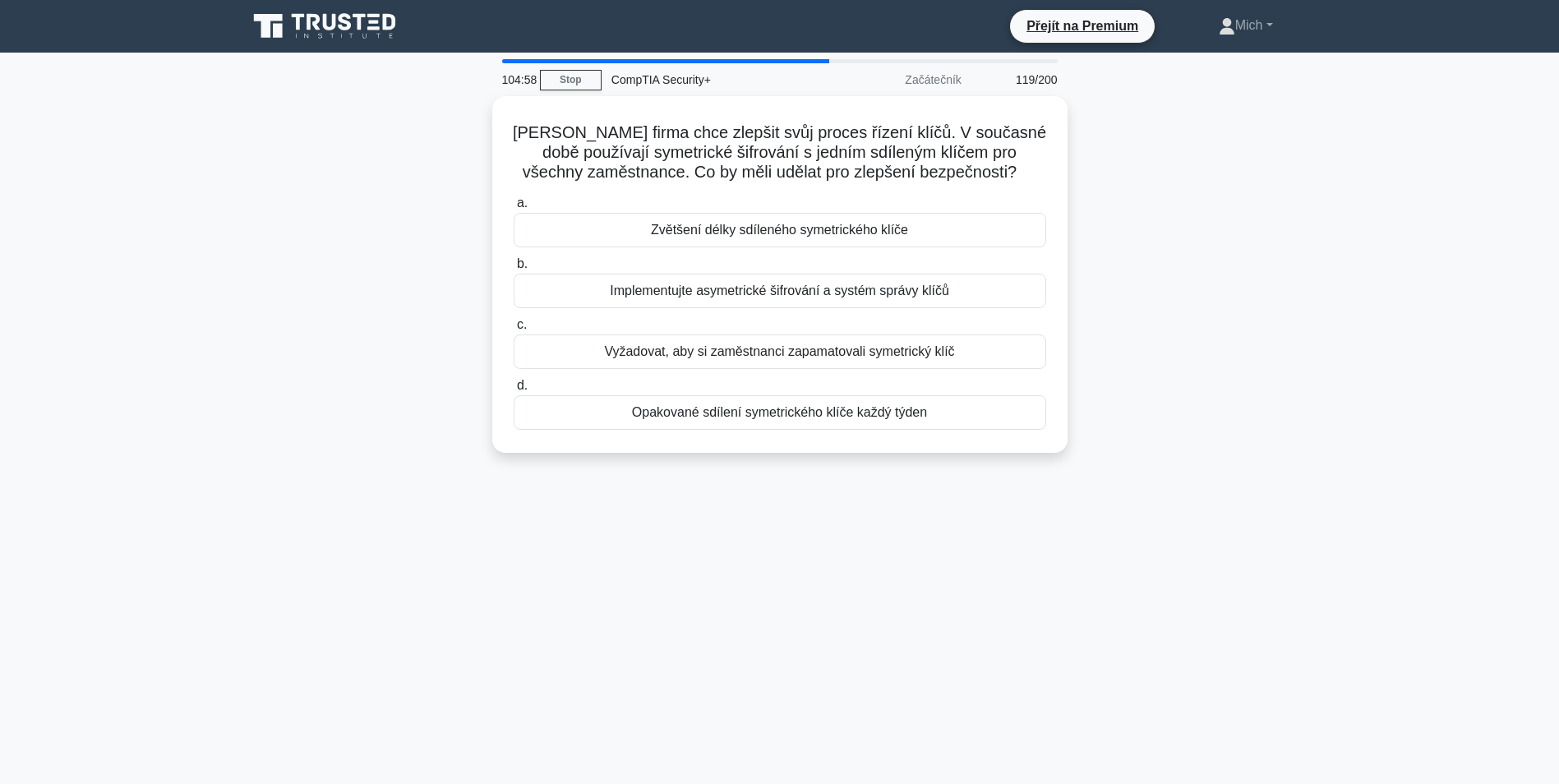
click at [730, 359] on div "Vyžadovat, aby si zaměstnanci zapamatovali symetrický klíč" at bounding box center [780, 351] width 533 height 35
click at [514, 331] on input "c. Vyžadovat, aby si zaměstnanci zapamatovali symetrický klíč" at bounding box center [514, 325] width 0 height 11
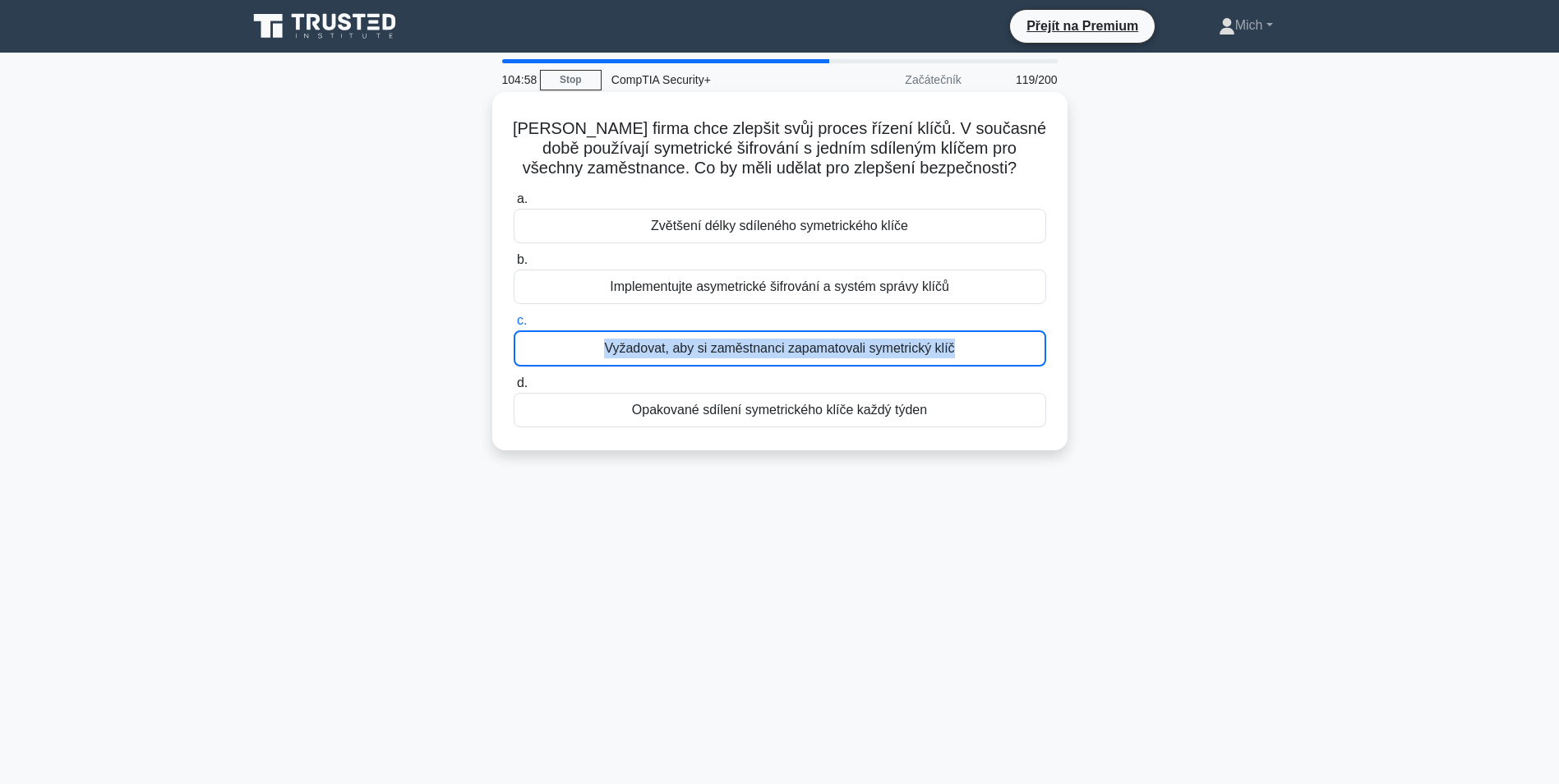
click at [730, 359] on div "Vyžadovat, aby si zaměstnanci zapamatovali symetrický klíč" at bounding box center [780, 349] width 533 height 36
click at [514, 326] on input "c. Vyžadovat, aby si zaměstnanci zapamatovali symetrický klíč" at bounding box center [514, 320] width 0 height 11
click at [730, 359] on div "Vyžadovat, aby si zaměstnanci zapamatovali symetrický klíč" at bounding box center [780, 349] width 533 height 36
click at [514, 326] on input "c. Vyžadovat, aby si zaměstnanci zapamatovali symetrický klíč" at bounding box center [514, 320] width 0 height 11
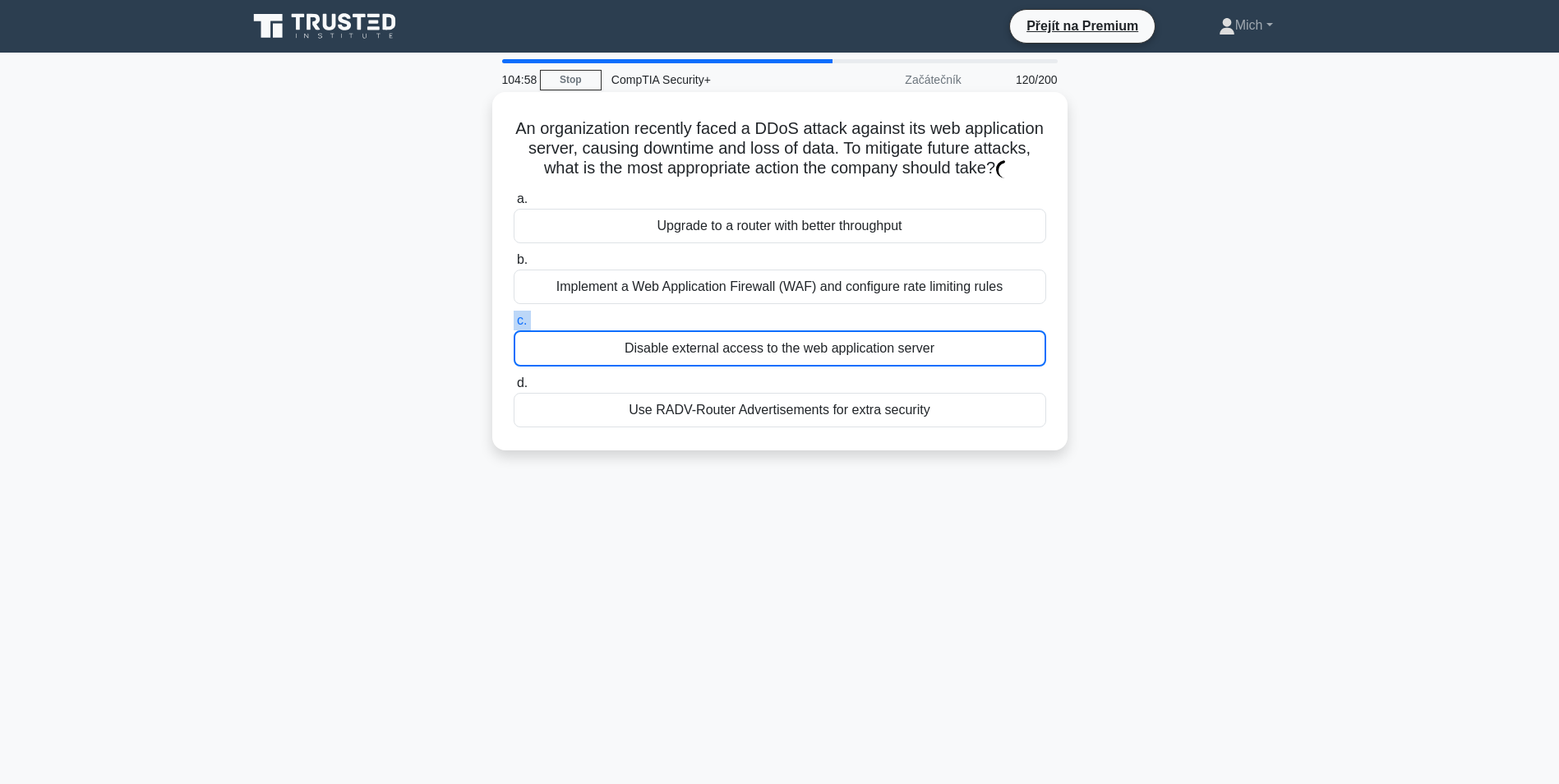
click at [730, 359] on label "c. Disable external access to the web application server" at bounding box center [780, 339] width 533 height 56
click at [514, 326] on input "c. Disable external access to the web application server" at bounding box center [514, 320] width 0 height 11
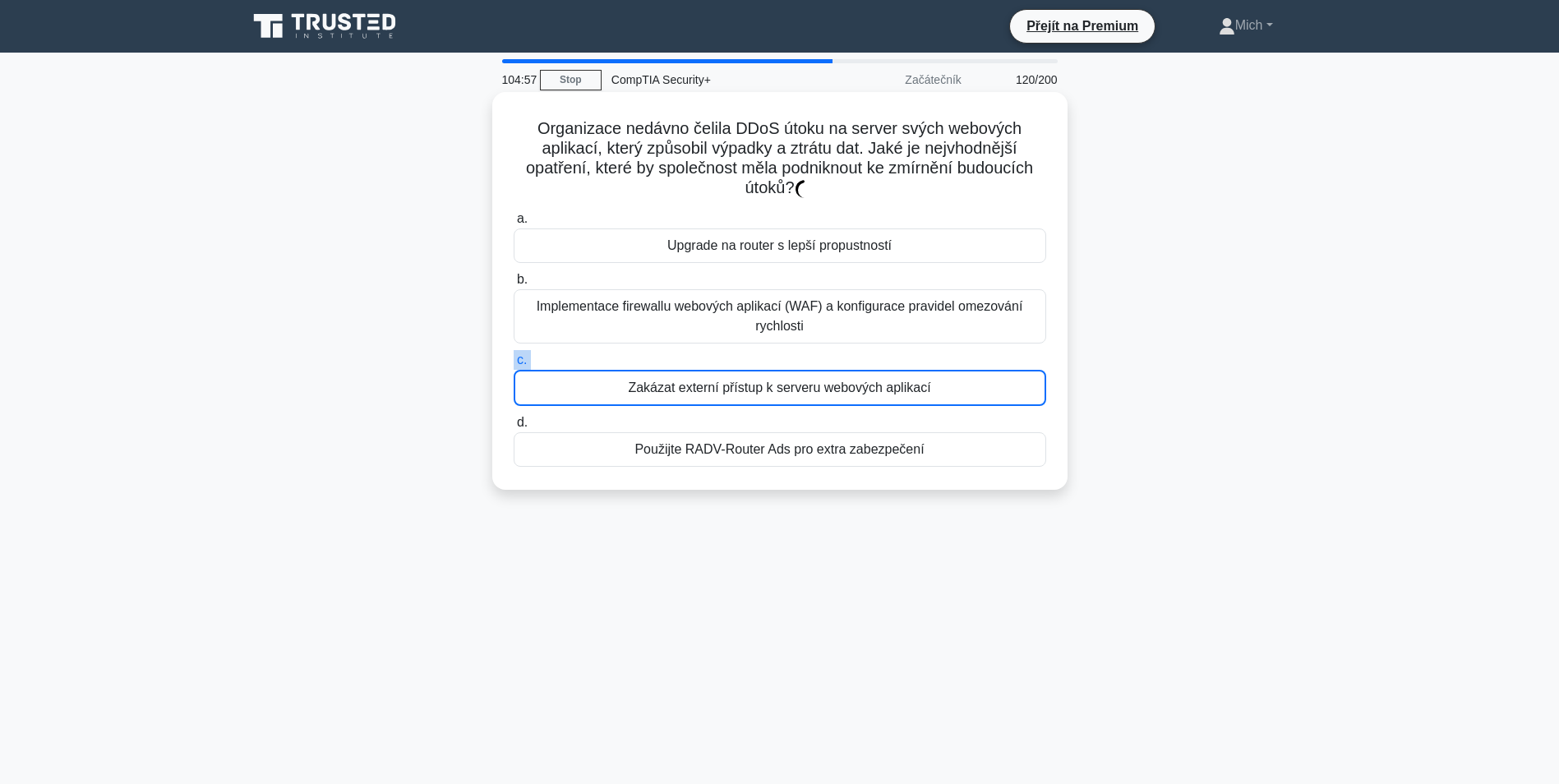
click at [730, 359] on label "c. Zakázat externí přístup k serveru webových aplikací" at bounding box center [780, 378] width 533 height 56
click at [514, 359] on input "c. Zakázat externí přístup k serveru webových aplikací" at bounding box center [514, 360] width 0 height 11
click at [730, 360] on label "c. Zakázat externí přístup k serveru webových aplikací" at bounding box center [780, 378] width 533 height 56
click at [514, 360] on input "c. Zakázat externí přístup k serveru webových aplikací" at bounding box center [514, 360] width 0 height 11
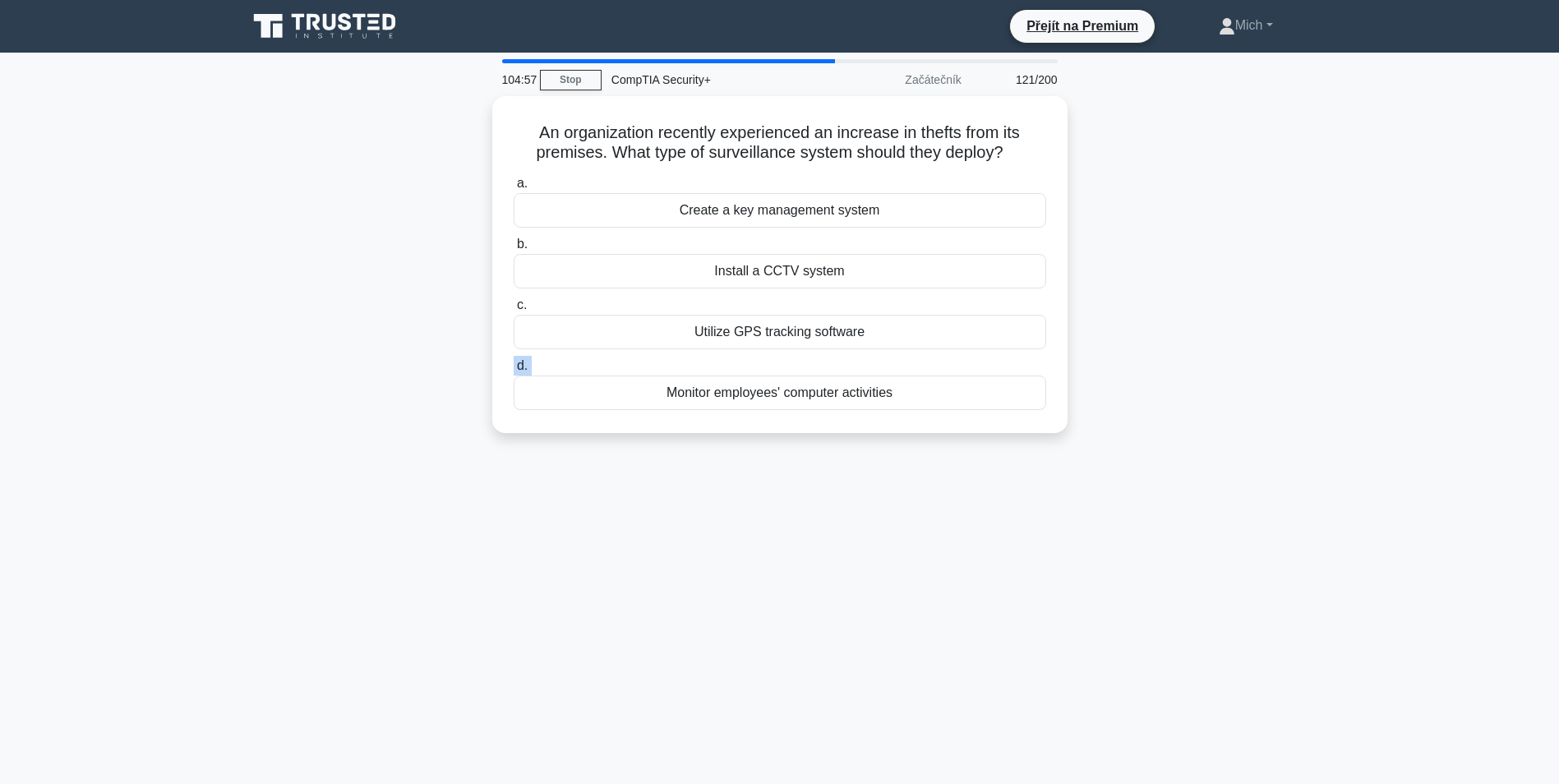
click at [730, 360] on label "d. Monitor employees' computer activities" at bounding box center [780, 383] width 533 height 55
click at [514, 360] on input "d. Monitor employees' computer activities" at bounding box center [514, 366] width 0 height 11
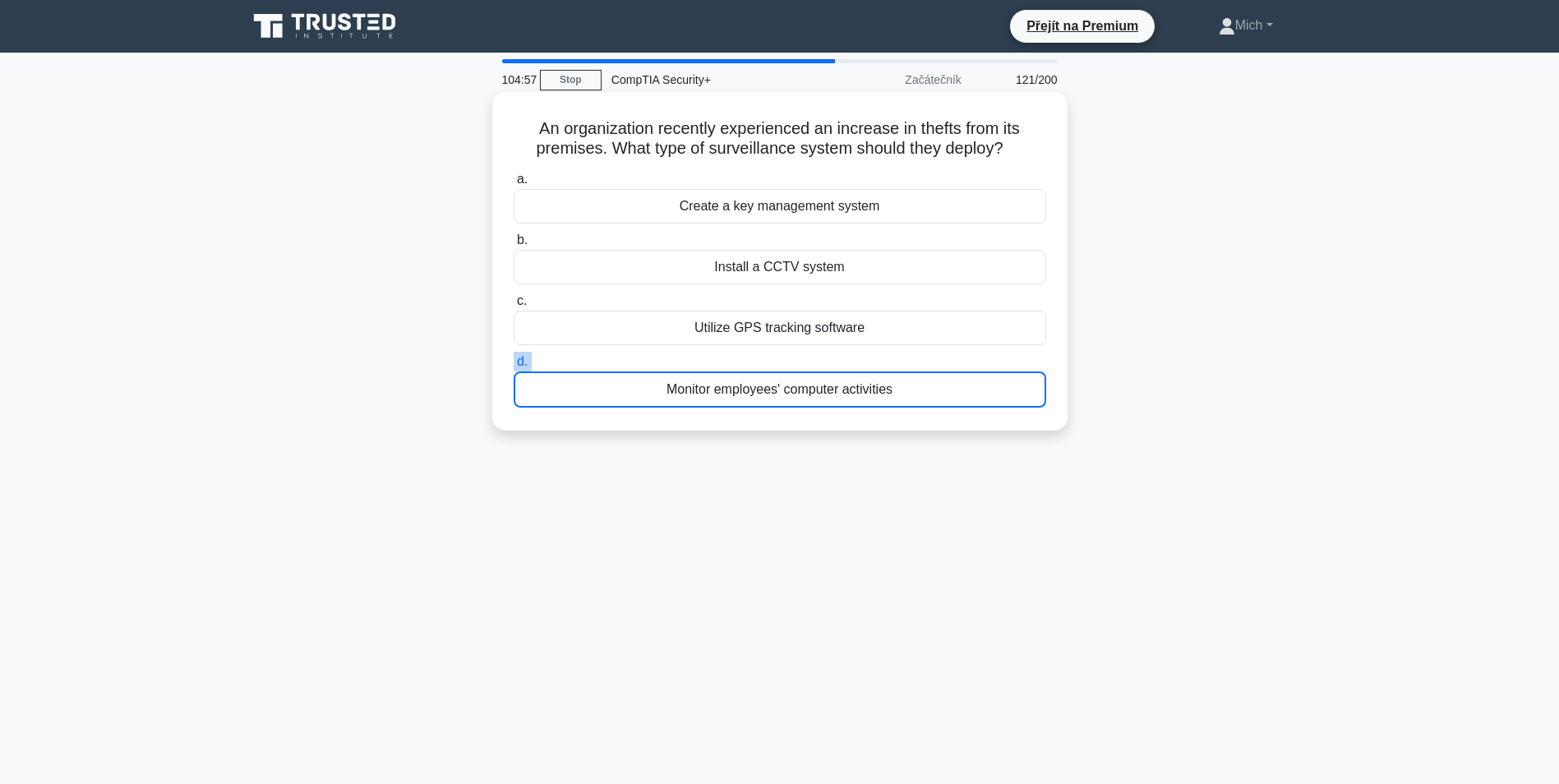
click at [730, 360] on label "d. Monitor employees' computer activities" at bounding box center [780, 380] width 533 height 56
click at [514, 360] on input "d. Monitor employees' computer activities" at bounding box center [514, 362] width 0 height 11
click at [730, 360] on label "d. Monitorovat počítačové aktivity zaměstnanců" at bounding box center [780, 380] width 533 height 56
click at [514, 360] on input "d. Monitorovat počítačové aktivity zaměstnanců" at bounding box center [514, 362] width 0 height 11
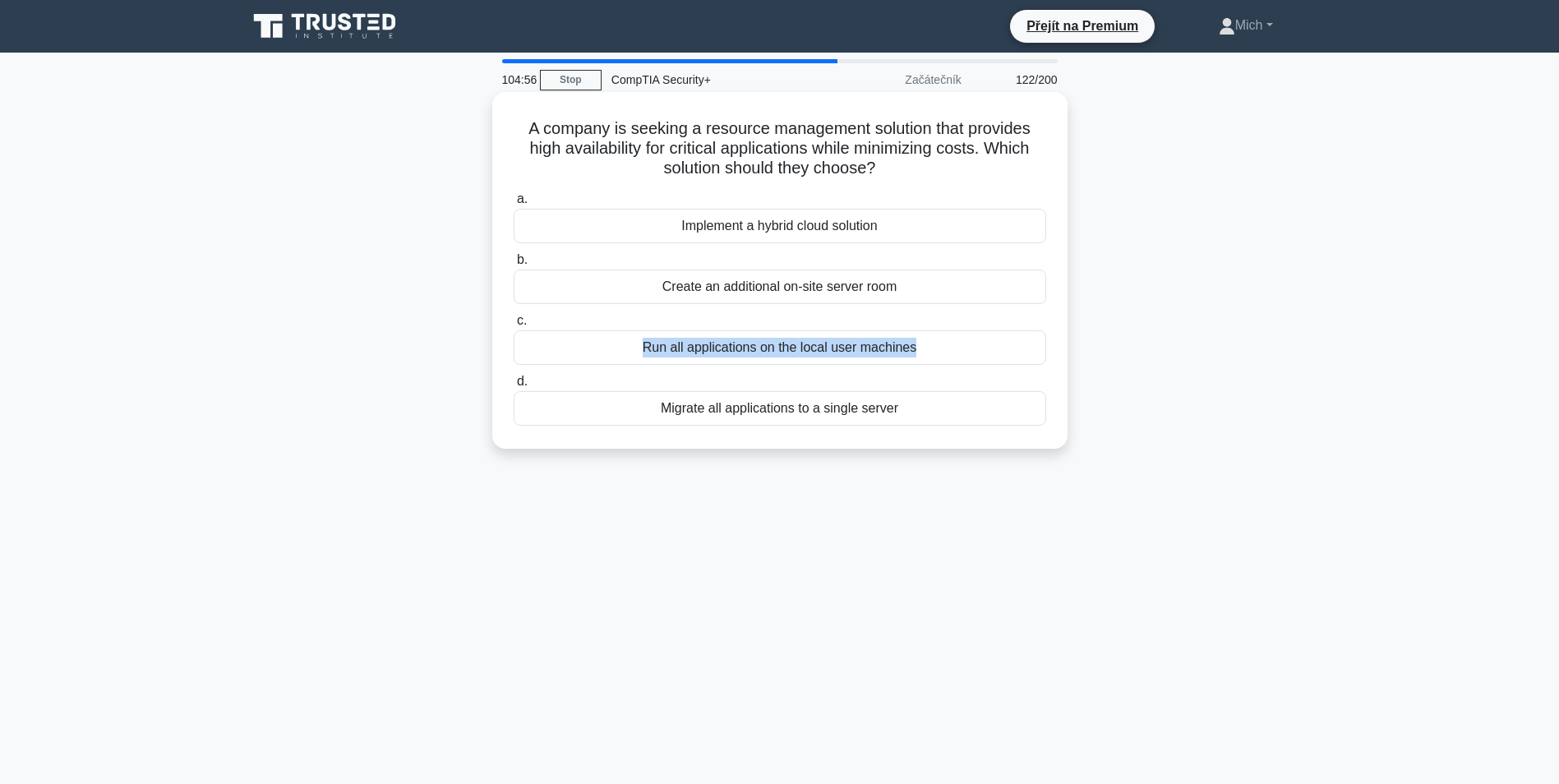
click at [730, 360] on div "Run all applications on the local user machines" at bounding box center [780, 348] width 533 height 35
click at [514, 326] on input "c. Run all applications on the local user machines" at bounding box center [514, 320] width 0 height 11
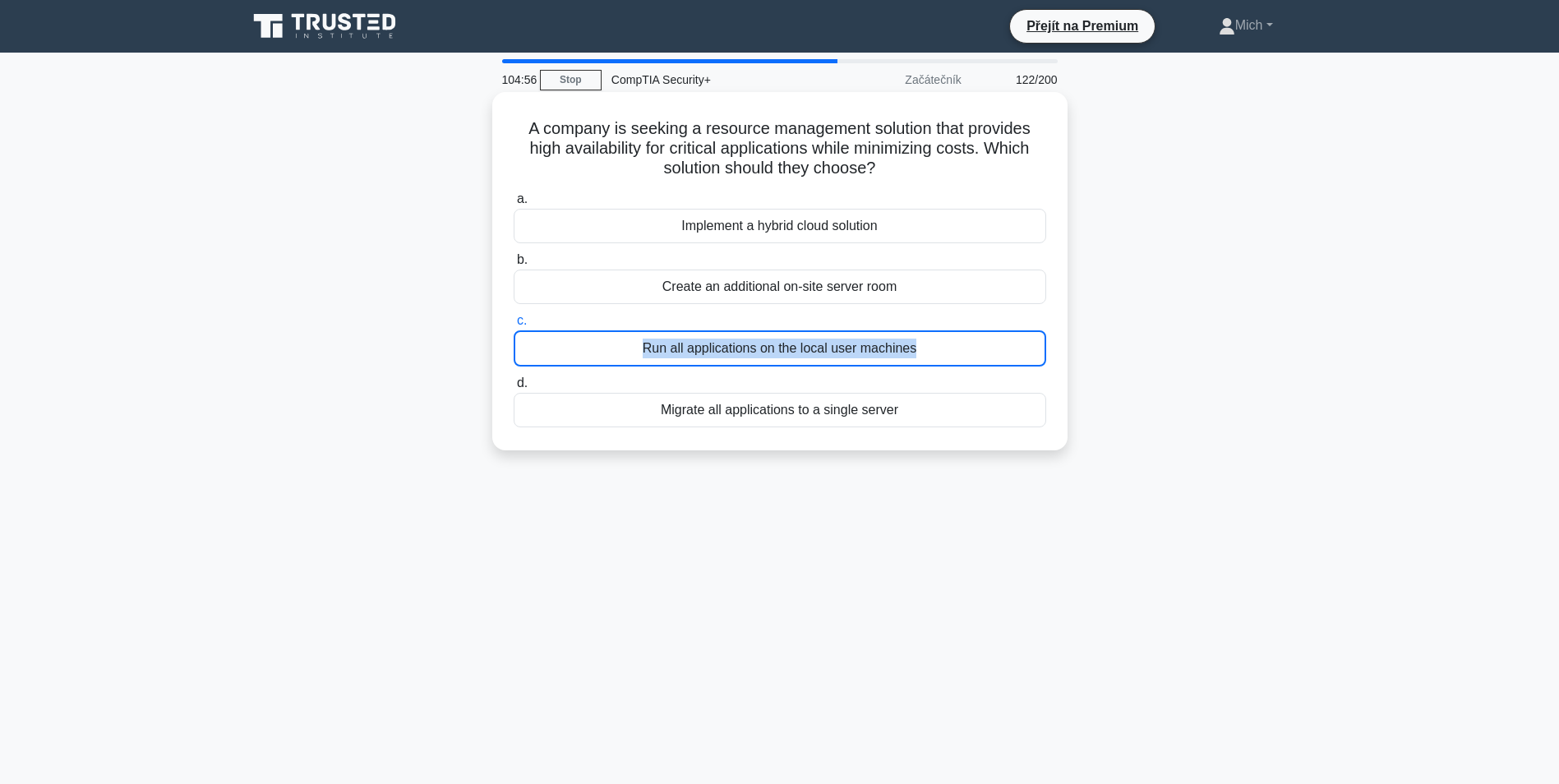
click at [730, 360] on div "Run all applications on the local user machines" at bounding box center [780, 349] width 533 height 36
click at [514, 326] on input "c. Run all applications on the local user machines" at bounding box center [514, 320] width 0 height 11
click at [730, 360] on div "Spuštění všech aplikací na místních uživatelských počítačích" at bounding box center [780, 349] width 533 height 36
click at [514, 326] on input "c. Spuštění všech aplikací na místních uživatelských počítačích" at bounding box center [514, 320] width 0 height 11
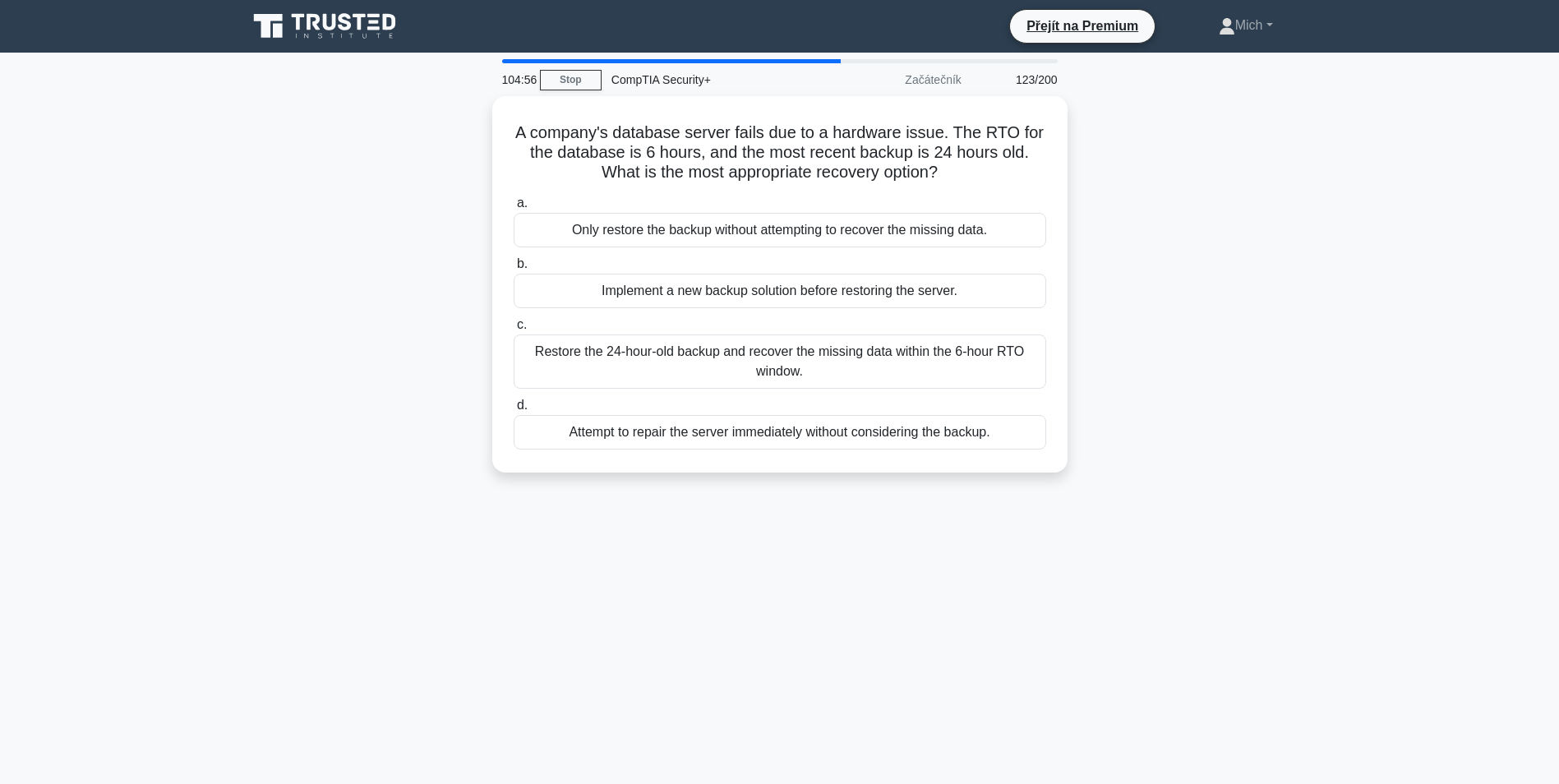
click at [730, 360] on div "Restore the 24-hour-old backup and recover the missing data within the 6-hour R…" at bounding box center [780, 361] width 533 height 55
click at [514, 331] on input "c. Restore the 24-hour-old backup and recover the missing data within the 6-hou…" at bounding box center [514, 325] width 0 height 11
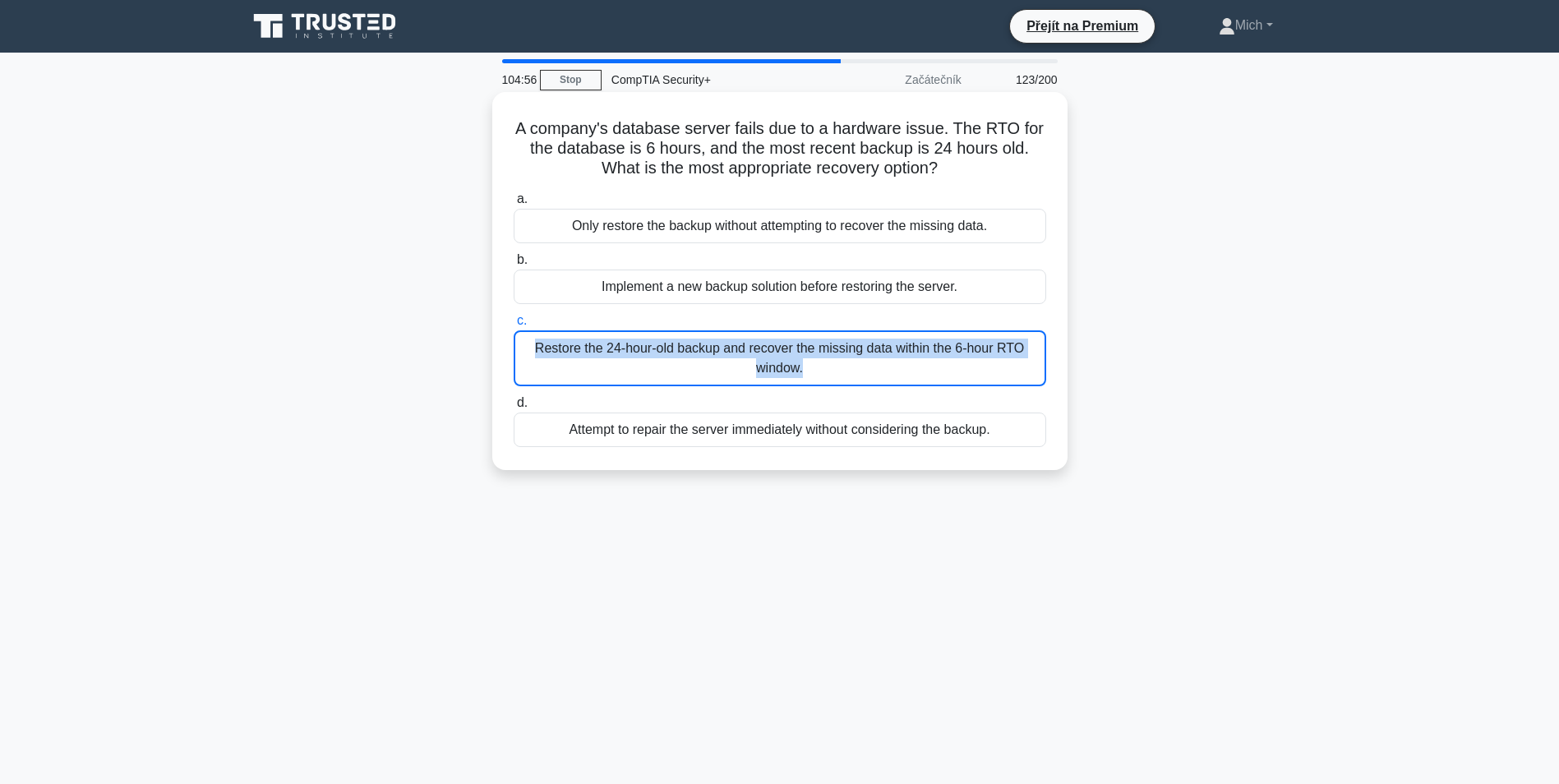
click at [730, 360] on div "Restore the 24-hour-old backup and recover the missing data within the 6-hour R…" at bounding box center [780, 359] width 533 height 56
click at [514, 326] on input "c. Restore the 24-hour-old backup and recover the missing data within the 6-hou…" at bounding box center [514, 320] width 0 height 11
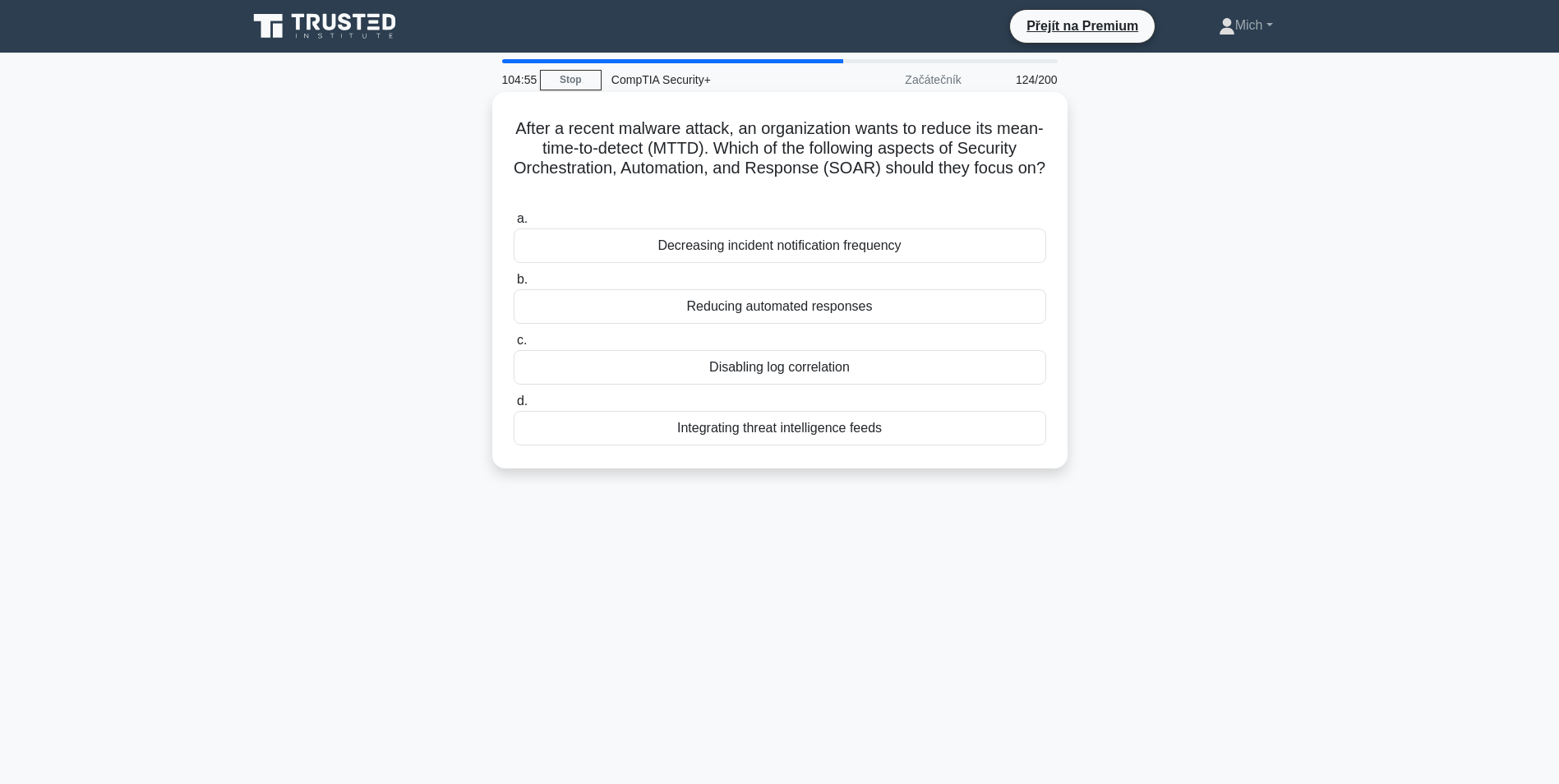
click at [730, 360] on div "Disabling log correlation" at bounding box center [780, 367] width 533 height 35
click at [514, 346] on input "c. Disabling log correlation" at bounding box center [514, 340] width 0 height 11
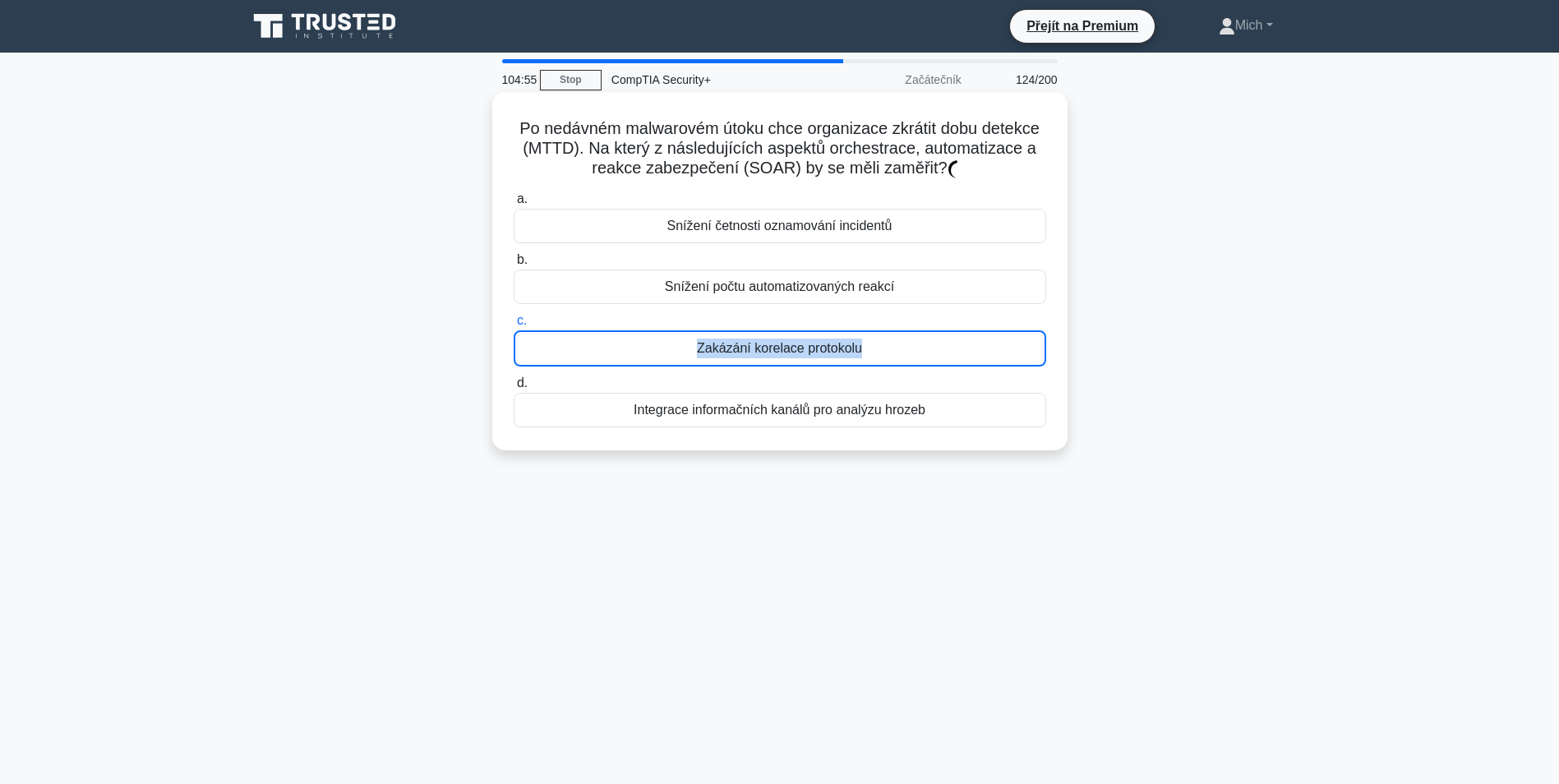
click at [730, 360] on div "Zakázání korelace protokolu" at bounding box center [780, 349] width 533 height 36
click at [514, 326] on input "c. Zakázání korelace protokolu" at bounding box center [514, 320] width 0 height 11
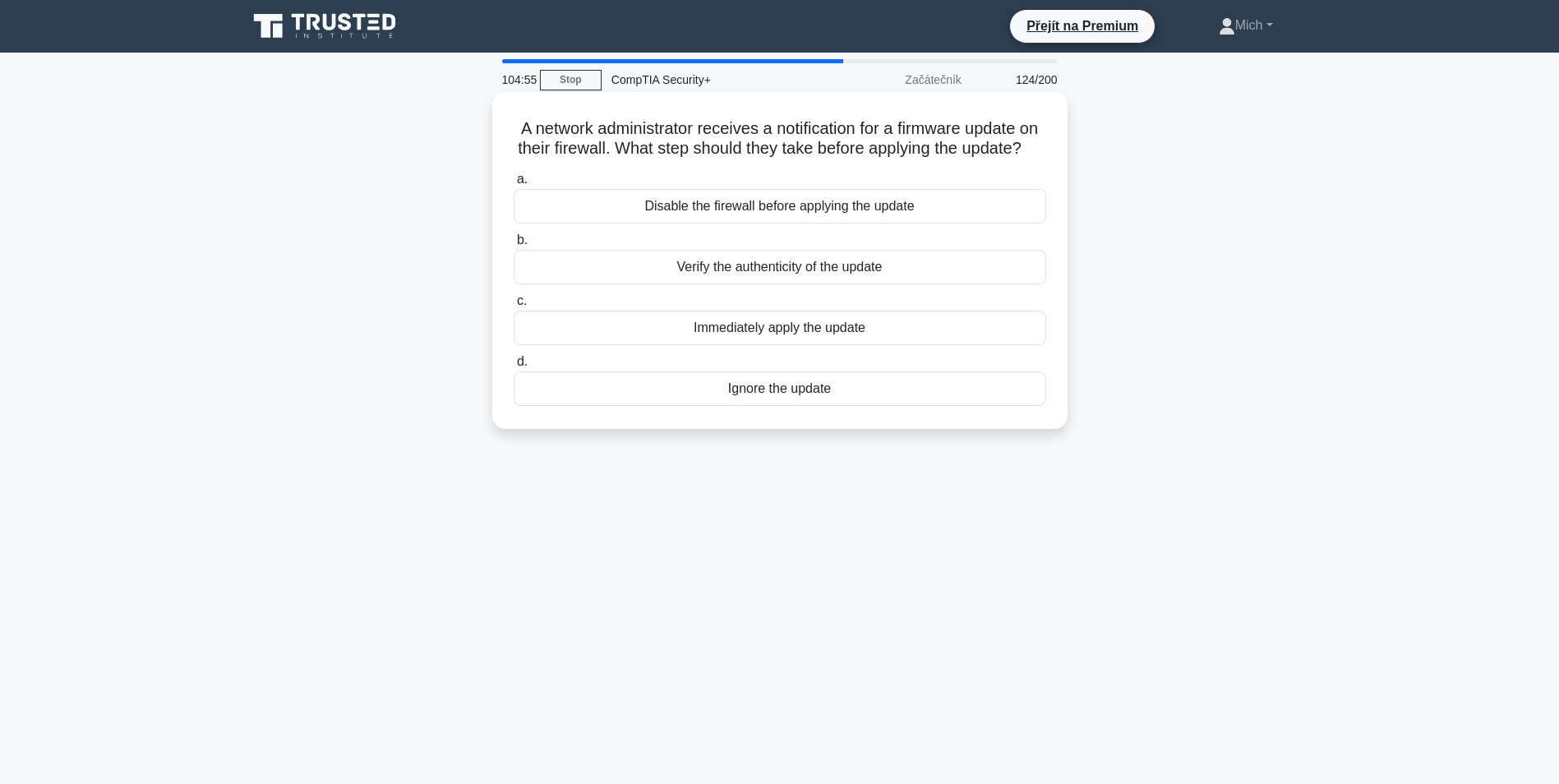
click at [730, 345] on div "Immediately apply the update" at bounding box center [780, 328] width 533 height 35
click at [514, 307] on input "c. Immediately apply the update" at bounding box center [514, 301] width 0 height 11
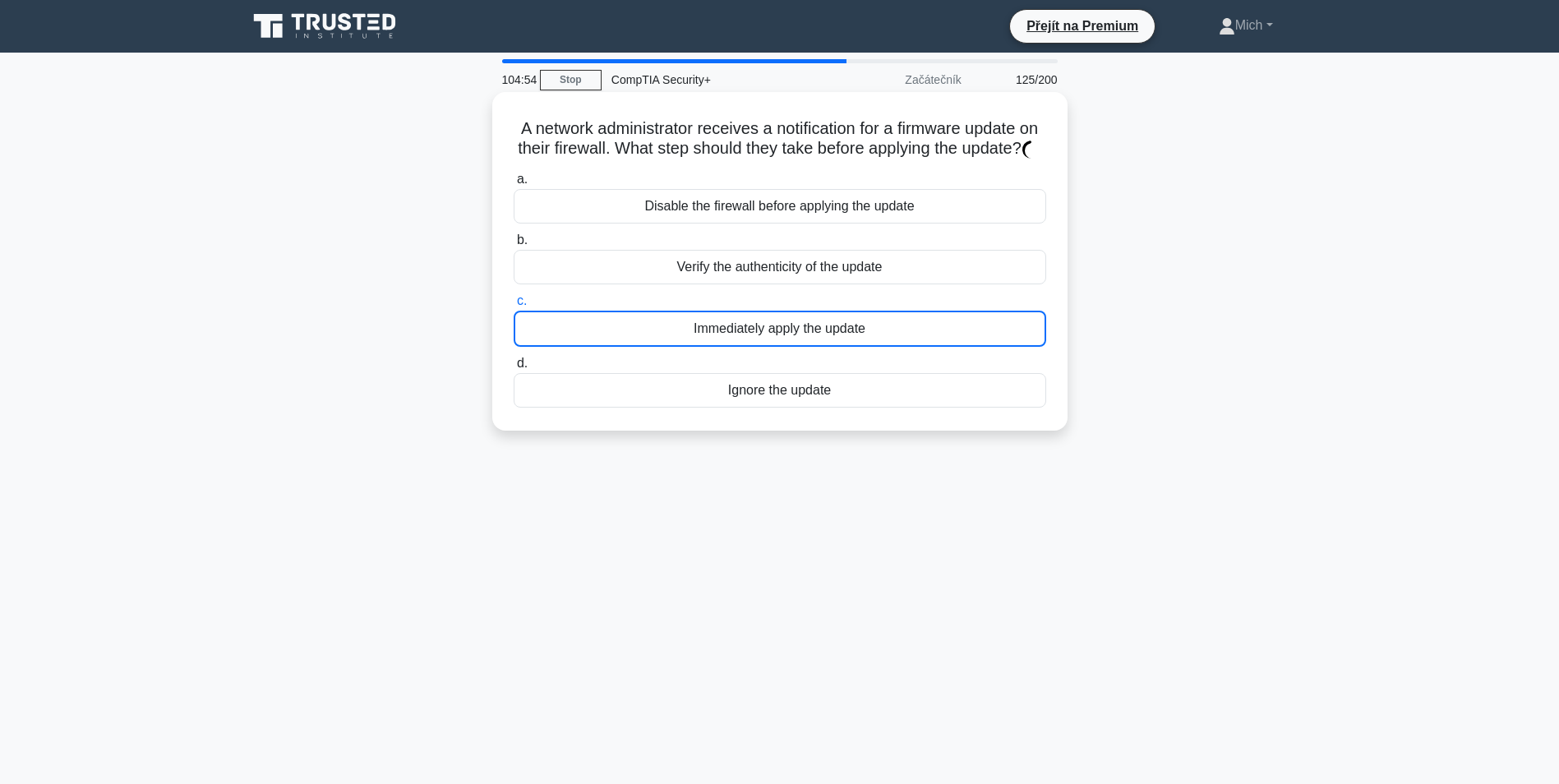
click at [730, 360] on div "a. Disable the firewall before applying the update b. Verify the authenticity o…" at bounding box center [780, 288] width 552 height 245
click at [730, 360] on label "d. Ignore the update" at bounding box center [780, 381] width 533 height 55
click at [514, 360] on input "d. Ignore the update" at bounding box center [514, 363] width 0 height 11
click at [730, 360] on label "d. Instalace dalšího antivirového softwaru" at bounding box center [780, 381] width 533 height 55
click at [514, 360] on input "d. Instalace dalšího antivirového softwaru" at bounding box center [514, 363] width 0 height 11
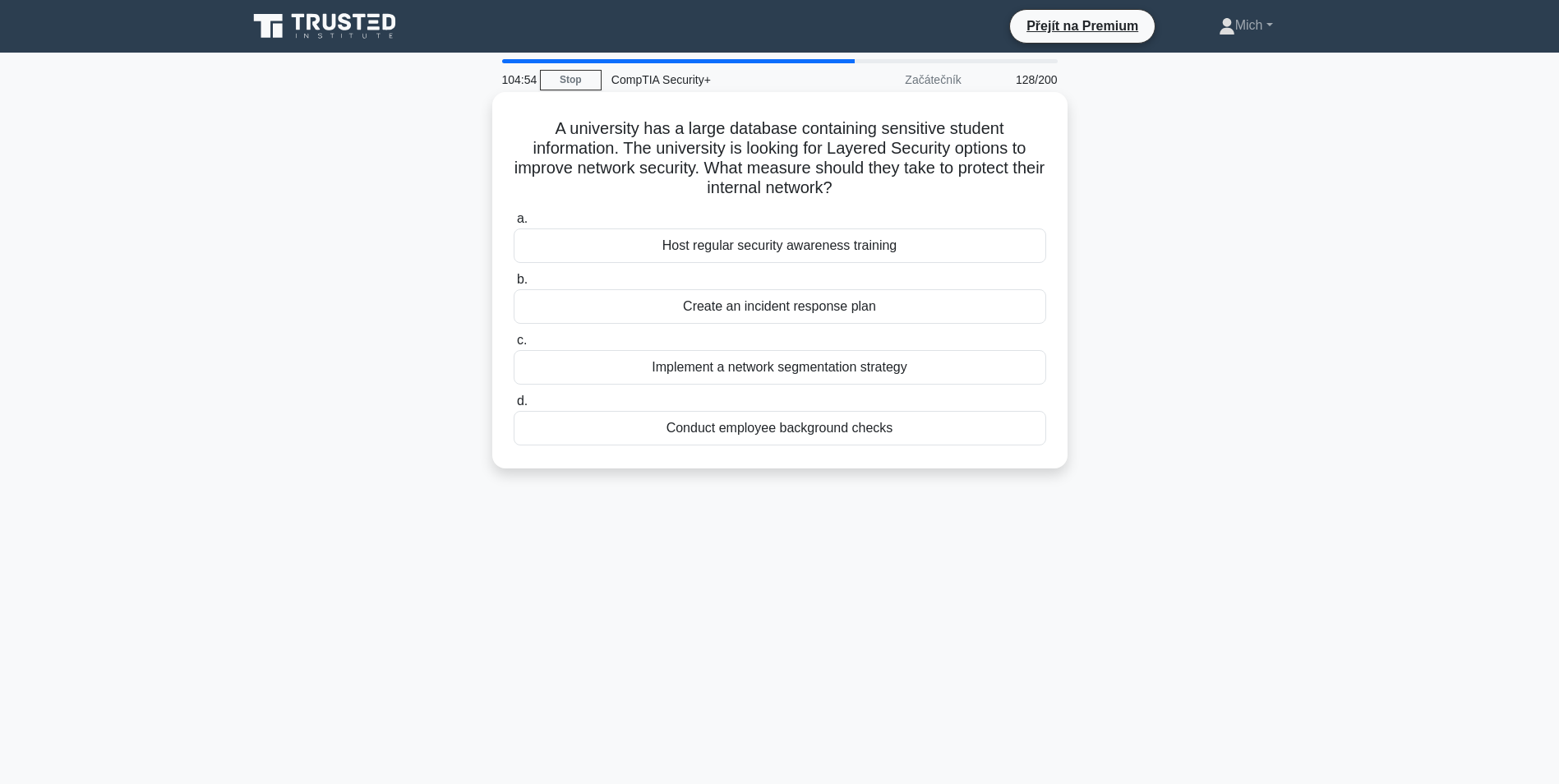
click at [730, 360] on div "Implement a network segmentation strategy" at bounding box center [780, 367] width 533 height 35
click at [514, 346] on input "c. Implement a network segmentation strategy" at bounding box center [514, 340] width 0 height 11
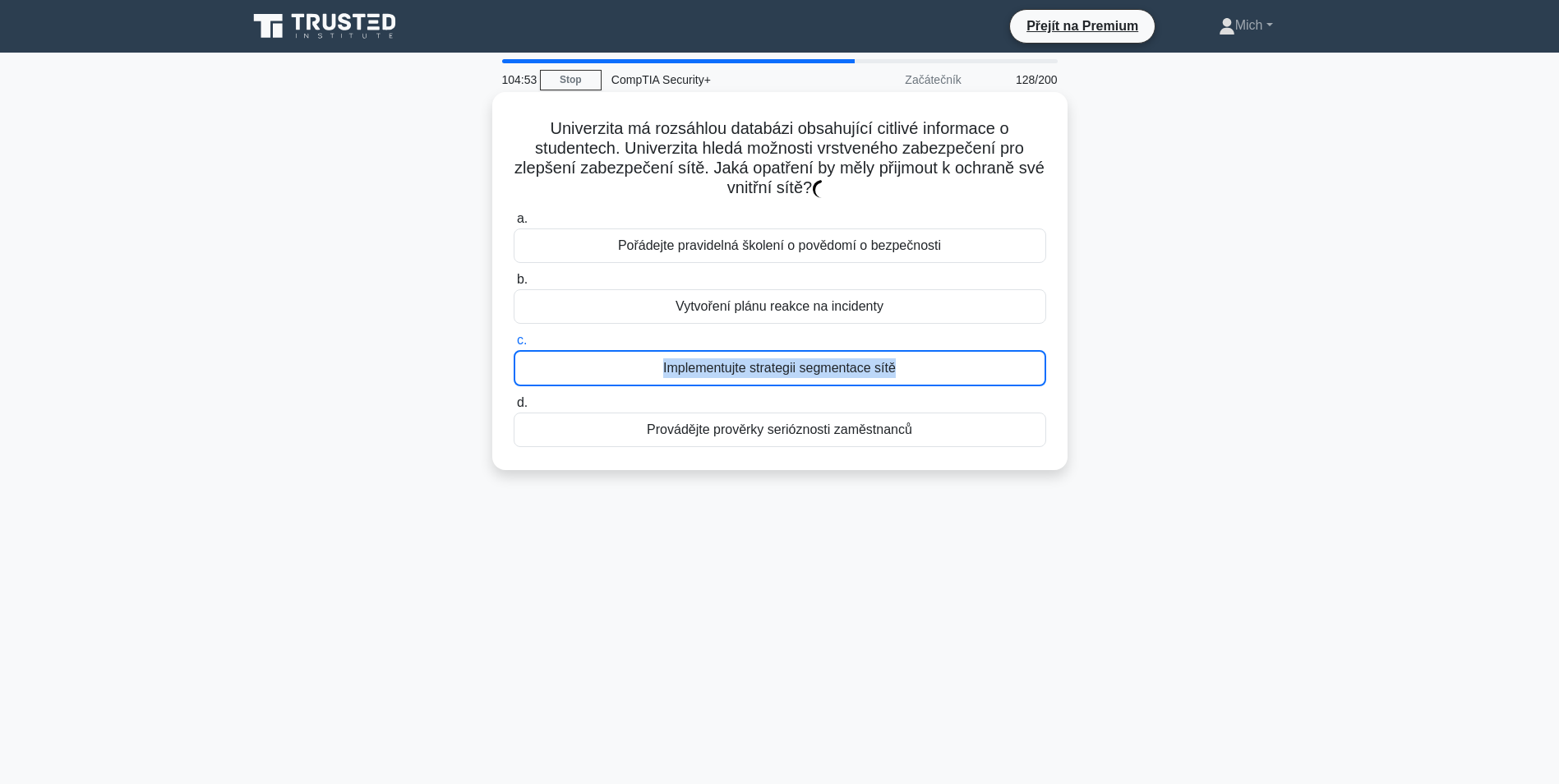
click at [733, 361] on div "Implementujte strategii segmentace sítě" at bounding box center [780, 368] width 533 height 36
click at [514, 346] on input "c. Implementujte strategii segmentace sítě" at bounding box center [514, 340] width 0 height 11
click at [734, 361] on div "Implementujte strategii segmentace sítě" at bounding box center [780, 368] width 533 height 36
click at [514, 346] on input "c. Implementujte strategii segmentace sítě" at bounding box center [514, 340] width 0 height 11
click at [735, 361] on div "Implementujte strategii segmentace sítě" at bounding box center [780, 368] width 533 height 36
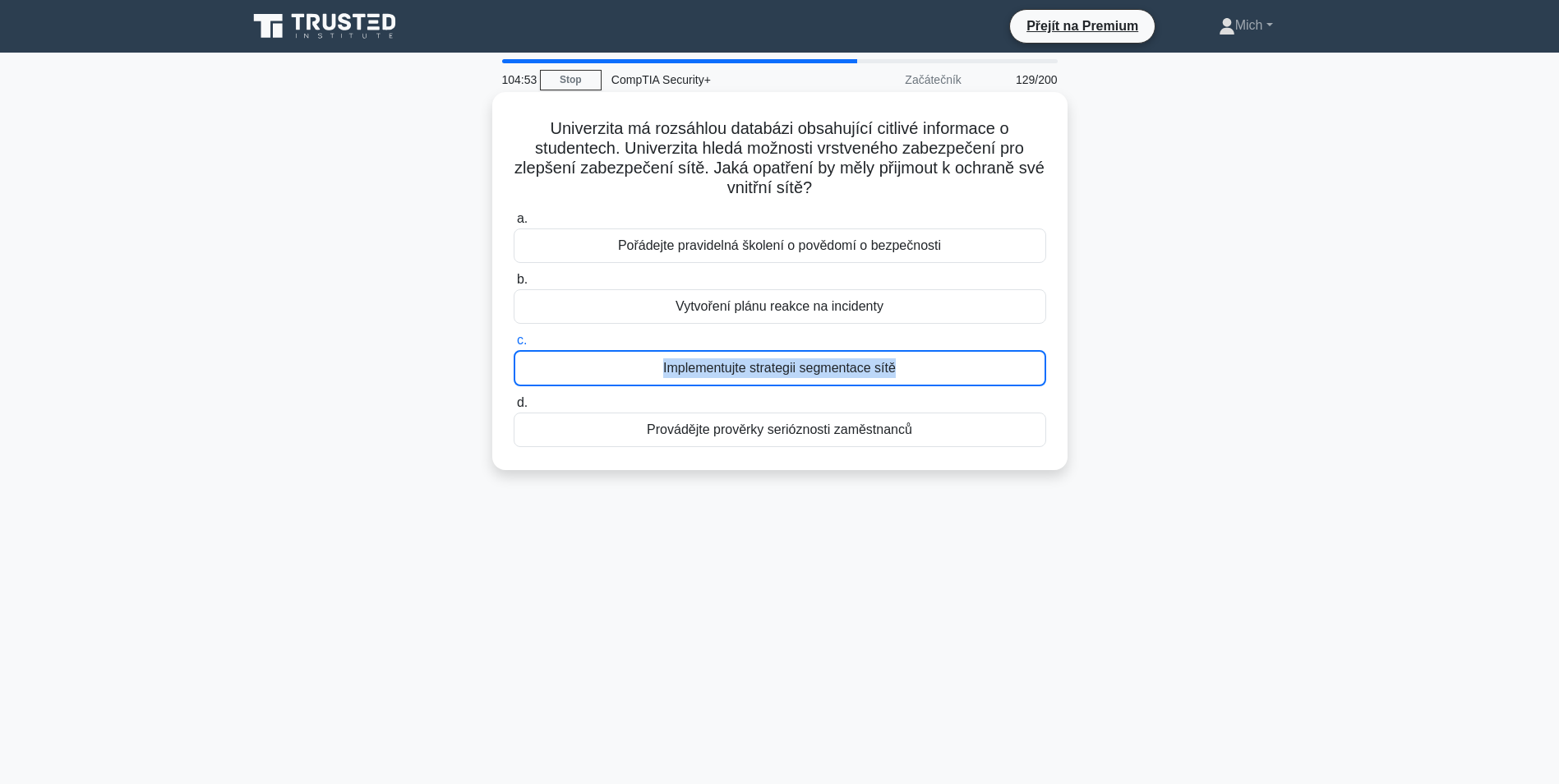
click at [514, 346] on input "c. Implementujte strategii segmentace sítě" at bounding box center [514, 340] width 0 height 11
click at [735, 361] on div "Implementujte strategii segmentace sítě" at bounding box center [780, 368] width 533 height 36
click at [514, 346] on input "c. Implementujte strategii segmentace sítě" at bounding box center [514, 340] width 0 height 11
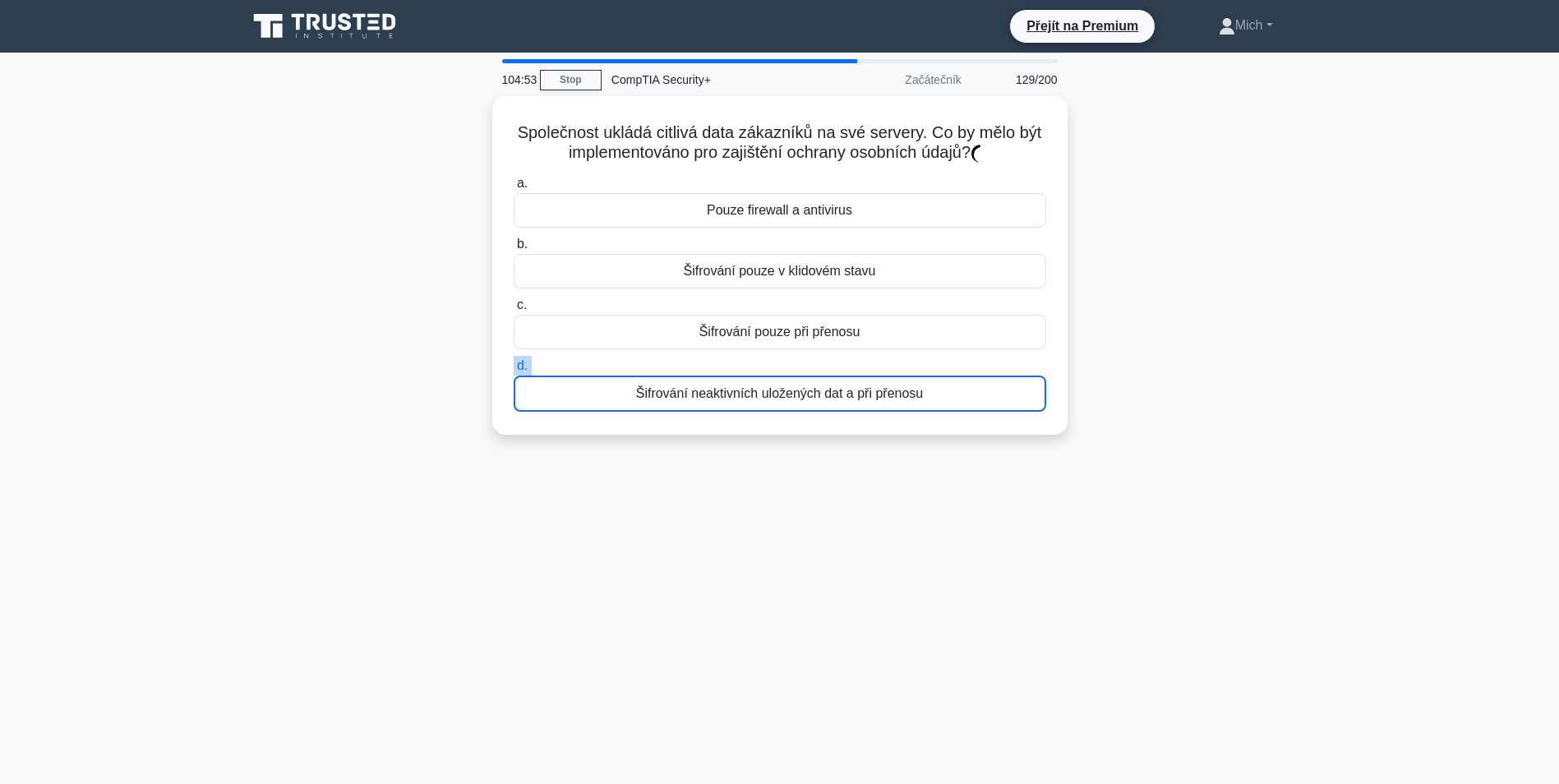
click at [735, 361] on label "d. Šifrování neaktivních uložených dat a při přenosu" at bounding box center [780, 384] width 533 height 56
click at [514, 361] on input "d. Šifrování neaktivních uložených dat a při přenosu" at bounding box center [514, 366] width 0 height 11
click at [735, 361] on label "d. Šifrování neaktivních uložených dat a při přenosu" at bounding box center [780, 380] width 533 height 56
click at [514, 361] on input "d. Šifrování neaktivních uložených dat a při přenosu" at bounding box center [514, 362] width 0 height 11
click at [736, 361] on label "d. Šifrování neaktivních uložených dat a při přenosu" at bounding box center [780, 380] width 533 height 56
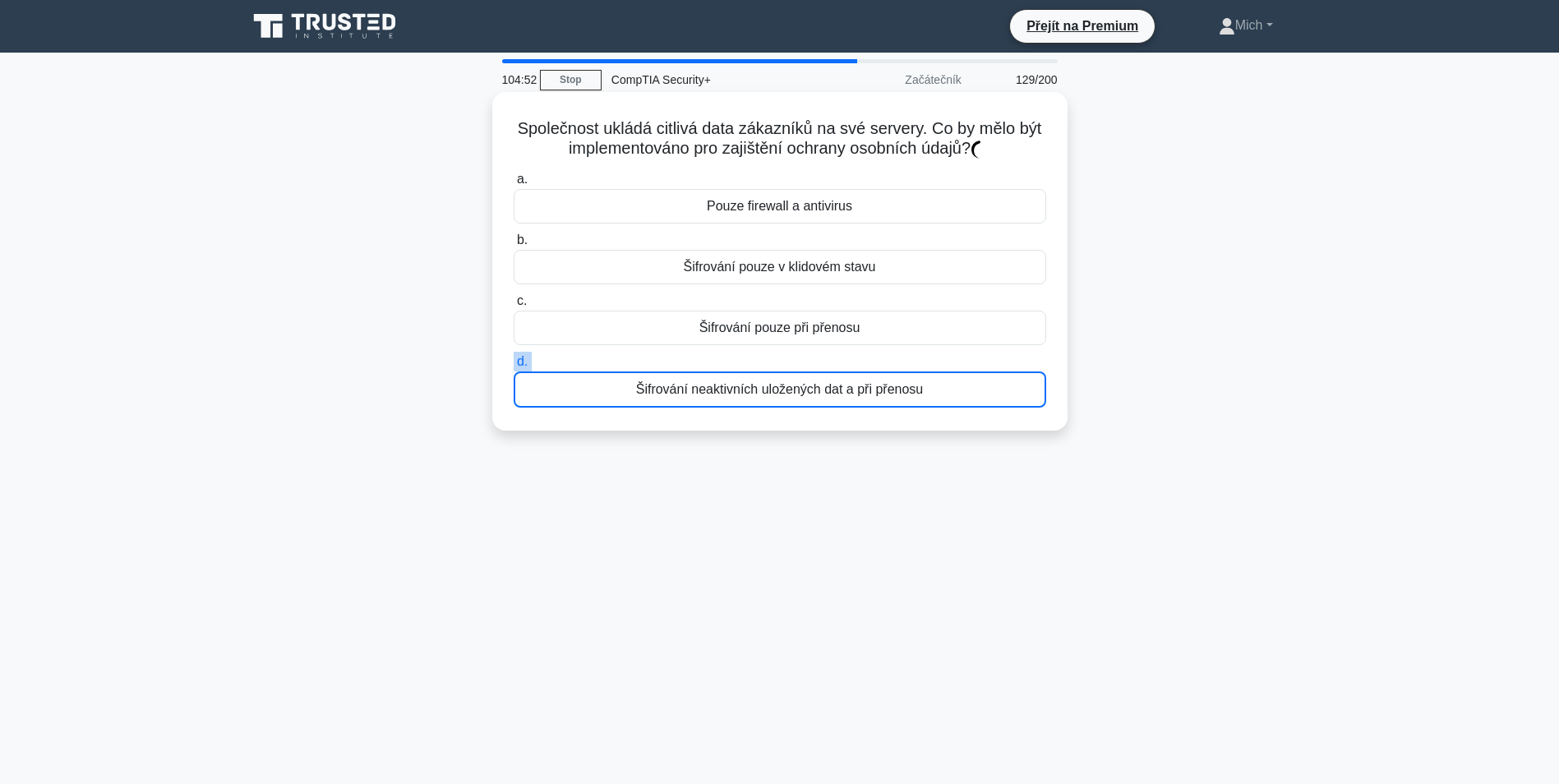
click at [514, 361] on input "d. Šifrování neaktivních uložených dat a při přenosu" at bounding box center [514, 362] width 0 height 11
click at [736, 361] on label "d. Šifrování neaktivních uložených dat a při přenosu" at bounding box center [780, 380] width 533 height 56
click at [514, 361] on input "d. Šifrování neaktivních uložených dat a při přenosu" at bounding box center [514, 362] width 0 height 11
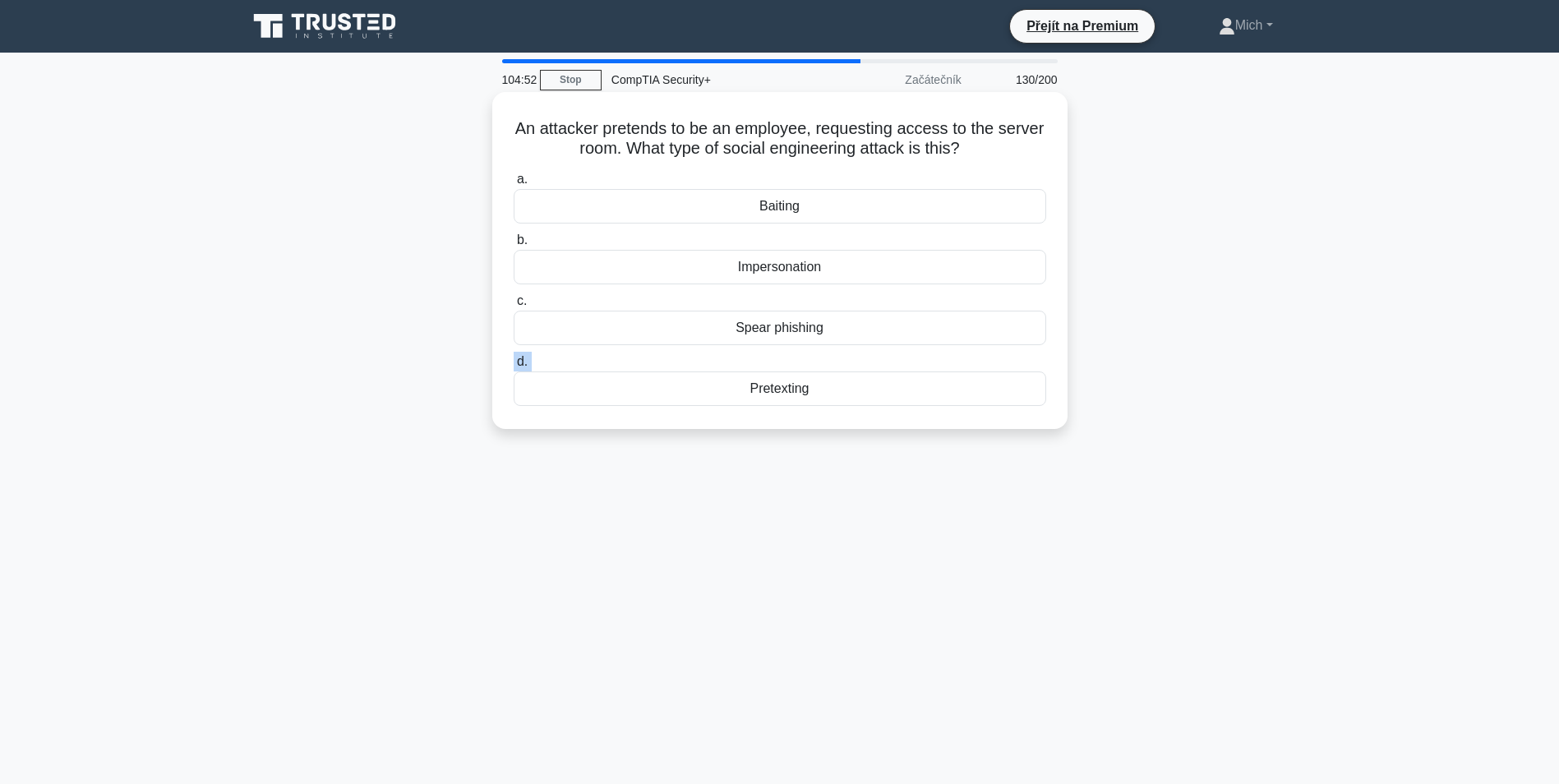
click at [736, 361] on label "d. Pretexting" at bounding box center [780, 379] width 533 height 55
click at [514, 361] on input "d. Pretexting" at bounding box center [514, 362] width 0 height 11
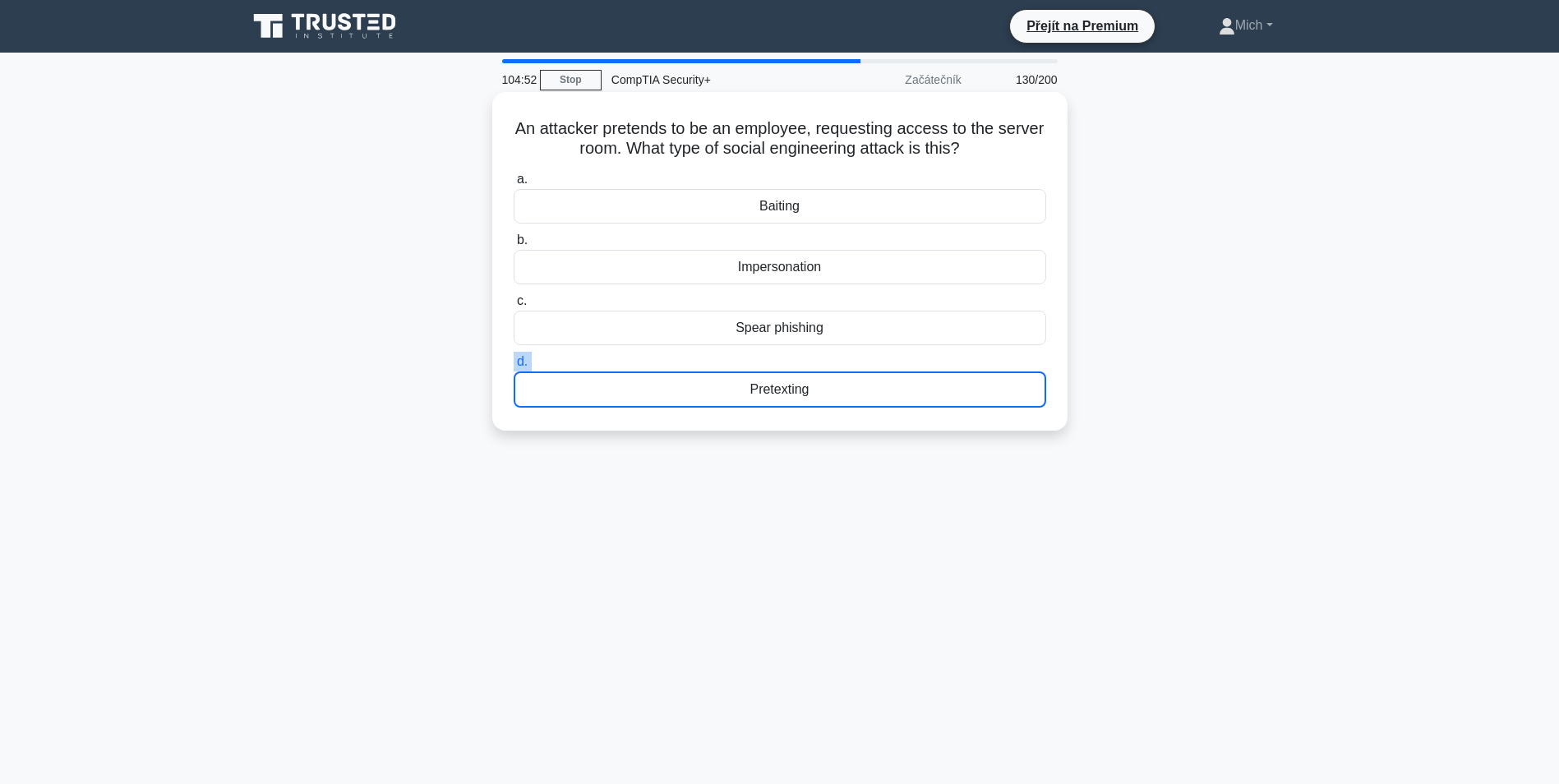
click at [736, 361] on label "d. Pretexting" at bounding box center [780, 380] width 533 height 56
click at [514, 361] on input "d. Pretexting" at bounding box center [514, 362] width 0 height 11
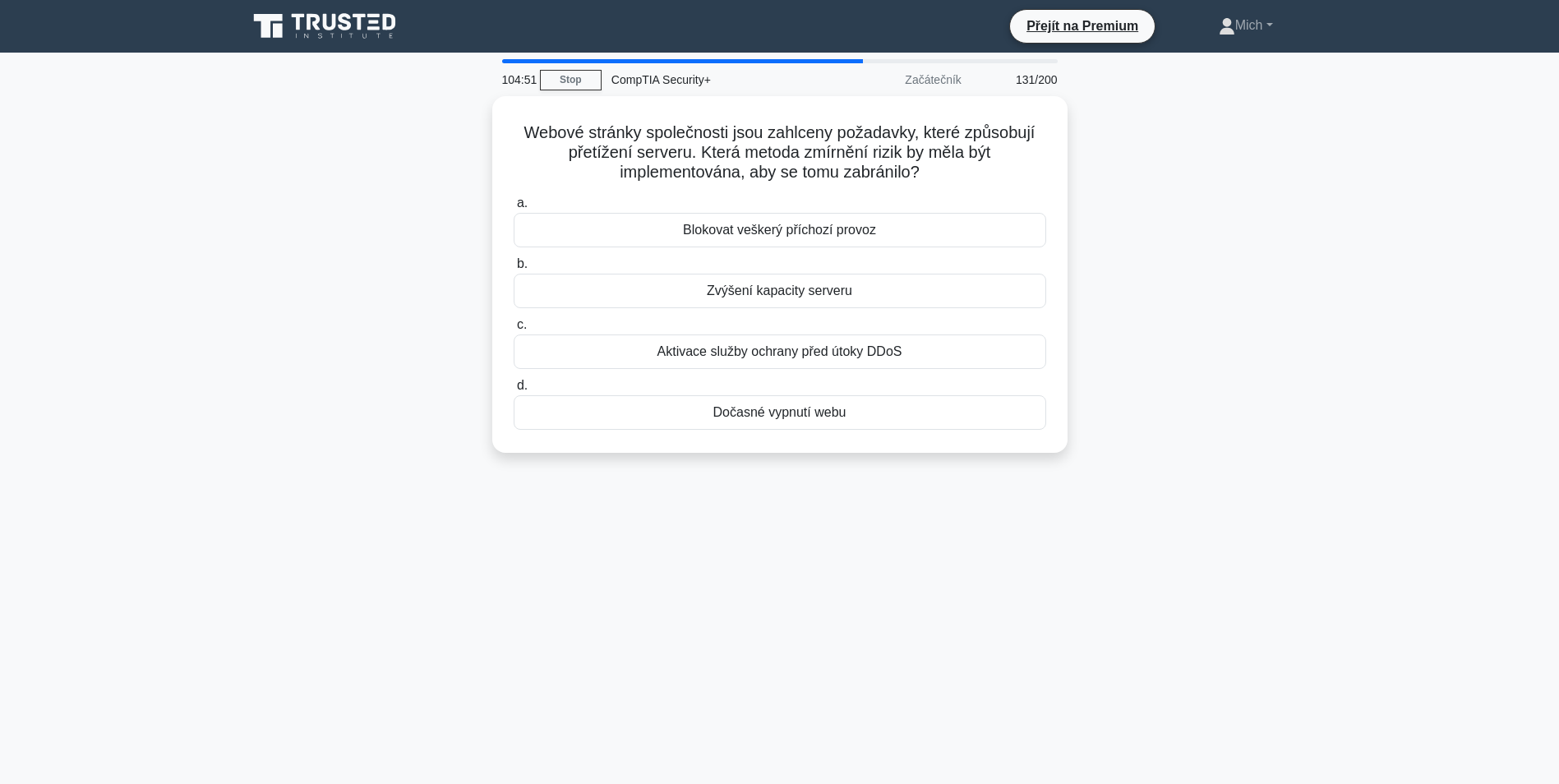
click at [736, 361] on div "Aktivace služby ochrany před útoky DDoS" at bounding box center [780, 351] width 533 height 35
click at [514, 331] on input "c. Aktivace služby ochrany před útoky DDoS" at bounding box center [514, 325] width 0 height 11
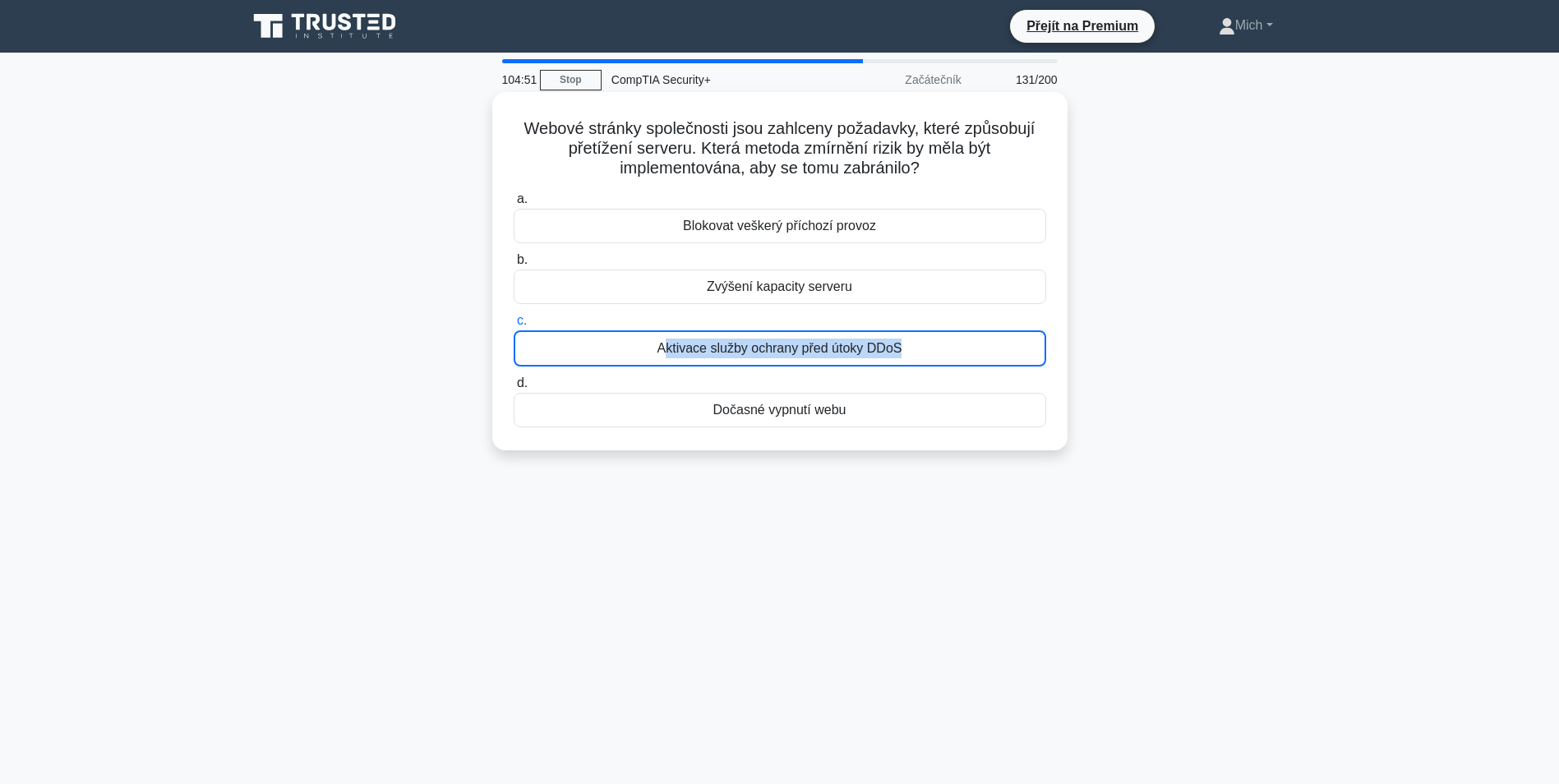
click at [736, 361] on div "Aktivace služby ochrany před útoky DDoS" at bounding box center [780, 349] width 533 height 36
click at [514, 326] on input "c. Aktivace služby ochrany před útoky DDoS" at bounding box center [514, 320] width 0 height 11
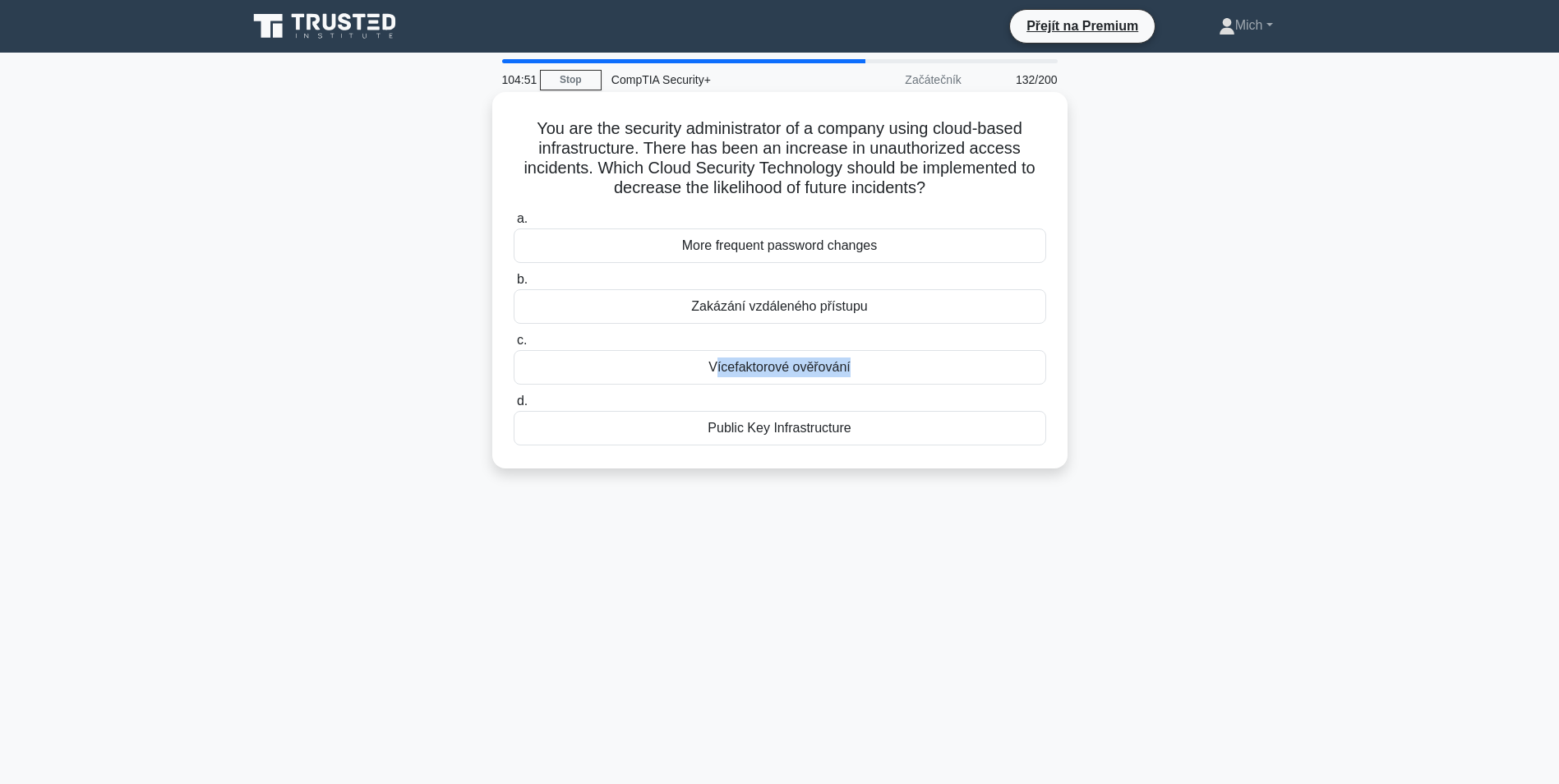
click at [736, 361] on div "Vícefaktorové ověřování" at bounding box center [780, 367] width 533 height 35
click at [514, 346] on input "c. Vícefaktorové ověřování" at bounding box center [514, 340] width 0 height 11
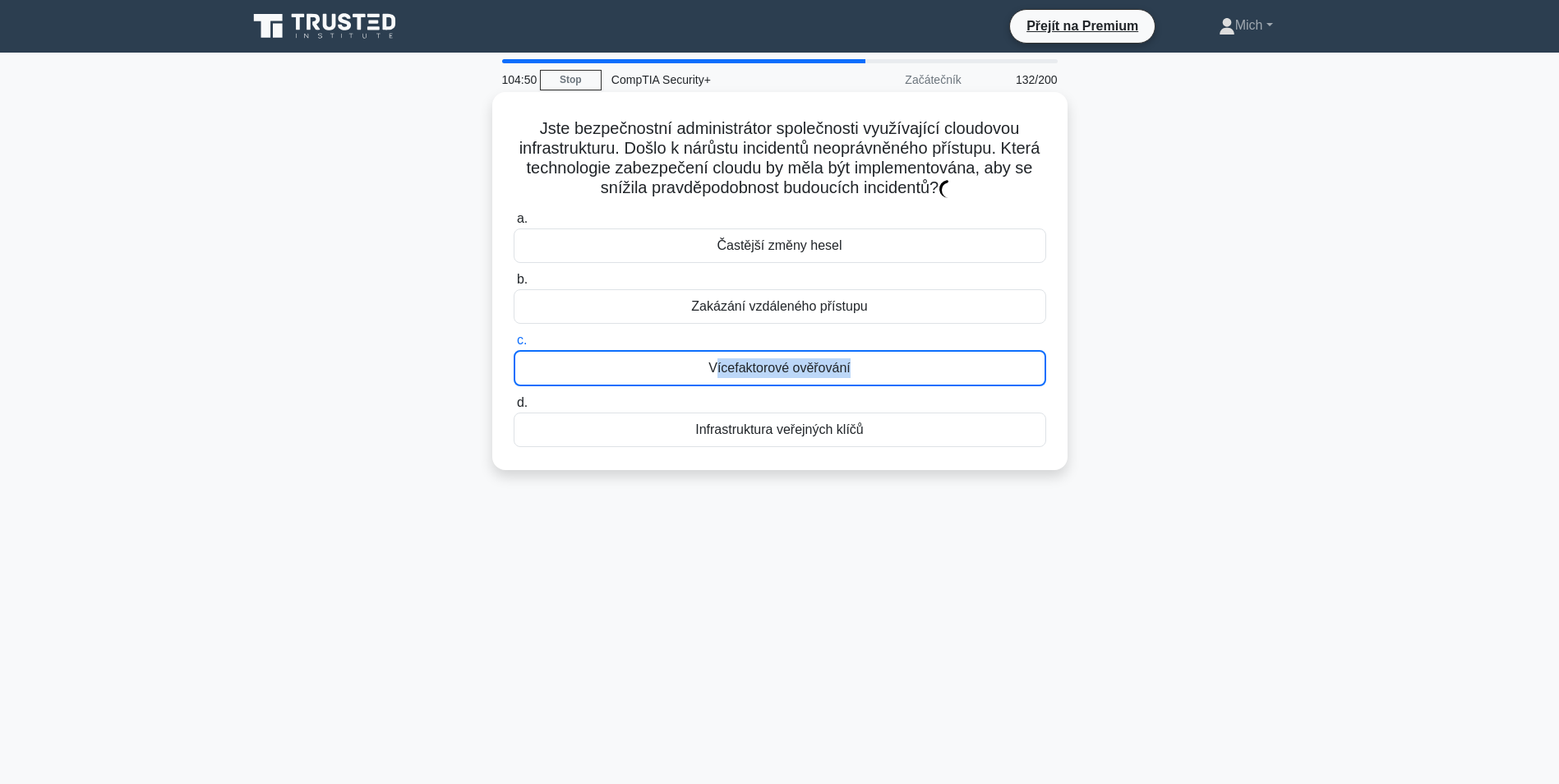
click at [736, 361] on div "Vícefaktorové ověřování" at bounding box center [780, 368] width 533 height 36
click at [514, 346] on input "c. Vícefaktorové ověřování" at bounding box center [514, 340] width 0 height 11
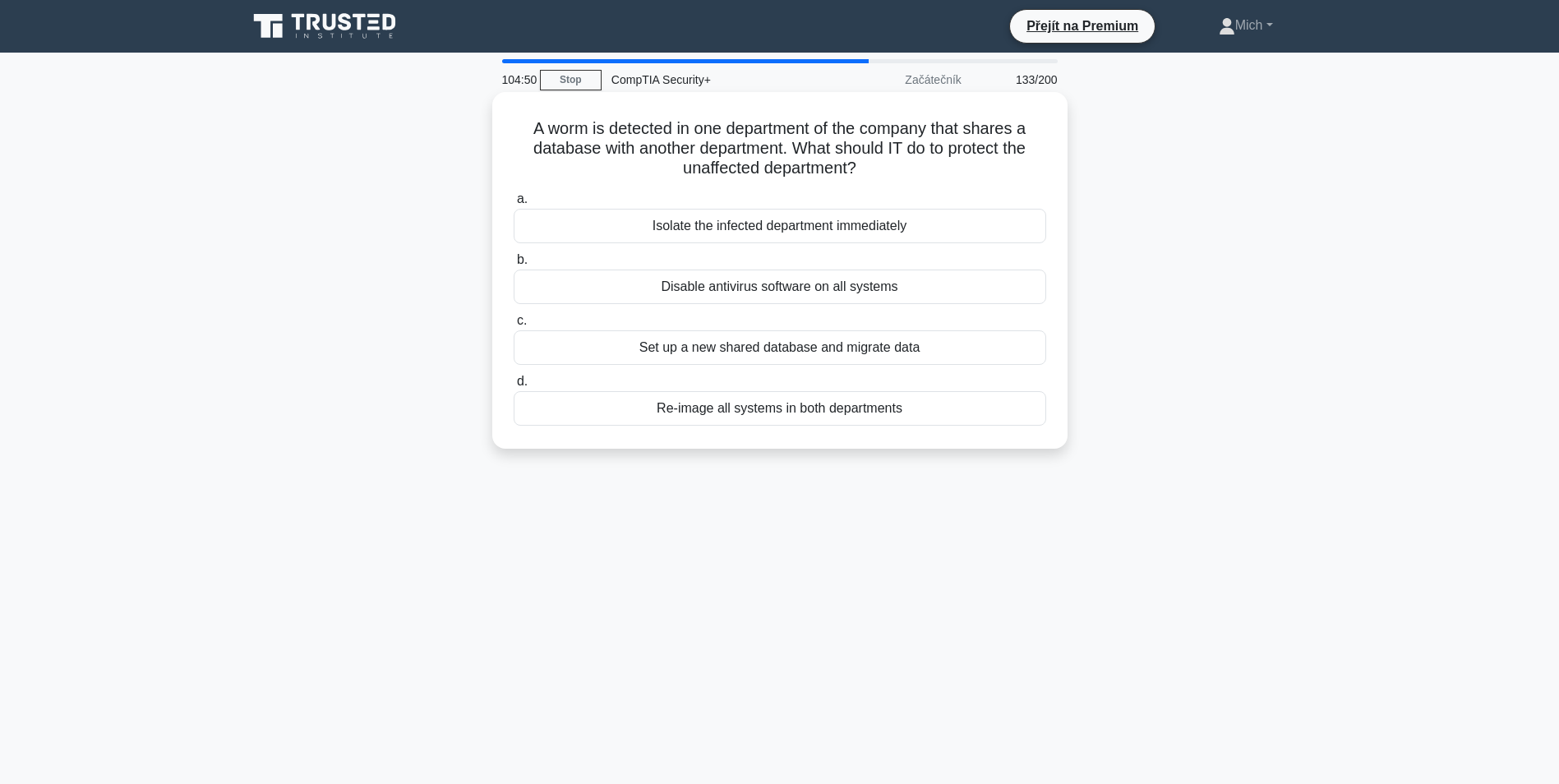
click at [736, 361] on div "Set up a new shared database and migrate data" at bounding box center [780, 348] width 533 height 35
click at [514, 326] on input "c. Set up a new shared database and migrate data" at bounding box center [514, 320] width 0 height 11
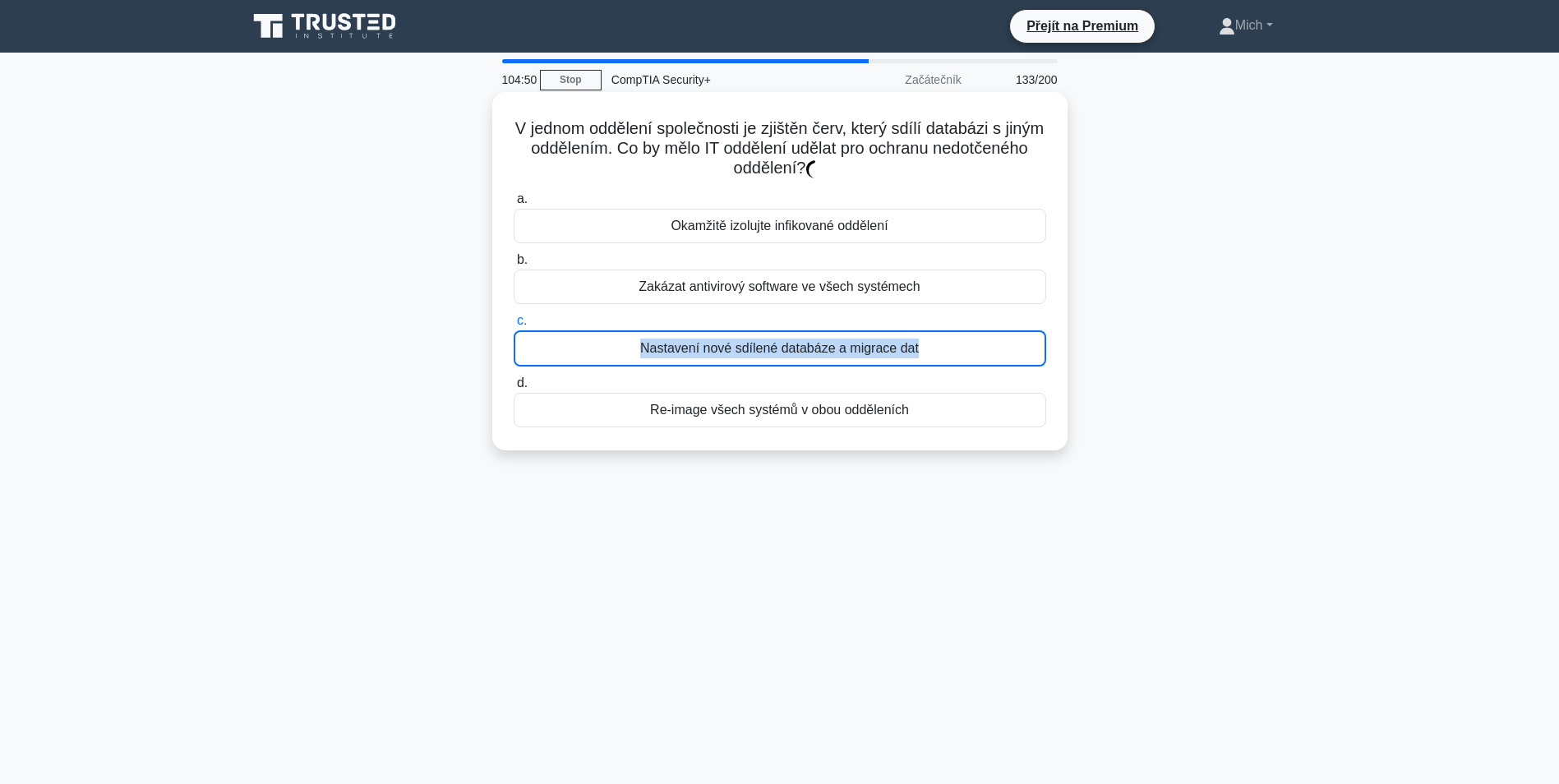
click at [736, 361] on div "Nastavení nové sdílené databáze a migrace dat" at bounding box center [780, 349] width 533 height 36
click at [514, 326] on input "c. Nastavení nové sdílené databáze a migrace dat" at bounding box center [514, 320] width 0 height 11
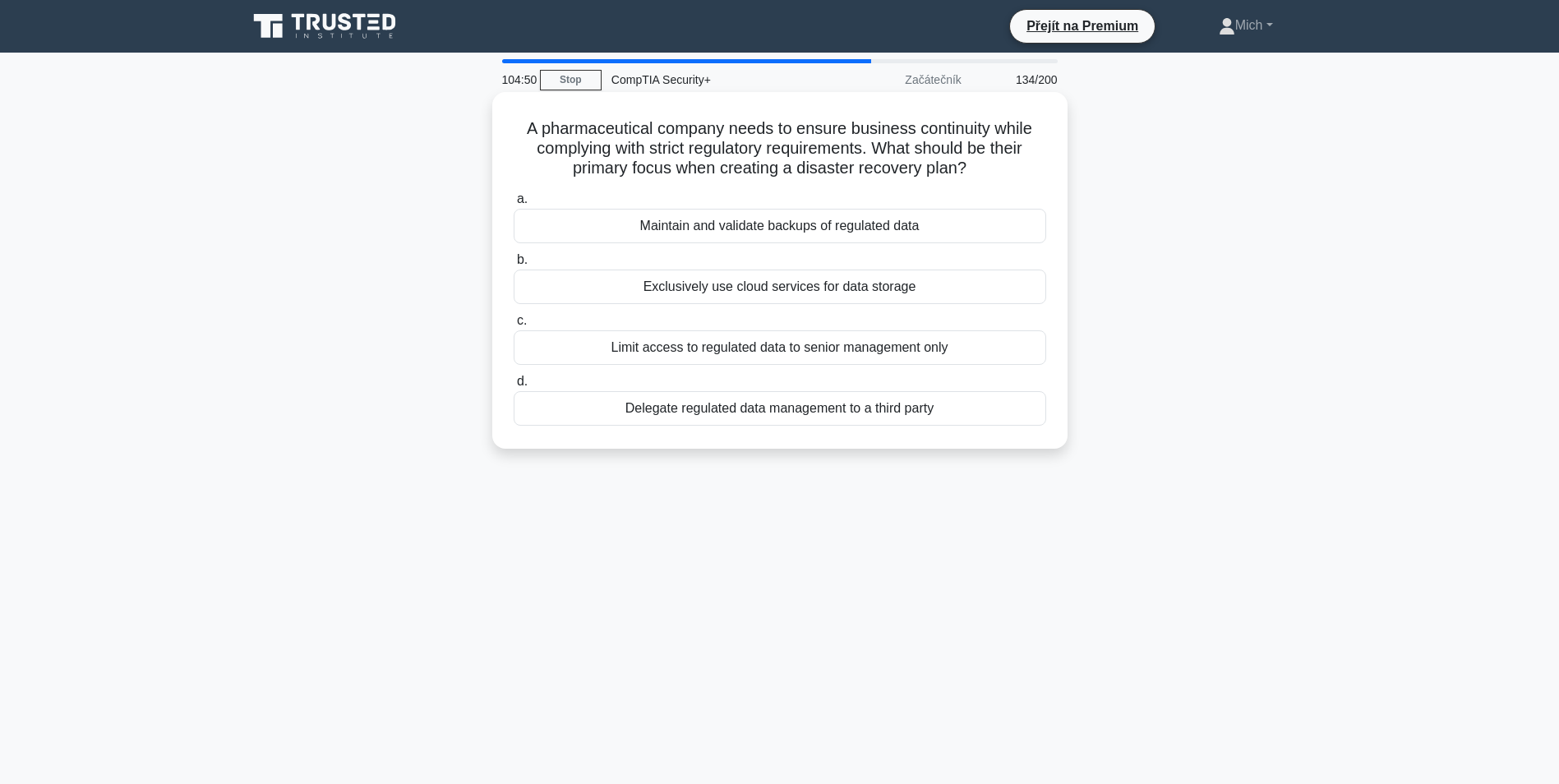
click at [736, 361] on div "Limit access to regulated data to senior management only" at bounding box center [780, 348] width 533 height 35
click at [514, 326] on input "c. Limit access to regulated data to senior management only" at bounding box center [514, 320] width 0 height 11
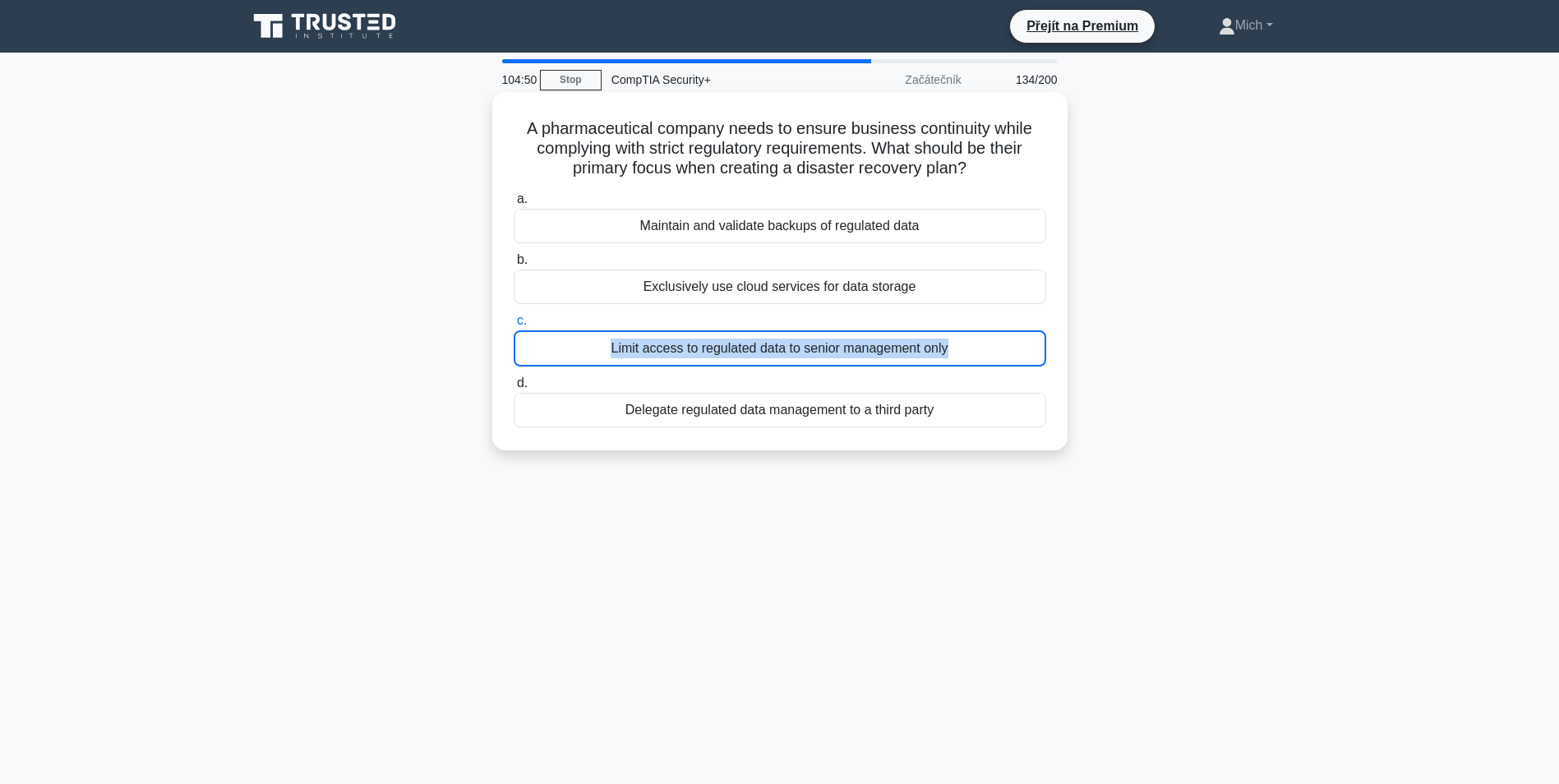
click at [736, 361] on div "Limit access to regulated data to senior management only" at bounding box center [780, 349] width 533 height 36
click at [514, 326] on input "c. Limit access to regulated data to senior management only" at bounding box center [514, 320] width 0 height 11
click at [736, 361] on div "Omezit přístup k regulovaným údajům pouze na vrcholové vedení" at bounding box center [780, 349] width 533 height 36
click at [514, 326] on input "c. Omezit přístup k regulovaným údajům pouze na vrcholové vedení" at bounding box center [514, 320] width 0 height 11
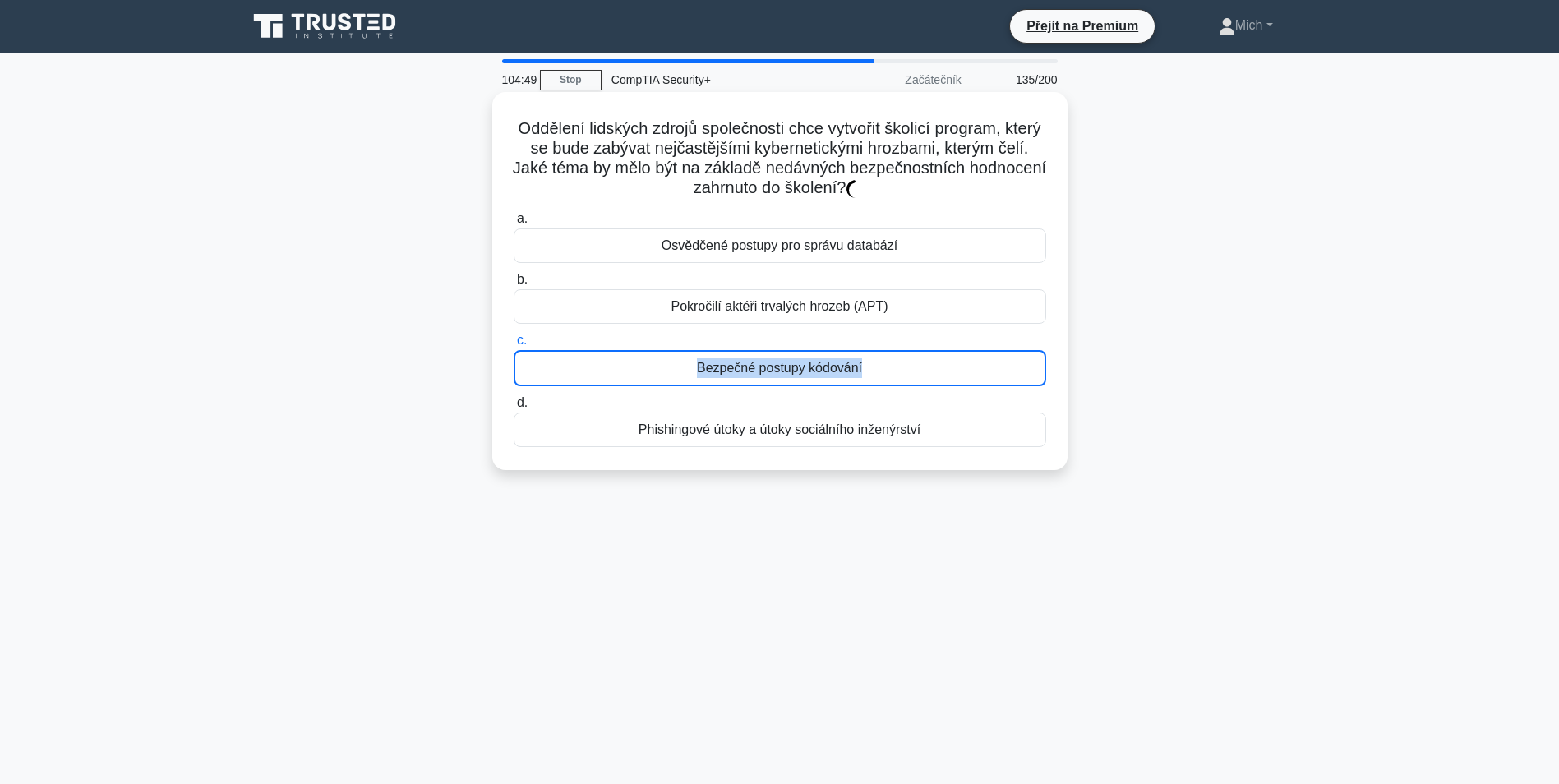
click at [736, 361] on div "Bezpečné postupy kódování" at bounding box center [780, 368] width 533 height 36
click at [514, 346] on input "c. Bezpečné postupy kódování" at bounding box center [514, 340] width 0 height 11
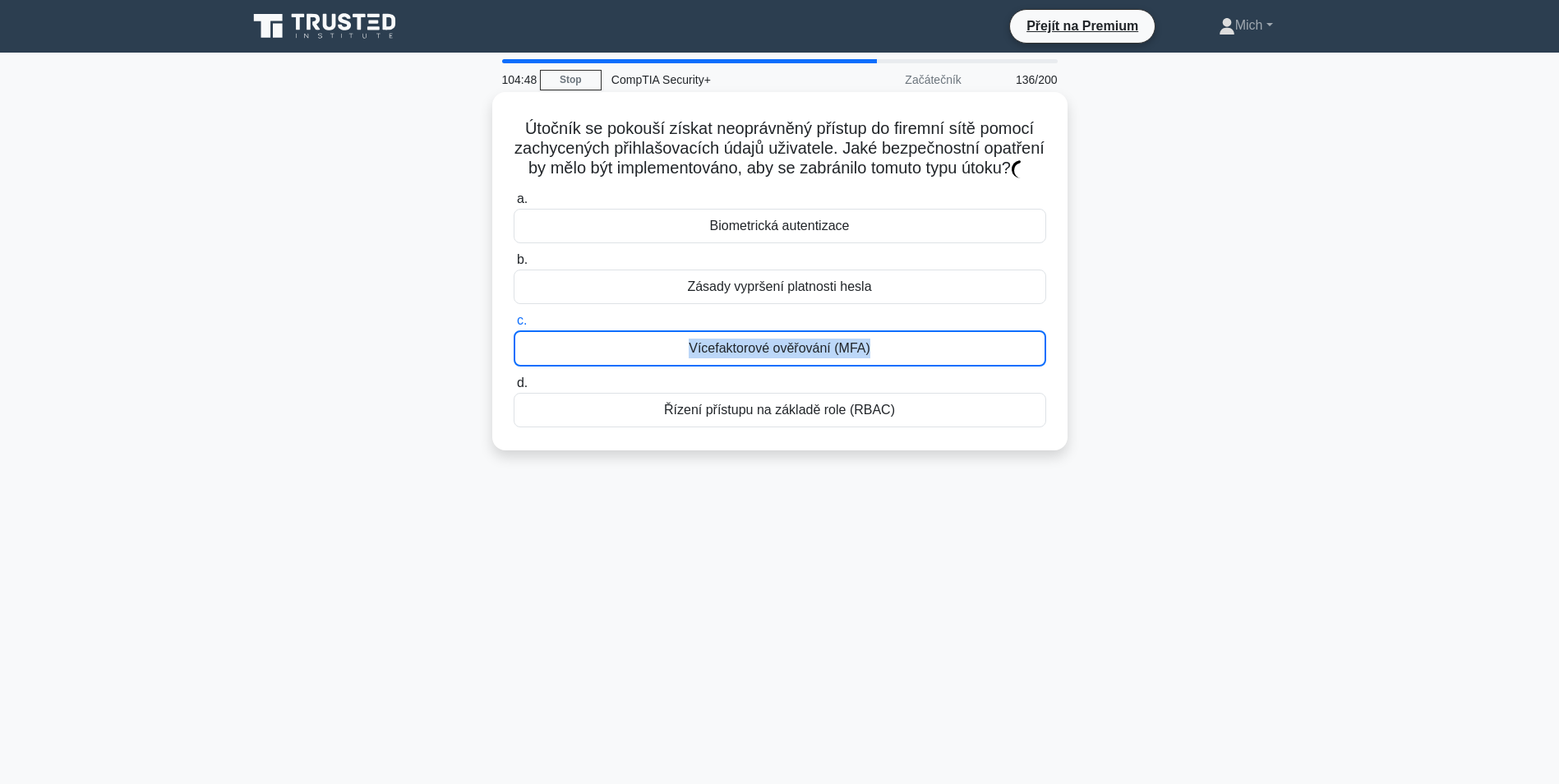
click at [736, 361] on div "Vícefaktorové ověřování (MFA)" at bounding box center [780, 349] width 533 height 36
click at [514, 326] on input "c. Vícefaktorové ověřování (MFA)" at bounding box center [514, 320] width 0 height 11
click at [736, 361] on div "Vícefaktorové ověřování (MFA)" at bounding box center [780, 349] width 533 height 36
click at [514, 326] on input "c. Vícefaktorové ověřování (MFA)" at bounding box center [514, 320] width 0 height 11
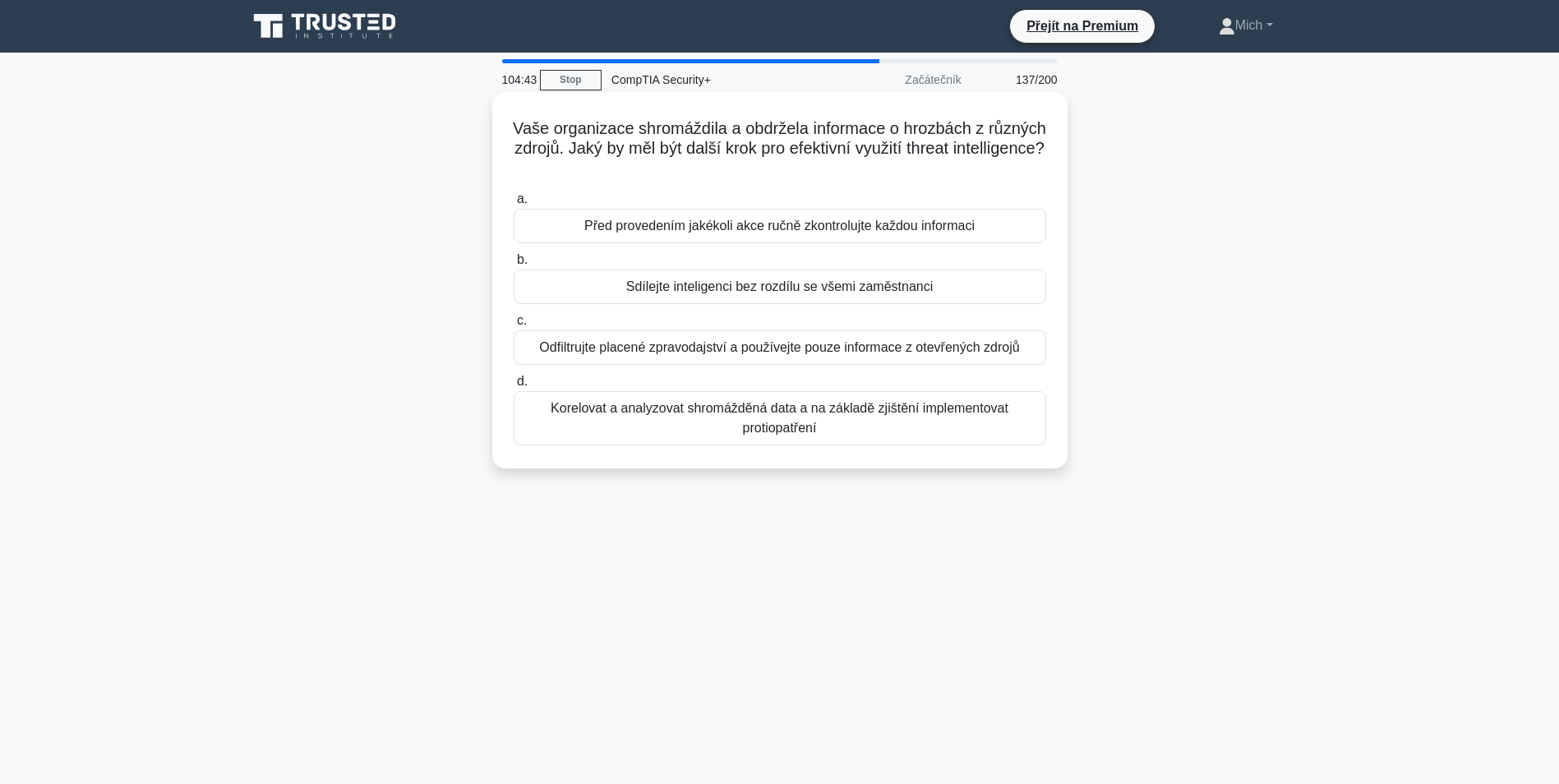
click at [788, 411] on div "Korelovat a analyzovat shromážděná data a na základě zjištění implementovat pro…" at bounding box center [780, 418] width 533 height 55
click at [514, 387] on input "d. Korelovat a analyzovat shromážděná data a na základě zjištění implementovat …" at bounding box center [514, 382] width 0 height 11
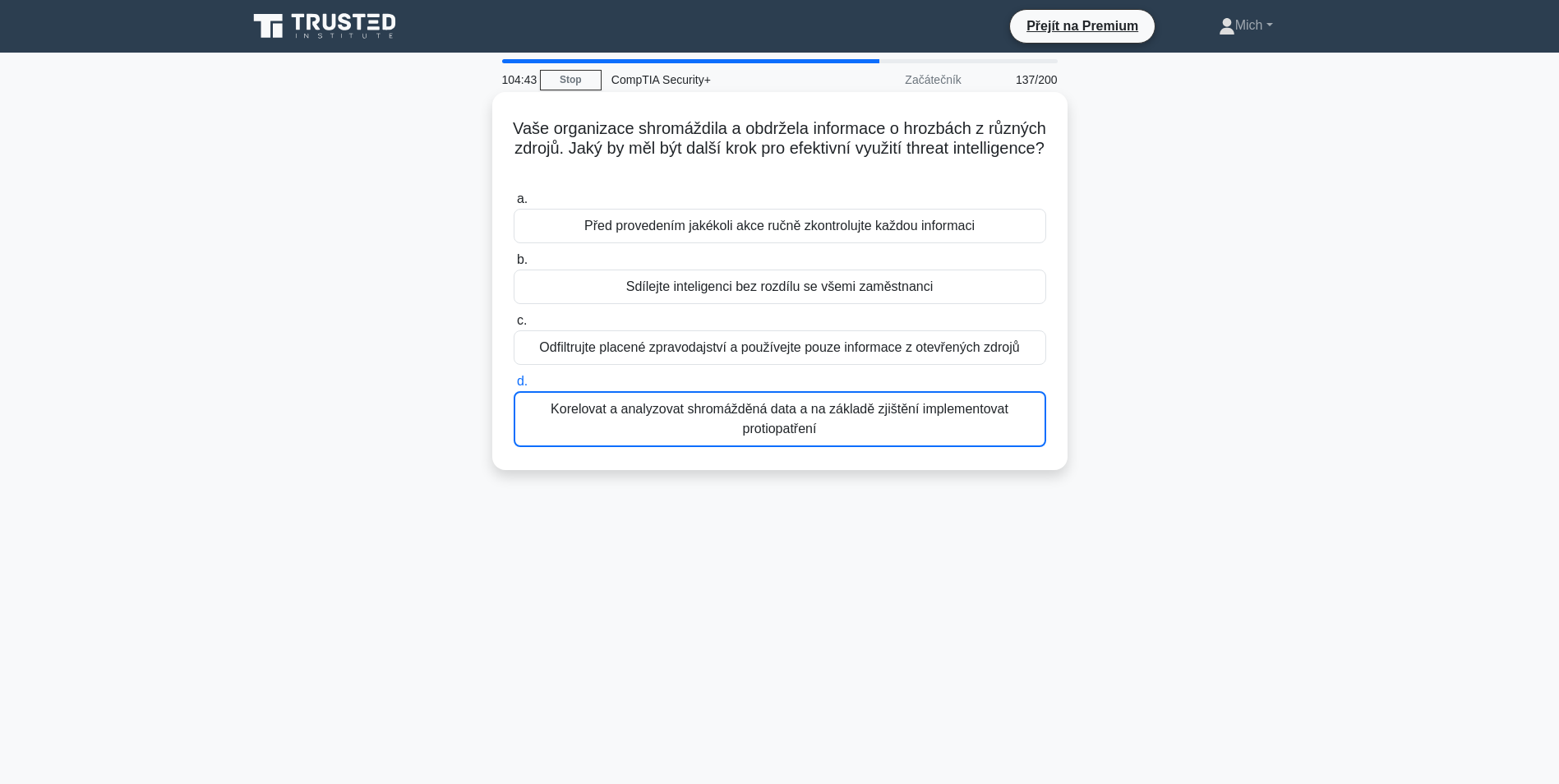
click at [791, 418] on div "Korelovat a analyzovat shromážděná data a na základě zjištění implementovat pro…" at bounding box center [780, 419] width 533 height 56
click at [514, 387] on input "d. Korelovat a analyzovat shromážděná data a na základě zjištění implementovat …" at bounding box center [514, 382] width 0 height 11
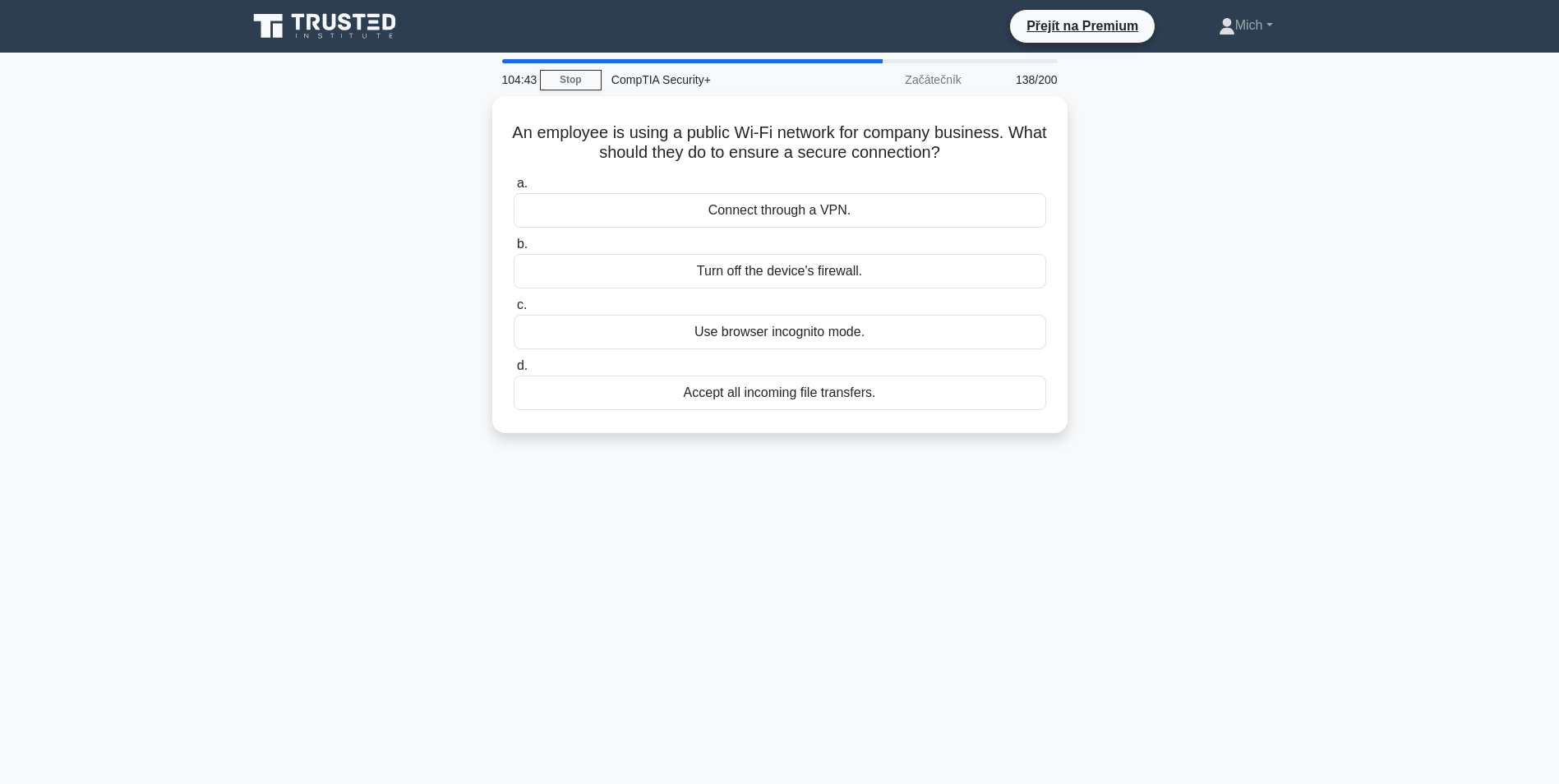
click at [791, 419] on div "An employee is using a public Wi-Fi network for company business. What should t…" at bounding box center [780, 265] width 563 height 324
click at [791, 420] on div "An employee is using a public Wi-Fi network for company business. What should t…" at bounding box center [780, 261] width 563 height 324
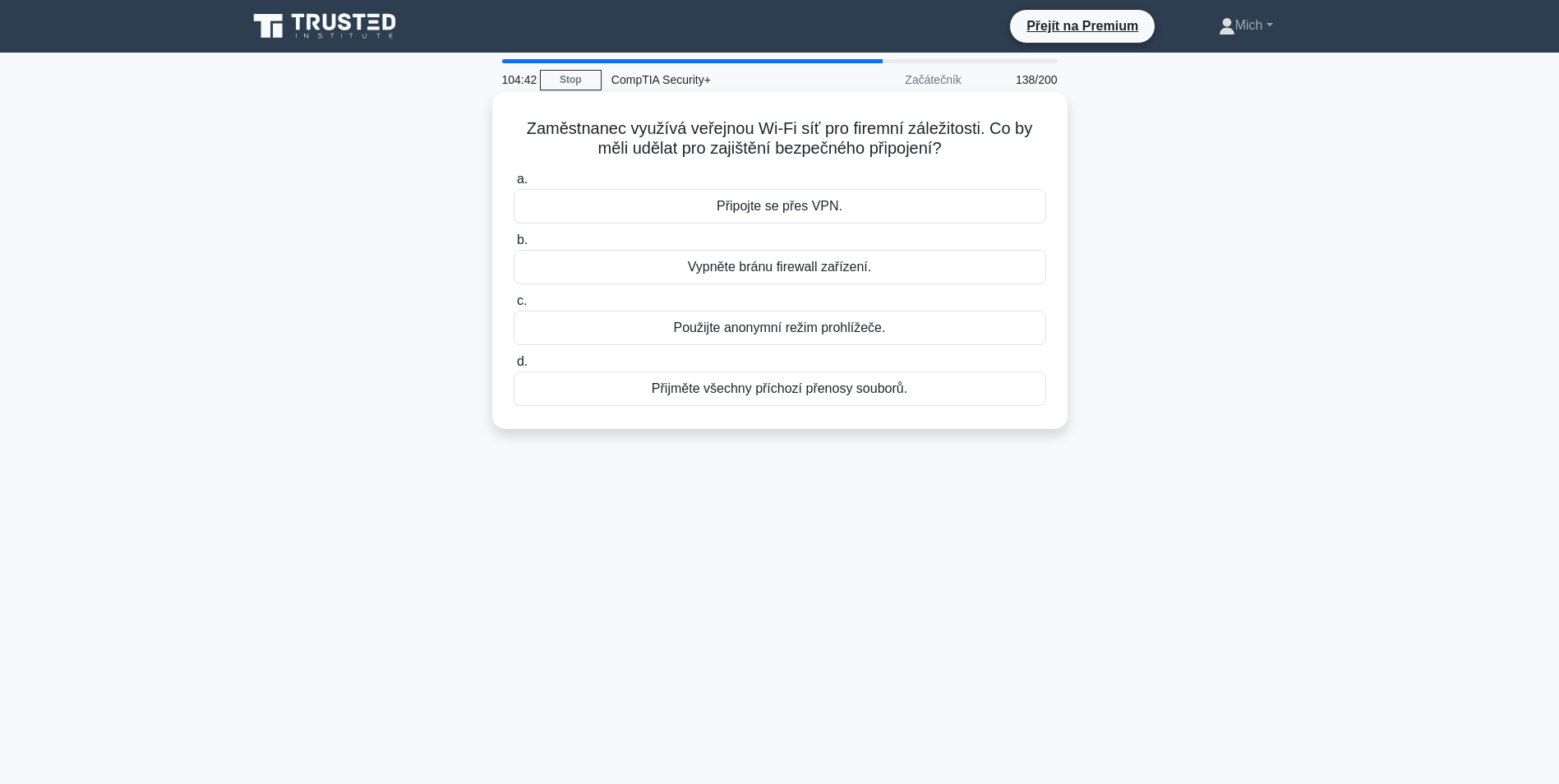
drag, startPoint x: 791, startPoint y: 420, endPoint x: 794, endPoint y: 408, distance: 12.4
click at [794, 408] on div "a. Připojte se přes VPN. b. Vypněte bránu firewall zařízení. c. Použijte anonym…" at bounding box center [780, 287] width 552 height 243
click at [790, 406] on div "Přijměte všechny příchozí přenosy souborů." at bounding box center [780, 389] width 533 height 35
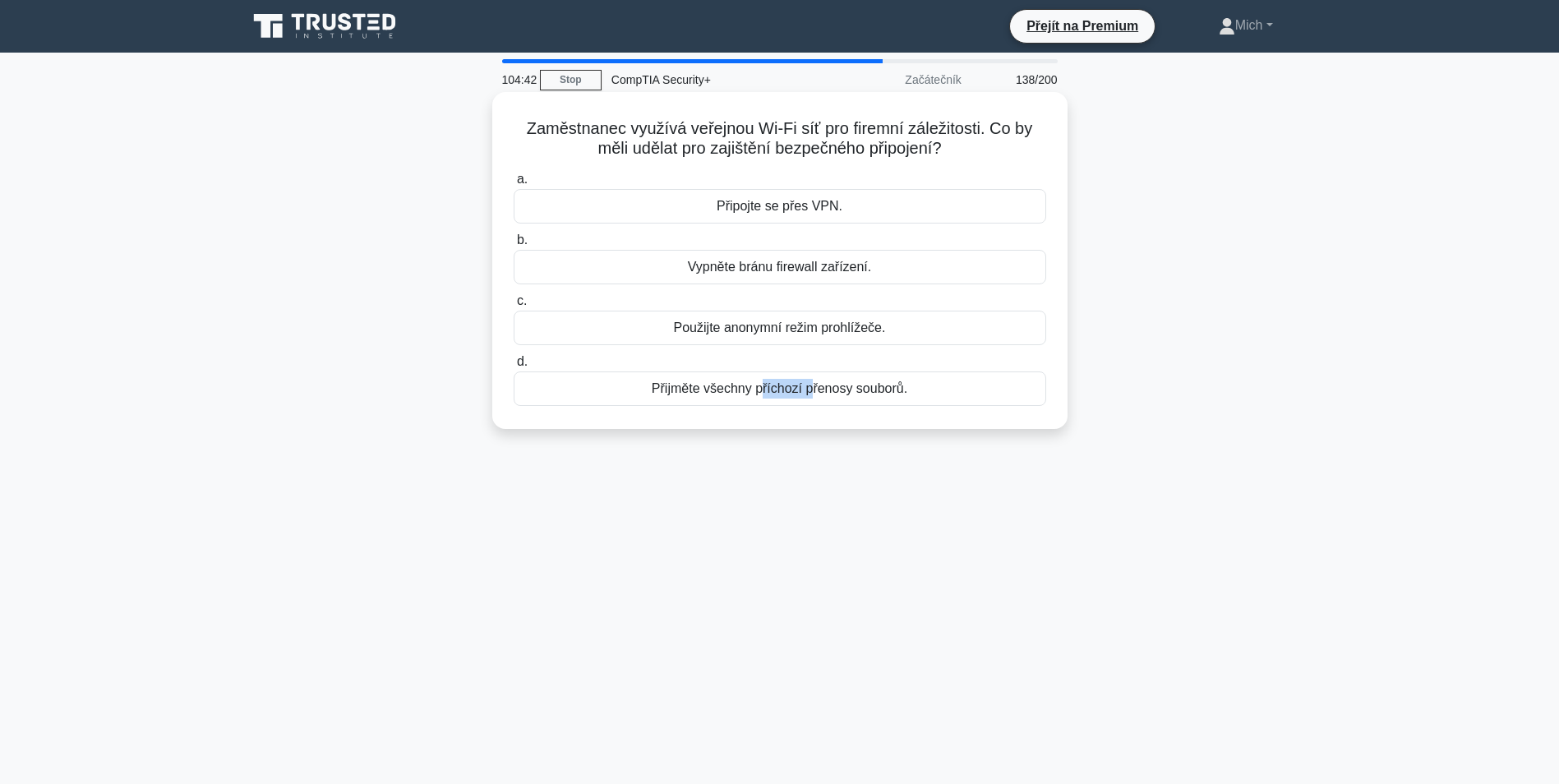
click at [514, 367] on input "d. Přijměte všechny příchozí přenosy souborů." at bounding box center [514, 362] width 0 height 11
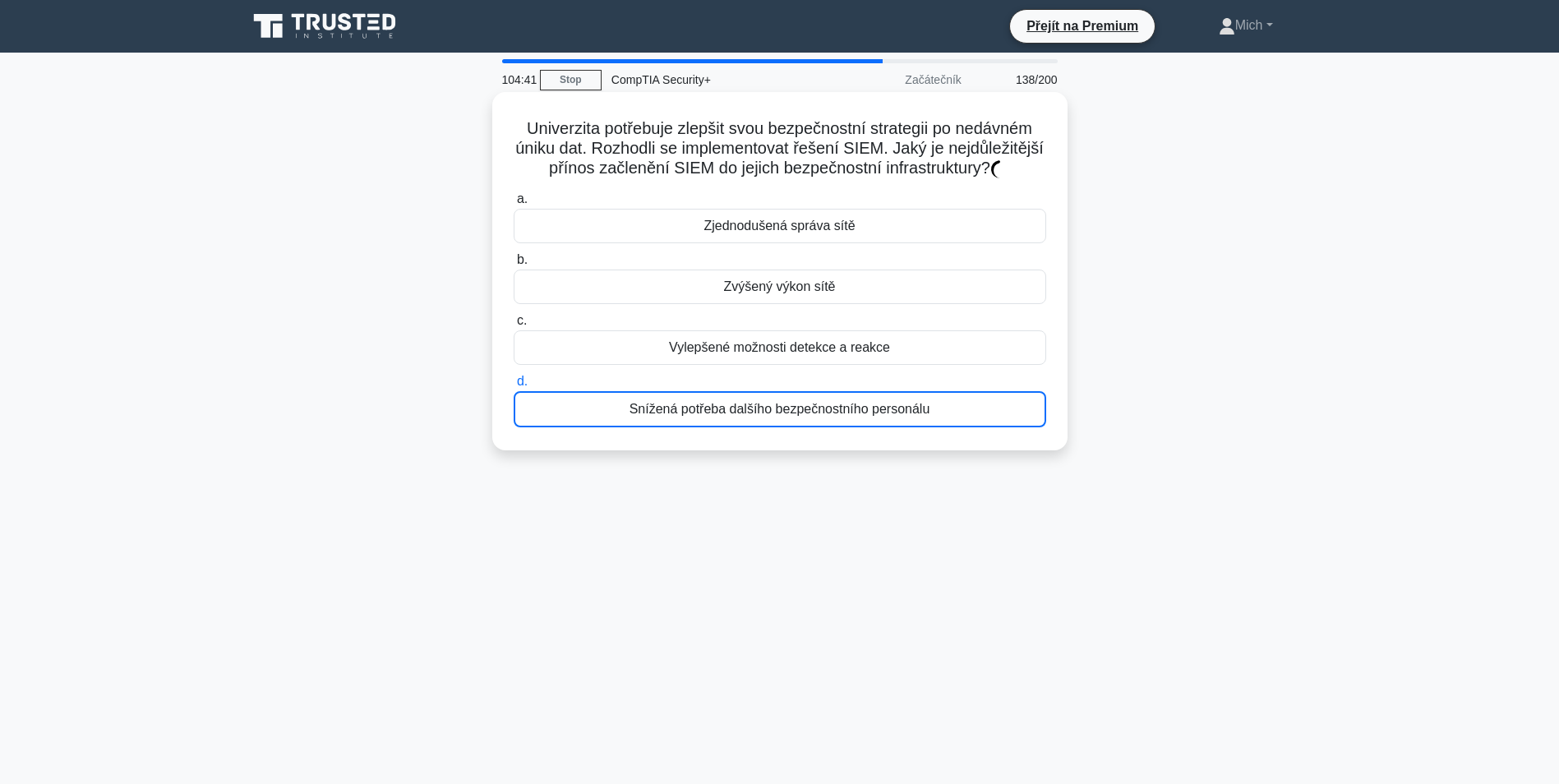
click at [786, 403] on div "Snížená potřeba dalšího bezpečnostního personálu" at bounding box center [780, 409] width 533 height 36
click at [514, 387] on input "d. Snížená potřeba dalšího bezpečnostního personálu" at bounding box center [514, 382] width 0 height 11
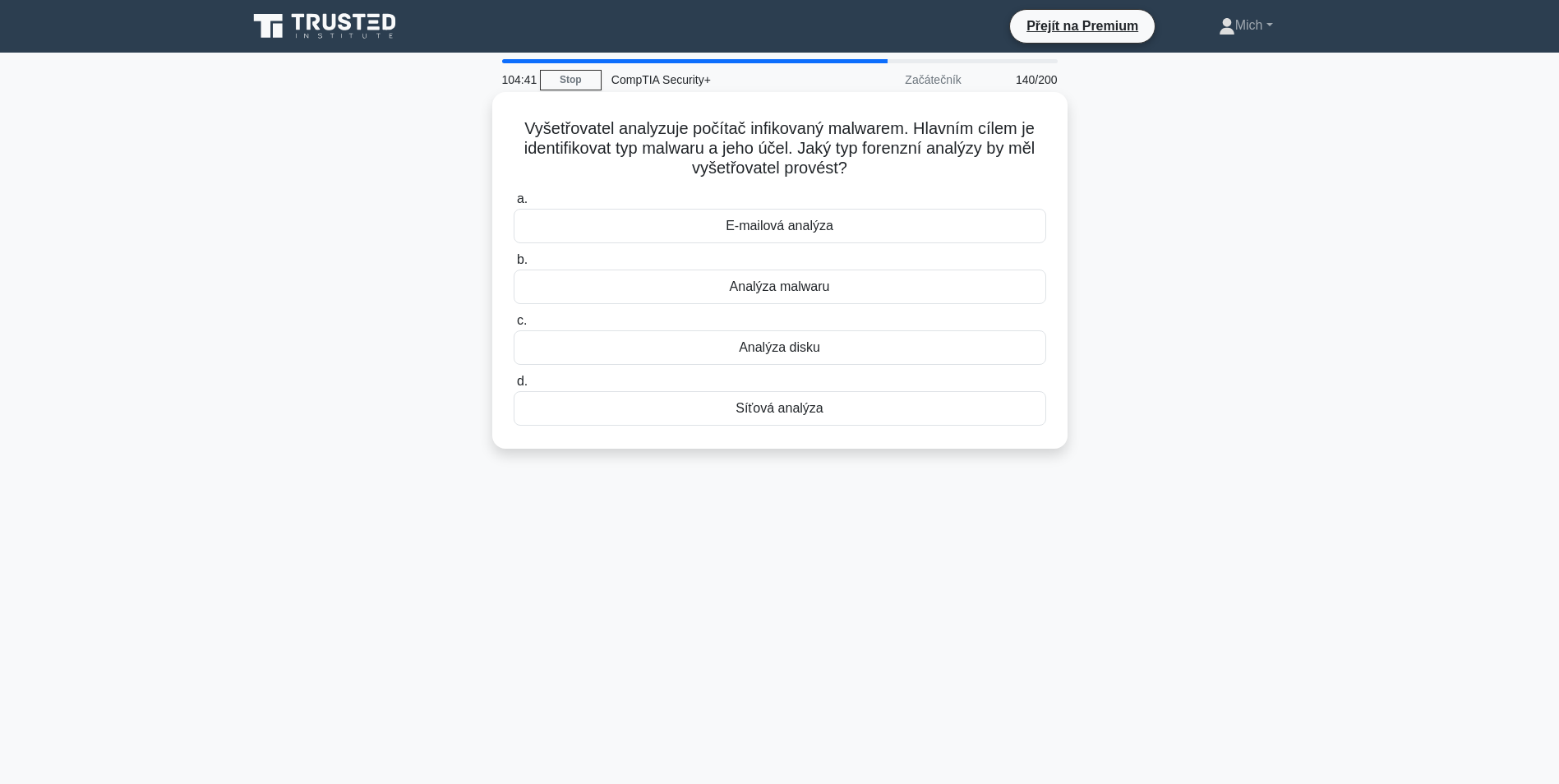
click at [786, 405] on div "Síťová analýza" at bounding box center [780, 408] width 533 height 35
click at [514, 387] on input "d. Síťová analýza" at bounding box center [514, 382] width 0 height 11
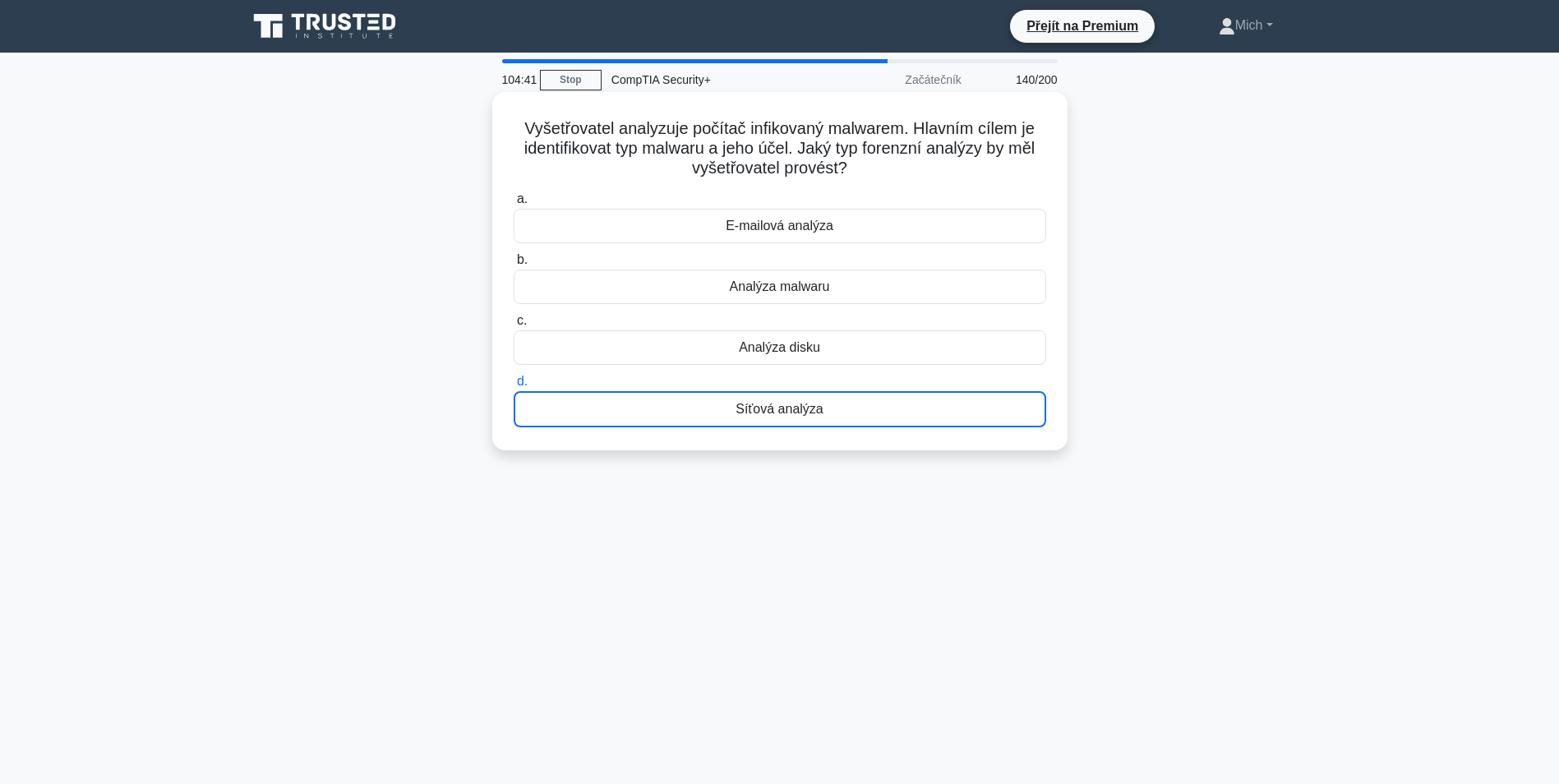
click at [786, 406] on div "Síťová analýza" at bounding box center [780, 409] width 533 height 36
click at [514, 387] on input "d. Síťová analýza" at bounding box center [514, 382] width 0 height 11
click at [786, 406] on div "Síťová analýza" at bounding box center [780, 409] width 533 height 36
click at [514, 387] on input "d. Síťová analýza" at bounding box center [514, 382] width 0 height 11
click at [787, 406] on div "Síťová analýza" at bounding box center [780, 409] width 533 height 36
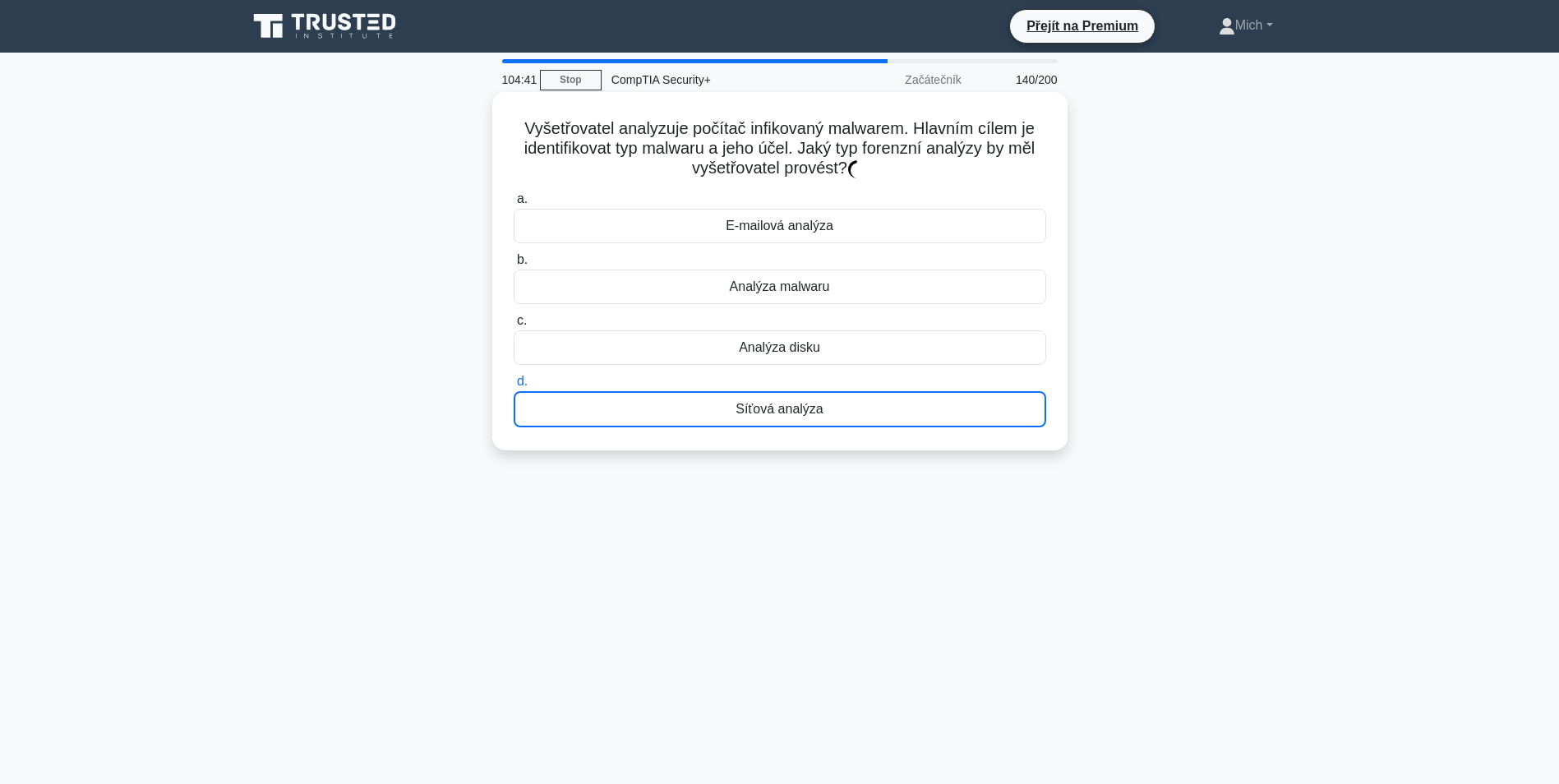
click at [514, 387] on input "d. Síťová analýza" at bounding box center [514, 382] width 0 height 11
click at [787, 407] on div "Síťová analýza" at bounding box center [780, 409] width 533 height 36
click at [514, 387] on input "d. Síťová analýza" at bounding box center [514, 382] width 0 height 11
click at [787, 407] on div "Síťová analýza" at bounding box center [780, 409] width 533 height 36
click at [514, 387] on input "d. Síťová analýza" at bounding box center [514, 382] width 0 height 11
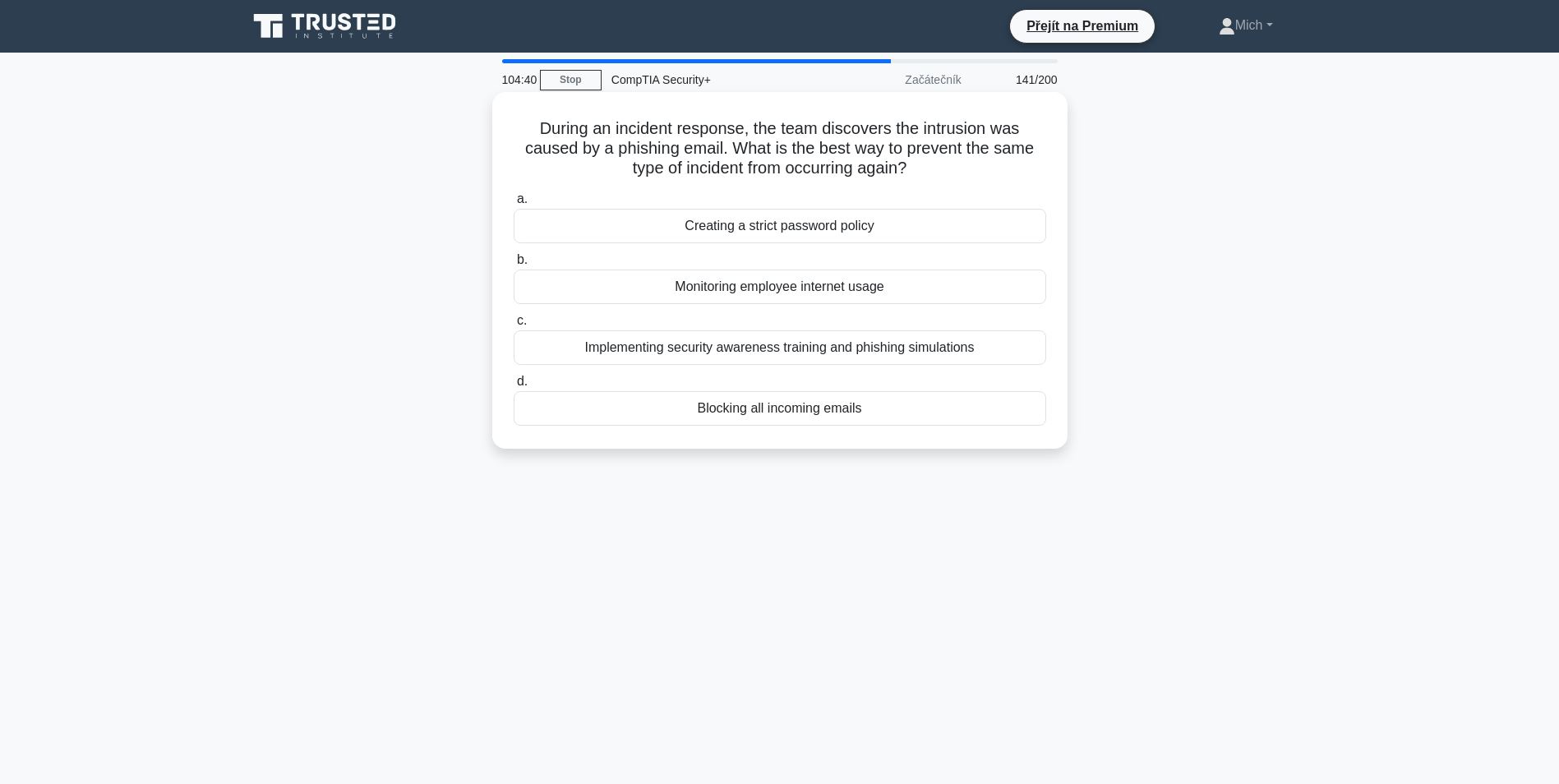
click at [787, 407] on div "Blocking all incoming emails" at bounding box center [780, 408] width 533 height 35
click at [514, 387] on input "d. Blocking all incoming emails" at bounding box center [514, 382] width 0 height 11
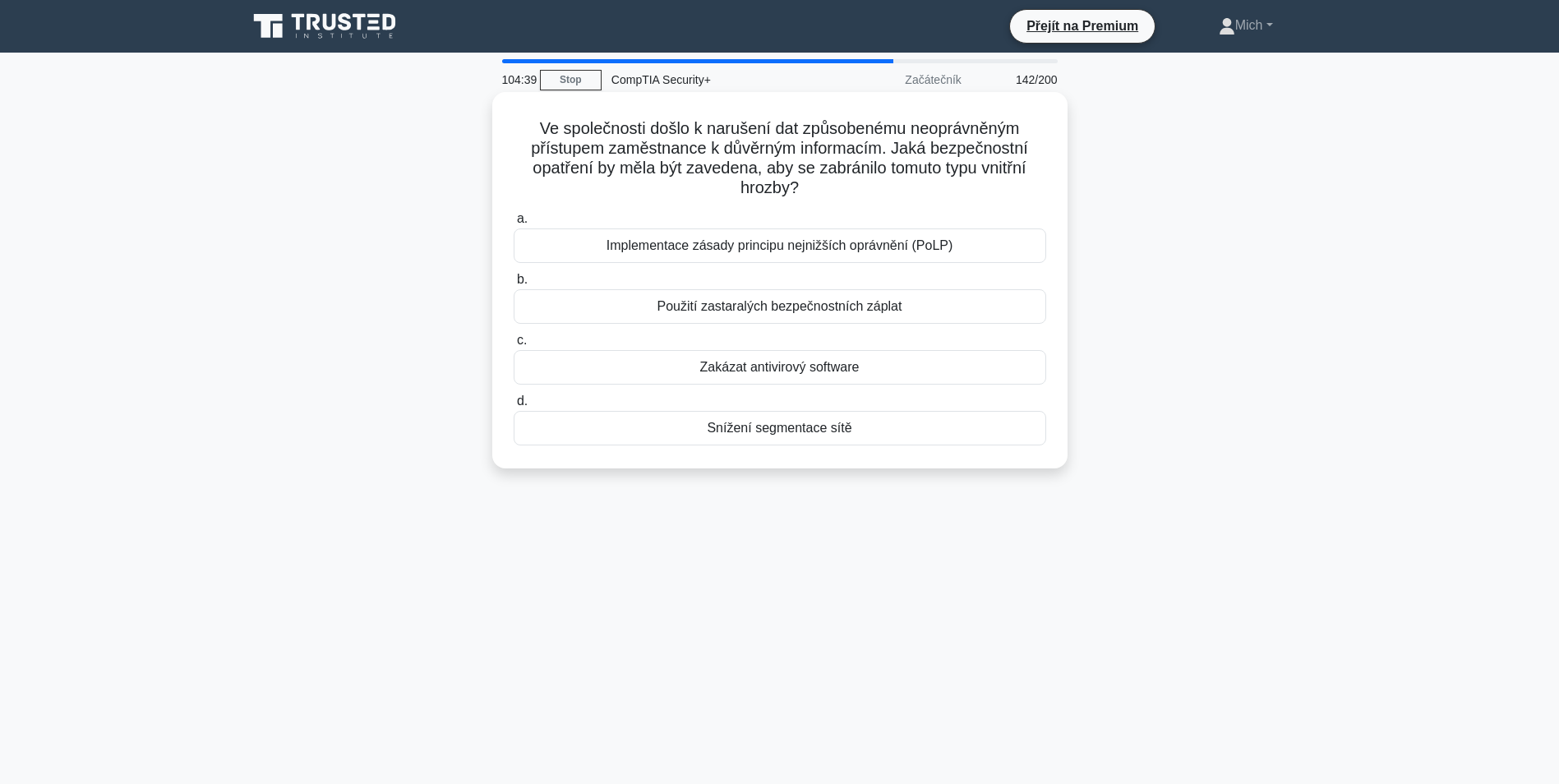
drag, startPoint x: 787, startPoint y: 407, endPoint x: 775, endPoint y: 410, distance: 12.4
click at [775, 409] on label "d. Snížení segmentace sítě" at bounding box center [780, 418] width 533 height 55
click at [514, 406] on input "d. Snížení segmentace sítě" at bounding box center [514, 401] width 0 height 11
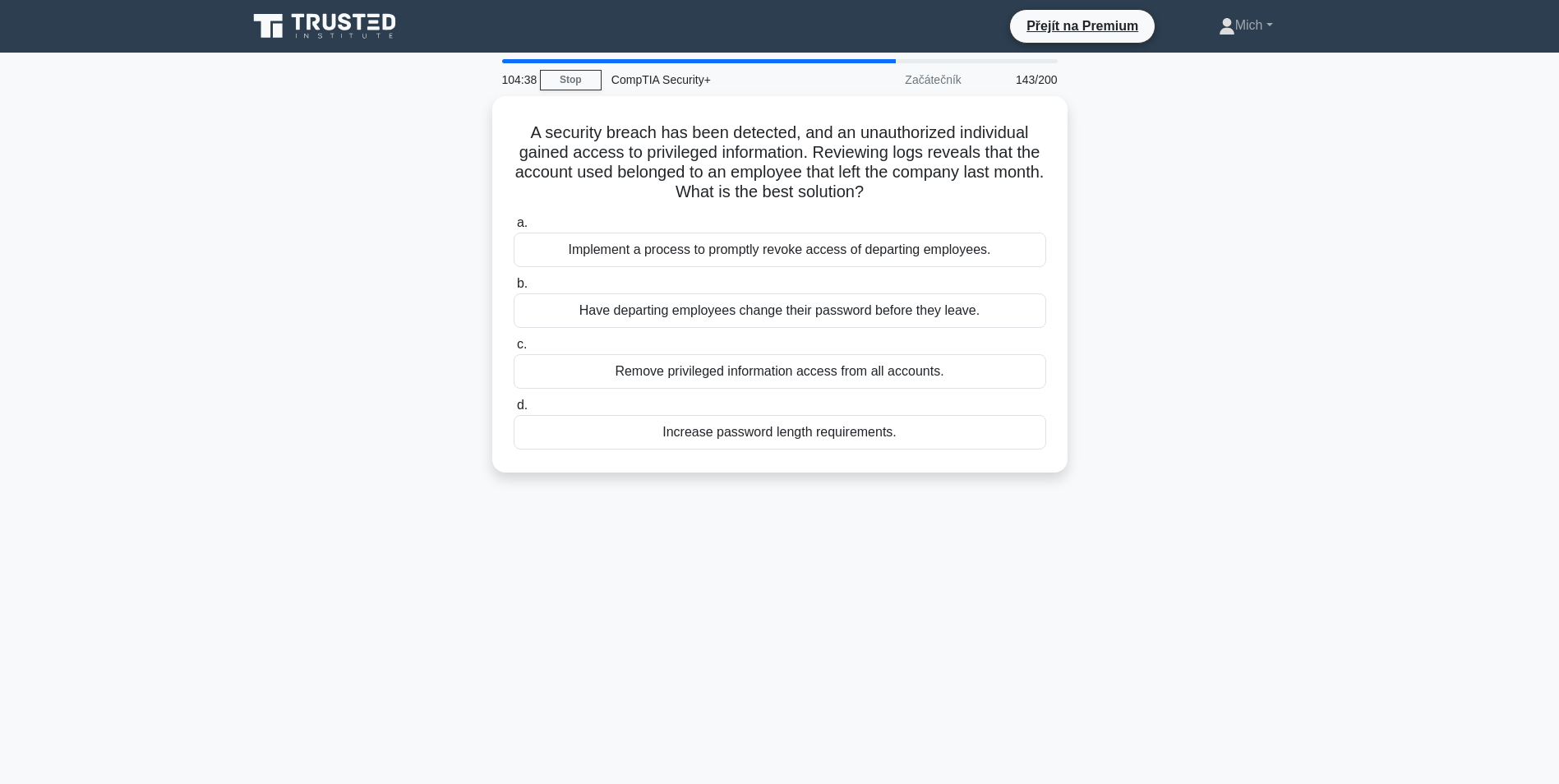
click at [774, 415] on div "Increase password length requirements." at bounding box center [780, 432] width 533 height 35
click at [514, 411] on input "d. Increase password length requirements." at bounding box center [514, 406] width 0 height 11
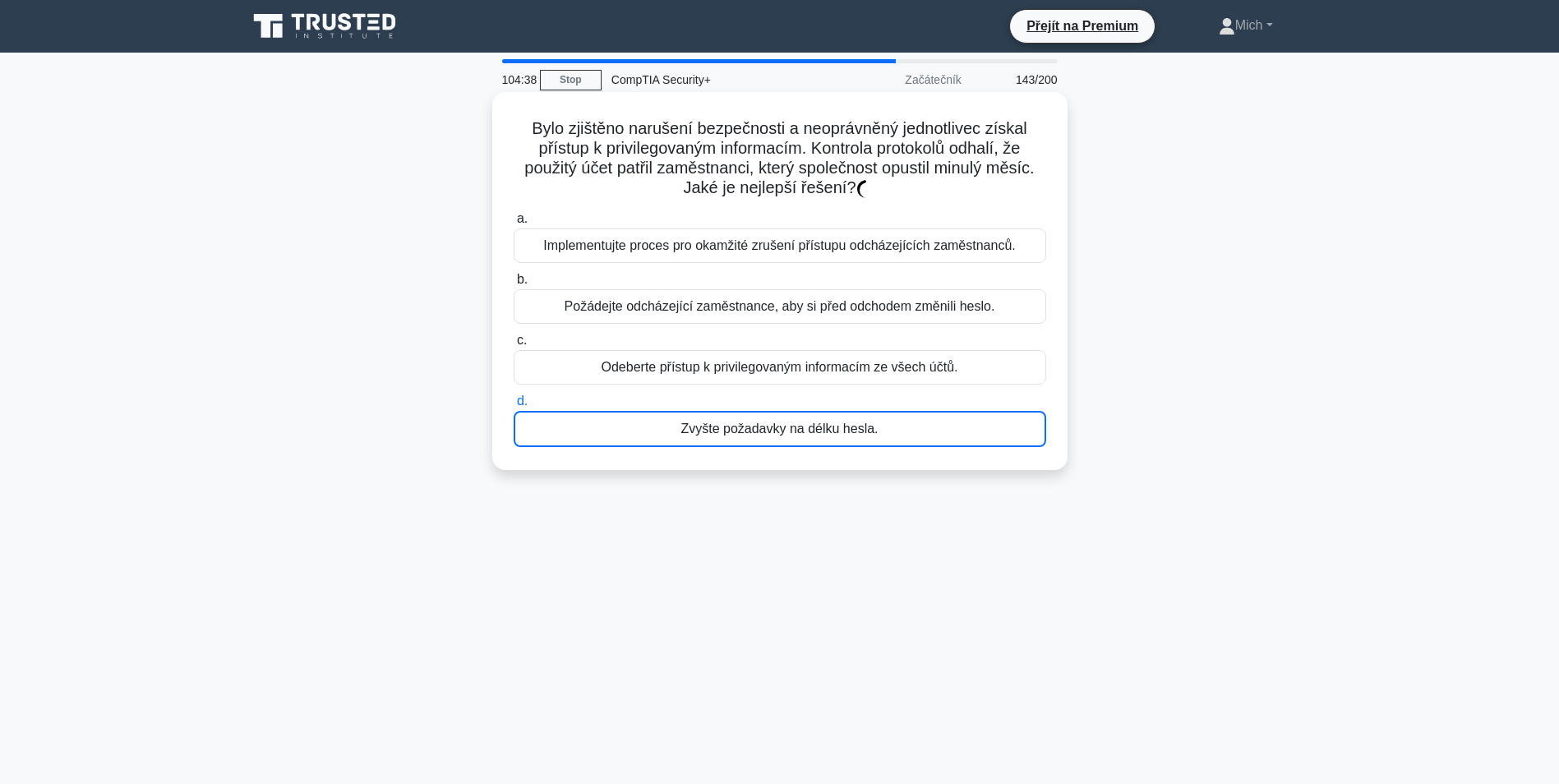
click at [774, 417] on div "Zvyšte požadavky na délku hesla." at bounding box center [780, 429] width 533 height 36
click at [514, 406] on input "d. Zvyšte požadavky na délku hesla." at bounding box center [514, 401] width 0 height 11
click at [776, 417] on div "Zvyšte požadavky na délku hesla." at bounding box center [780, 429] width 533 height 36
click at [514, 406] on input "d. Zvyšte požadavky na délku hesla." at bounding box center [514, 401] width 0 height 11
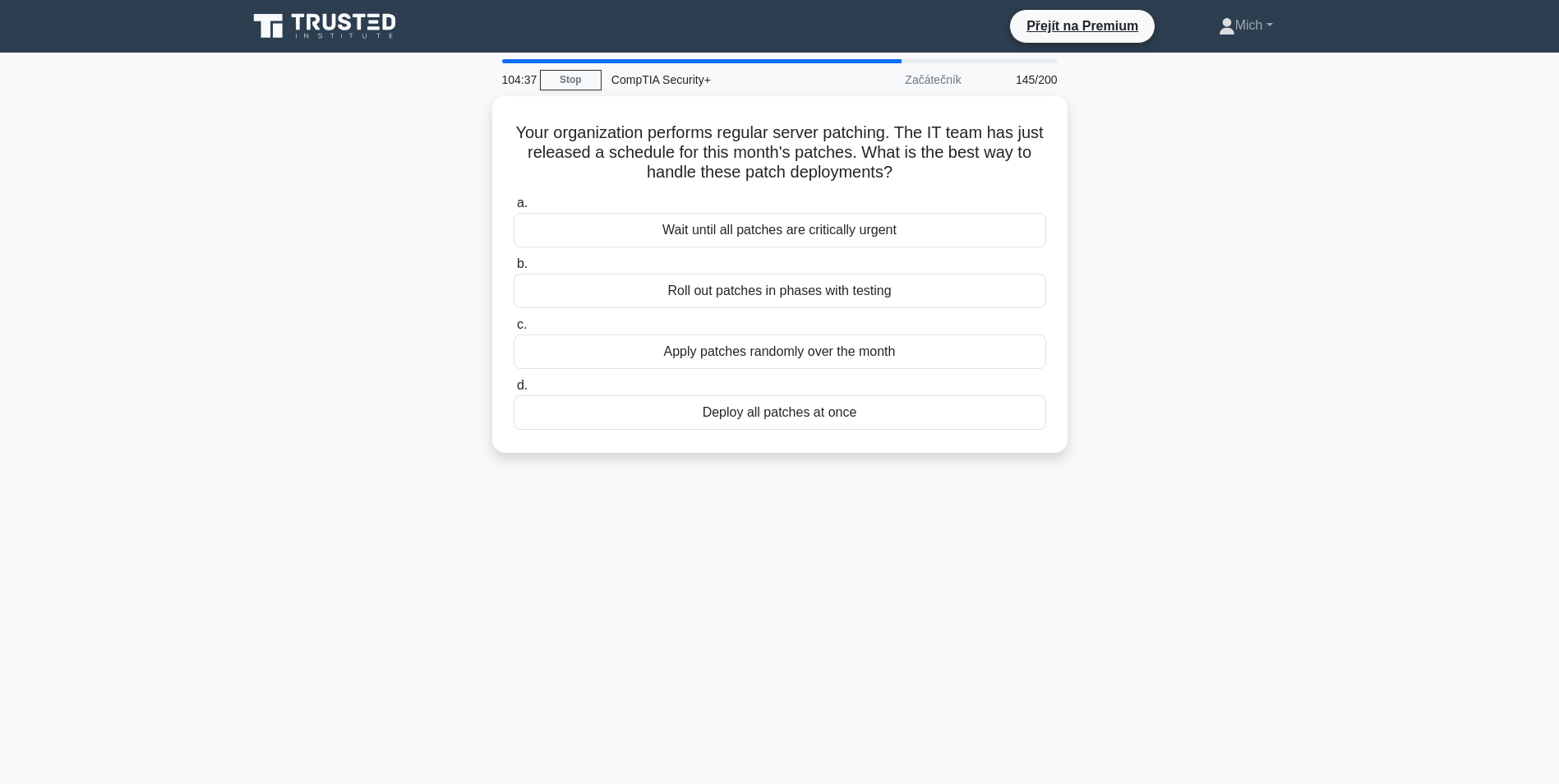
click at [776, 417] on div "Deploy all patches at once" at bounding box center [780, 412] width 533 height 35
click at [514, 391] on input "d. Deploy all patches at once" at bounding box center [514, 385] width 0 height 11
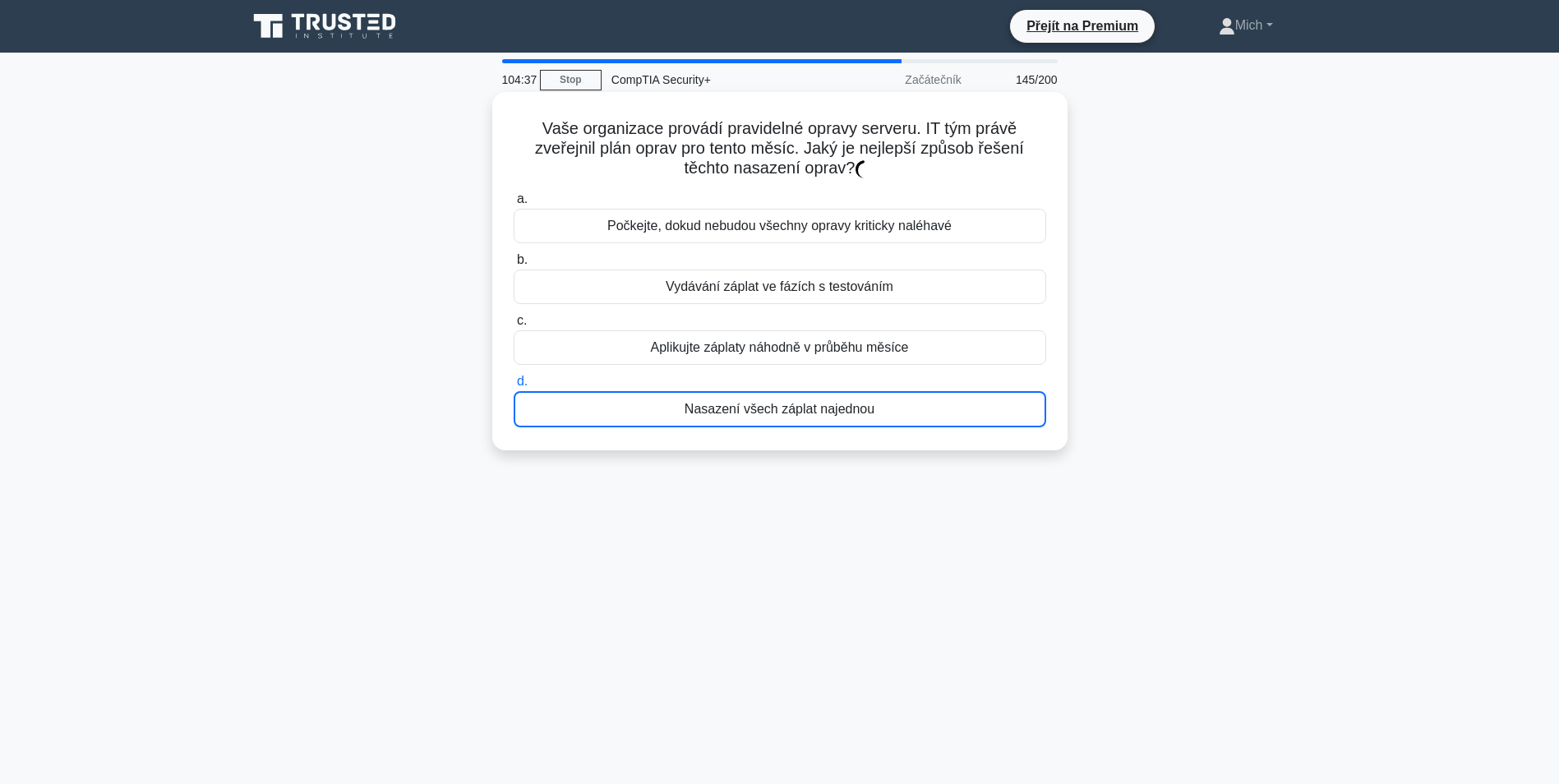
click at [776, 417] on div "Nasazení všech záplat najednou" at bounding box center [780, 409] width 533 height 36
click at [514, 387] on input "d. Nasazení všech záplat najednou" at bounding box center [514, 382] width 0 height 11
click at [776, 417] on div "Nasazení všech záplat najednou" at bounding box center [780, 409] width 533 height 36
click at [514, 387] on input "d. Nasazení všech záplat najednou" at bounding box center [514, 382] width 0 height 11
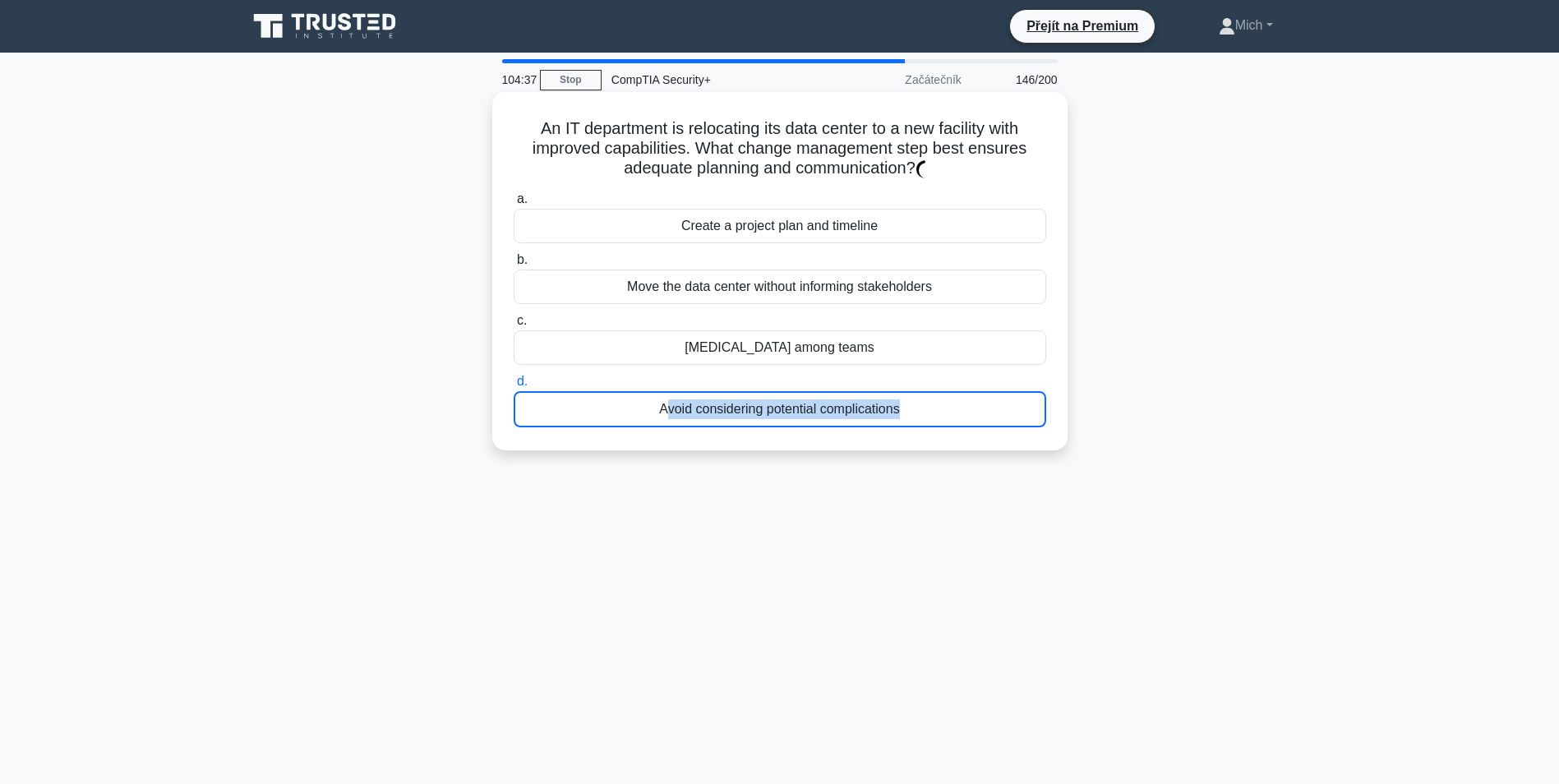
click at [776, 418] on div "Avoid considering potential complications" at bounding box center [780, 409] width 533 height 36
click at [514, 387] on input "d. Avoid considering potential complications" at bounding box center [514, 382] width 0 height 11
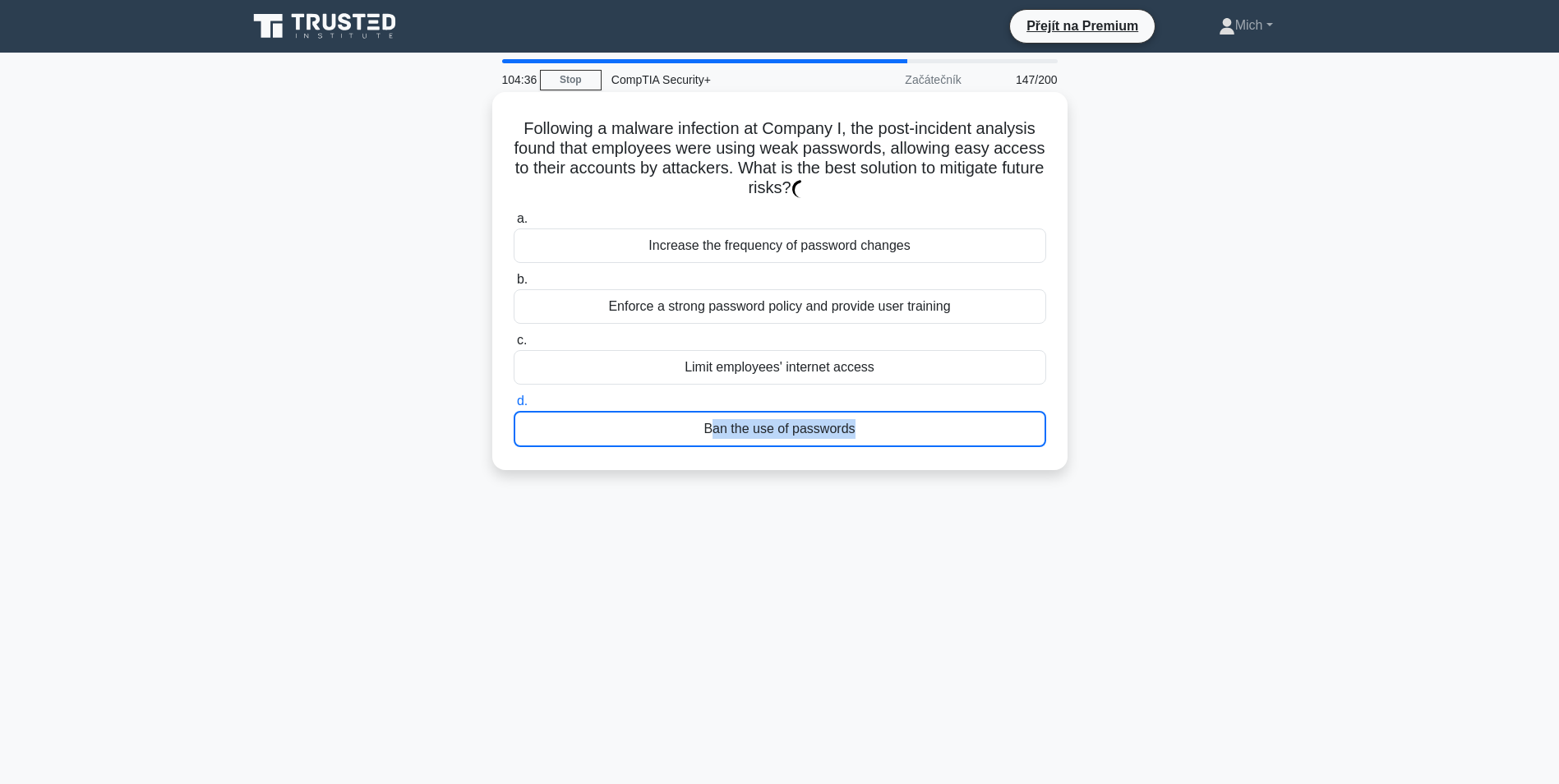
click at [776, 418] on div "Ban the use of passwords" at bounding box center [780, 429] width 533 height 36
click at [514, 406] on input "d. Ban the use of passwords" at bounding box center [514, 401] width 0 height 11
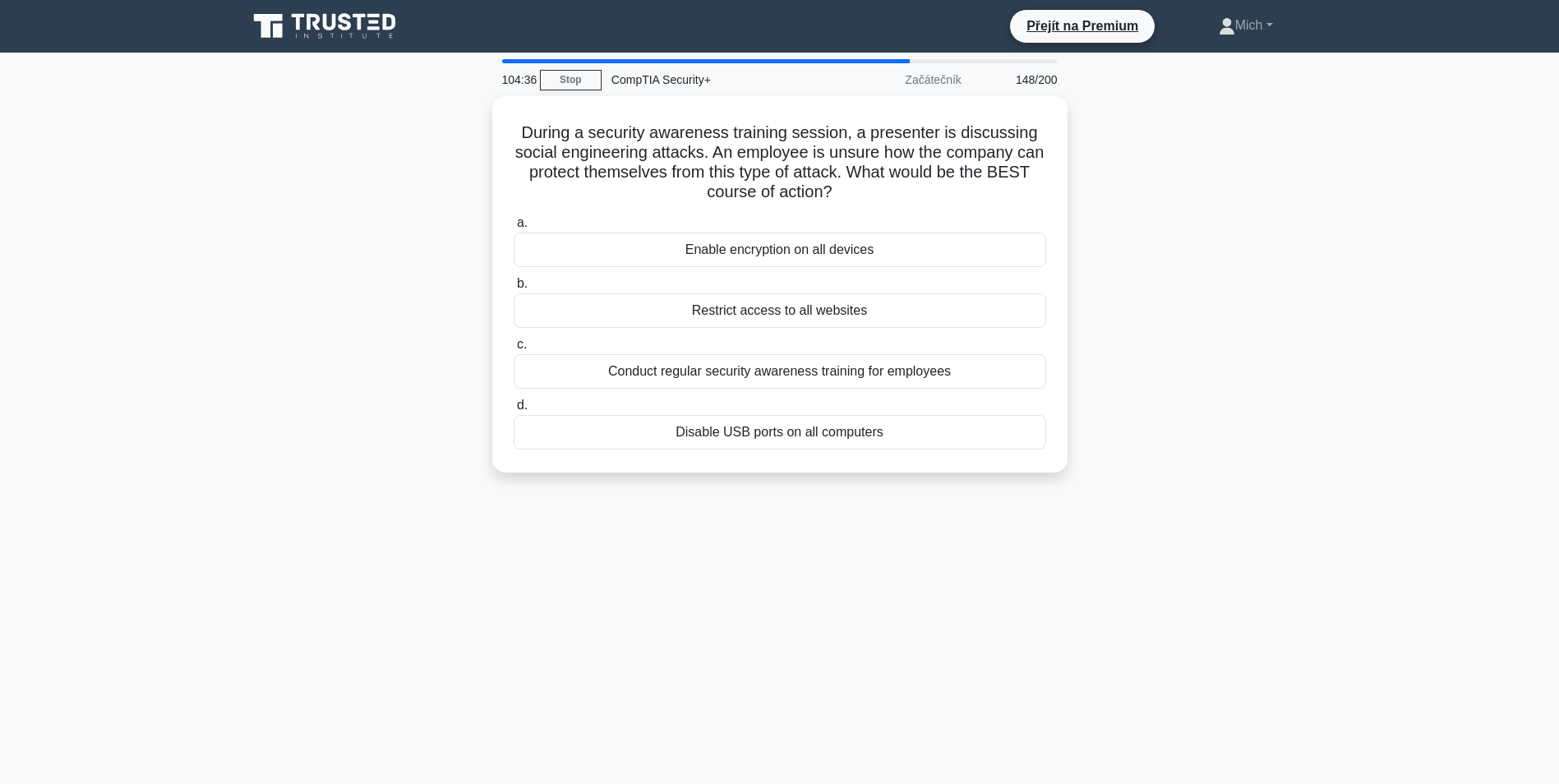
click at [776, 421] on div "Disable USB ports on all computers" at bounding box center [780, 432] width 533 height 35
click at [514, 411] on input "d. Disable USB ports on all computers" at bounding box center [514, 406] width 0 height 11
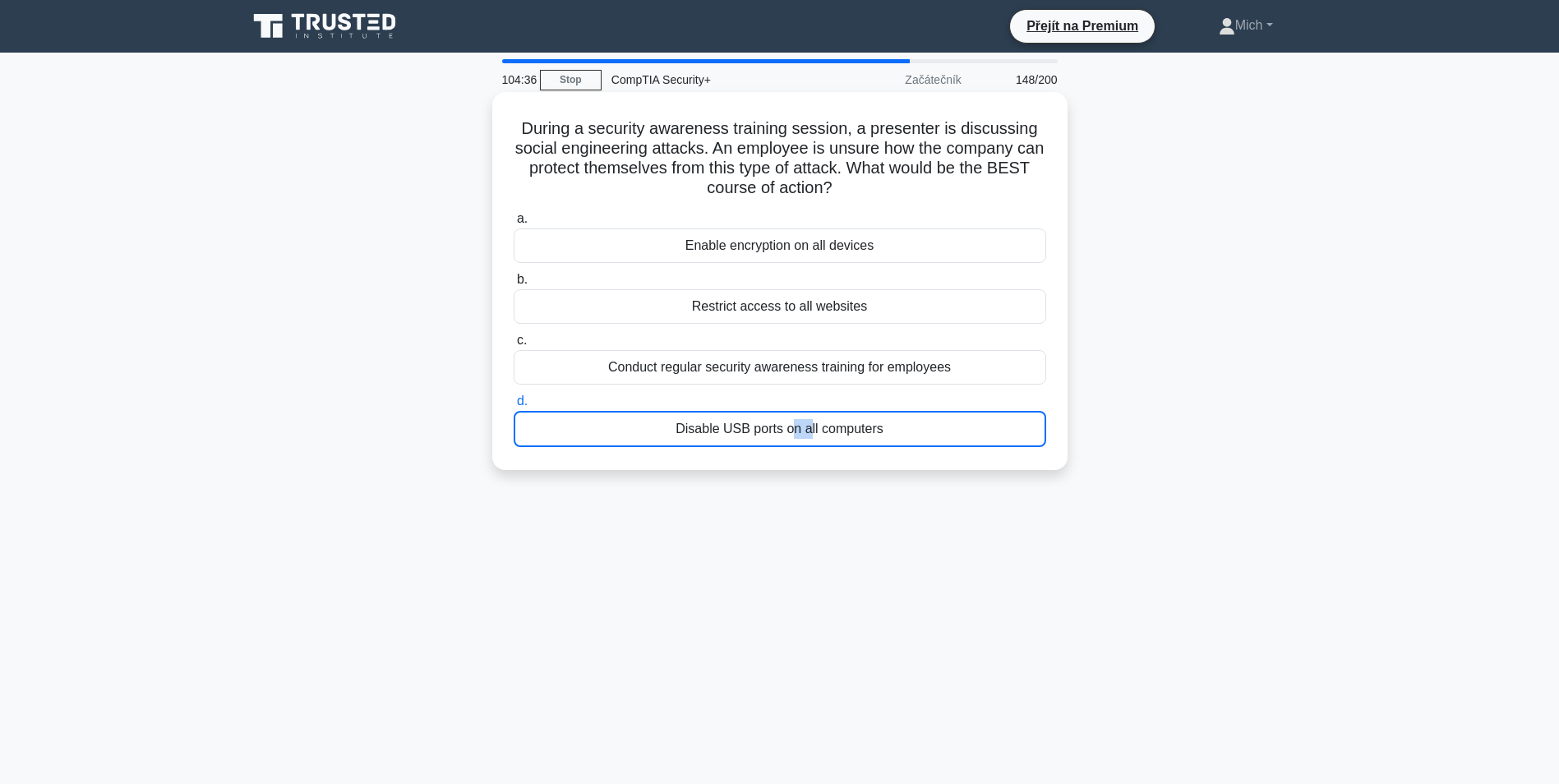
click at [777, 422] on div "Disable USB ports on all computers" at bounding box center [780, 429] width 533 height 36
click at [514, 406] on input "d. Disable USB ports on all computers" at bounding box center [514, 401] width 0 height 11
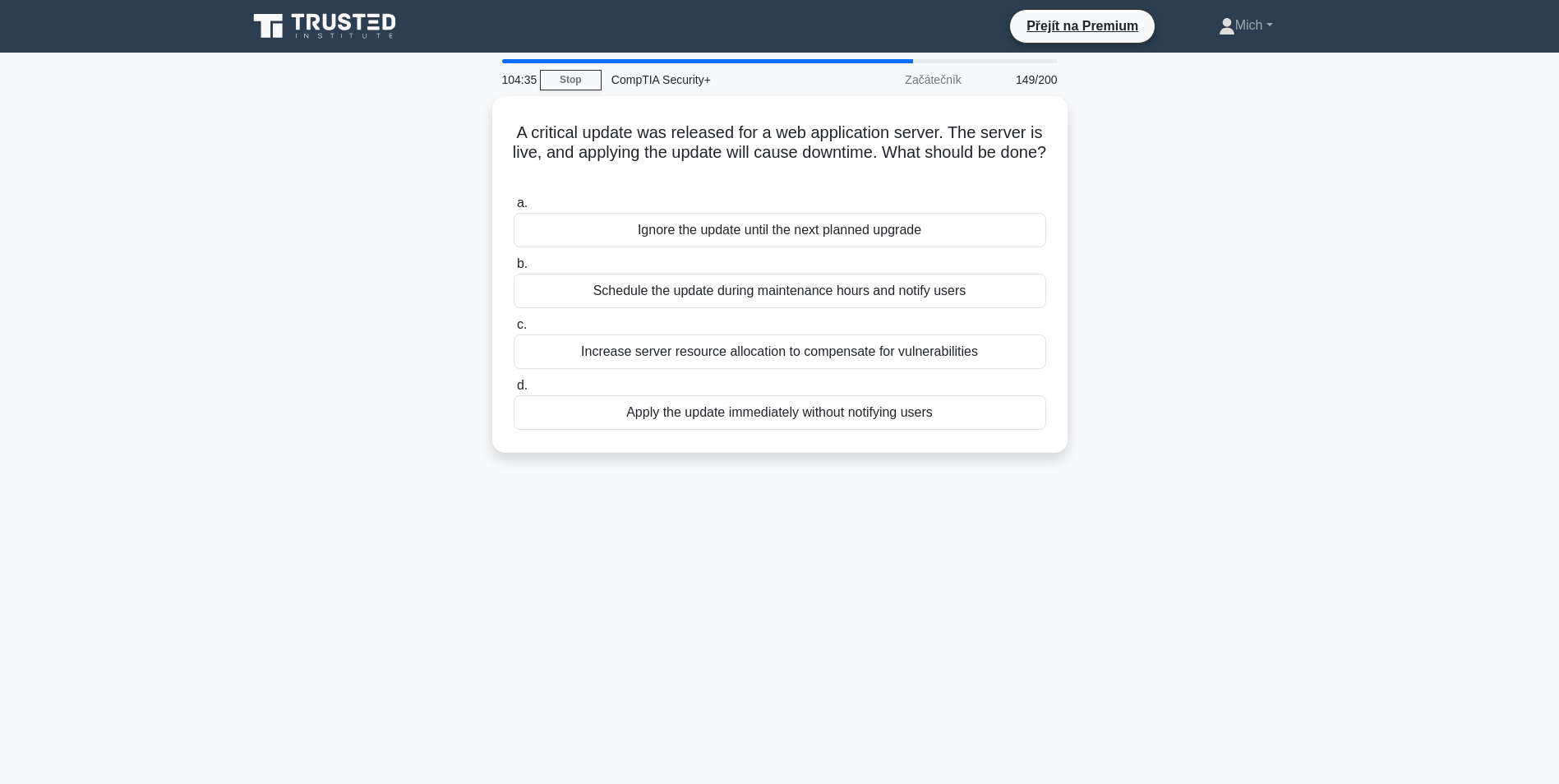
click at [777, 423] on div "Apply the update immediately without notifying users" at bounding box center [780, 412] width 533 height 35
click at [514, 391] on input "d. Apply the update immediately without notifying users" at bounding box center [514, 385] width 0 height 11
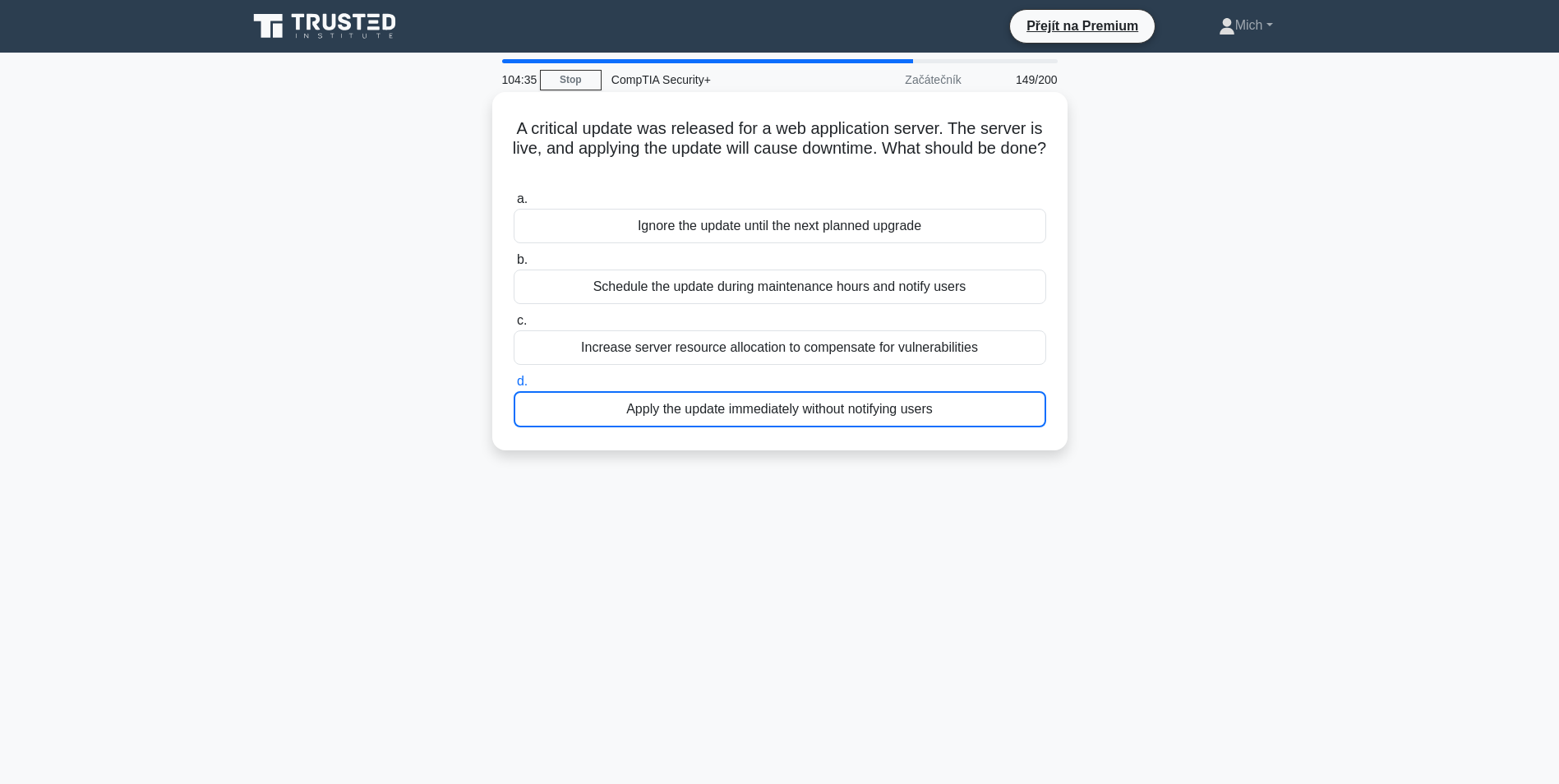
click at [777, 423] on div "A critical update was released for a web application server. The server is live…" at bounding box center [780, 271] width 563 height 345
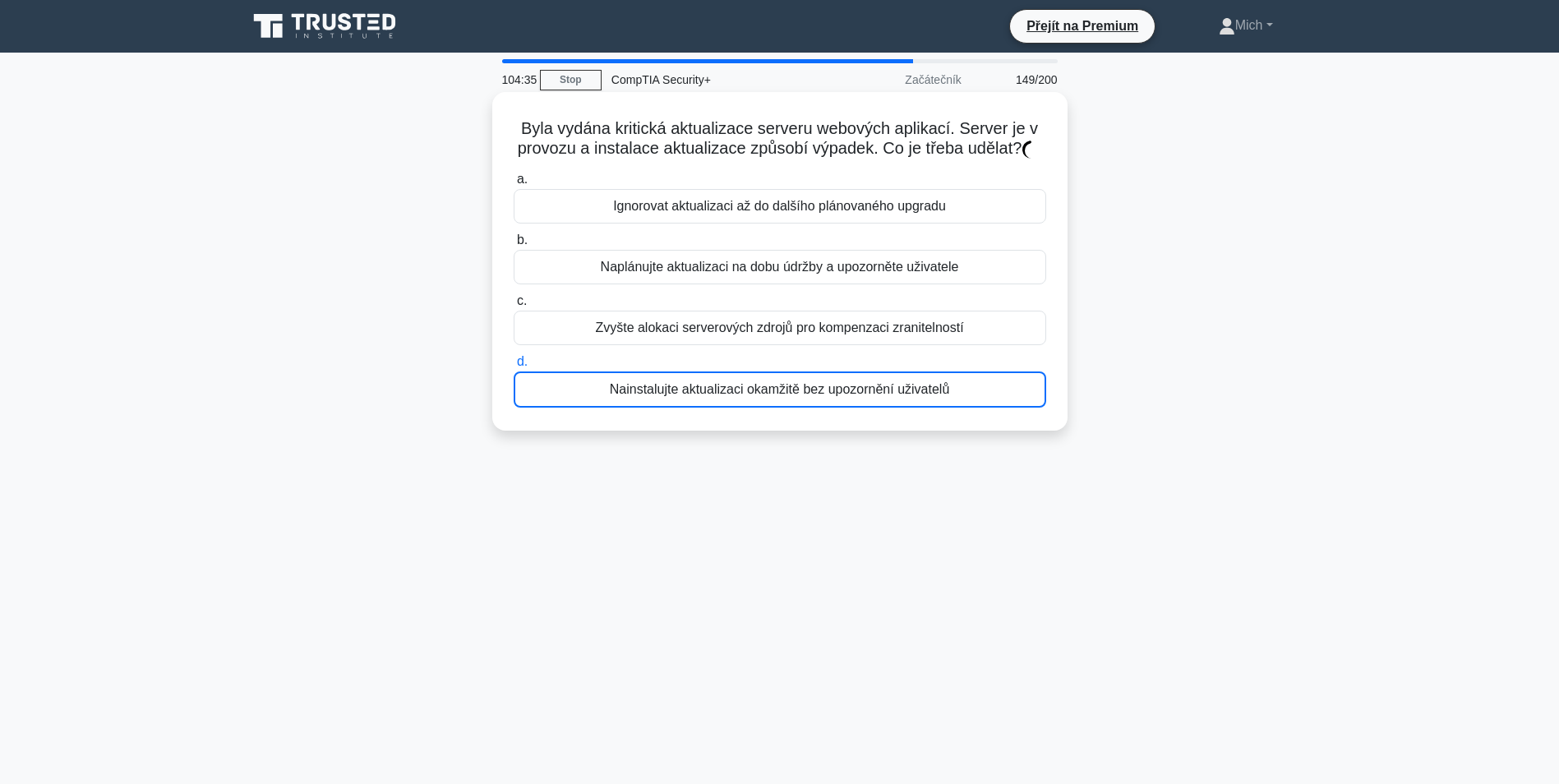
click at [777, 423] on div "Byla vydána kritická aktualizace serveru webových aplikací. Server je v provozu…" at bounding box center [780, 262] width 563 height 326
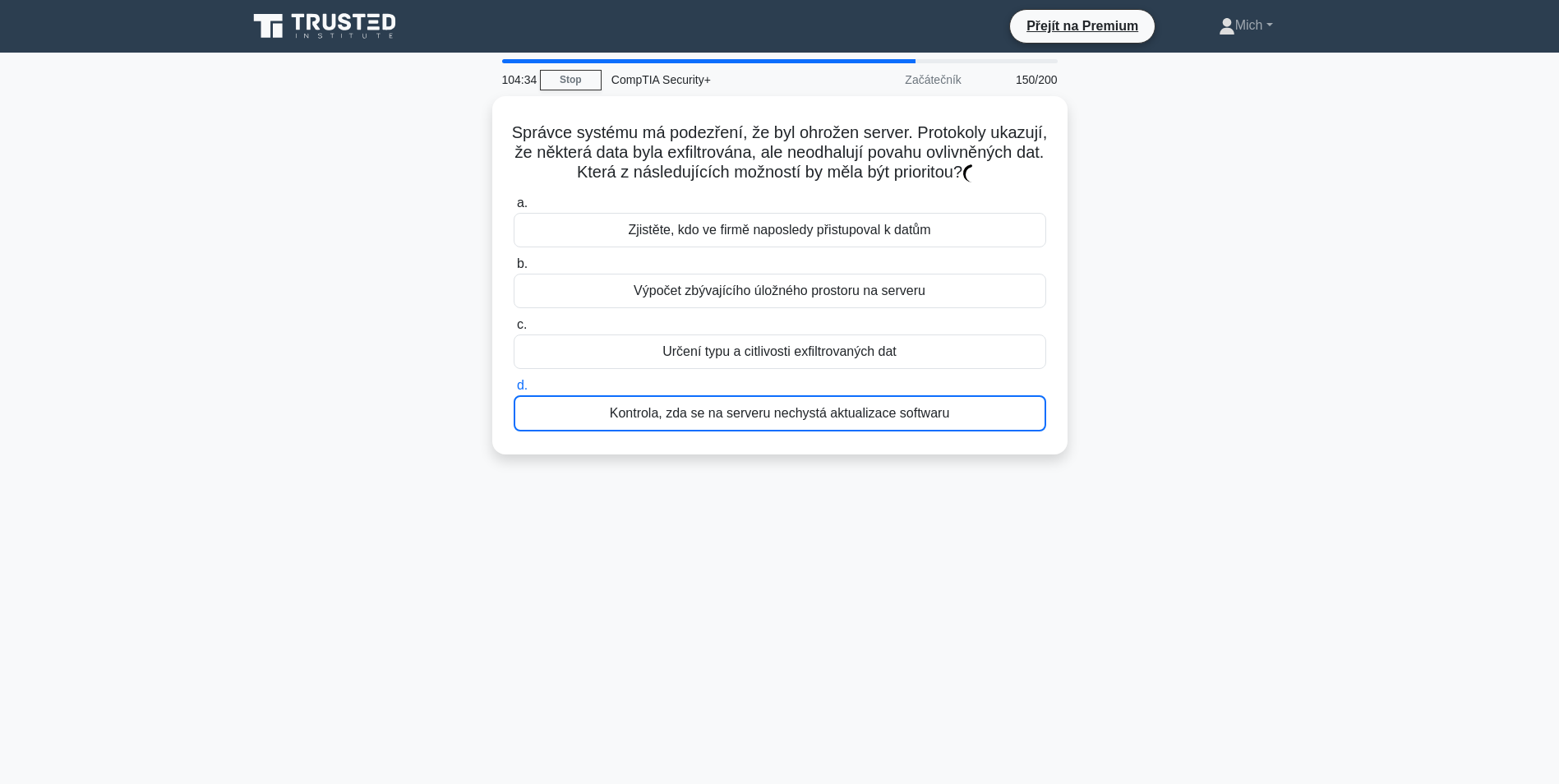
click at [775, 429] on div "Kontrola, zda se na serveru nechystá aktualizace softwaru" at bounding box center [780, 413] width 533 height 36
click at [514, 391] on input "d. Kontrola, zda se na serveru nechystá aktualizace softwaru" at bounding box center [514, 385] width 0 height 11
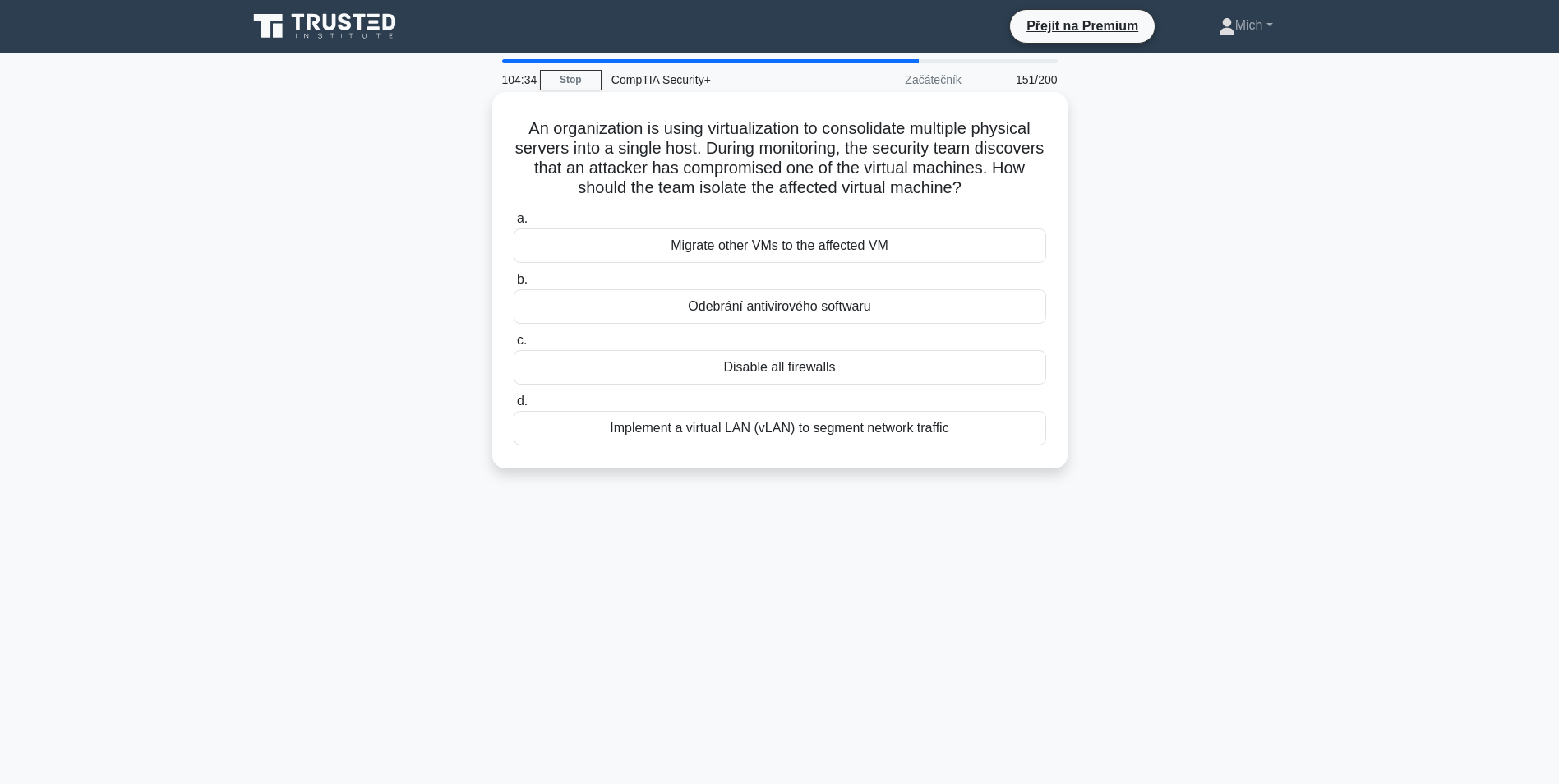
drag, startPoint x: 777, startPoint y: 423, endPoint x: 777, endPoint y: 434, distance: 11.0
click at [777, 433] on label "d. Implement a virtual LAN (vLAN) to segment network traffic" at bounding box center [780, 418] width 533 height 55
click at [514, 406] on input "d. Implement a virtual LAN (vLAN) to segment network traffic" at bounding box center [514, 401] width 0 height 11
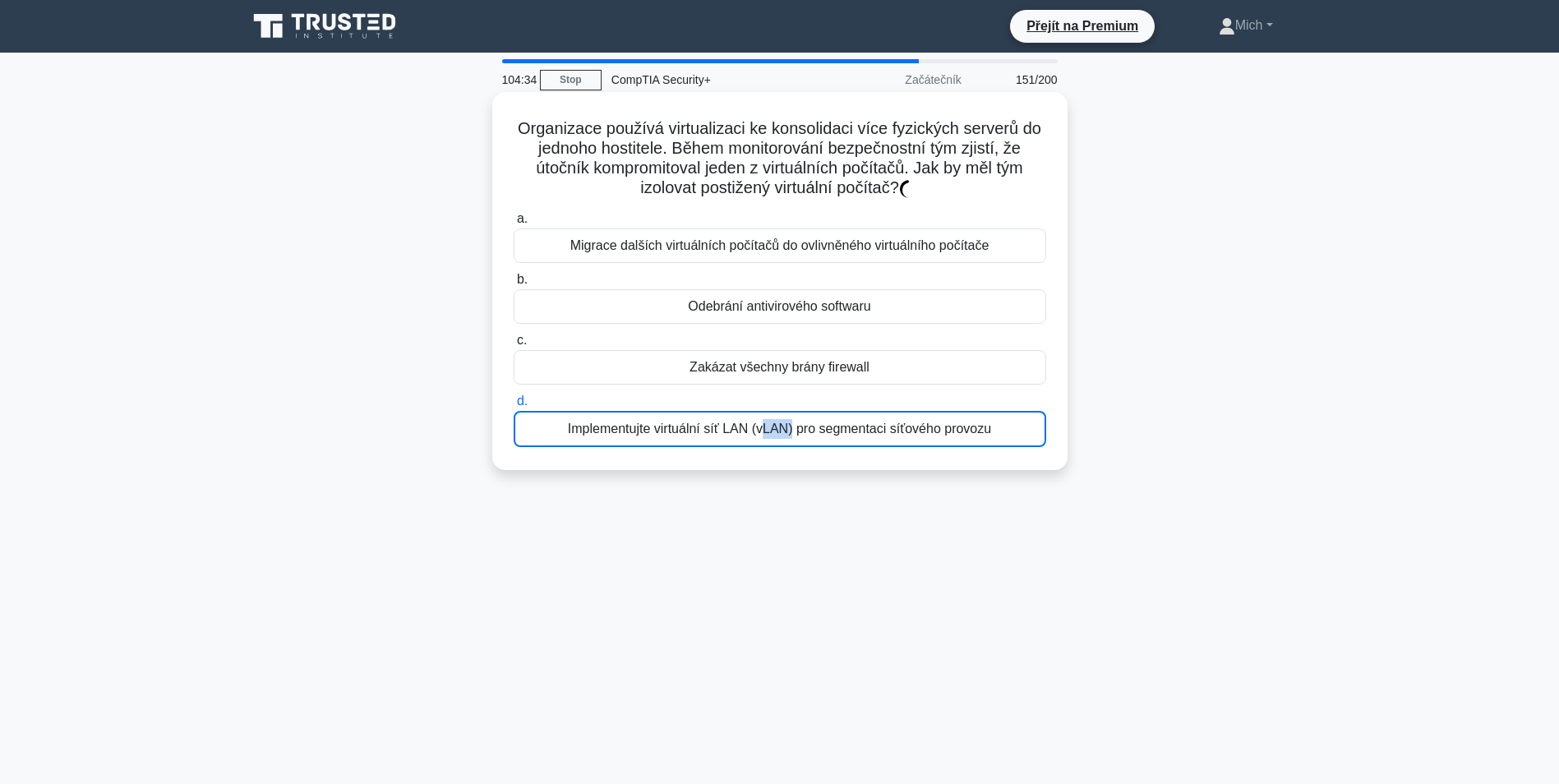
click at [777, 434] on div "Implementujte virtuální síť LAN (vLAN) pro segmentaci síťového provozu" at bounding box center [780, 429] width 533 height 36
click at [514, 406] on input "d. Implementujte virtuální síť LAN (vLAN) pro segmentaci síťového provozu" at bounding box center [514, 401] width 0 height 11
click at [777, 434] on div "Implementujte virtuální síť LAN (vLAN) pro segmentaci síťového provozu" at bounding box center [780, 429] width 533 height 36
click at [514, 406] on input "d. Implementujte virtuální síť LAN (vLAN) pro segmentaci síťového provozu" at bounding box center [514, 401] width 0 height 11
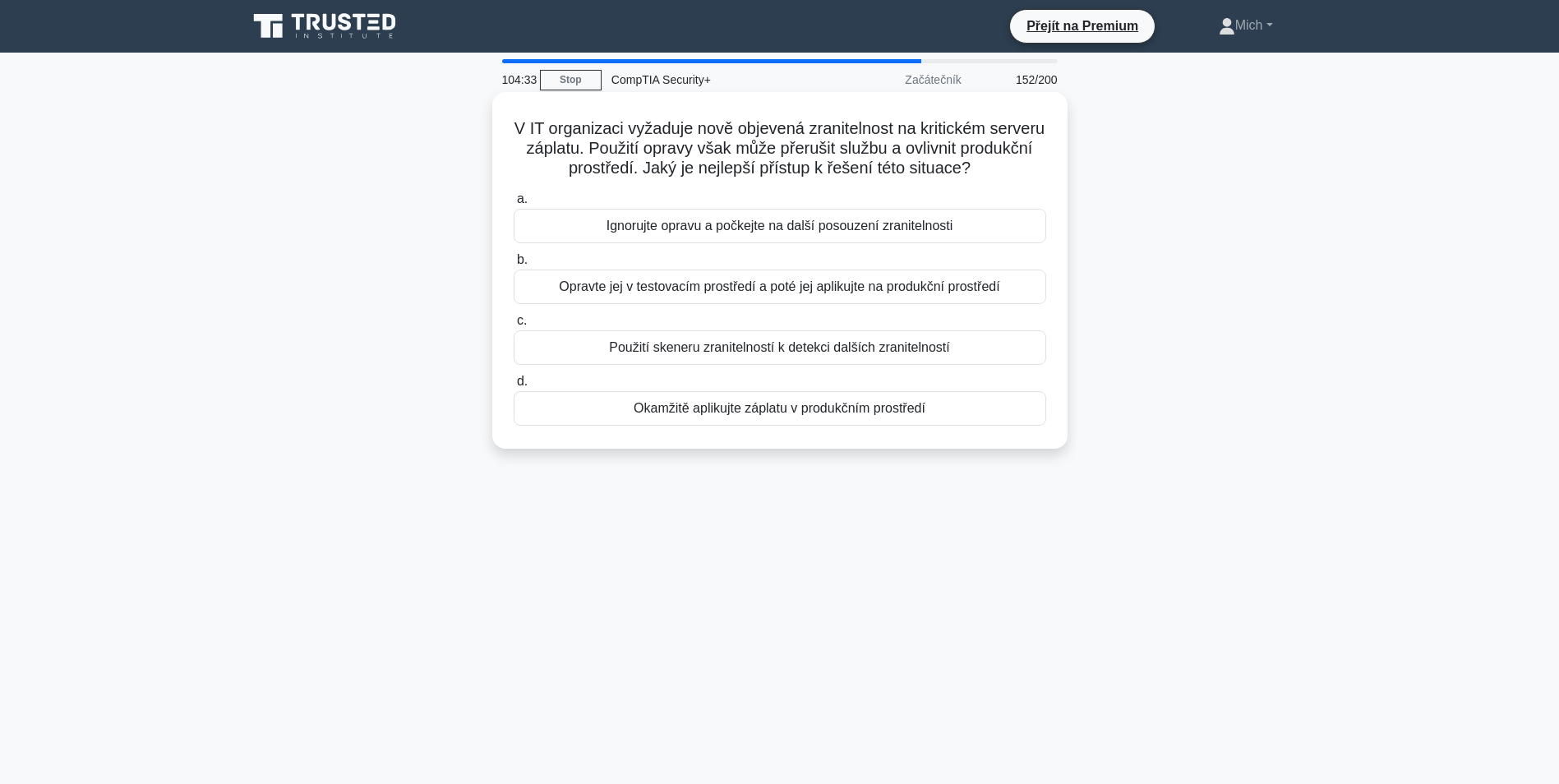
click at [777, 434] on div "V IT organizaci vyžaduje nově objevená zranitelnost na kritickém serveru záplat…" at bounding box center [780, 270] width 563 height 343
drag, startPoint x: 777, startPoint y: 434, endPoint x: 755, endPoint y: 402, distance: 38.8
click at [755, 402] on div "Okamžitě aplikujte záplatu v produkčním prostředí" at bounding box center [780, 408] width 533 height 35
click at [514, 387] on input "d. Okamžitě aplikujte záplatu v produkčním prostředí" at bounding box center [514, 382] width 0 height 11
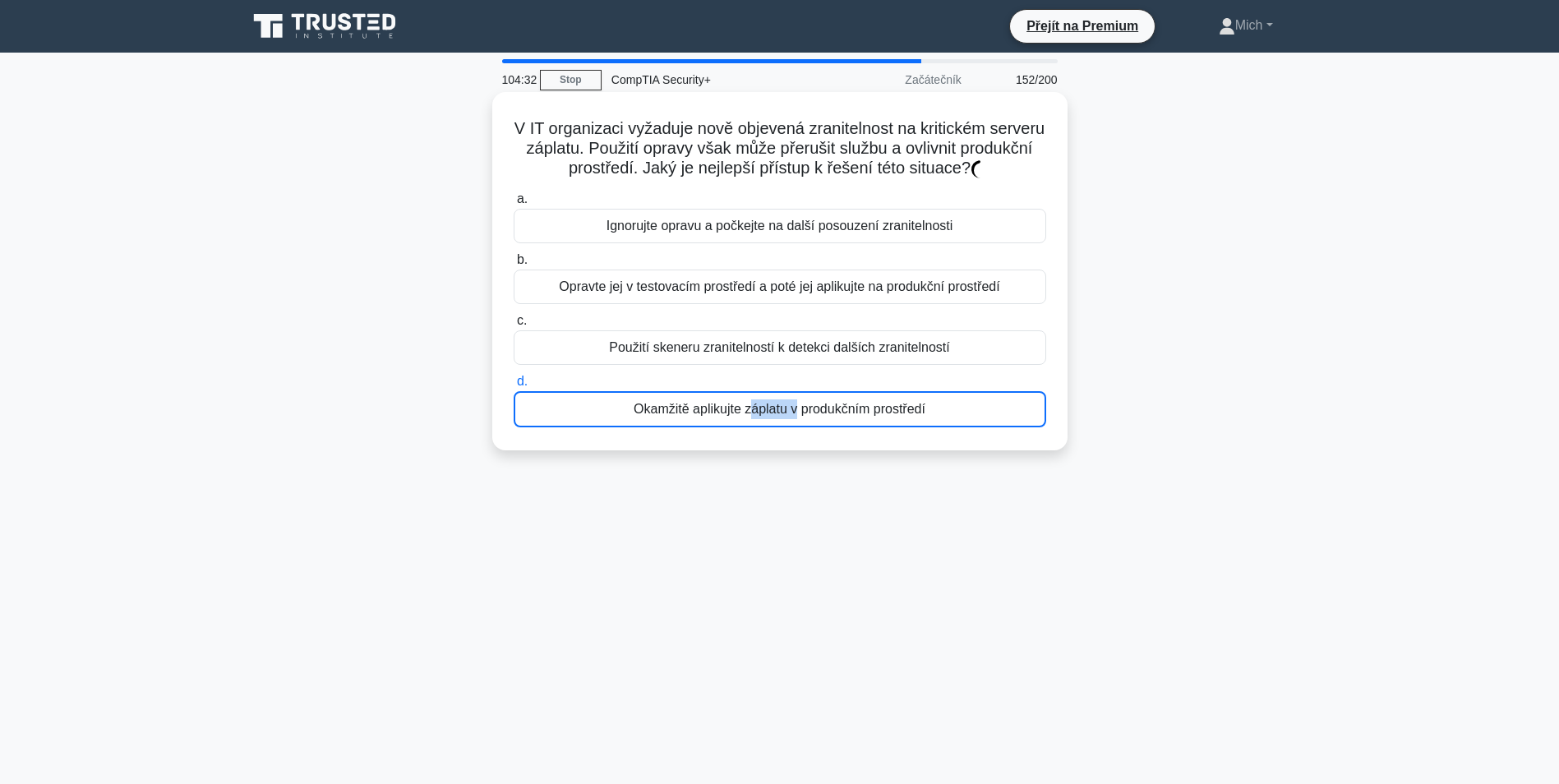
click at [755, 402] on div "Okamžitě aplikujte záplatu v produkčním prostředí" at bounding box center [780, 409] width 533 height 36
click at [514, 387] on input "d. Okamžitě aplikujte záplatu v produkčním prostředí" at bounding box center [514, 382] width 0 height 11
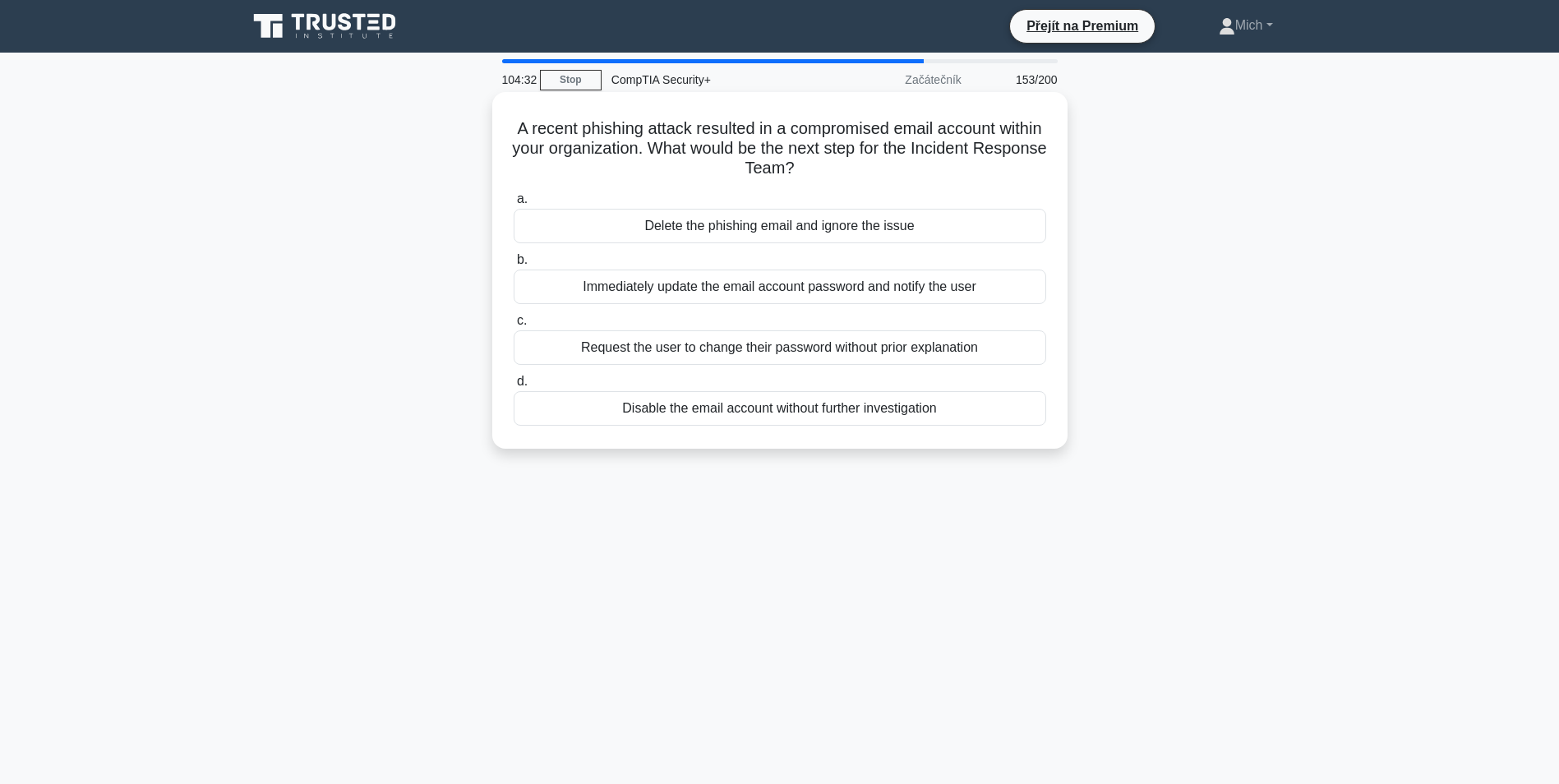
click at [755, 402] on div "Disable the email account without further investigation" at bounding box center [780, 408] width 533 height 35
click at [514, 387] on input "d. Disable the email account without further investigation" at bounding box center [514, 382] width 0 height 11
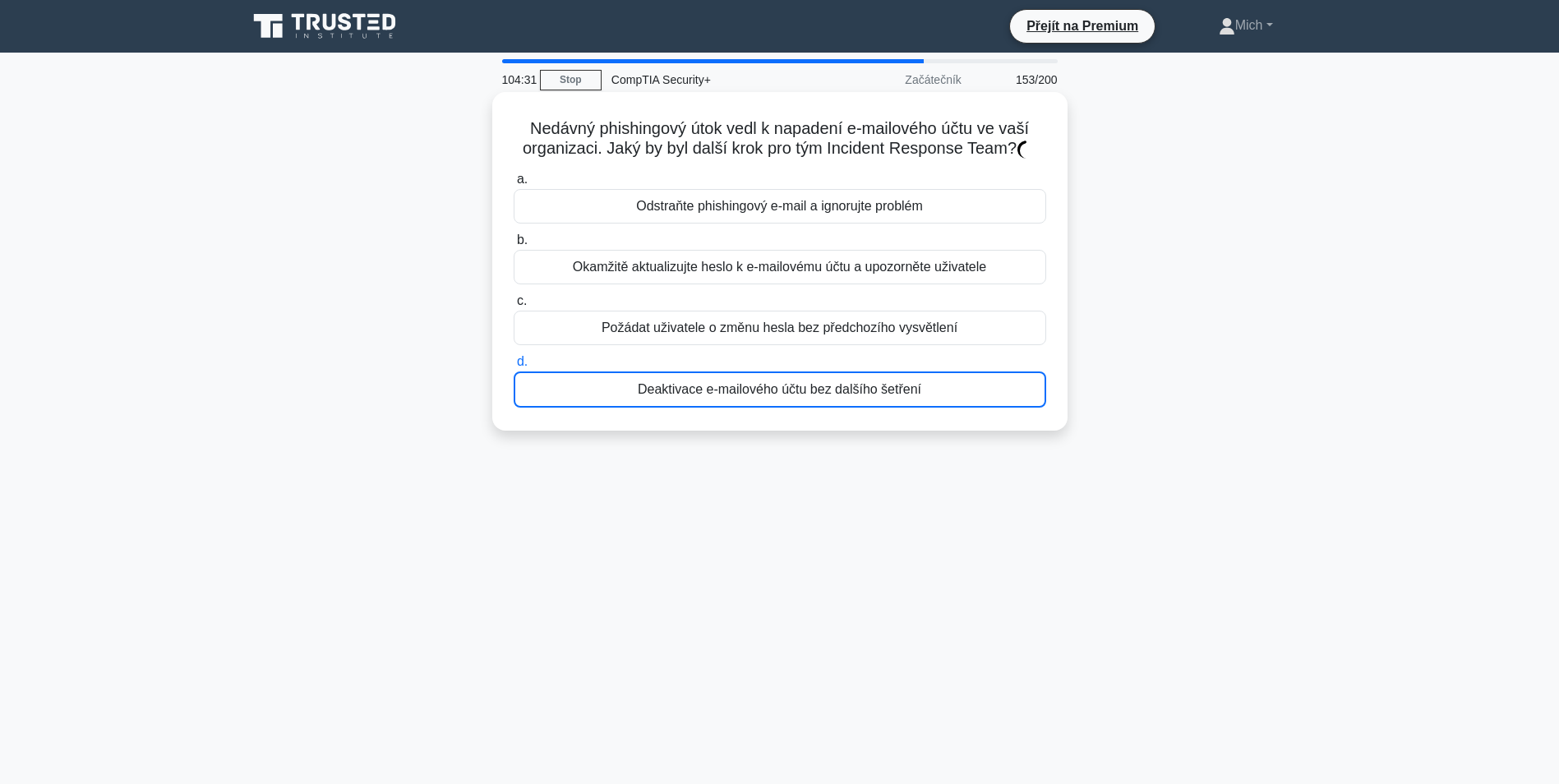
click at [755, 403] on div "Deaktivace e-mailového účtu bez dalšího šetření" at bounding box center [780, 389] width 533 height 36
click at [514, 367] on input "d. Deaktivace e-mailového účtu bez dalšího šetření" at bounding box center [514, 362] width 0 height 11
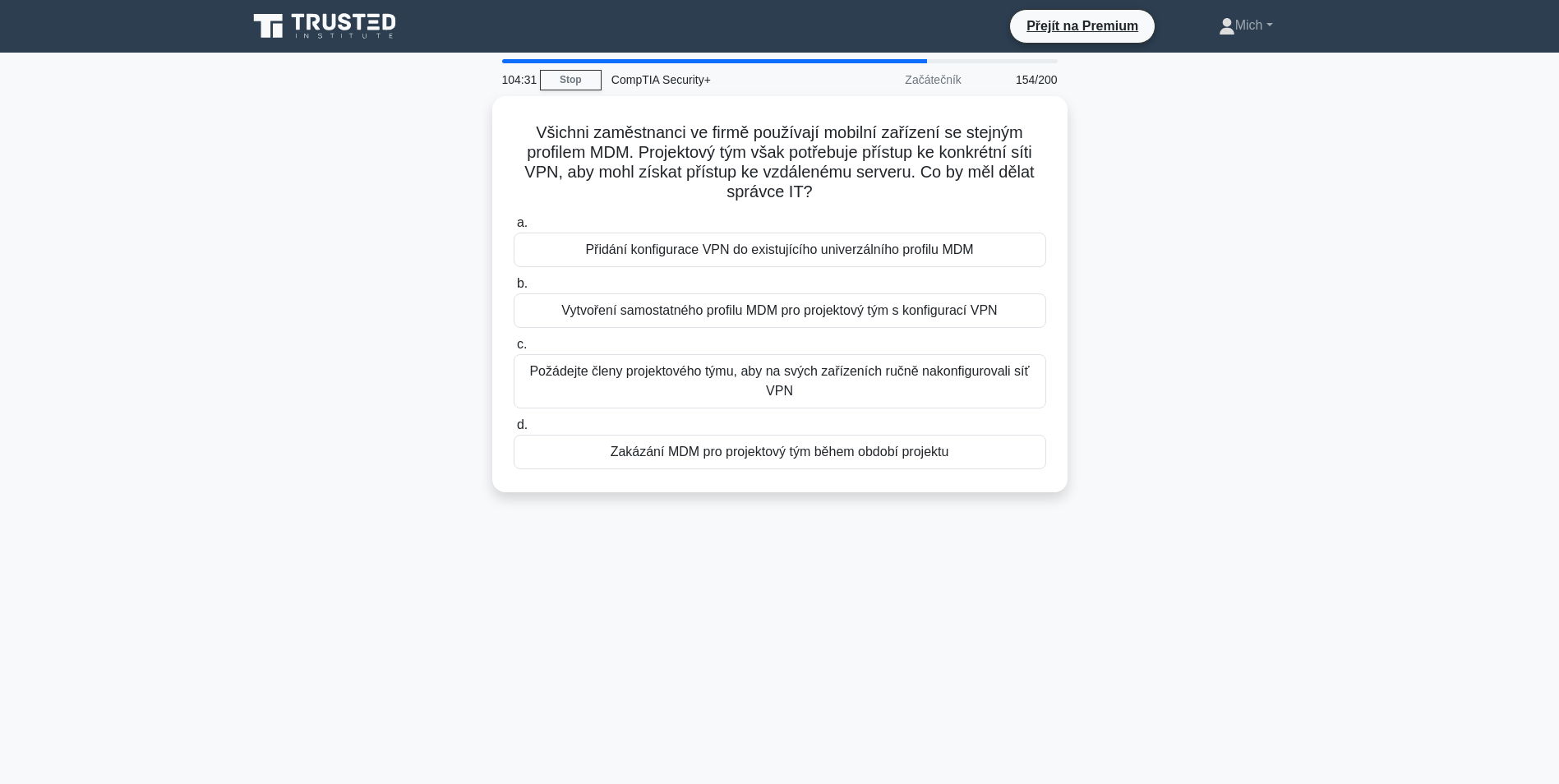
click at [755, 404] on div "a. Přidání konfigurace VPN do existujícího univerzálního profilu MDM b. Vytvoře…" at bounding box center [780, 341] width 552 height 263
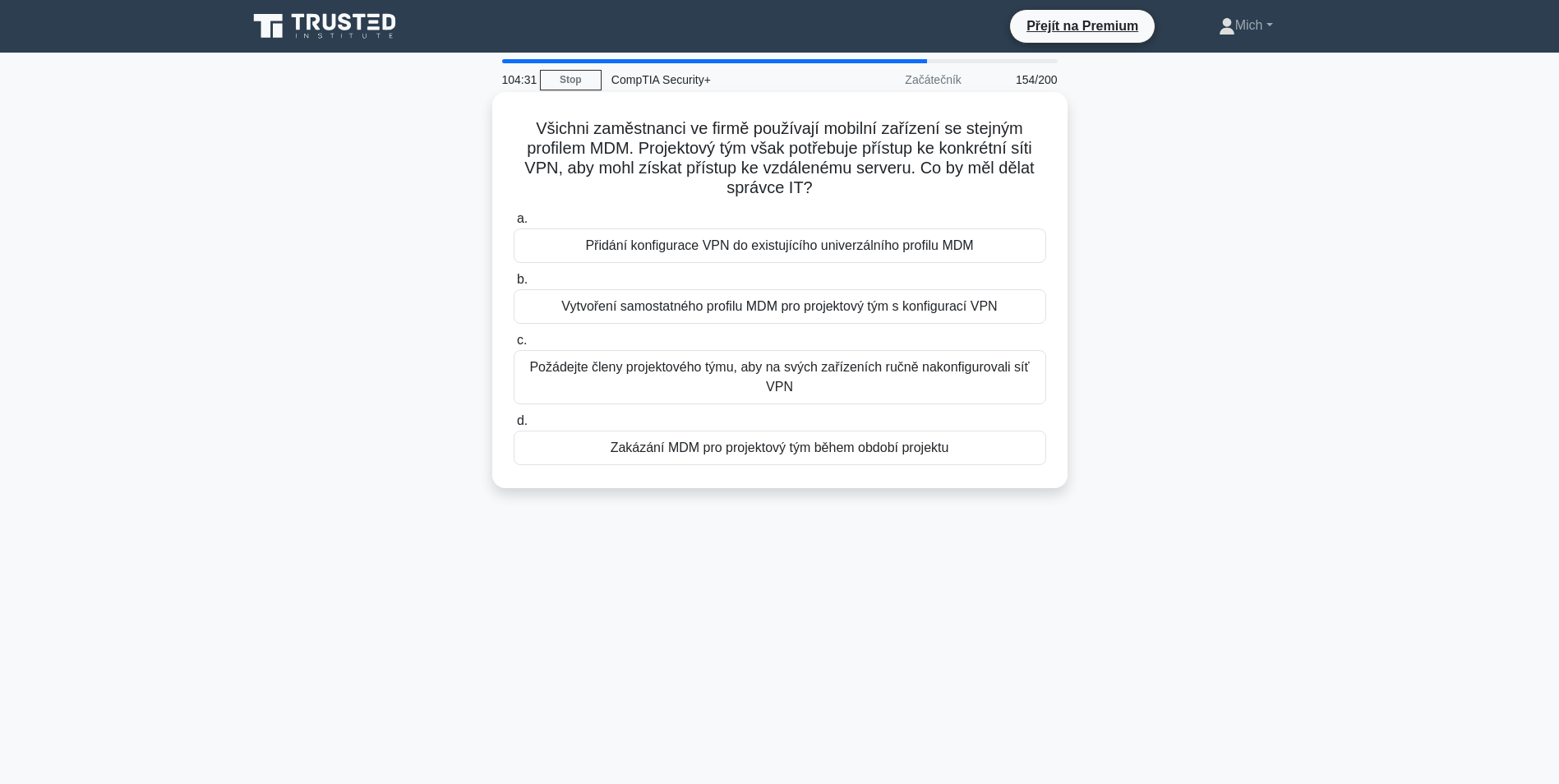
click at [755, 406] on div "a. Přidání konfigurace VPN do existujícího univerzálního profilu MDM b. Vytvoře…" at bounding box center [780, 337] width 552 height 263
click at [755, 407] on div "a. Přidání konfigurace VPN do existujícího univerzálního profilu MDM b. Vytvoře…" at bounding box center [780, 337] width 552 height 263
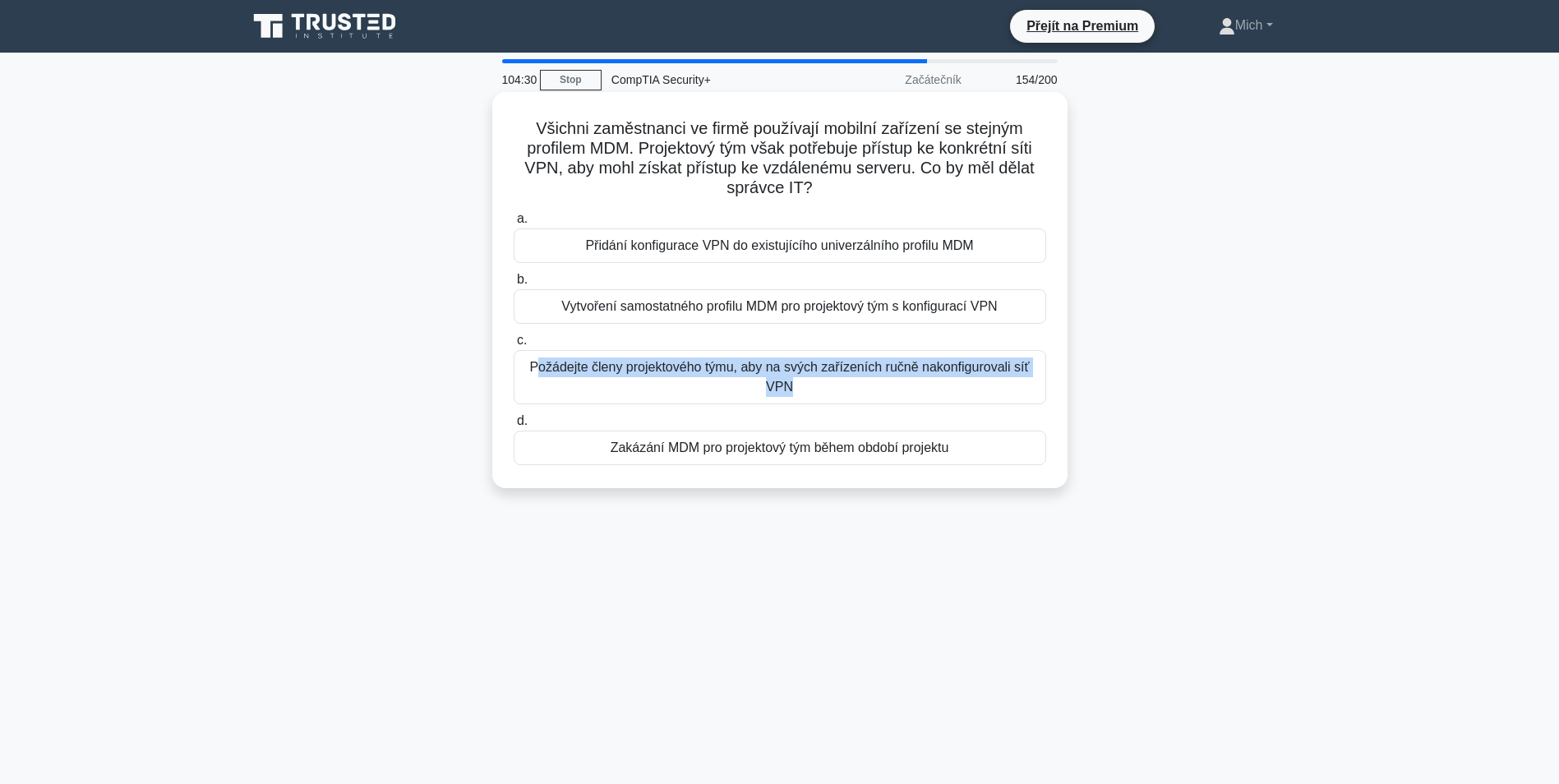
click at [755, 407] on div "a. Přidání konfigurace VPN do existujícího univerzálního profilu MDM b. Vytvoře…" at bounding box center [780, 337] width 552 height 263
drag, startPoint x: 755, startPoint y: 407, endPoint x: 766, endPoint y: 395, distance: 16.3
click at [765, 399] on div "Požádejte členy projektového týmu, aby na svých zařízeních ručně nakonfiguroval…" at bounding box center [780, 378] width 533 height 55
click at [514, 346] on input "c. Požádejte členy projektového týmu, aby na svých zařízeních ručně nakonfiguro…" at bounding box center [514, 340] width 0 height 11
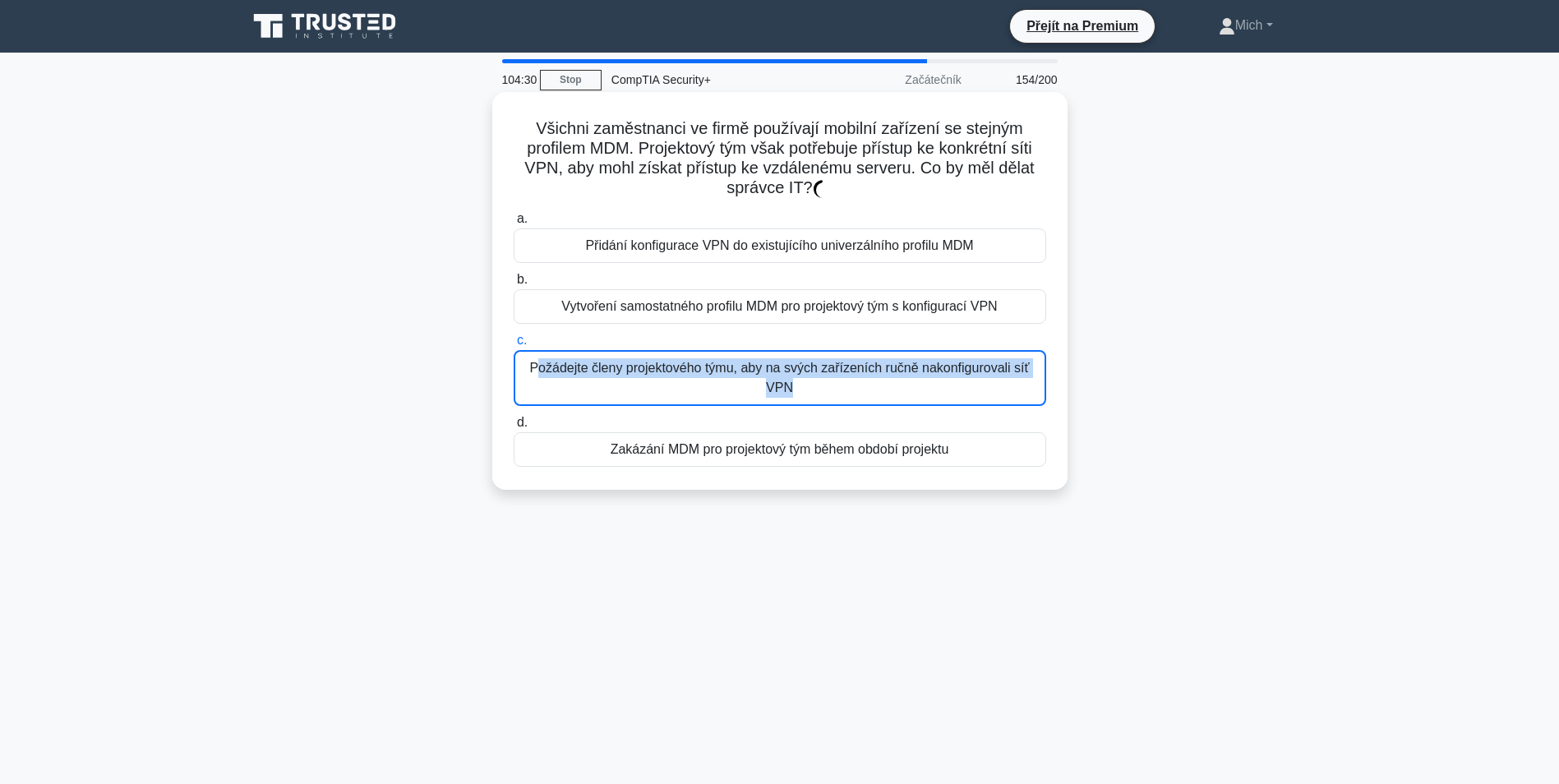
click at [754, 369] on div "Požádejte členy projektového týmu, aby na svých zařízeních ručně nakonfiguroval…" at bounding box center [780, 378] width 533 height 56
click at [514, 346] on input "c. Požádejte členy projektového týmu, aby na svých zařízeních ručně nakonfiguro…" at bounding box center [514, 340] width 0 height 11
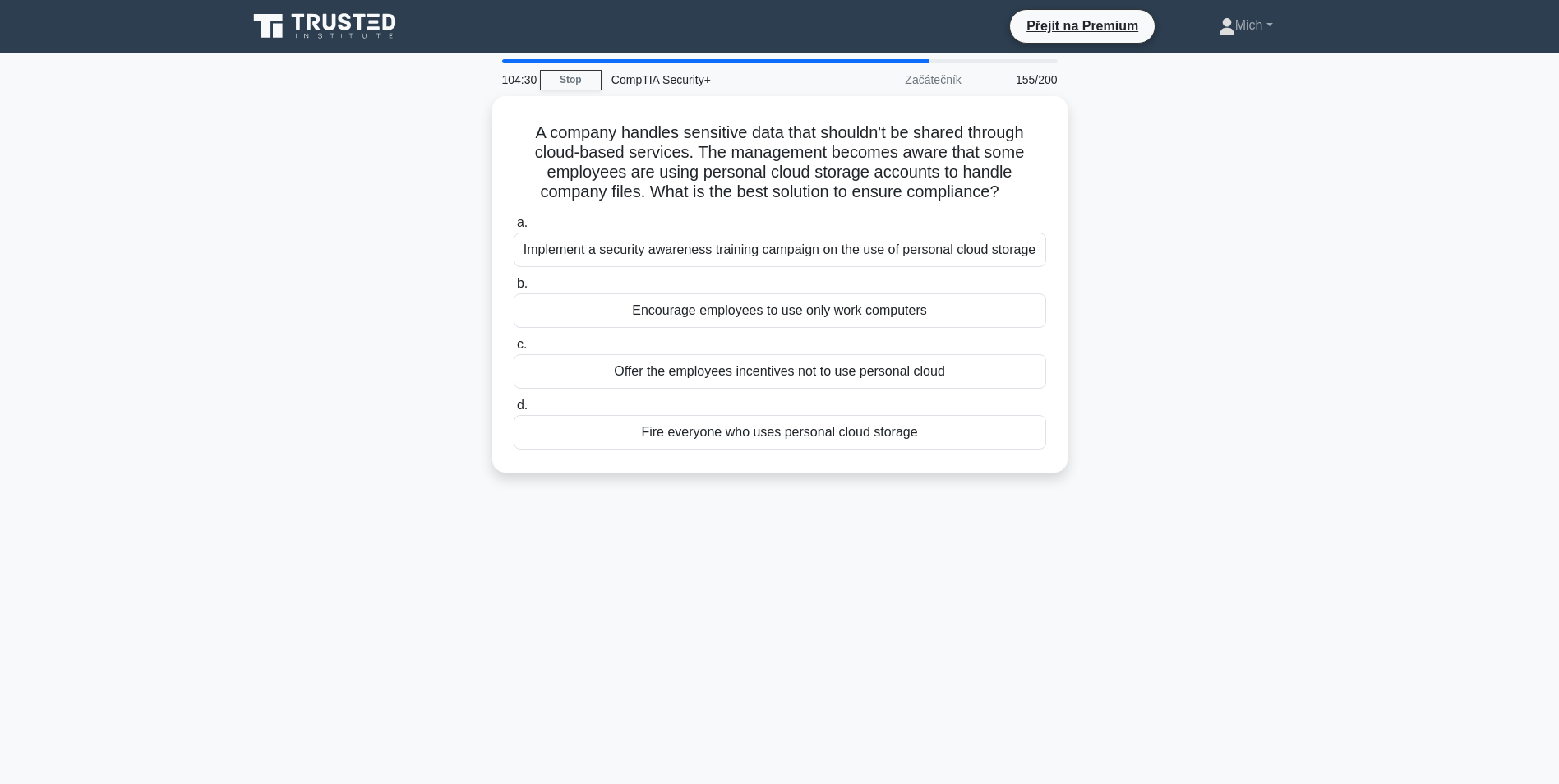
click at [754, 369] on div "Offer the employees incentives not to use personal cloud" at bounding box center [780, 372] width 533 height 35
click at [514, 350] on input "c. Offer the employees incentives not to use personal cloud" at bounding box center [514, 344] width 0 height 11
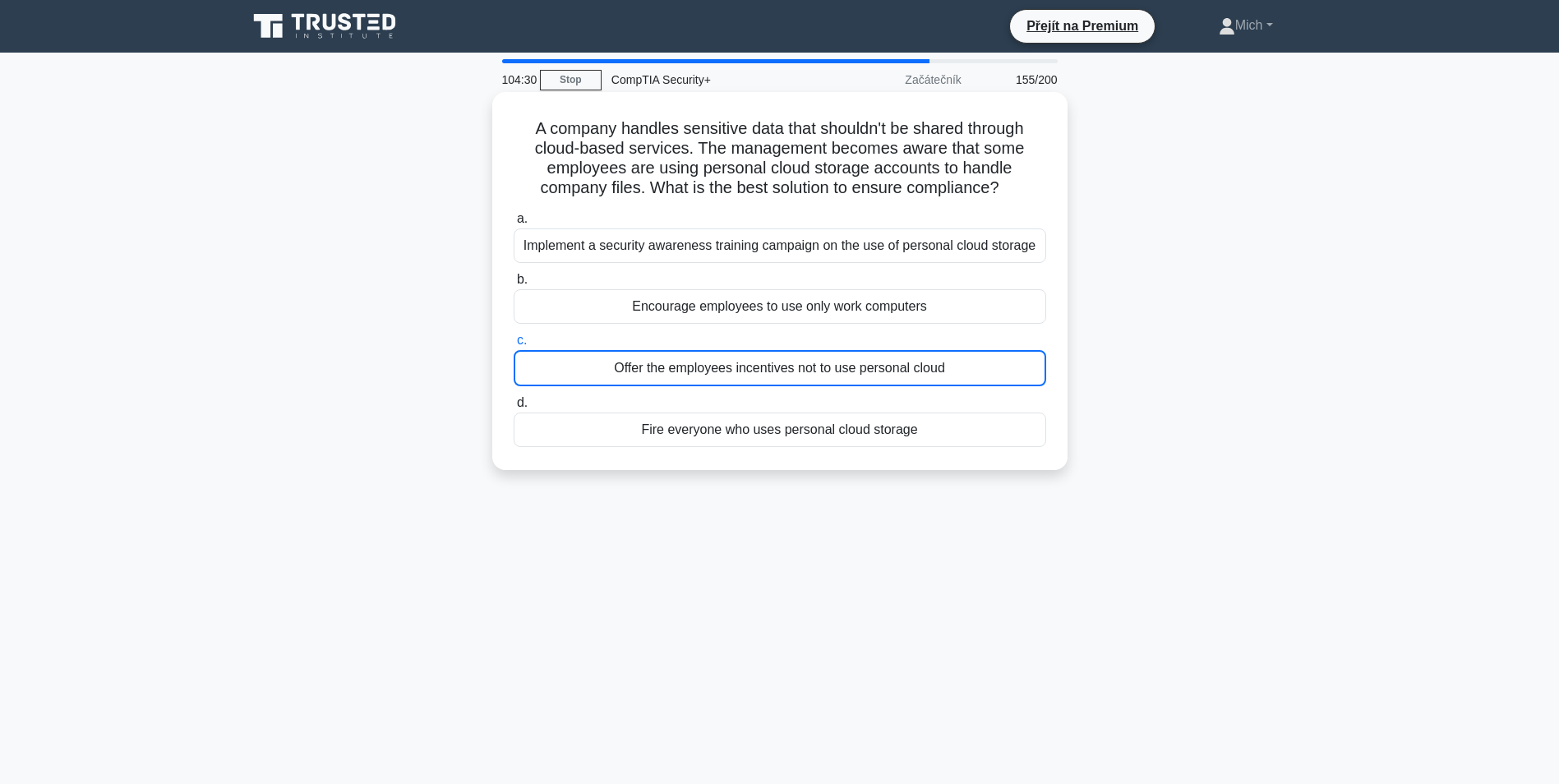
click at [752, 375] on label "c. Offer the employees incentives not to use personal cloud" at bounding box center [780, 359] width 533 height 56
click at [514, 346] on input "c. Offer the employees incentives not to use personal cloud" at bounding box center [514, 340] width 0 height 11
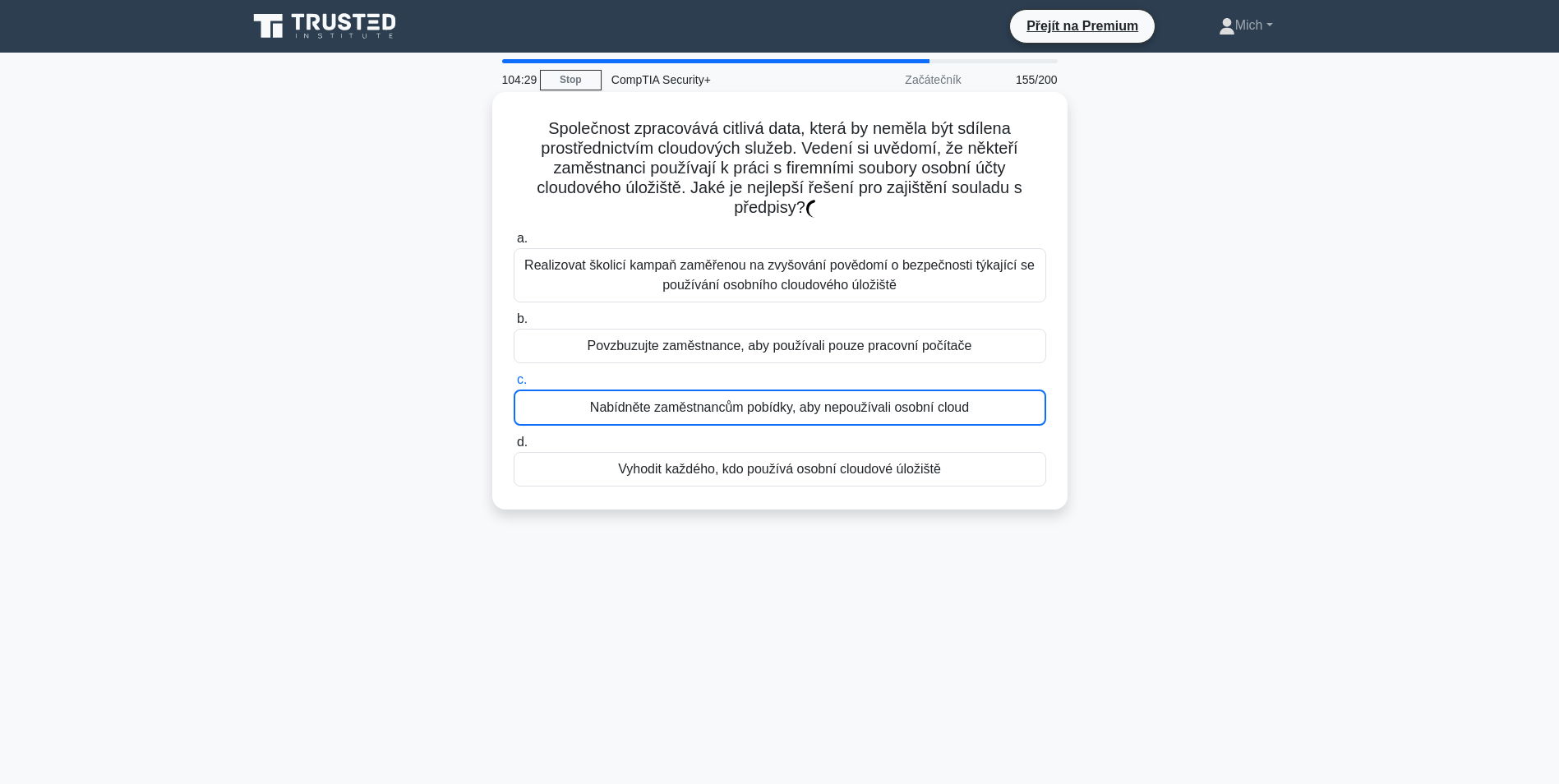
click at [751, 377] on label "c. Nabídněte zaměstnancům pobídky, aby nepoužívali osobní cloud" at bounding box center [780, 398] width 533 height 56
click at [514, 377] on input "c. Nabídněte zaměstnancům pobídky, aby nepoužívali osobní cloud" at bounding box center [514, 380] width 0 height 11
click at [751, 377] on label "c. Nabídněte zaměstnancům pobídky, aby nepoužívali osobní cloud" at bounding box center [780, 398] width 533 height 56
click at [514, 377] on input "c. Nabídněte zaměstnancům pobídky, aby nepoužívali osobní cloud" at bounding box center [514, 380] width 0 height 11
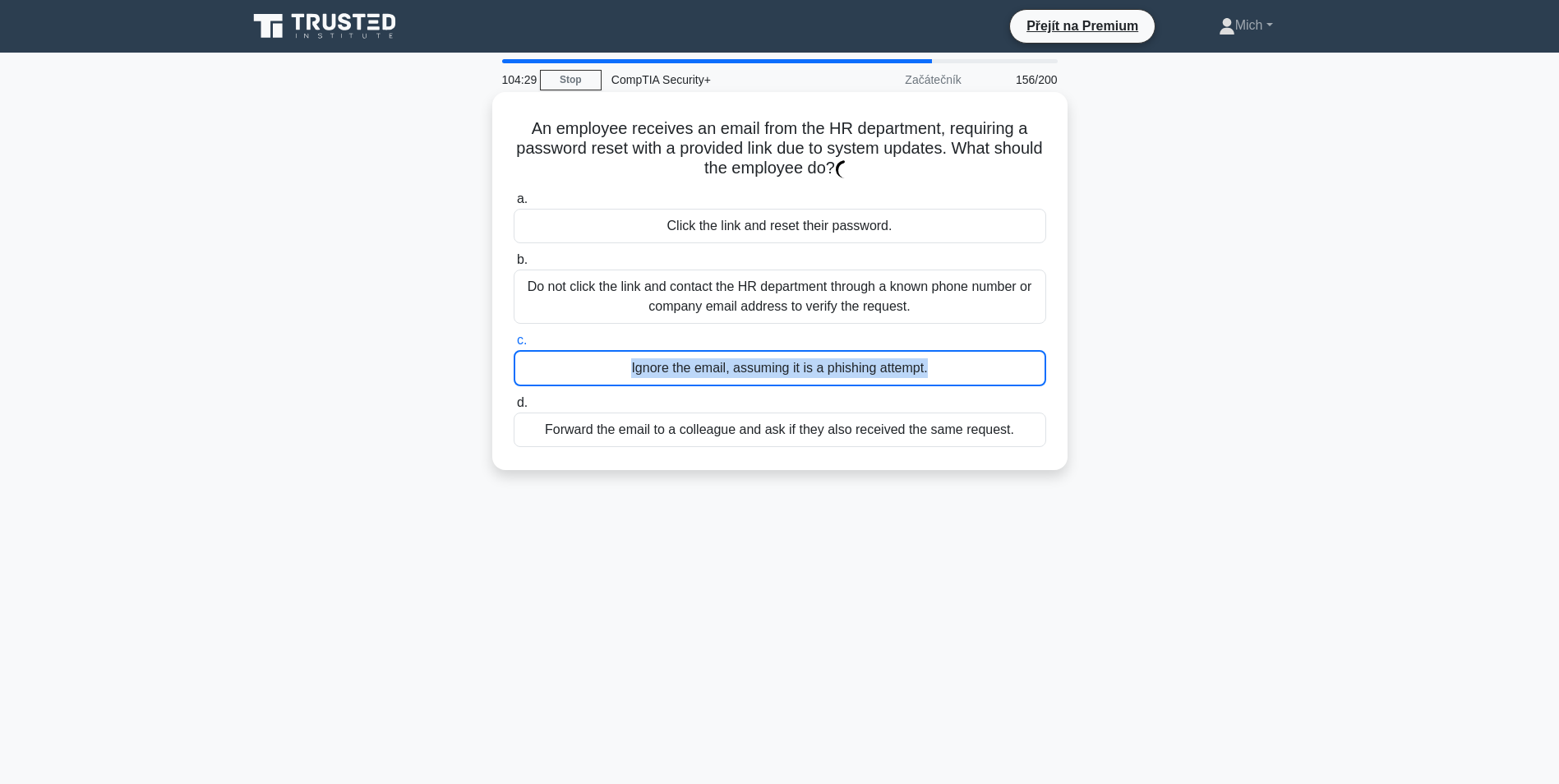
click at [751, 377] on div "Ignore the email, assuming it is a phishing attempt." at bounding box center [780, 368] width 533 height 36
click at [514, 346] on input "c. Ignore the email, assuming it is a phishing attempt." at bounding box center [514, 340] width 0 height 11
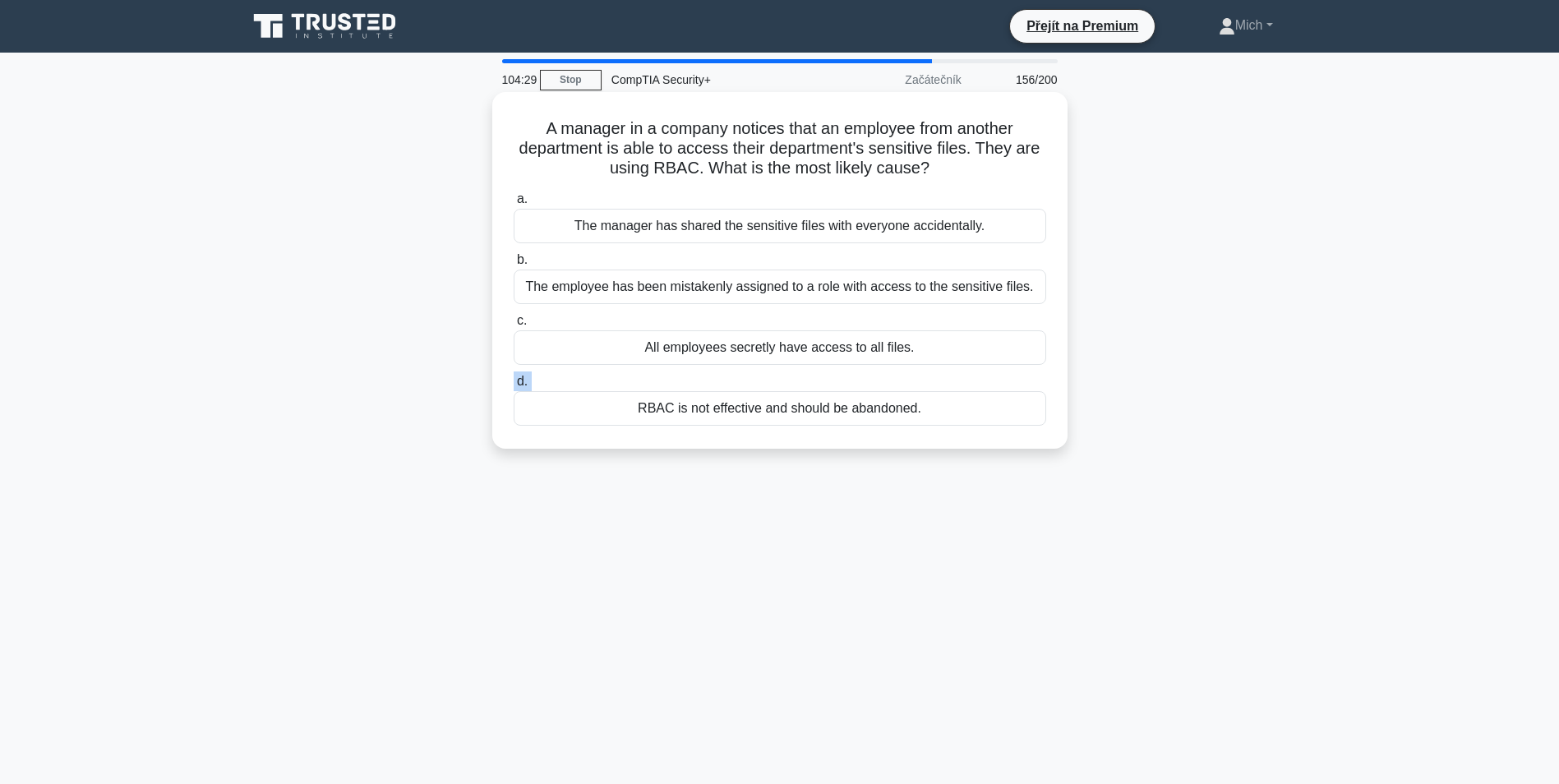
click at [751, 377] on label "d. RBAC is not effective and should be abandoned." at bounding box center [780, 399] width 533 height 55
click at [514, 377] on input "d. RBAC is not effective and should be abandoned." at bounding box center [514, 382] width 0 height 11
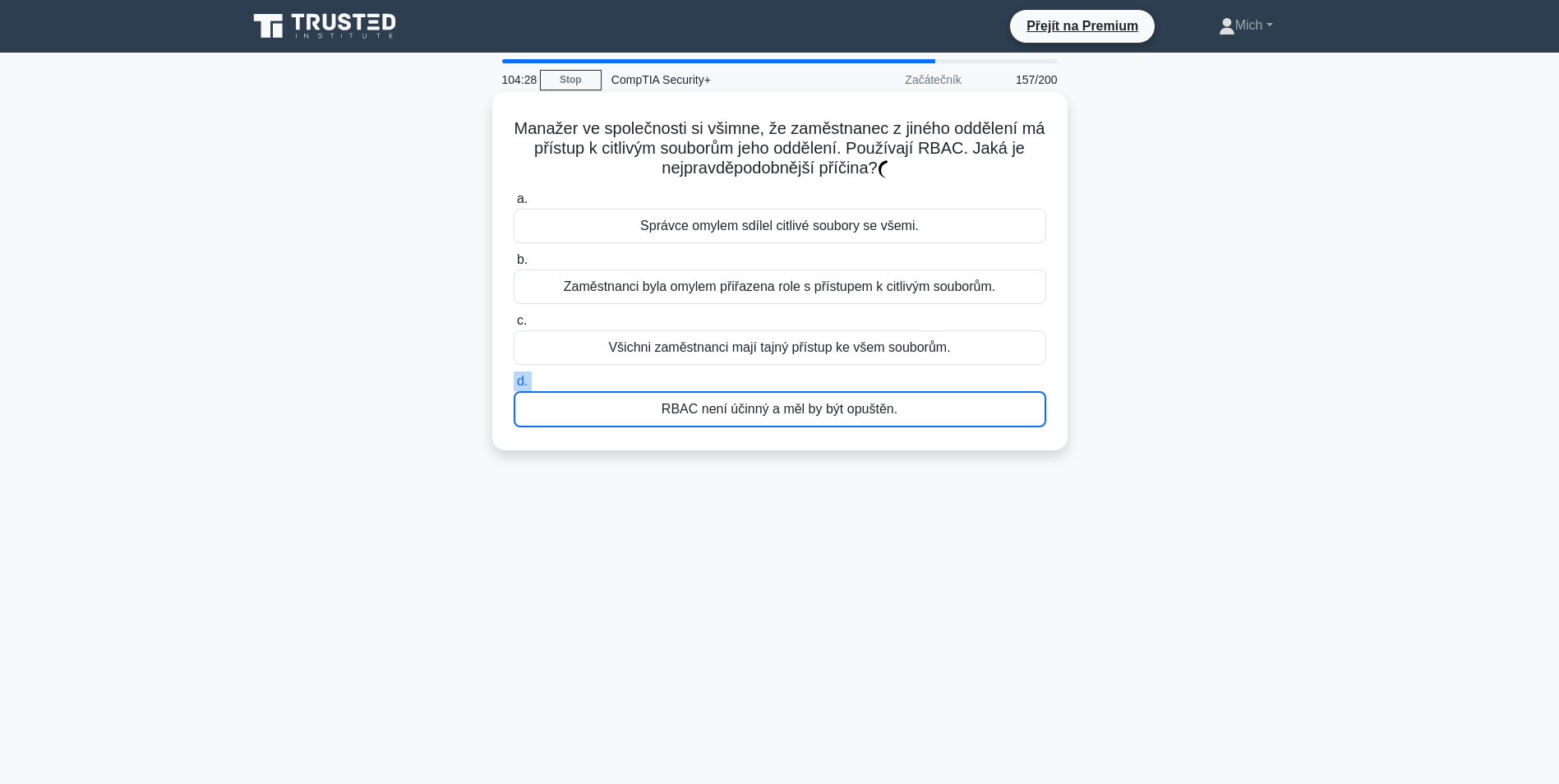
click at [751, 377] on label "d. RBAC není účinný a měl by být opuštěn." at bounding box center [780, 400] width 533 height 56
click at [514, 377] on input "d. RBAC není účinný a měl by být opuštěn." at bounding box center [514, 382] width 0 height 11
click at [751, 378] on label "d. RBAC není účinný a měl by být opuštěn." at bounding box center [780, 400] width 533 height 56
click at [514, 378] on input "d. RBAC není účinný a měl by být opuštěn." at bounding box center [514, 382] width 0 height 11
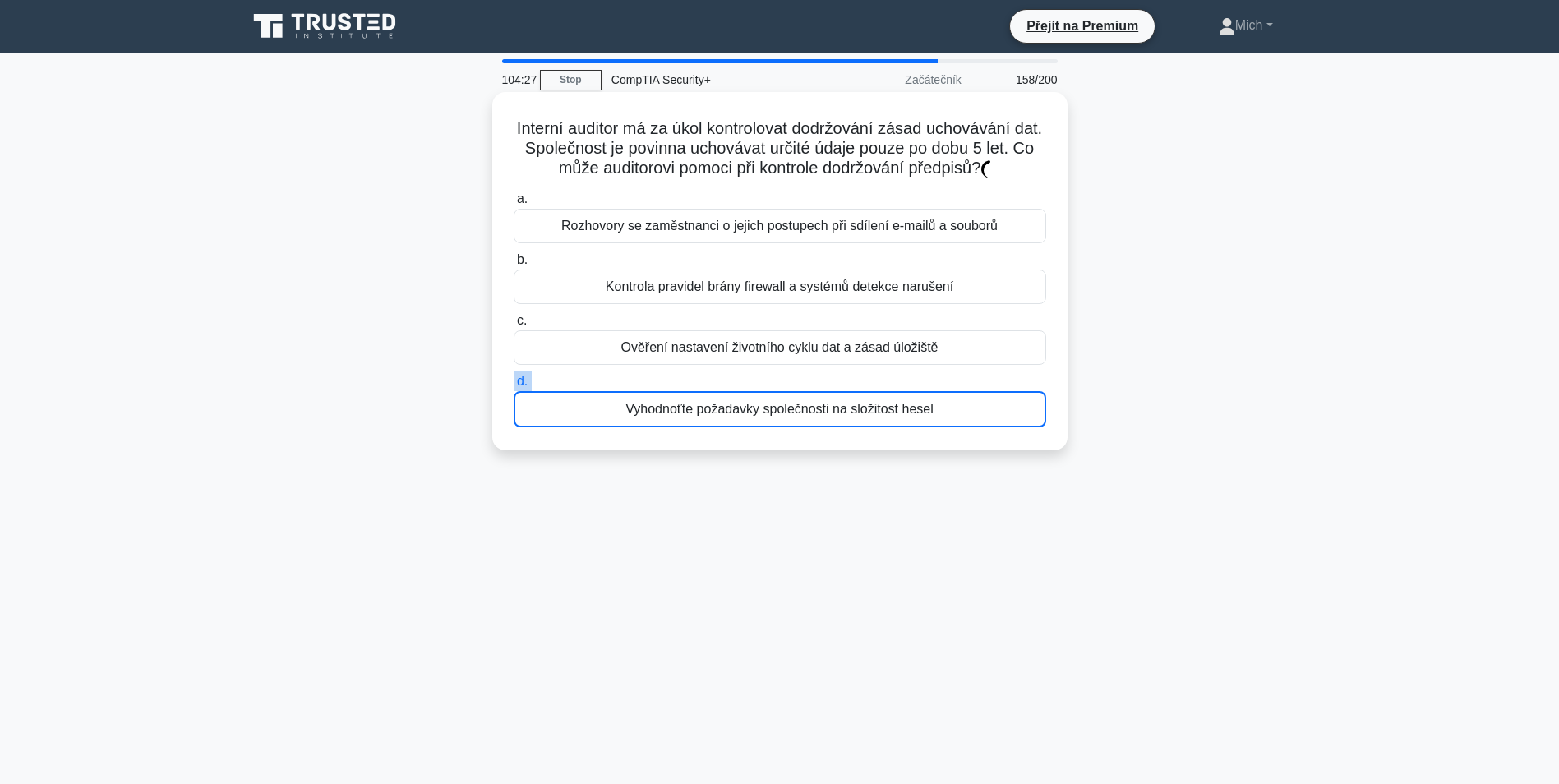
click at [751, 378] on label "d. Vyhodnoťte požadavky společnosti na složitost hesel" at bounding box center [780, 400] width 533 height 56
click at [514, 378] on input "d. Vyhodnoťte požadavky společnosti na složitost hesel" at bounding box center [514, 382] width 0 height 11
click at [749, 380] on label "d. Vyhodnoťte požadavky společnosti na složitost hesel" at bounding box center [780, 400] width 533 height 56
click at [514, 380] on input "d. Vyhodnoťte požadavky společnosti na složitost hesel" at bounding box center [514, 382] width 0 height 11
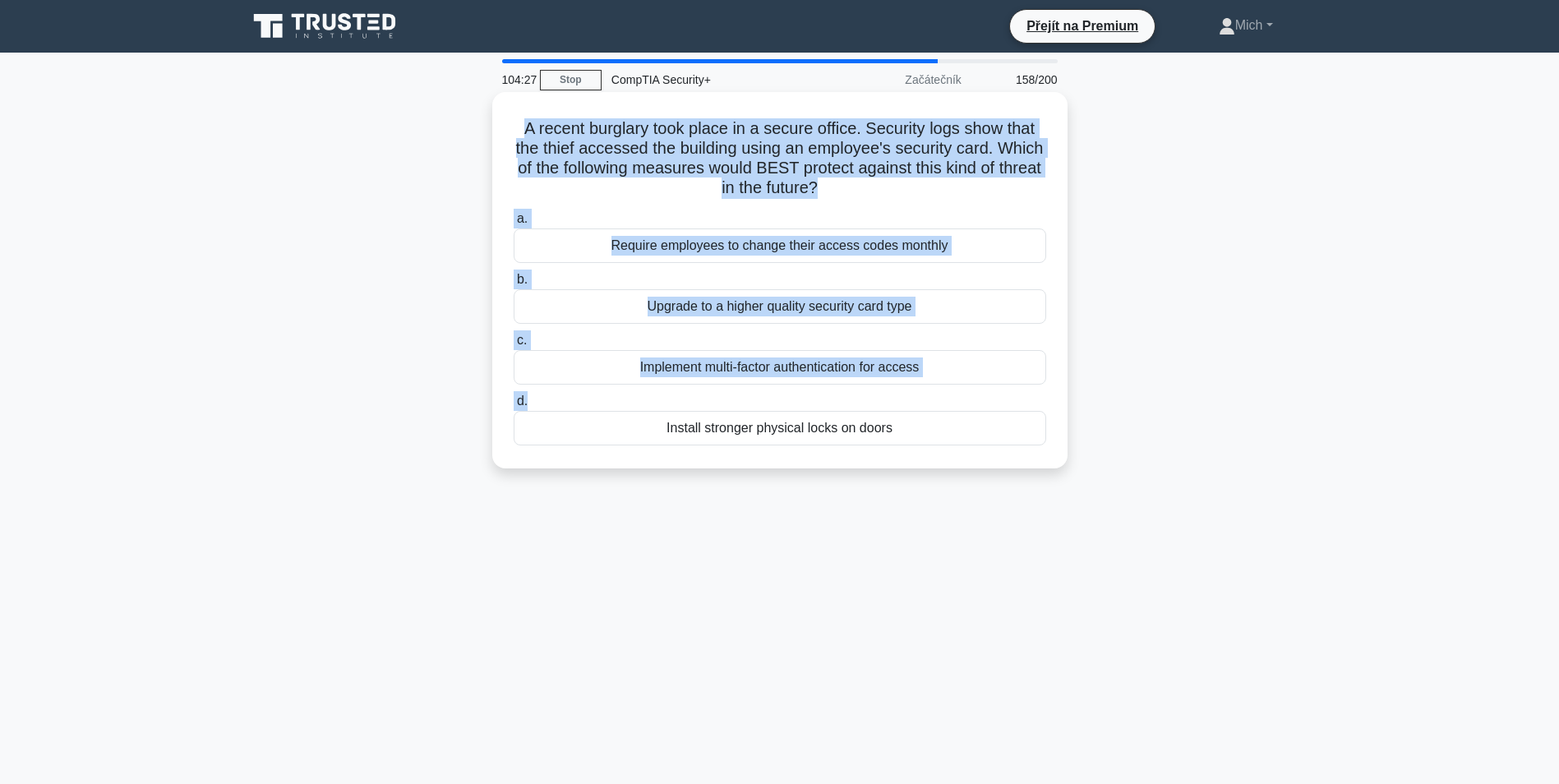
click at [733, 406] on label "d. Install stronger physical locks on doors" at bounding box center [780, 418] width 533 height 55
click at [514, 406] on input "d. Install stronger physical locks on doors" at bounding box center [514, 401] width 0 height 11
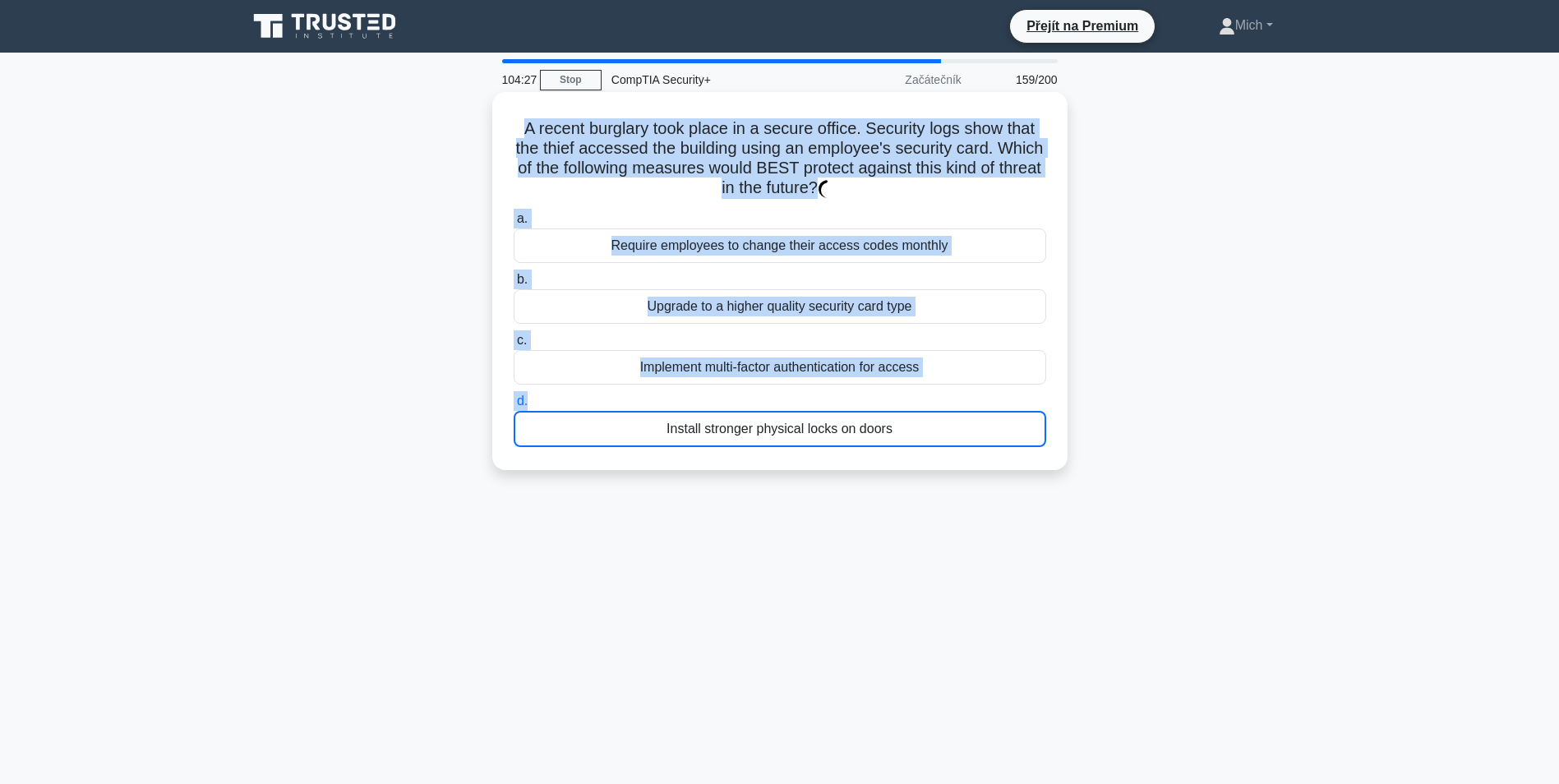
click at [733, 406] on label "d. Install stronger physical locks on doors" at bounding box center [780, 419] width 533 height 56
click at [514, 406] on input "d. Install stronger physical locks on doors" at bounding box center [514, 401] width 0 height 11
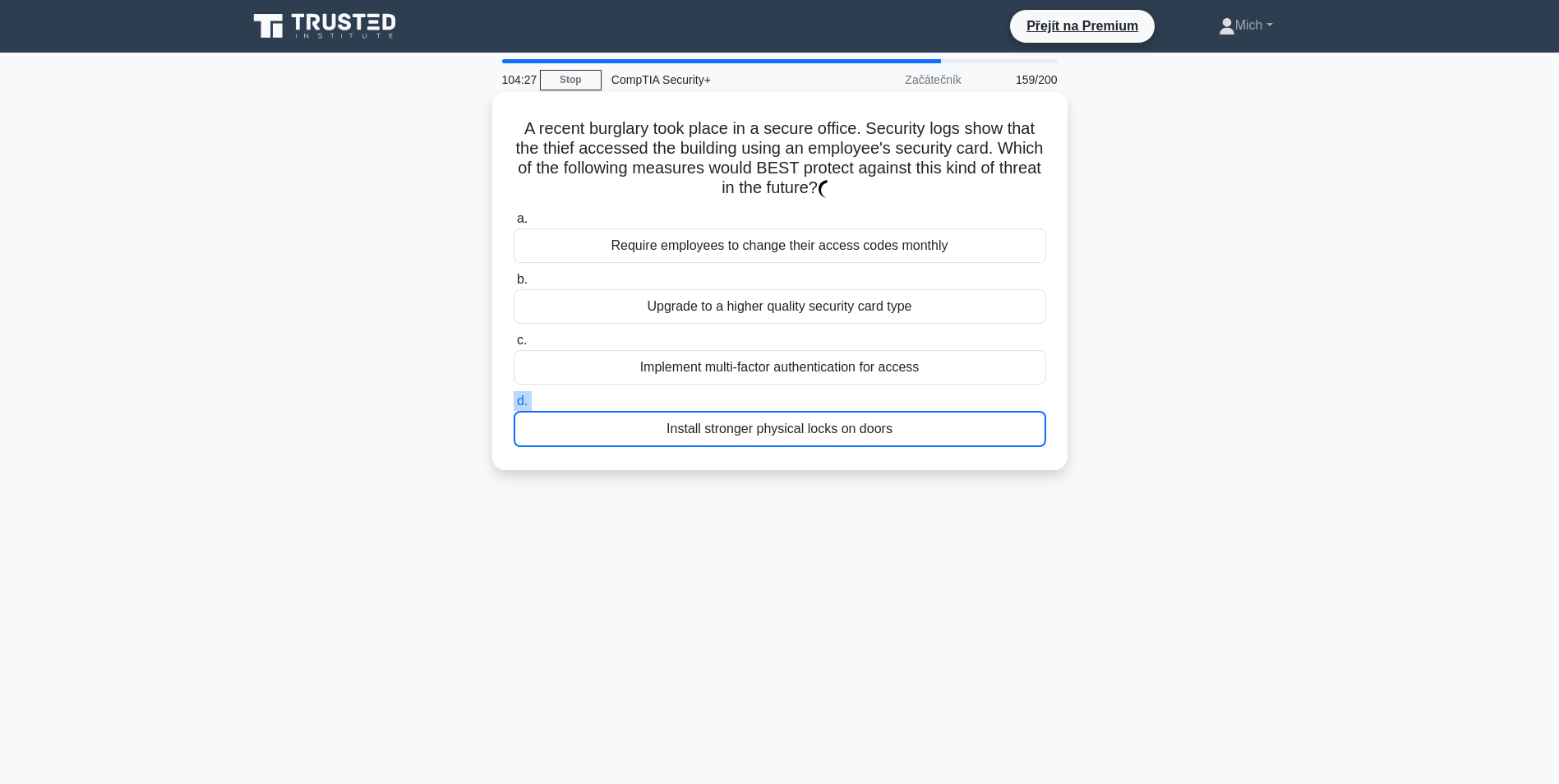
click at [733, 406] on label "d. Install stronger physical locks on doors" at bounding box center [780, 419] width 533 height 56
click at [514, 406] on input "d. Install stronger physical locks on doors" at bounding box center [514, 401] width 0 height 11
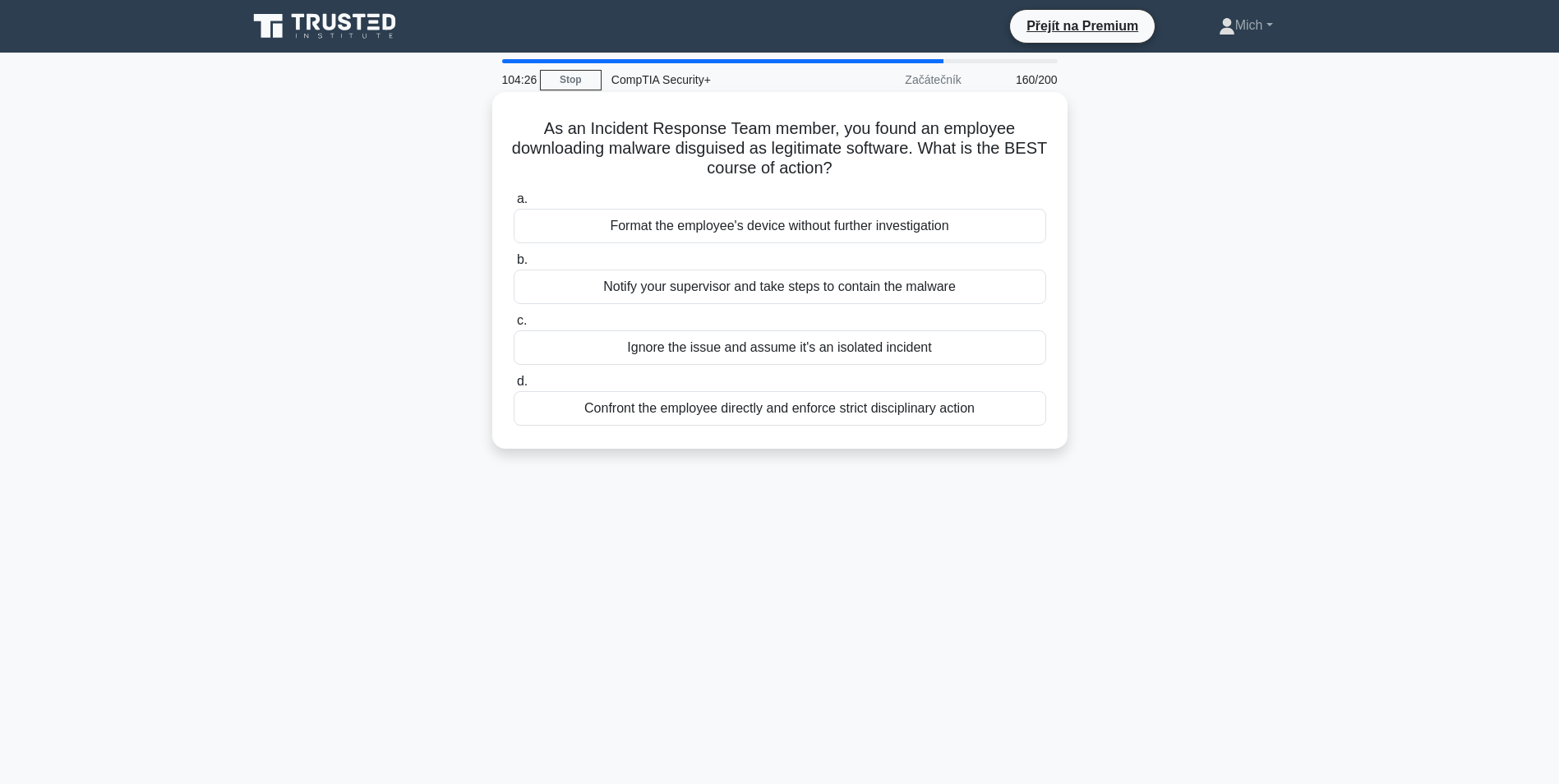
click at [733, 406] on div "Confront the employee directly and enforce strict disciplinary action" at bounding box center [780, 408] width 533 height 35
click at [514, 387] on input "d. Confront the employee directly and enforce strict disciplinary action" at bounding box center [514, 382] width 0 height 11
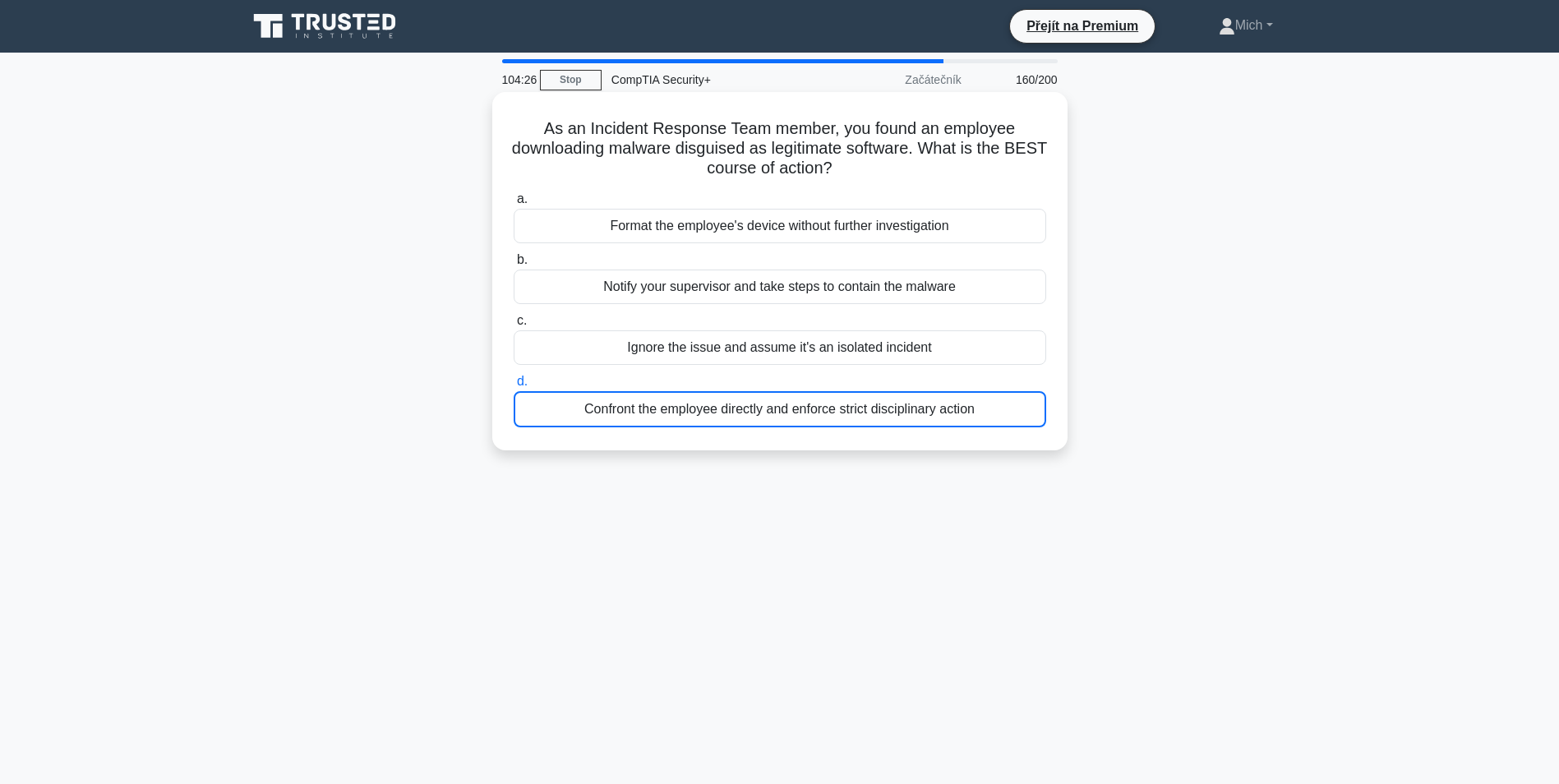
click at [733, 406] on div "Confront the employee directly and enforce strict disciplinary action" at bounding box center [780, 409] width 533 height 36
click at [514, 387] on input "d. Confront the employee directly and enforce strict disciplinary action" at bounding box center [514, 382] width 0 height 11
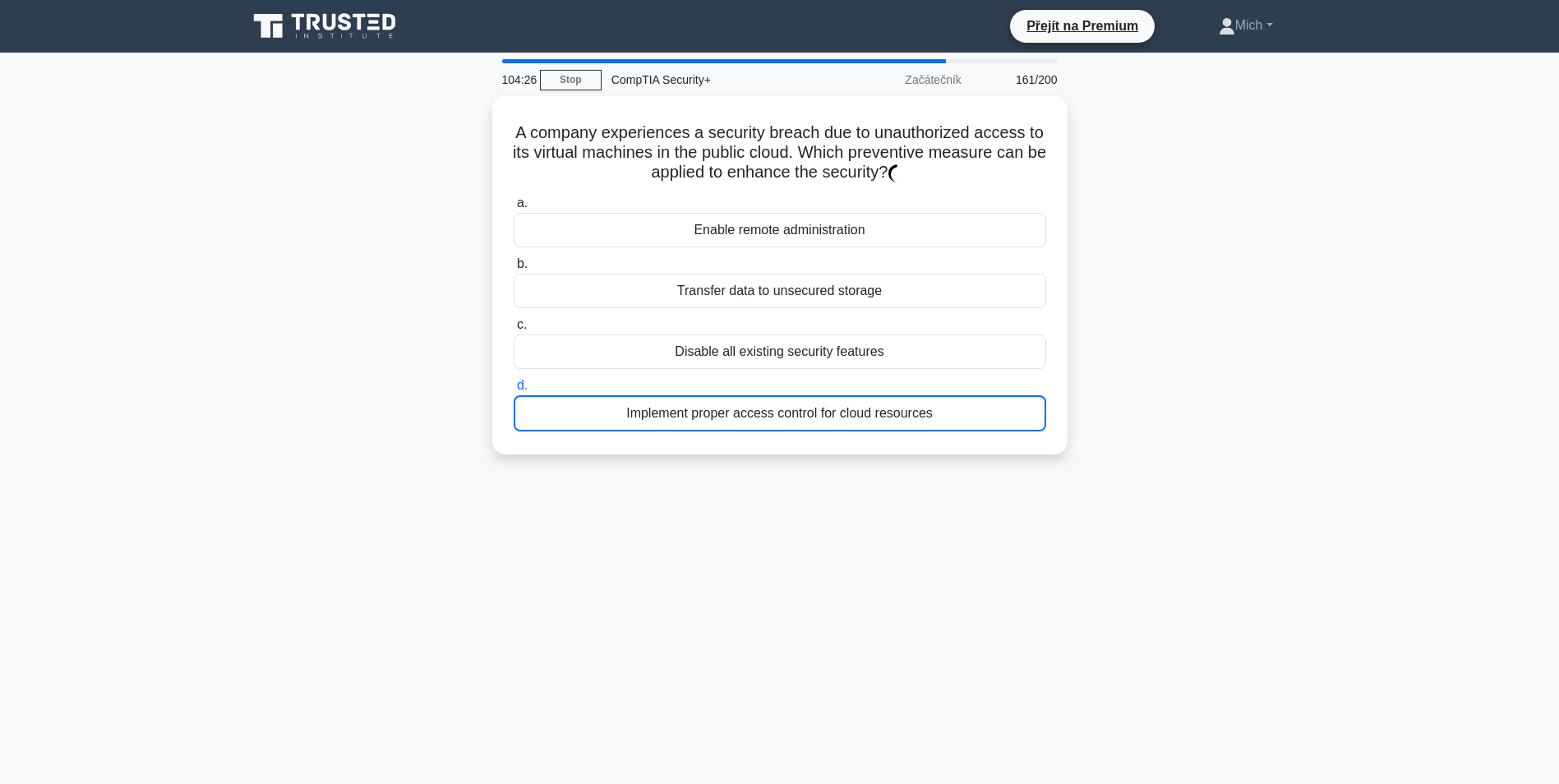
click at [733, 406] on div "Implement proper access control for cloud resources" at bounding box center [780, 413] width 533 height 36
click at [514, 391] on input "d. Implement proper access control for cloud resources" at bounding box center [514, 385] width 0 height 11
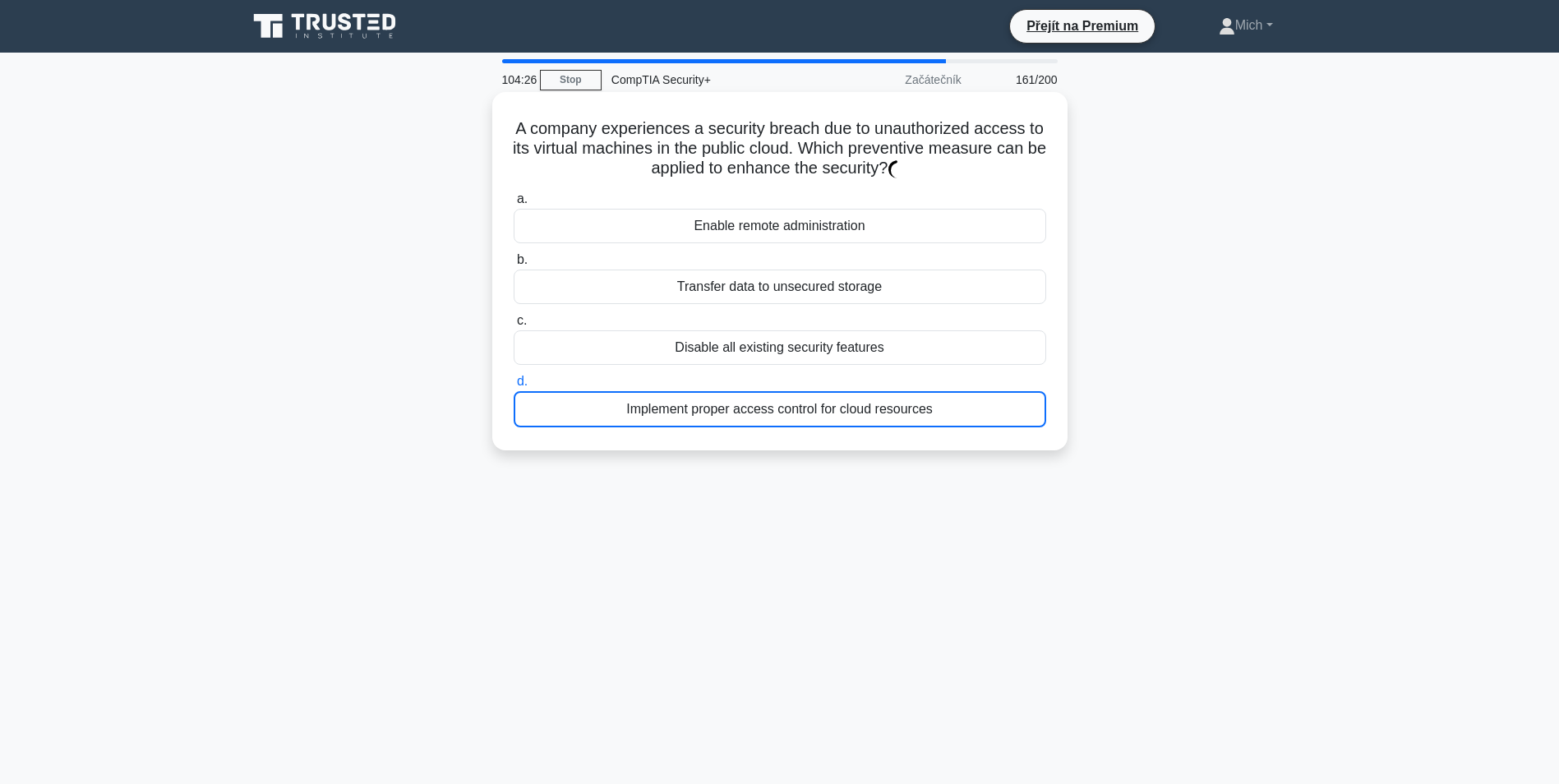
click at [733, 406] on div "Implement proper access control for cloud resources" at bounding box center [780, 409] width 533 height 36
click at [514, 387] on input "d. Implement proper access control for cloud resources" at bounding box center [514, 382] width 0 height 11
click at [733, 406] on div "Implementujte správné řízení přístupu ke cloudovým prostředkům" at bounding box center [780, 409] width 533 height 36
click at [514, 387] on input "d. Implementujte správné řízení přístupu ke cloudovým prostředkům" at bounding box center [514, 382] width 0 height 11
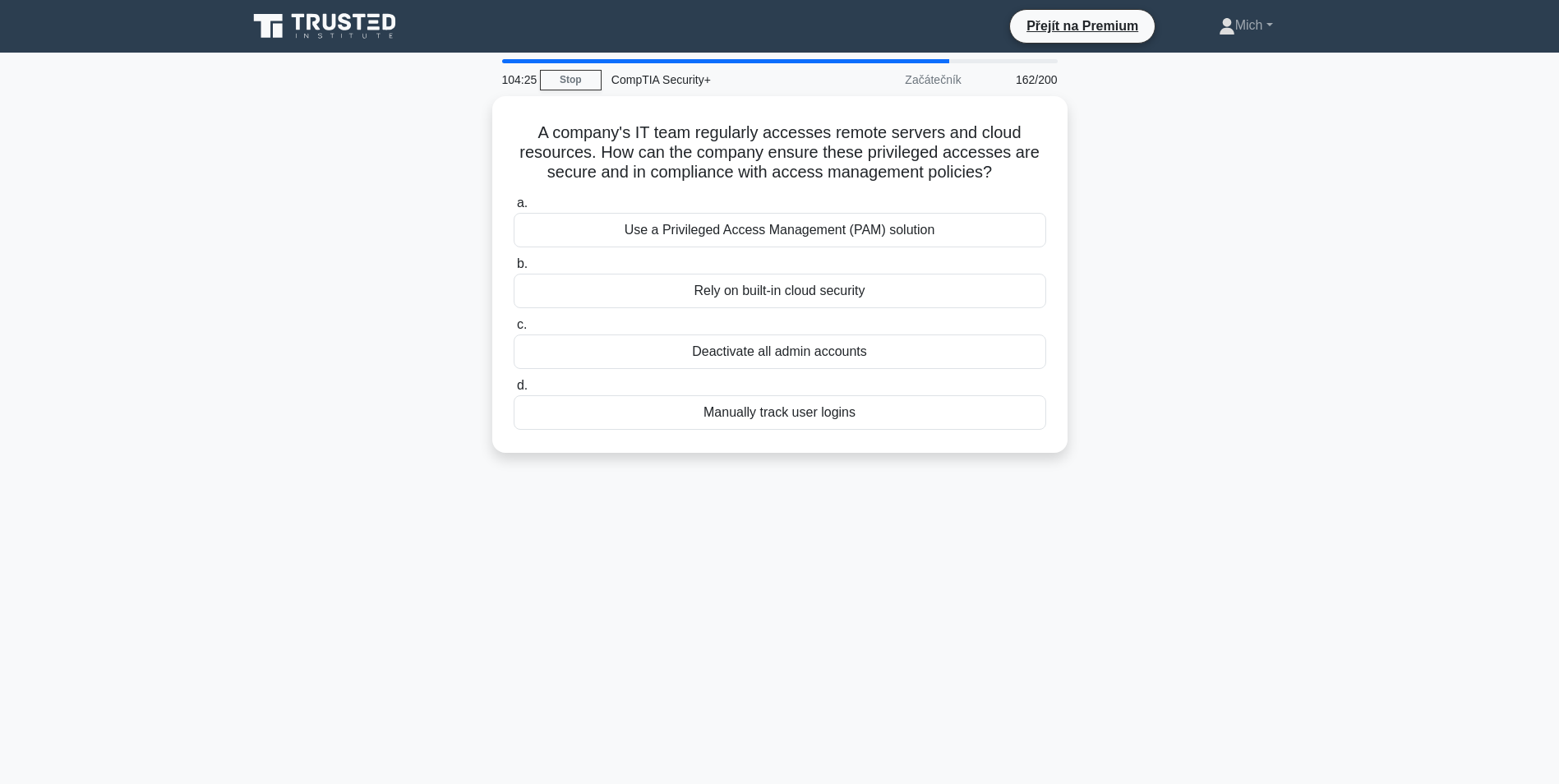
click at [733, 406] on div "Manually track user logins" at bounding box center [780, 412] width 533 height 35
click at [514, 391] on input "d. Manually track user logins" at bounding box center [514, 385] width 0 height 11
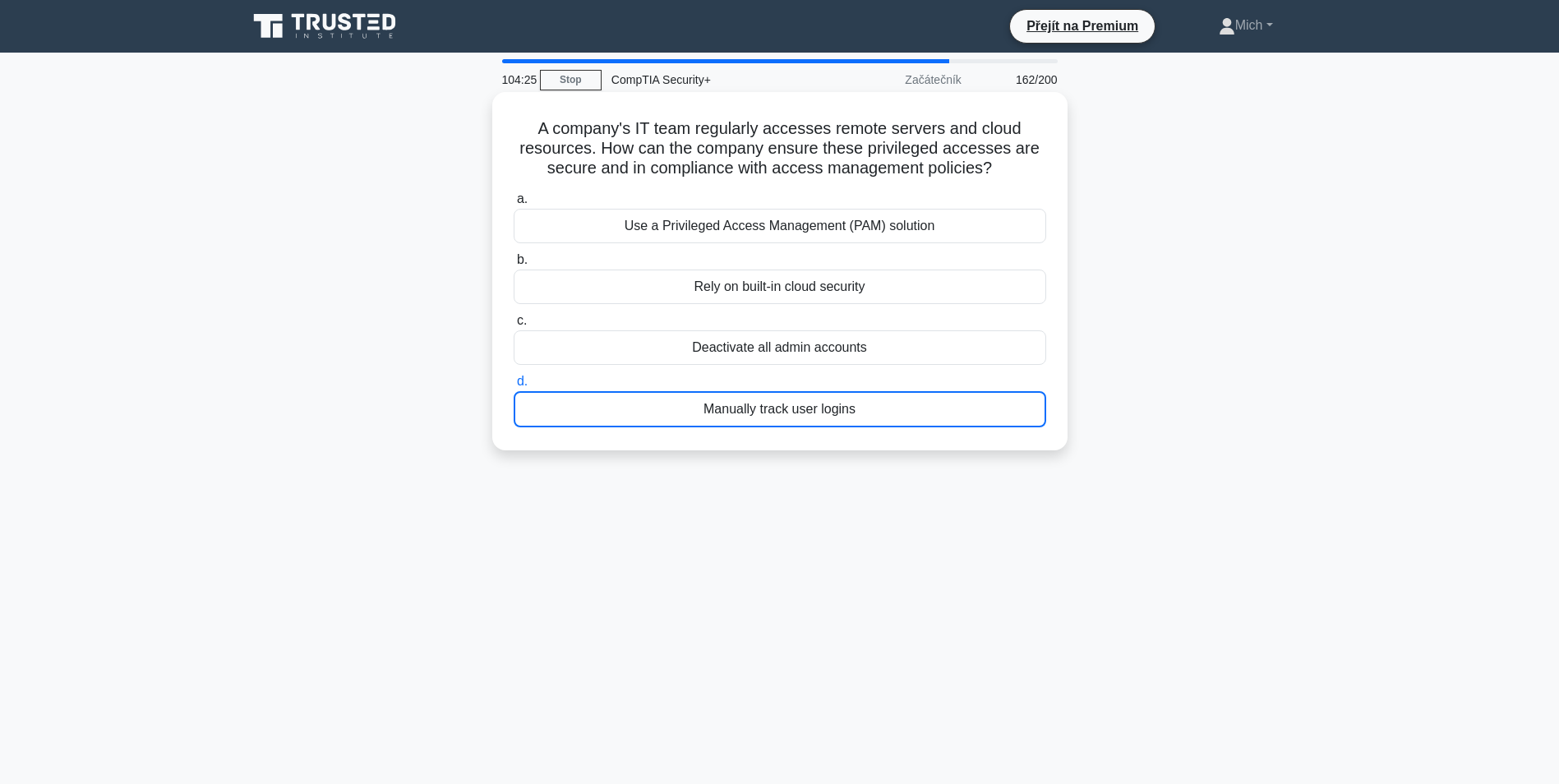
click at [733, 406] on div "Manually track user logins" at bounding box center [780, 409] width 533 height 36
click at [514, 387] on input "d. Manually track user logins" at bounding box center [514, 382] width 0 height 11
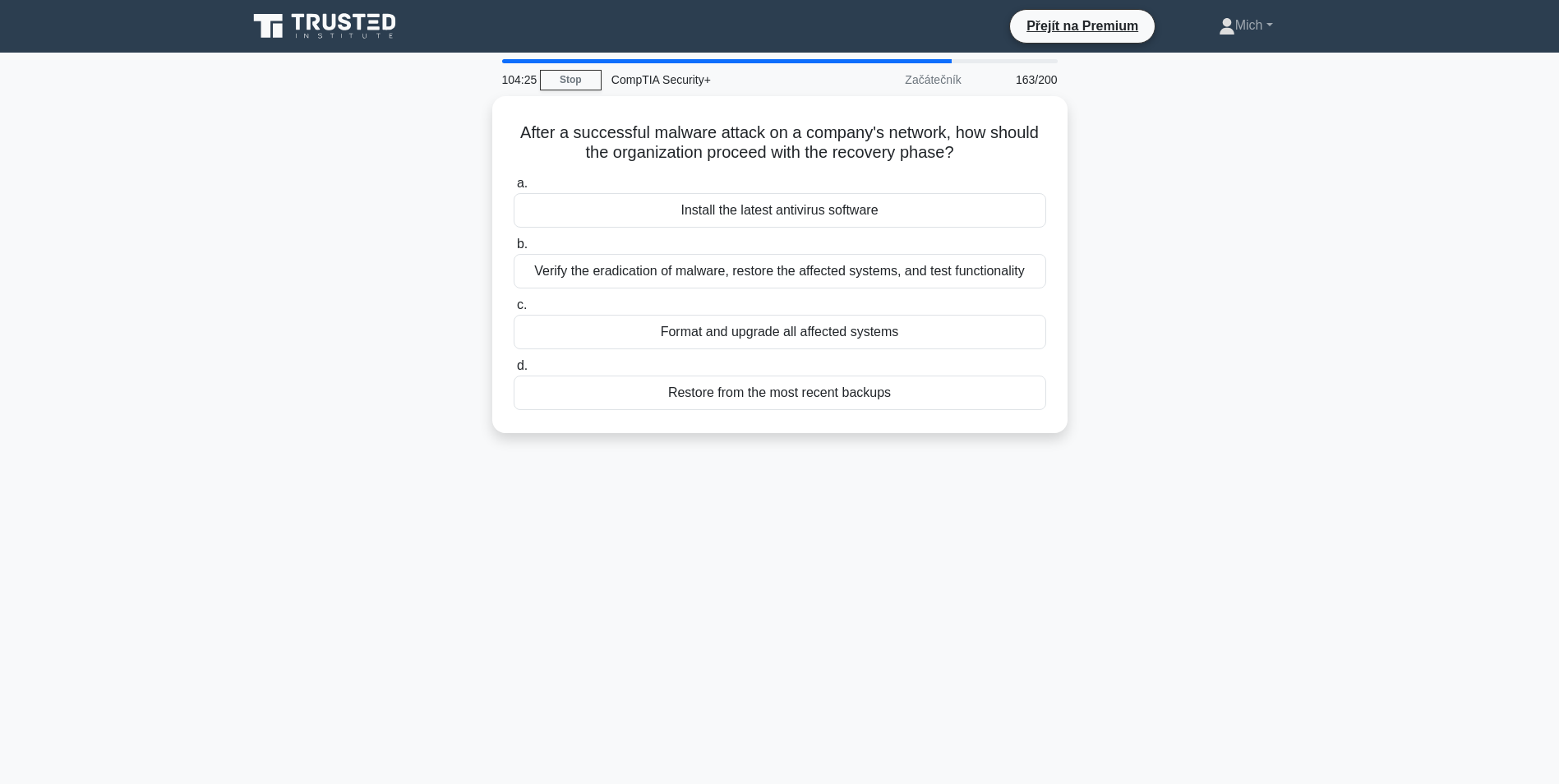
click at [733, 407] on div "a. Install the latest antivirus software b. Verify the eradication of malware, …" at bounding box center [780, 291] width 552 height 243
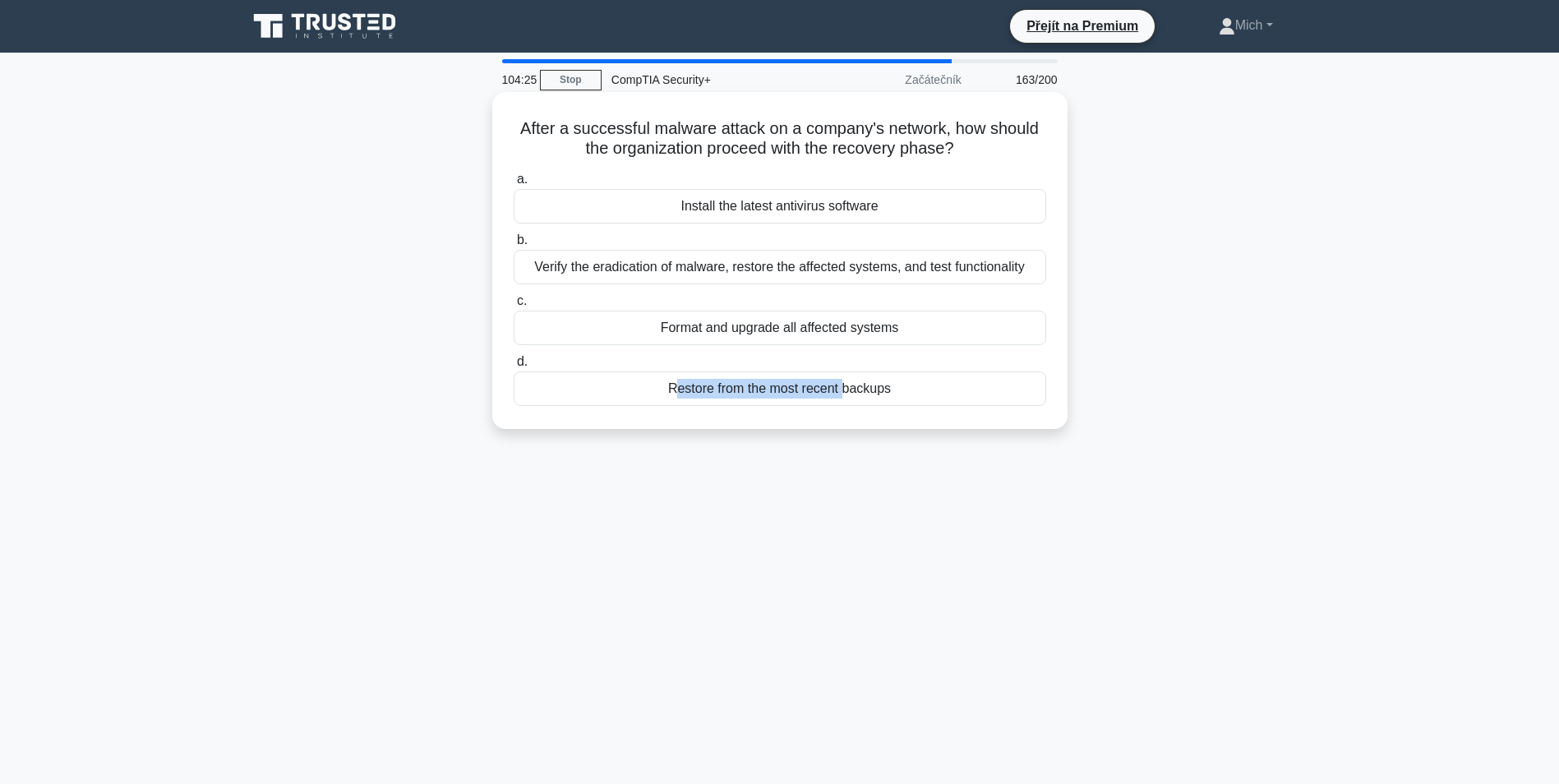
click at [734, 408] on div "a. Install the latest antivirus software b. Verify the eradication of malware, …" at bounding box center [780, 287] width 552 height 243
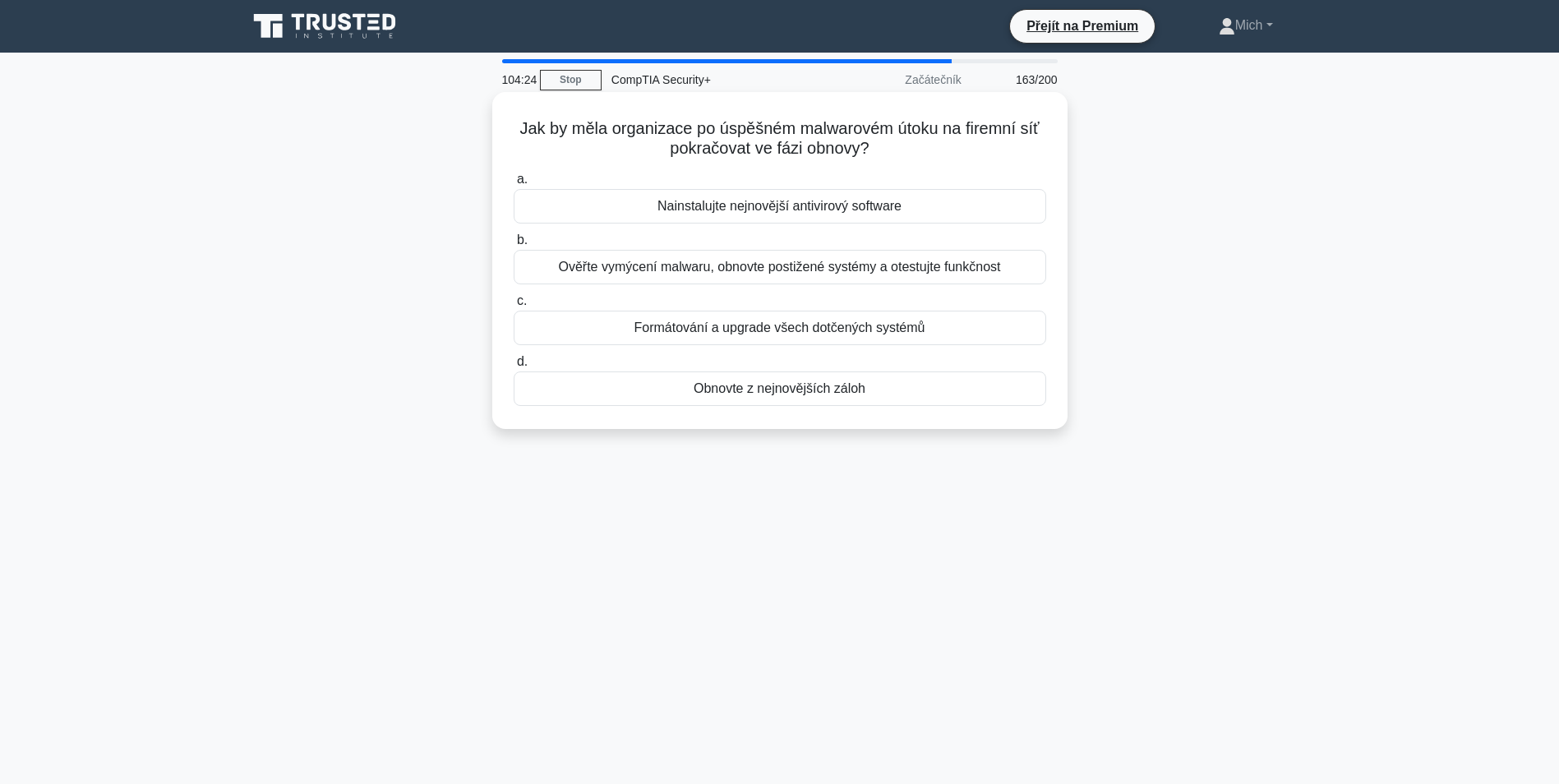
click at [734, 408] on div "a. Nainstalujte nejnovější antivirový software b. Ověřte vymýcení malwaru, obno…" at bounding box center [780, 287] width 552 height 243
click at [735, 408] on div "a. Nainstalujte nejnovější antivirový software b. Ověřte vymýcení malwaru, obno…" at bounding box center [780, 287] width 552 height 243
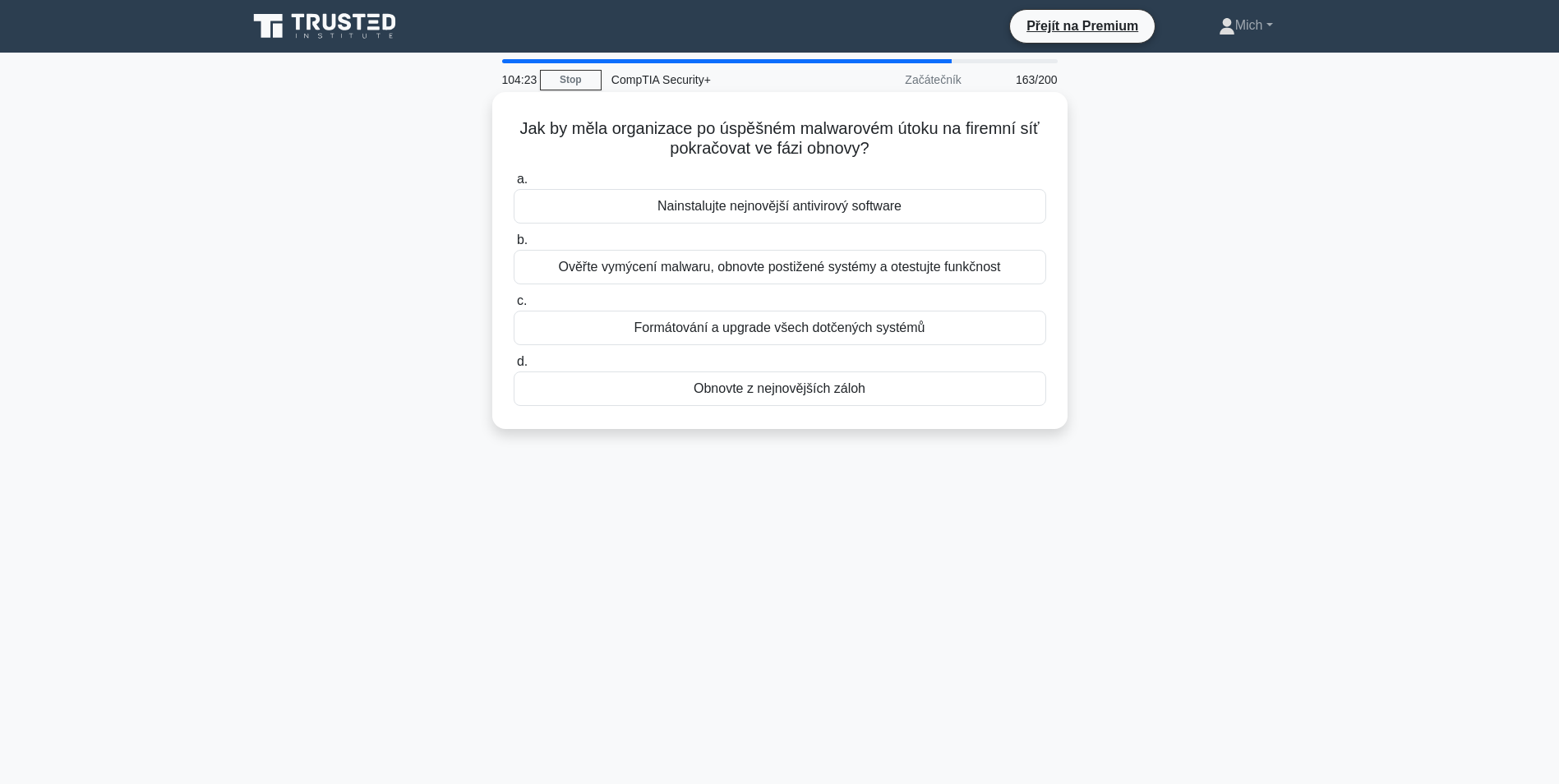
click at [737, 409] on div "a. Nainstalujte nejnovější antivirový software b. Ověřte vymýcení malwaru, obno…" at bounding box center [780, 287] width 552 height 243
click at [738, 409] on div "a. Nainstalujte nejnovější antivirový software b. Ověřte vymýcení malwaru, obno…" at bounding box center [780, 287] width 552 height 243
click at [741, 409] on div "a. Nainstalujte nejnovější antivirový software b. Ověřte vymýcení malwaru, obno…" at bounding box center [780, 287] width 552 height 243
click at [750, 401] on div "Obnovte z nejnovějších záloh" at bounding box center [780, 389] width 533 height 35
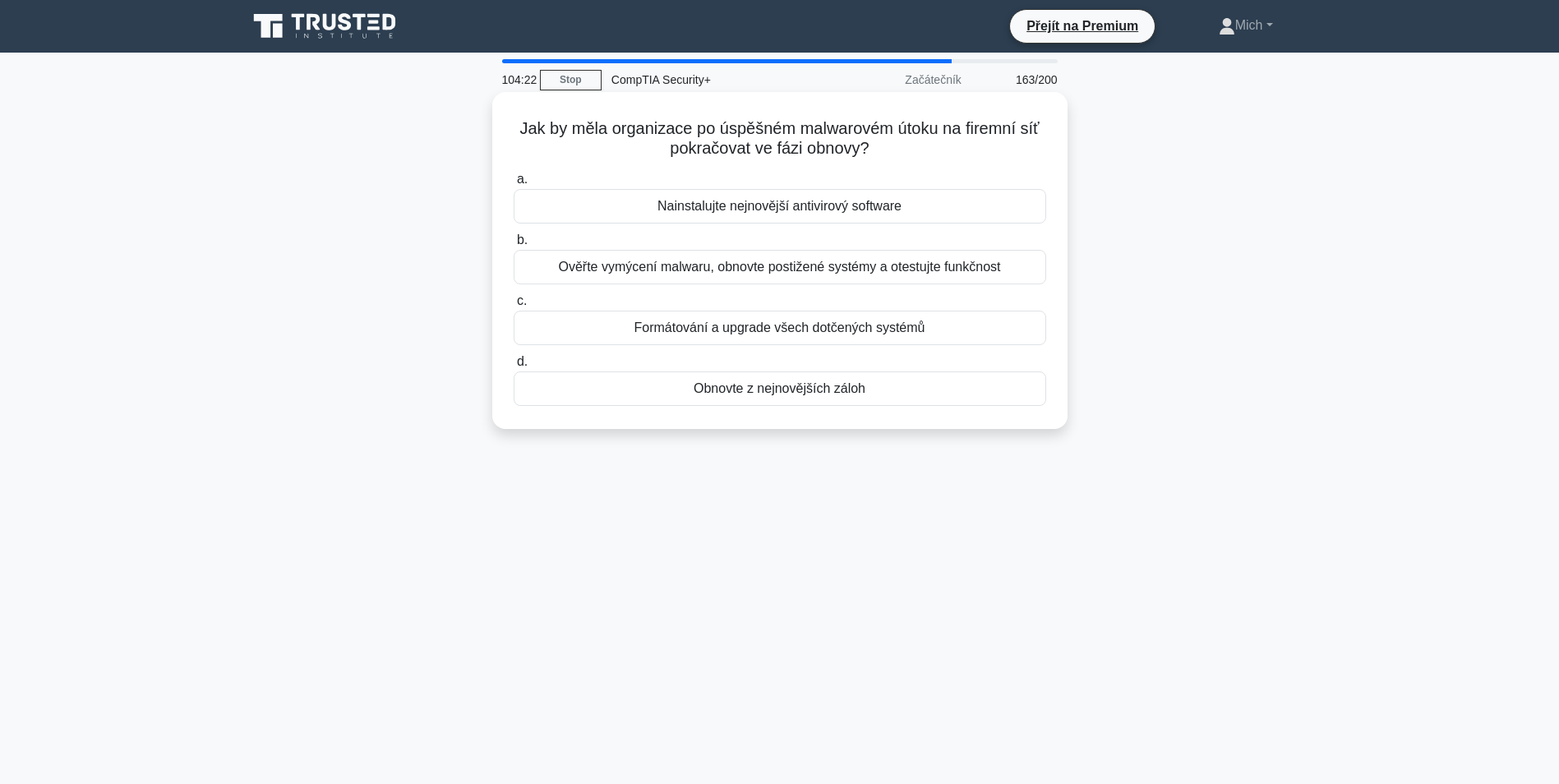
click at [514, 367] on input "d. Obnovte z nejnovějších záloh" at bounding box center [514, 362] width 0 height 11
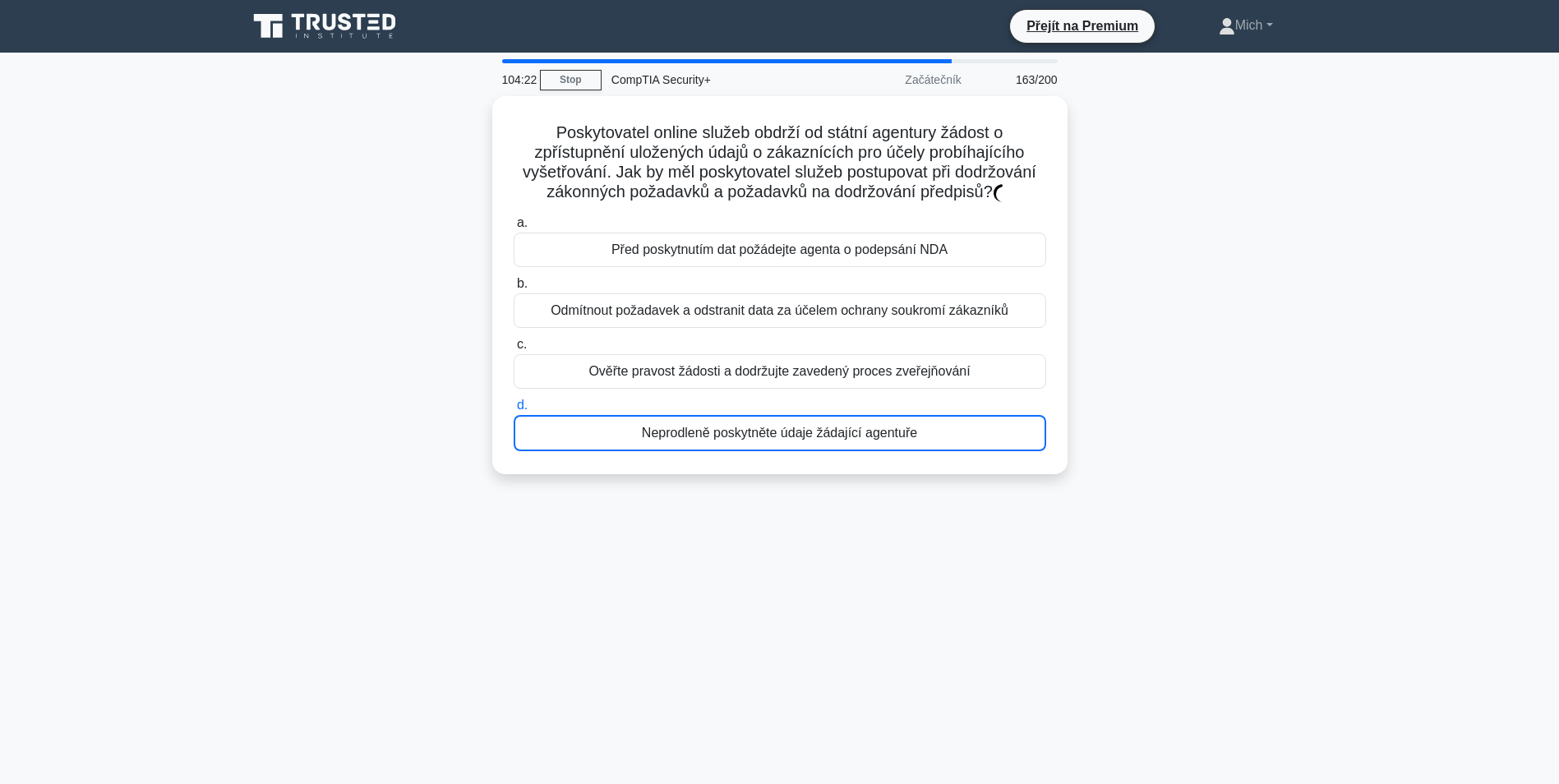
click at [754, 395] on label "d. Neprodleně poskytněte údaje žádající agentuře" at bounding box center [780, 424] width 533 height 56
click at [514, 401] on input "d. Neprodleně poskytněte údaje žádající agentuře" at bounding box center [514, 406] width 0 height 11
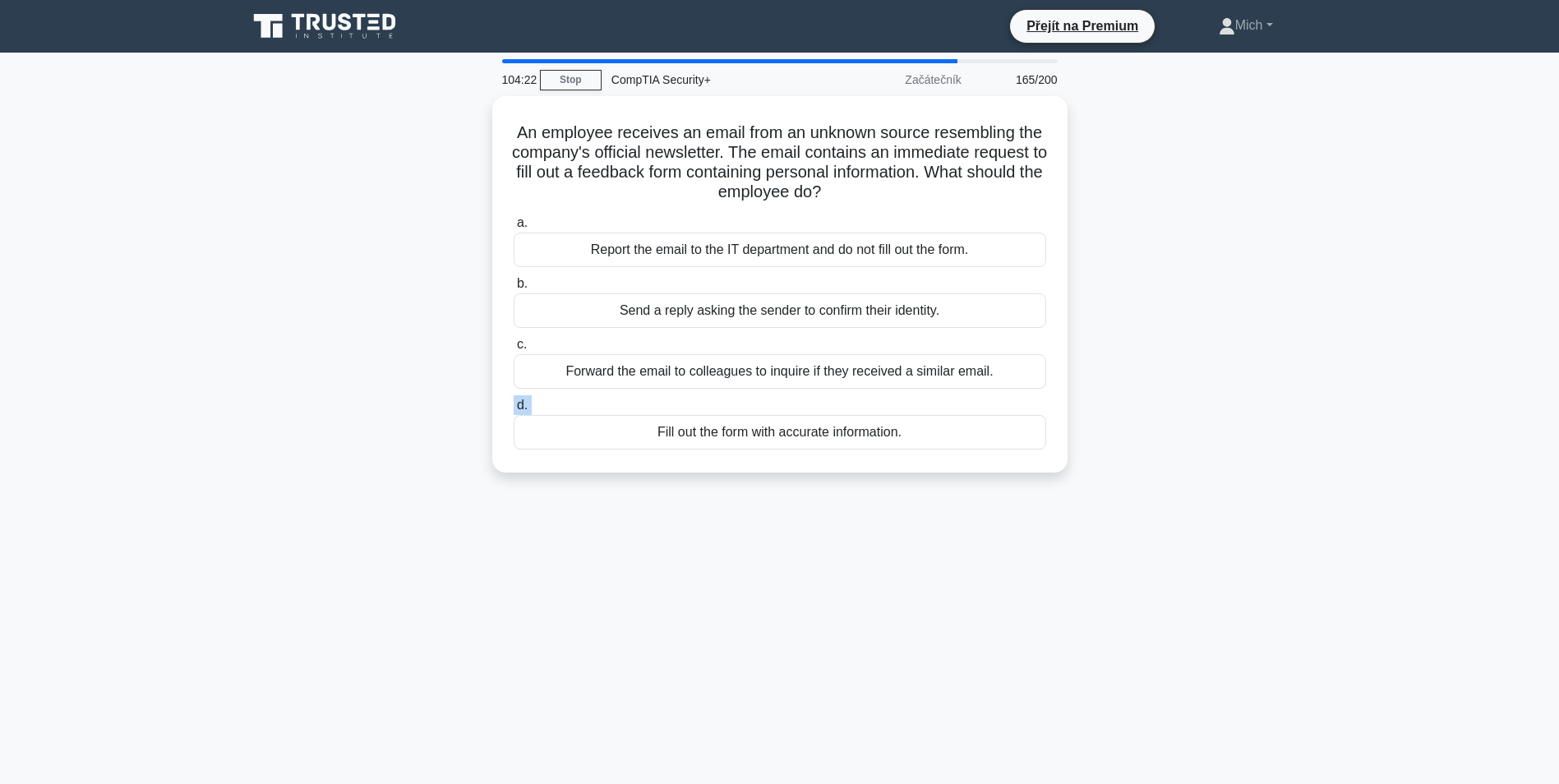
click at [754, 395] on label "d. Fill out the form with accurate information." at bounding box center [780, 423] width 533 height 55
click at [514, 401] on input "d. Fill out the form with accurate information." at bounding box center [514, 406] width 0 height 11
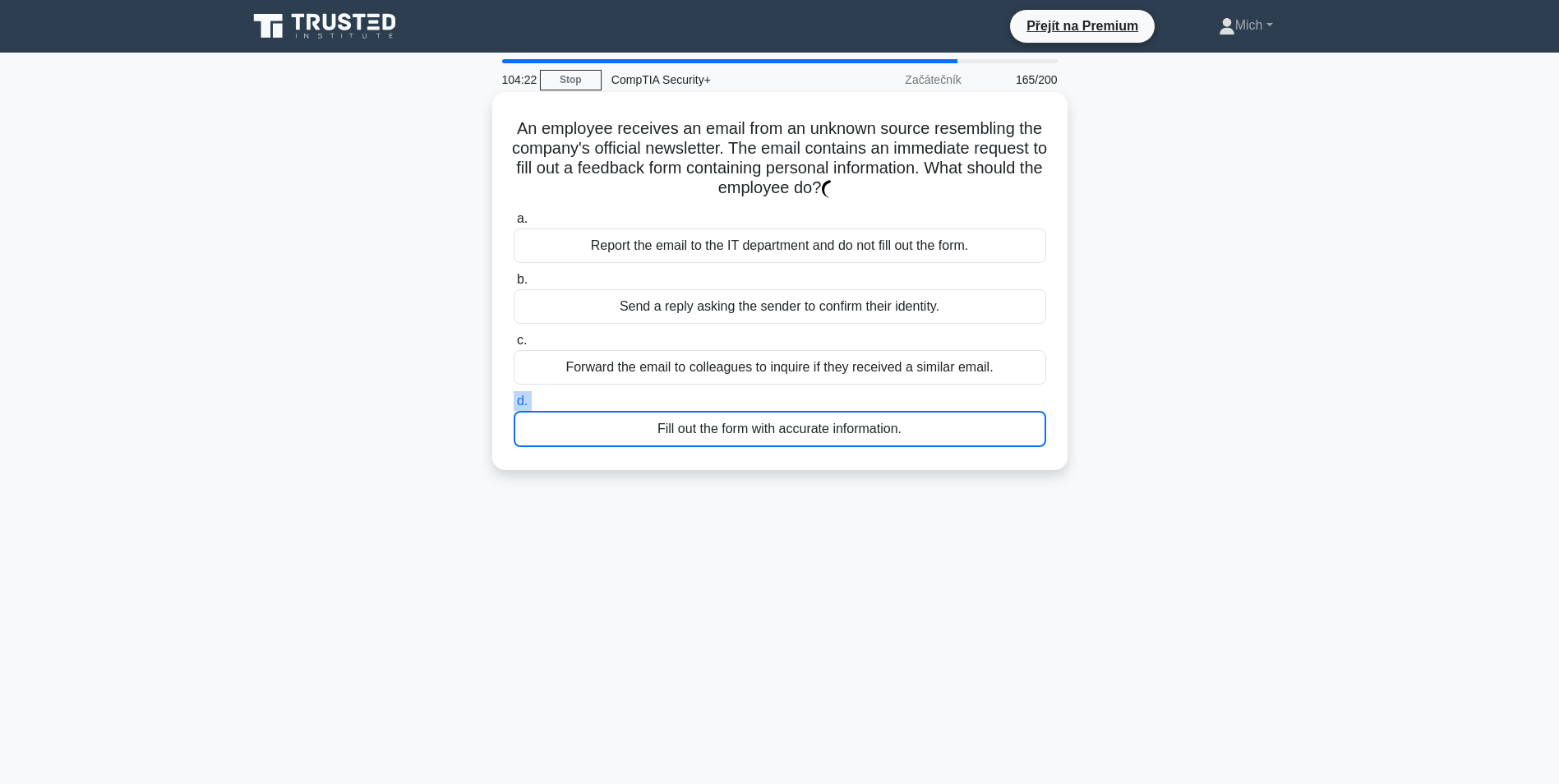
drag, startPoint x: 750, startPoint y: 401, endPoint x: 757, endPoint y: 395, distance: 9.2
click at [754, 394] on div "a. Report the email to the IT department and do not fill out the form. b. Send …" at bounding box center [780, 327] width 552 height 245
click at [757, 395] on label "d. Vyplňte formulář s přesnými informacemi." at bounding box center [780, 419] width 533 height 56
click at [514, 396] on input "d. Vyplňte formulář s přesnými informacemi." at bounding box center [514, 401] width 0 height 11
click at [758, 396] on label "d. Vyplňte formulář s přesnými informacemi." at bounding box center [780, 419] width 533 height 56
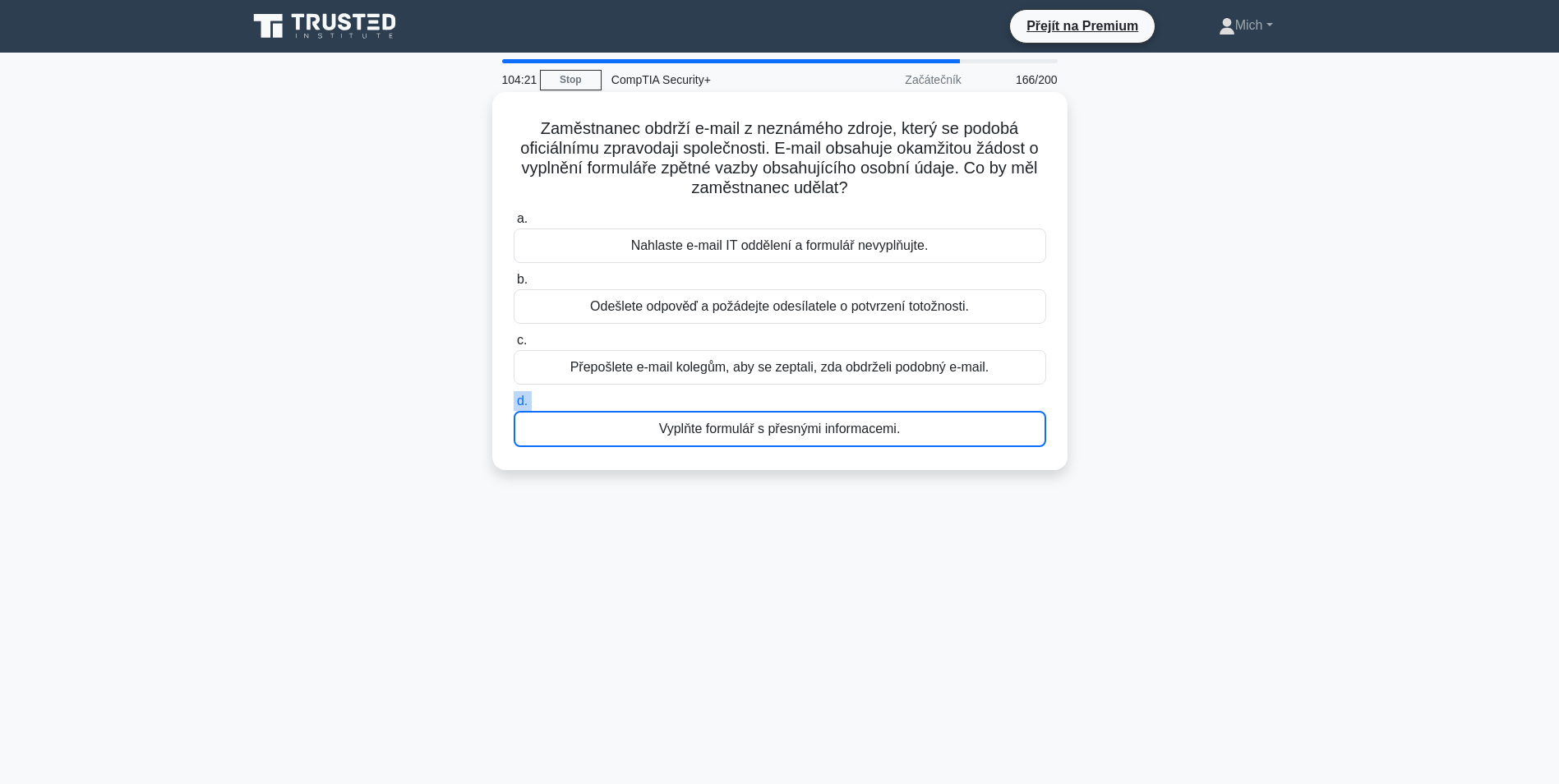
click at [514, 396] on input "d. Vyplňte formulář s přesnými informacemi." at bounding box center [514, 401] width 0 height 11
click at [759, 398] on label "d. Vyplňte formulář s přesnými informacemi." at bounding box center [780, 419] width 533 height 56
click at [514, 398] on input "d. Vyplňte formulář s přesnými informacemi." at bounding box center [514, 401] width 0 height 11
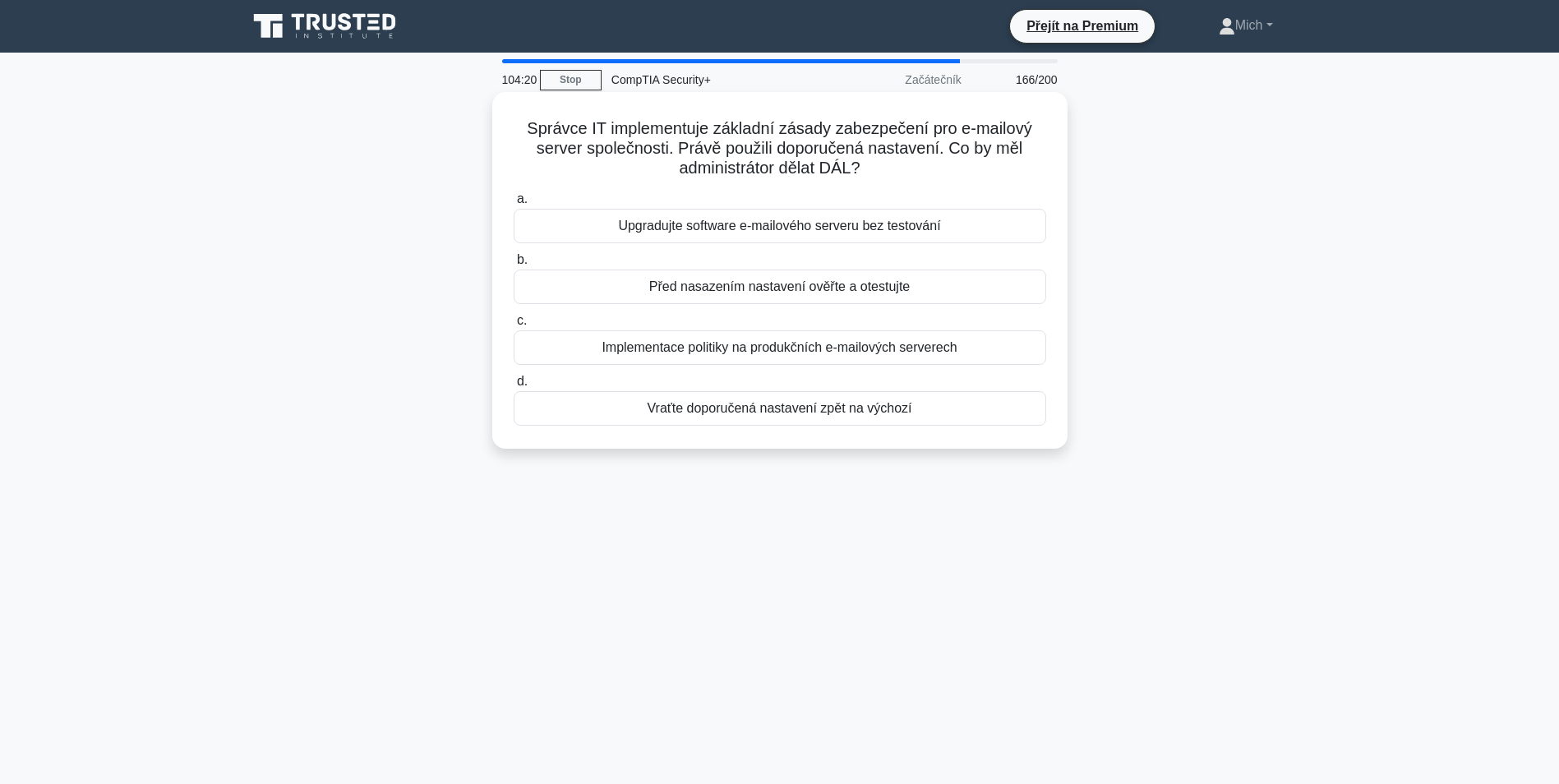
click at [758, 406] on div "Vraťte doporučená nastavení zpět na výchozí" at bounding box center [780, 408] width 533 height 35
click at [514, 387] on input "d. Vraťte doporučená nastavení zpět na výchozí" at bounding box center [514, 382] width 0 height 11
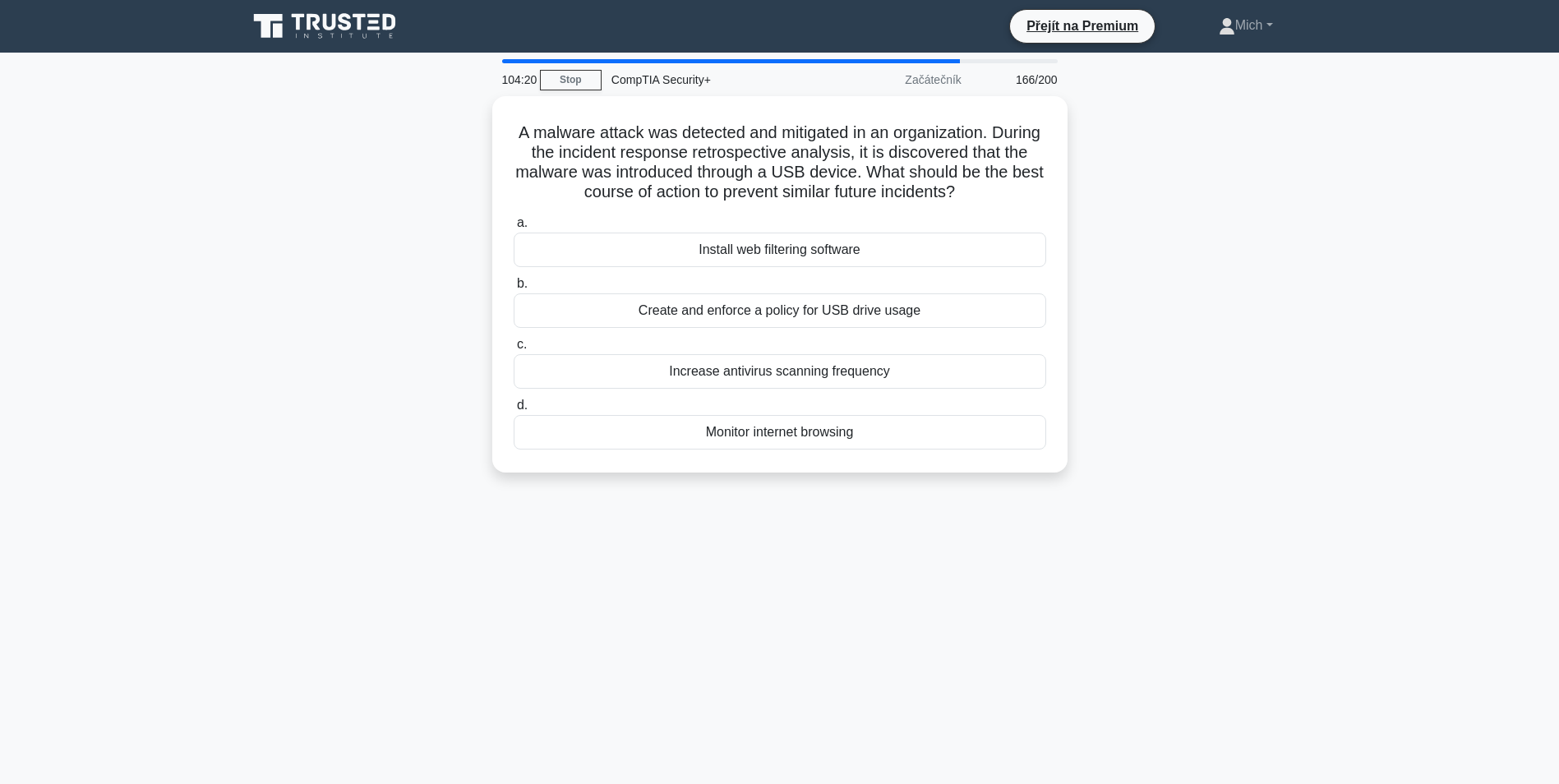
click at [758, 406] on label "d. Monitor internet browsing" at bounding box center [780, 423] width 533 height 55
click at [514, 406] on input "d. Monitor internet browsing" at bounding box center [514, 406] width 0 height 11
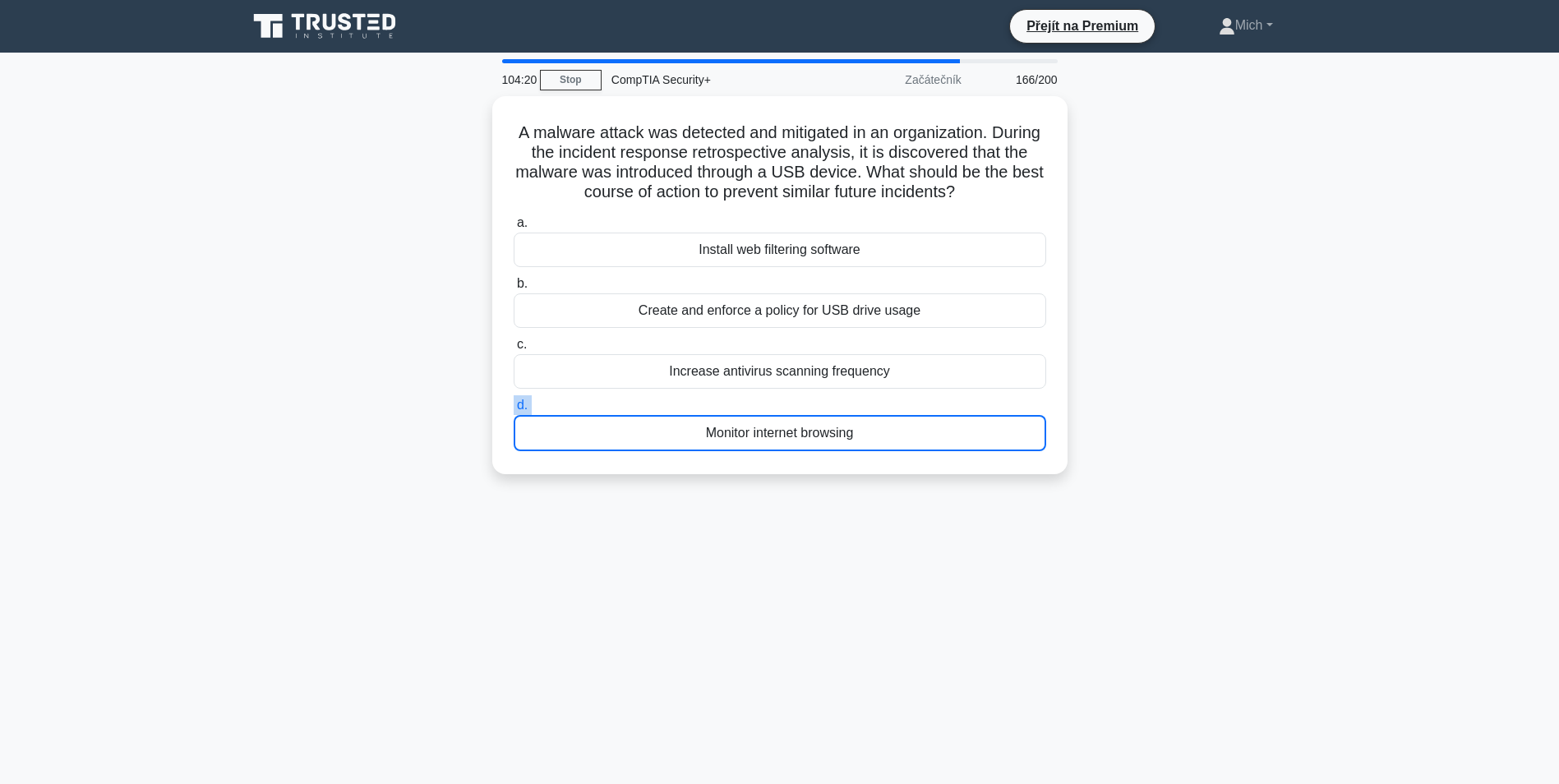
click at [758, 406] on label "d. Monitor internet browsing" at bounding box center [780, 424] width 533 height 56
click at [514, 406] on input "d. Monitor internet browsing" at bounding box center [514, 406] width 0 height 11
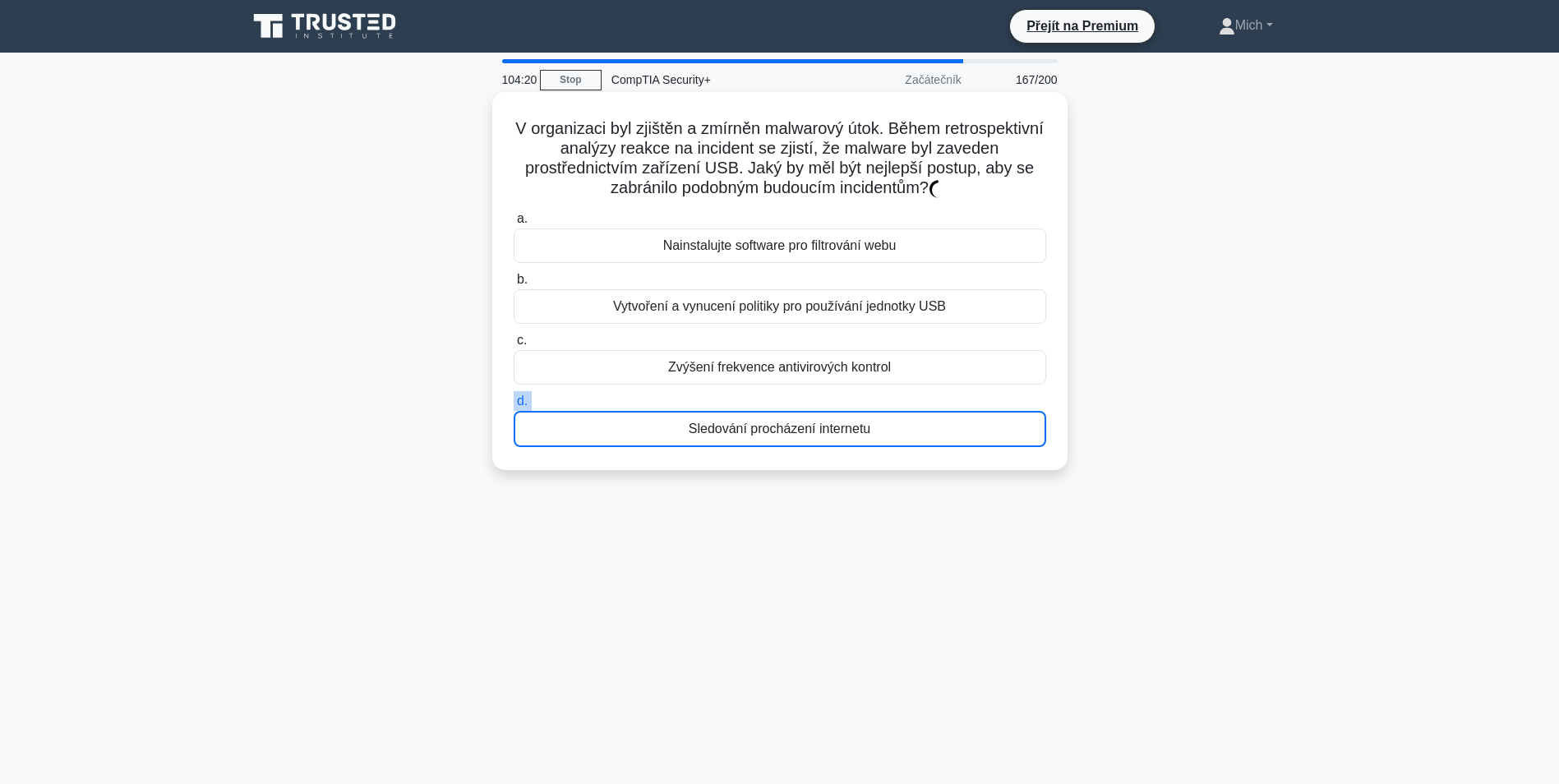
click at [758, 406] on label "d. Sledování procházení internetu" at bounding box center [780, 419] width 533 height 56
click at [514, 406] on input "d. Sledování procházení internetu" at bounding box center [514, 401] width 0 height 11
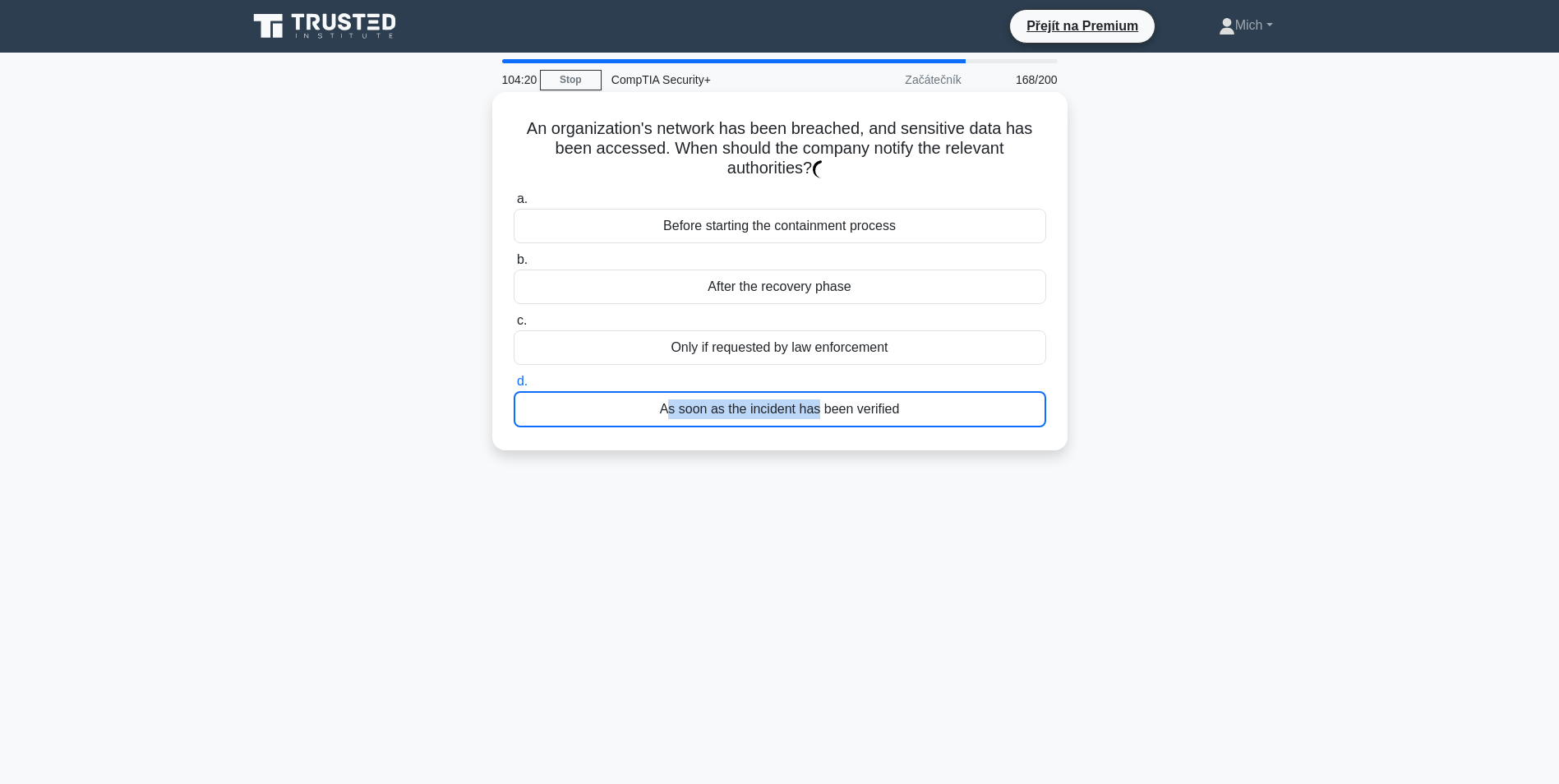
click at [758, 406] on div "As soon as the incident has been verified" at bounding box center [780, 409] width 533 height 36
click at [514, 387] on input "d. As soon as the incident has been verified" at bounding box center [514, 382] width 0 height 11
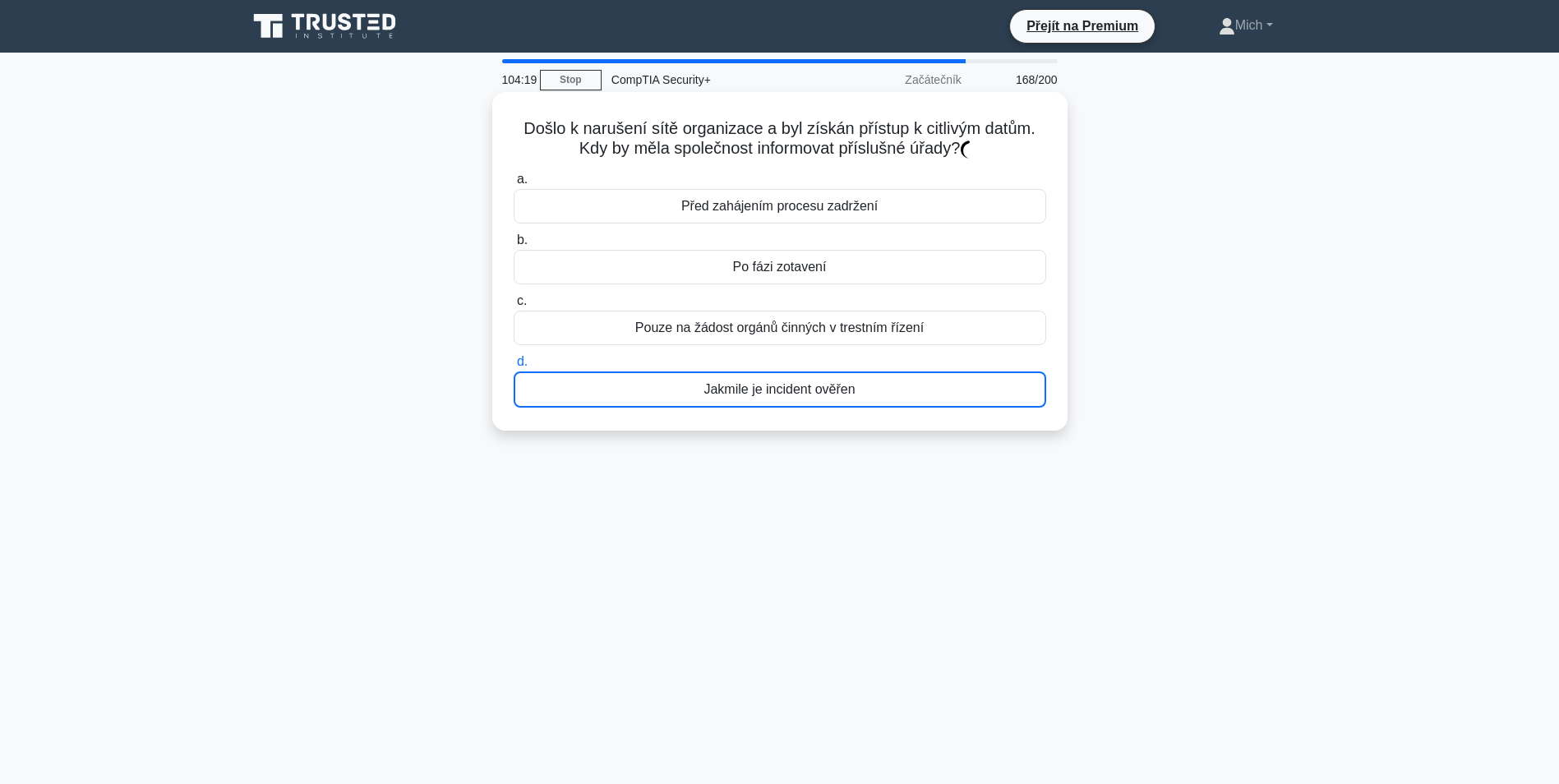
click at [758, 407] on div "Jakmile je incident ověřen" at bounding box center [780, 389] width 533 height 36
click at [514, 367] on input "d. Jakmile je incident ověřen" at bounding box center [514, 362] width 0 height 11
click at [758, 407] on div "Jakmile je incident ověřen" at bounding box center [780, 389] width 533 height 36
click at [514, 367] on input "d. Jakmile je incident ověřen" at bounding box center [514, 362] width 0 height 11
click at [758, 407] on div "Jakmile je incident ověřen" at bounding box center [780, 389] width 533 height 36
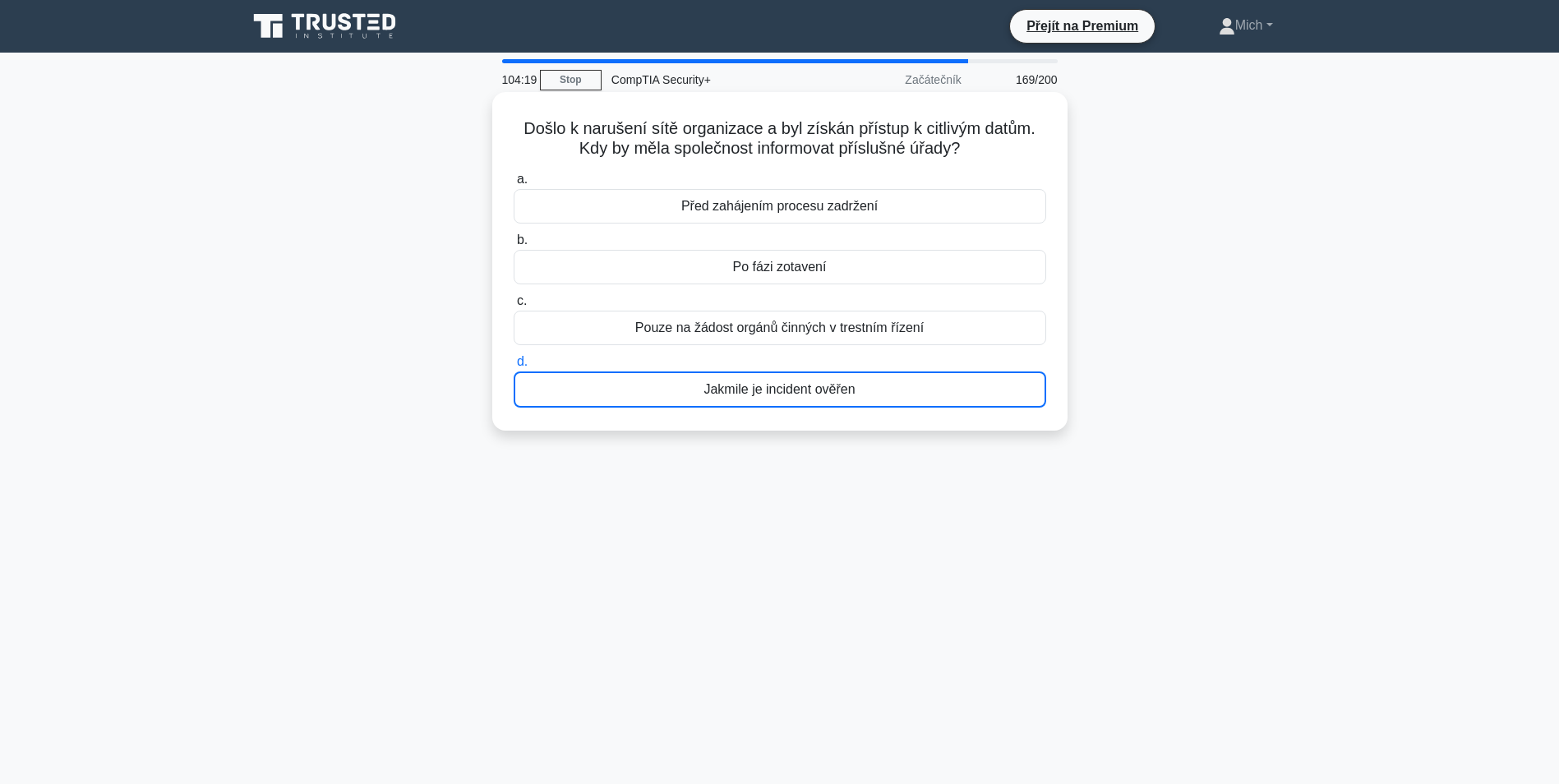
click at [514, 367] on input "d. Jakmile je incident ověřen" at bounding box center [514, 362] width 0 height 11
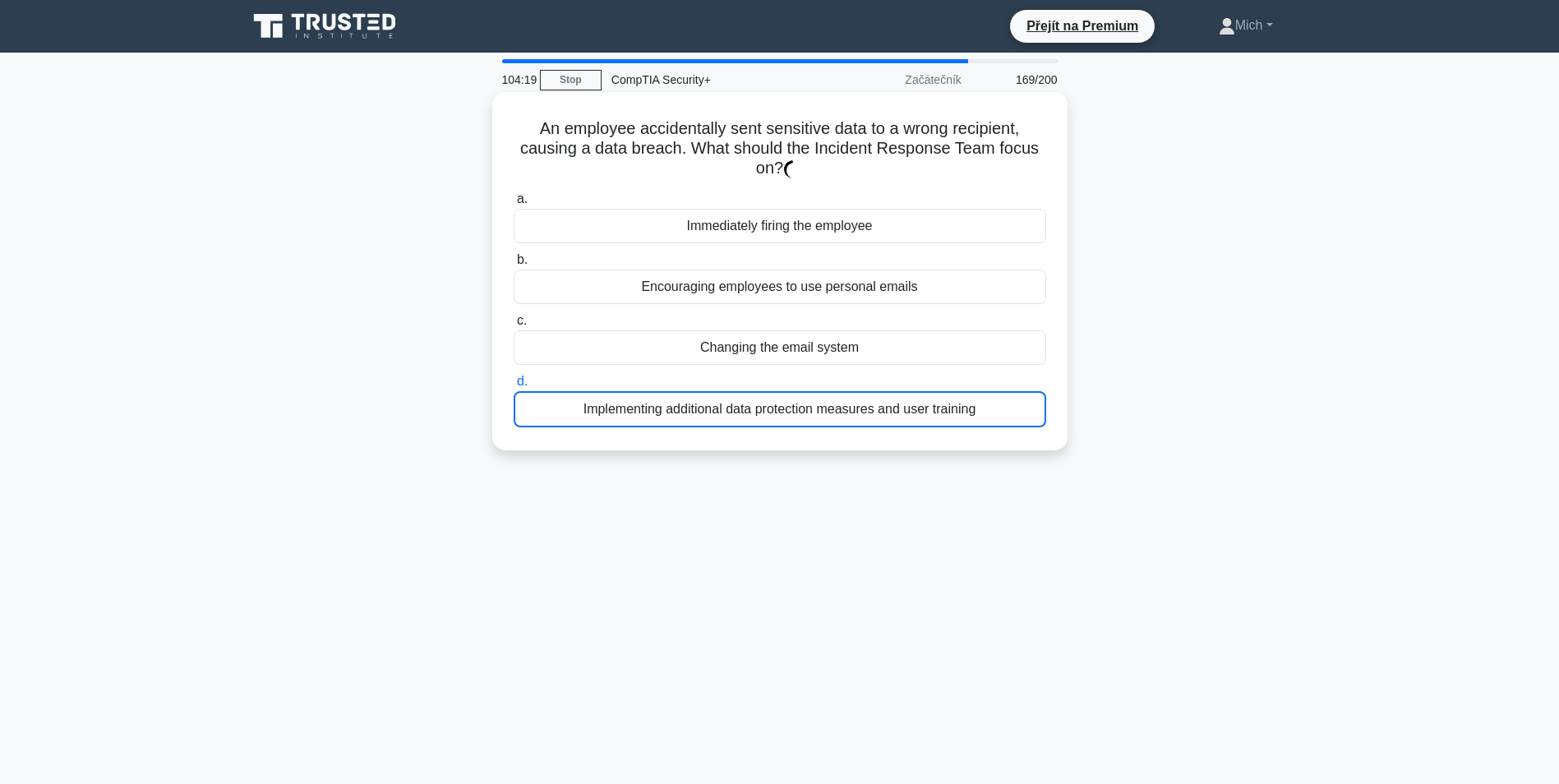
click at [759, 407] on div "Implementing additional data protection measures and user training" at bounding box center [780, 409] width 533 height 36
click at [514, 387] on input "d. Implementing additional data protection measures and user training" at bounding box center [514, 382] width 0 height 11
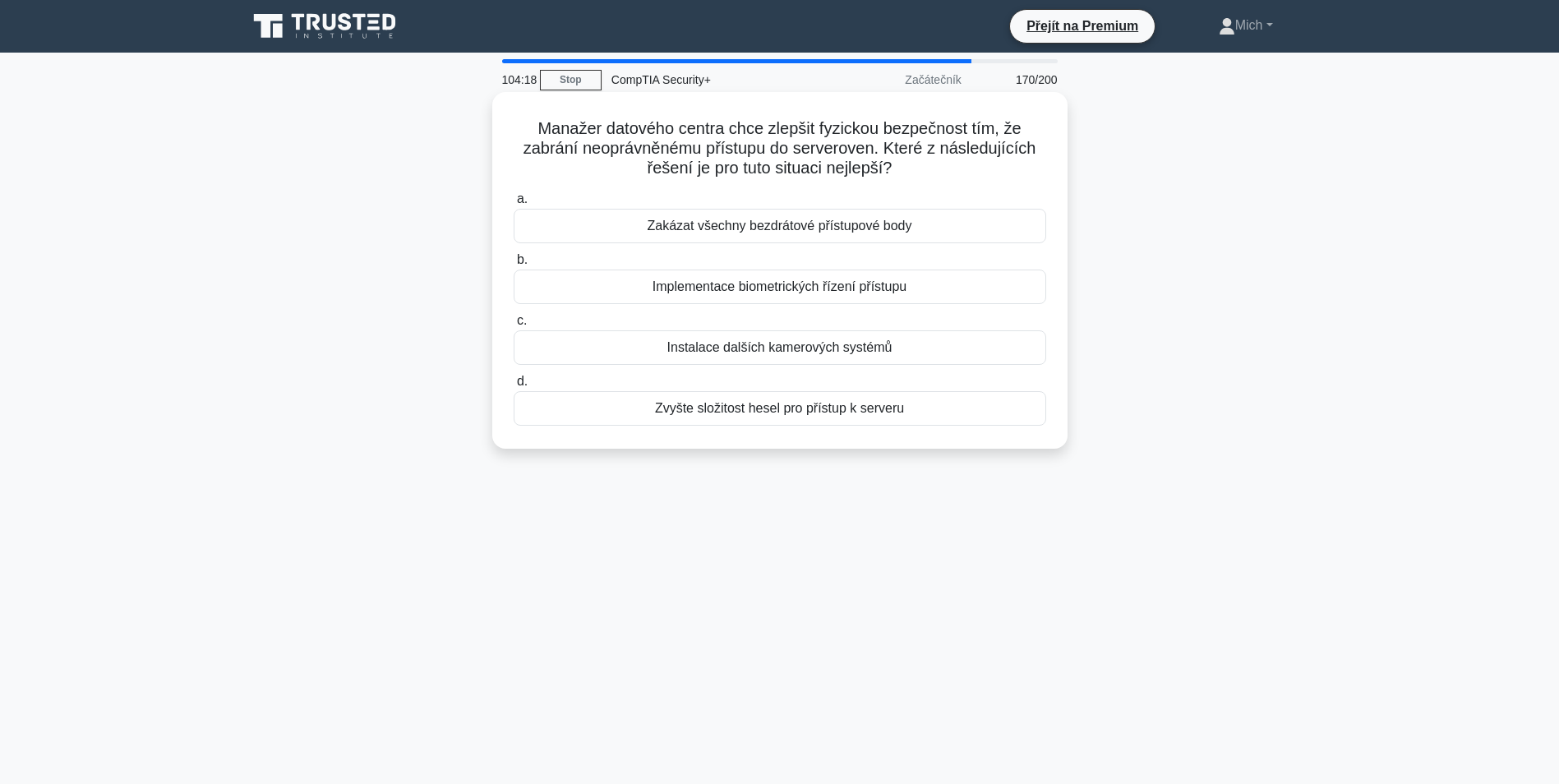
click at [759, 407] on div "Zvyšte složitost hesel pro přístup k serveru" at bounding box center [780, 408] width 533 height 35
click at [514, 387] on input "d. Zvyšte složitost hesel pro přístup k serveru" at bounding box center [514, 382] width 0 height 11
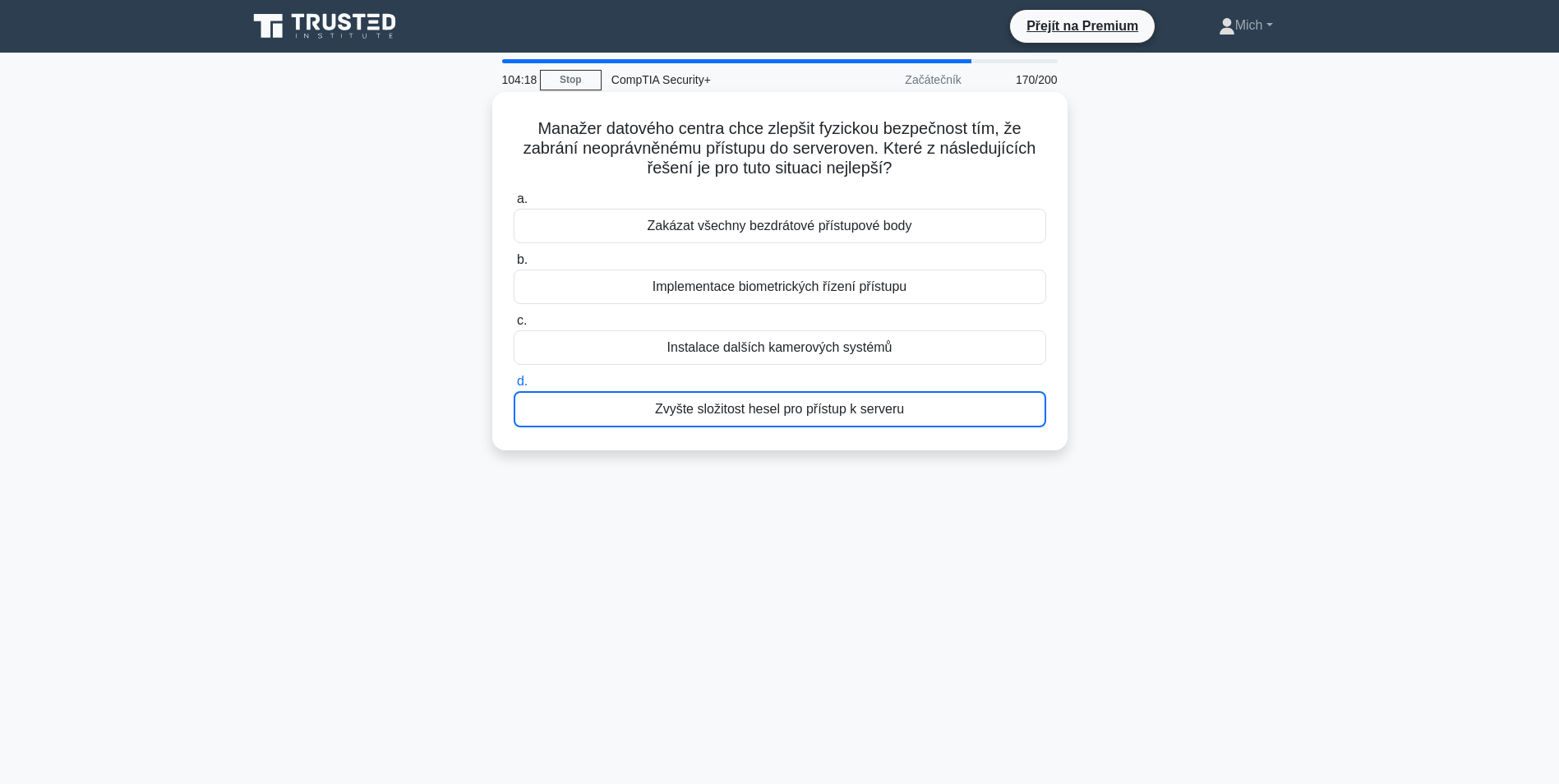
click at [759, 407] on div "Zvyšte složitost hesel pro přístup k serveru" at bounding box center [780, 409] width 533 height 36
click at [514, 387] on input "d. Zvyšte složitost hesel pro přístup k serveru" at bounding box center [514, 382] width 0 height 11
click at [759, 407] on div "Zvyšte složitost hesel pro přístup k serveru" at bounding box center [780, 409] width 533 height 36
click at [514, 387] on input "d. Zvyšte složitost hesel pro přístup k serveru" at bounding box center [514, 382] width 0 height 11
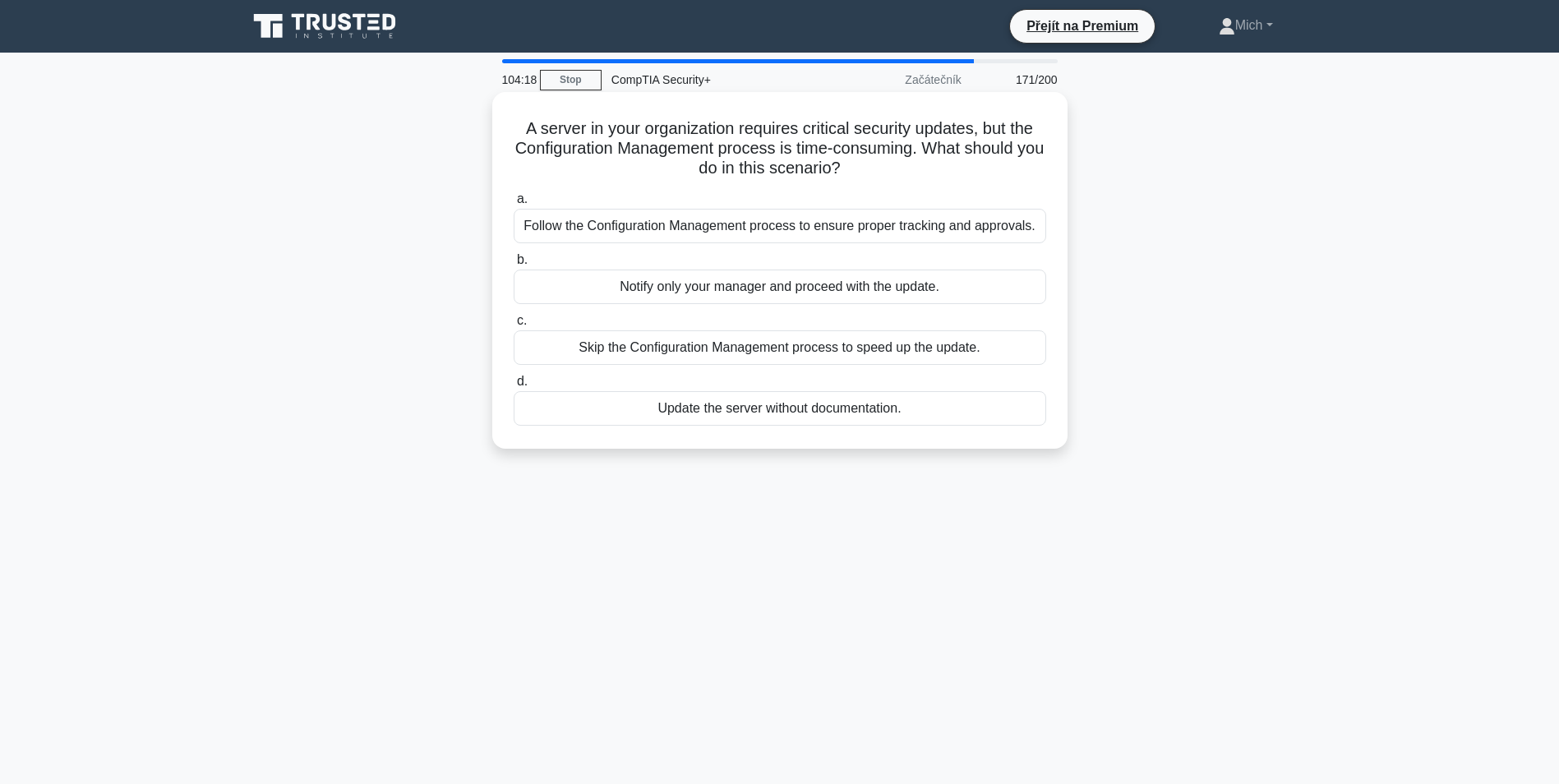
click at [759, 407] on div "Update the server without documentation." at bounding box center [780, 408] width 533 height 35
click at [514, 387] on input "d. Update the server without documentation." at bounding box center [514, 382] width 0 height 11
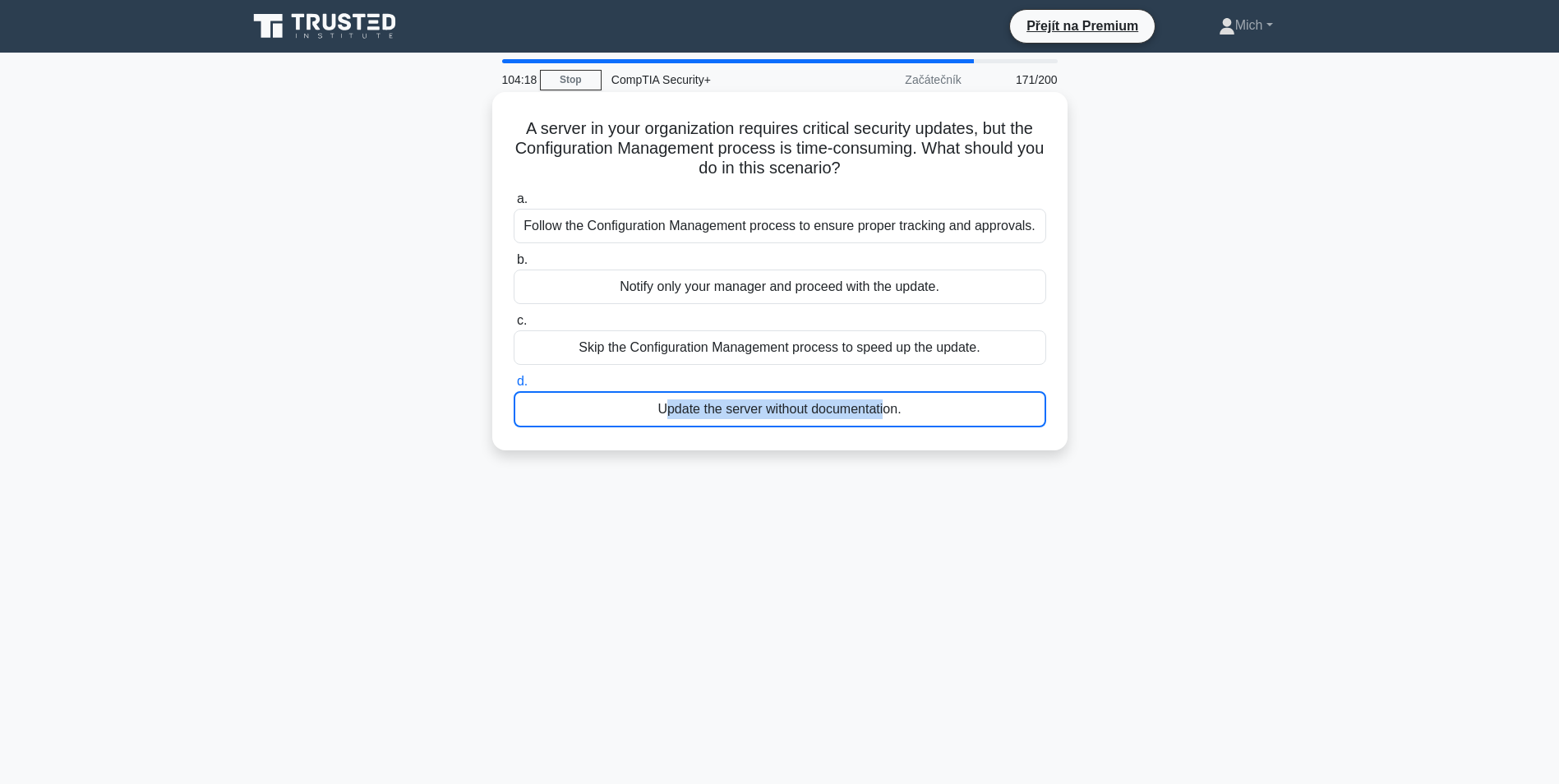
click at [759, 407] on div "Update the server without documentation." at bounding box center [780, 409] width 533 height 36
click at [514, 387] on input "d. Update the server without documentation." at bounding box center [514, 382] width 0 height 11
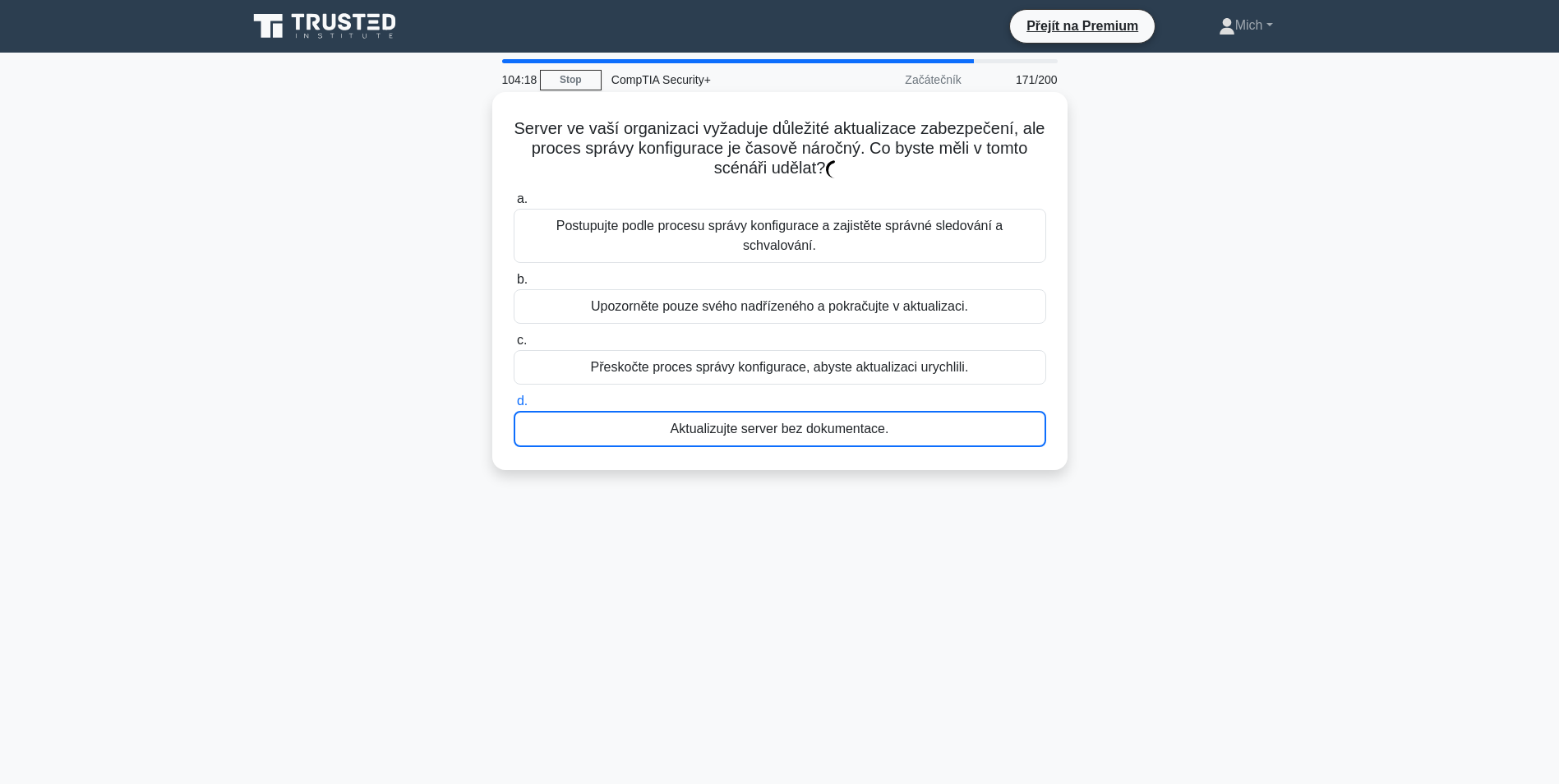
click at [759, 411] on div "Aktualizujte server bez dokumentace." at bounding box center [780, 429] width 533 height 36
click at [514, 406] on input "d. Aktualizujte server bez dokumentace." at bounding box center [514, 401] width 0 height 11
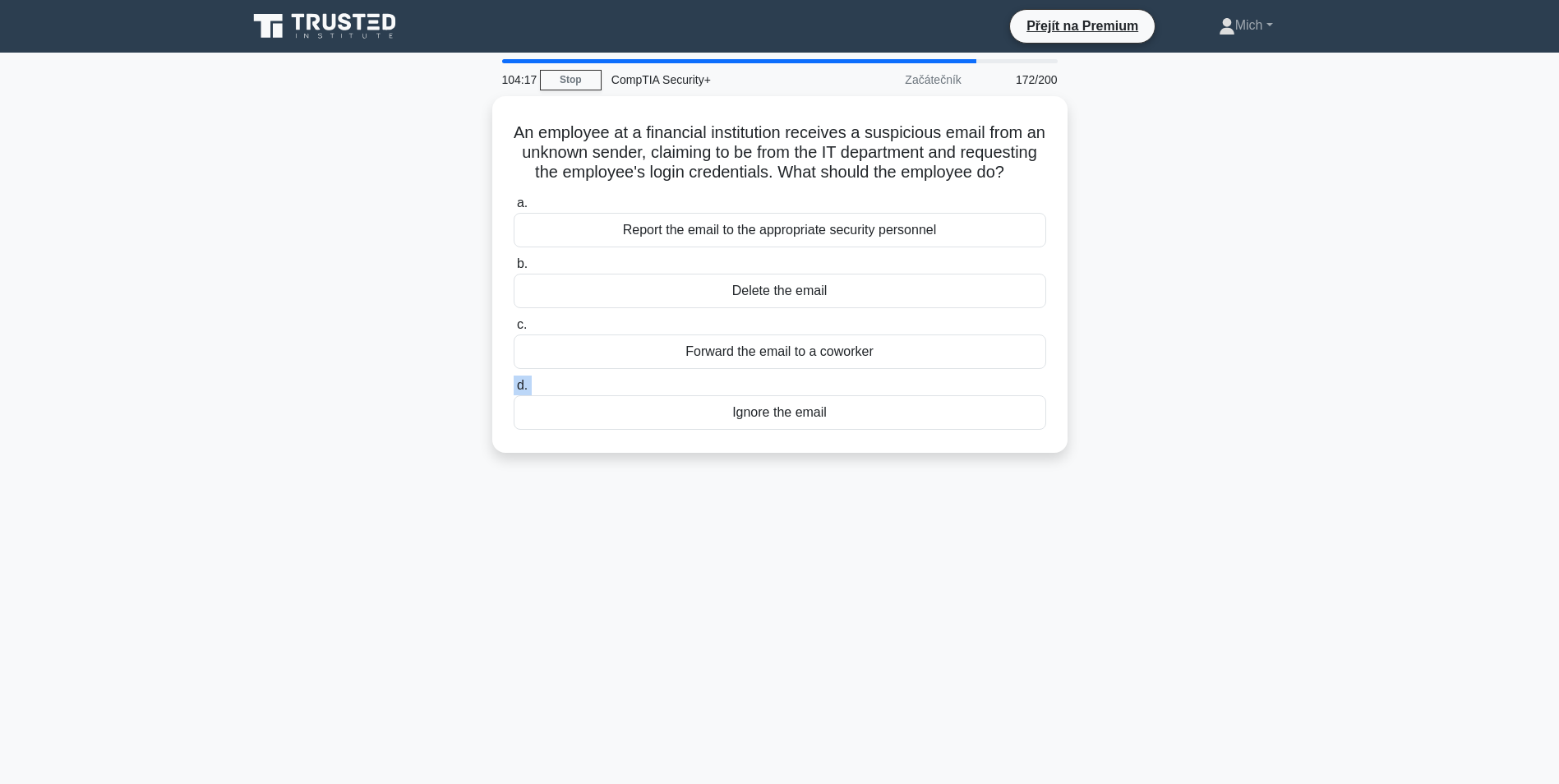
click at [759, 407] on label "d. Ignore the email" at bounding box center [780, 403] width 533 height 55
click at [514, 391] on input "d. Ignore the email" at bounding box center [514, 385] width 0 height 11
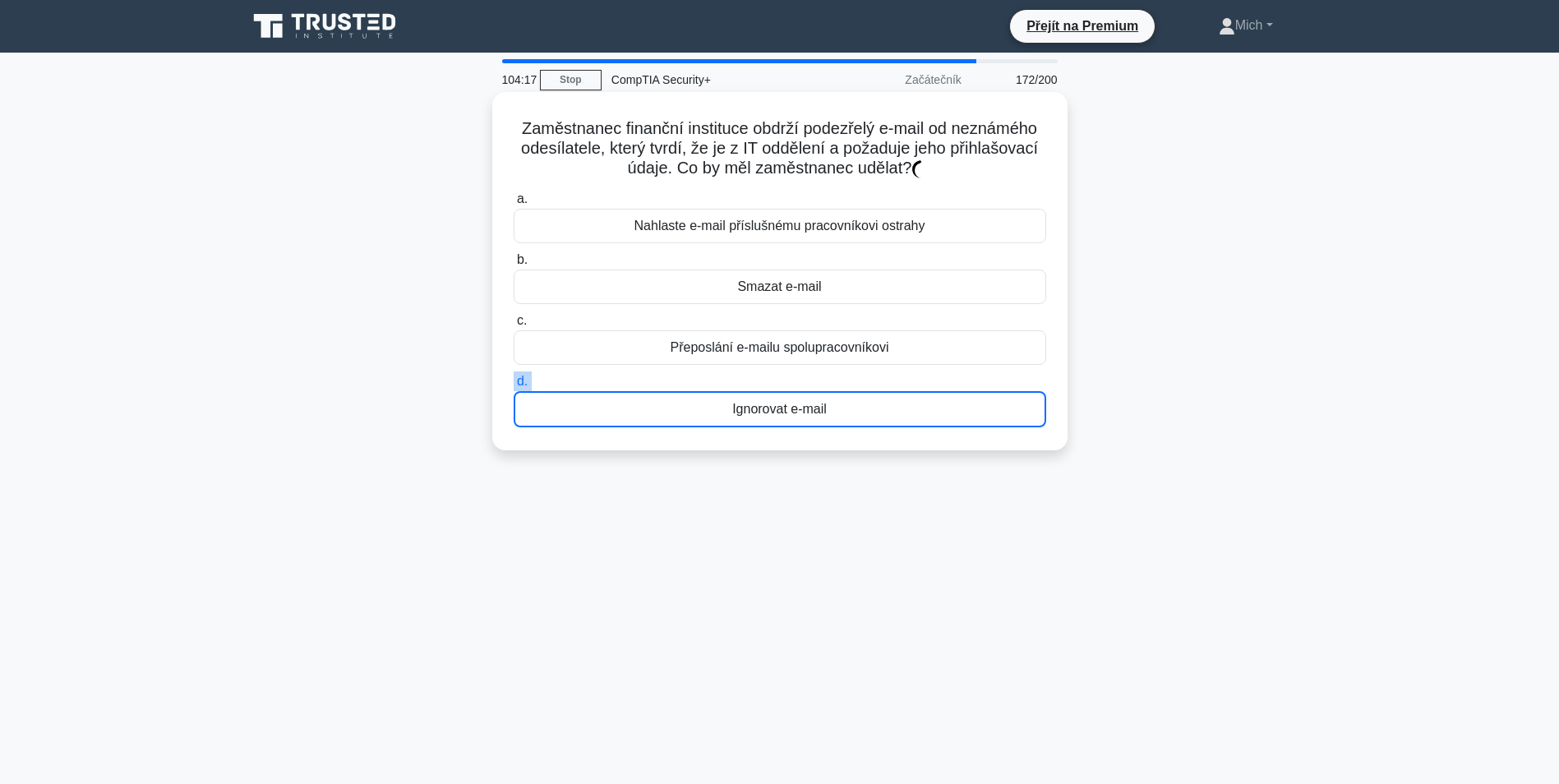
click at [759, 407] on label "d. Ignorovat e-mail" at bounding box center [780, 400] width 533 height 56
click at [514, 387] on input "d. Ignorovat e-mail" at bounding box center [514, 382] width 0 height 11
click at [759, 408] on div "Ignorovat e-mail" at bounding box center [780, 409] width 533 height 36
click at [514, 387] on input "d. Ignorovat e-mail" at bounding box center [514, 382] width 0 height 11
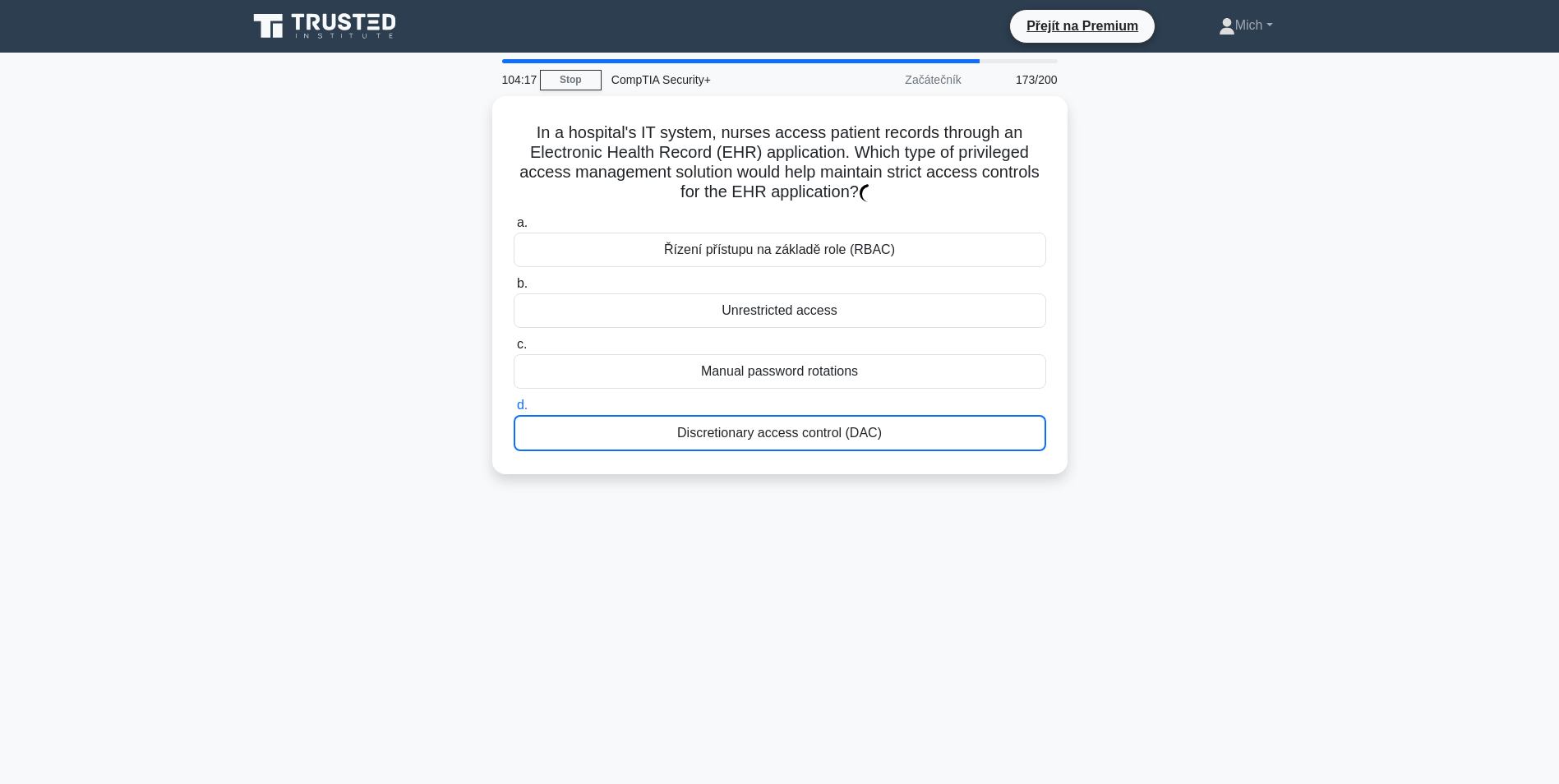
click at [759, 410] on label "d. Discretionary access control (DAC)" at bounding box center [780, 424] width 533 height 56
click at [514, 410] on input "d. Discretionary access control (DAC)" at bounding box center [514, 406] width 0 height 11
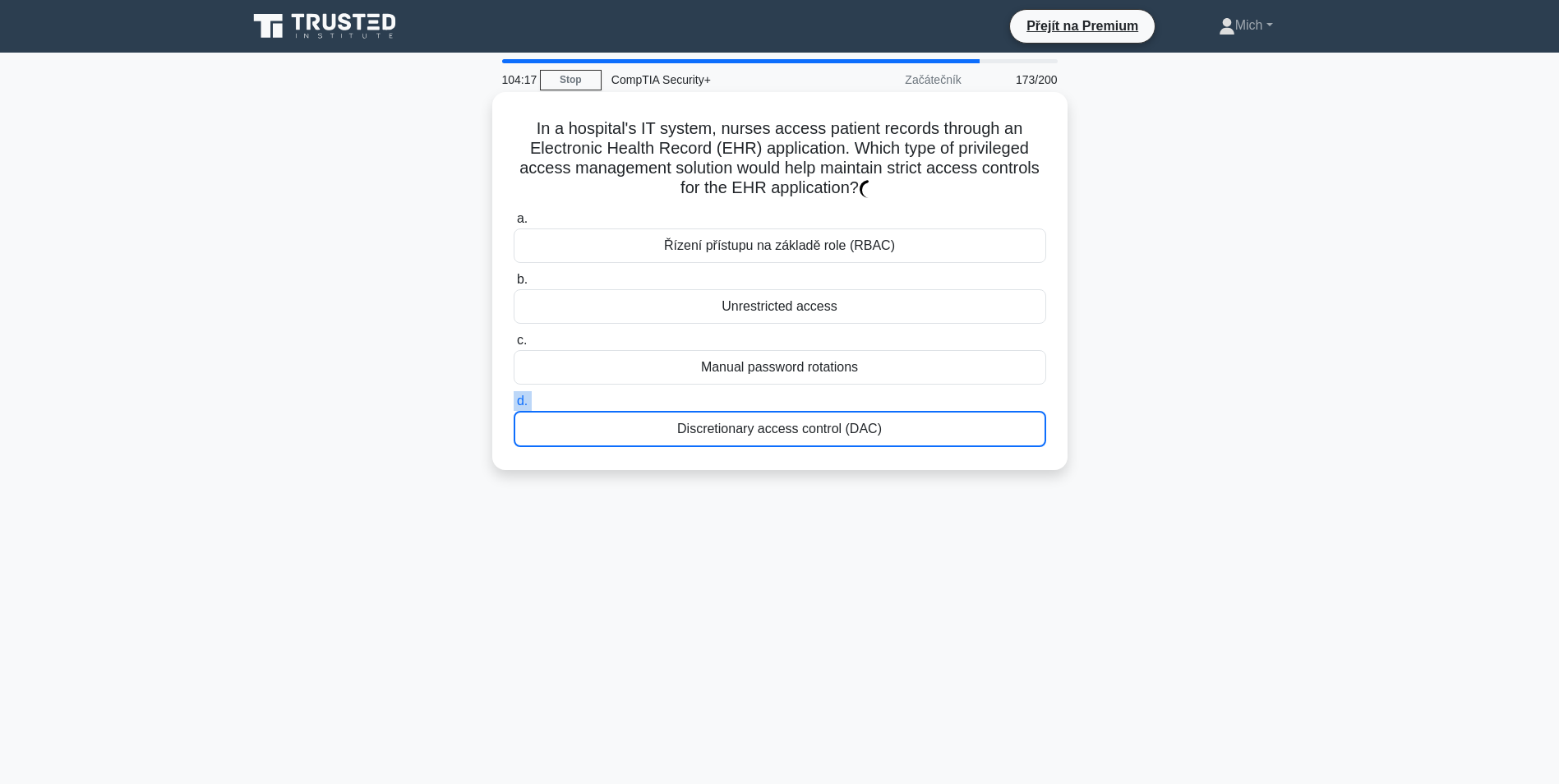
click at [759, 411] on label "d. Discretionary access control (DAC)" at bounding box center [780, 419] width 533 height 56
click at [514, 406] on input "d. Discretionary access control (DAC)" at bounding box center [514, 401] width 0 height 11
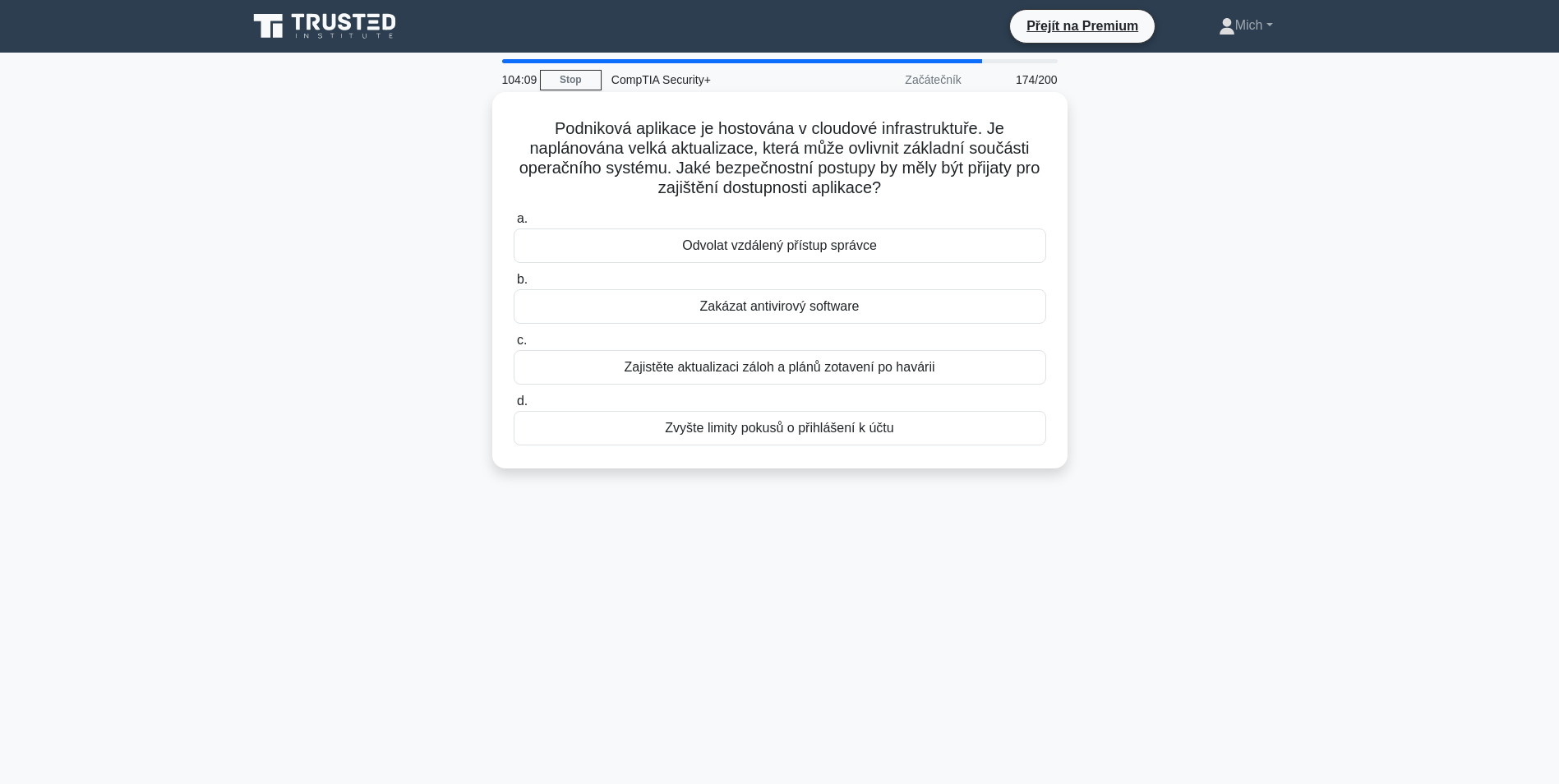
click at [747, 373] on div "Zajistěte aktualizaci záloh a plánů zotavení po havárii" at bounding box center [780, 367] width 533 height 35
click at [514, 346] on input "c. Zajistěte aktualizaci záloh a plánů zotavení po havárii" at bounding box center [514, 340] width 0 height 11
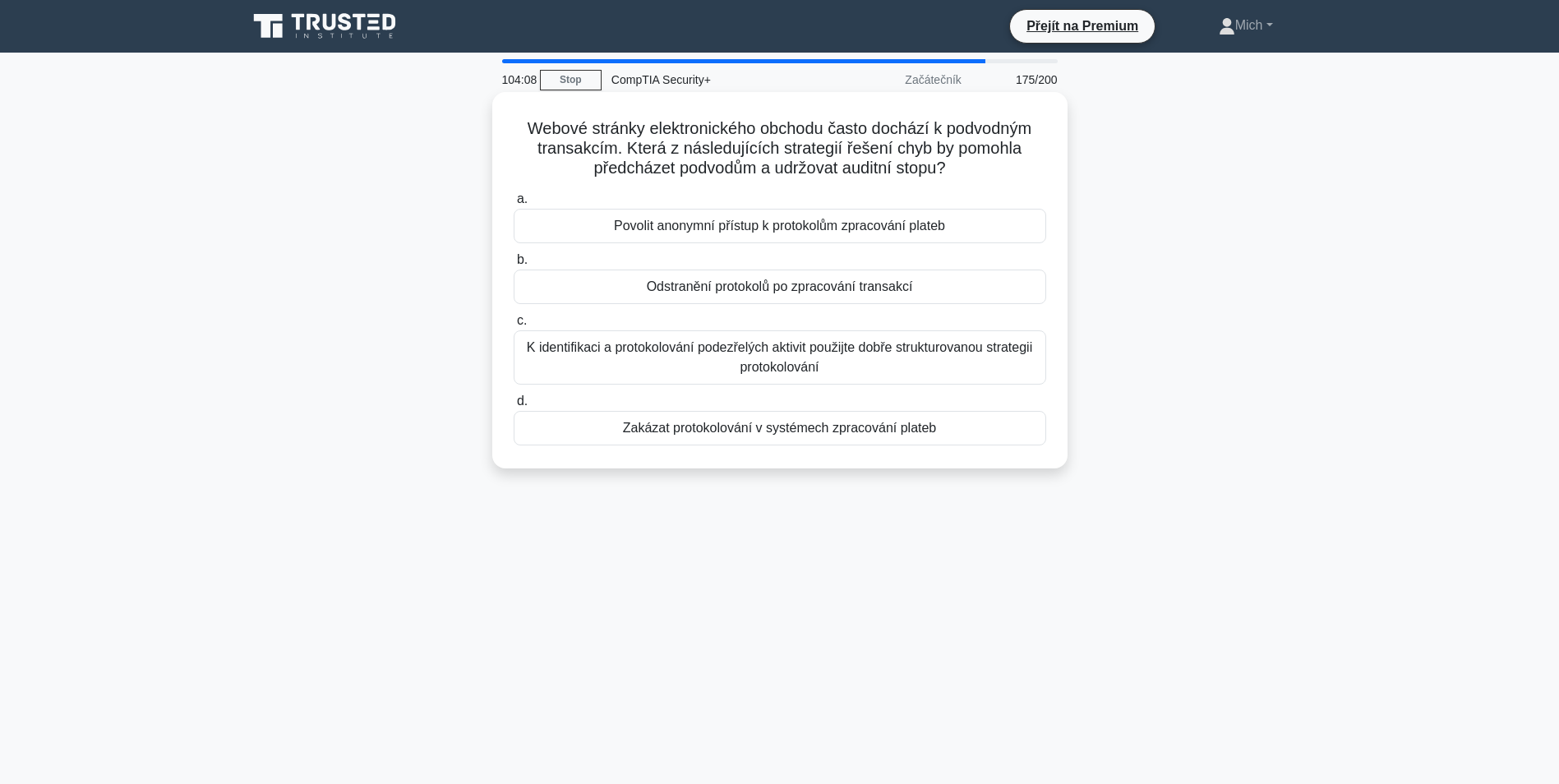
click at [763, 365] on div "K identifikaci a protokolování podezřelých aktivit použijte dobře strukturovano…" at bounding box center [780, 358] width 533 height 55
click at [514, 326] on input "c. K identifikaci a protokolování podezřelých aktivit použijte dobře strukturov…" at bounding box center [514, 320] width 0 height 11
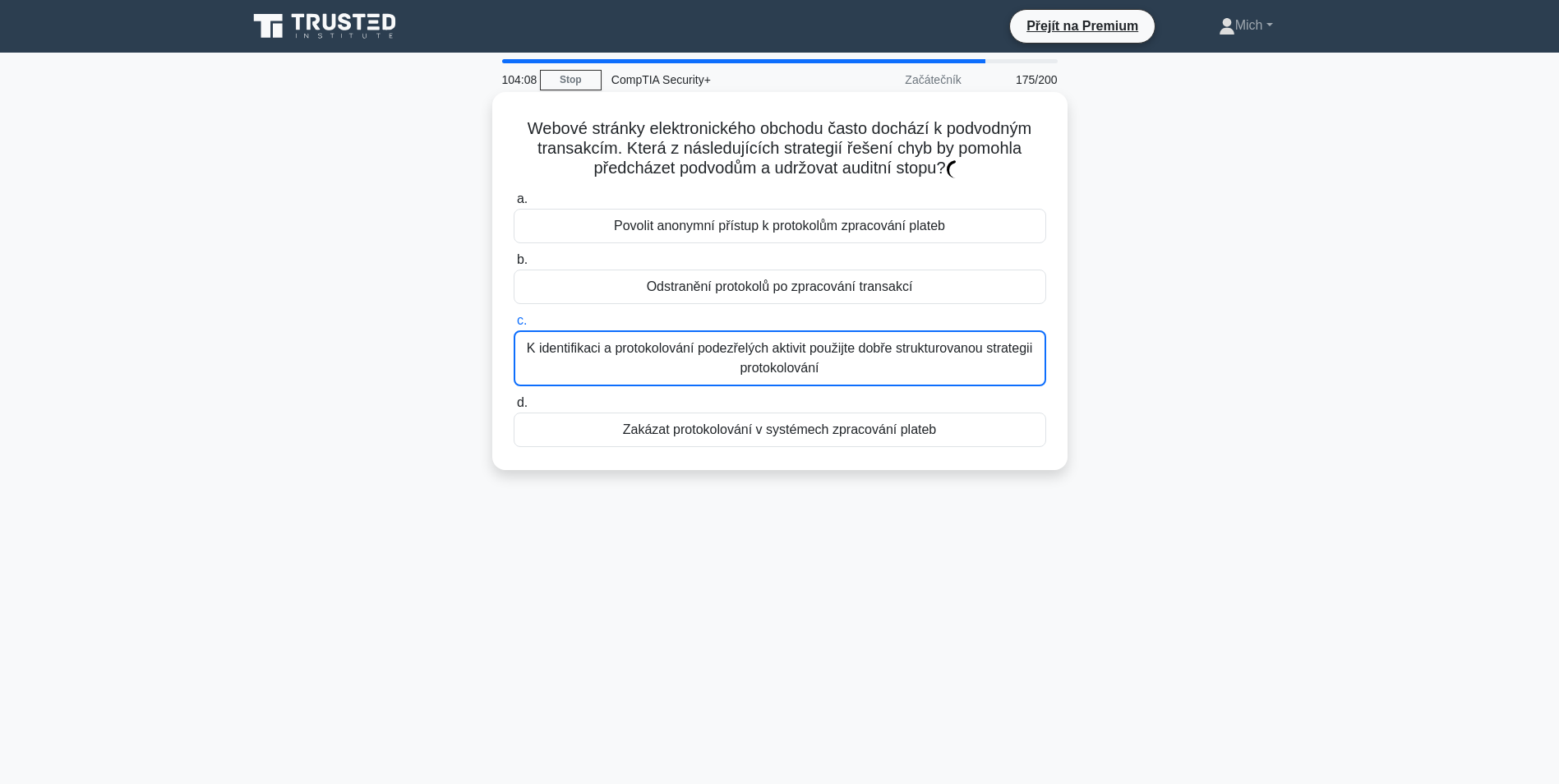
click at [763, 365] on div "K identifikaci a protokolování podezřelých aktivit použijte dobře strukturovano…" at bounding box center [780, 359] width 533 height 56
click at [514, 326] on input "c. K identifikaci a protokolování podezřelých aktivit použijte dobře strukturov…" at bounding box center [514, 320] width 0 height 11
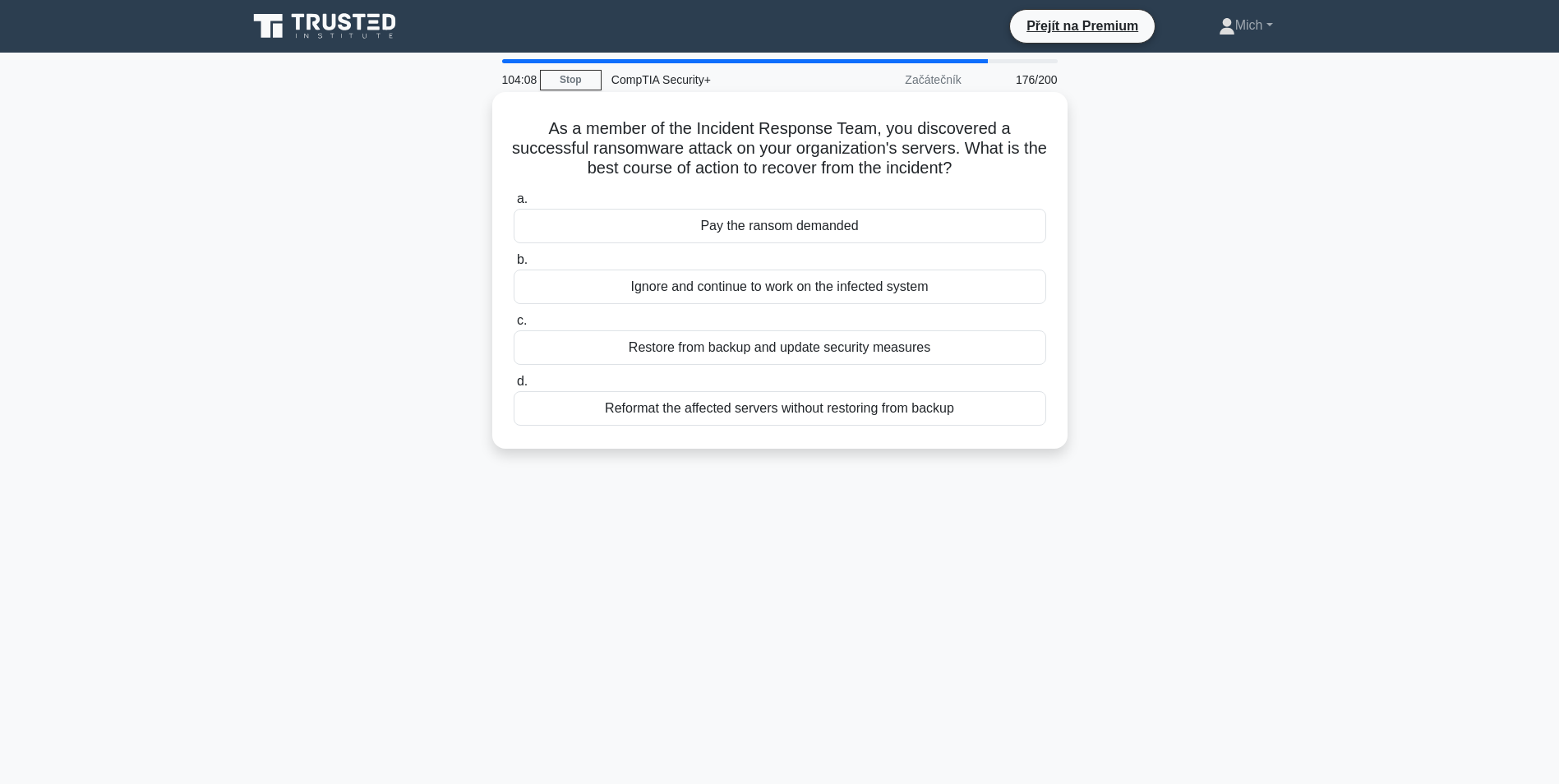
click at [763, 365] on div "Restore from backup and update security measures" at bounding box center [780, 348] width 533 height 35
click at [514, 326] on input "c. Restore from backup and update security measures" at bounding box center [514, 320] width 0 height 11
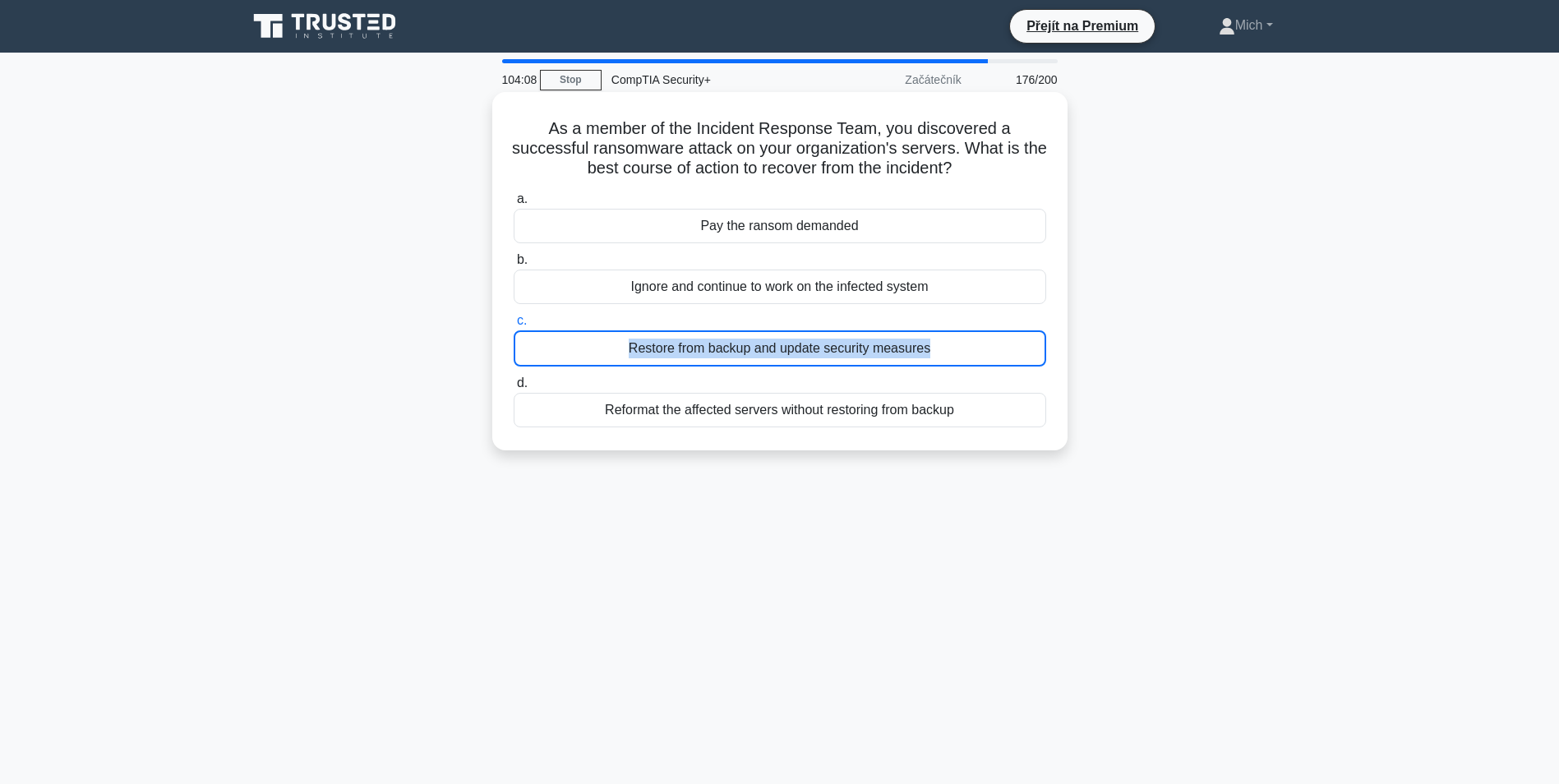
click at [763, 365] on div "Restore from backup and update security measures" at bounding box center [780, 349] width 533 height 36
click at [514, 326] on input "c. Restore from backup and update security measures" at bounding box center [514, 320] width 0 height 11
click at [763, 365] on div "Obnova ze zálohy a aktualizace bezpečnostních opatření" at bounding box center [780, 349] width 533 height 36
click at [514, 326] on input "c. Obnova ze zálohy a aktualizace bezpečnostních opatření" at bounding box center [514, 320] width 0 height 11
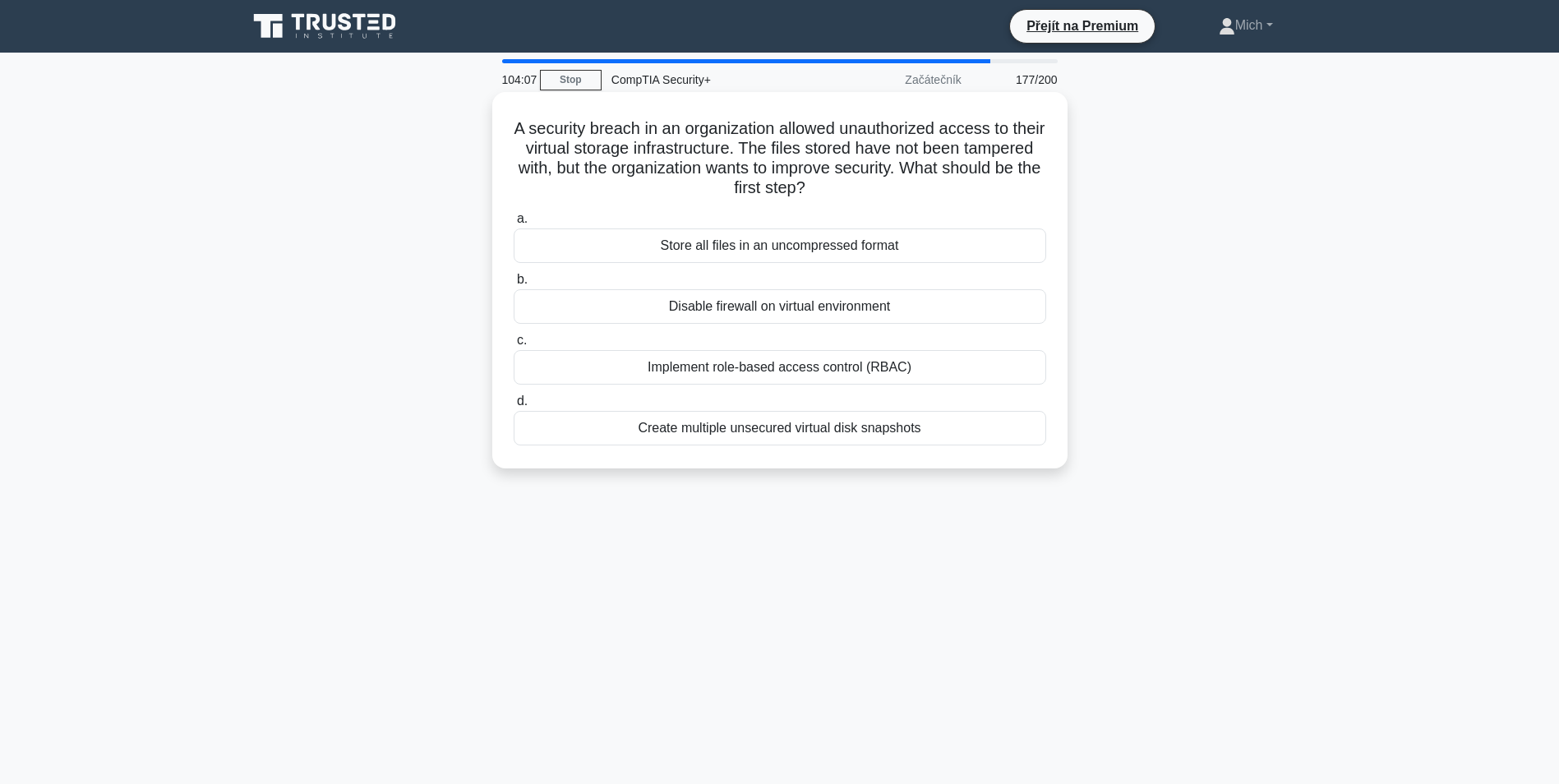
click at [763, 365] on div "Implement role-based access control (RBAC)" at bounding box center [780, 367] width 533 height 35
click at [514, 346] on input "c. Implement role-based access control (RBAC)" at bounding box center [514, 340] width 0 height 11
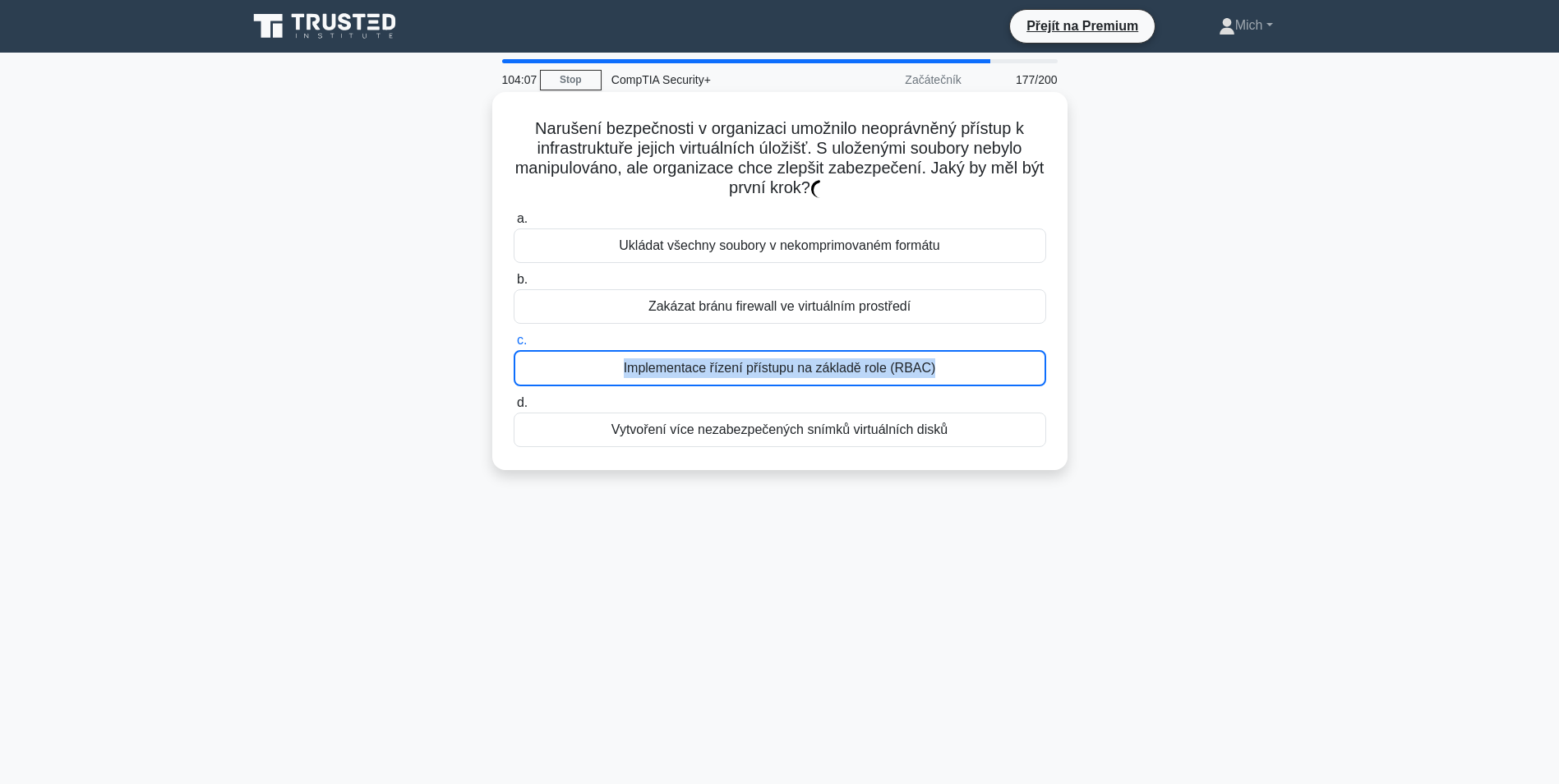
click at [763, 365] on div "Implementace řízení přístupu na základě role (RBAC)" at bounding box center [780, 368] width 533 height 36
click at [514, 346] on input "c. Implementace řízení přístupu na základě role (RBAC)" at bounding box center [514, 340] width 0 height 11
click at [763, 365] on div "Implementace řízení přístupu na základě role (RBAC)" at bounding box center [780, 368] width 533 height 36
click at [514, 346] on input "c. Implementace řízení přístupu na základě role (RBAC)" at bounding box center [514, 340] width 0 height 11
click at [763, 365] on div "Implementace řízení přístupu na základě role (RBAC)" at bounding box center [780, 368] width 533 height 36
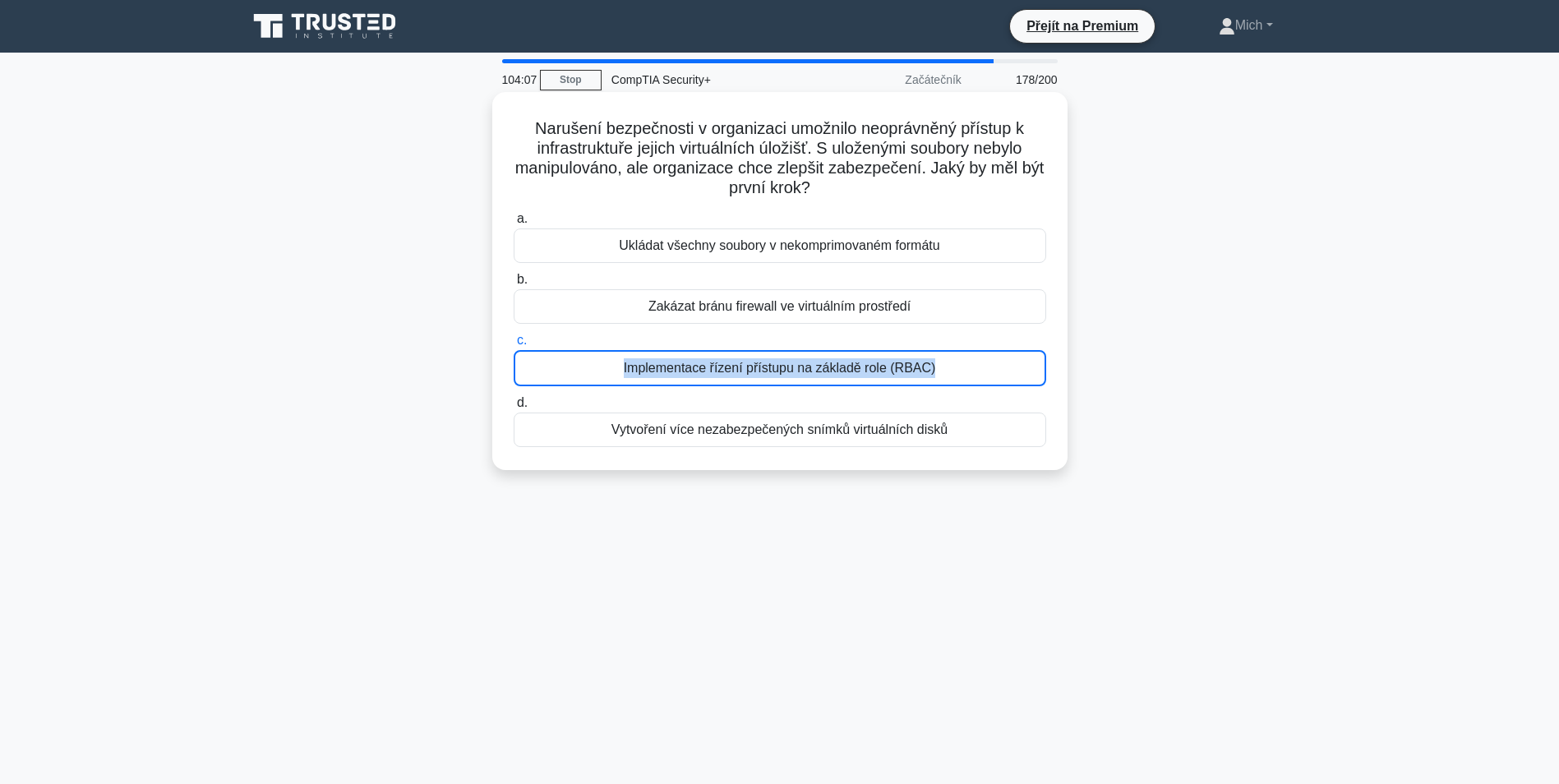
click at [514, 346] on input "c. Implementace řízení přístupu na základě role (RBAC)" at bounding box center [514, 340] width 0 height 11
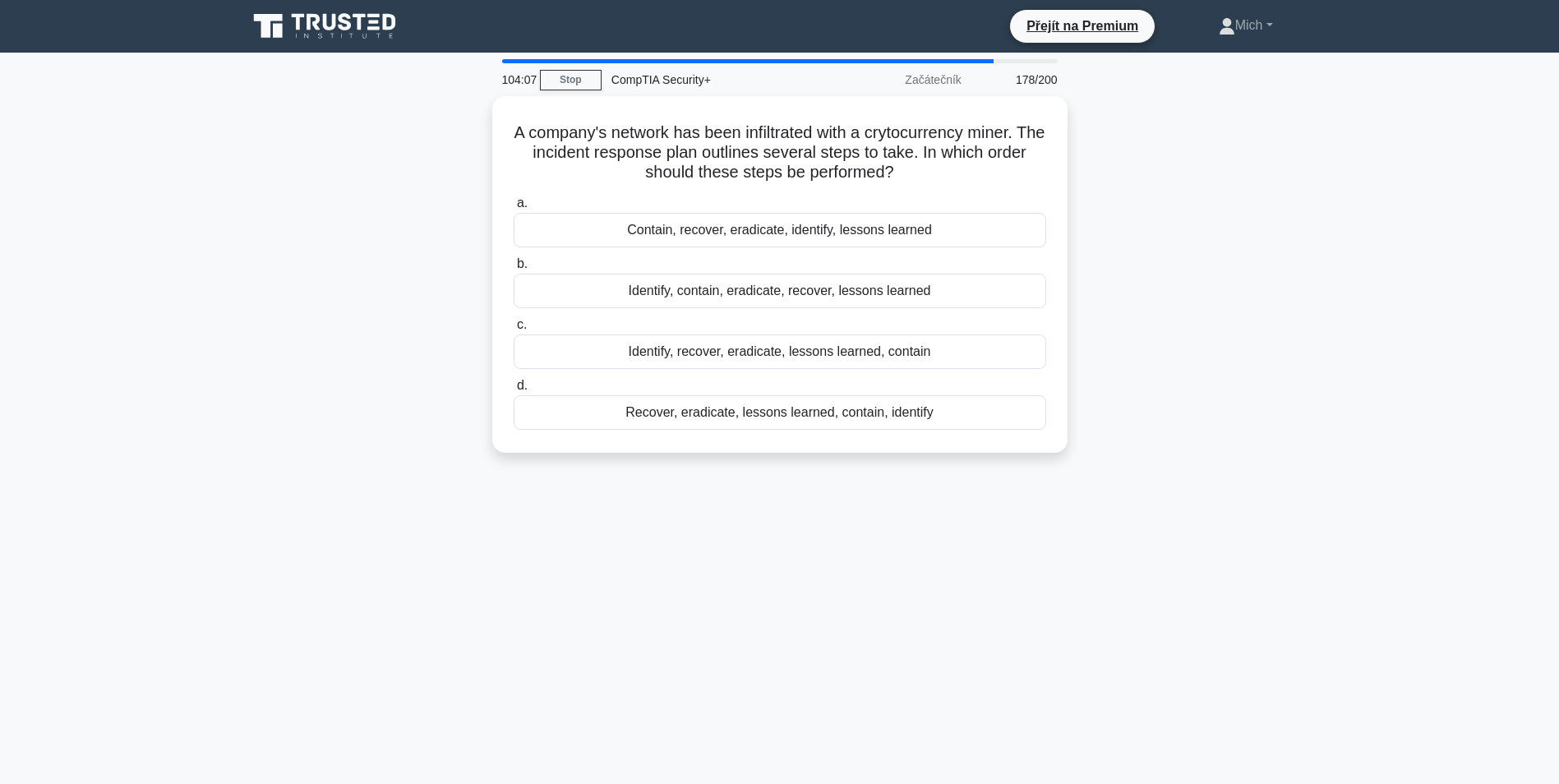
click at [763, 366] on div "Identify, recover, eradicate, lessons learned, contain" at bounding box center [780, 351] width 533 height 35
click at [514, 331] on input "c. Identify, recover, eradicate, lessons learned, contain" at bounding box center [514, 325] width 0 height 11
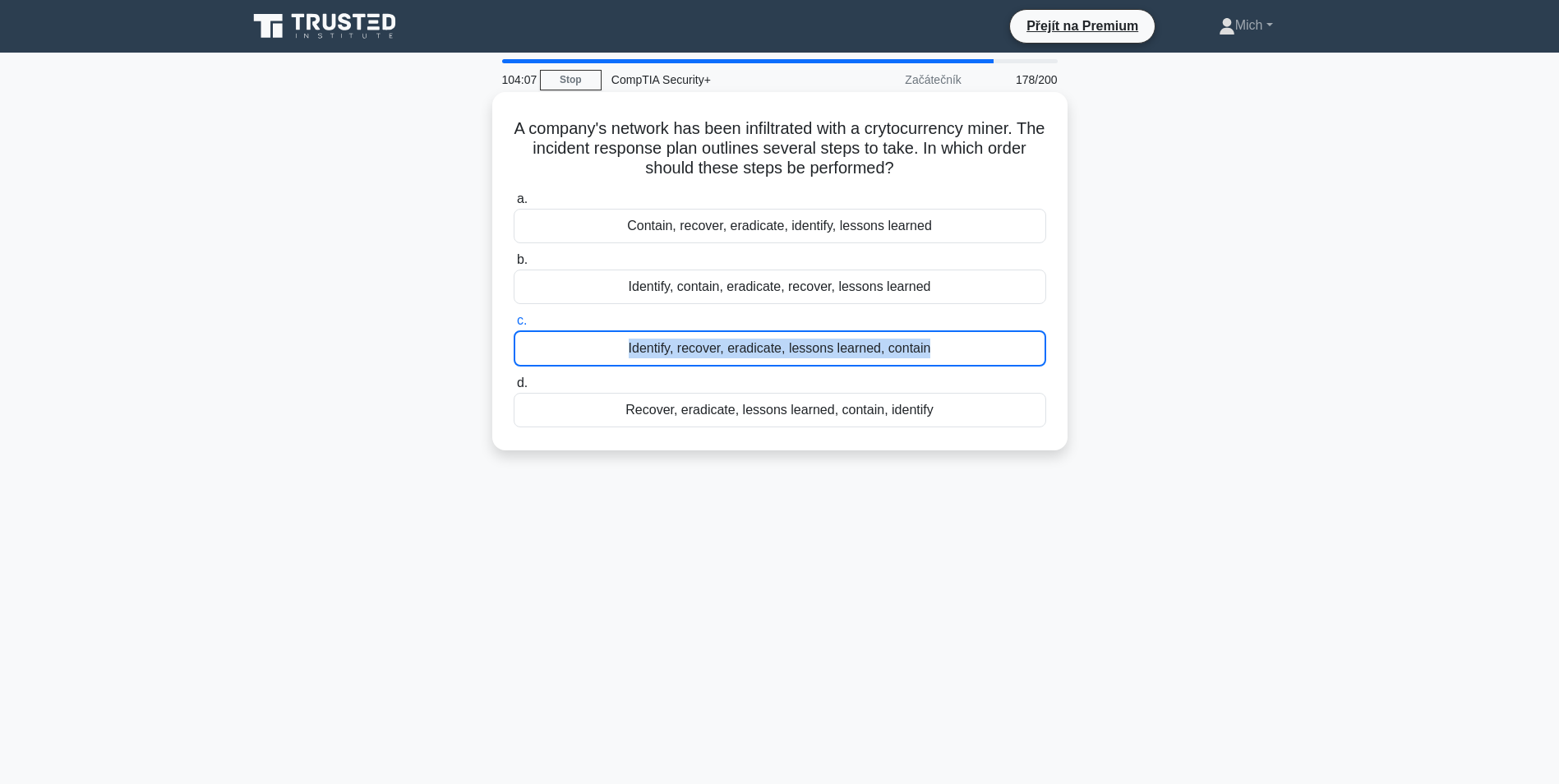
click at [763, 366] on div "Identify, recover, eradicate, lessons learned, contain" at bounding box center [780, 349] width 533 height 36
click at [514, 326] on input "c. Identify, recover, eradicate, lessons learned, contain" at bounding box center [514, 320] width 0 height 11
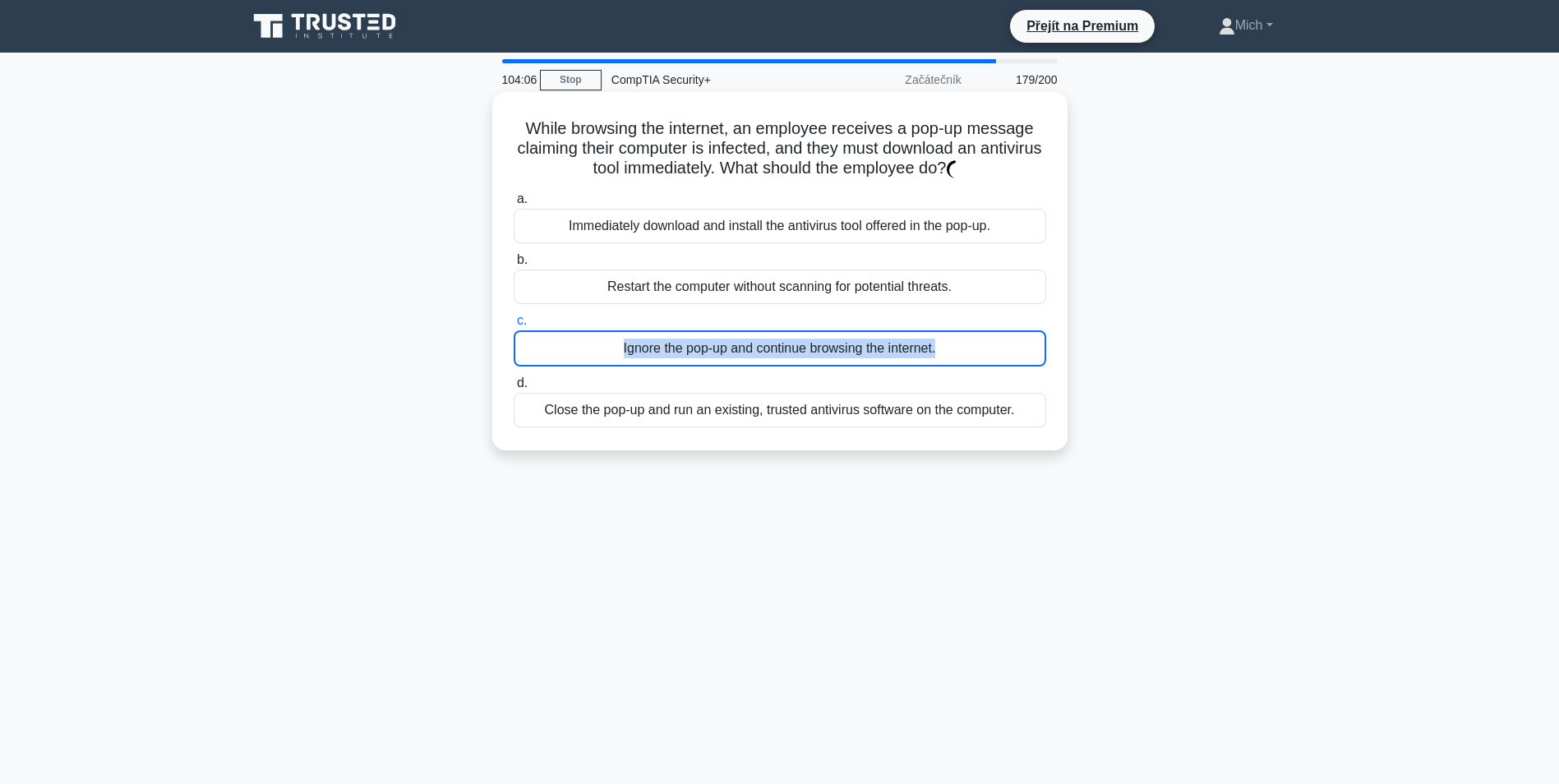
click at [765, 366] on div "Ignore the pop-up and continue browsing the internet." at bounding box center [780, 349] width 533 height 36
click at [514, 326] on input "c. Ignore the pop-up and continue browsing the internet." at bounding box center [514, 320] width 0 height 11
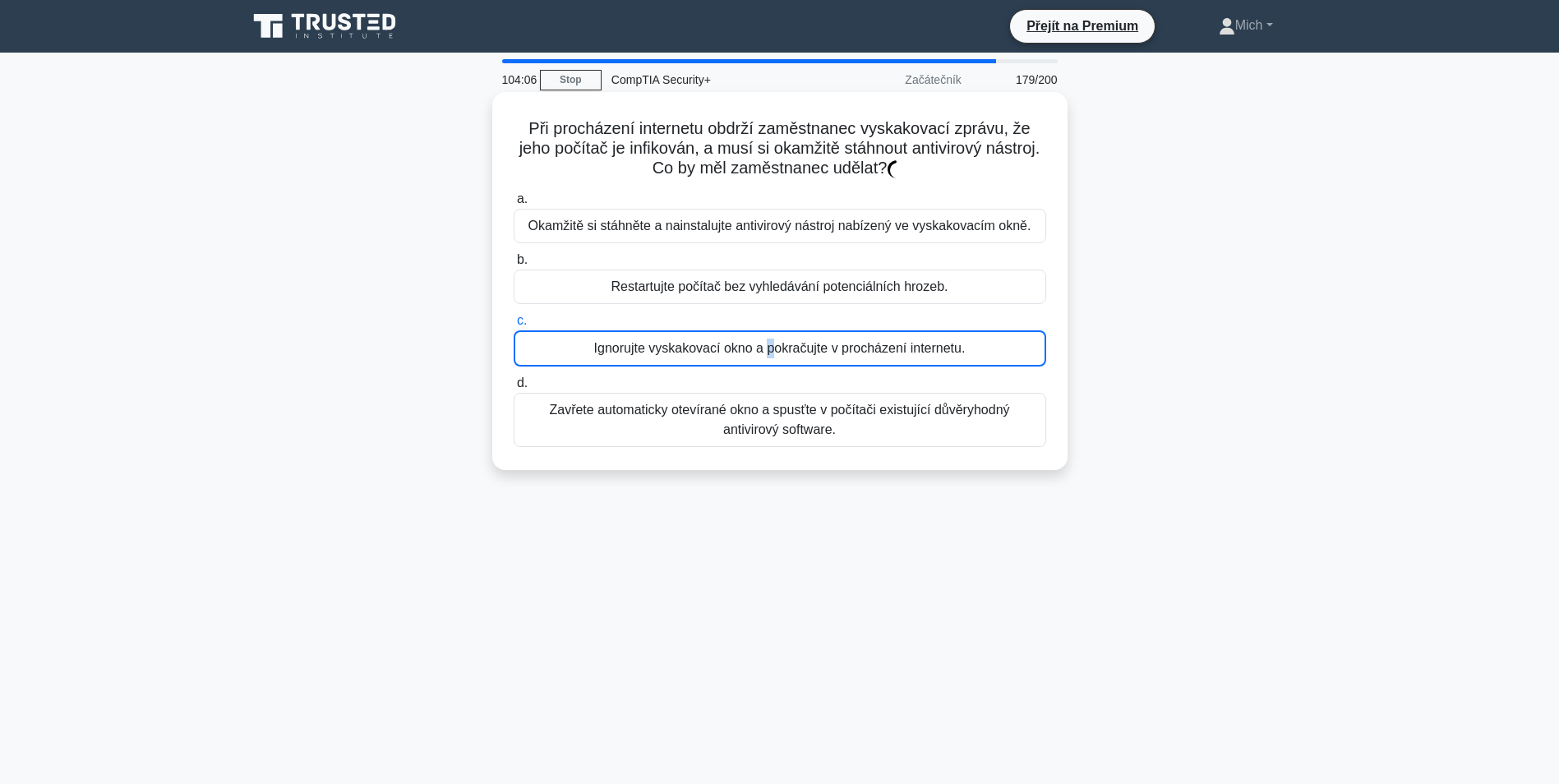
click at [765, 366] on div "Ignorujte vyskakovací okno a pokračujte v procházení internetu." at bounding box center [780, 349] width 533 height 36
click at [514, 326] on input "c. Ignorujte vyskakovací okno a pokračujte v procházení internetu." at bounding box center [514, 320] width 0 height 11
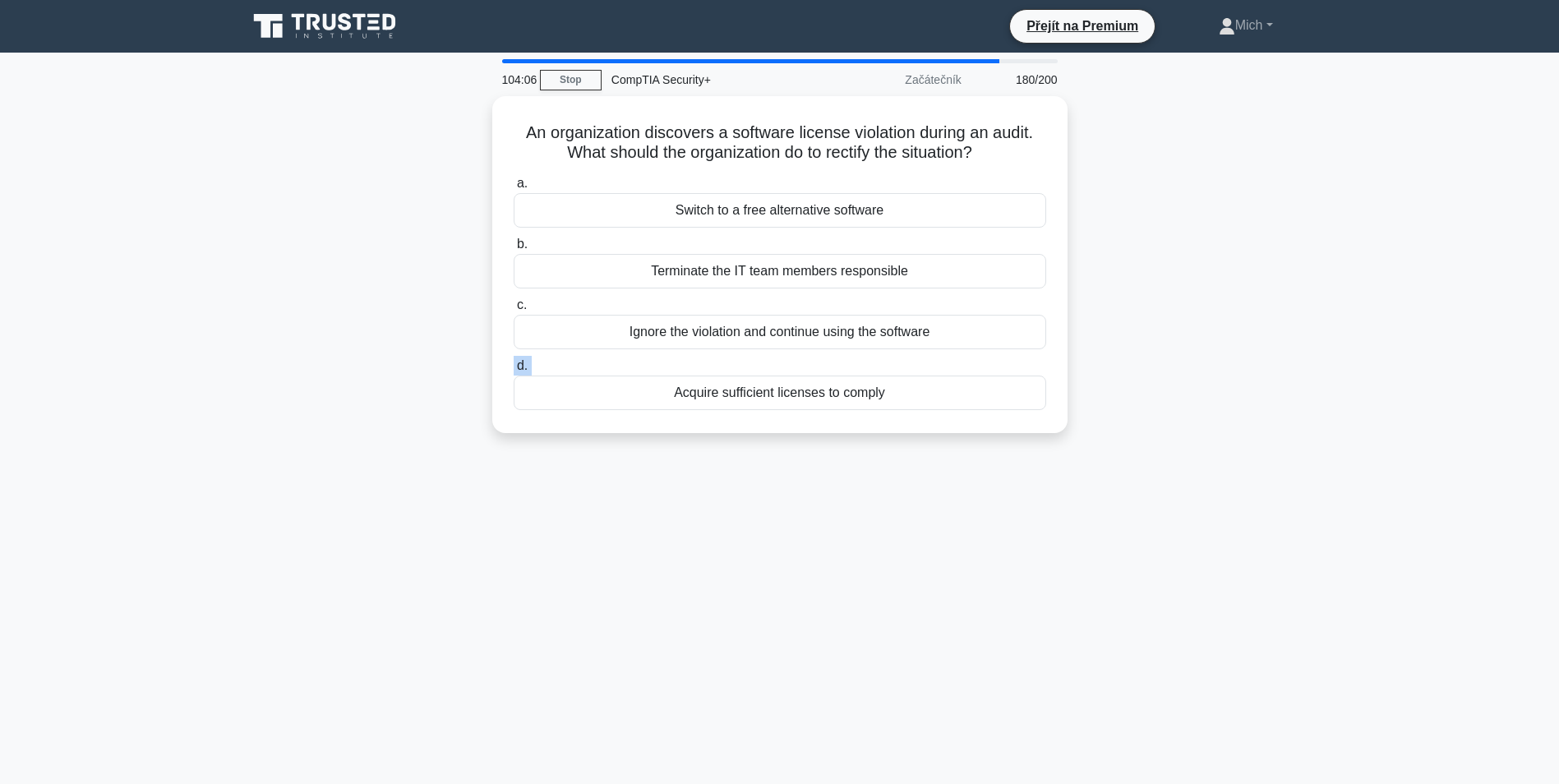
click at [765, 367] on label "d. Acquire sufficient licenses to comply" at bounding box center [780, 383] width 533 height 55
click at [514, 367] on input "d. Acquire sufficient licenses to comply" at bounding box center [514, 366] width 0 height 11
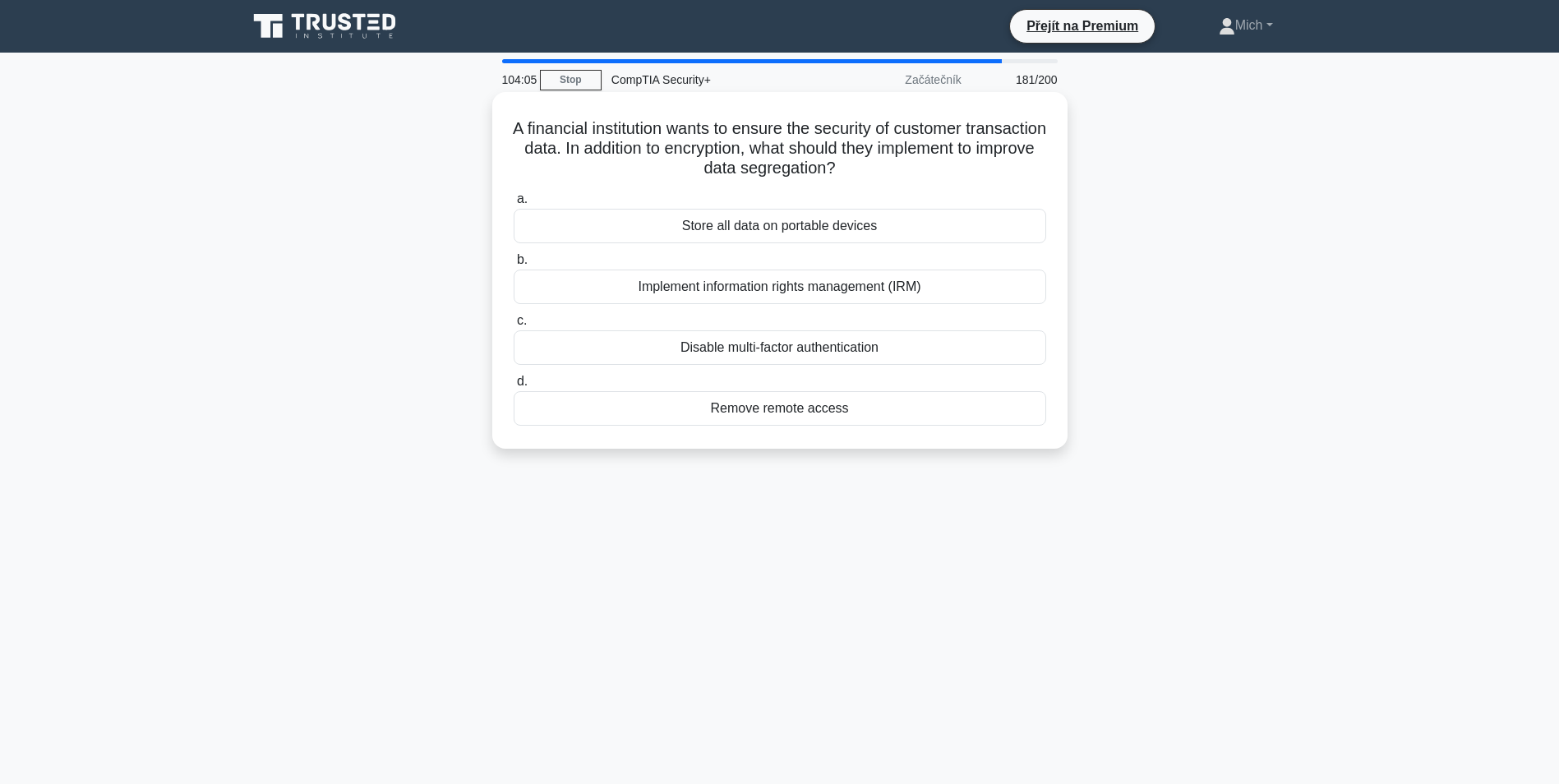
click at [765, 369] on div "a. Store all data on portable devices b. Implement information rights managemen…" at bounding box center [780, 307] width 552 height 243
click at [765, 370] on div "a. Ukládejte všechna data na přenosná zařízení b. Implementace technologie IRM …" at bounding box center [780, 307] width 552 height 243
click at [769, 355] on div "Zakázat vícefaktorové ověřování" at bounding box center [780, 348] width 533 height 35
click at [514, 326] on input "c. Zakázat vícefaktorové ověřování" at bounding box center [514, 320] width 0 height 11
click at [768, 357] on div "Activate the DDoS mitigation plan" at bounding box center [780, 348] width 533 height 35
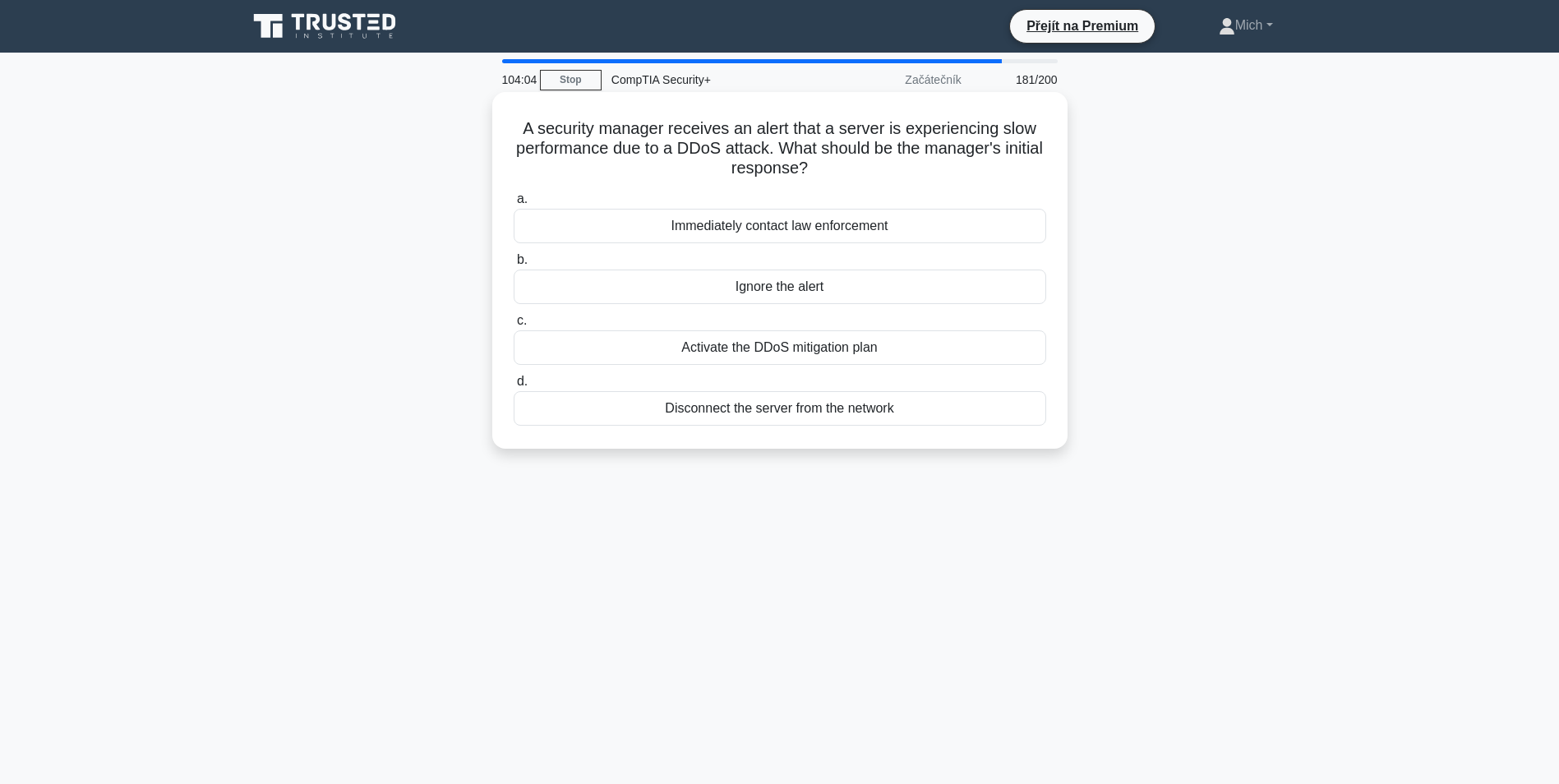
click at [514, 326] on input "c. Activate the DDoS mitigation plan" at bounding box center [514, 320] width 0 height 11
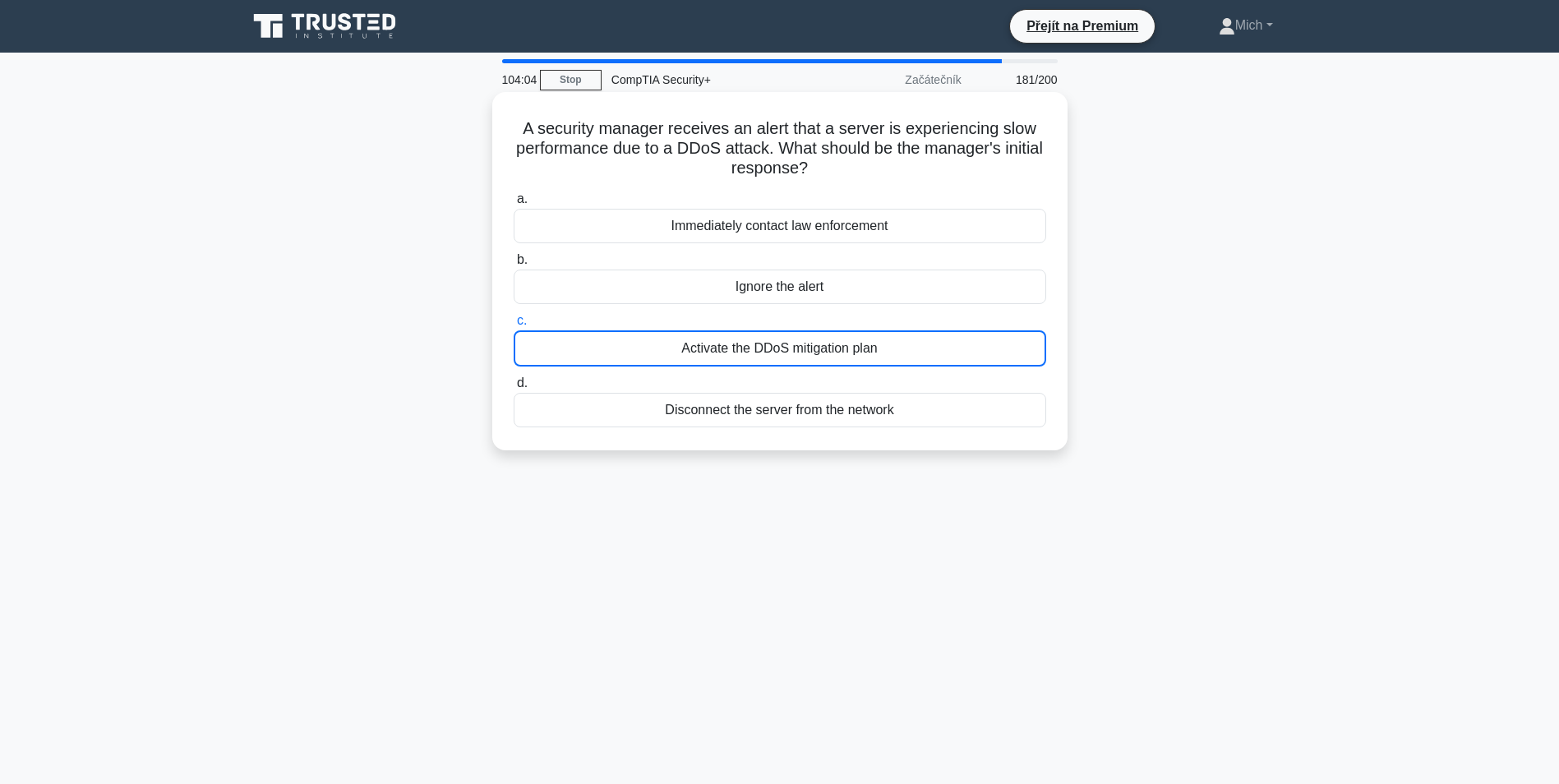
click at [767, 365] on div "a. Immediately contact law enforcement b. Ignore the alert c. d." at bounding box center [780, 308] width 552 height 245
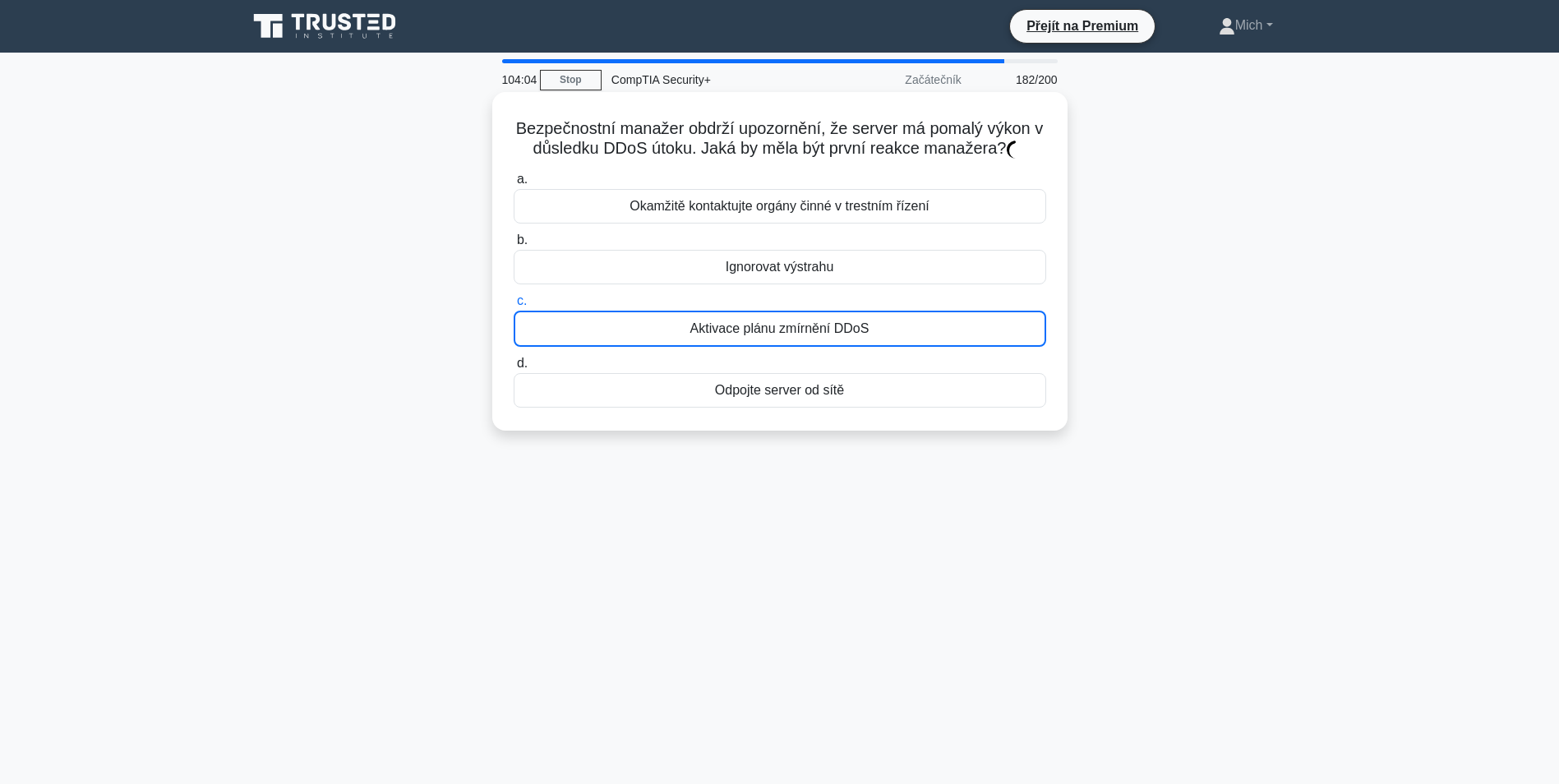
click at [766, 366] on label "d. Odpojte server od sítě" at bounding box center [780, 381] width 533 height 55
click at [514, 366] on input "d. Odpojte server od sítě" at bounding box center [514, 363] width 0 height 11
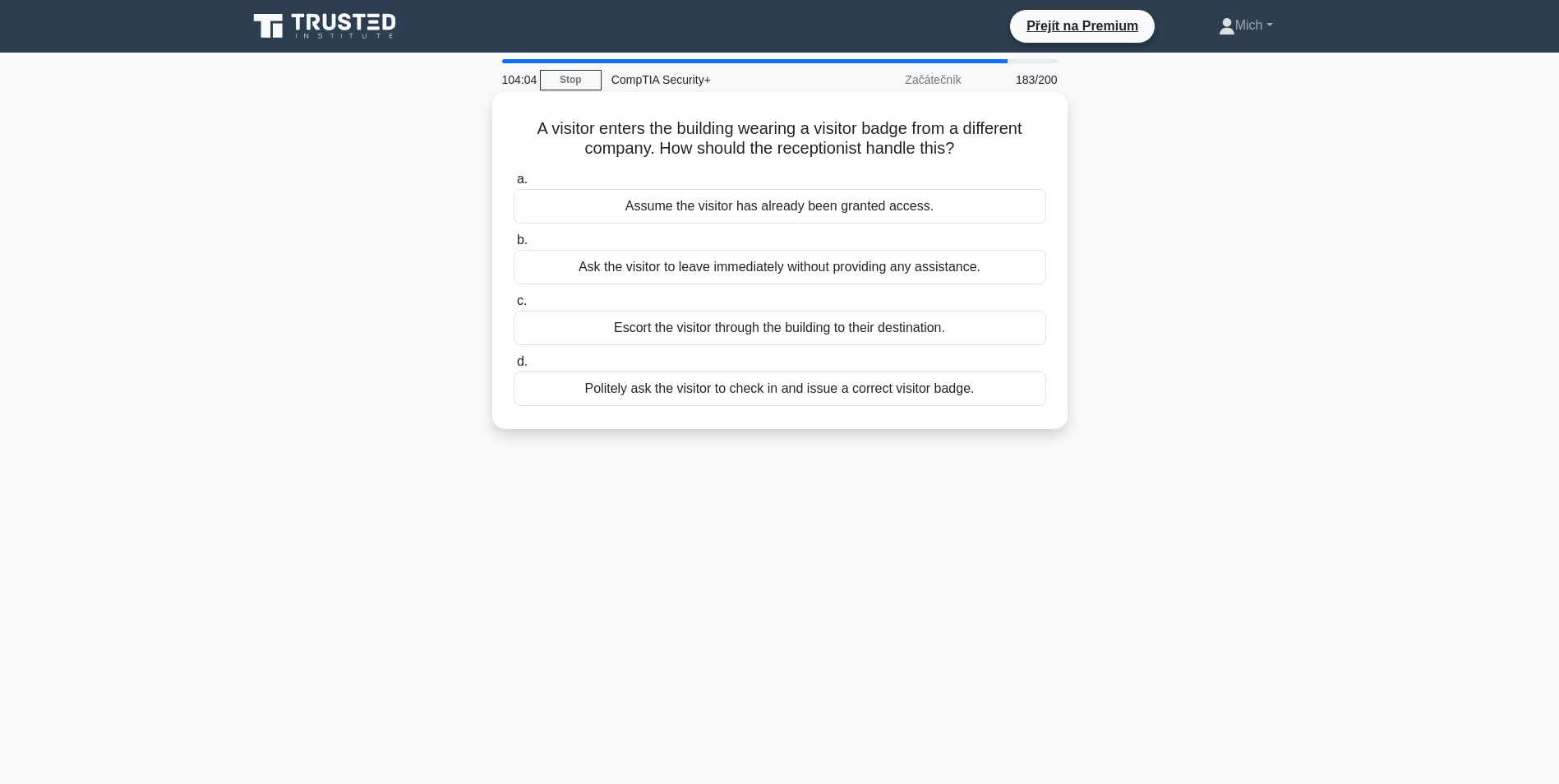
click at [765, 373] on label "d. Politely ask the visitor to check in and issue a correct visitor badge." at bounding box center [780, 379] width 533 height 55
click at [514, 367] on input "d. Politely ask the visitor to check in and issue a correct visitor badge." at bounding box center [514, 362] width 0 height 11
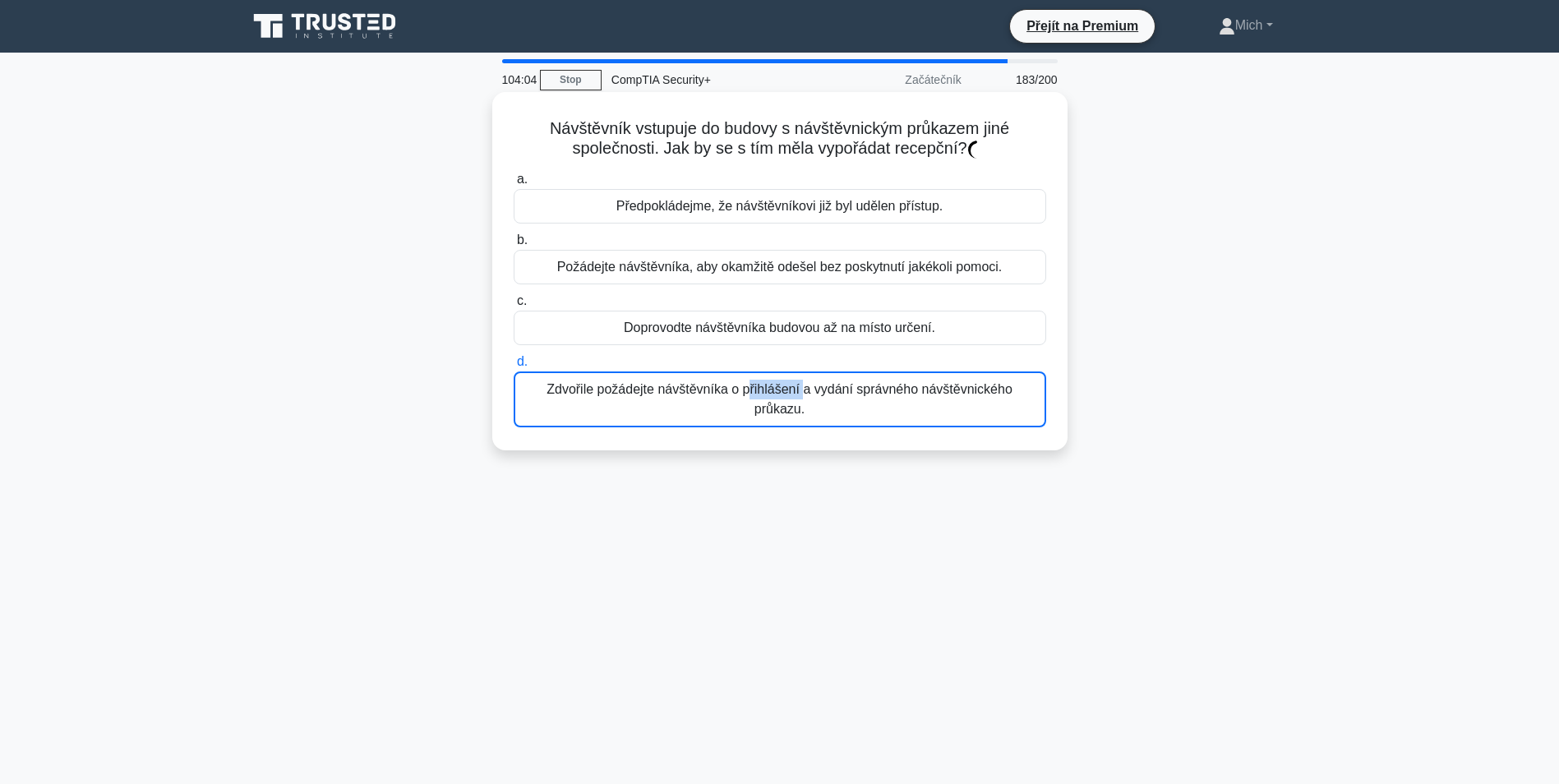
click at [765, 378] on div "Zdvořile požádejte návštěvníka o přihlášení a vydání správného návštěvnického p…" at bounding box center [780, 400] width 533 height 56
click at [514, 367] on input "d. Zdvořile požádejte návštěvníka o přihlášení a vydání správného návštěvnickéh…" at bounding box center [514, 362] width 0 height 11
click at [765, 381] on div "Zdvořile požádejte návštěvníka o přihlášení a vydání správného návštěvnického p…" at bounding box center [780, 400] width 533 height 56
click at [514, 367] on input "d. Zdvořile požádejte návštěvníka o přihlášení a vydání správného návštěvnickéh…" at bounding box center [514, 362] width 0 height 11
click at [765, 381] on div "Zdvořile požádejte návštěvníka o přihlášení a vydání správného návštěvnického p…" at bounding box center [780, 400] width 533 height 56
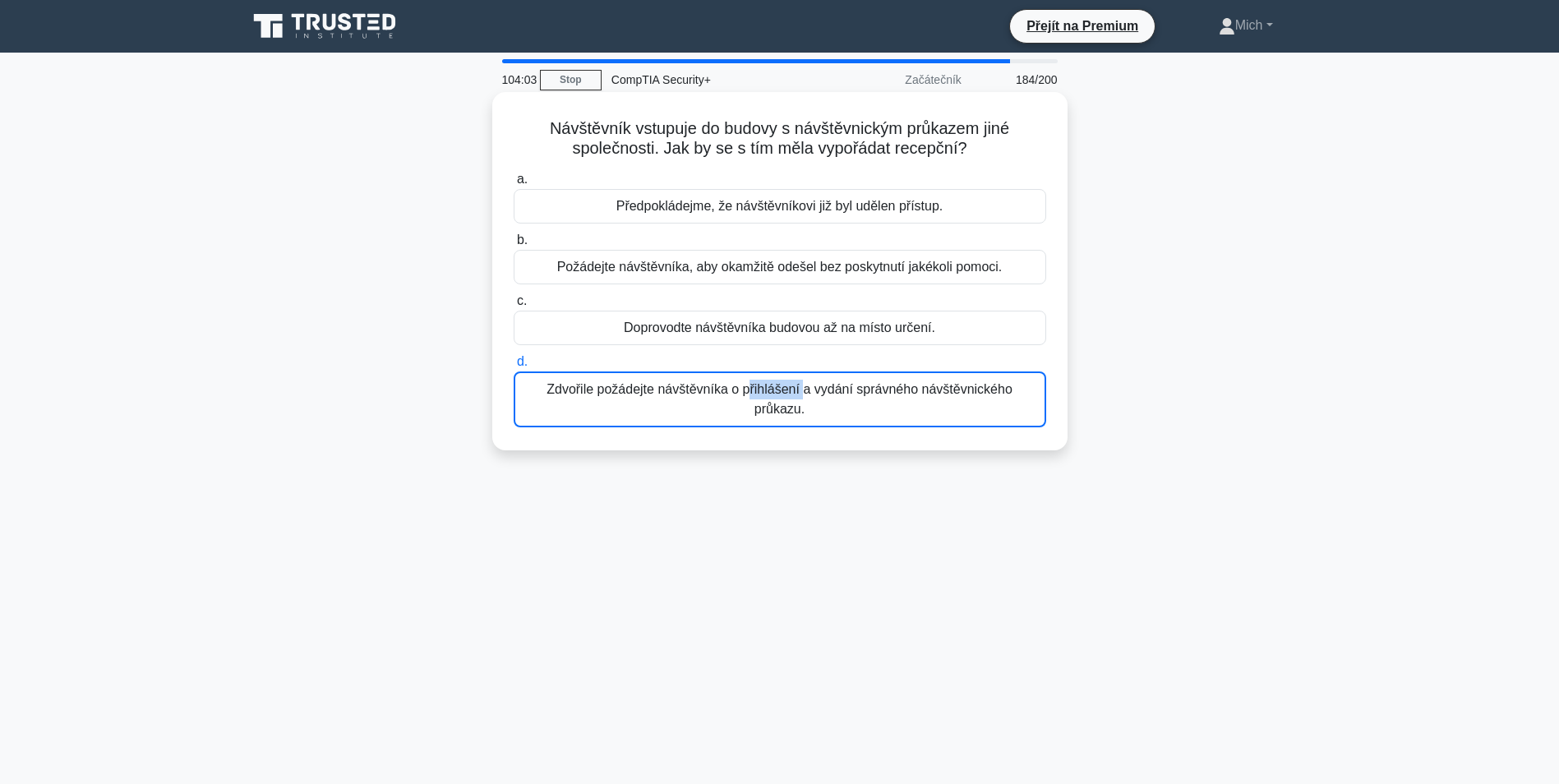
click at [514, 367] on input "d. Zdvořile požádejte návštěvníka o přihlášení a vydání správného návštěvnickéh…" at bounding box center [514, 362] width 0 height 11
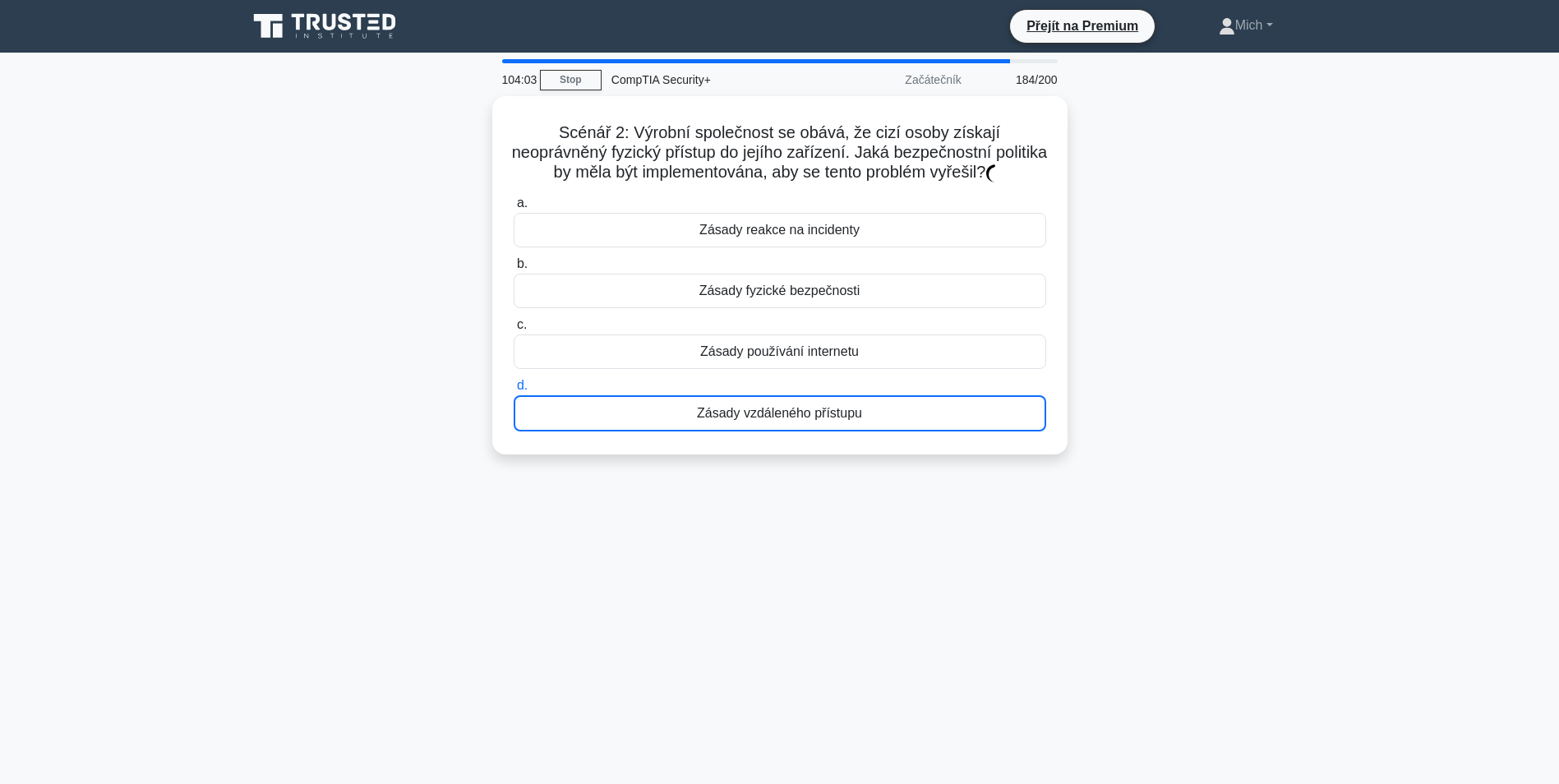
click at [766, 383] on label "d. Zásady vzdáleného přístupu" at bounding box center [780, 404] width 533 height 56
click at [514, 383] on input "d. Zásady vzdáleného přístupu" at bounding box center [514, 385] width 0 height 11
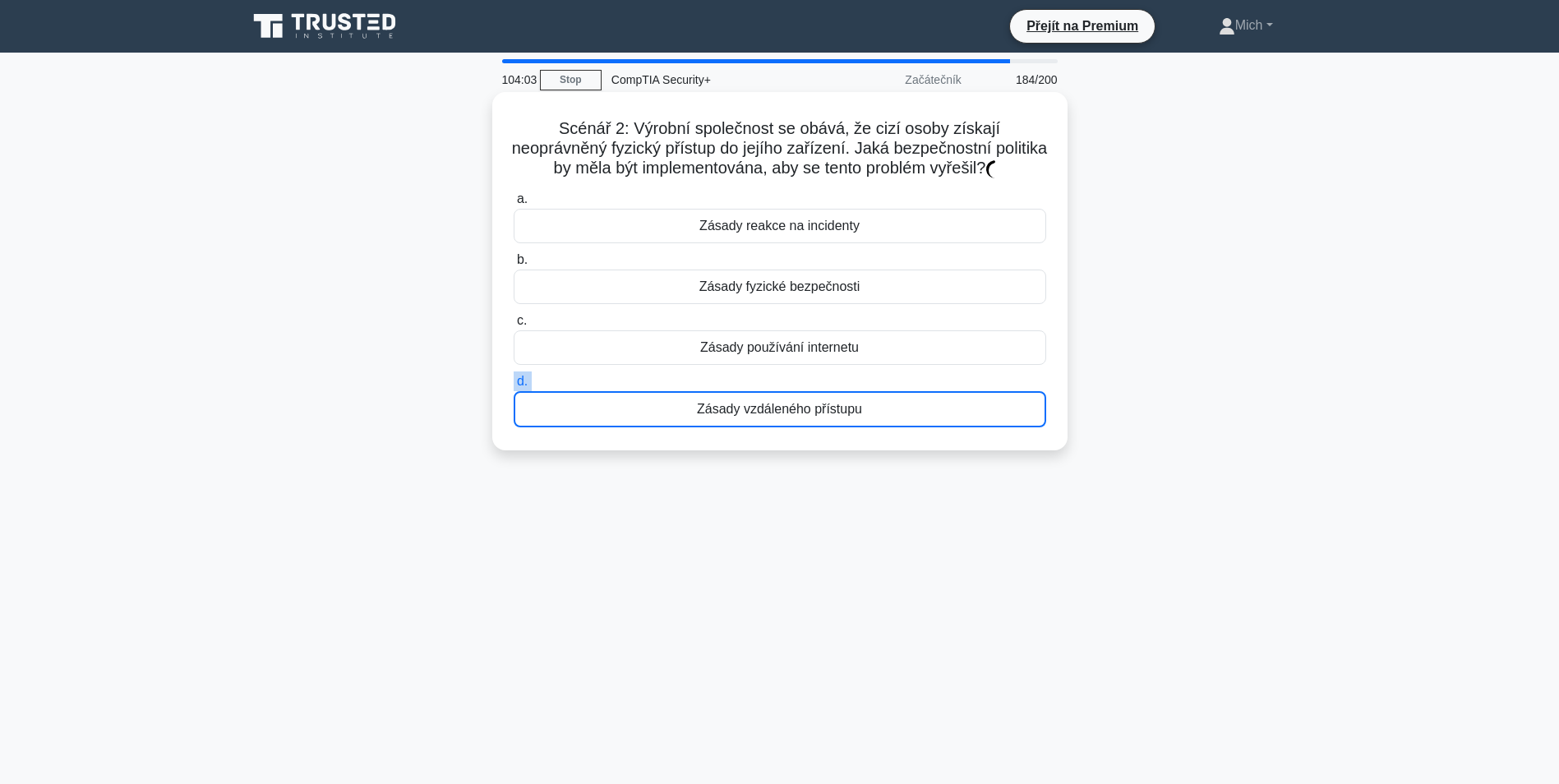
click at [767, 384] on label "d. Zásady vzdáleného přístupu" at bounding box center [780, 400] width 533 height 56
click at [514, 384] on input "d. Zásady vzdáleného přístupu" at bounding box center [514, 382] width 0 height 11
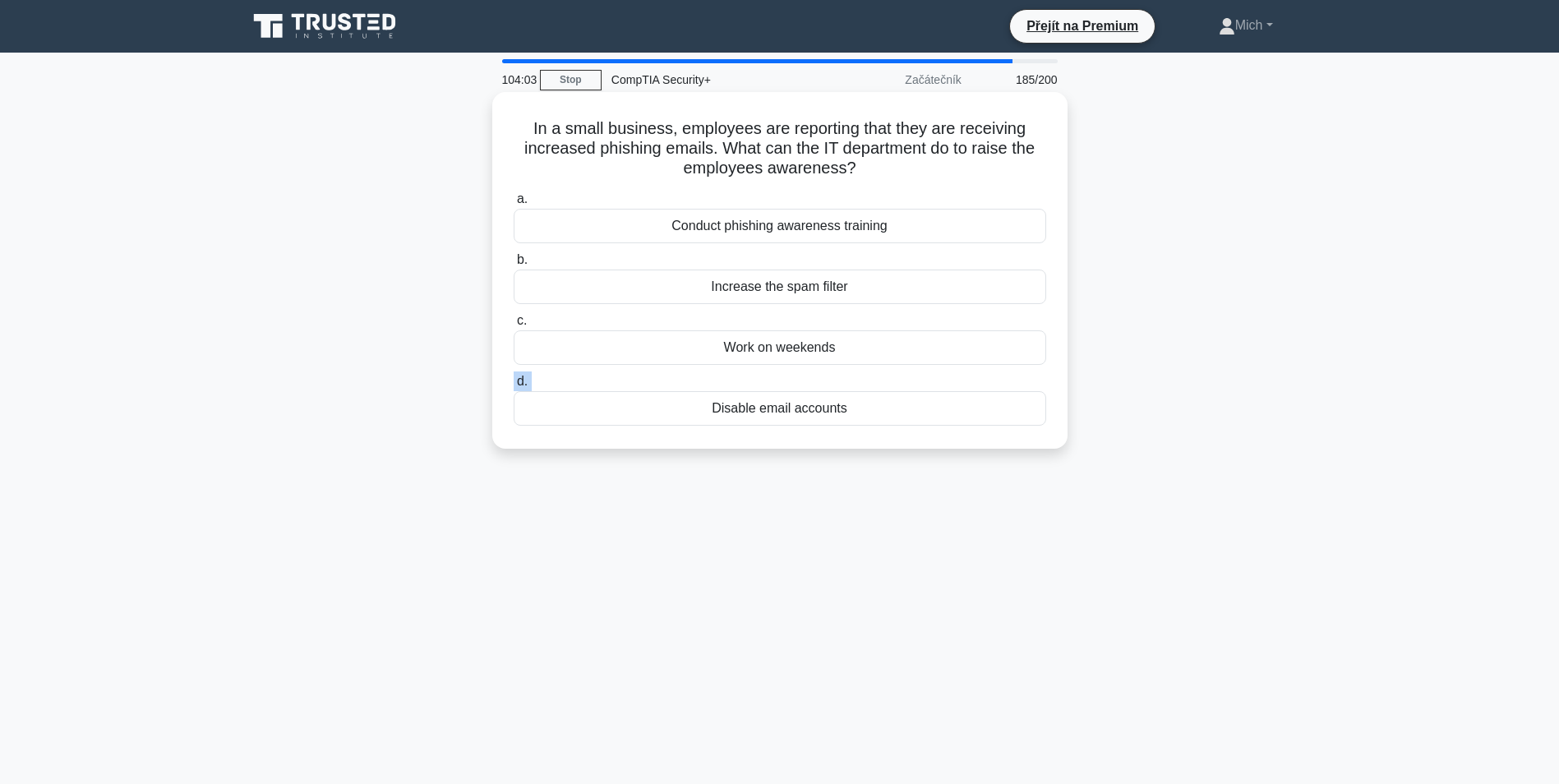
click at [767, 384] on label "d. Disable email accounts" at bounding box center [780, 399] width 533 height 55
click at [514, 384] on input "d. Disable email accounts" at bounding box center [514, 382] width 0 height 11
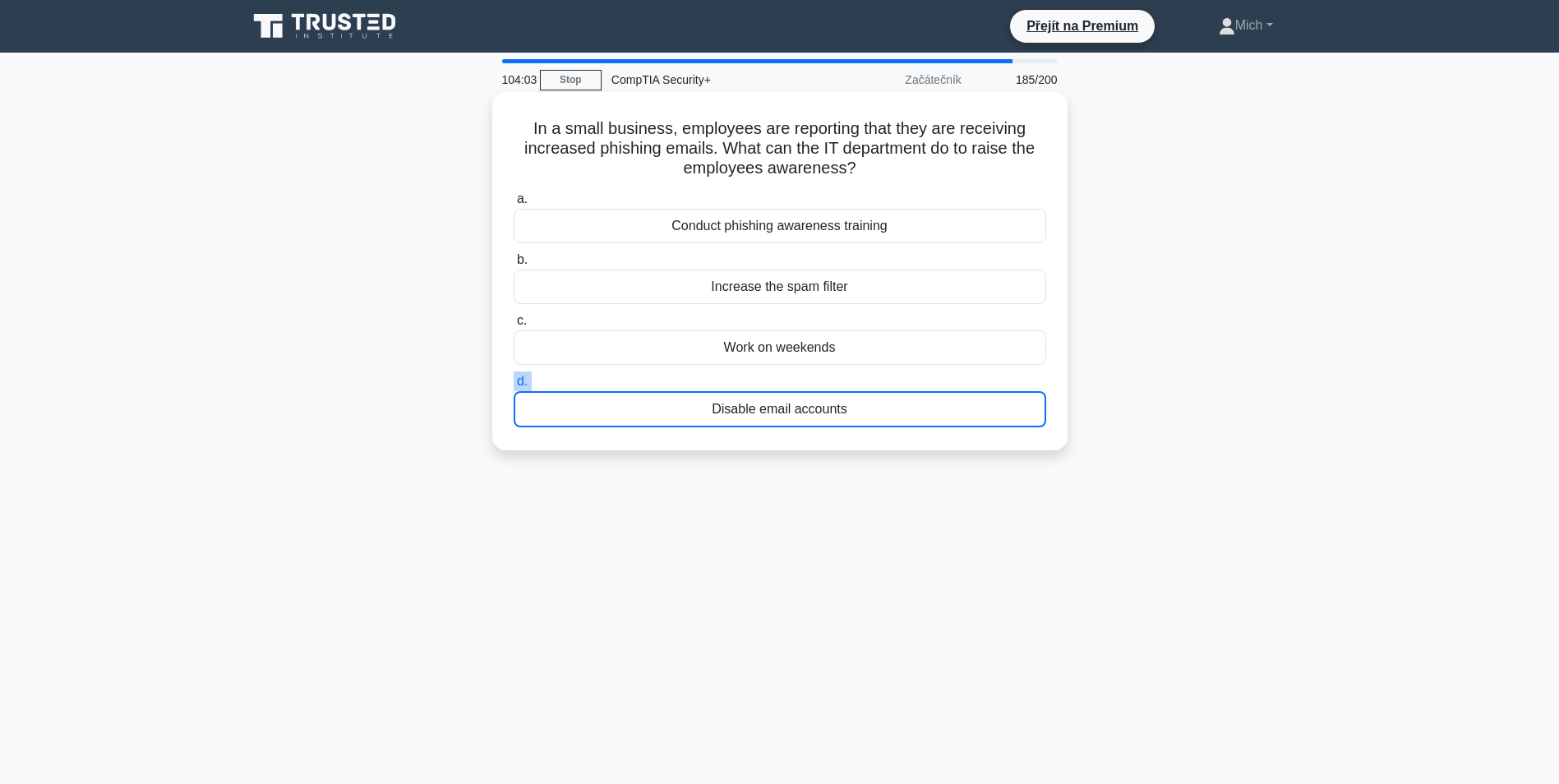
click at [767, 384] on label "d. Disable email accounts" at bounding box center [780, 400] width 533 height 56
click at [514, 384] on input "d. Disable email accounts" at bounding box center [514, 382] width 0 height 11
click at [767, 384] on label "d. Zakázat e-mailové účty" at bounding box center [780, 400] width 533 height 56
click at [514, 384] on input "d. Zakázat e-mailové účty" at bounding box center [514, 382] width 0 height 11
click at [767, 384] on label "d. Zakázat e-mailové účty" at bounding box center [780, 400] width 533 height 56
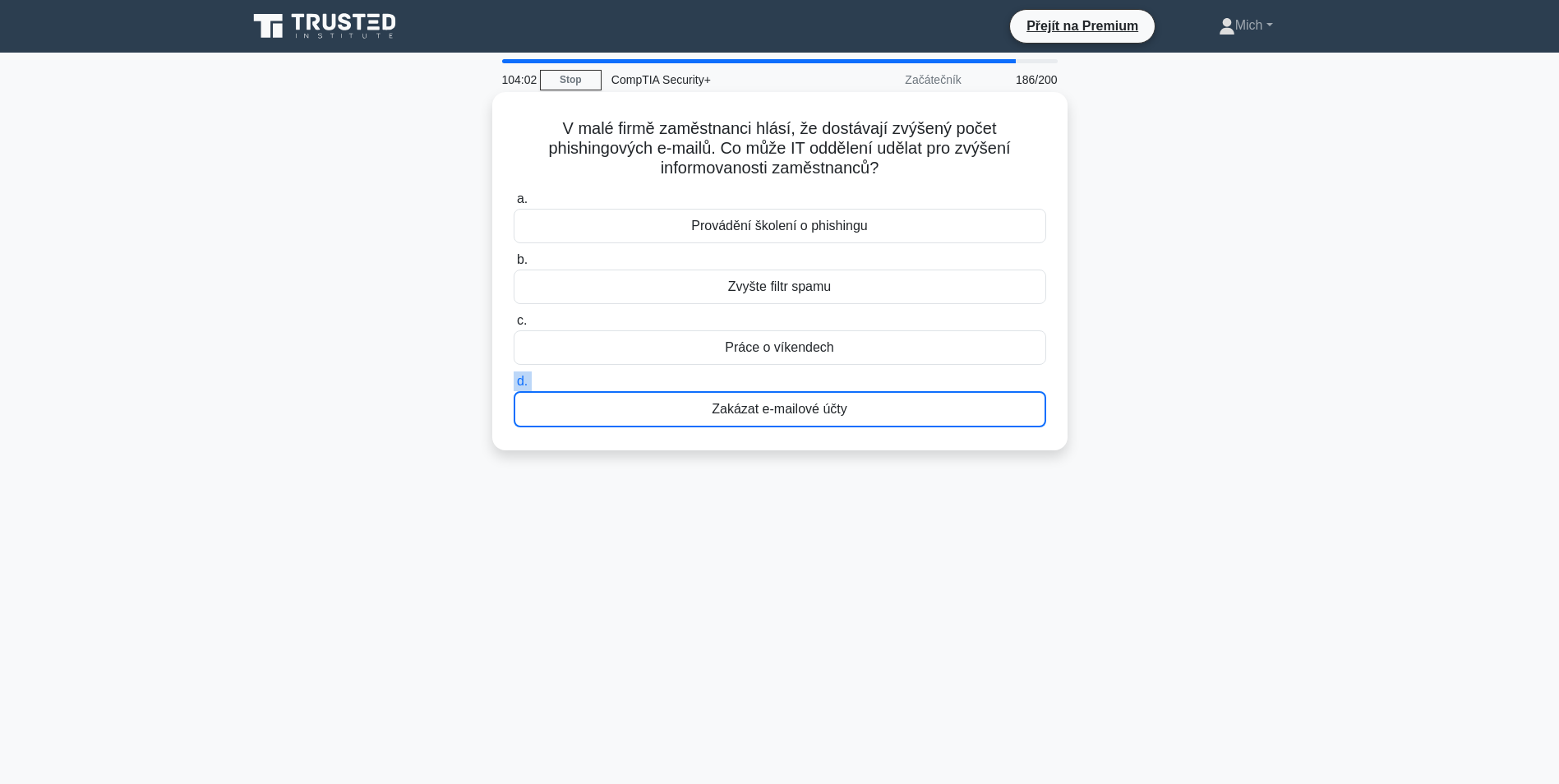
click at [514, 384] on input "d. Zakázat e-mailové účty" at bounding box center [514, 382] width 0 height 11
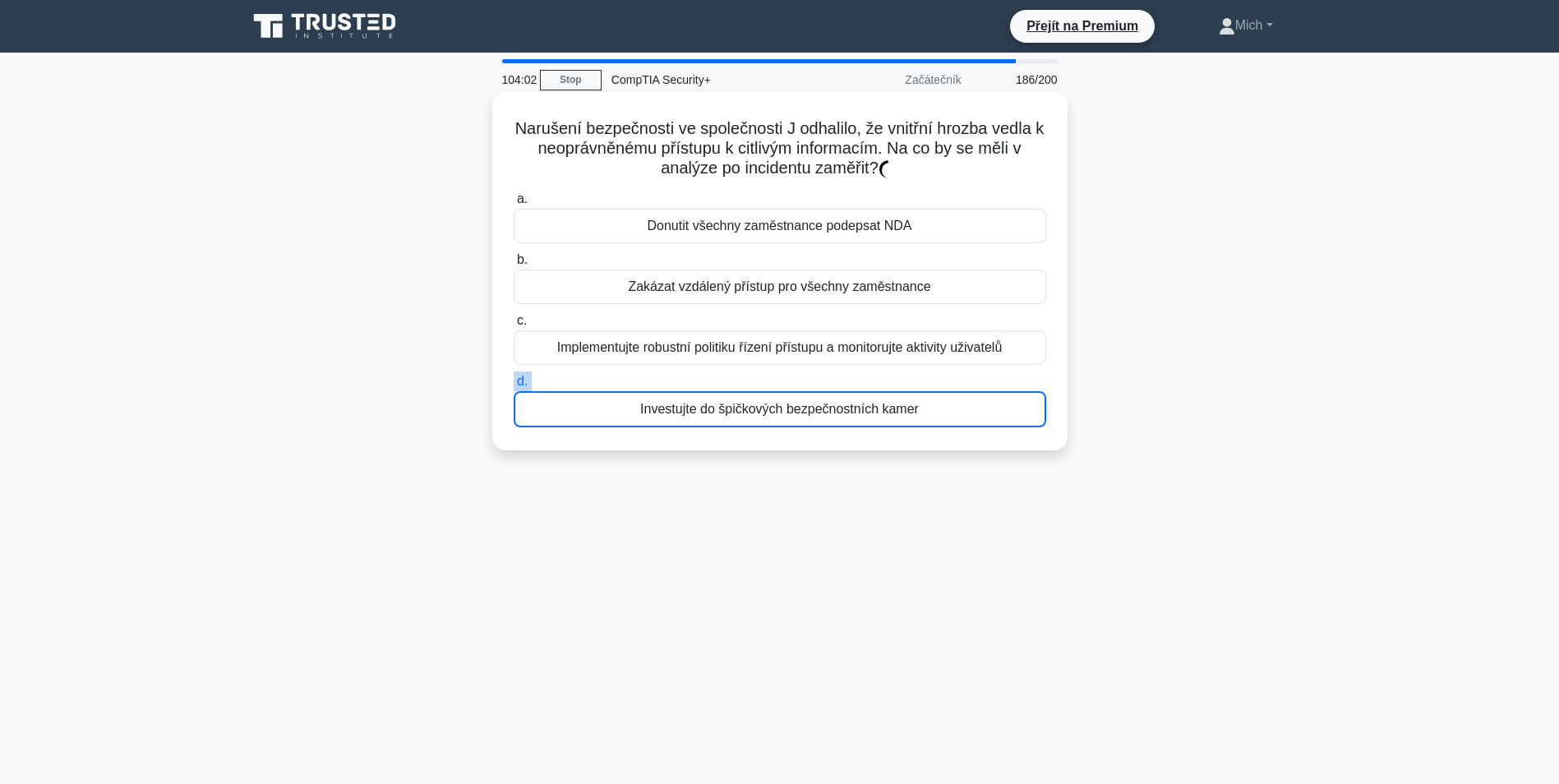
click at [767, 384] on label "d. Investujte do špičkových bezpečnostních kamer" at bounding box center [780, 400] width 533 height 56
click at [514, 384] on input "d. Investujte do špičkových bezpečnostních kamer" at bounding box center [514, 382] width 0 height 11
click at [767, 384] on label "d. Investujte do špičkových bezpečnostních kamer" at bounding box center [780, 400] width 533 height 56
click at [514, 384] on input "d. Investujte do špičkových bezpečnostních kamer" at bounding box center [514, 382] width 0 height 11
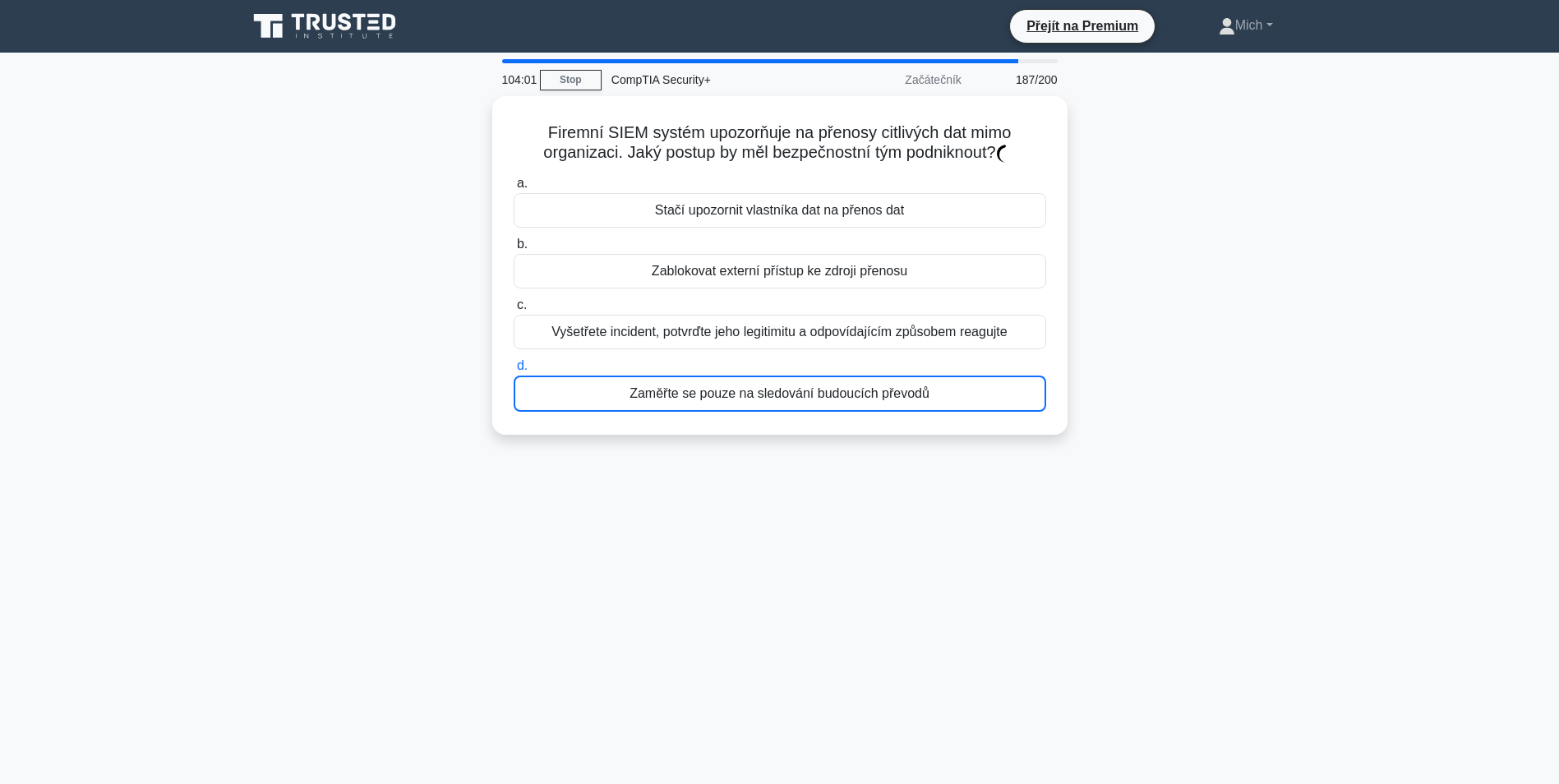
click at [767, 384] on div "Zaměřte se pouze na sledování budoucích převodů" at bounding box center [780, 394] width 533 height 36
click at [514, 372] on input "d. Zaměřte se pouze na sledování budoucích převodů" at bounding box center [514, 366] width 0 height 11
click at [767, 385] on div "Zaměřte se pouze na sledování budoucích převodů" at bounding box center [780, 389] width 533 height 36
click at [514, 367] on input "d. Zaměřte se pouze na sledování budoucích převodů" at bounding box center [514, 362] width 0 height 11
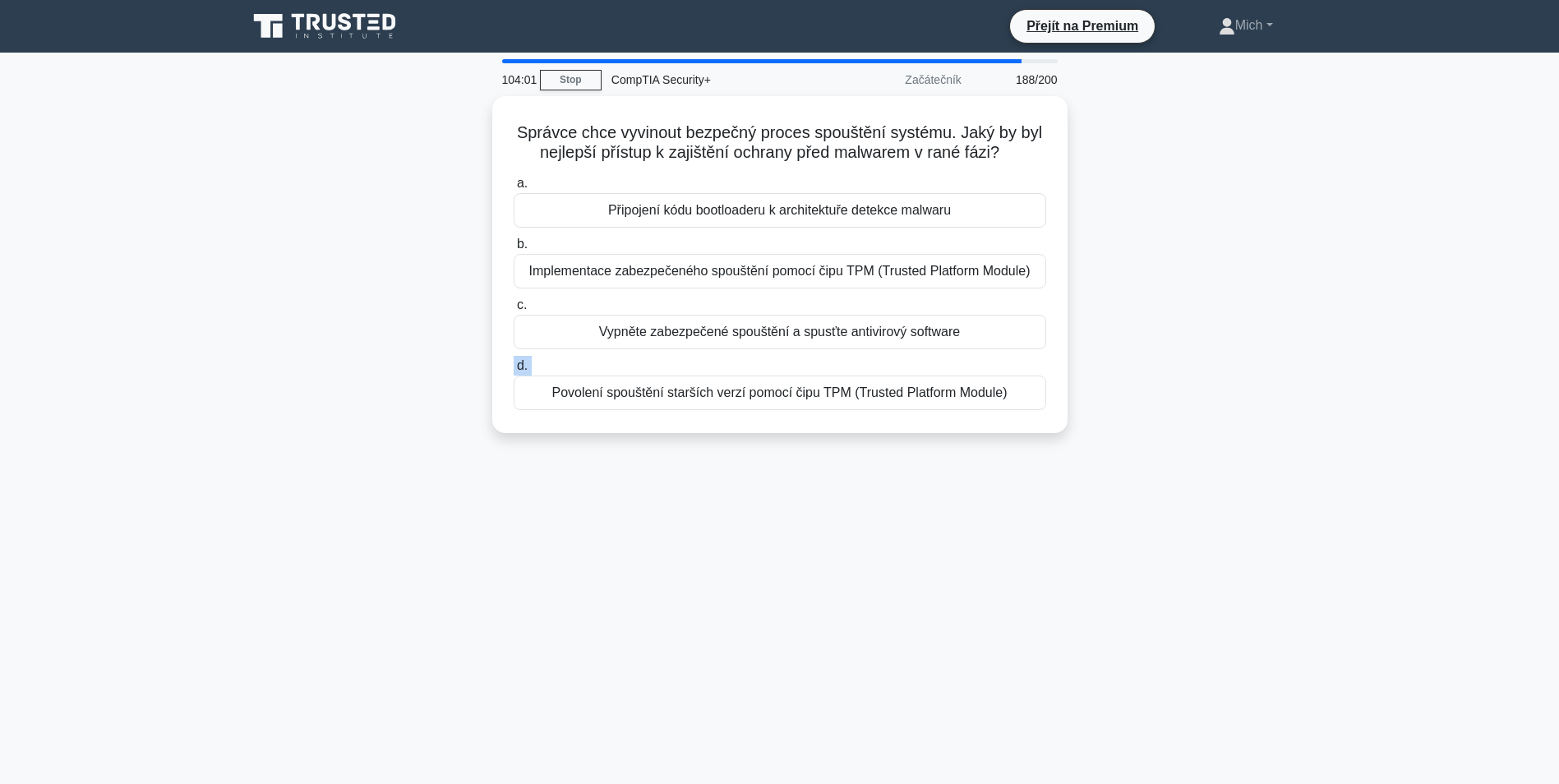
click at [767, 385] on label "d. Povolení spouštění starších verzí pomocí čipu TPM (Trusted Platform Module)" at bounding box center [780, 383] width 533 height 55
click at [514, 372] on input "d. Povolení spouštění starších verzí pomocí čipu TPM (Trusted Platform Module)" at bounding box center [514, 366] width 0 height 11
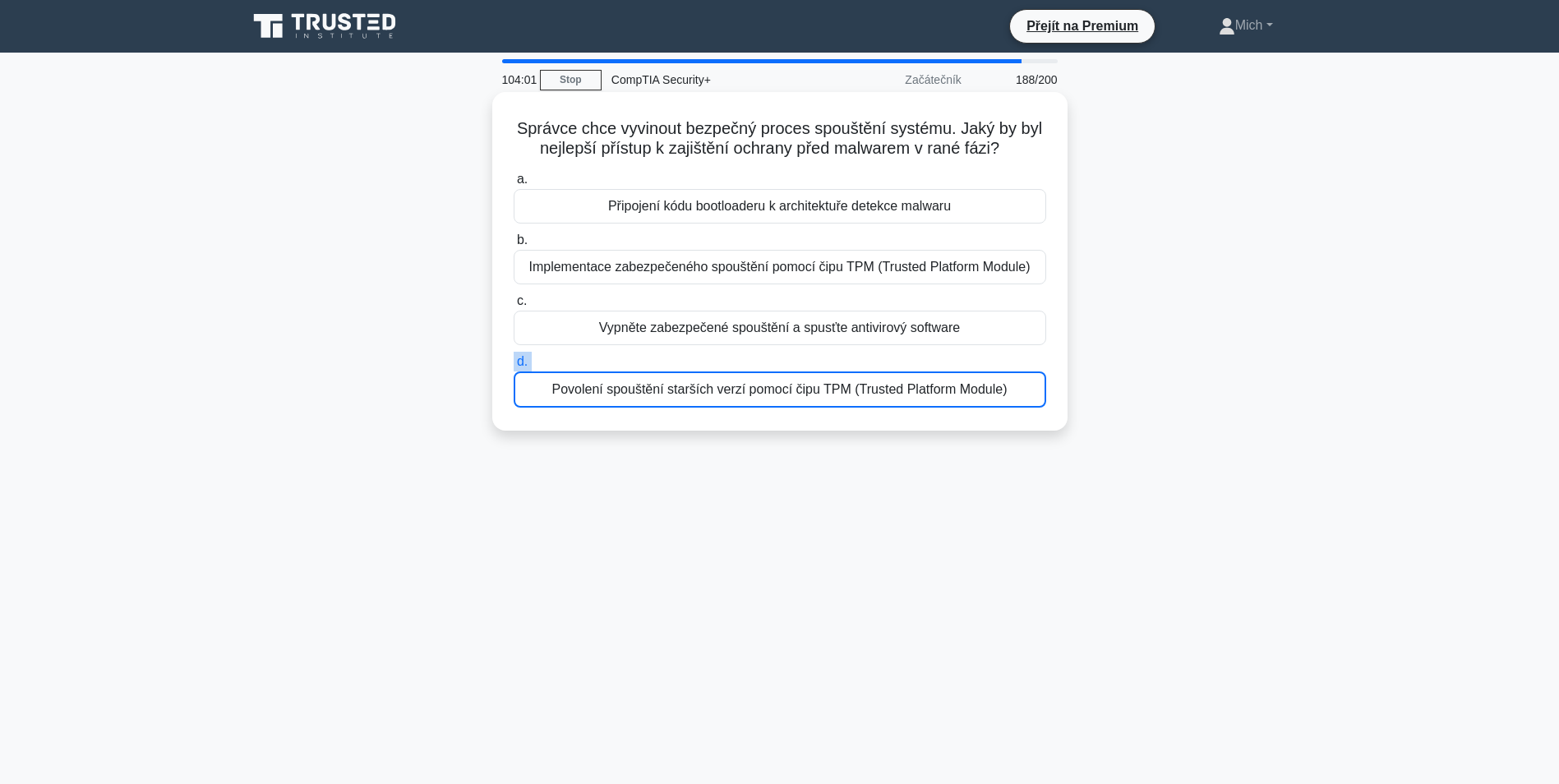
click at [767, 385] on div "Povolení spouštění starších verzí pomocí čipu TPM (Trusted Platform Module)" at bounding box center [780, 389] width 533 height 36
click at [514, 367] on input "d. Povolení spouštění starších verzí pomocí čipu TPM (Trusted Platform Module)" at bounding box center [514, 362] width 0 height 11
click at [767, 385] on div "Povolení spouštění starších verzí pomocí čipu TPM (Trusted Platform Module)" at bounding box center [780, 389] width 533 height 36
click at [514, 367] on input "d. Povolení spouštění starších verzí pomocí čipu TPM (Trusted Platform Module)" at bounding box center [514, 362] width 0 height 11
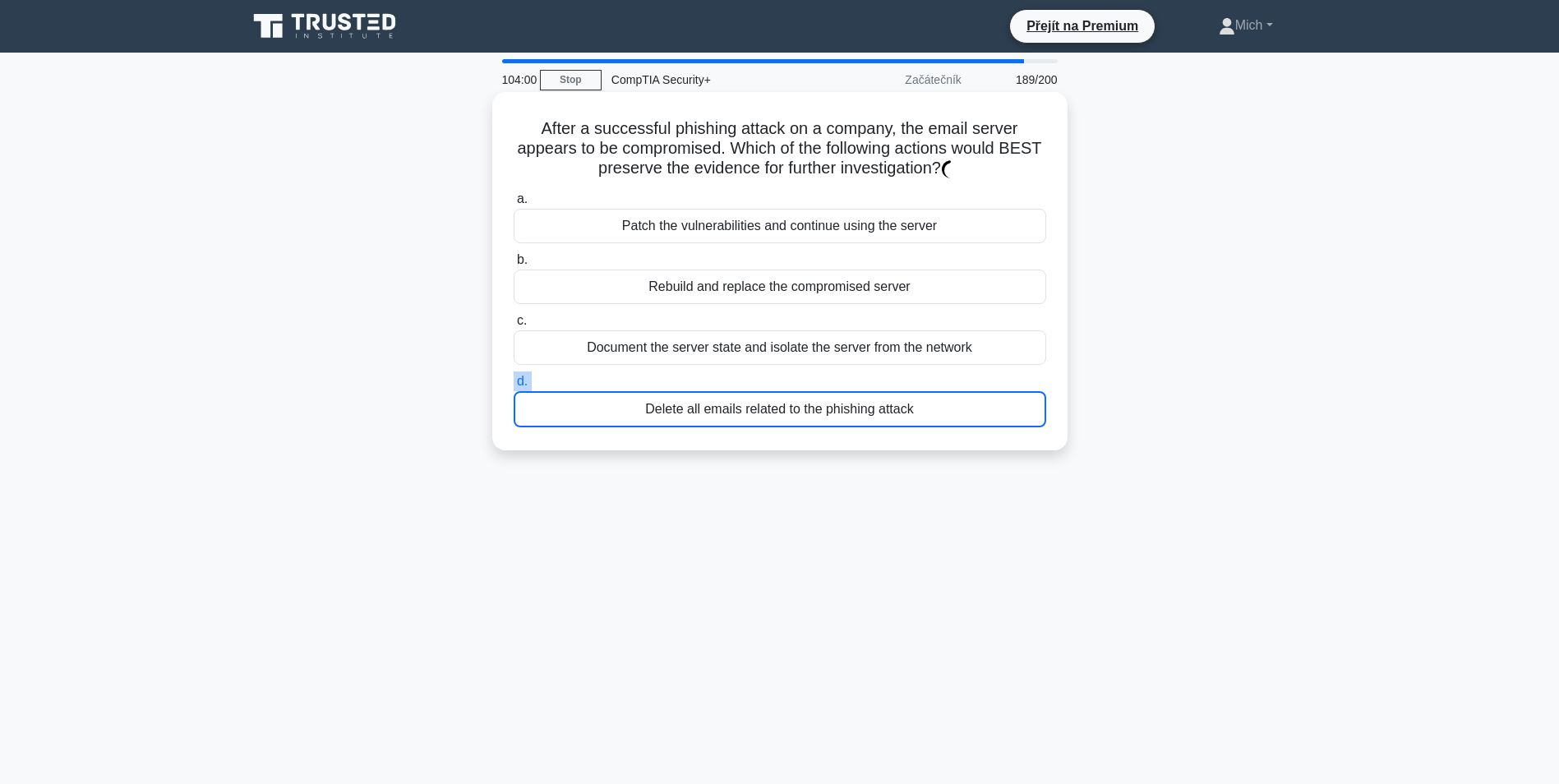
click at [768, 383] on label "d. Delete all emails related to the phishing attack" at bounding box center [780, 400] width 533 height 56
click at [514, 383] on input "d. Delete all emails related to the phishing attack" at bounding box center [514, 382] width 0 height 11
click at [769, 380] on label "d. Smazat všechny e-maily související s phishingovým útokem" at bounding box center [780, 400] width 533 height 56
click at [514, 380] on input "d. Smazat všechny e-maily související s phishingovým útokem" at bounding box center [514, 382] width 0 height 11
click at [769, 378] on label "d. Smazat všechny e-maily související s phishingovým útokem" at bounding box center [780, 400] width 533 height 56
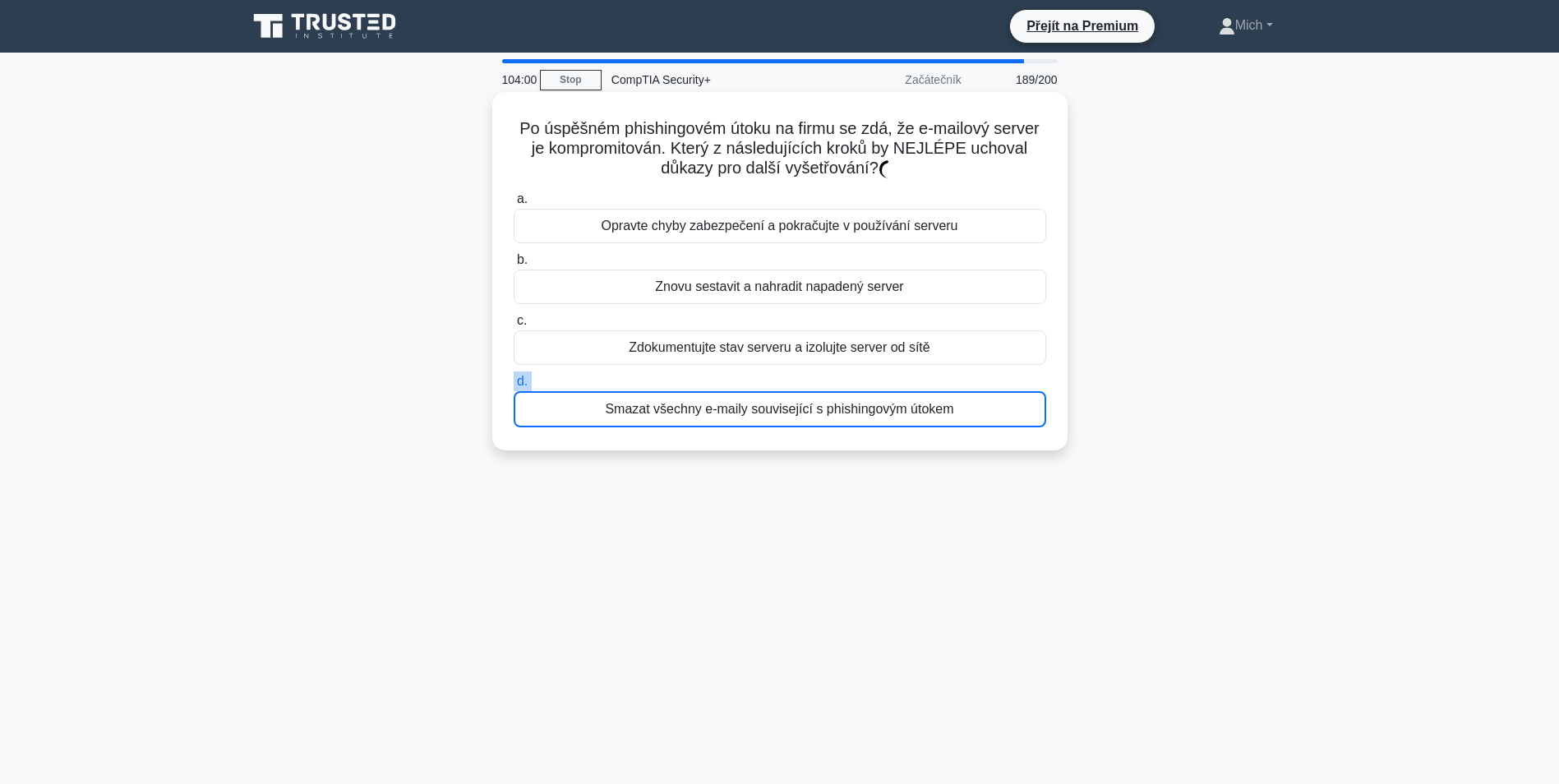
click at [514, 378] on input "d. Smazat všechny e-maily související s phishingovým útokem" at bounding box center [514, 382] width 0 height 11
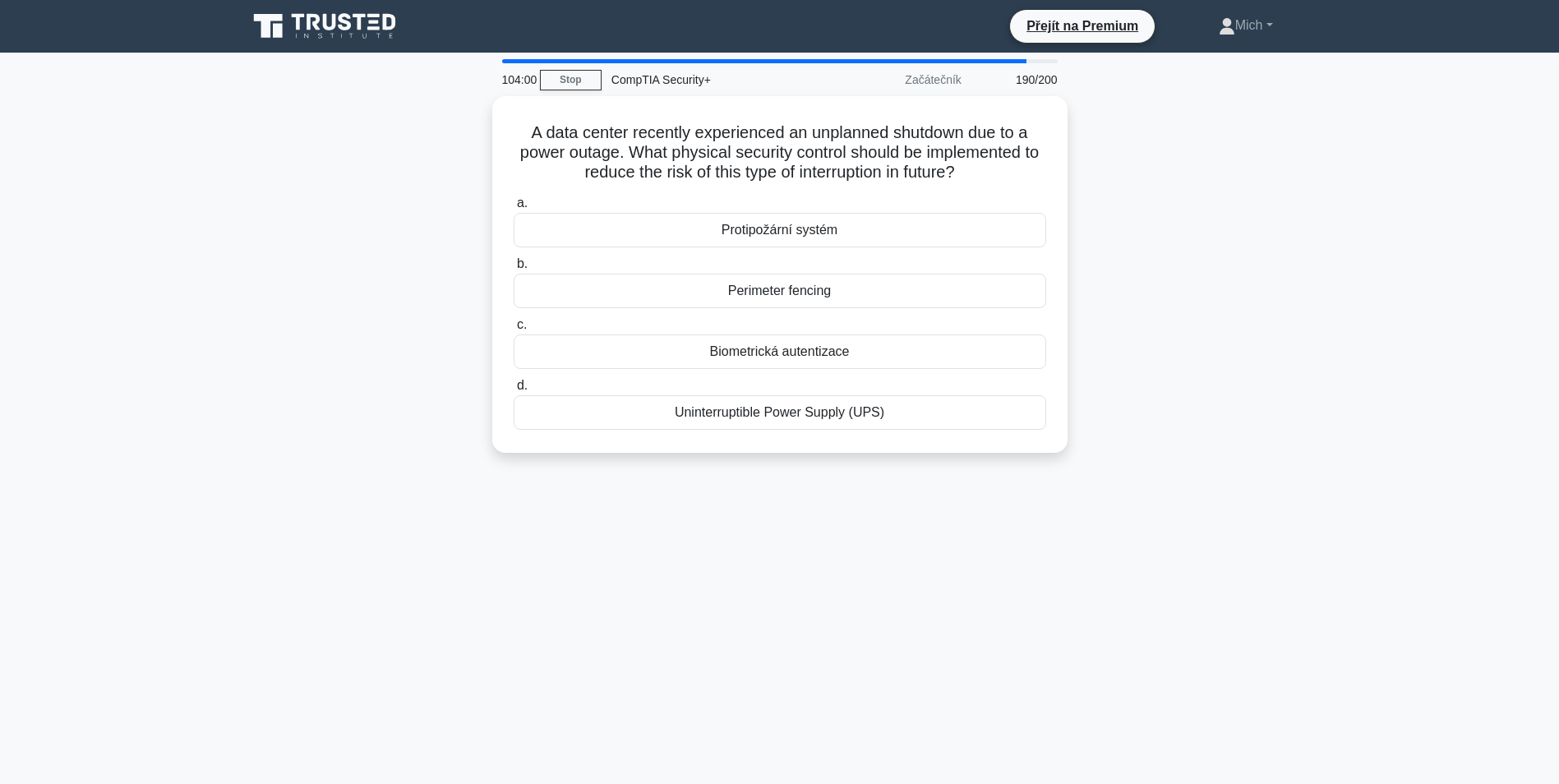
click at [769, 378] on label "d. Uninterruptible Power Supply (UPS)" at bounding box center [780, 403] width 533 height 55
click at [514, 380] on input "d. Uninterruptible Power Supply (UPS)" at bounding box center [514, 385] width 0 height 11
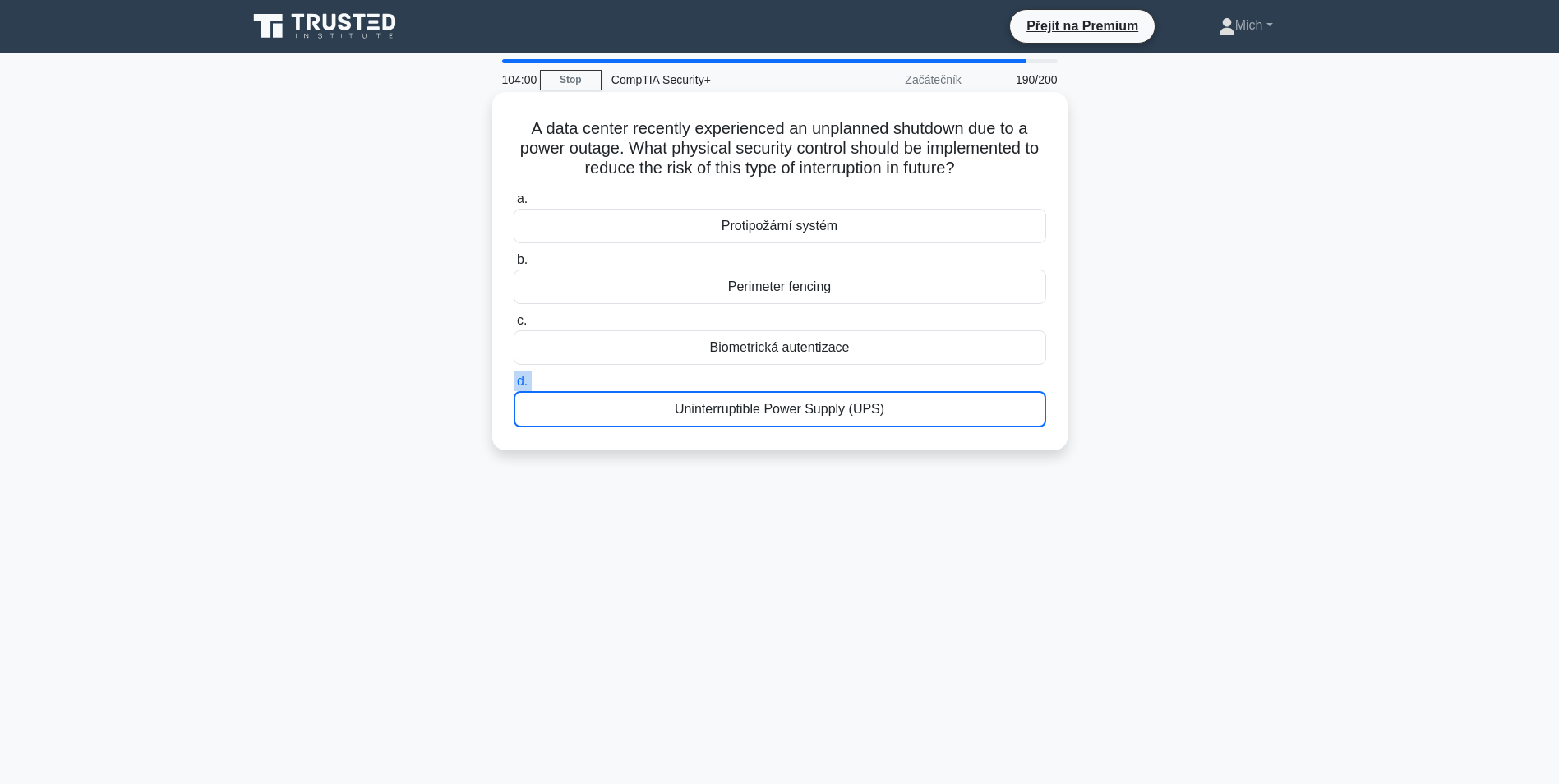
click at [769, 378] on label "d. Uninterruptible Power Supply (UPS)" at bounding box center [780, 400] width 533 height 56
click at [514, 378] on input "d. Uninterruptible Power Supply (UPS)" at bounding box center [514, 382] width 0 height 11
click at [770, 379] on label "d. Uninterruptible Power Supply (UPS)" at bounding box center [780, 400] width 533 height 56
click at [514, 379] on input "d. Uninterruptible Power Supply (UPS)" at bounding box center [514, 382] width 0 height 11
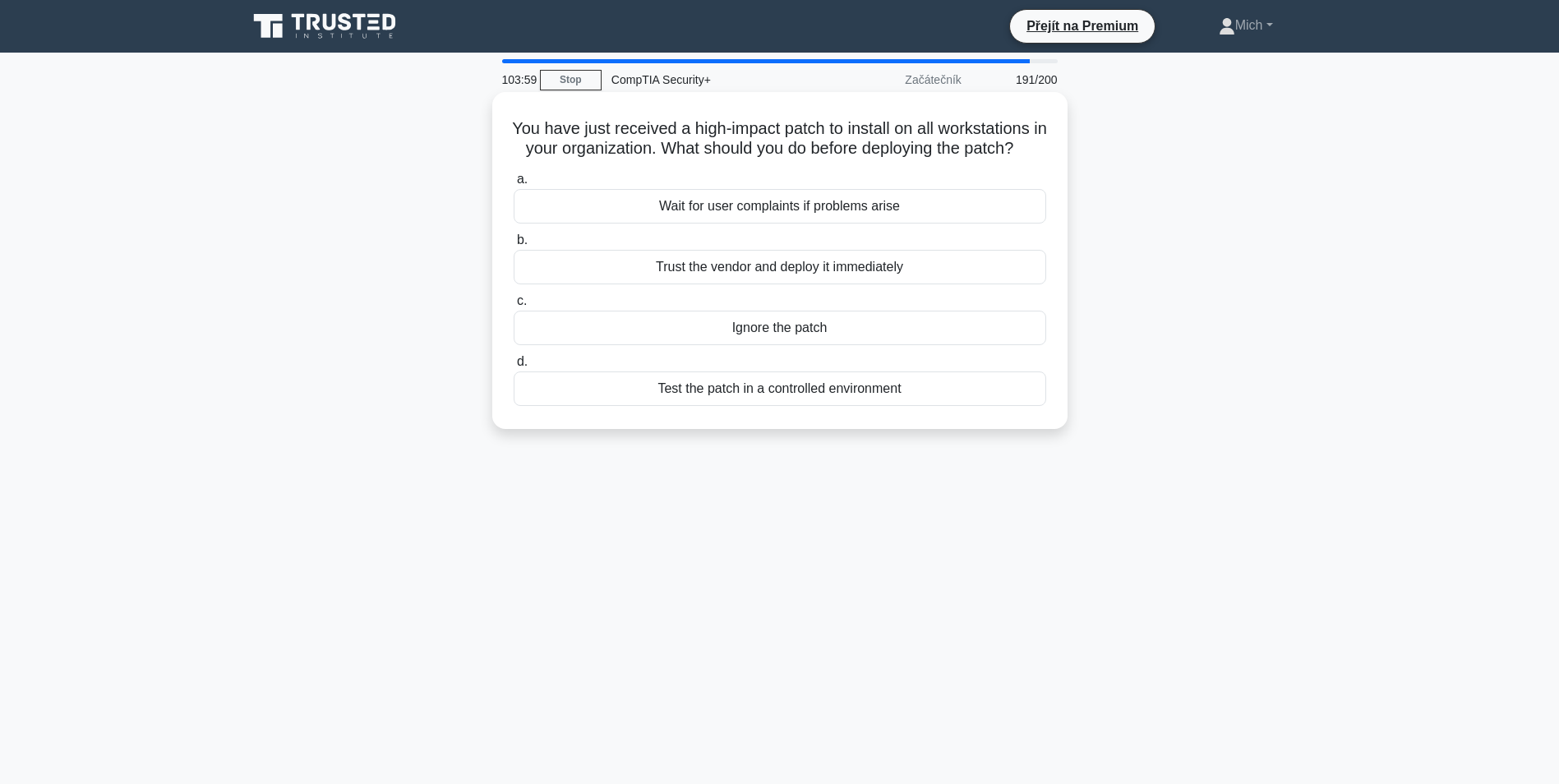
click at [770, 386] on label "d. Test the patch in a controlled environment" at bounding box center [780, 379] width 533 height 55
click at [514, 367] on input "d. Test the patch in a controlled environment" at bounding box center [514, 362] width 0 height 11
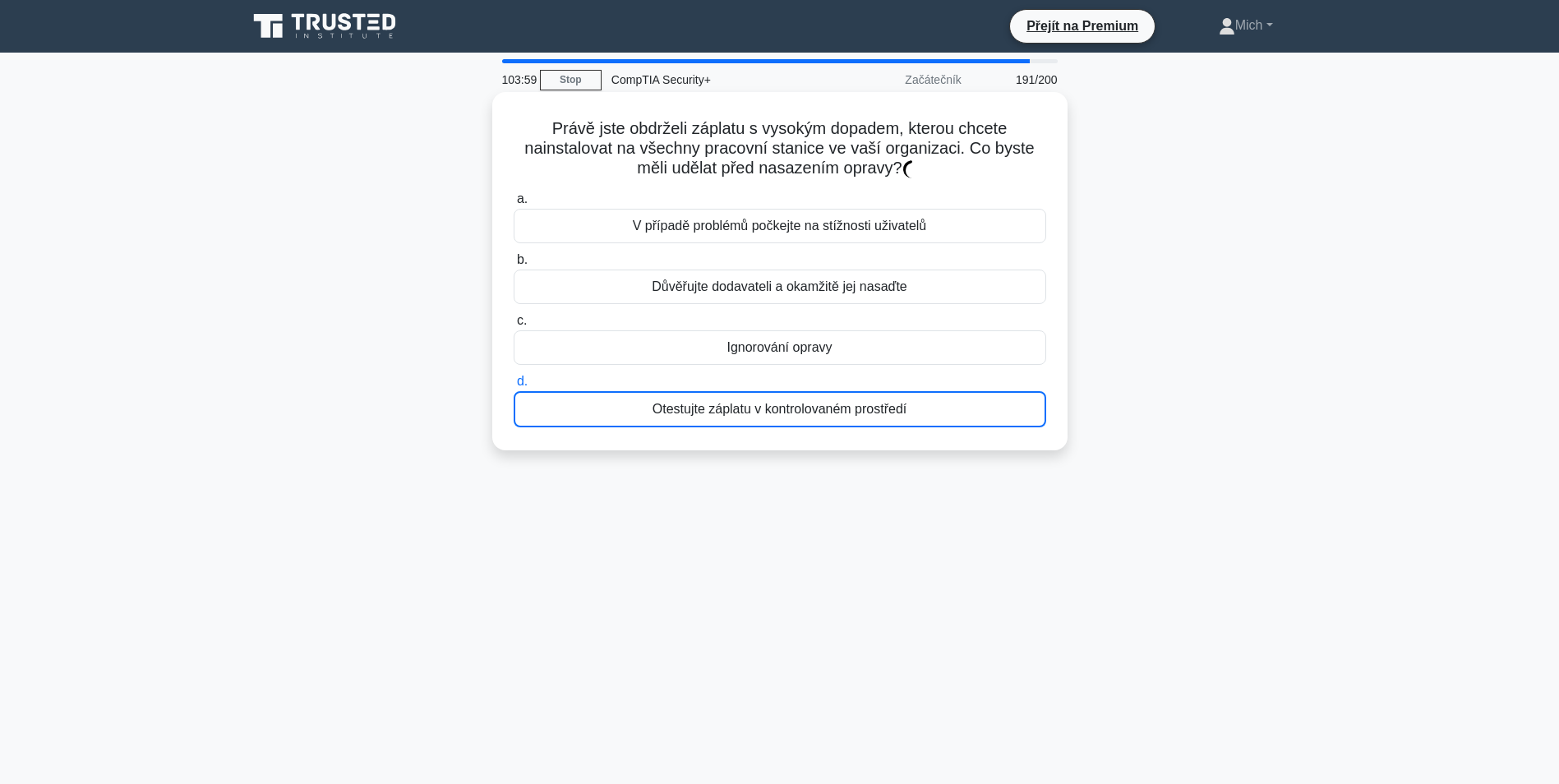
click at [770, 386] on label "d. Otestujte záplatu v kontrolovaném prostředí" at bounding box center [780, 400] width 533 height 56
click at [514, 386] on input "d. Otestujte záplatu v kontrolovaném prostředí" at bounding box center [514, 382] width 0 height 11
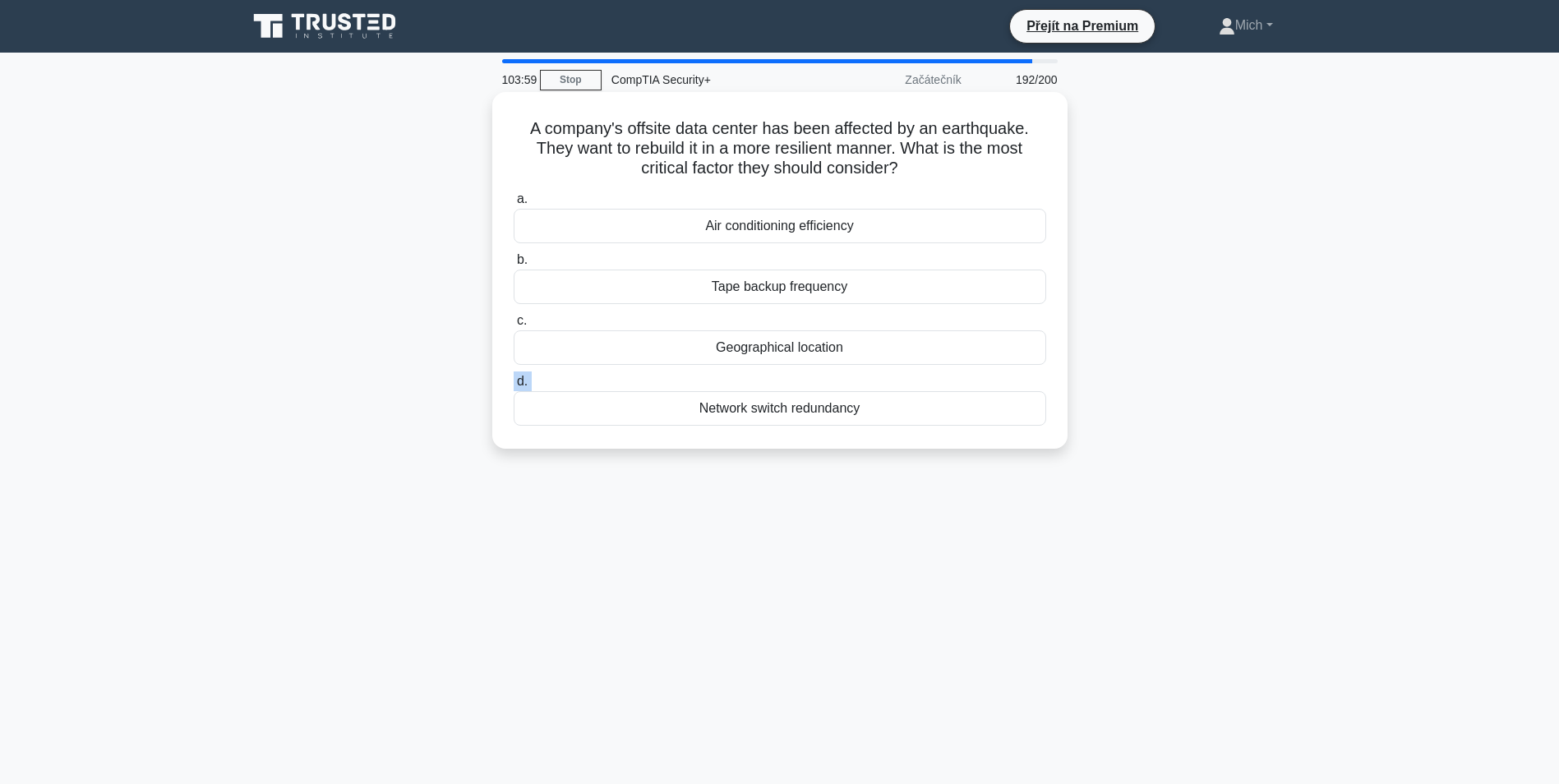
click at [770, 387] on label "d. Network switch redundancy" at bounding box center [780, 399] width 533 height 55
click at [514, 387] on input "d. Network switch redundancy" at bounding box center [514, 382] width 0 height 11
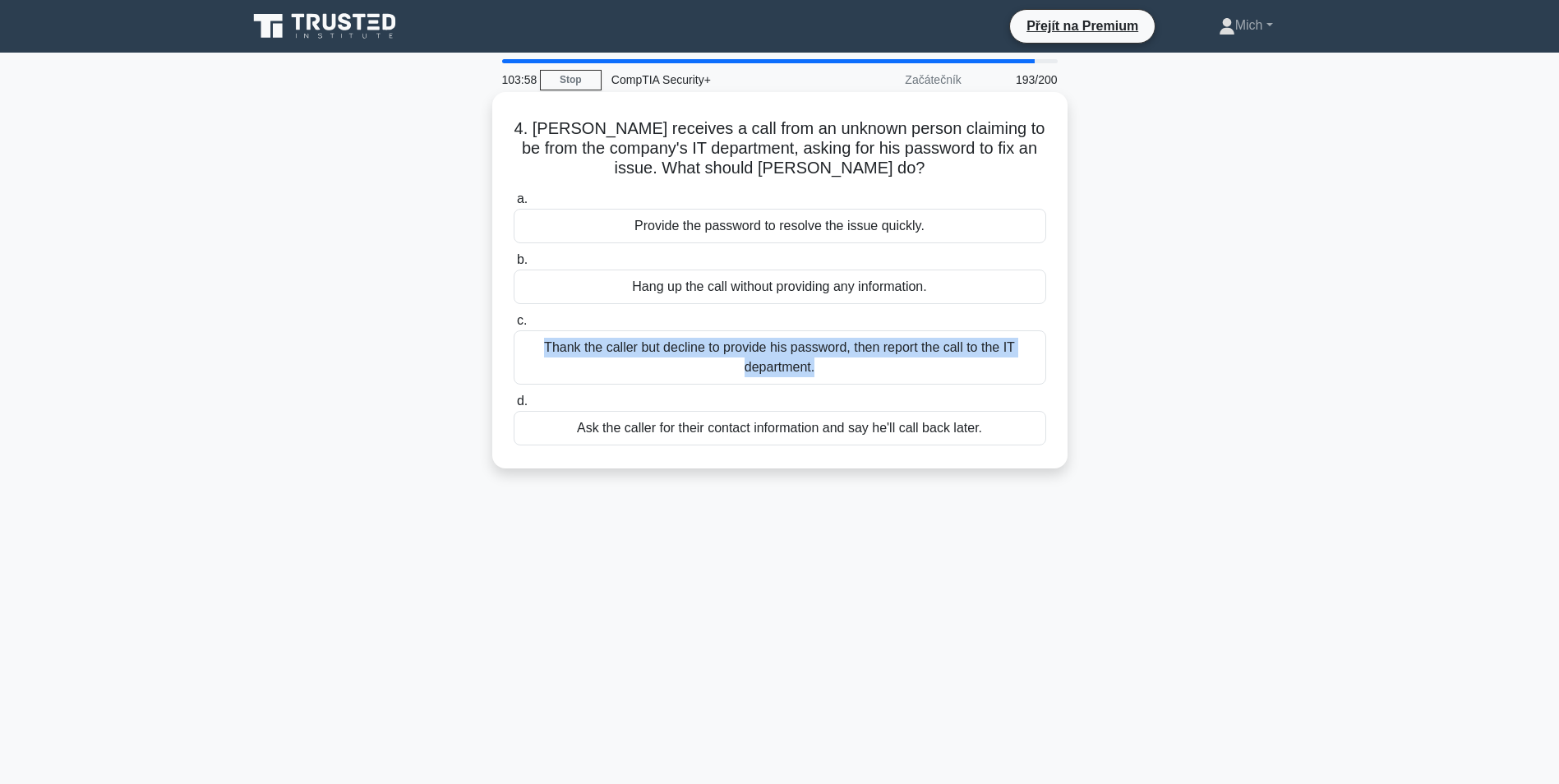
click at [770, 387] on div "a. Provide the password to resolve the issue quickly. b. Hang up the call witho…" at bounding box center [780, 317] width 552 height 263
click at [770, 387] on div "a. Zadejte heslo pro rychlé vyřešení problému. b. Zavěste hovor bez poskytnutí …" at bounding box center [780, 317] width 552 height 263
click at [771, 387] on div "a. Zadejte heslo pro rychlé vyřešení problému. b. Zavěste hovor bez poskytnutí …" at bounding box center [780, 317] width 552 height 263
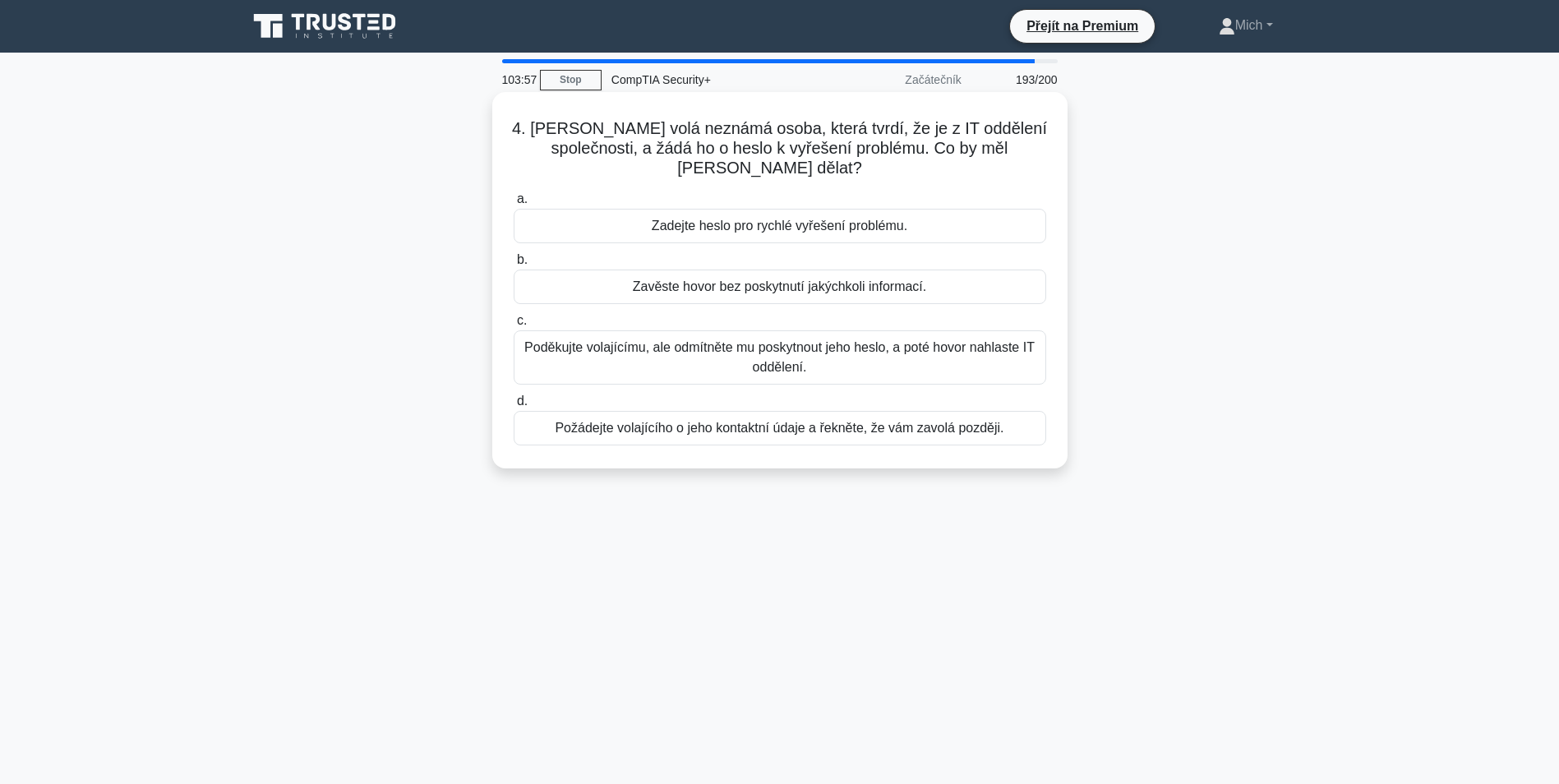
drag, startPoint x: 771, startPoint y: 387, endPoint x: 756, endPoint y: 431, distance: 46.5
click
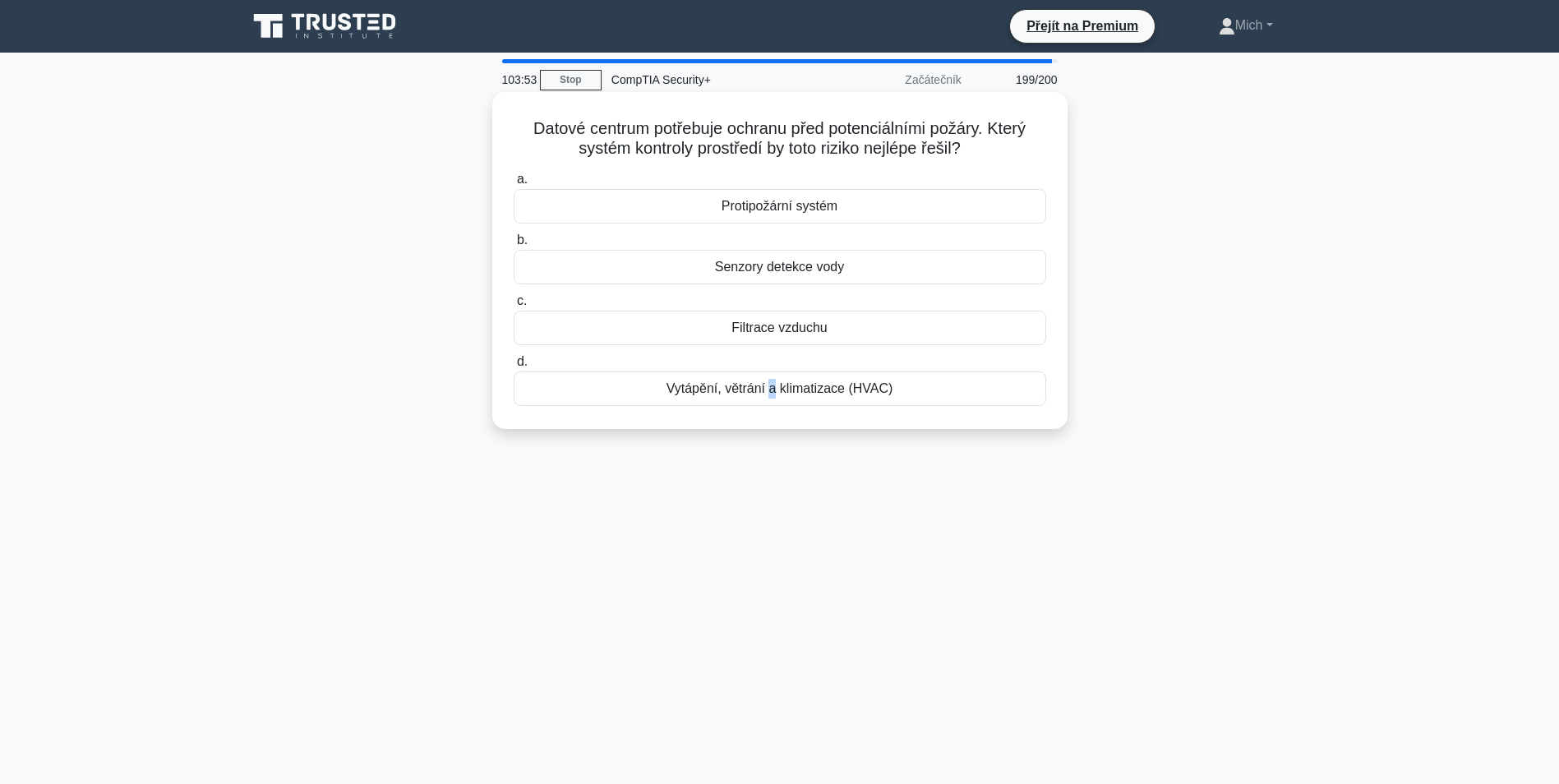
drag, startPoint x: 767, startPoint y: 426, endPoint x: 765, endPoint y: 410, distance: 16.1
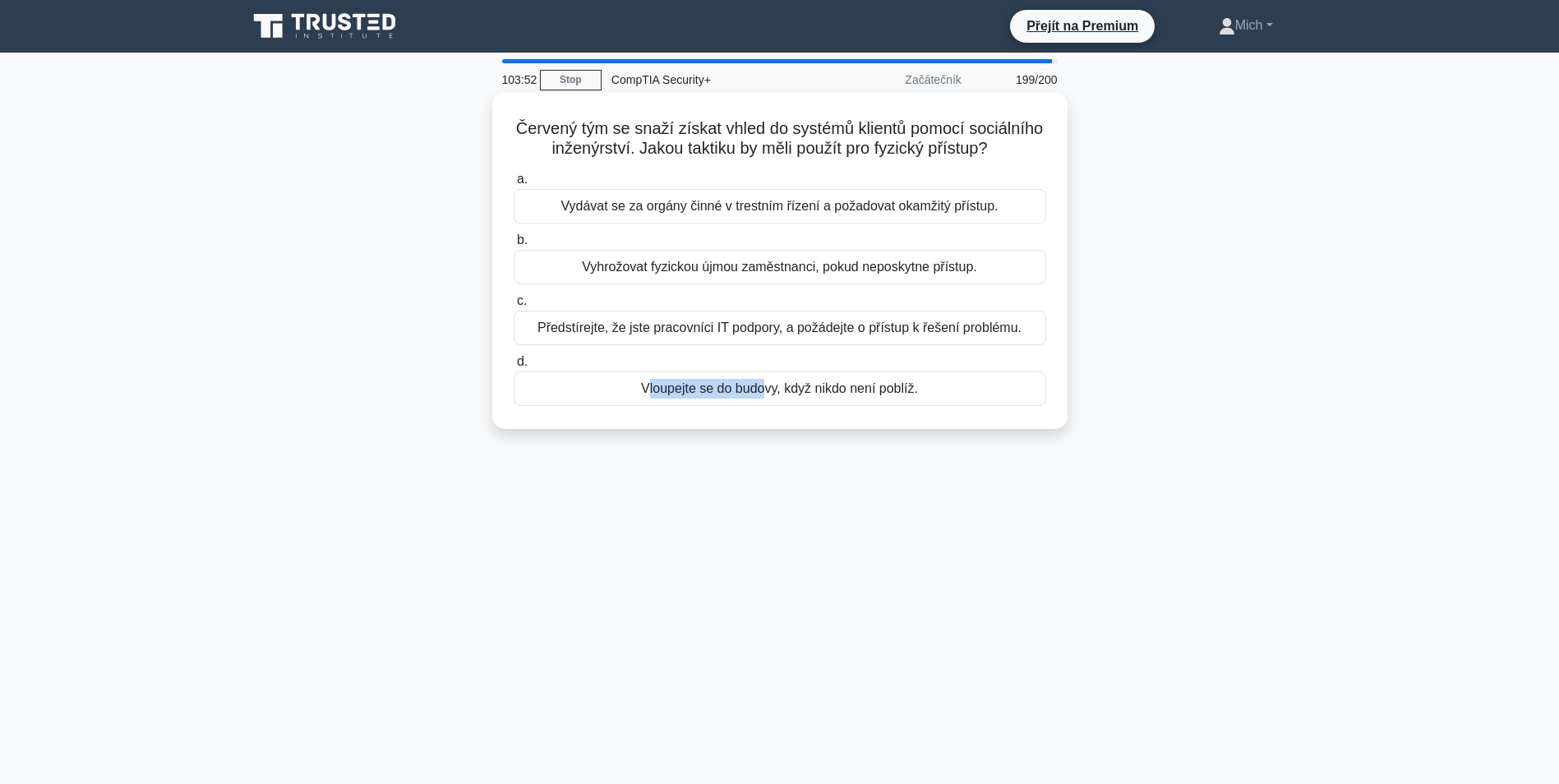
drag, startPoint x: 762, startPoint y: 402, endPoint x: 751, endPoint y: 407, distance: 12.1
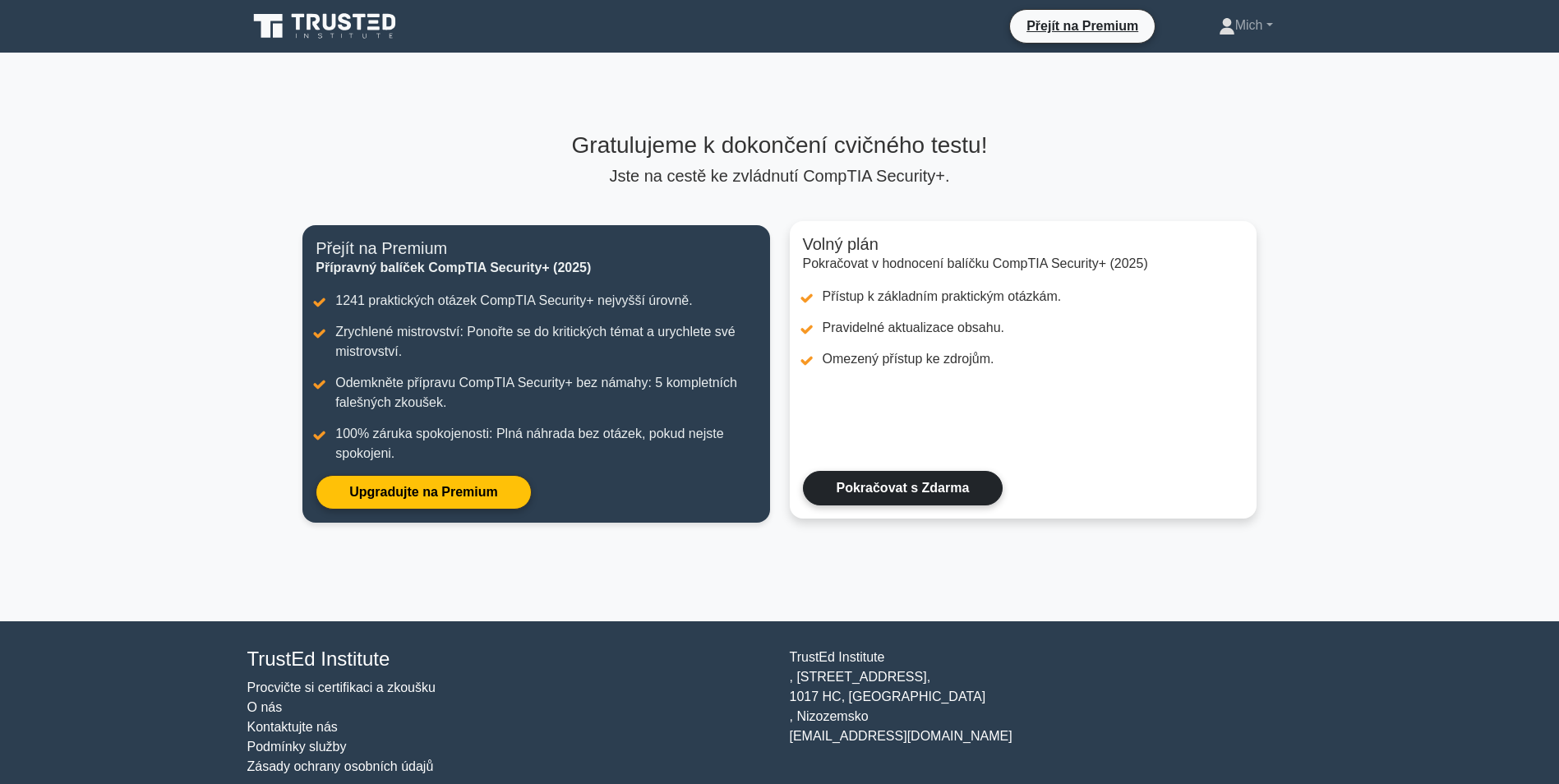
click at [882, 497] on link "Pokračovat s Zdarma" at bounding box center [903, 488] width 200 height 35
drag, startPoint x: 771, startPoint y: 114, endPoint x: 784, endPoint y: 135, distance: 24.7
click at [773, 118] on div "Gratulujeme k dokončení cvičného testu! Jste na cestě ke zvládnutí CompTIA Secu…" at bounding box center [779, 337] width 974 height 568
drag, startPoint x: 810, startPoint y: 150, endPoint x: 823, endPoint y: 167, distance: 21.4
click at [812, 155] on h3 "Gratulujeme k dokončení cvičného testu!" at bounding box center [780, 145] width 955 height 28
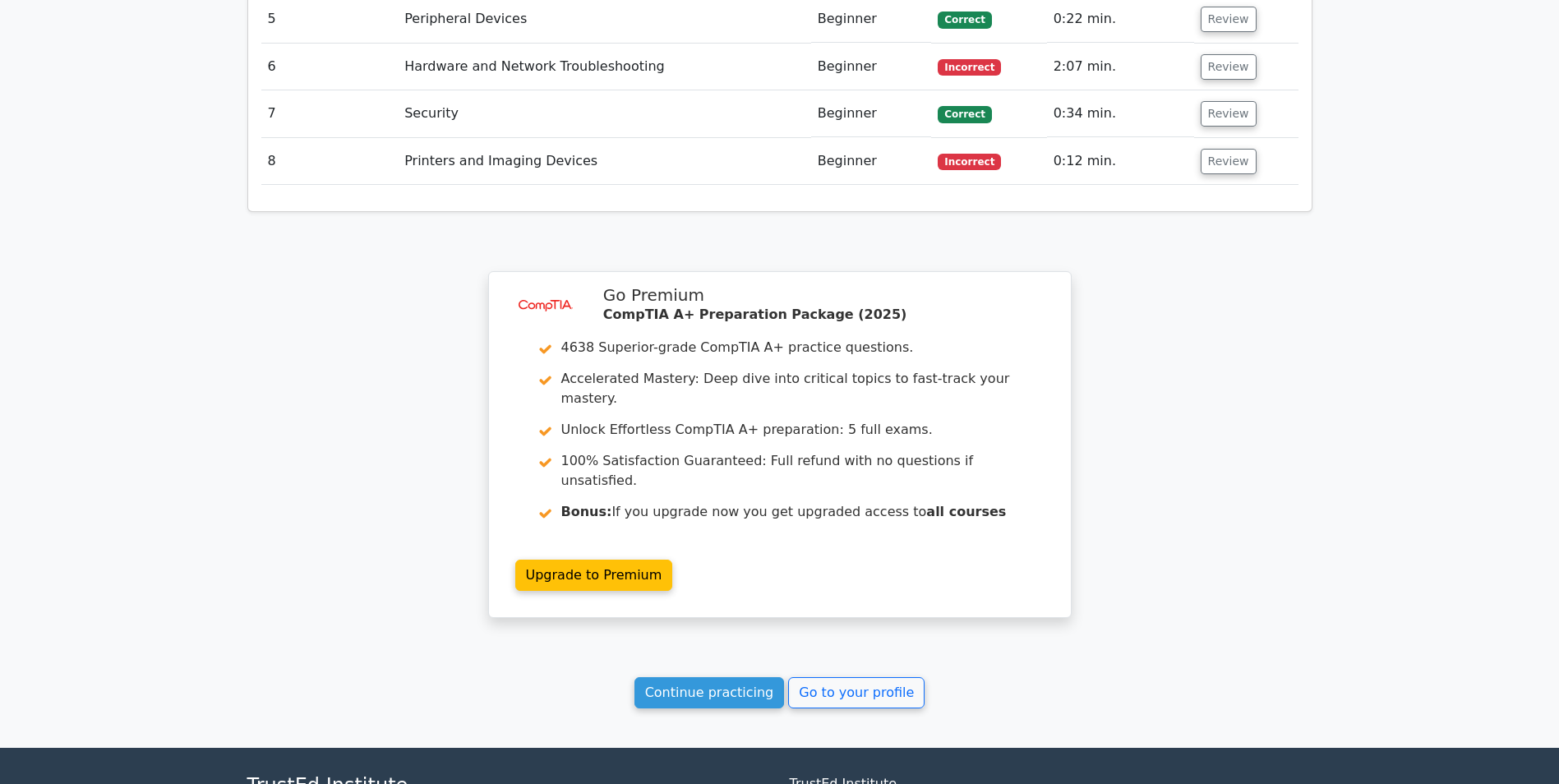
scroll to position [2292, 0]
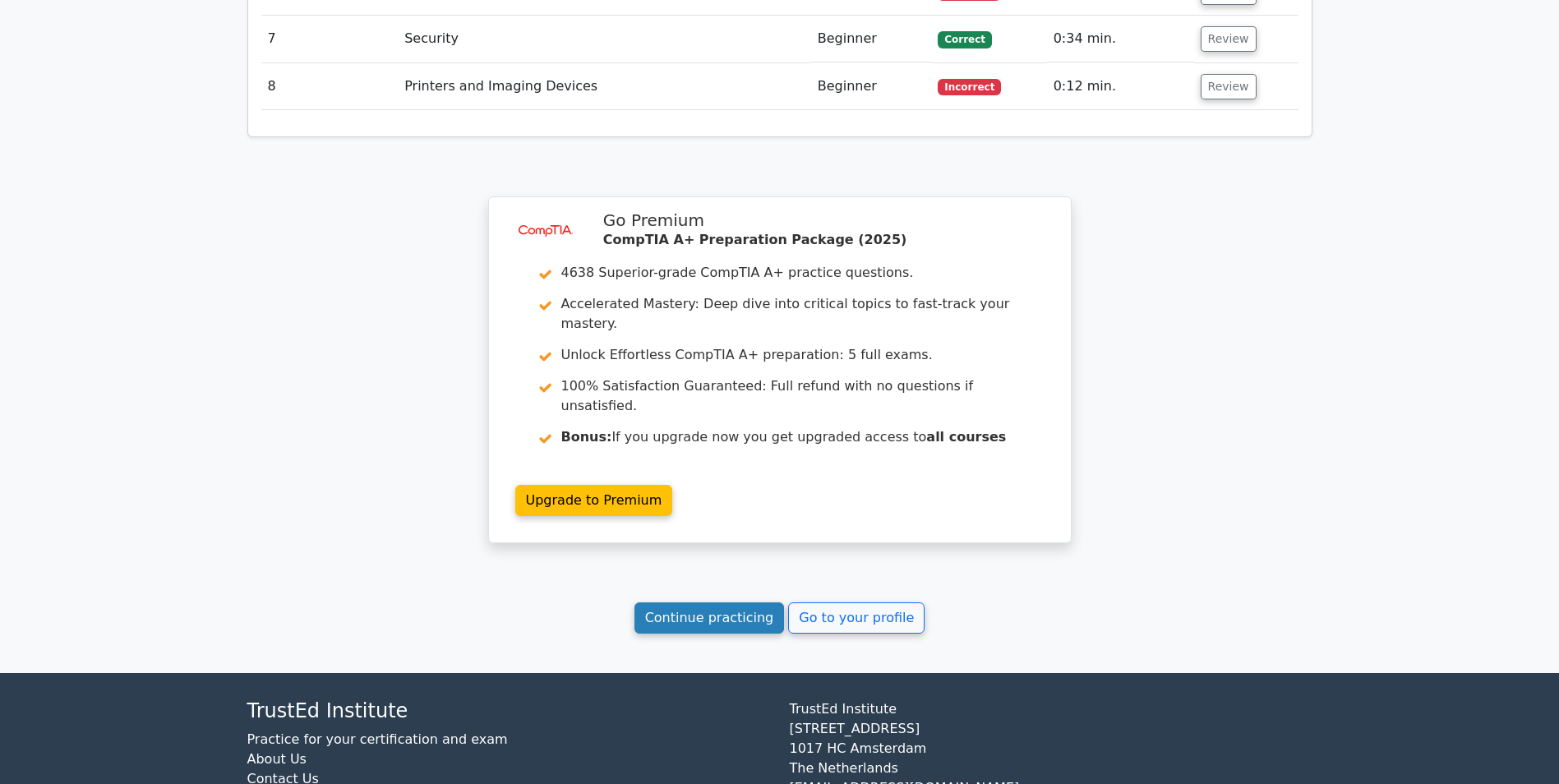
click at [726, 602] on link "Continue practicing" at bounding box center [709, 618] width 150 height 32
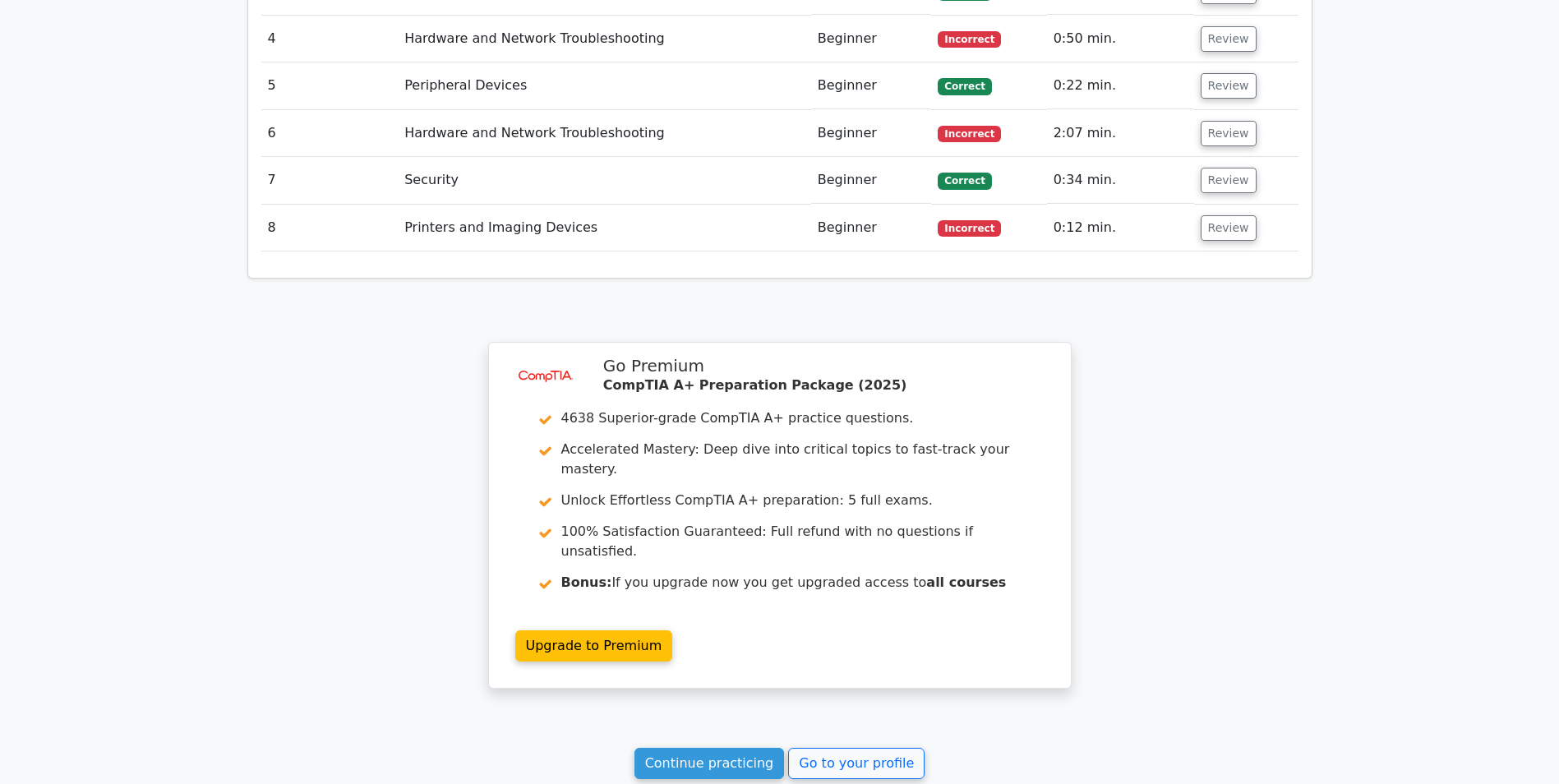
scroll to position [1800, 0]
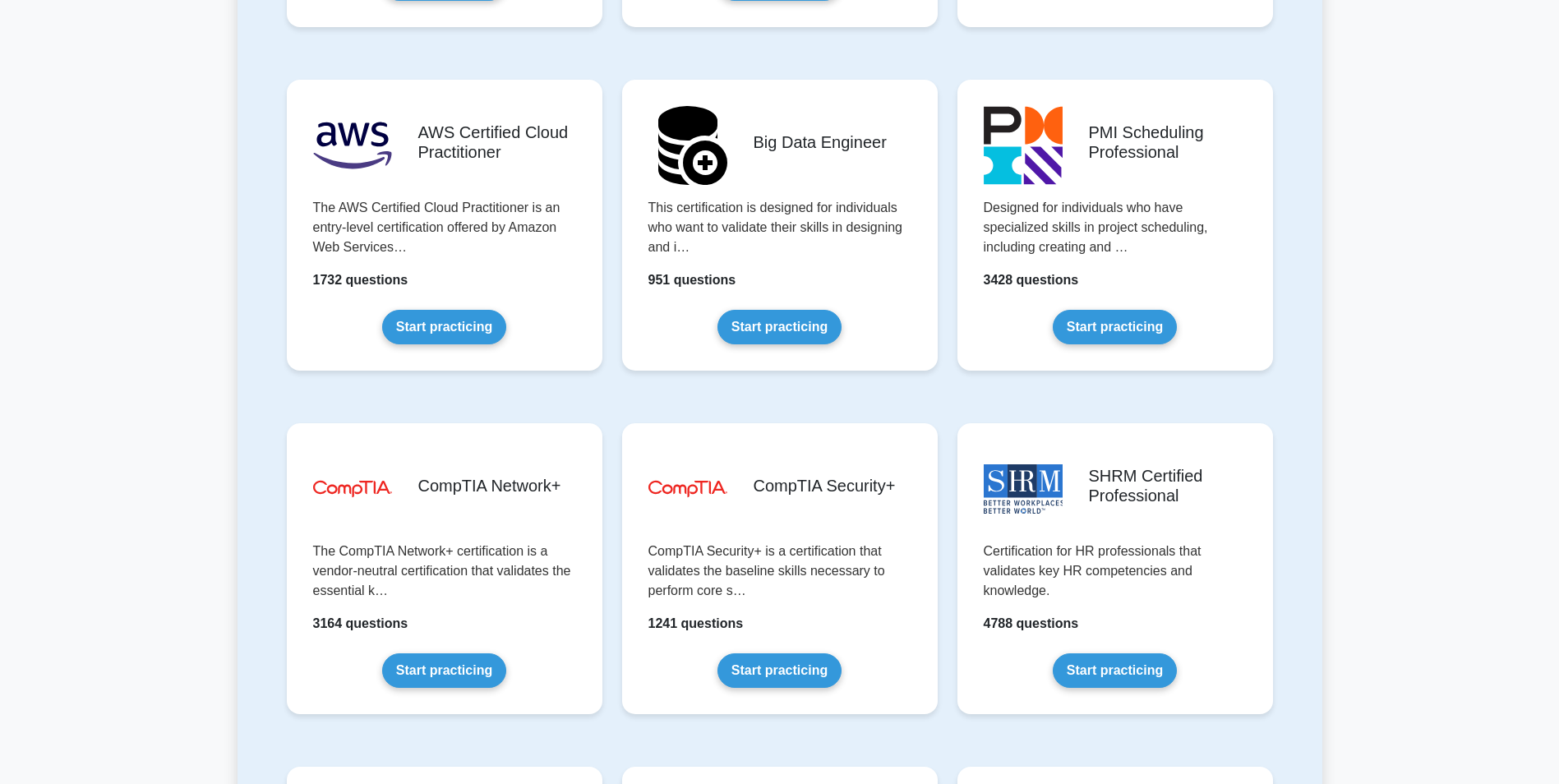
scroll to position [2869, 0]
